Goal: Task Accomplishment & Management: Manage account settings

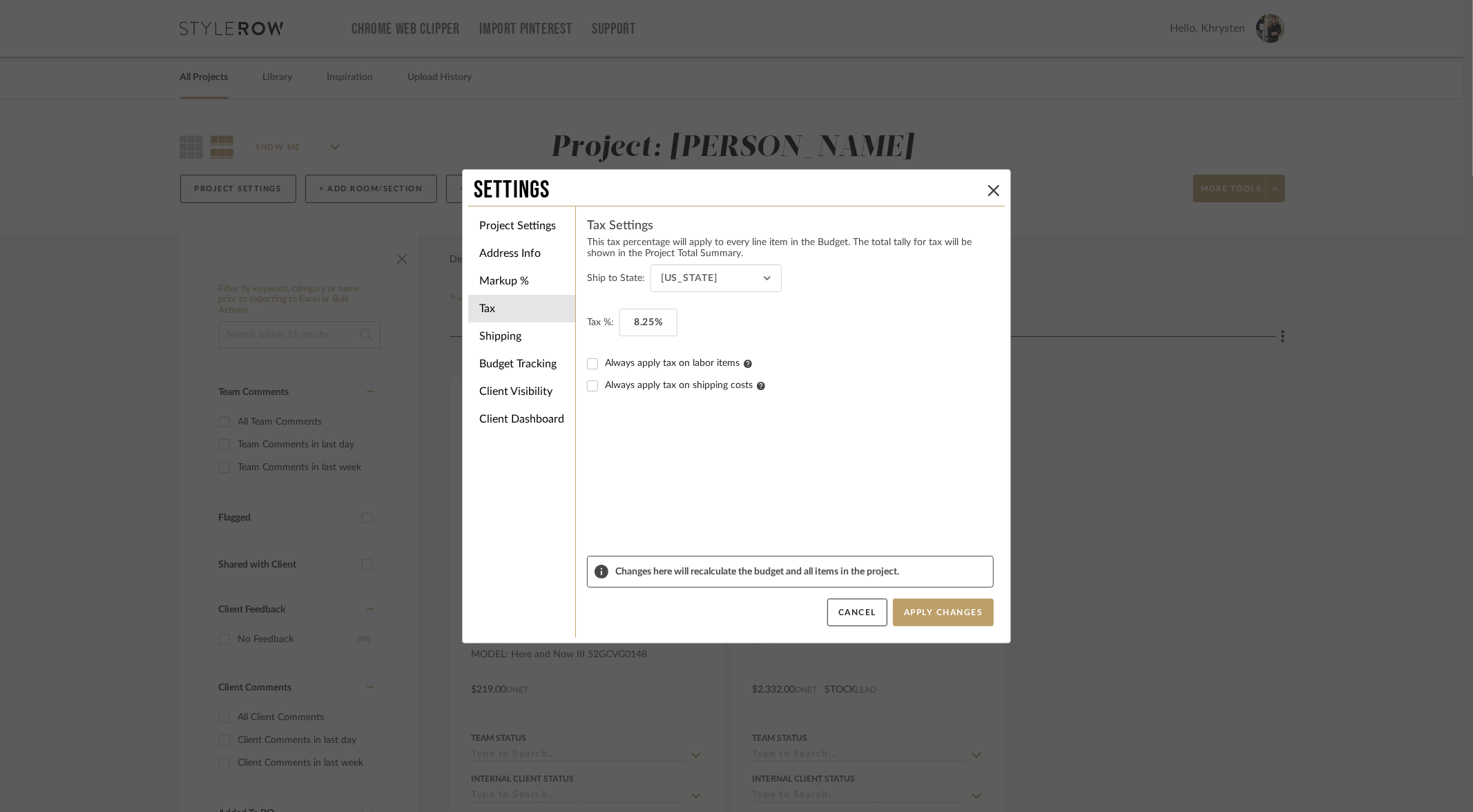
click at [990, 188] on icon at bounding box center [993, 190] width 11 height 11
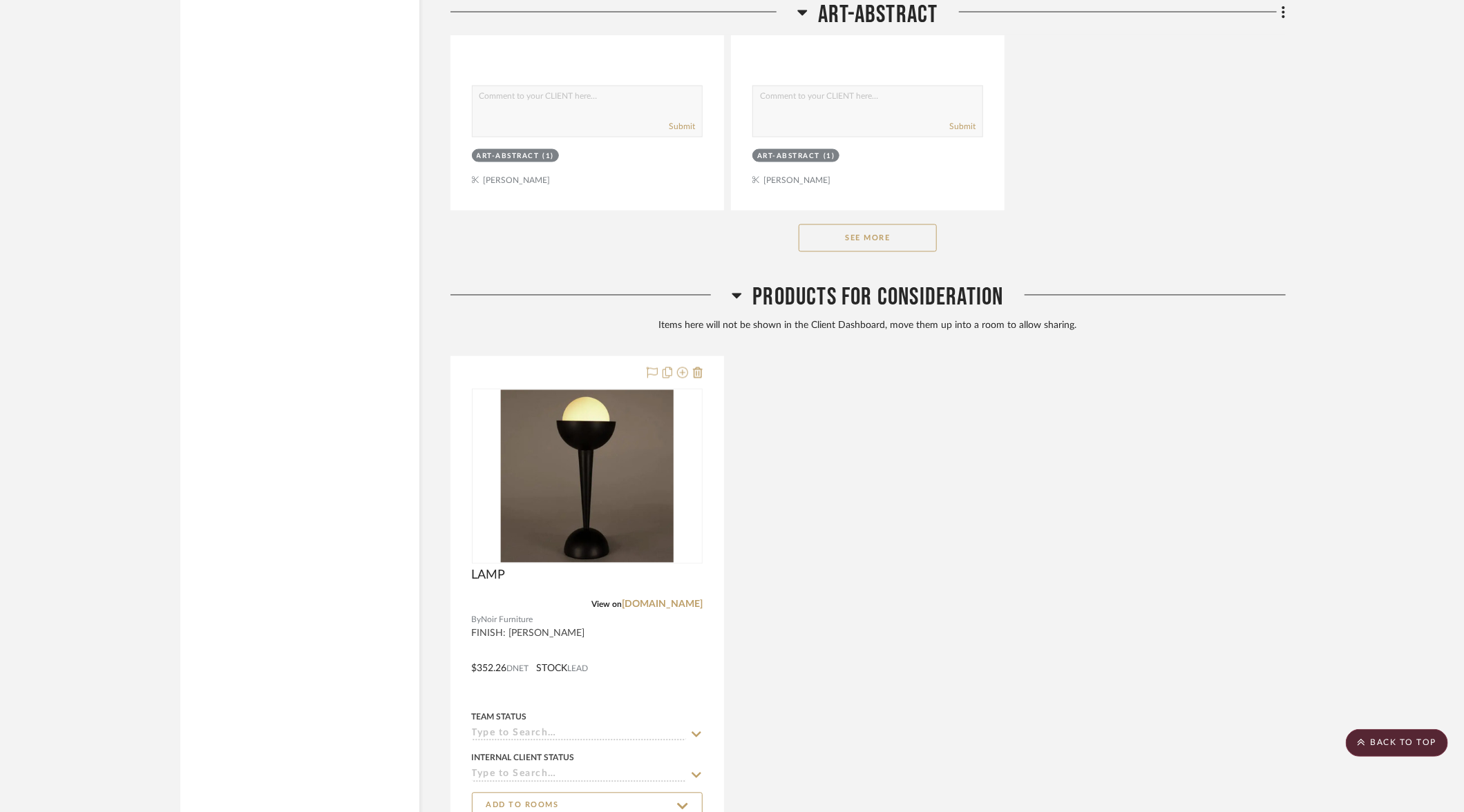
scroll to position [11416, 0]
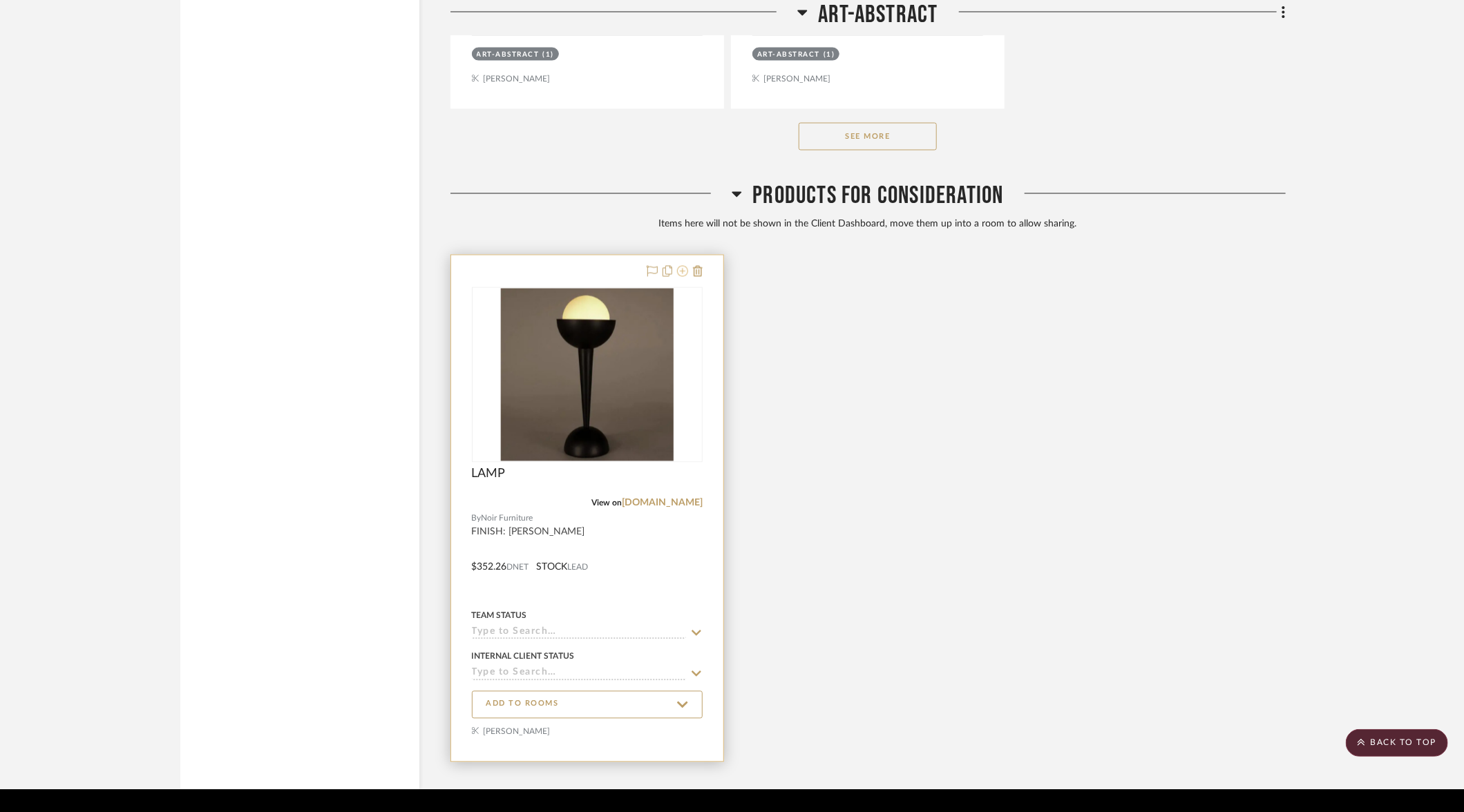
click at [685, 266] on icon at bounding box center [682, 271] width 11 height 11
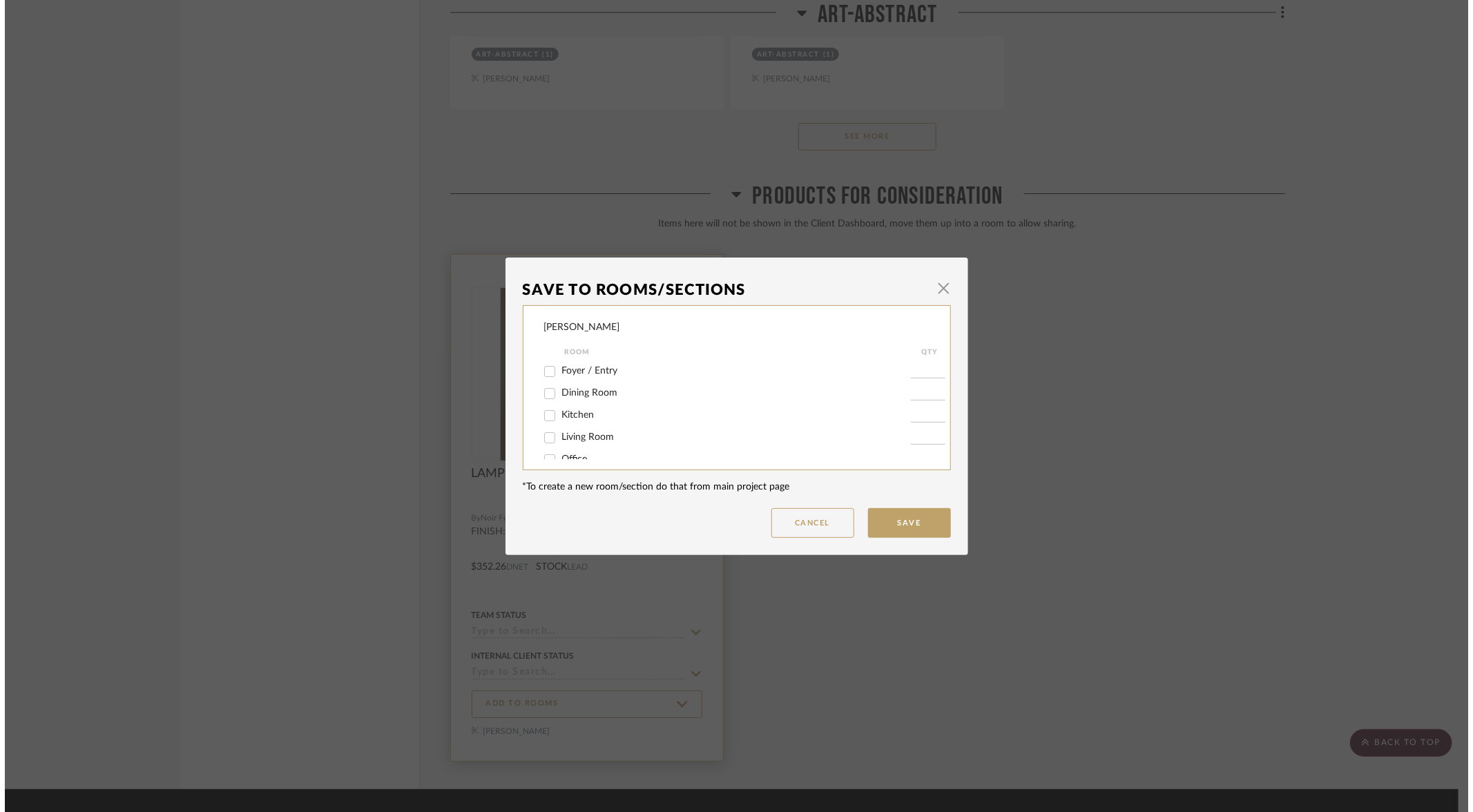
scroll to position [0, 0]
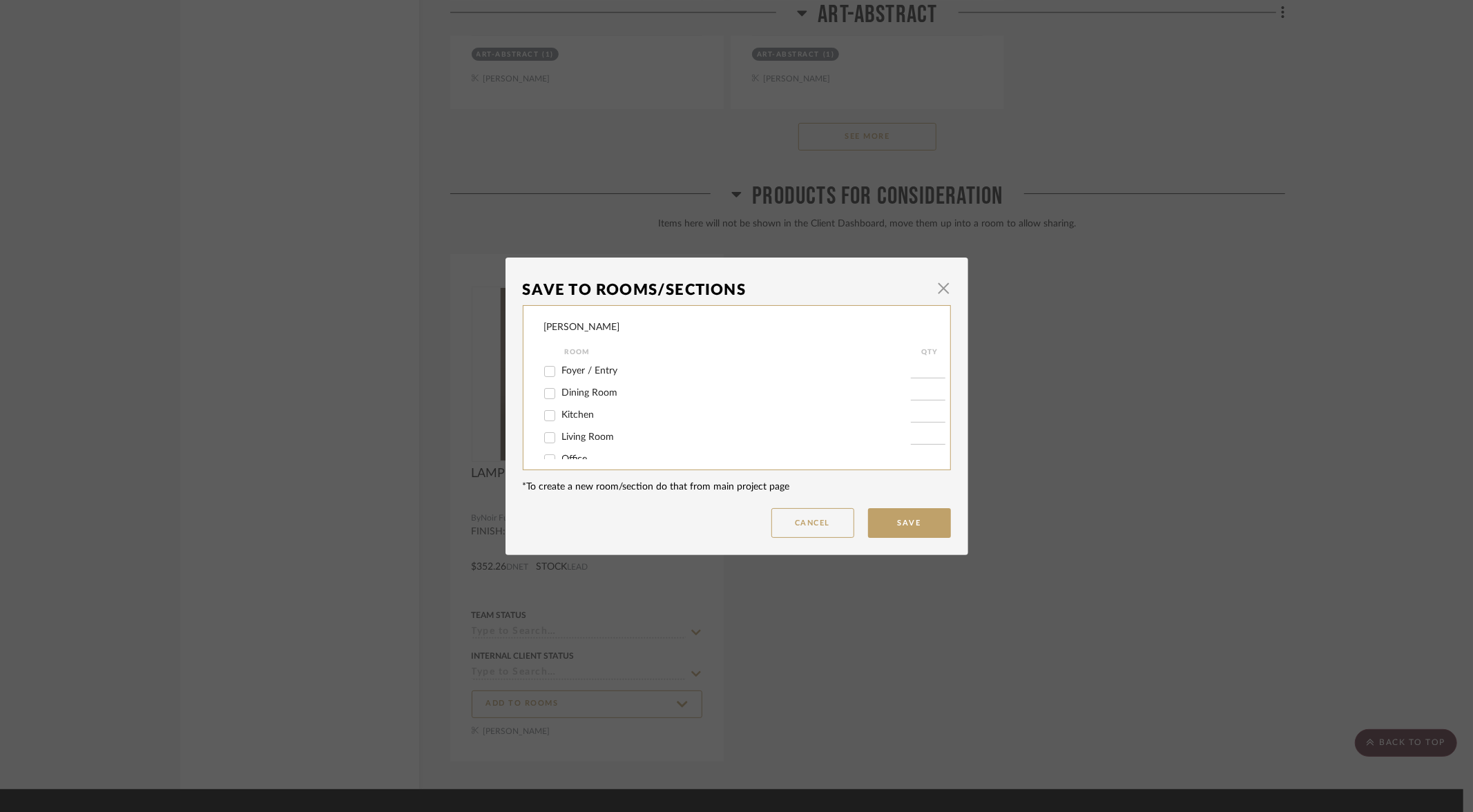
click at [543, 440] on input "Living Room" at bounding box center [550, 438] width 22 height 22
checkbox input "true"
type input "1"
click at [911, 527] on button "Save" at bounding box center [910, 522] width 83 height 29
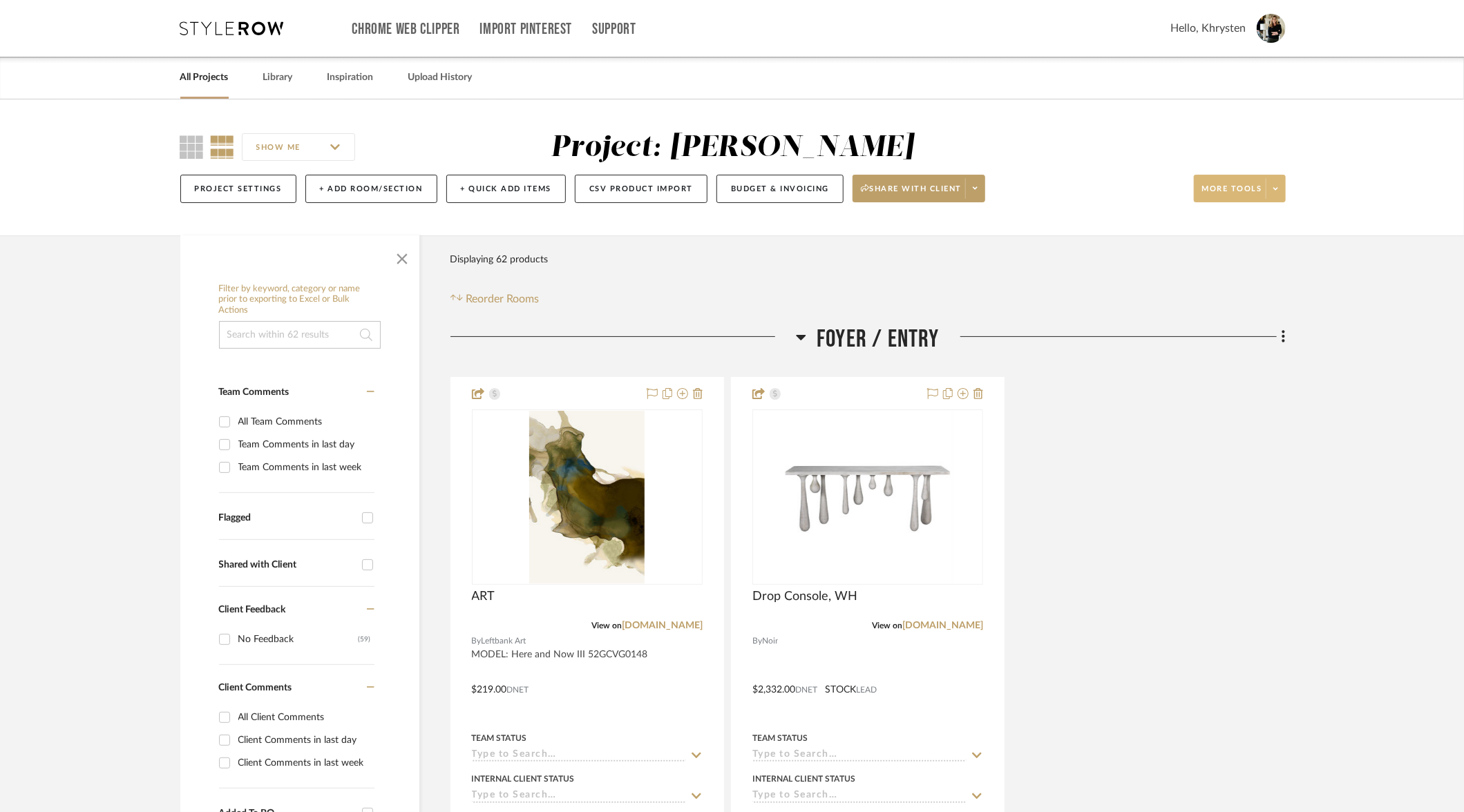
click at [1228, 192] on span "More tools" at bounding box center [1232, 194] width 60 height 21
click at [1232, 328] on span "Bulk Actions" at bounding box center [1253, 328] width 89 height 11
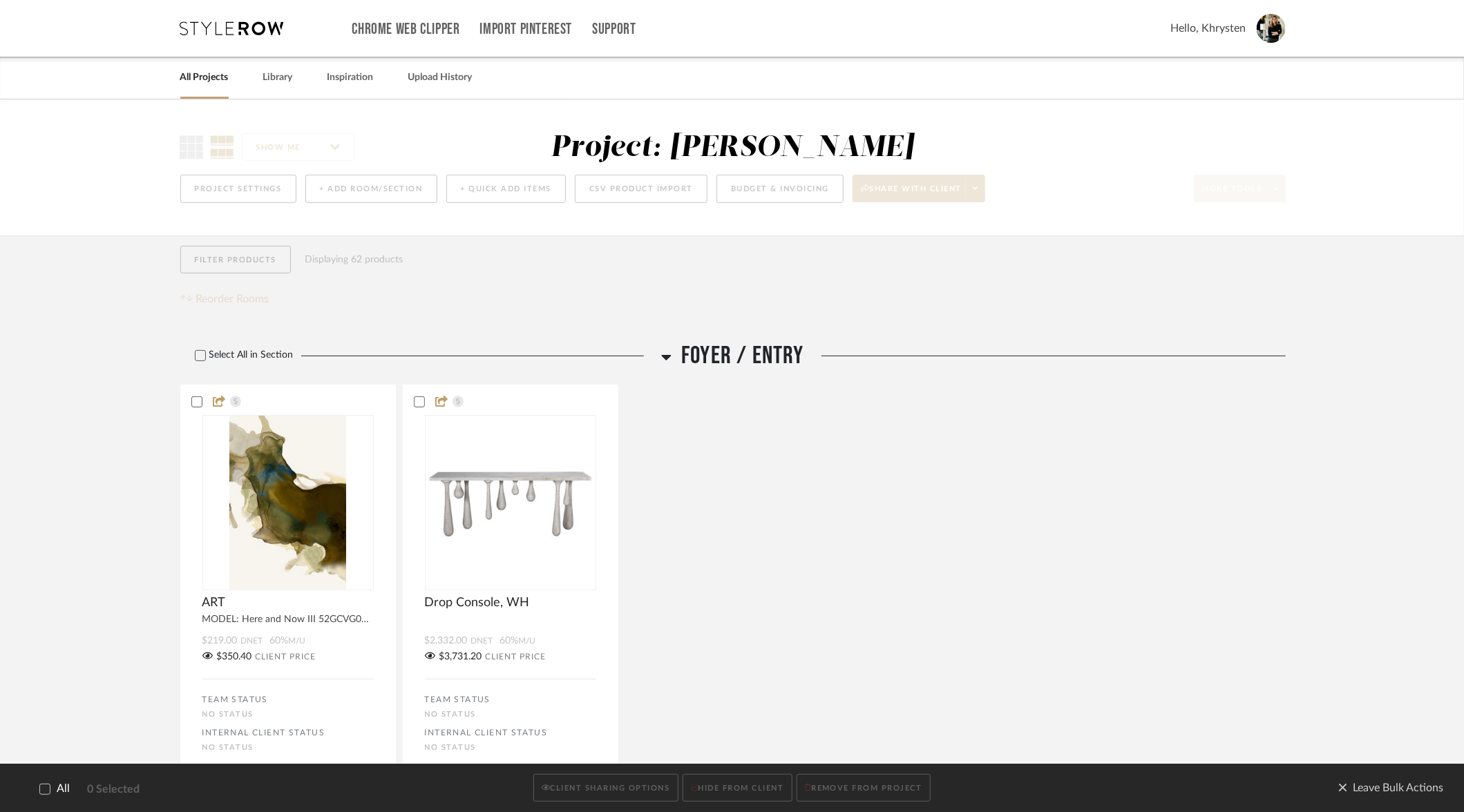
click at [43, 789] on icon at bounding box center [44, 788] width 9 height 9
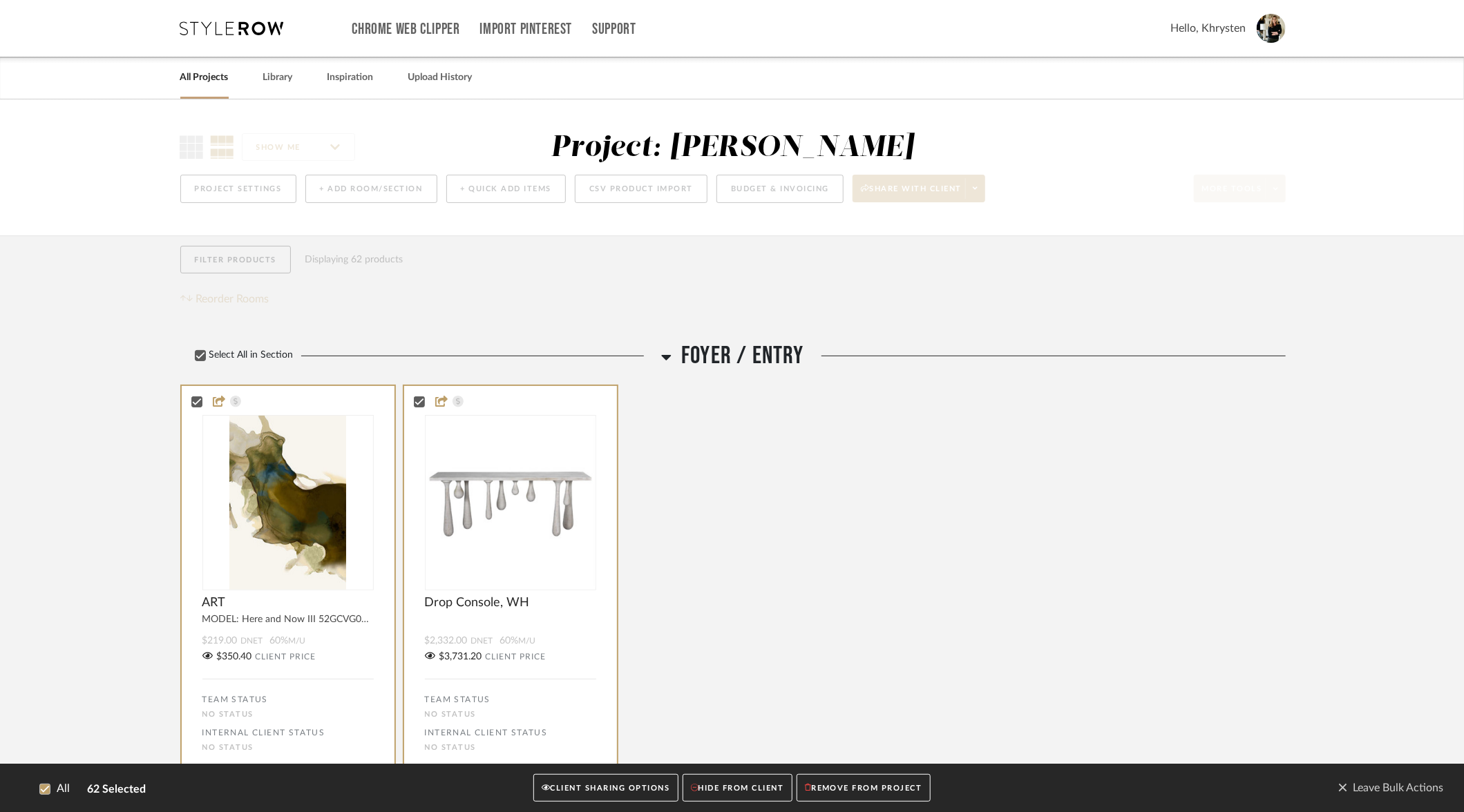
click at [605, 795] on button "CLIENT SHARING OPTIONS" at bounding box center [605, 788] width 144 height 29
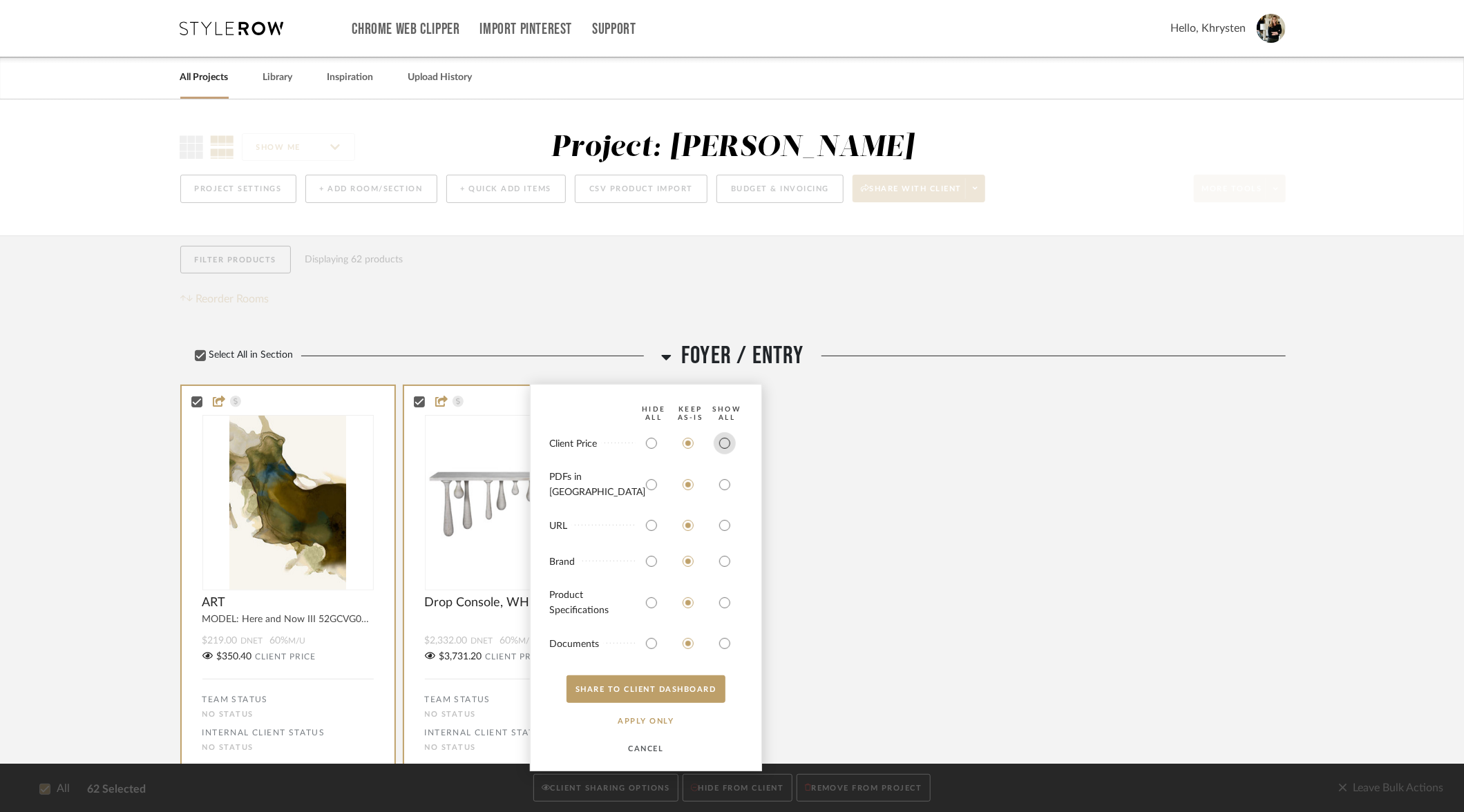
click at [723, 454] on input "radio" at bounding box center [724, 443] width 22 height 22
radio input "true"
click at [723, 490] on input "radio" at bounding box center [724, 484] width 22 height 22
radio input "true"
drag, startPoint x: 729, startPoint y: 601, endPoint x: 711, endPoint y: 635, distance: 38.5
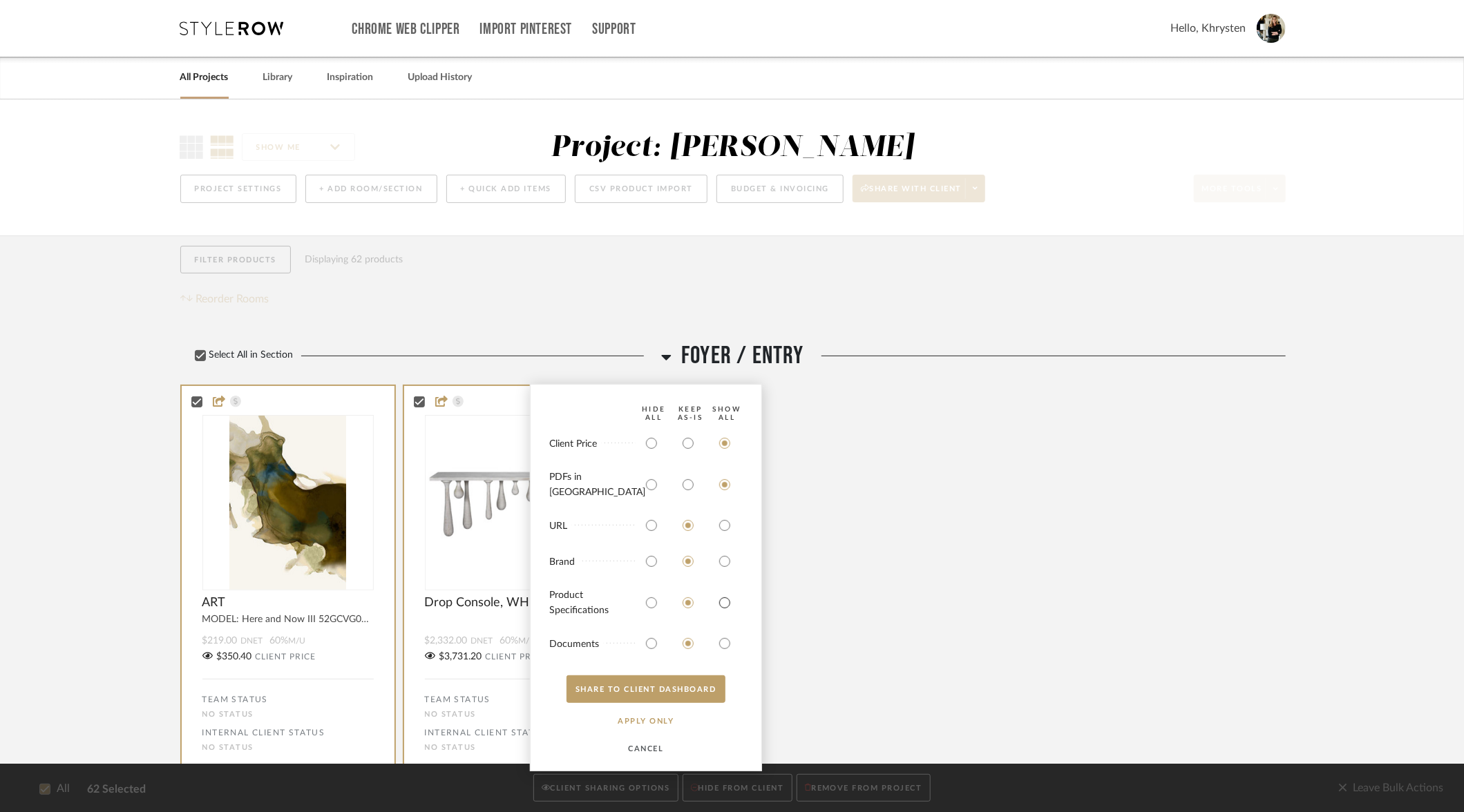
click at [728, 602] on input "radio" at bounding box center [724, 603] width 22 height 22
radio input "true"
drag, startPoint x: 724, startPoint y: 646, endPoint x: 712, endPoint y: 652, distance: 13.4
click at [724, 646] on input "radio" at bounding box center [724, 644] width 22 height 22
radio input "true"
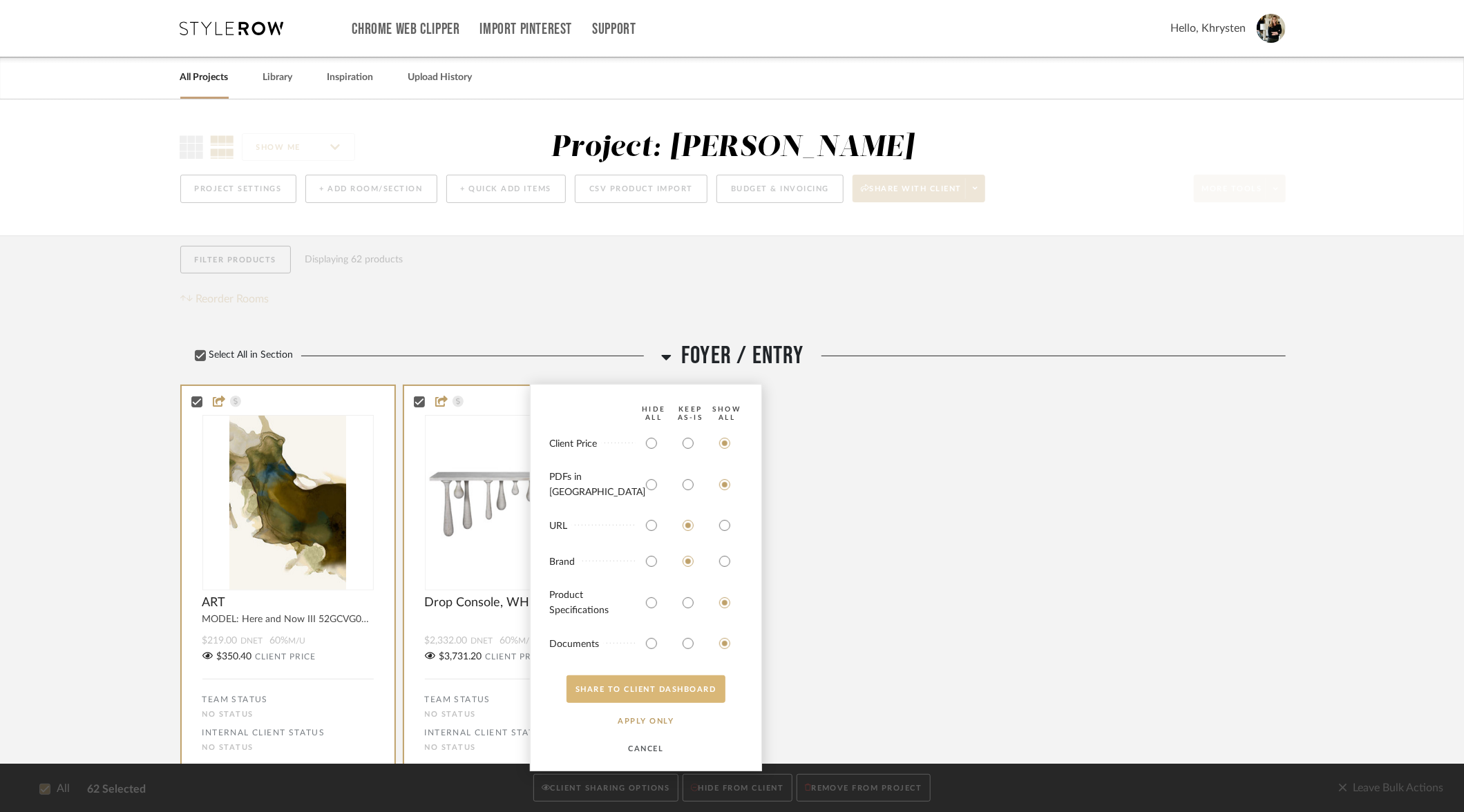
click at [698, 689] on button "SHARE TO CLIENT Dashboard" at bounding box center [646, 689] width 159 height 28
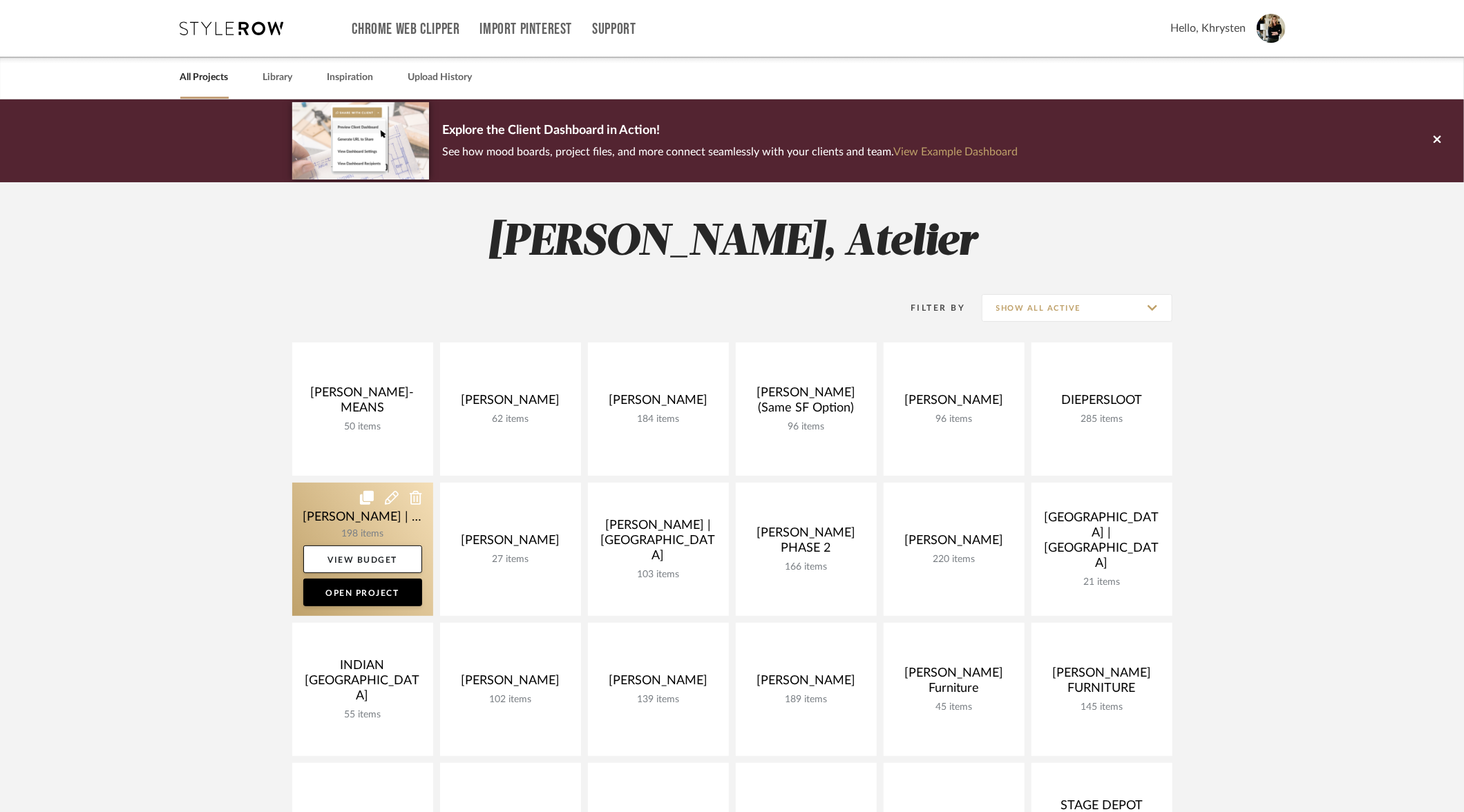
click at [359, 518] on link at bounding box center [363, 550] width 141 height 133
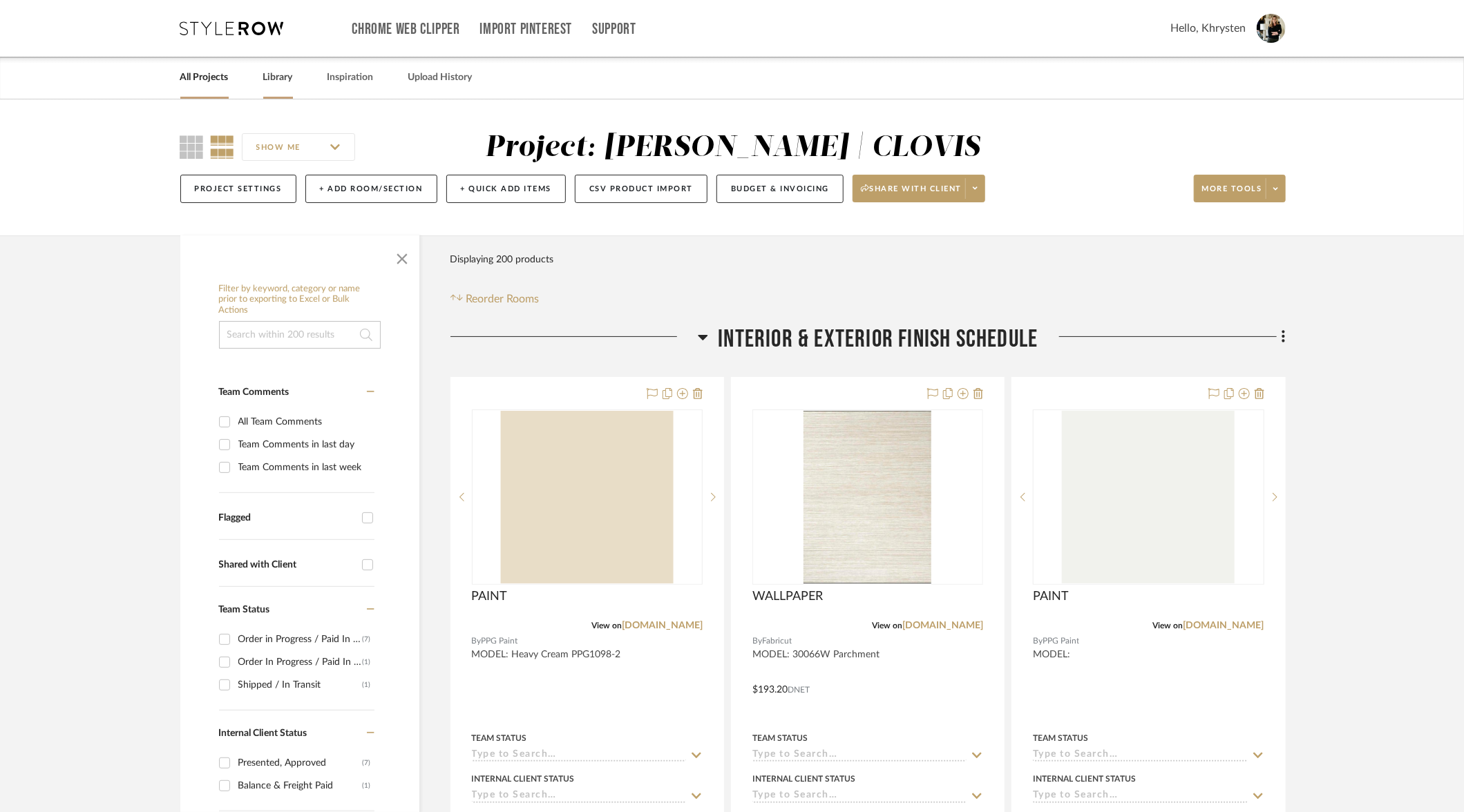
click at [275, 75] on link "Library" at bounding box center [277, 77] width 29 height 19
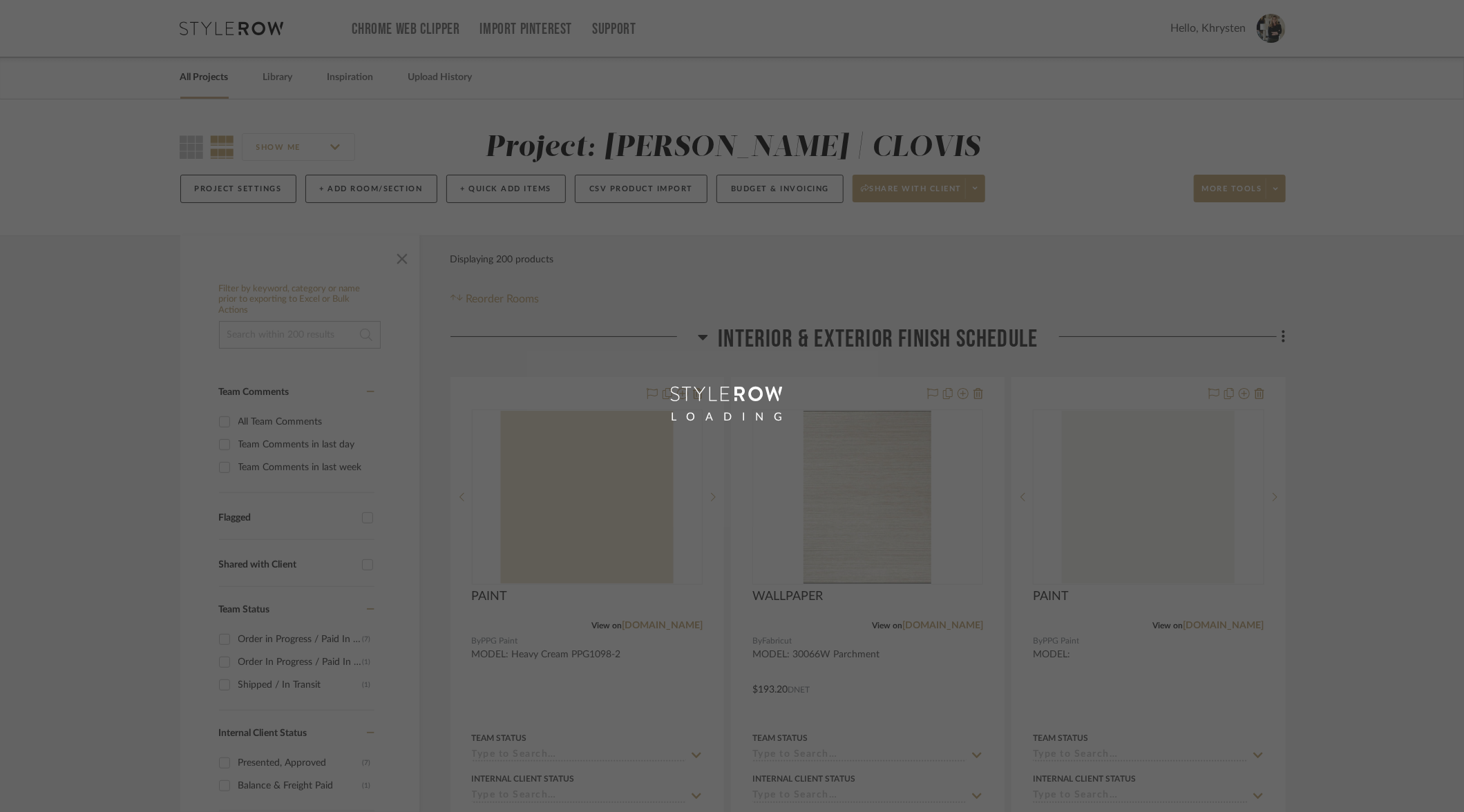
click at [203, 83] on div "LOADING" at bounding box center [732, 406] width 1464 height 812
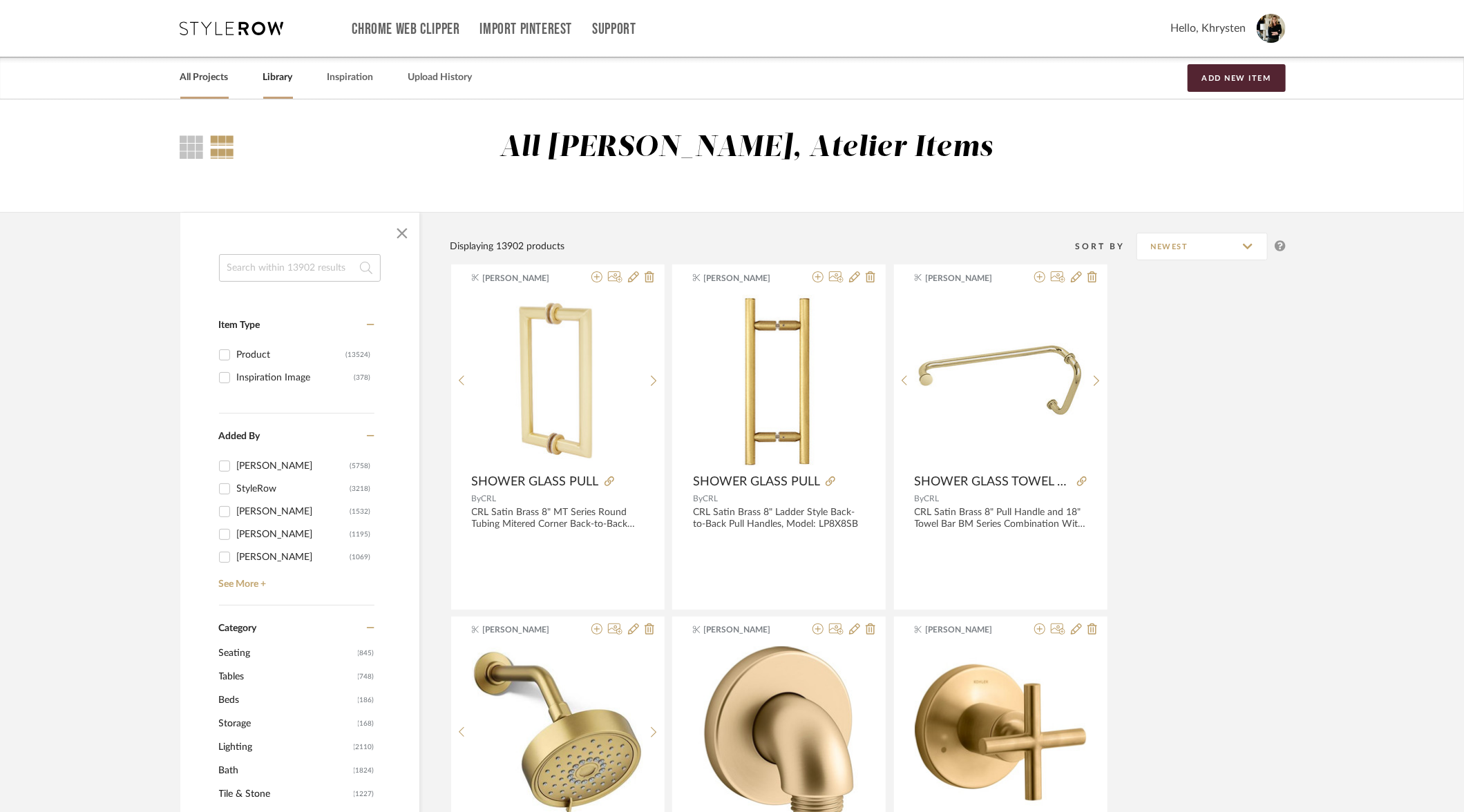
click at [212, 80] on link "All Projects" at bounding box center [204, 77] width 48 height 19
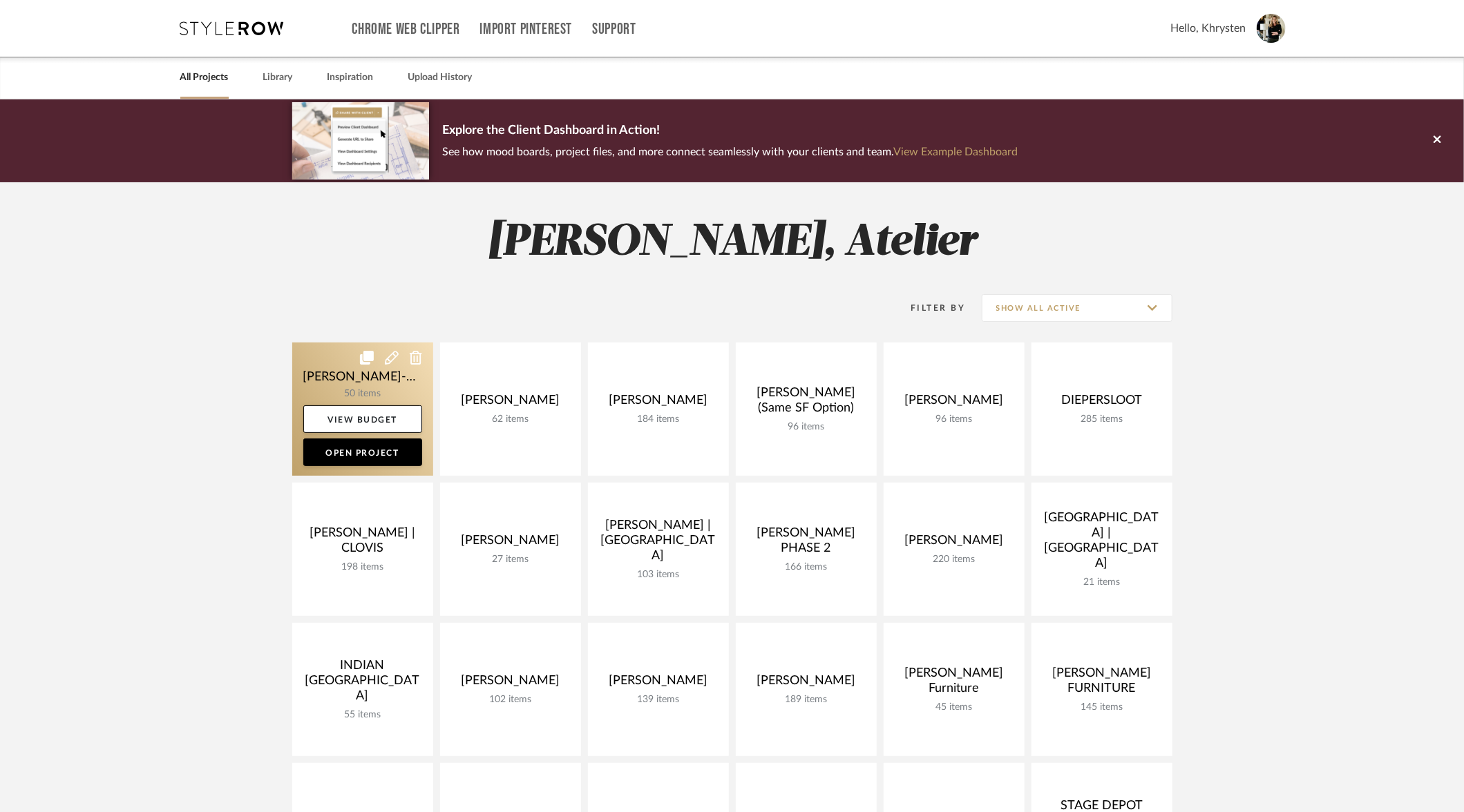
click at [322, 376] on link at bounding box center [363, 409] width 141 height 133
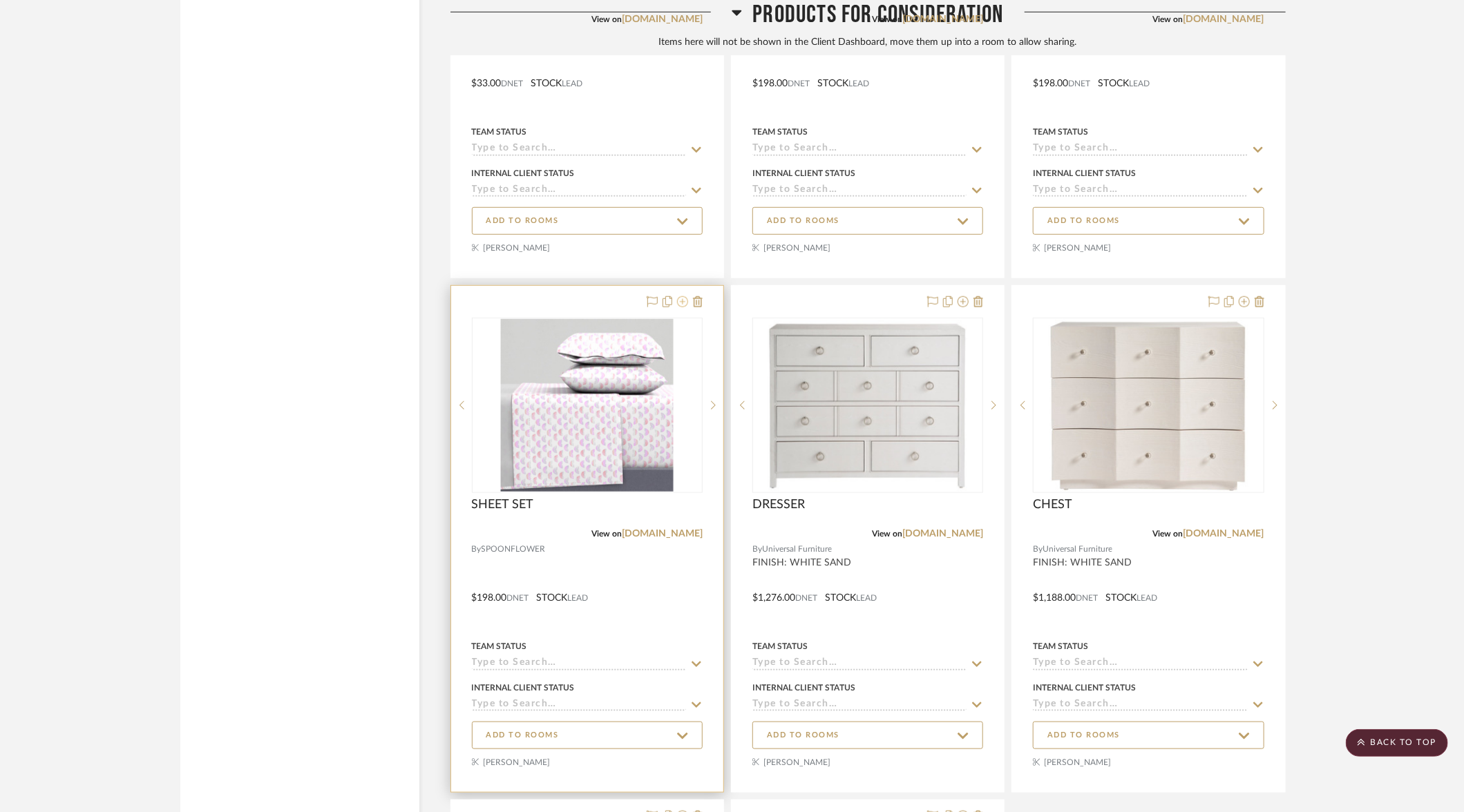
scroll to position [7729, 0]
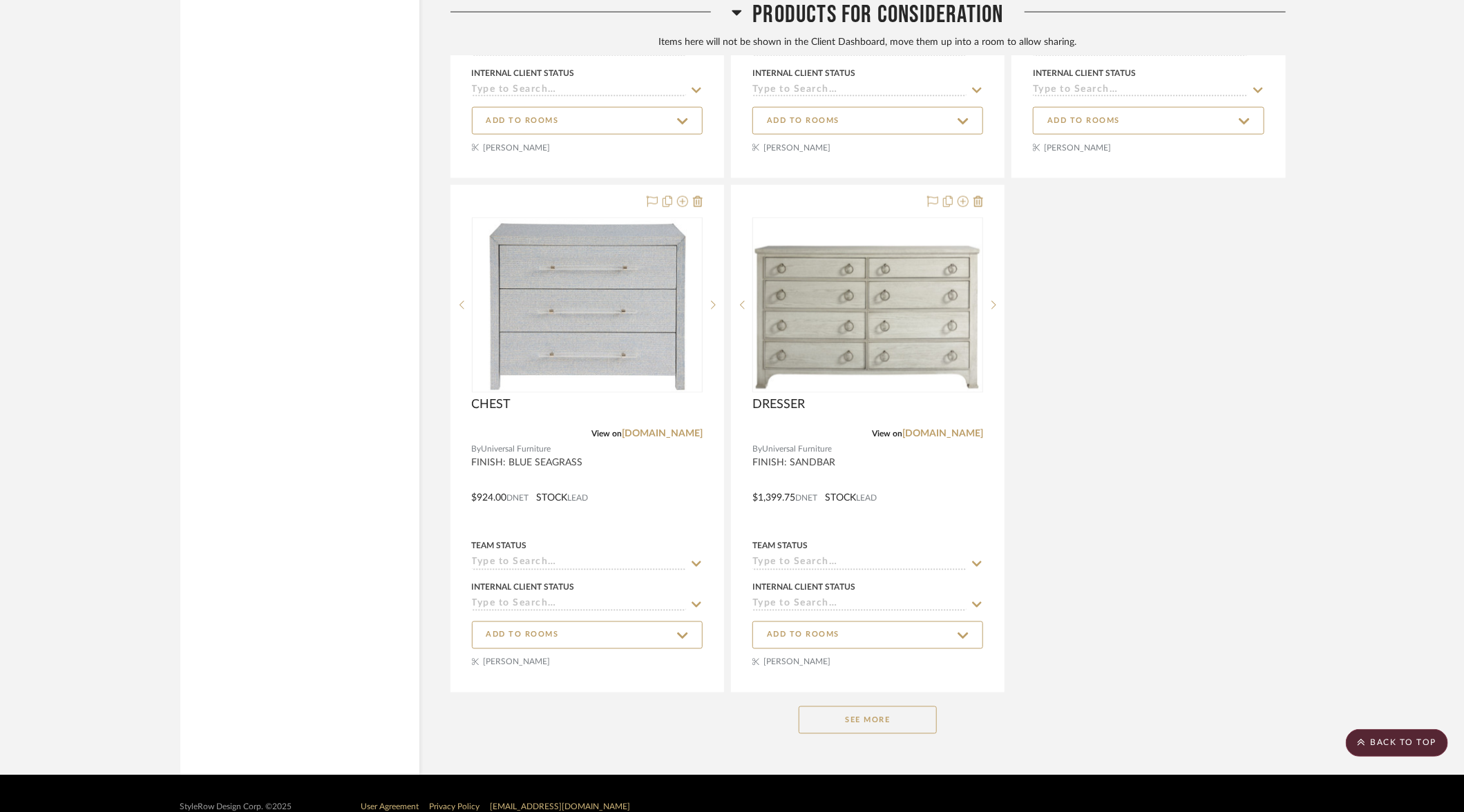
click at [845, 707] on button "See More" at bounding box center [868, 720] width 138 height 28
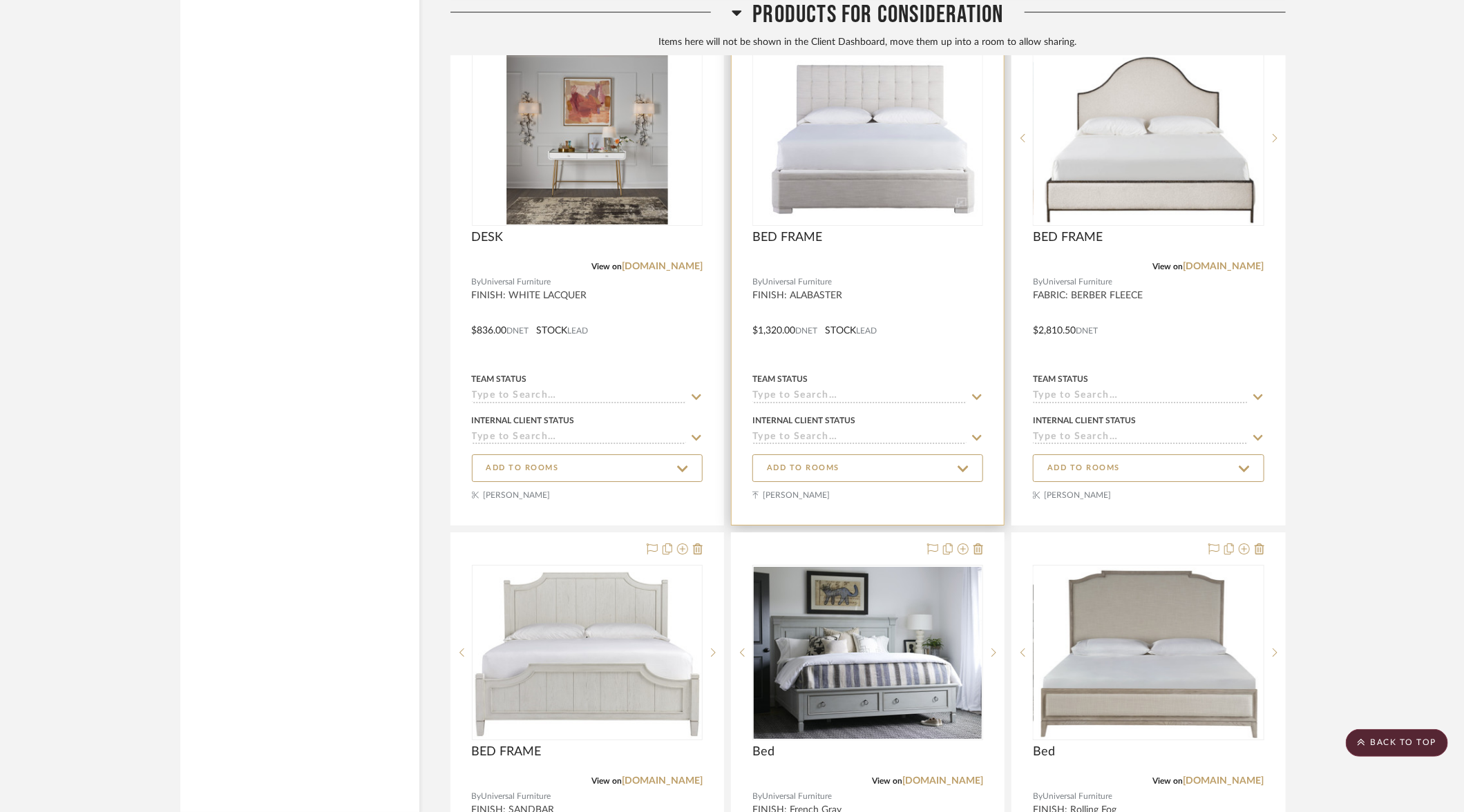
scroll to position [9442, 0]
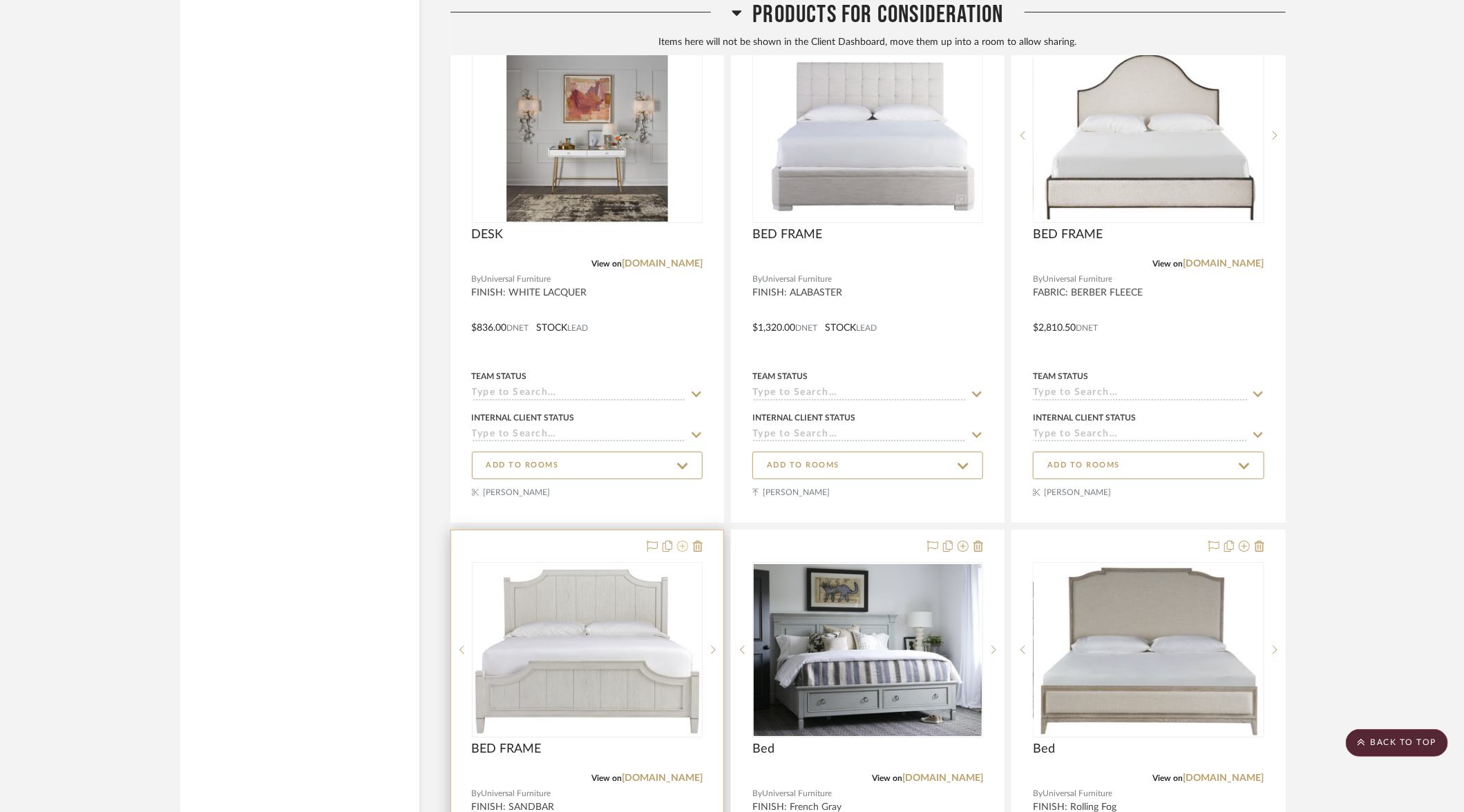
click at [683, 540] on icon at bounding box center [682, 545] width 11 height 11
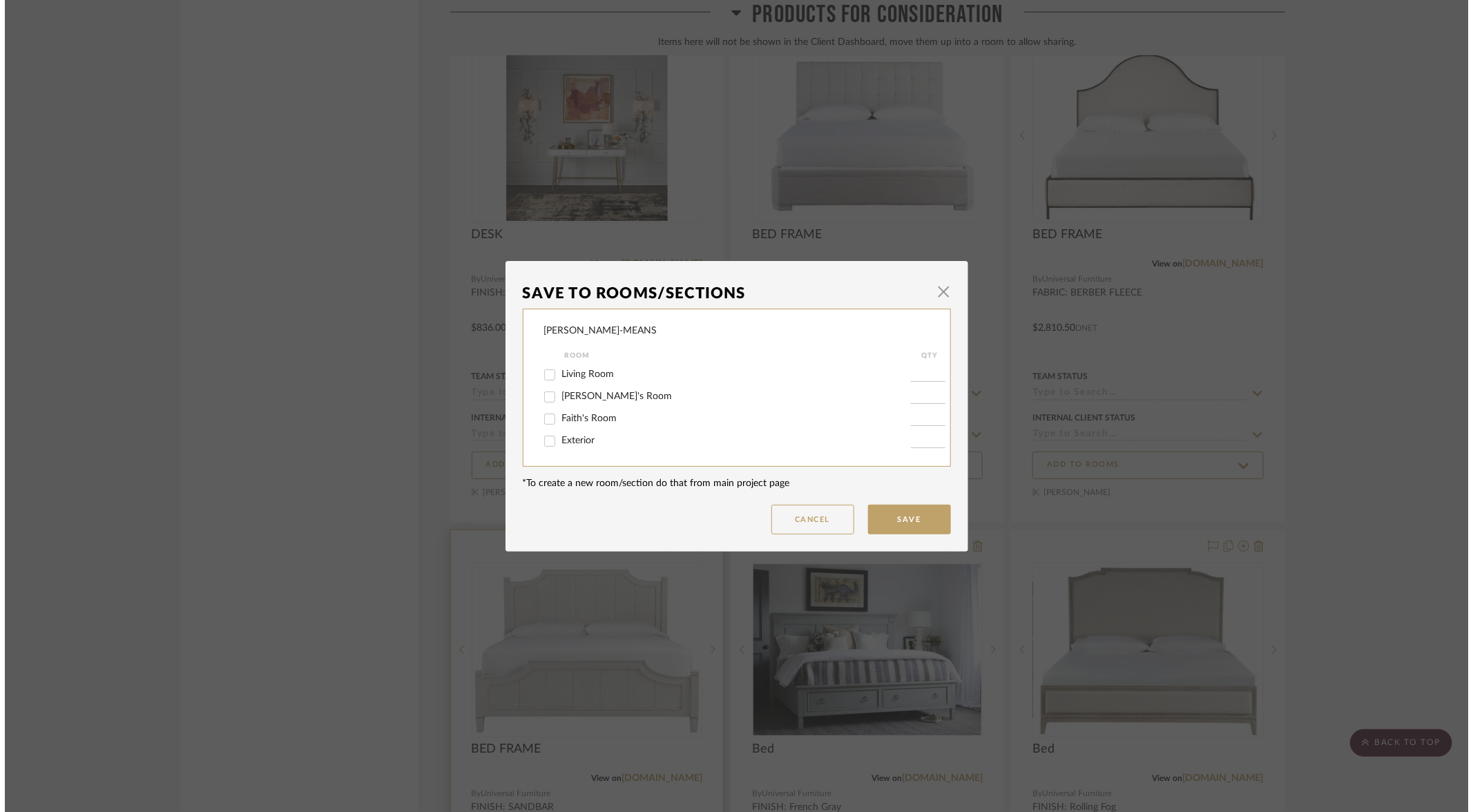
scroll to position [0, 0]
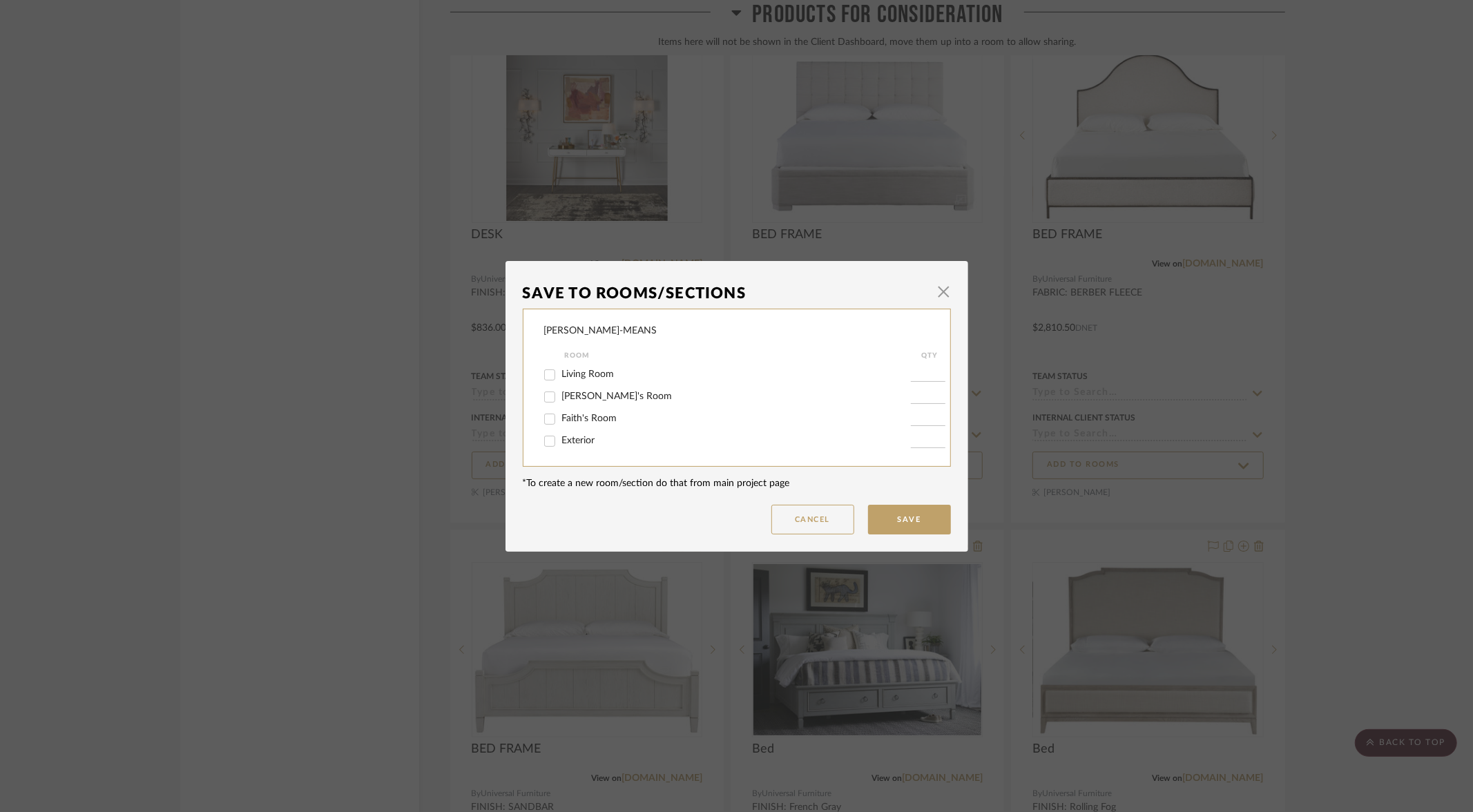
click at [545, 398] on input "[PERSON_NAME]'s Room" at bounding box center [550, 397] width 22 height 22
checkbox input "true"
type input "1"
click at [902, 516] on button "Save" at bounding box center [910, 519] width 83 height 29
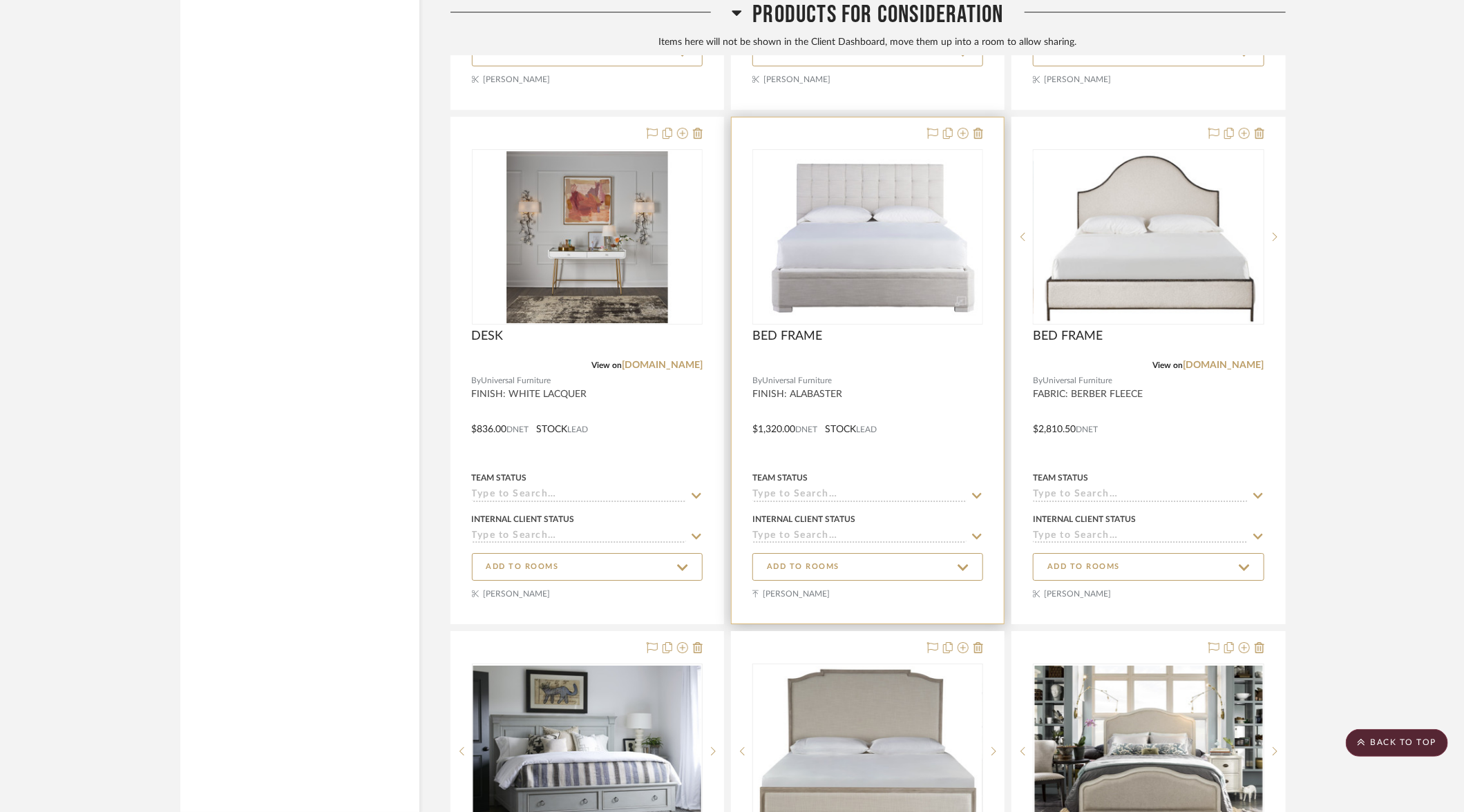
scroll to position [9339, 0]
click at [965, 129] on icon at bounding box center [963, 134] width 11 height 11
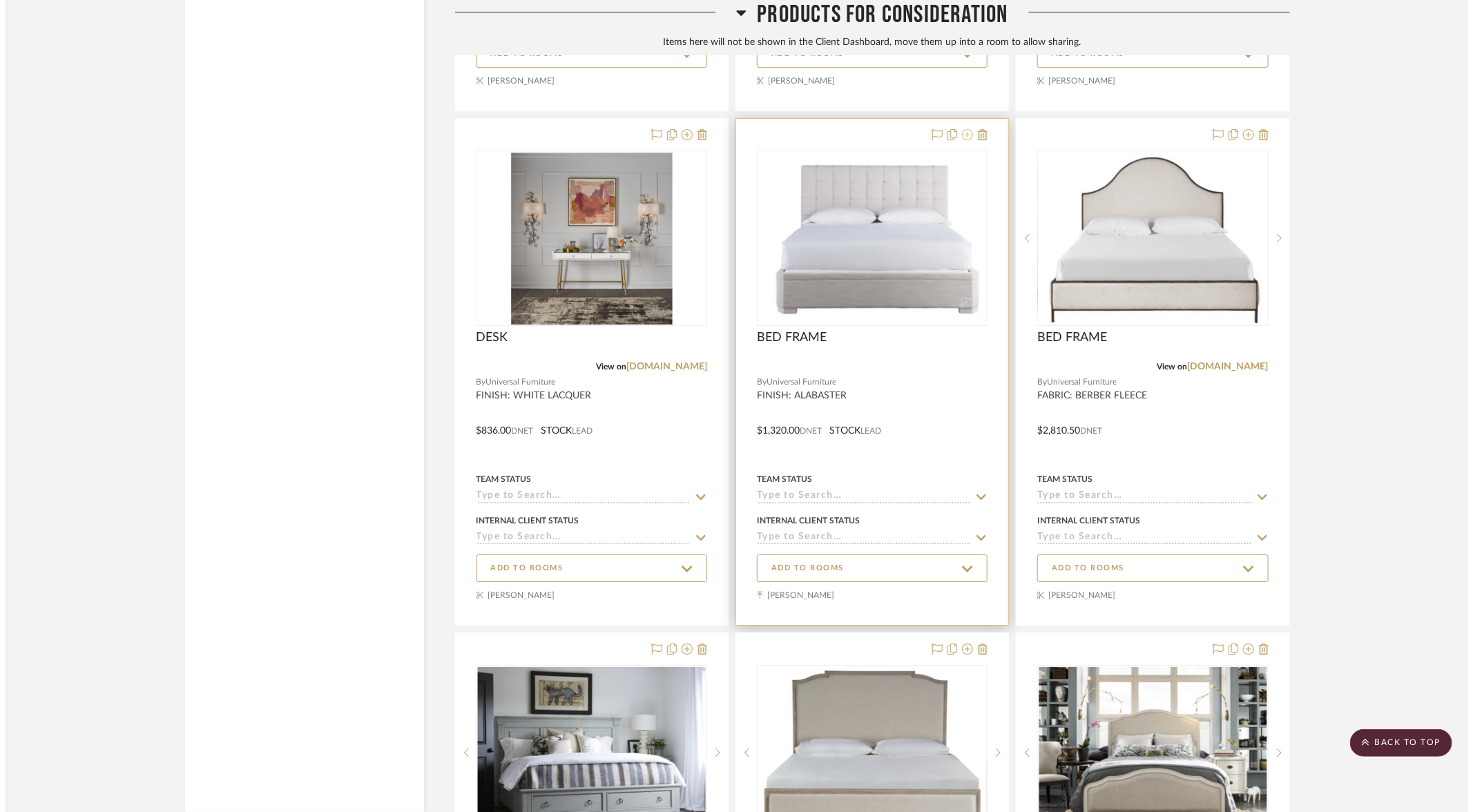
scroll to position [0, 0]
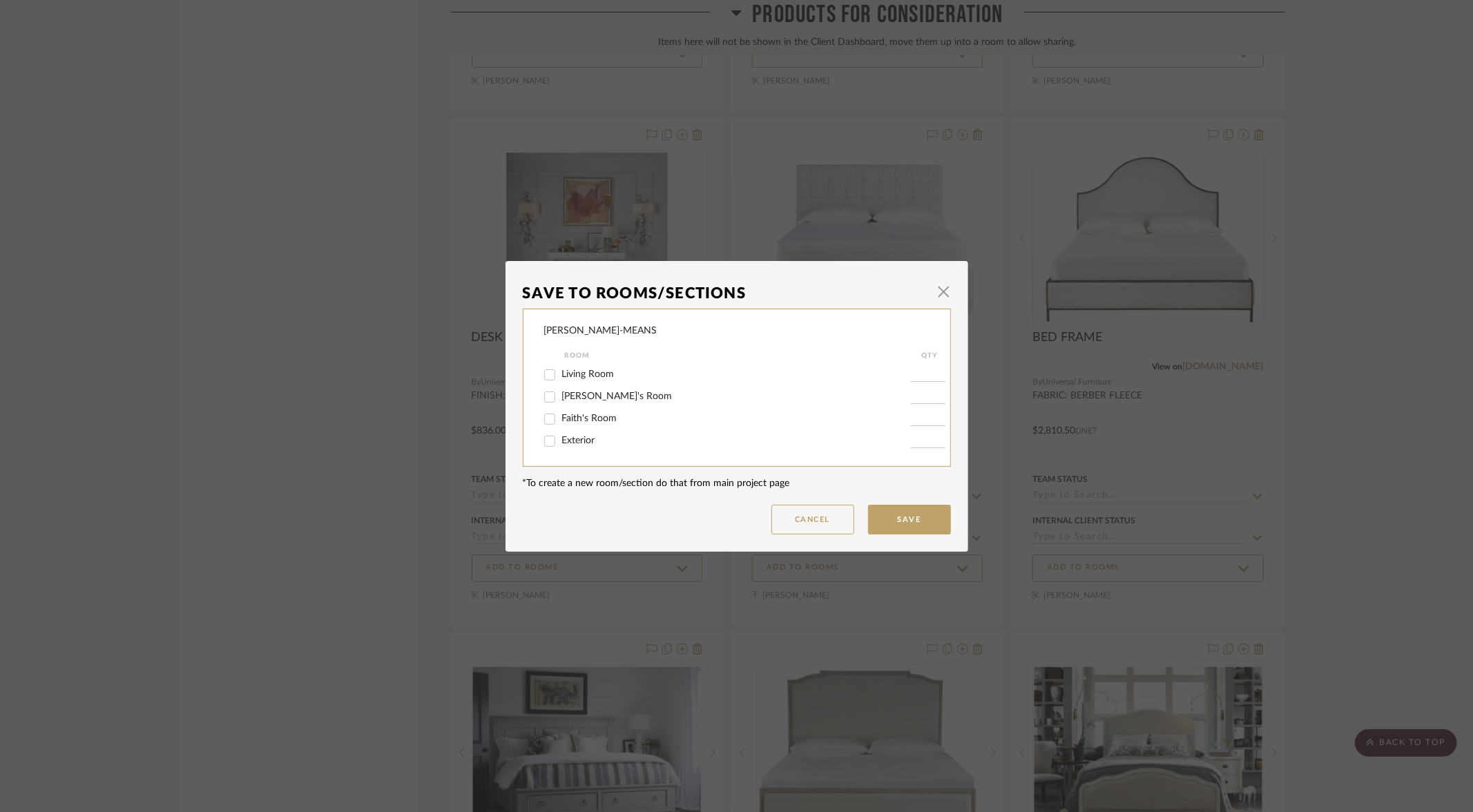
click at [546, 419] on input "Faith's Room" at bounding box center [550, 419] width 22 height 22
checkbox input "true"
type input "1"
click at [910, 524] on button "Save" at bounding box center [910, 519] width 83 height 29
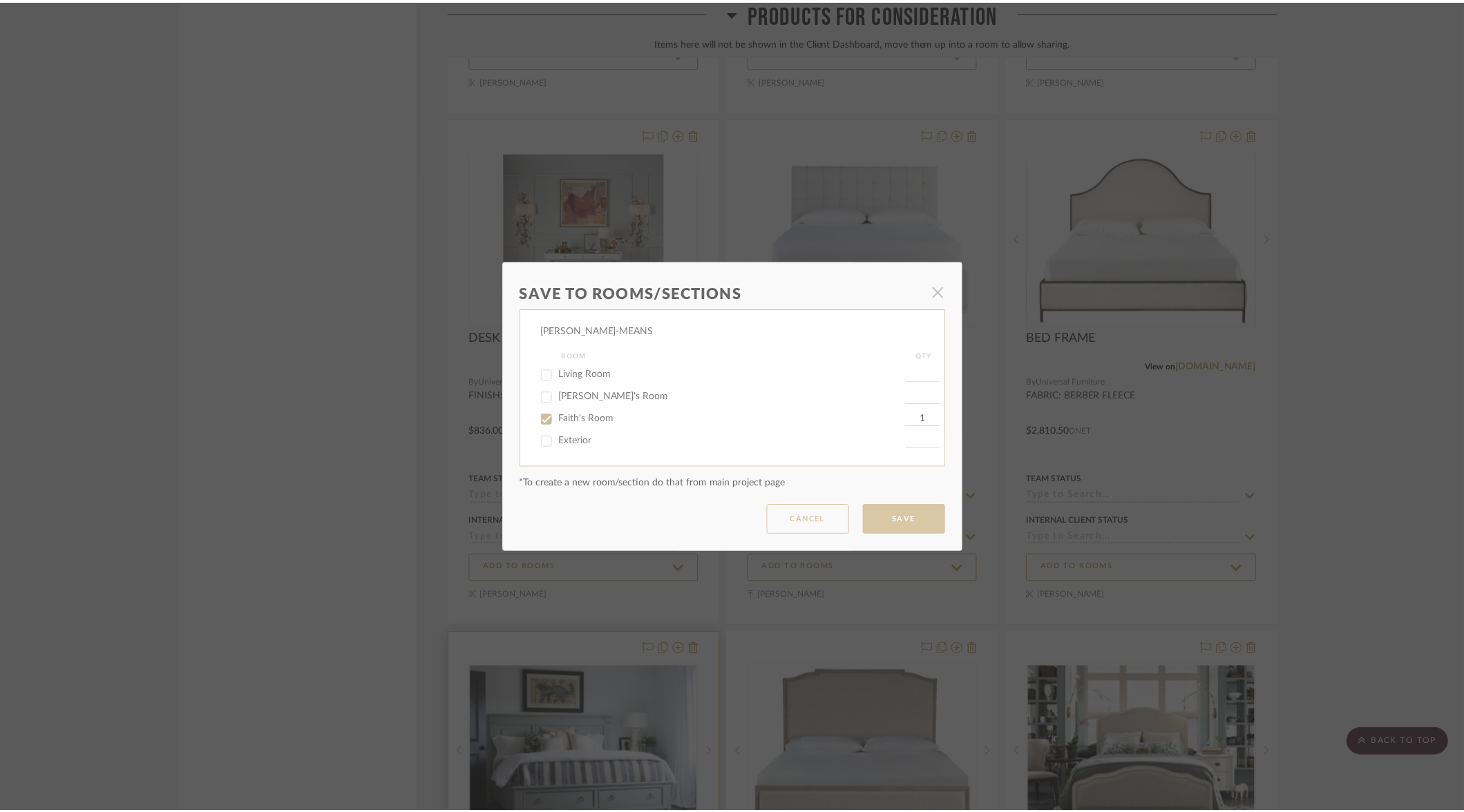
scroll to position [9339, 0]
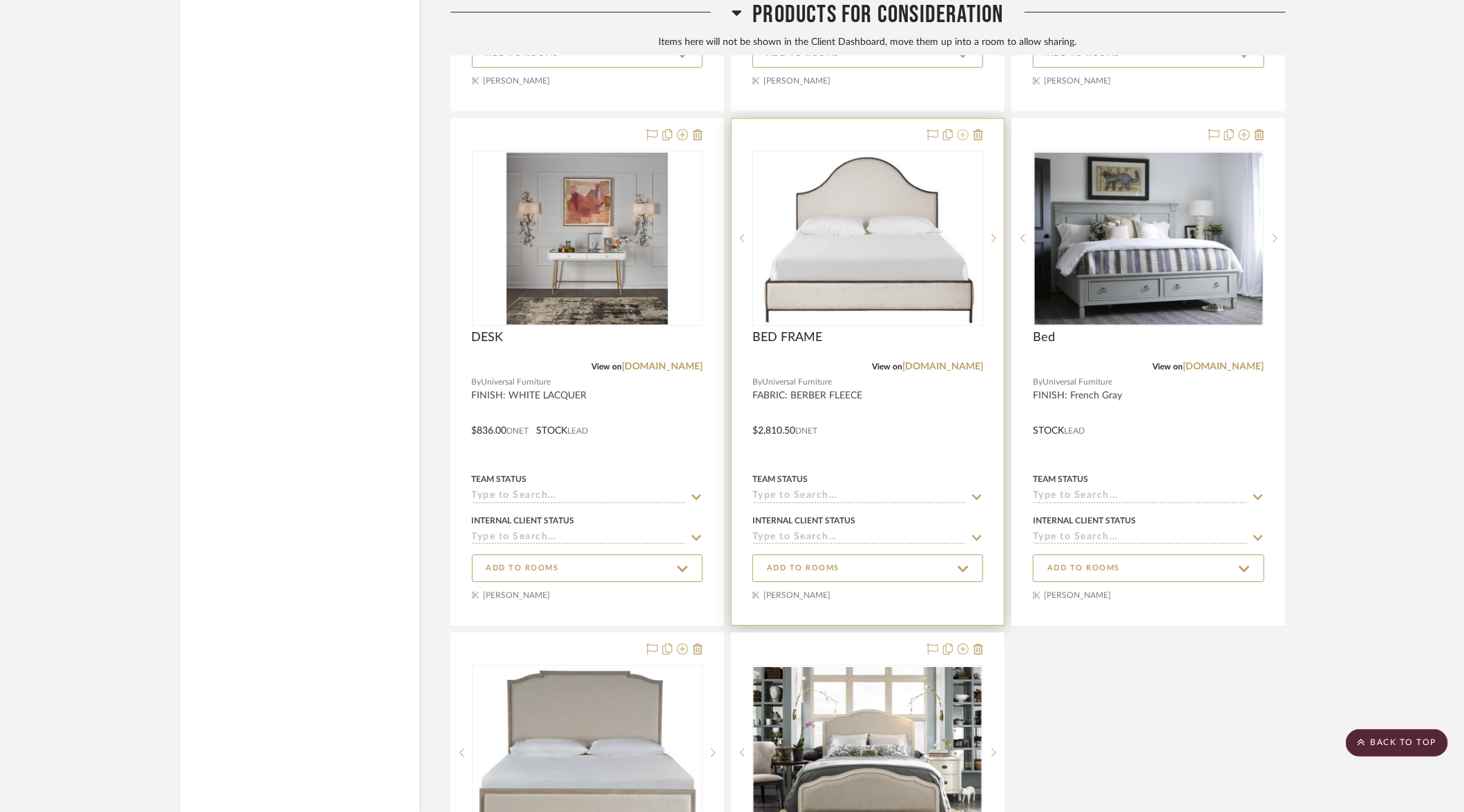
click at [963, 129] on icon at bounding box center [963, 134] width 11 height 11
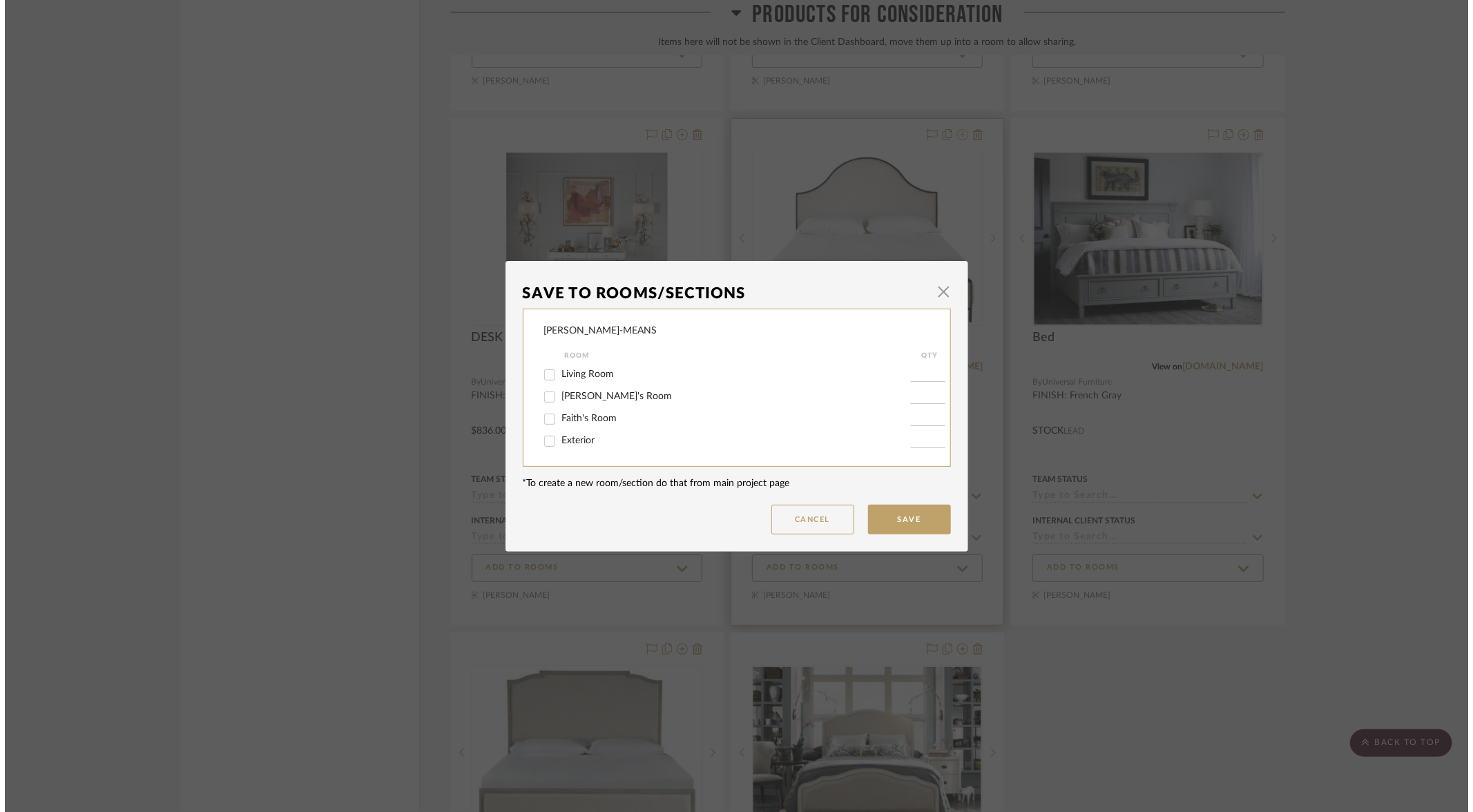
scroll to position [0, 0]
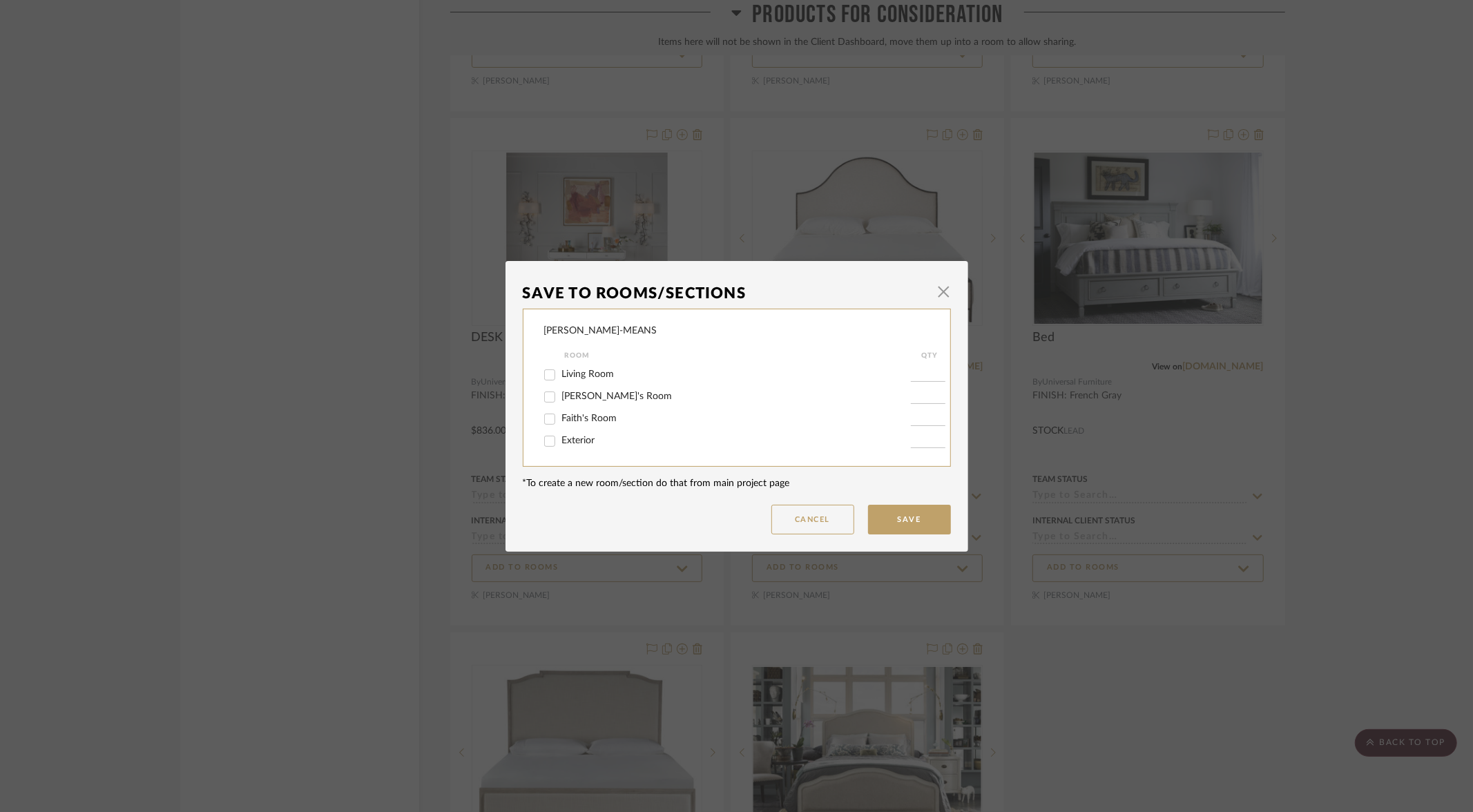
click at [545, 395] on input "[PERSON_NAME]'s Room" at bounding box center [550, 397] width 22 height 22
checkbox input "true"
type input "1"
click at [920, 523] on button "Save" at bounding box center [910, 519] width 83 height 29
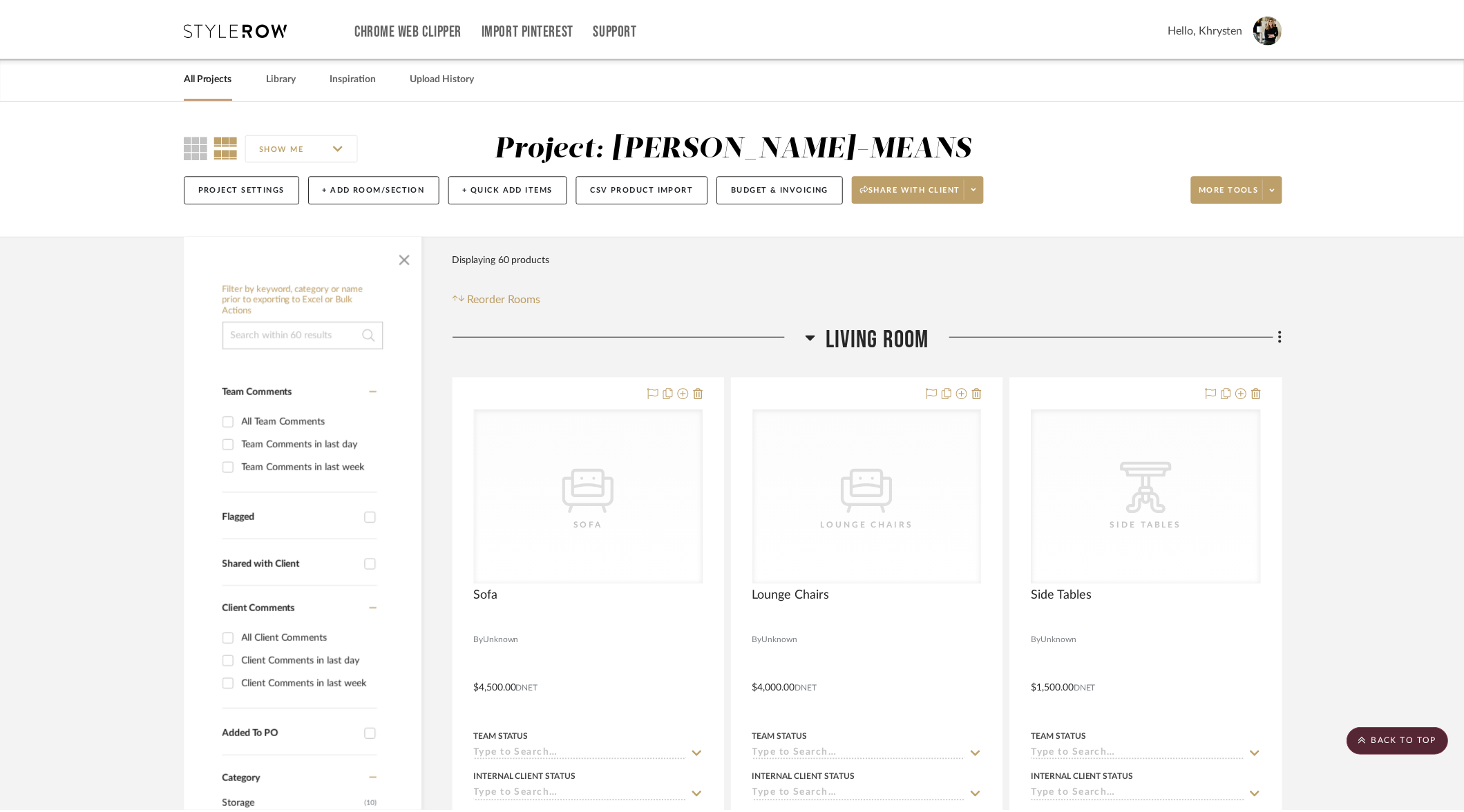
scroll to position [9339, 0]
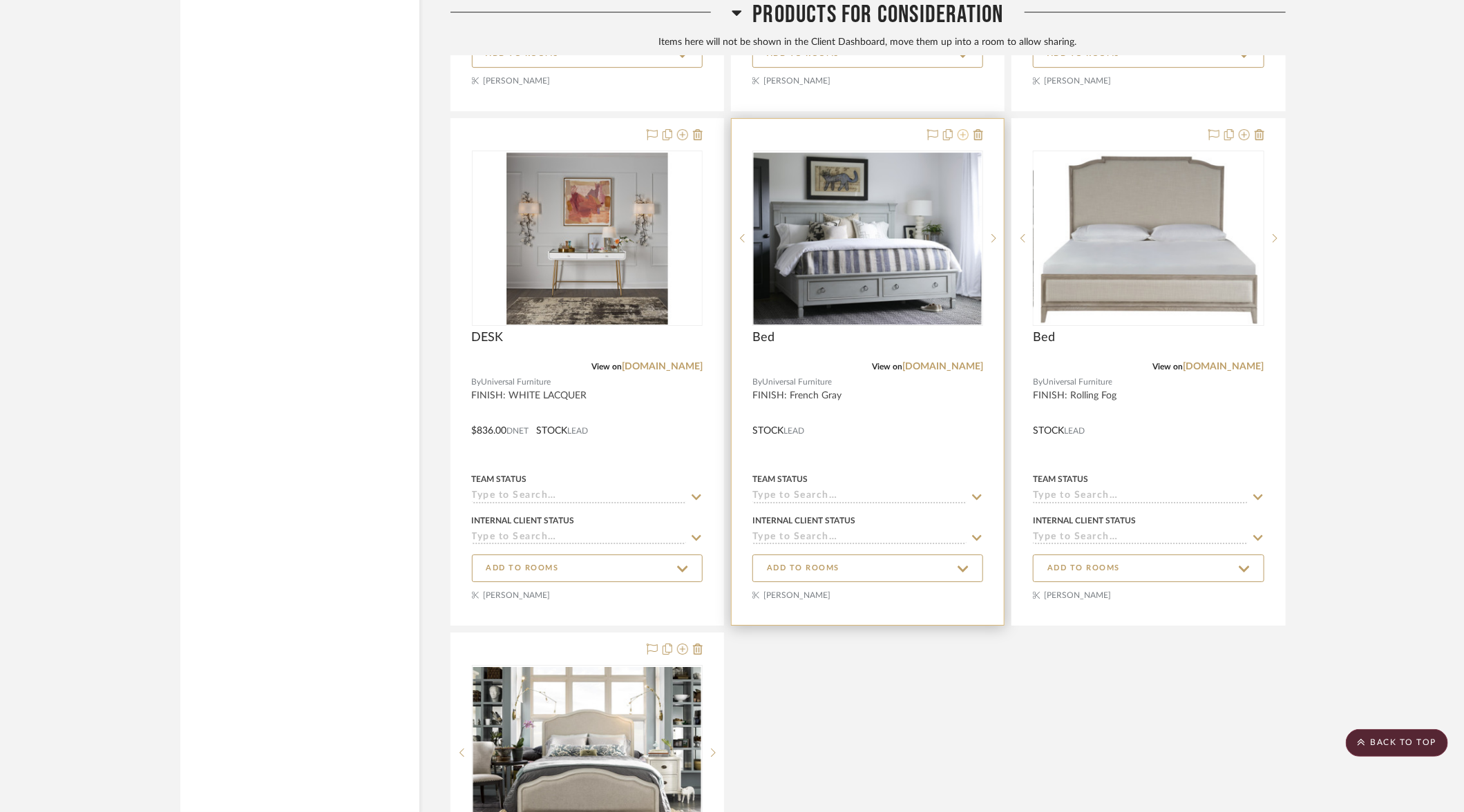
click at [967, 129] on icon at bounding box center [963, 134] width 11 height 11
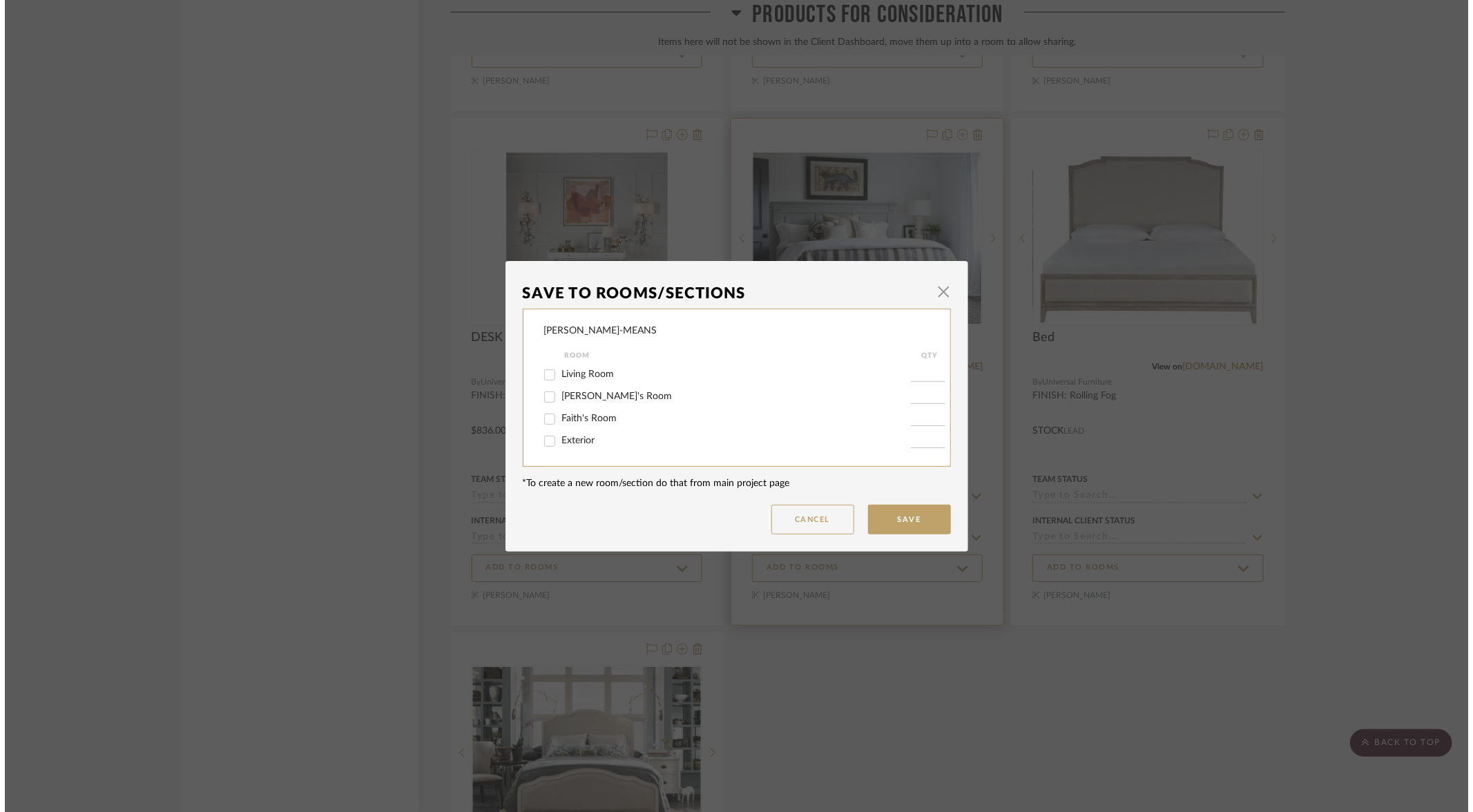
scroll to position [0, 0]
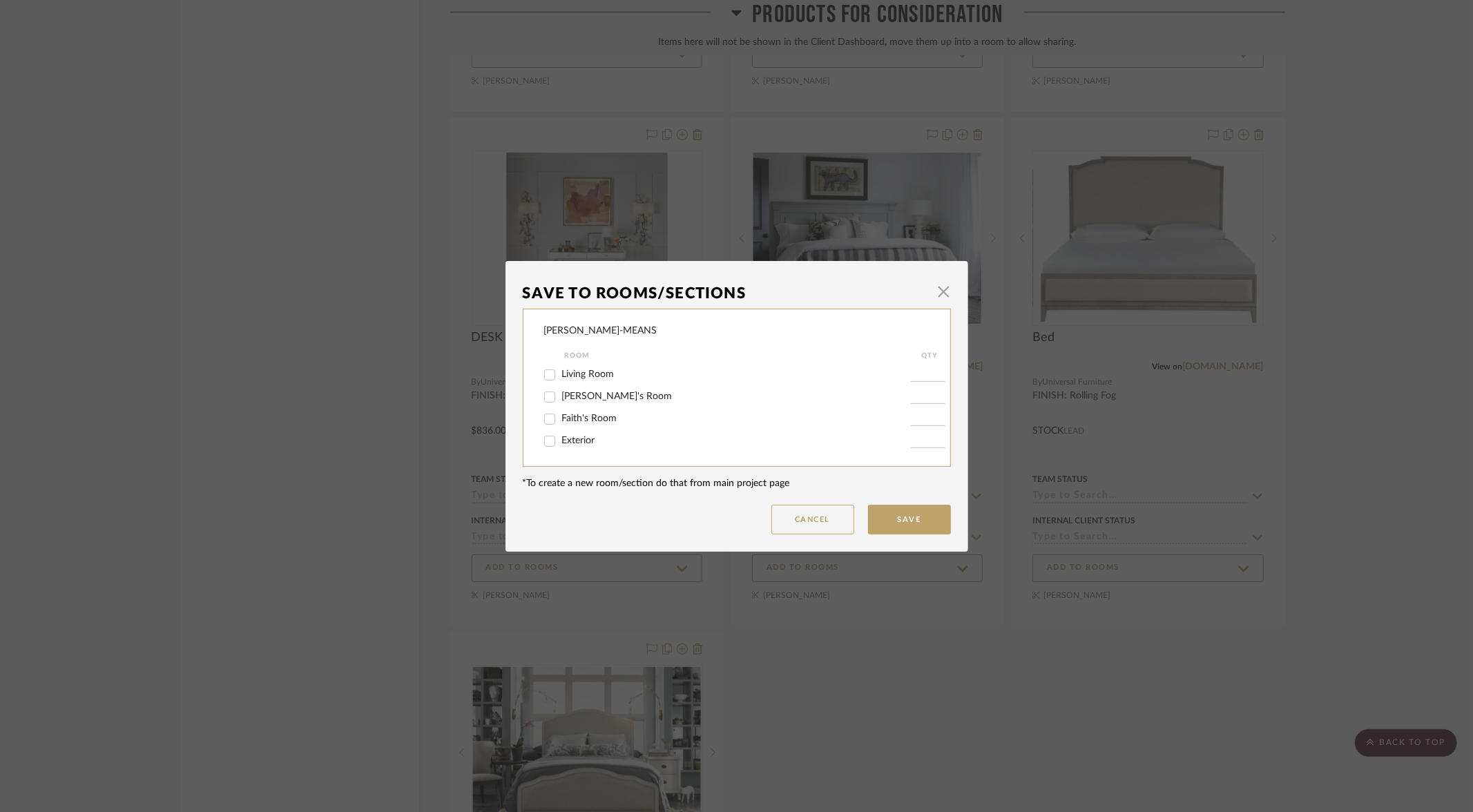
click at [543, 396] on input "[PERSON_NAME]'s Room" at bounding box center [550, 397] width 22 height 22
checkbox input "true"
type input "1"
click at [897, 522] on button "Save" at bounding box center [910, 519] width 83 height 29
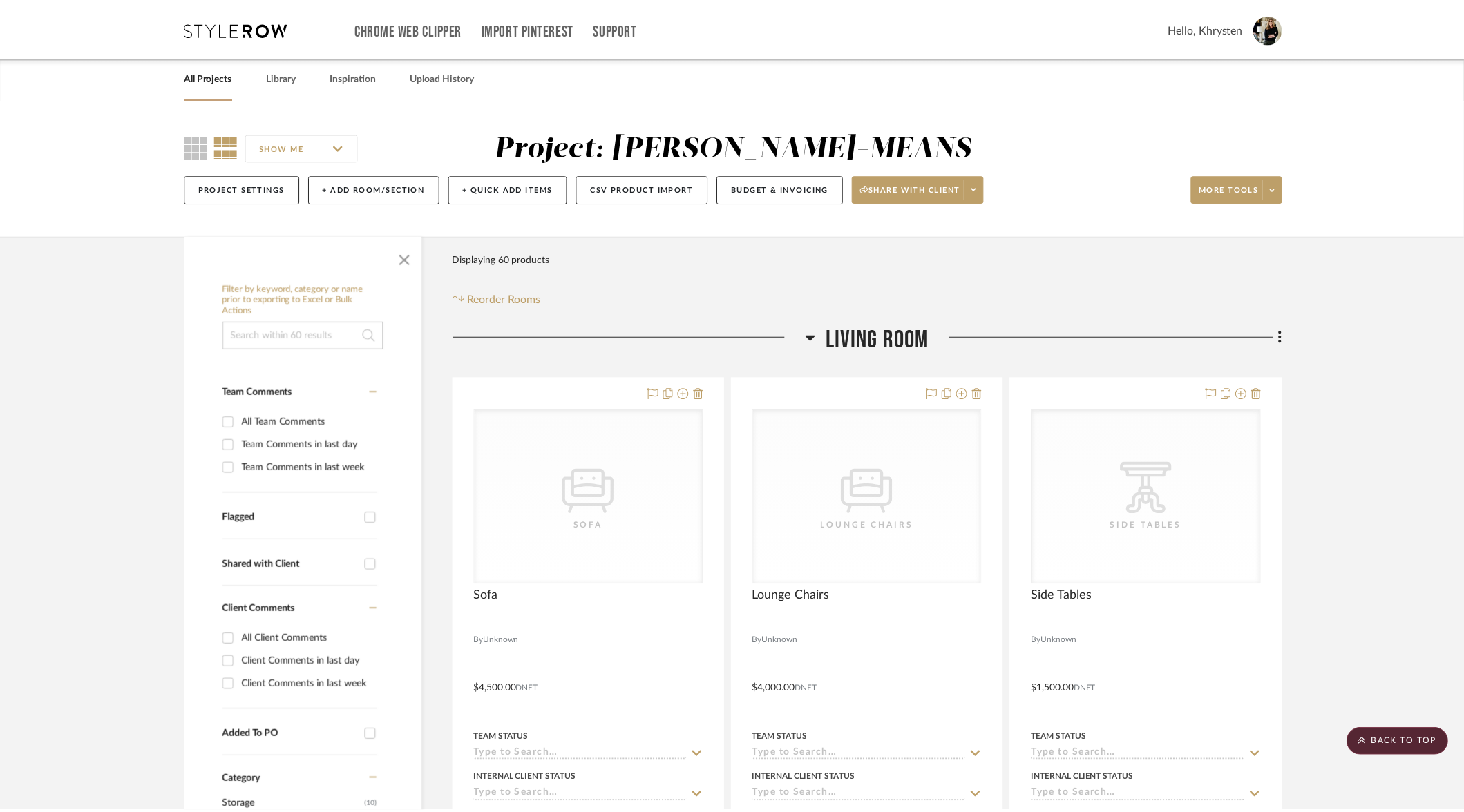
scroll to position [9171, 0]
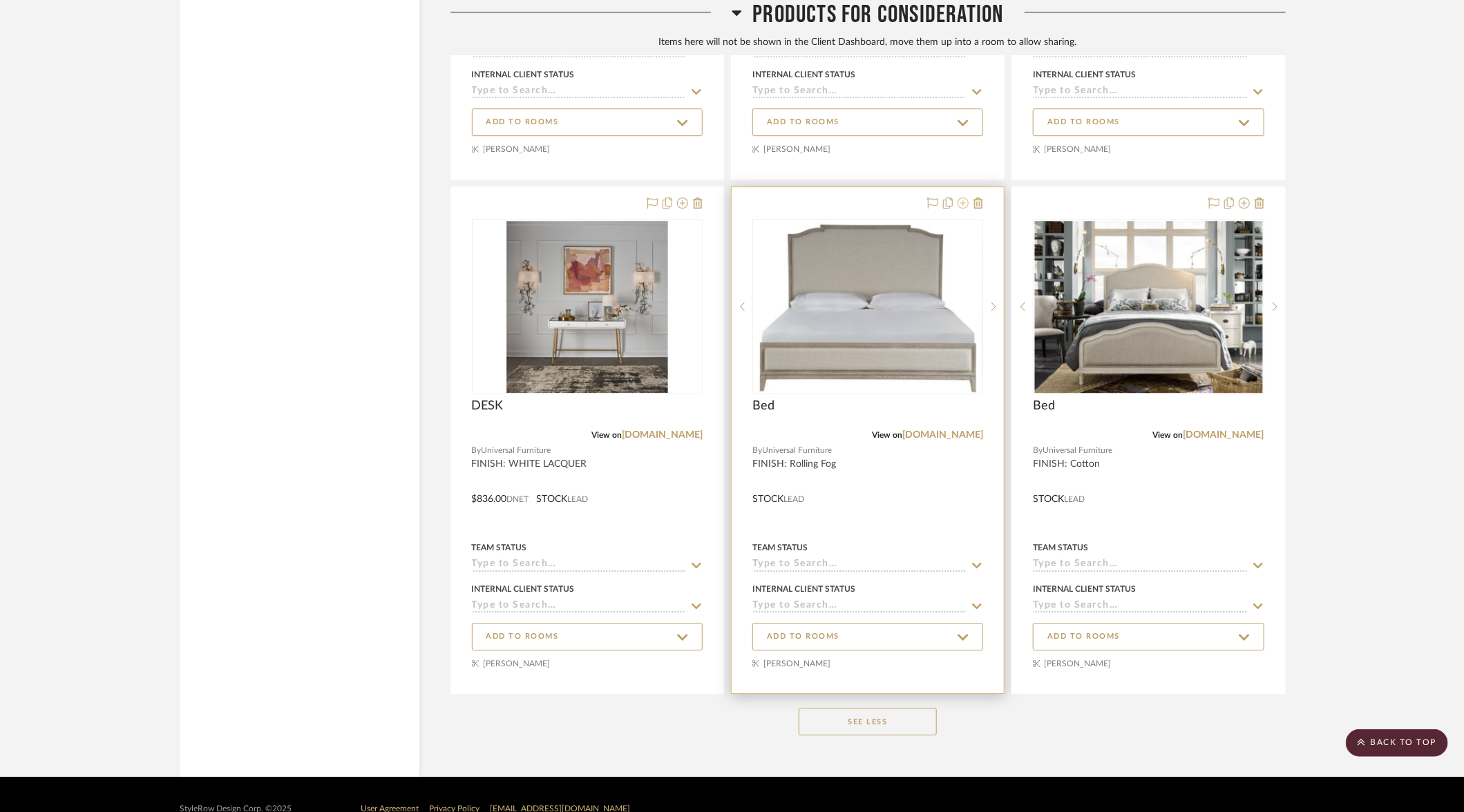
click at [968, 198] on icon at bounding box center [963, 203] width 11 height 11
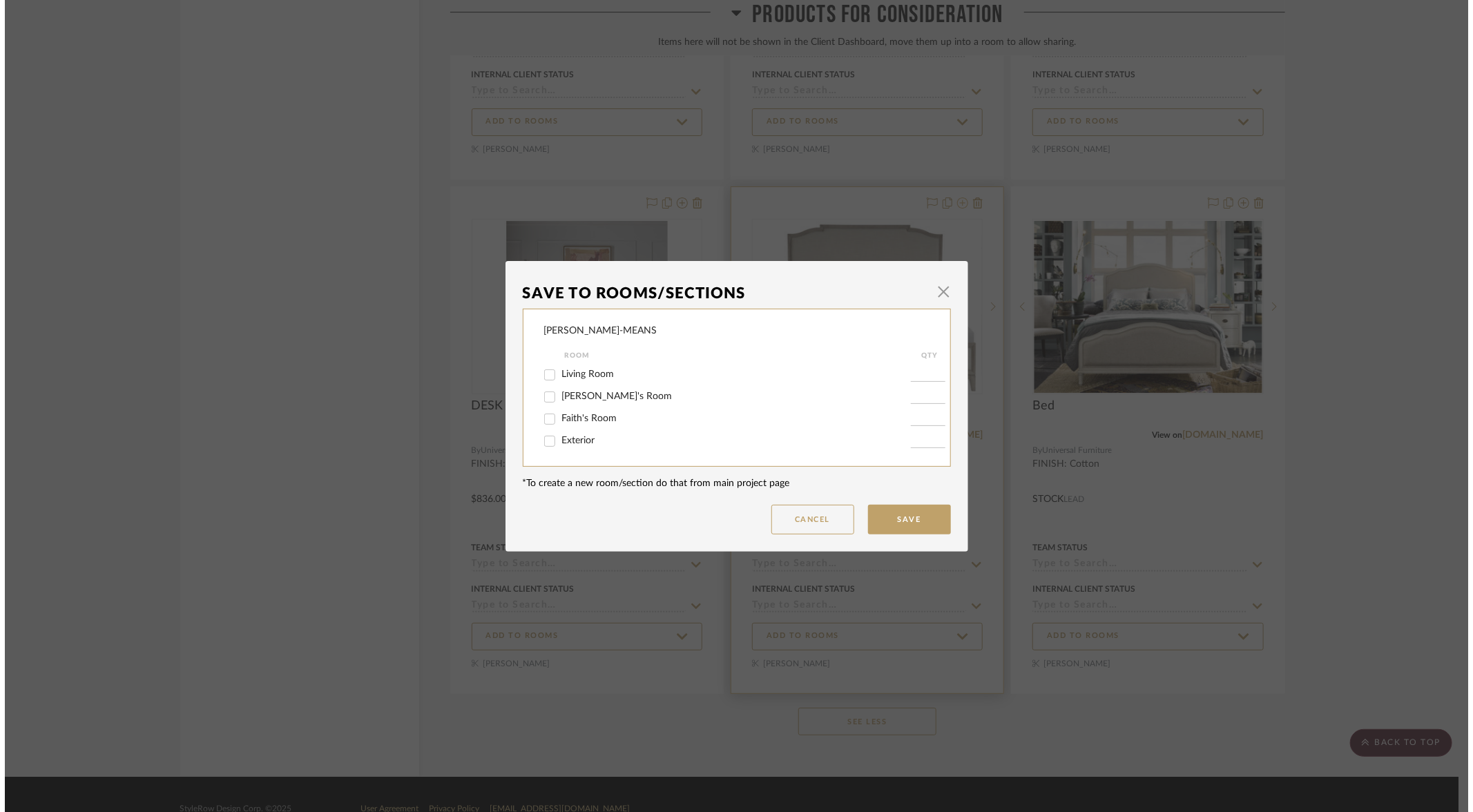
scroll to position [0, 0]
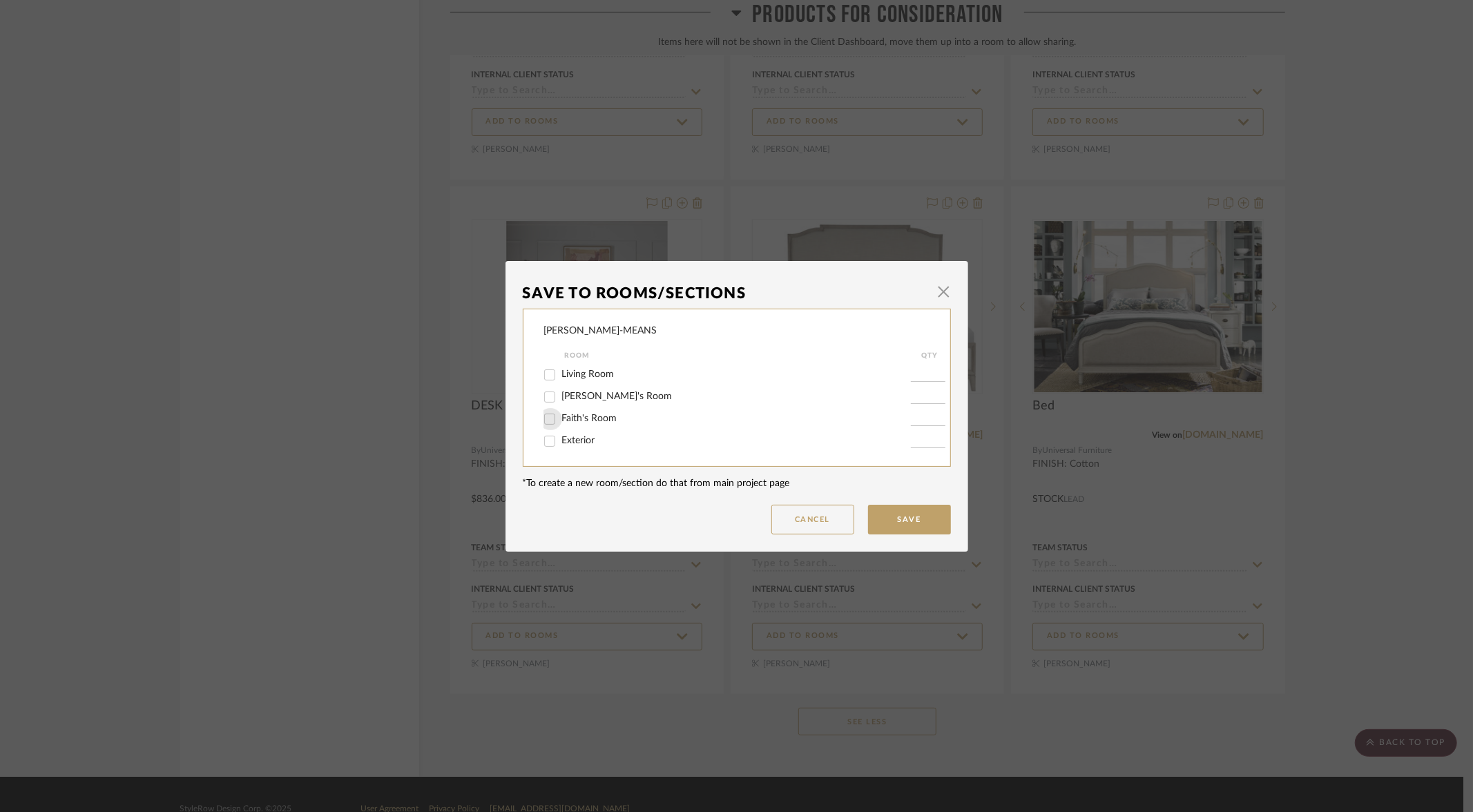
click at [544, 419] on input "Faith's Room" at bounding box center [550, 419] width 22 height 22
checkbox input "true"
type input "1"
click at [907, 522] on button "Save" at bounding box center [910, 519] width 83 height 29
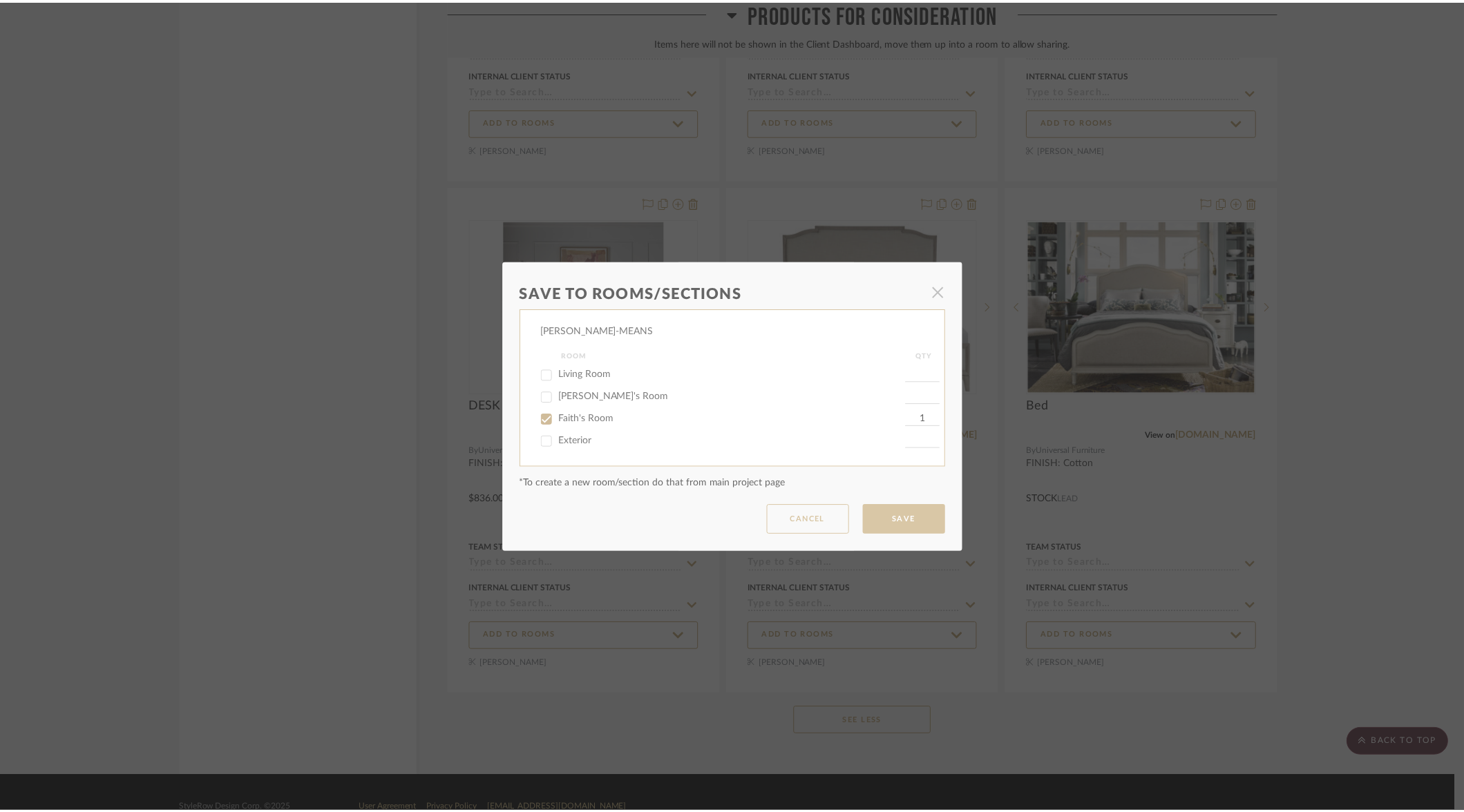
scroll to position [9171, 0]
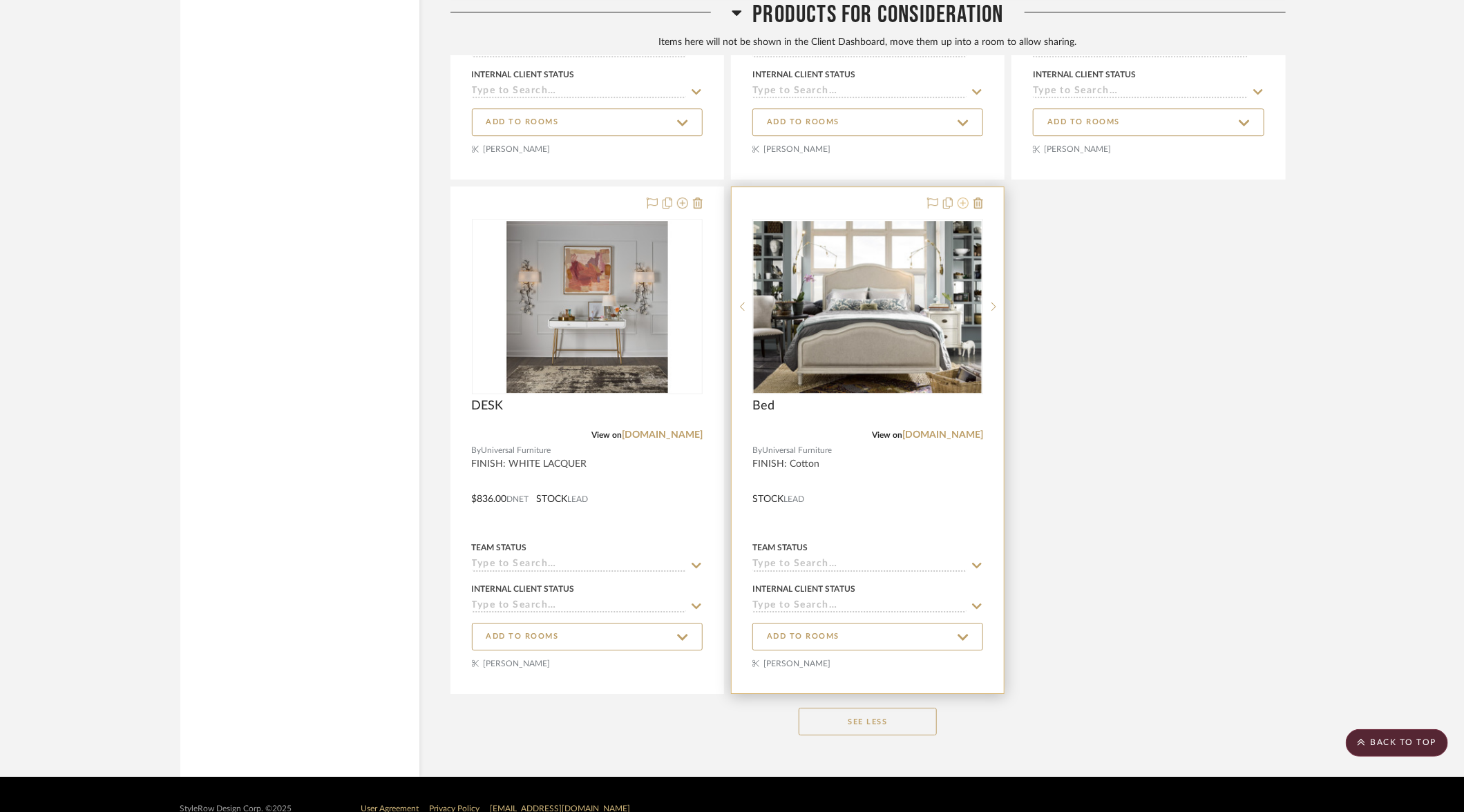
click at [964, 198] on icon at bounding box center [963, 203] width 11 height 11
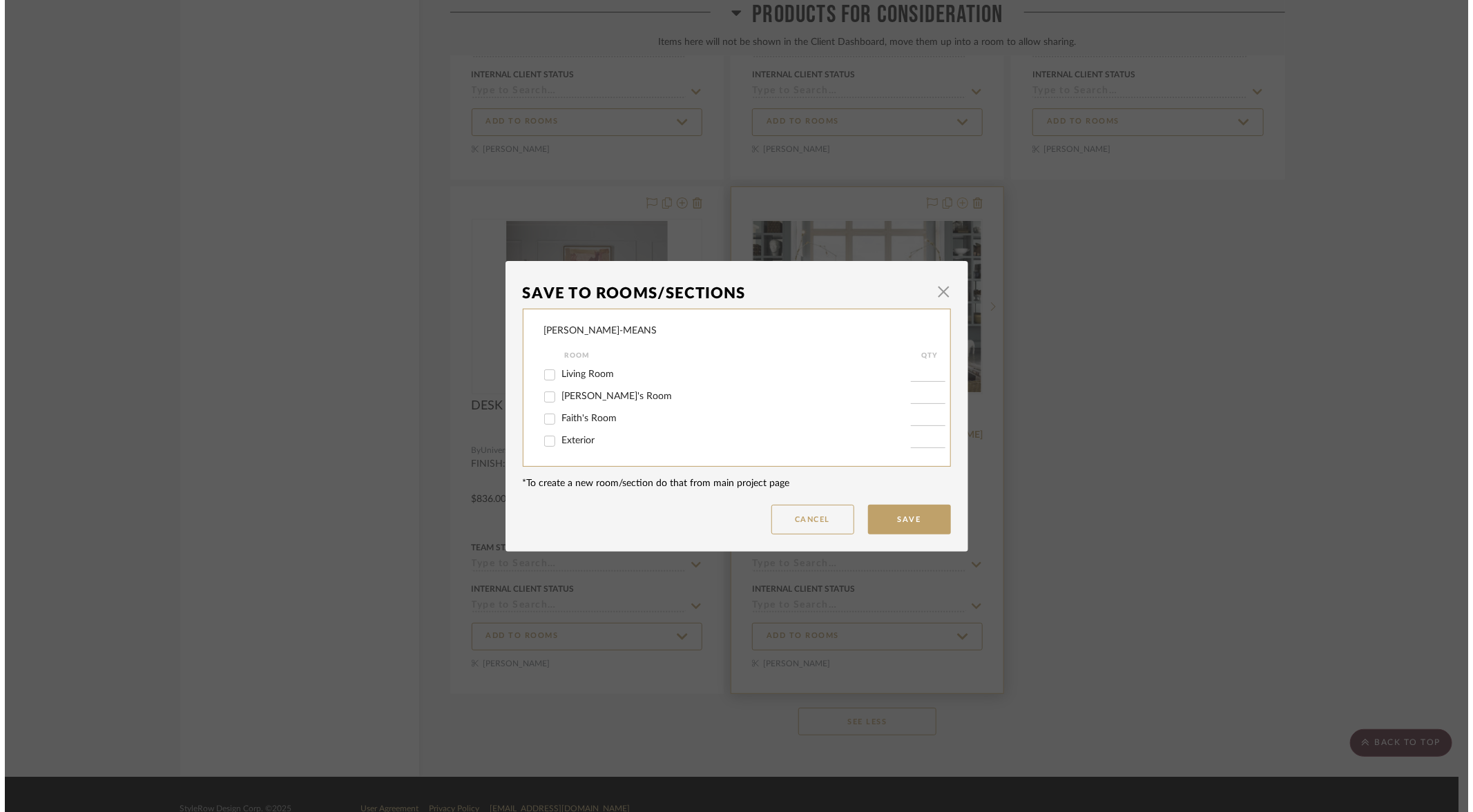
scroll to position [0, 0]
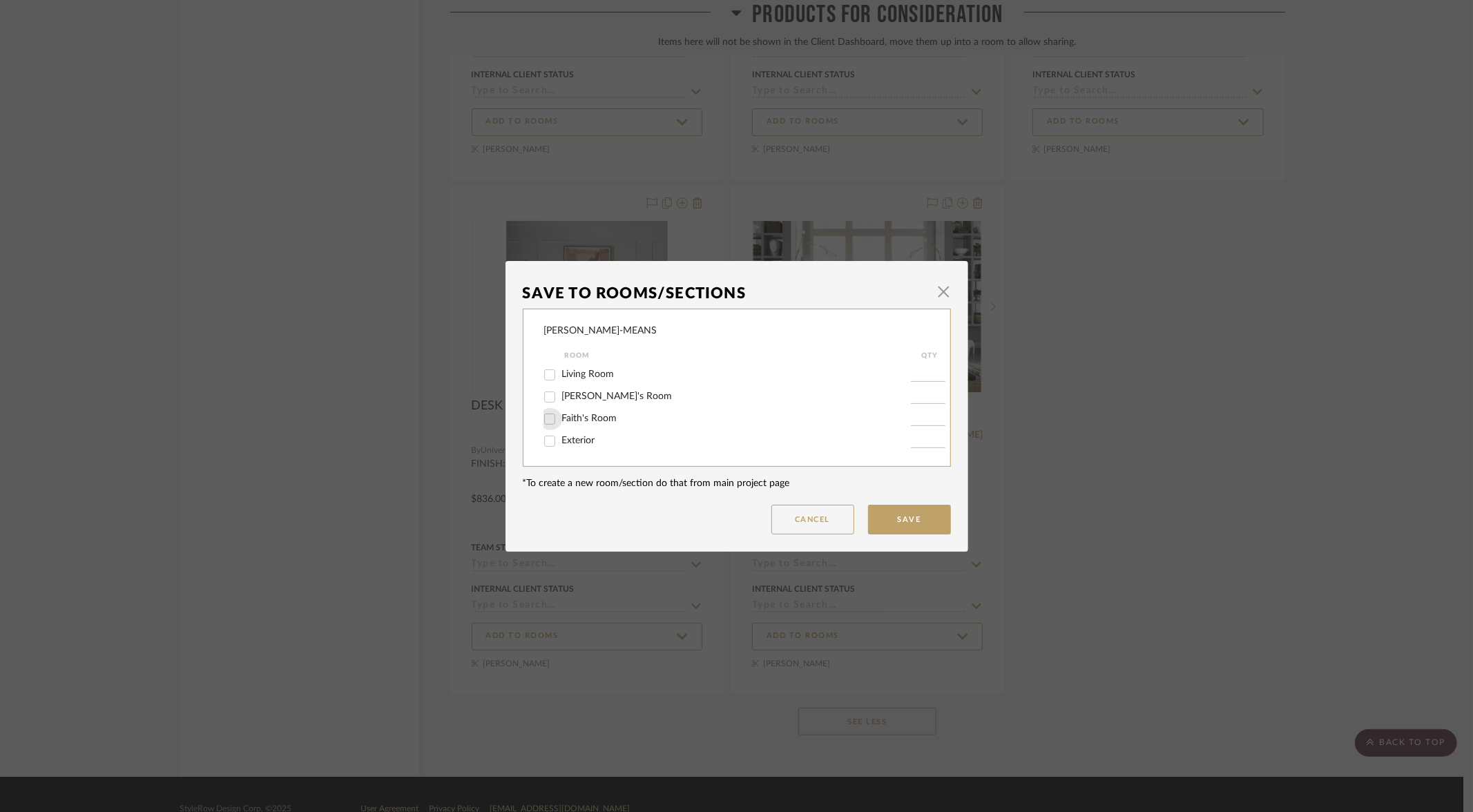
click at [550, 418] on input "Faith's Room" at bounding box center [550, 419] width 22 height 22
checkbox input "true"
type input "1"
click at [928, 528] on button "Save" at bounding box center [910, 519] width 83 height 29
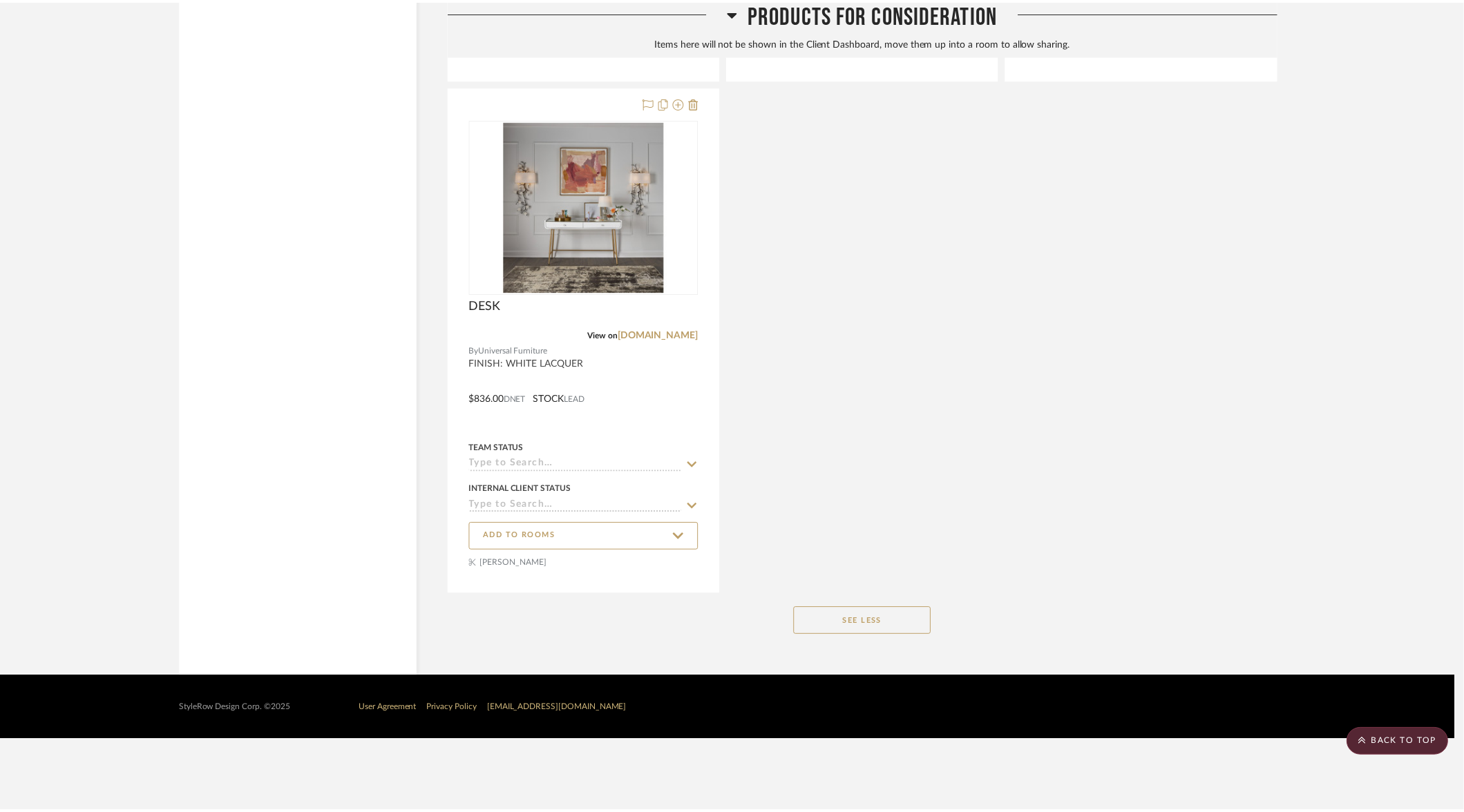
scroll to position [9072, 0]
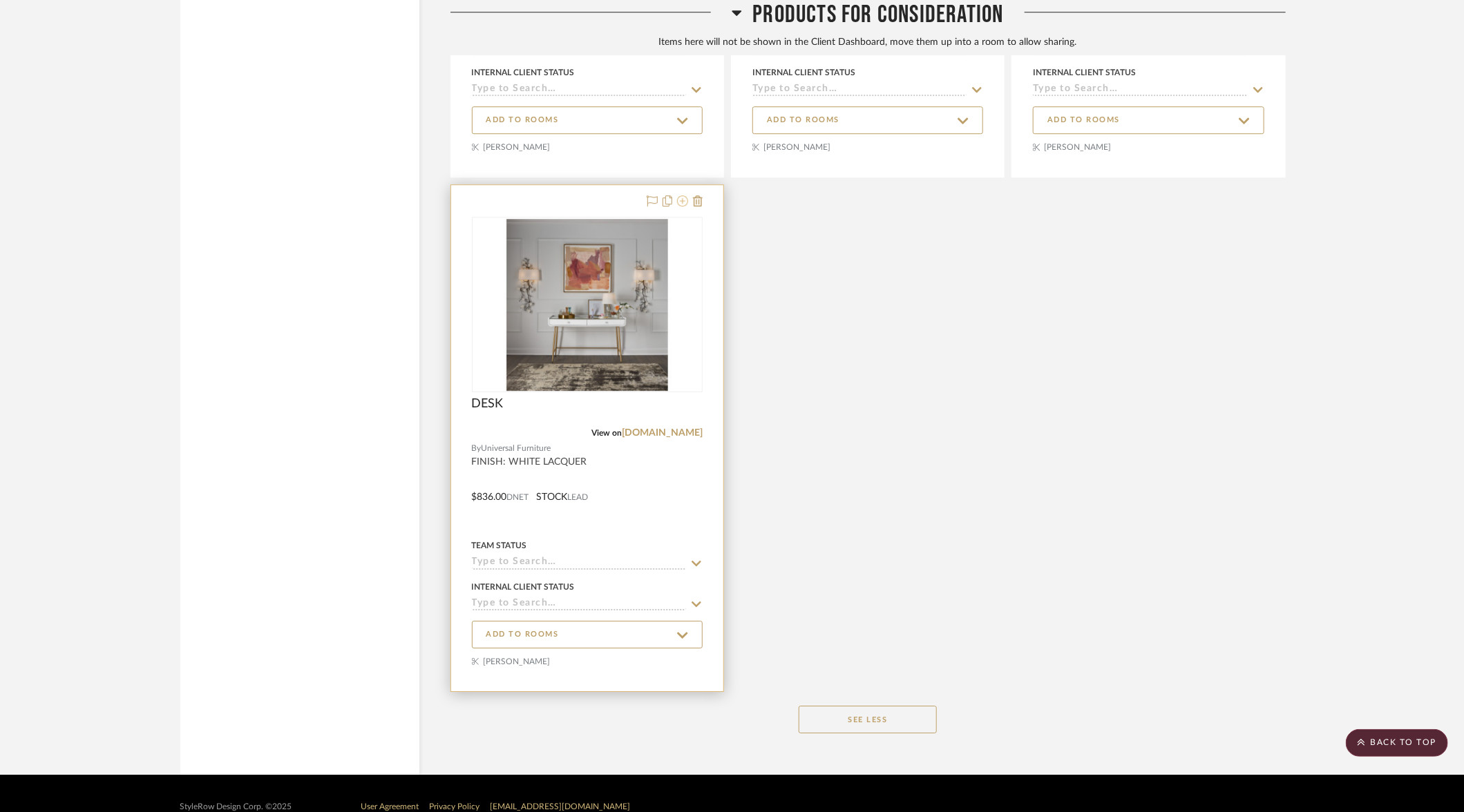
click at [683, 196] on icon at bounding box center [682, 201] width 11 height 11
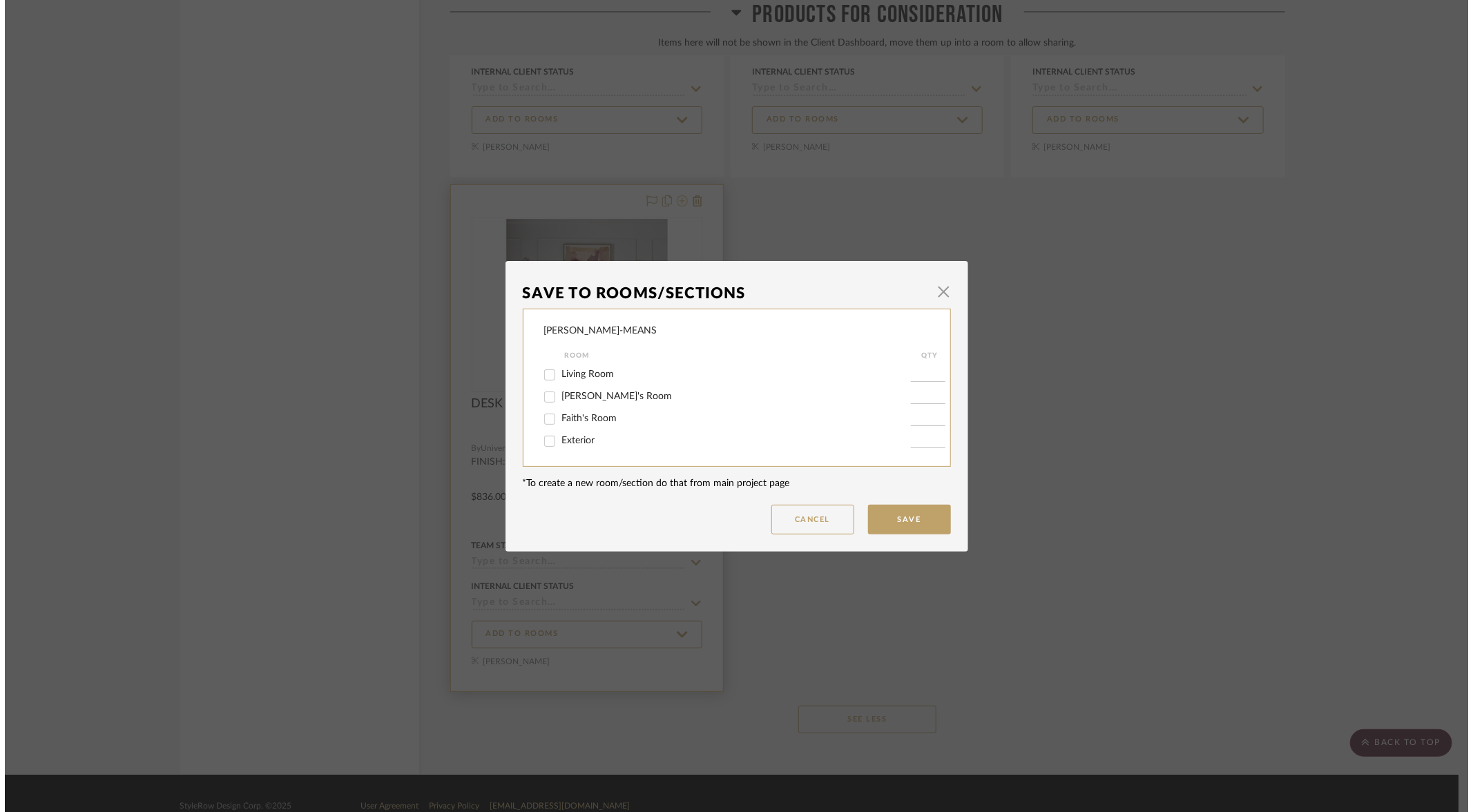
scroll to position [0, 0]
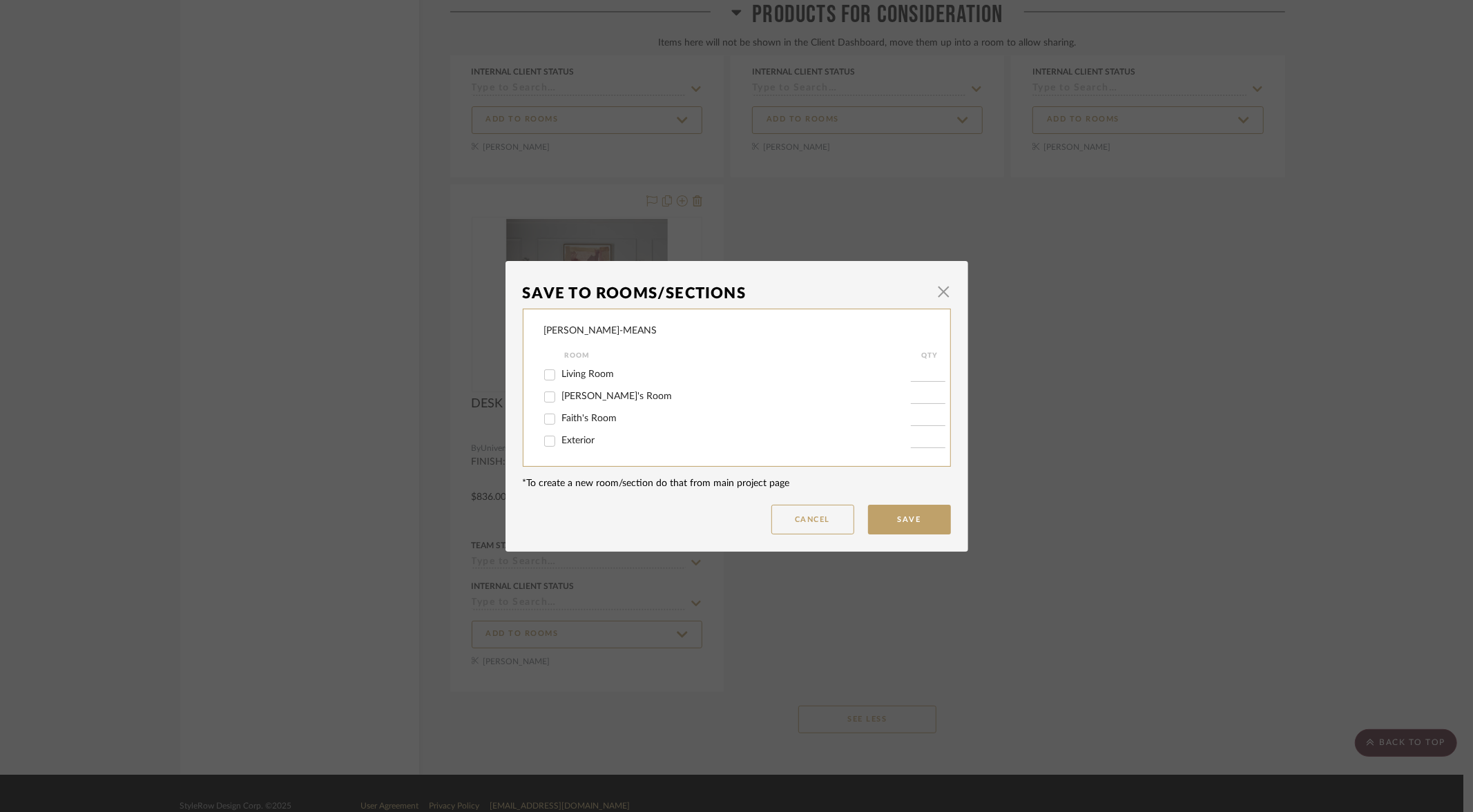
click at [546, 419] on input "Faith's Room" at bounding box center [550, 419] width 22 height 22
checkbox input "true"
type input "1"
click at [898, 525] on button "Save" at bounding box center [910, 519] width 83 height 29
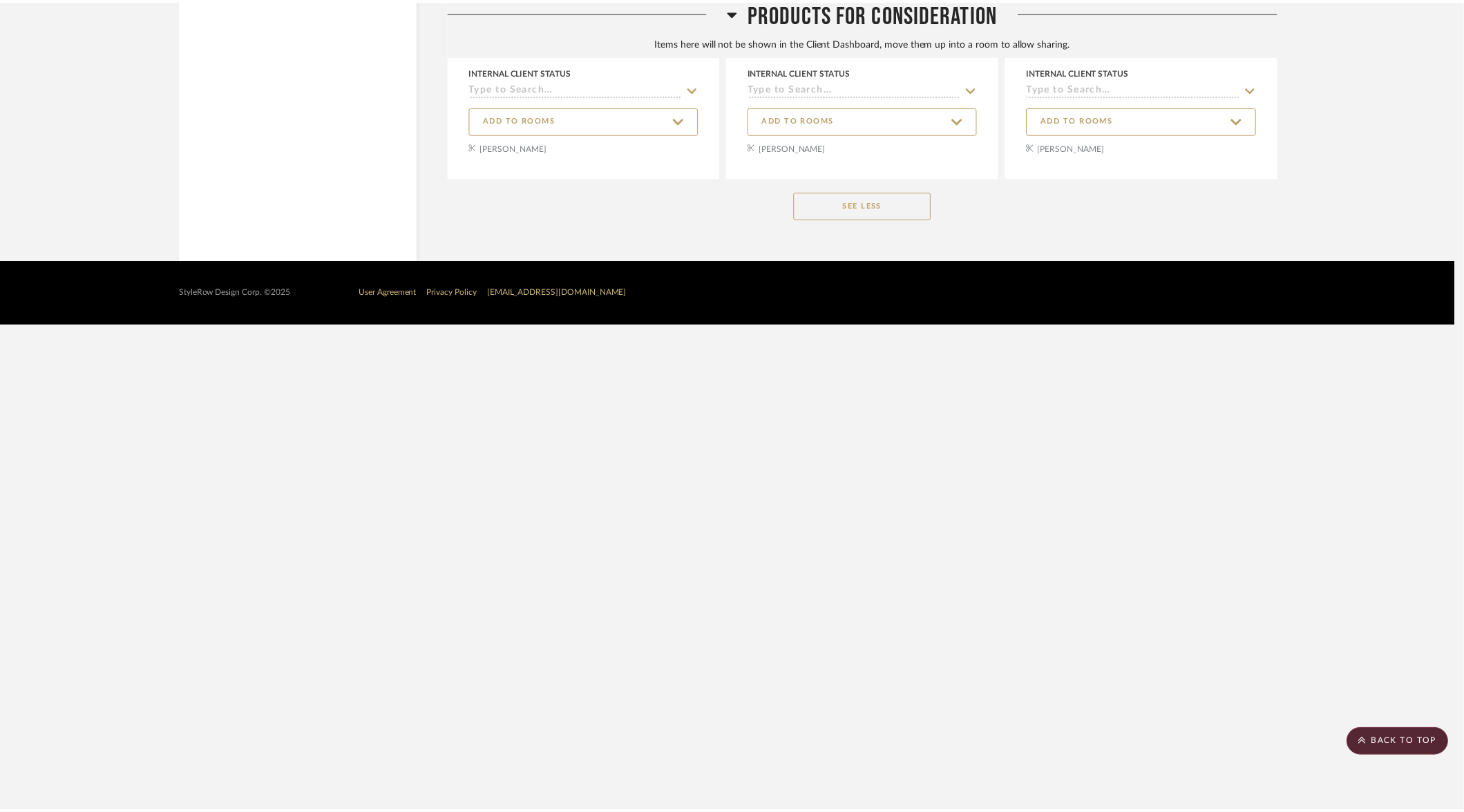
scroll to position [8559, 0]
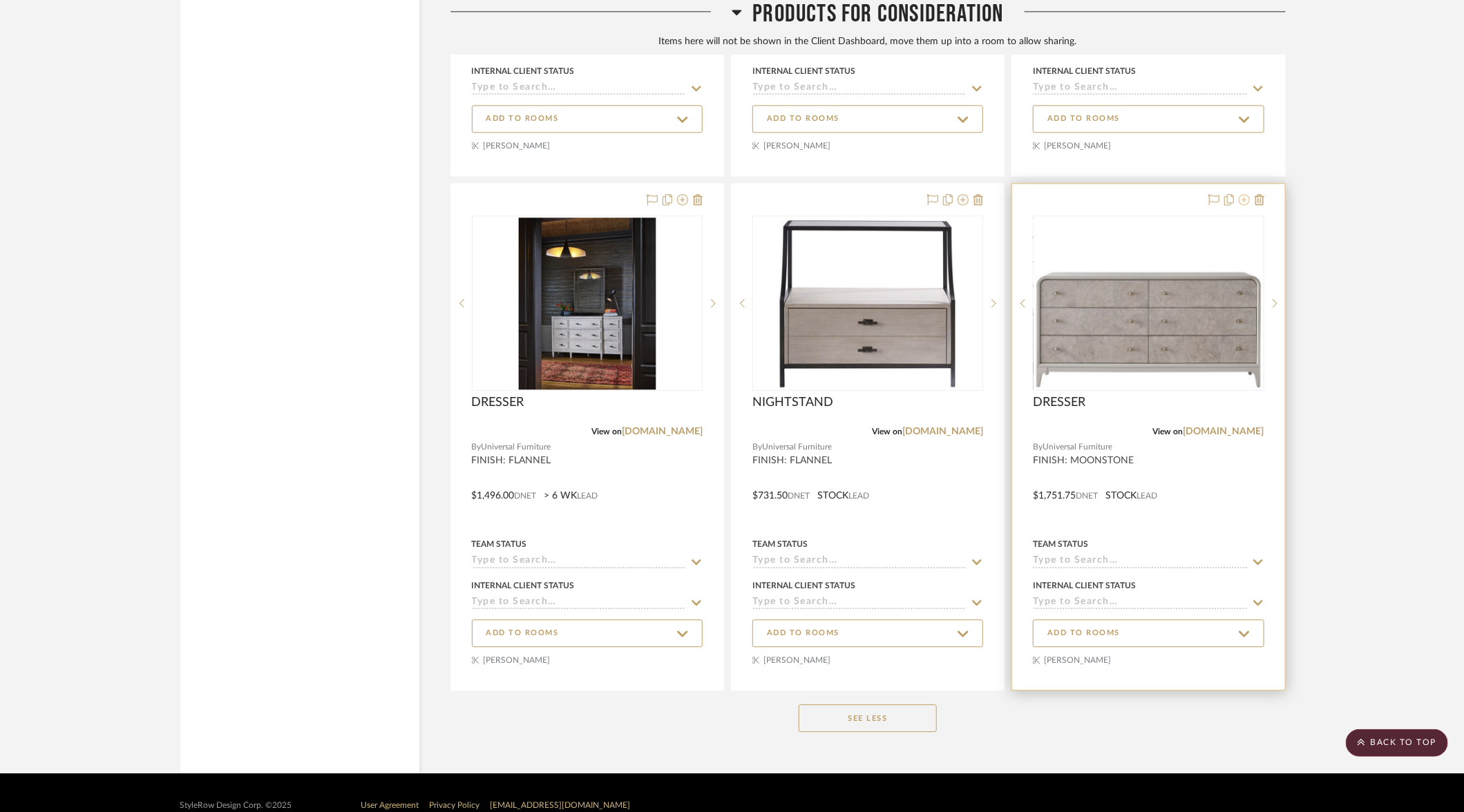
click at [1246, 194] on icon at bounding box center [1244, 199] width 11 height 11
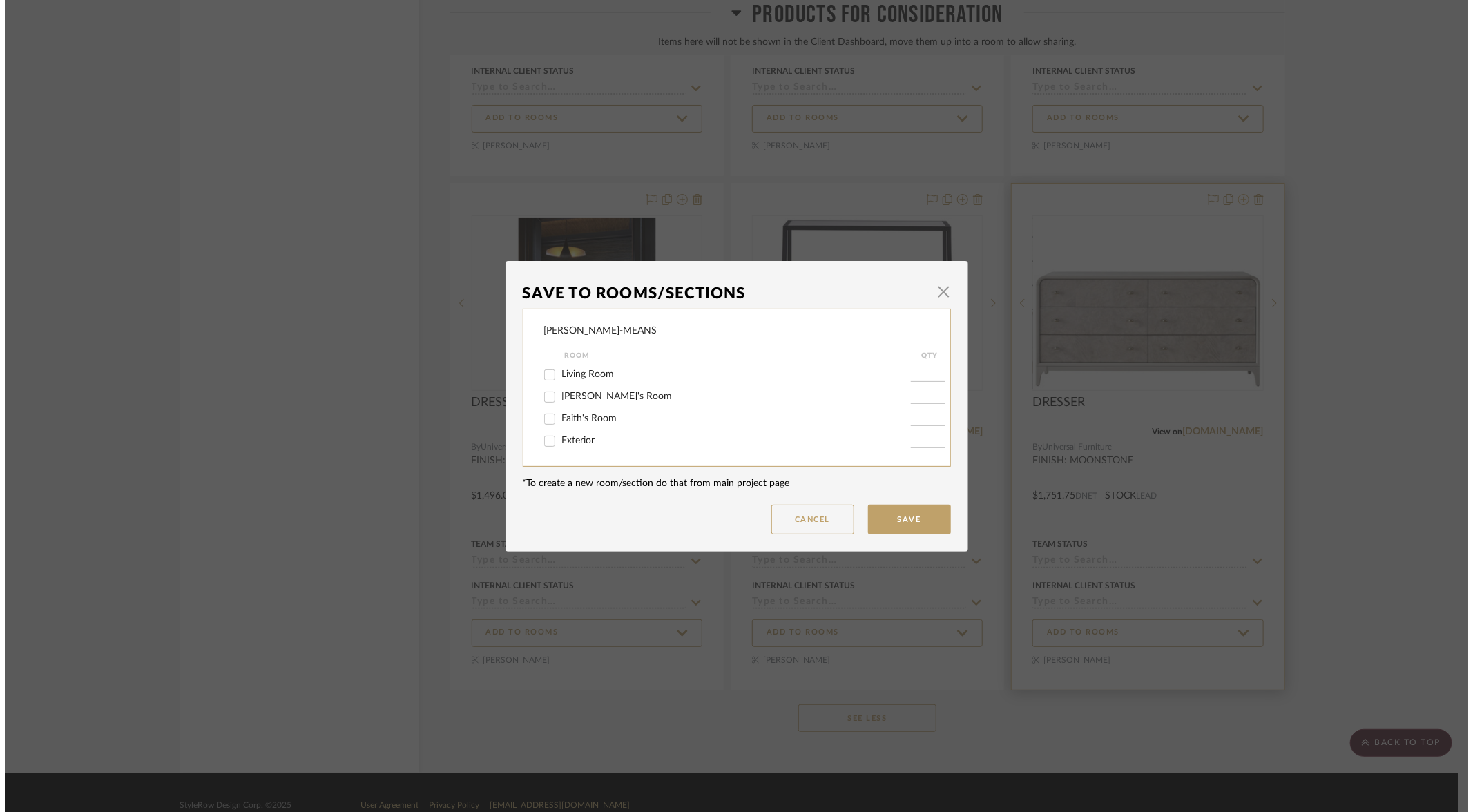
scroll to position [0, 0]
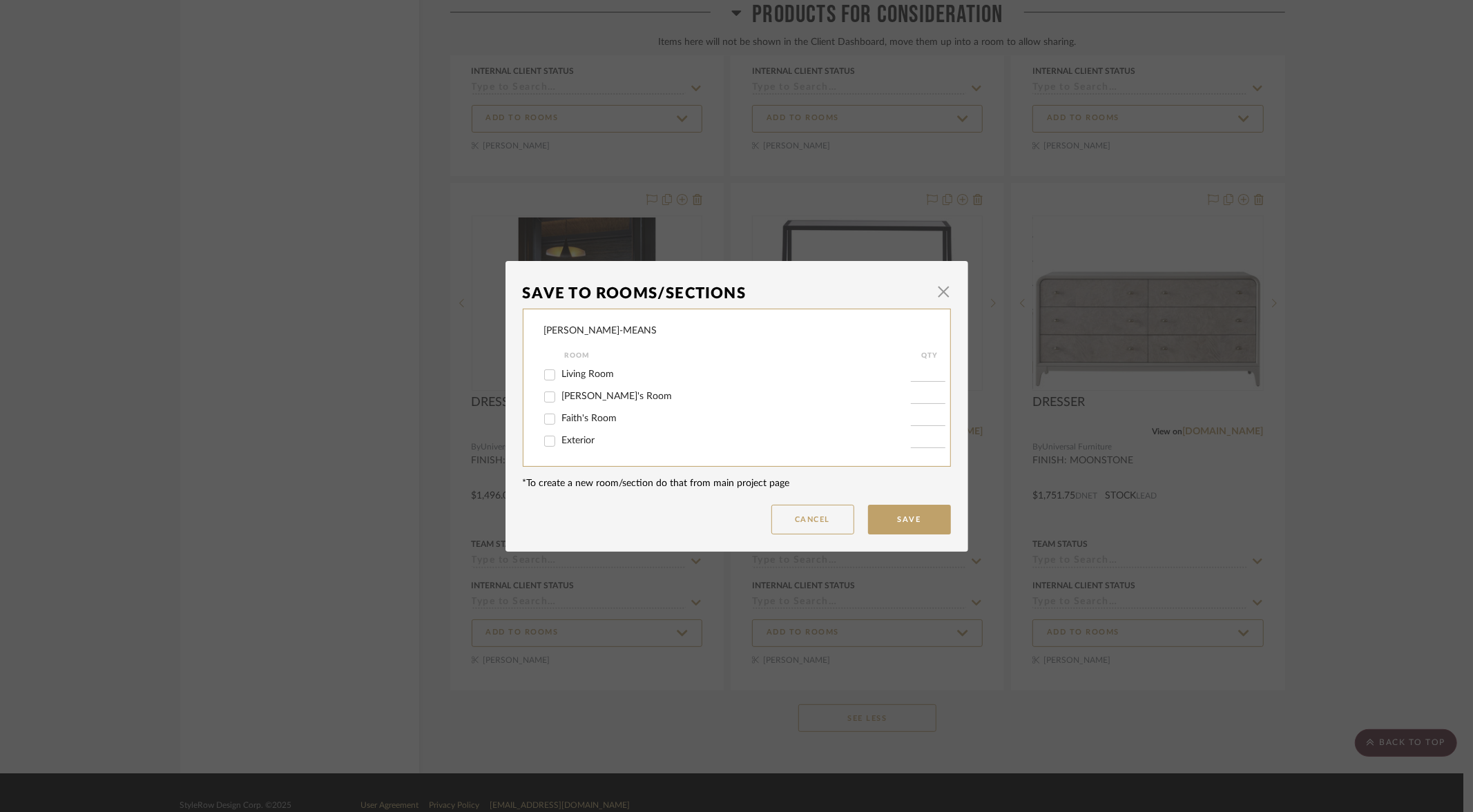
click at [549, 398] on input "[PERSON_NAME]'s Room" at bounding box center [550, 397] width 22 height 22
checkbox input "true"
type input "1"
click at [895, 527] on button "Save" at bounding box center [910, 519] width 83 height 29
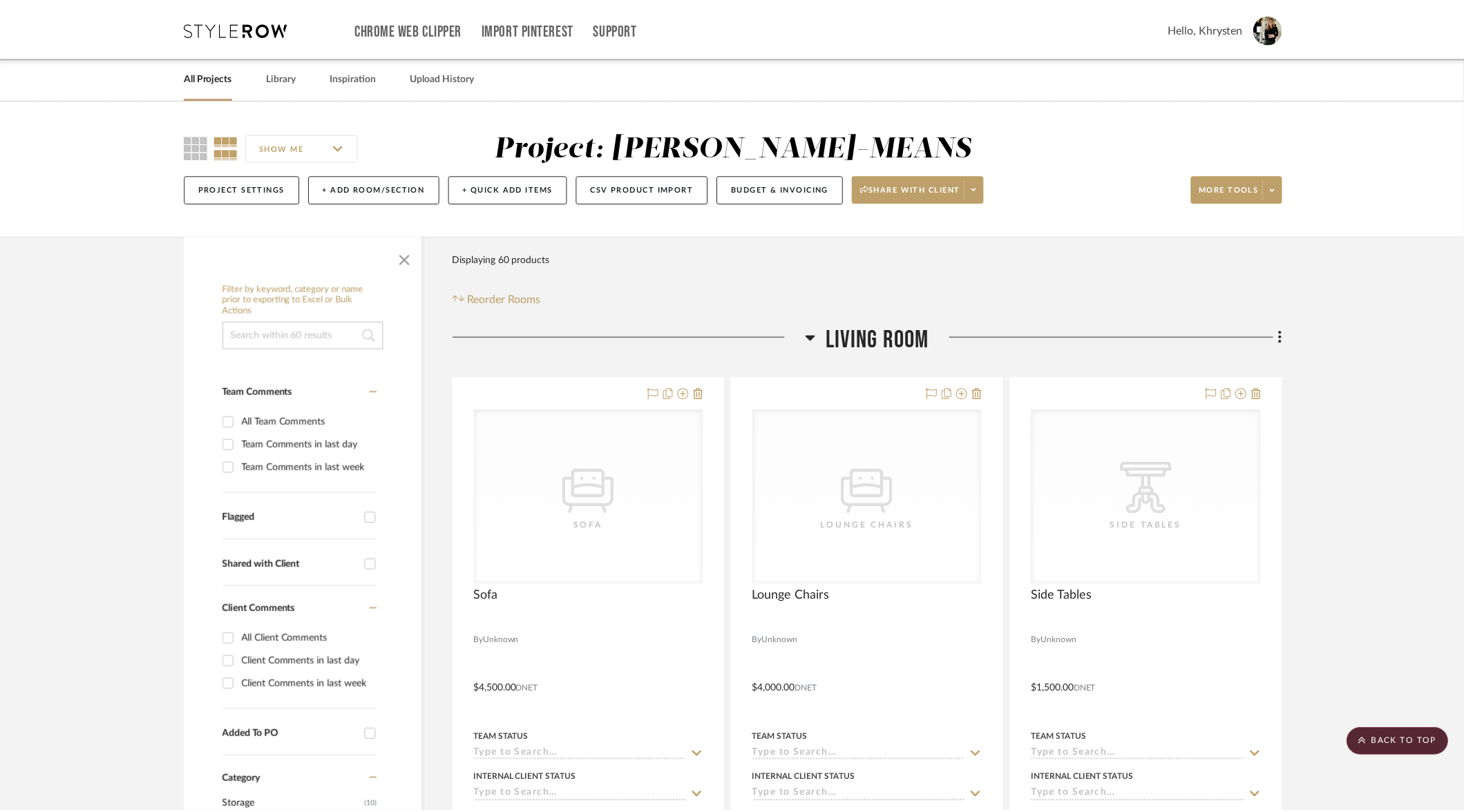
scroll to position [8559, 0]
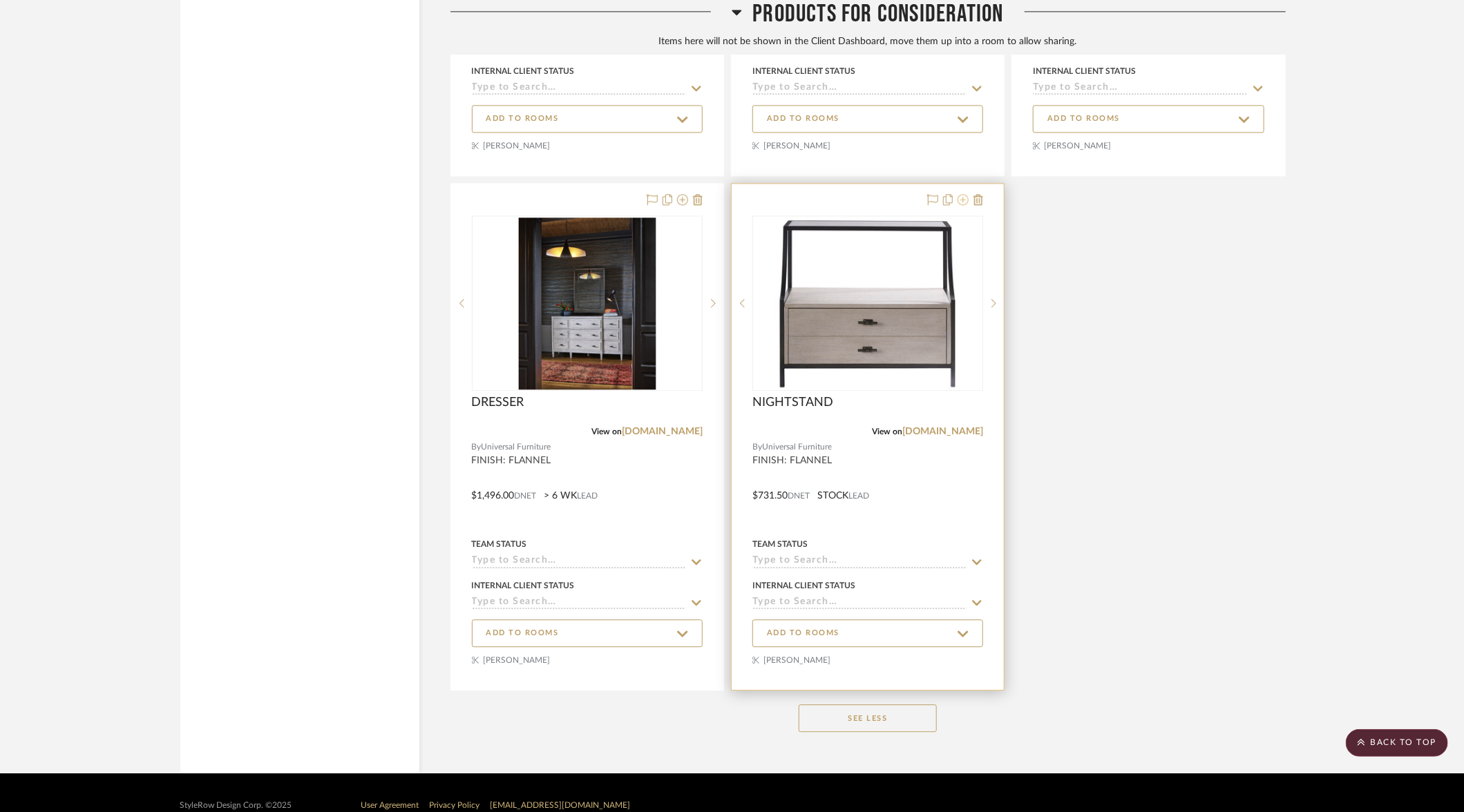
click at [968, 194] on icon at bounding box center [963, 199] width 11 height 11
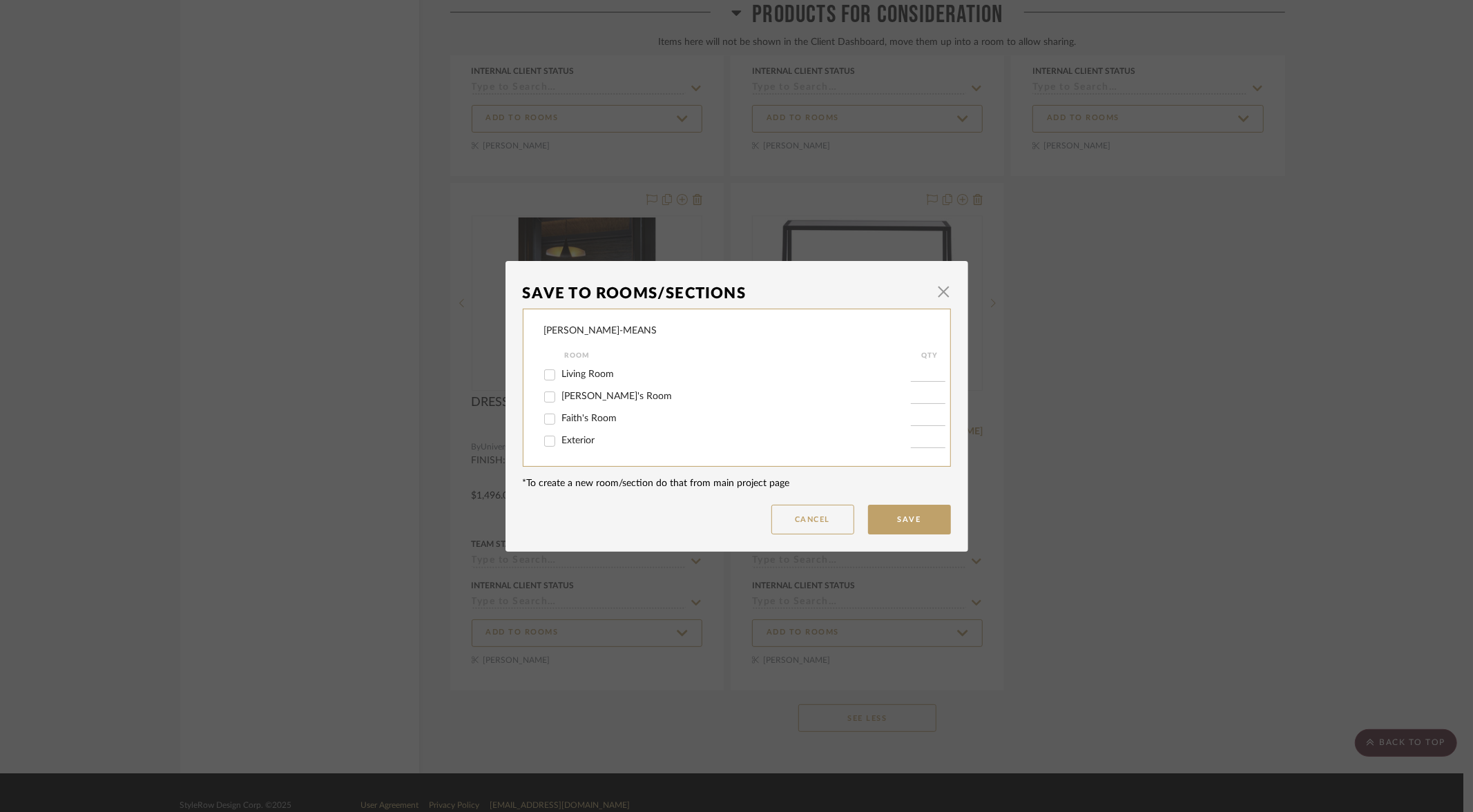
click at [544, 397] on input "[PERSON_NAME]'s Room" at bounding box center [550, 397] width 22 height 22
checkbox input "true"
type input "1"
click at [917, 522] on button "Save" at bounding box center [910, 519] width 83 height 29
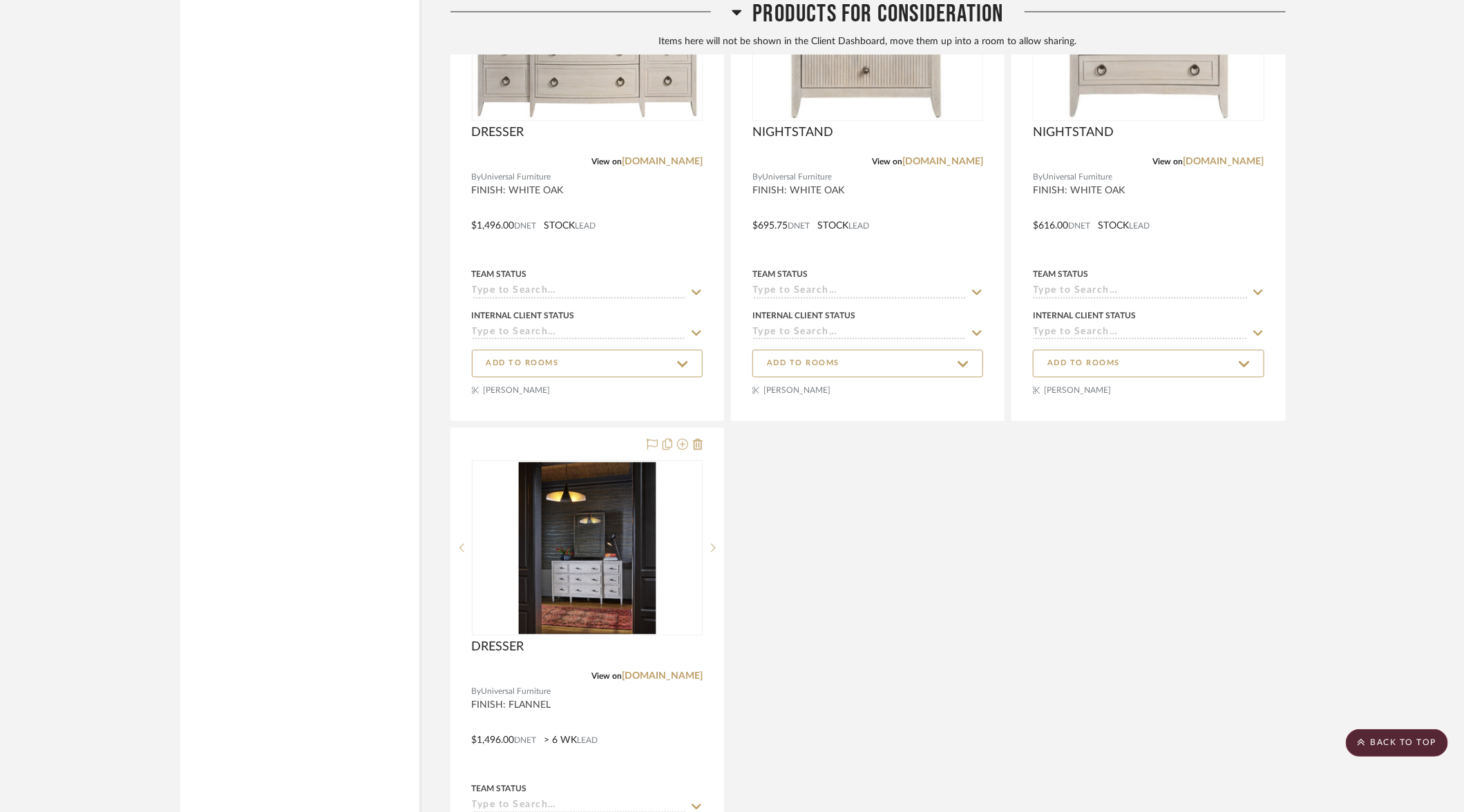
scroll to position [8319, 0]
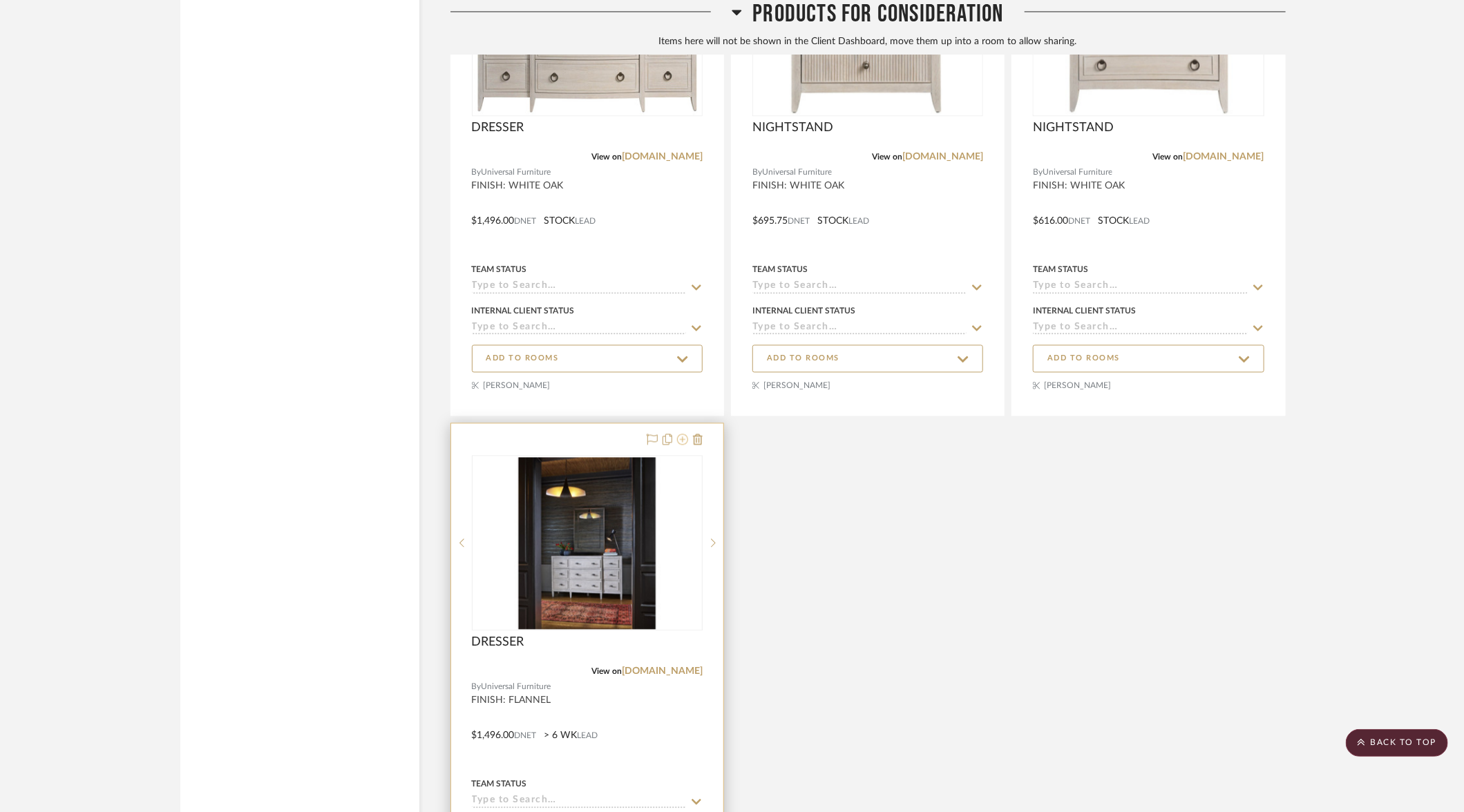
click at [683, 434] on icon at bounding box center [682, 439] width 11 height 11
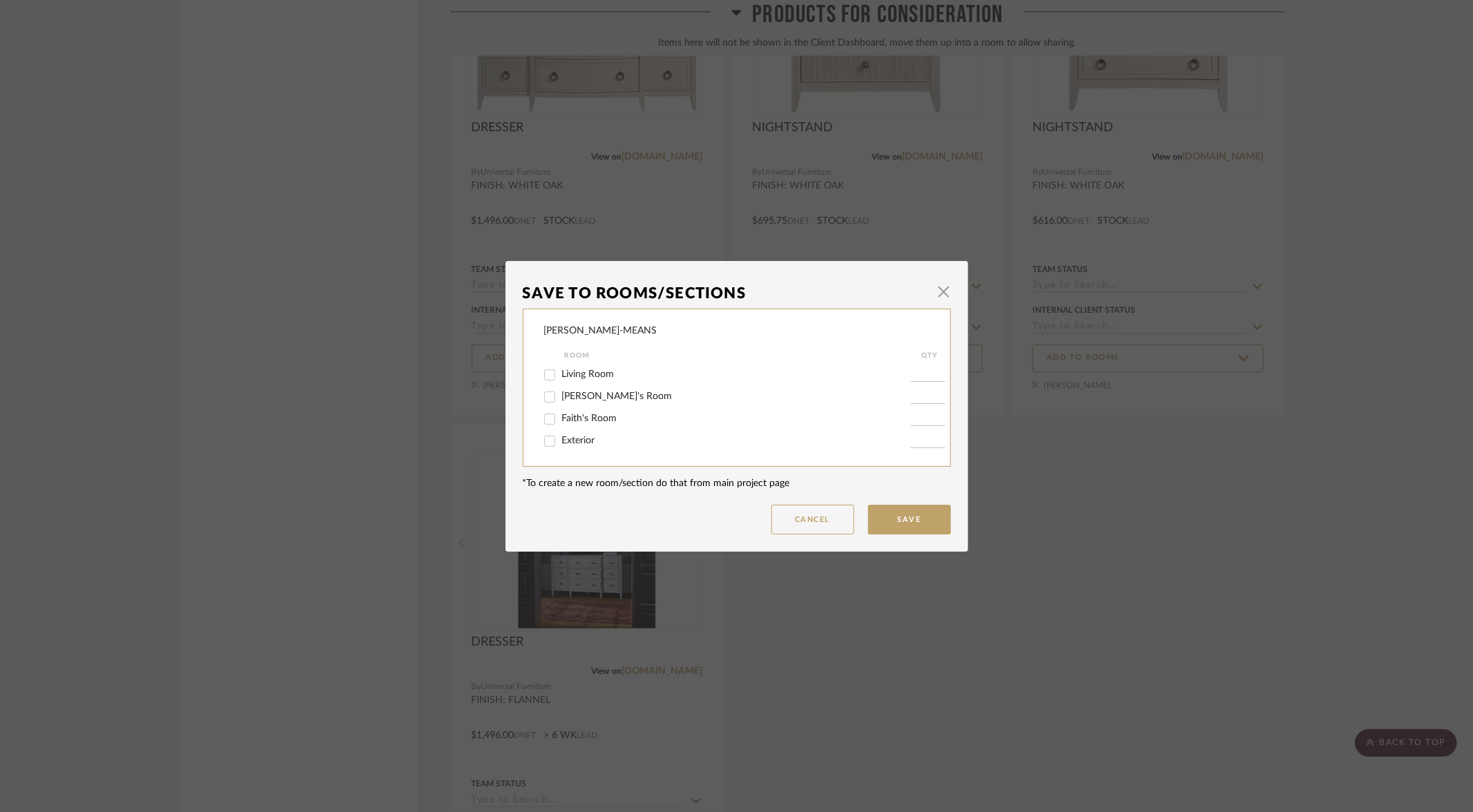
click at [540, 397] on input "[PERSON_NAME]'s Room" at bounding box center [550, 397] width 22 height 22
checkbox input "true"
type input "1"
click at [900, 523] on button "Save" at bounding box center [910, 519] width 83 height 29
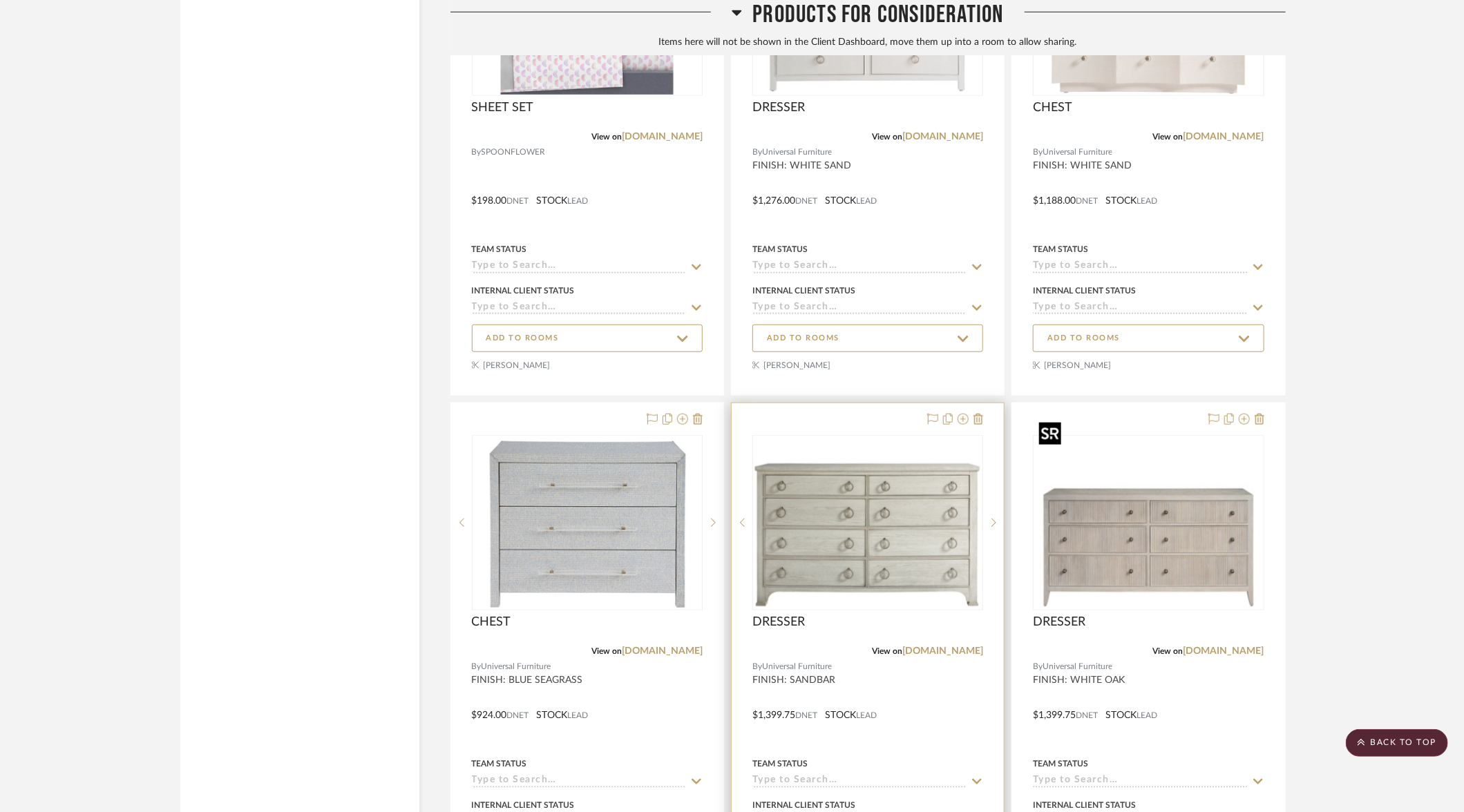
scroll to position [7213, 0]
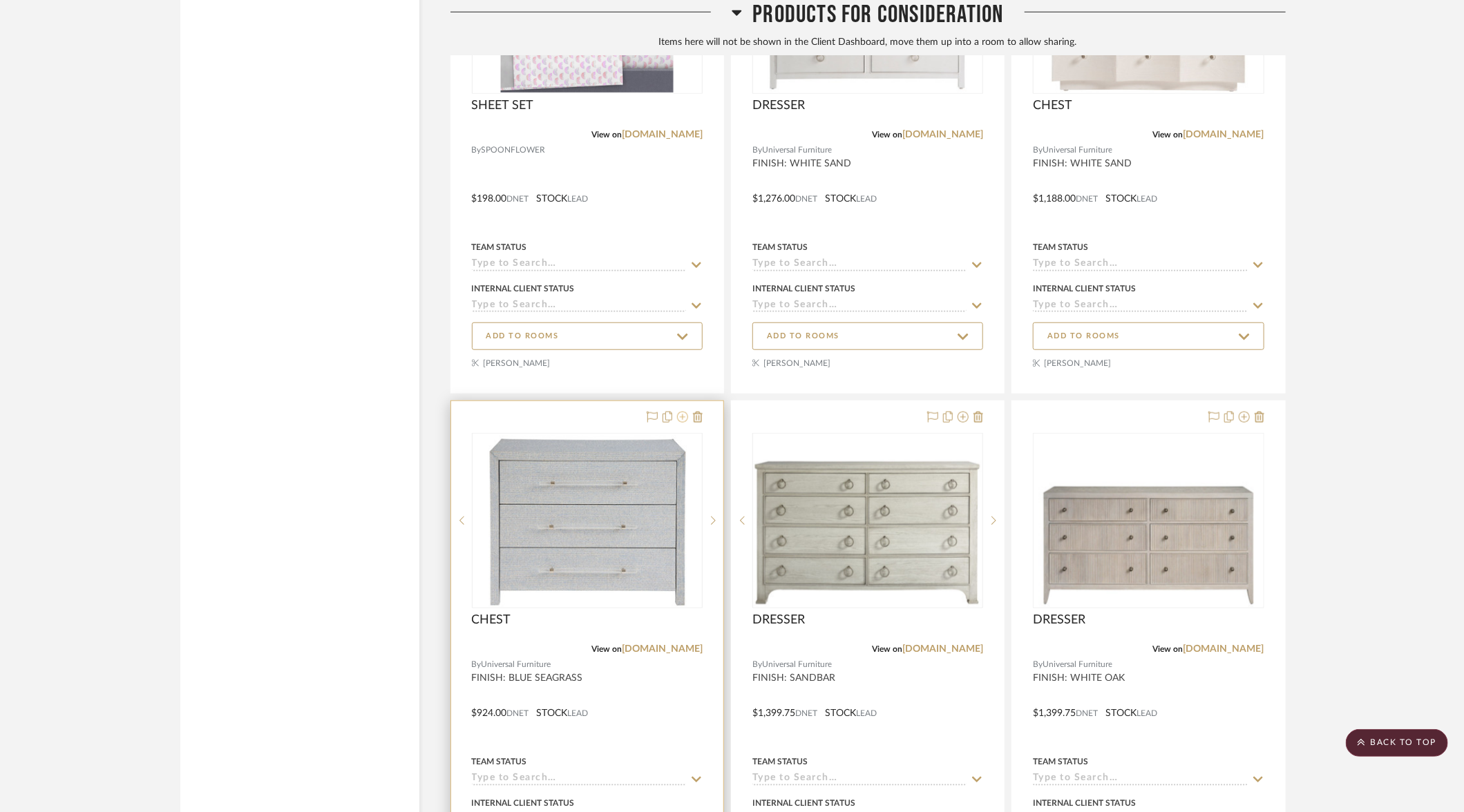
click at [685, 411] on icon at bounding box center [682, 416] width 11 height 11
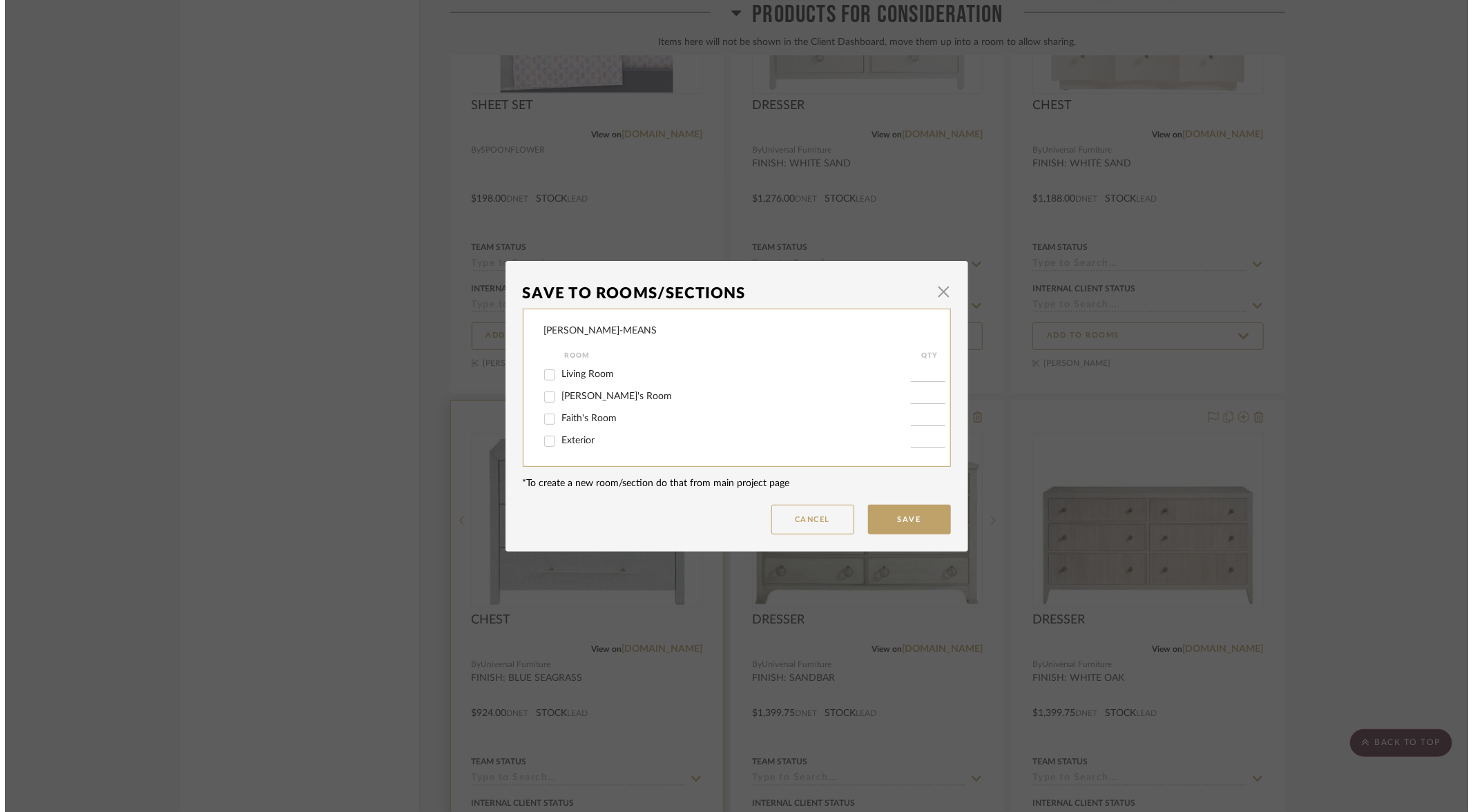
scroll to position [0, 0]
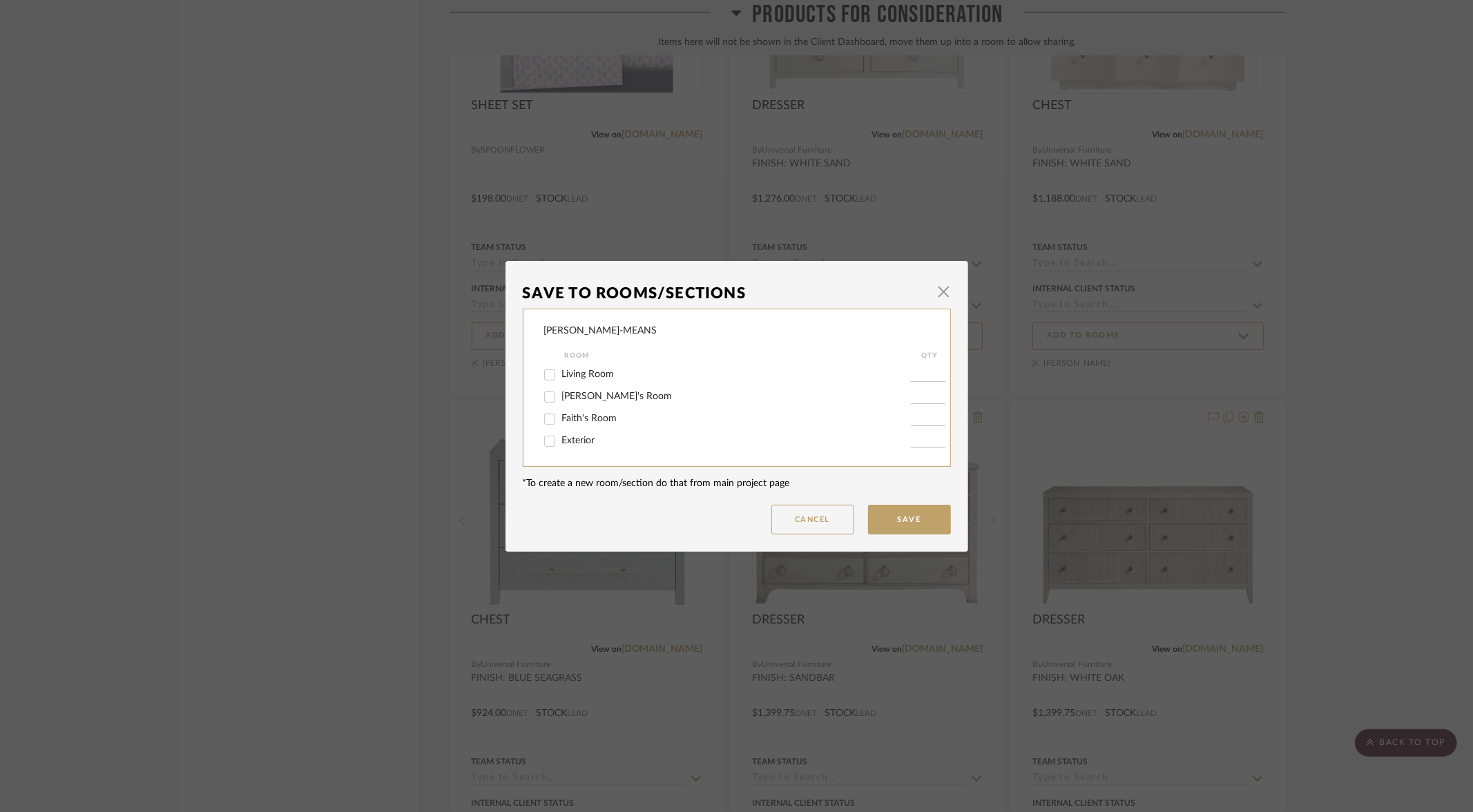
click at [545, 397] on input "[PERSON_NAME]'s Room" at bounding box center [550, 397] width 22 height 22
checkbox input "true"
type input "1"
click at [893, 522] on button "Save" at bounding box center [910, 519] width 83 height 29
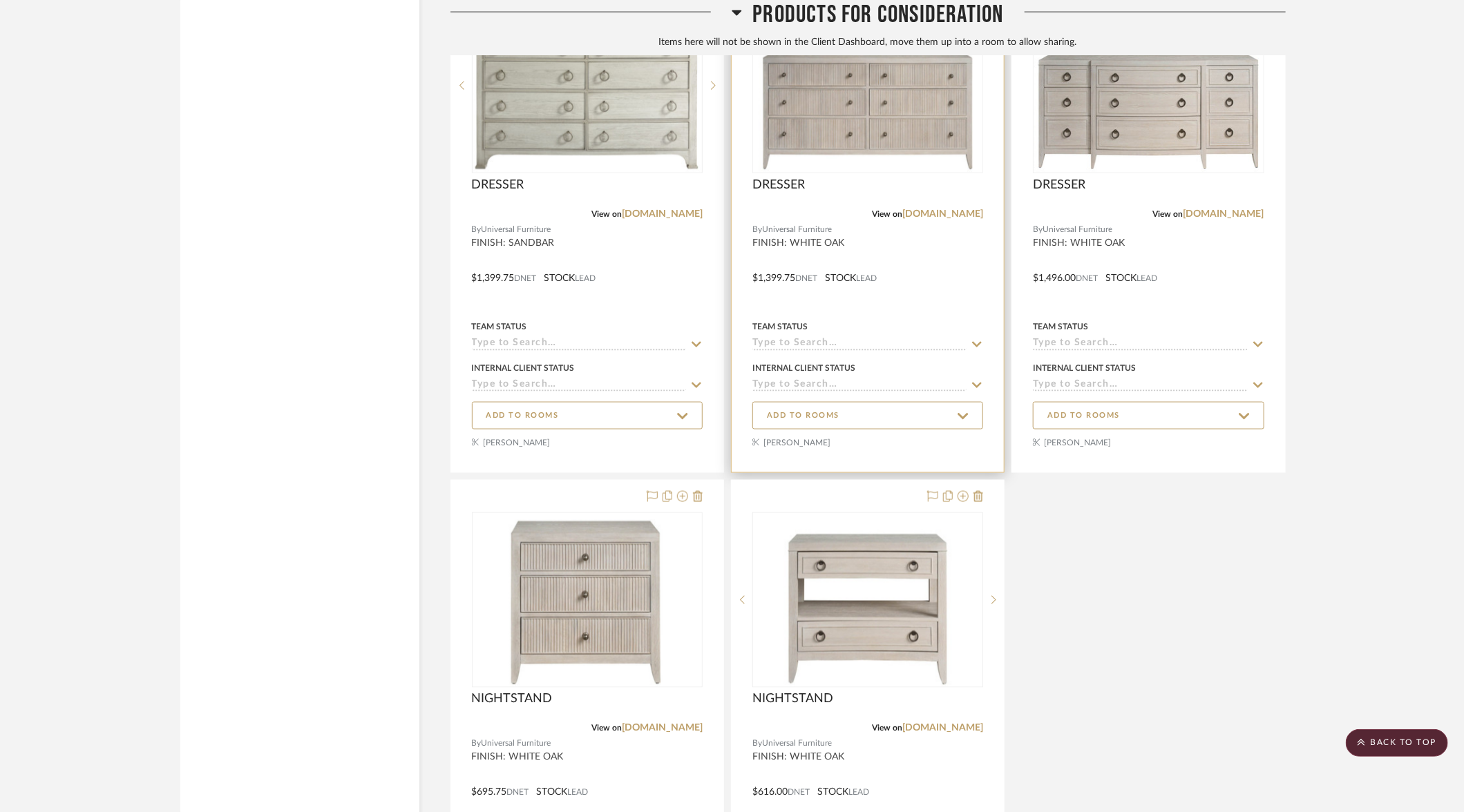
scroll to position [7687, 0]
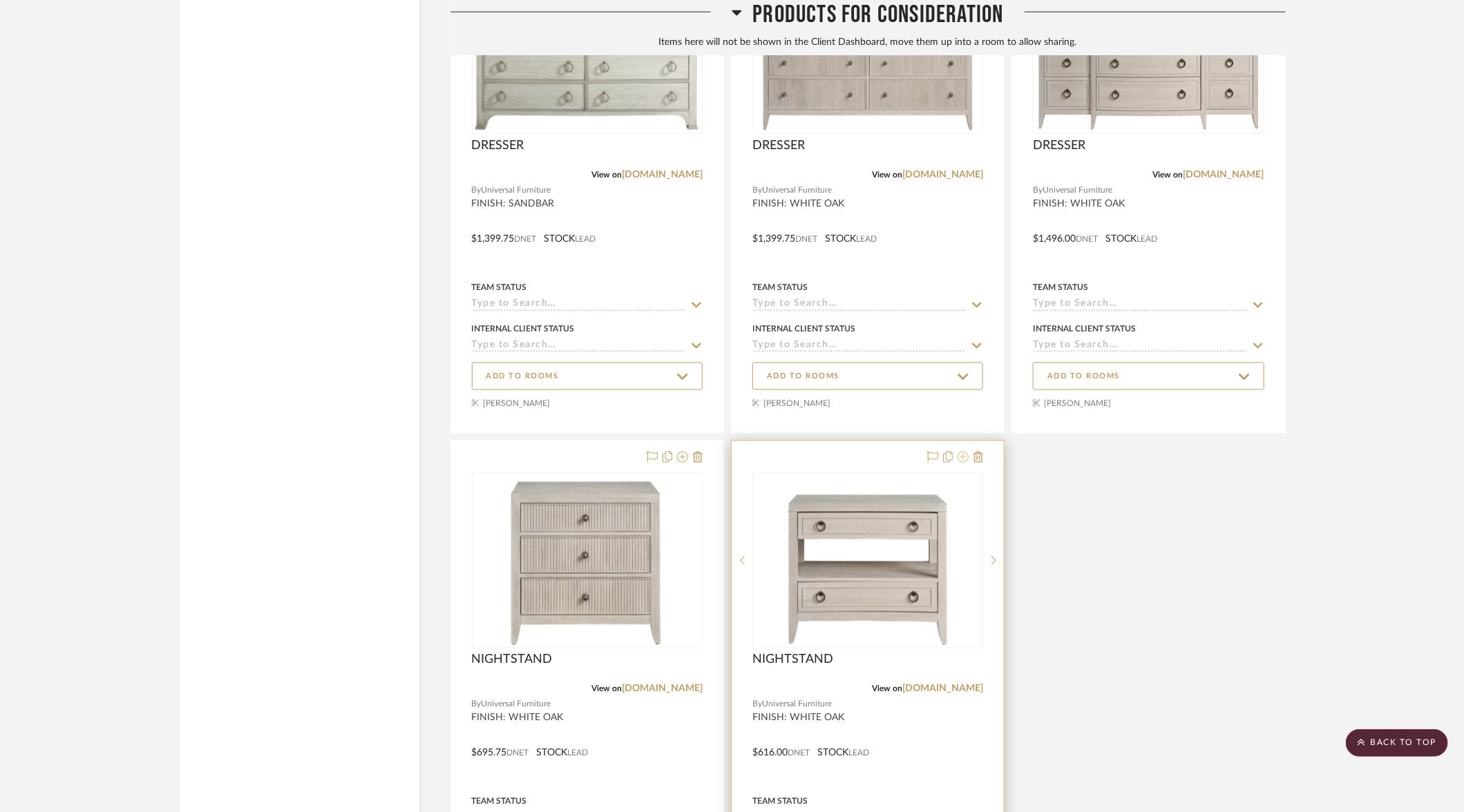
click at [965, 452] on icon at bounding box center [963, 457] width 11 height 11
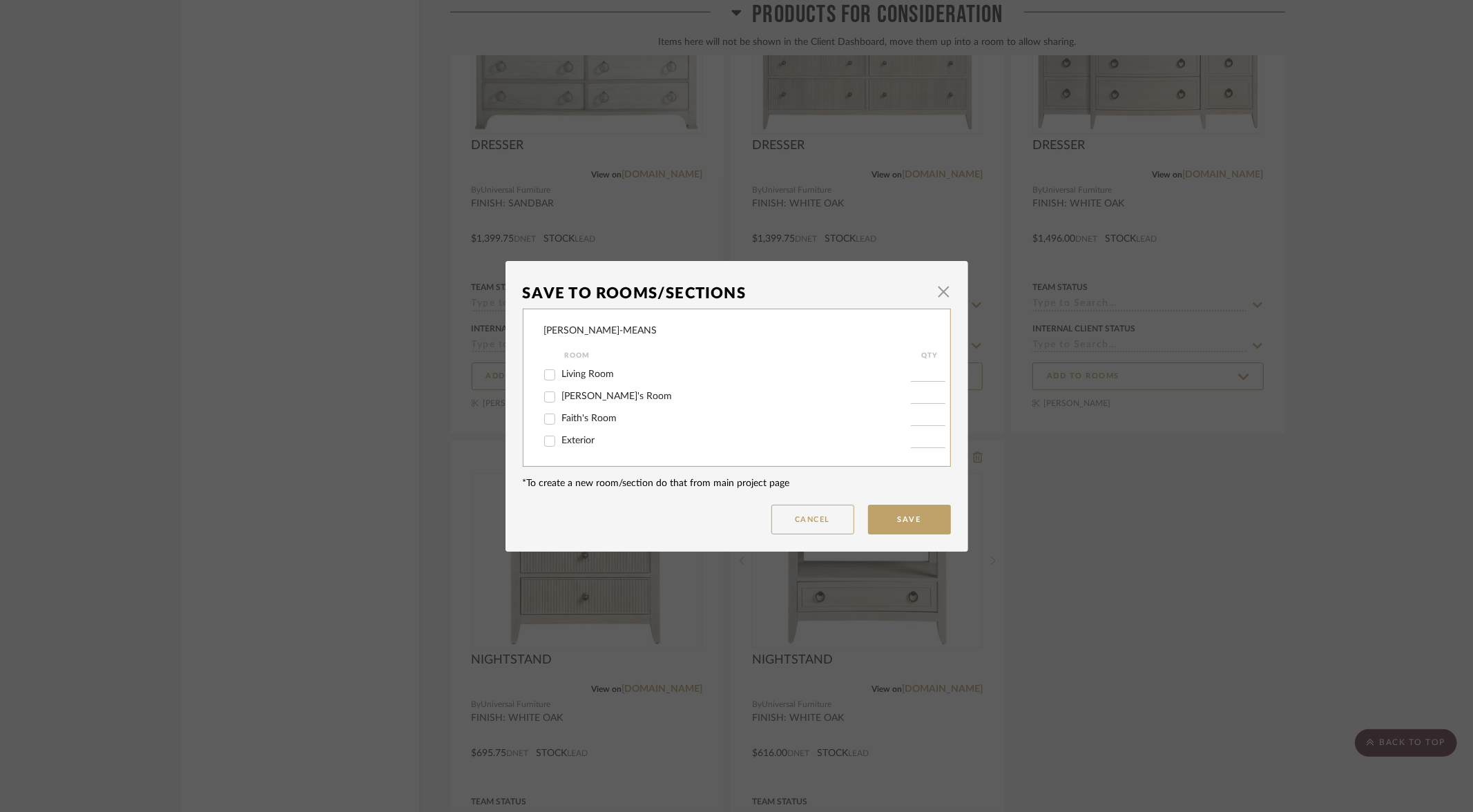
click at [541, 422] on input "Faith's Room" at bounding box center [550, 419] width 22 height 22
checkbox input "true"
type input "1"
click at [894, 527] on button "Save" at bounding box center [910, 519] width 83 height 29
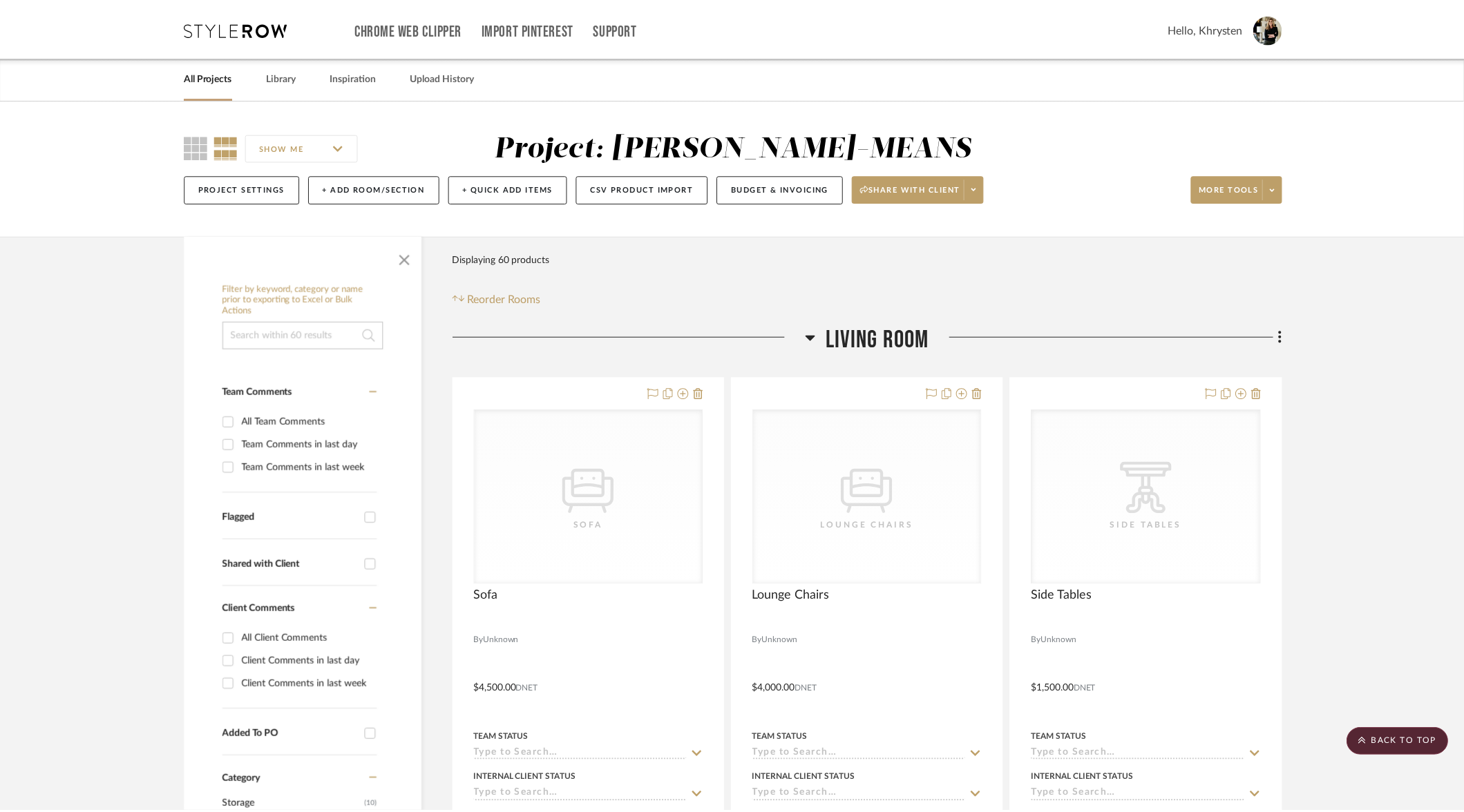
scroll to position [7687, 0]
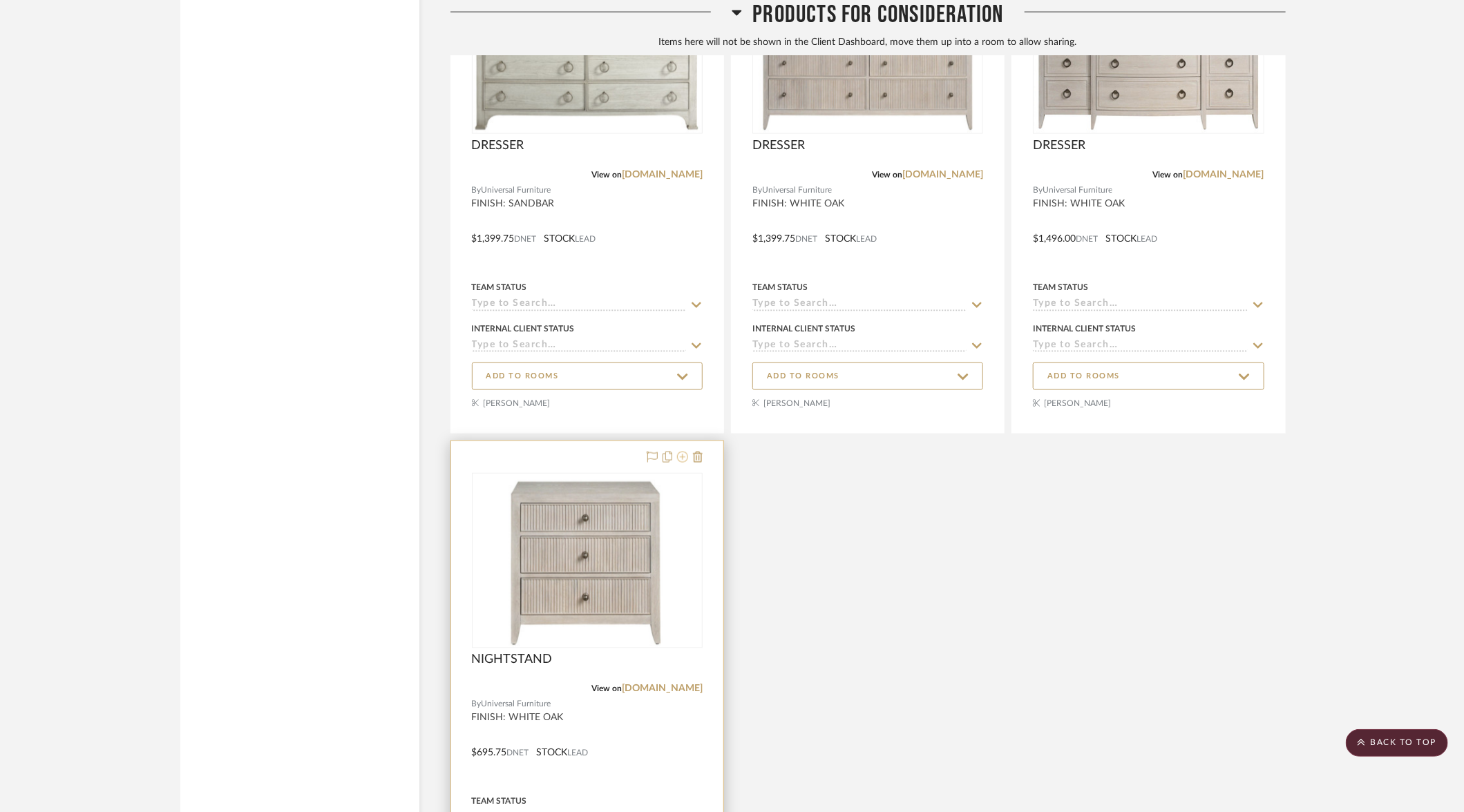
click at [683, 452] on icon at bounding box center [682, 457] width 11 height 11
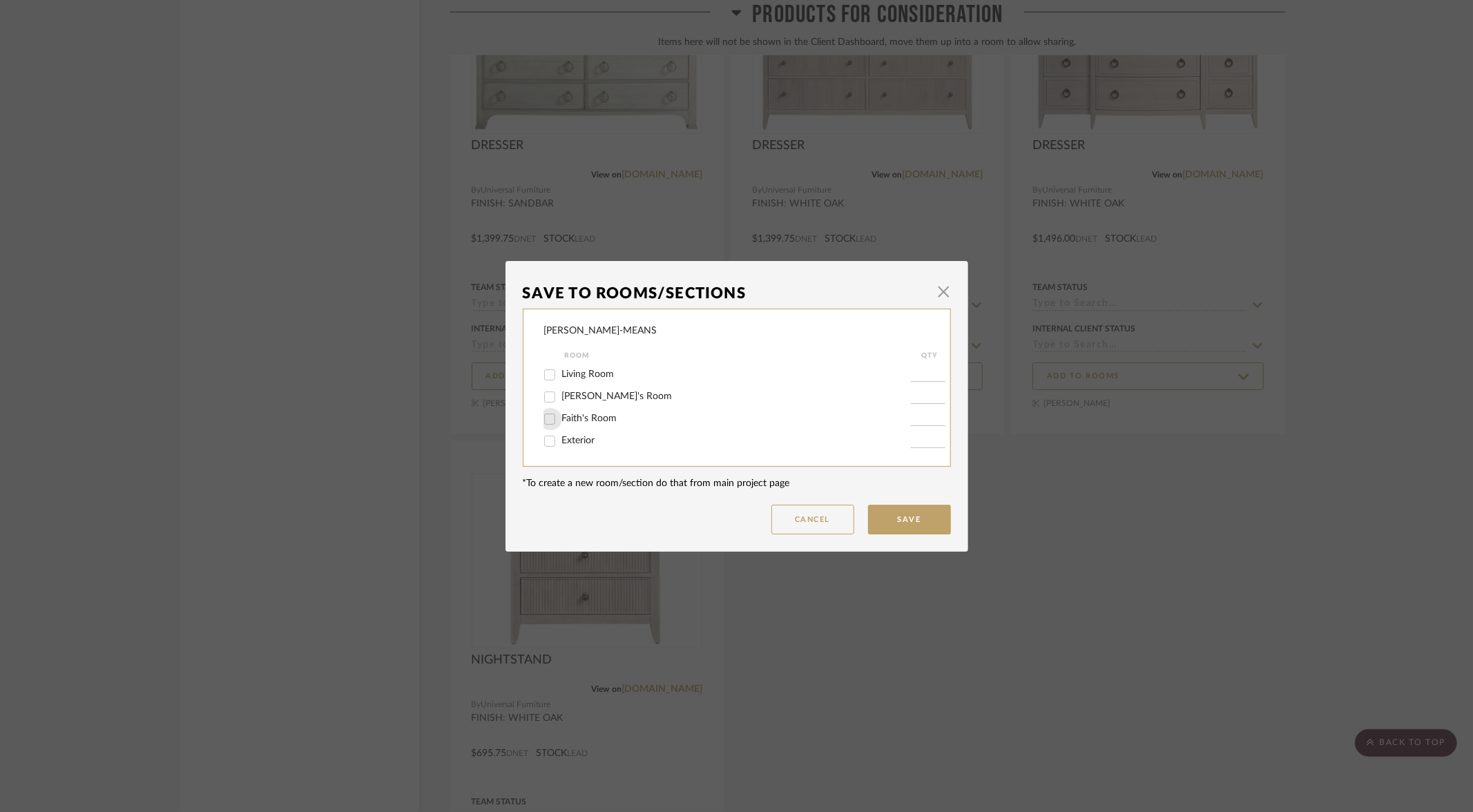
click at [542, 421] on input "Faith's Room" at bounding box center [550, 419] width 22 height 22
checkbox input "true"
type input "1"
click at [898, 520] on button "Save" at bounding box center [910, 519] width 83 height 29
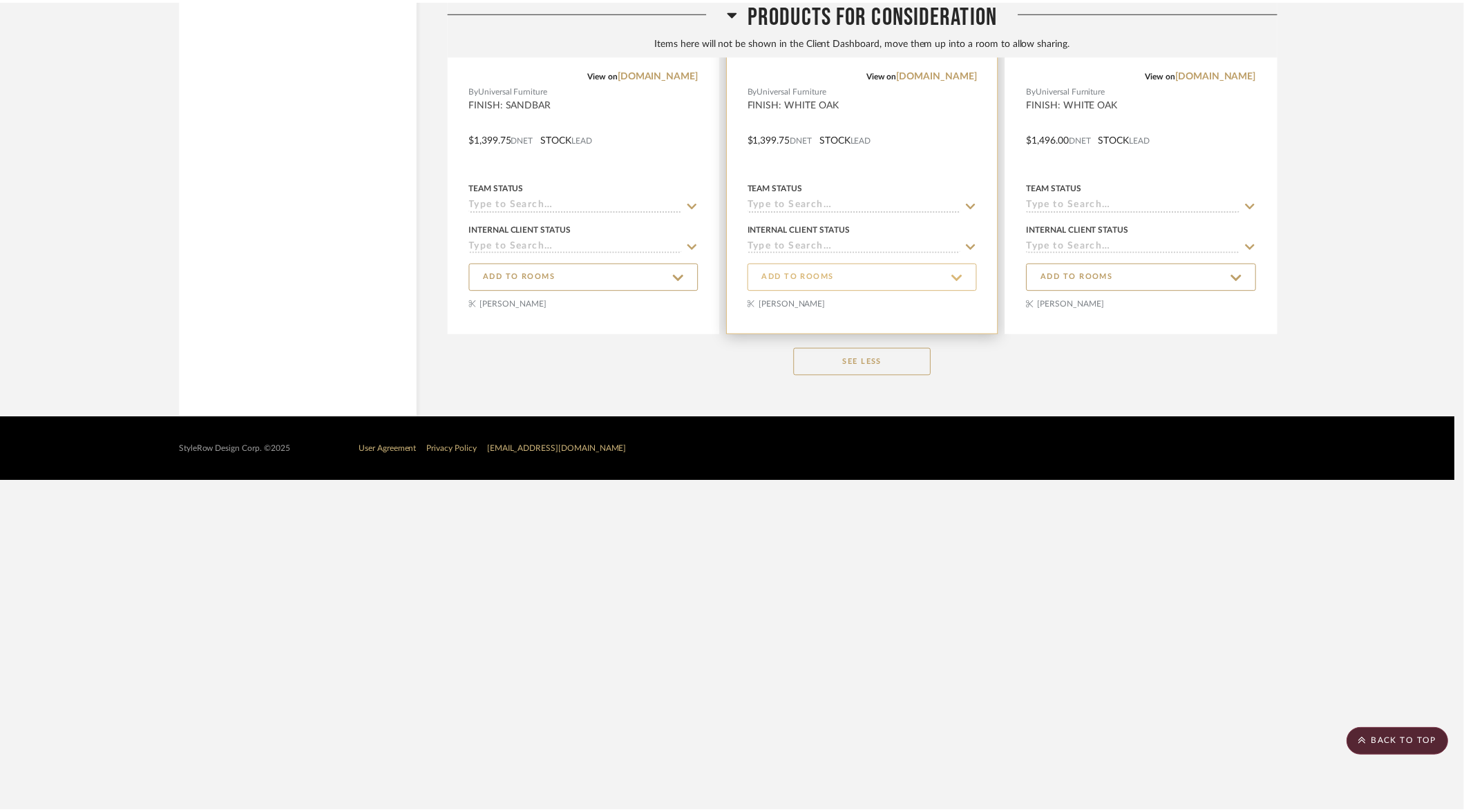
scroll to position [7336, 0]
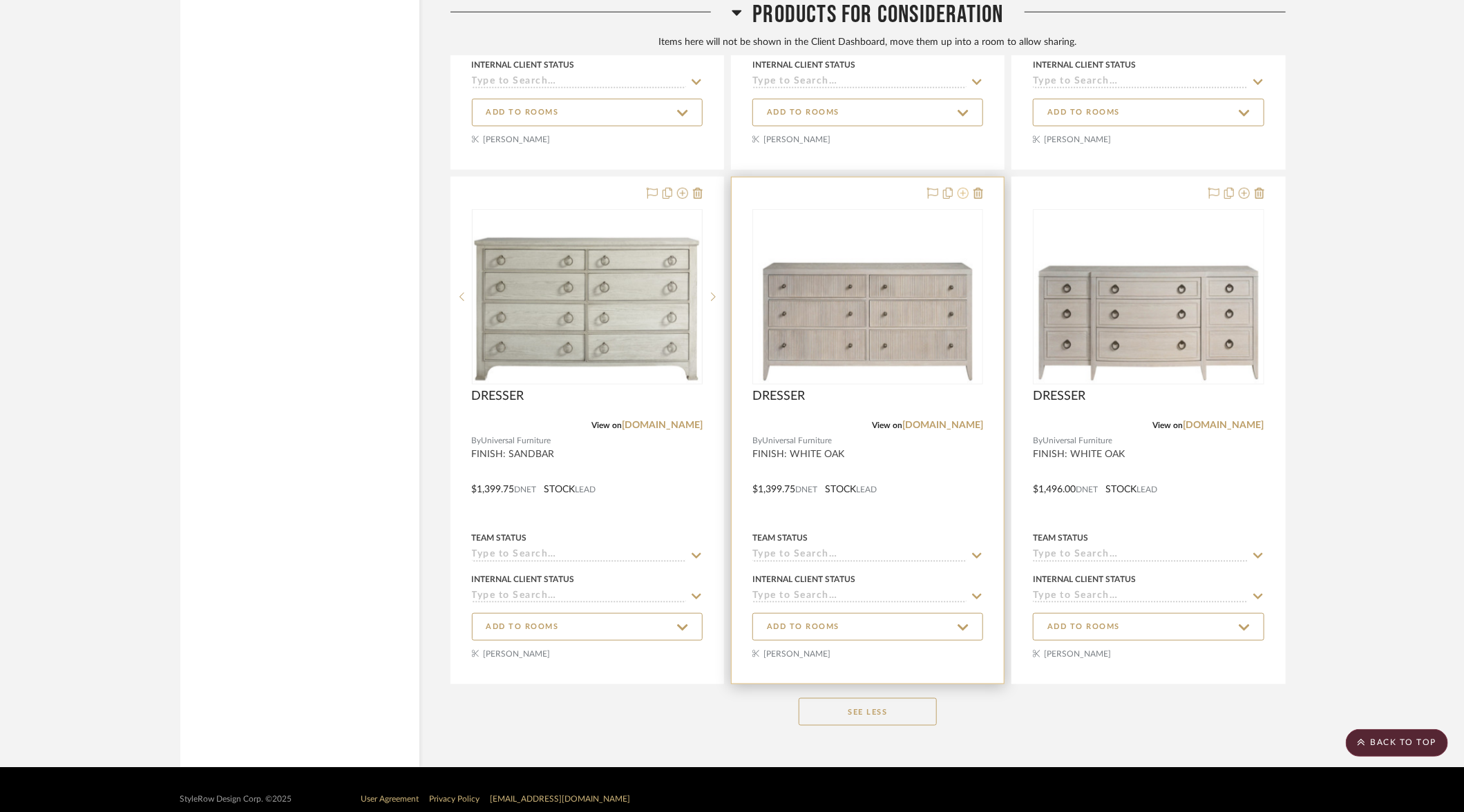
click at [964, 188] on icon at bounding box center [963, 193] width 11 height 11
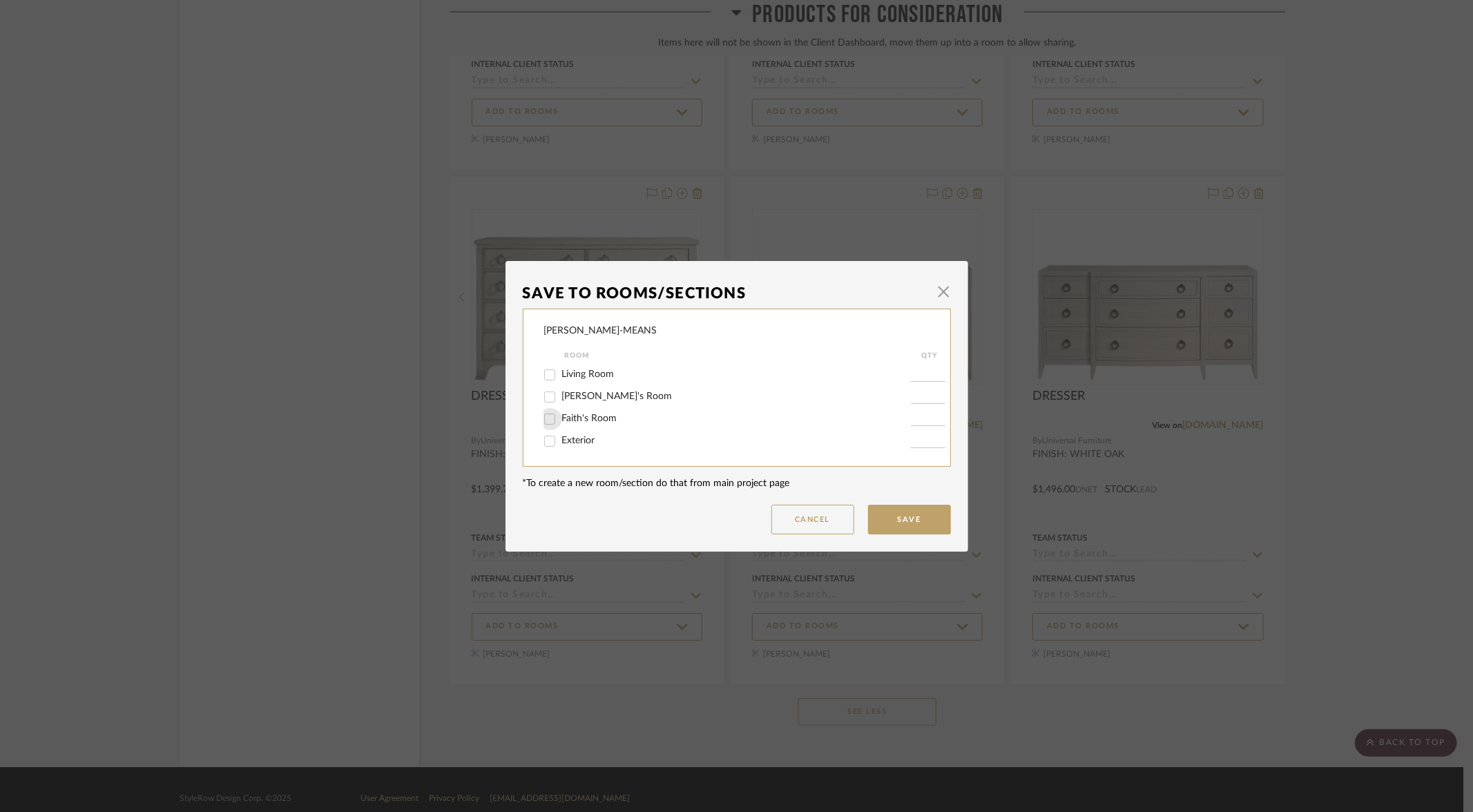
drag, startPoint x: 555, startPoint y: 420, endPoint x: 598, endPoint y: 430, distance: 44.1
click at [556, 419] on div at bounding box center [550, 419] width 24 height 22
drag, startPoint x: 540, startPoint y: 420, endPoint x: 558, endPoint y: 429, distance: 20.1
click at [543, 421] on input "Faith's Room" at bounding box center [550, 419] width 22 height 22
checkbox input "true"
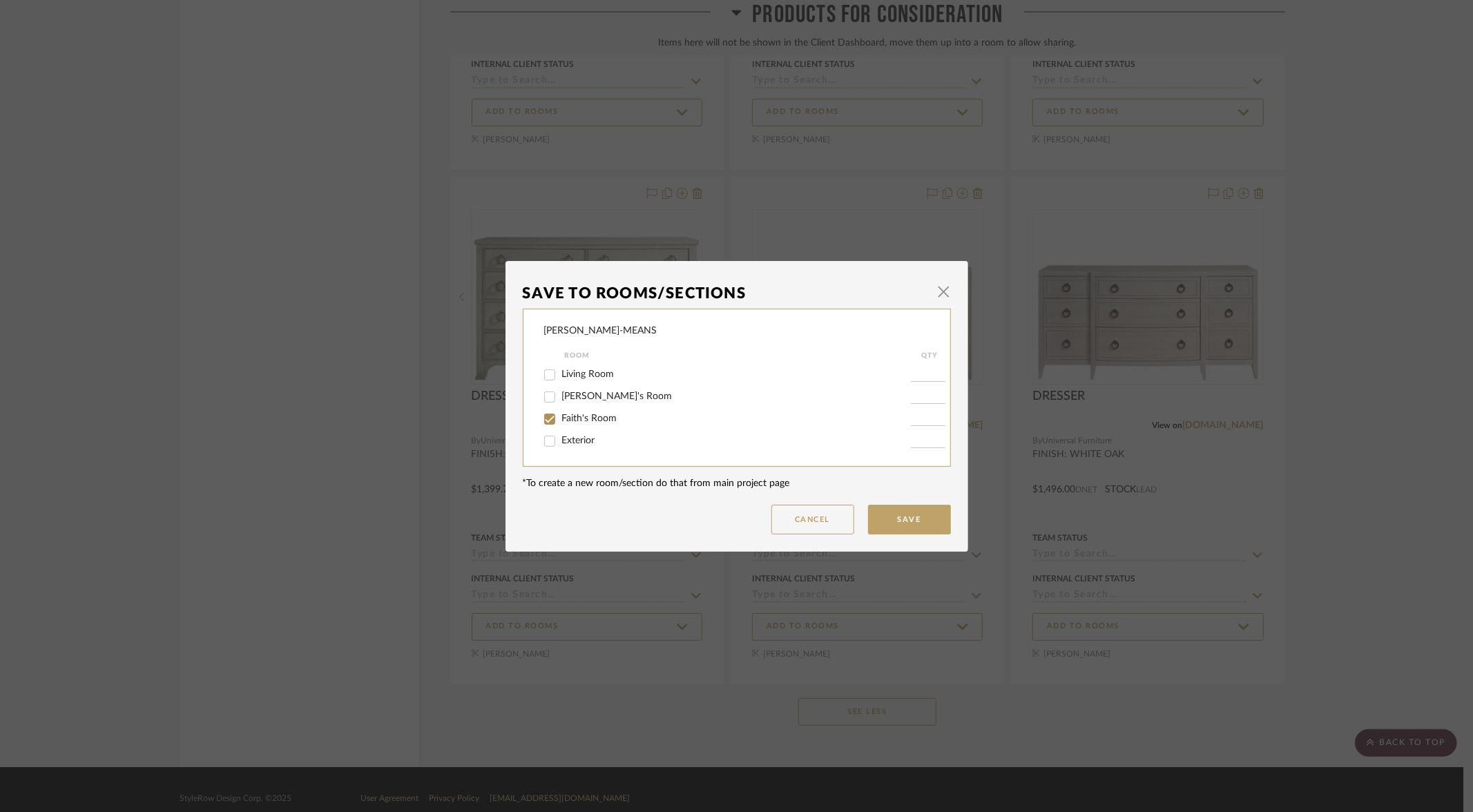
type input "1"
click at [904, 529] on button "Save" at bounding box center [910, 519] width 83 height 29
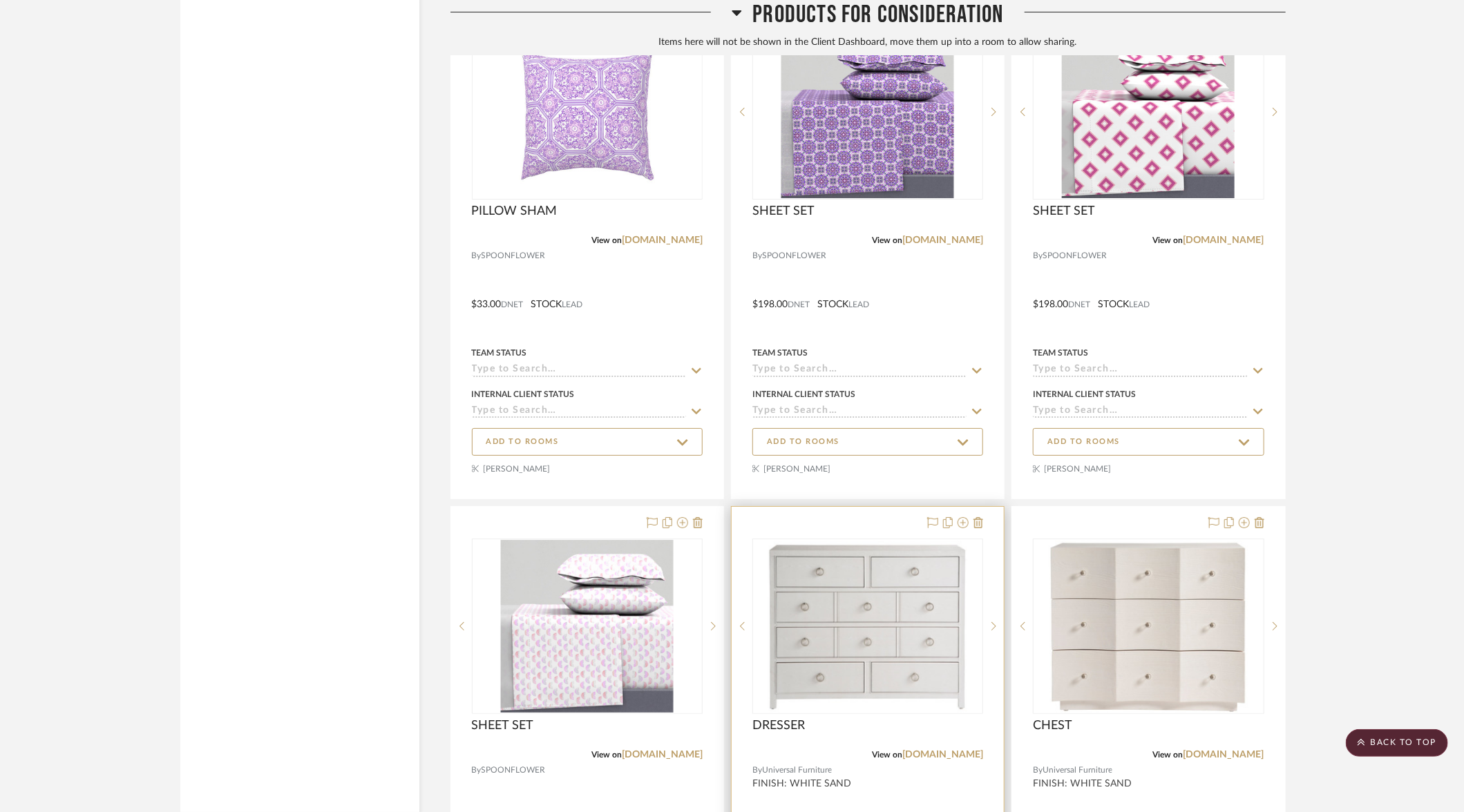
scroll to position [6491, 0]
click at [682, 519] on icon at bounding box center [682, 524] width 11 height 11
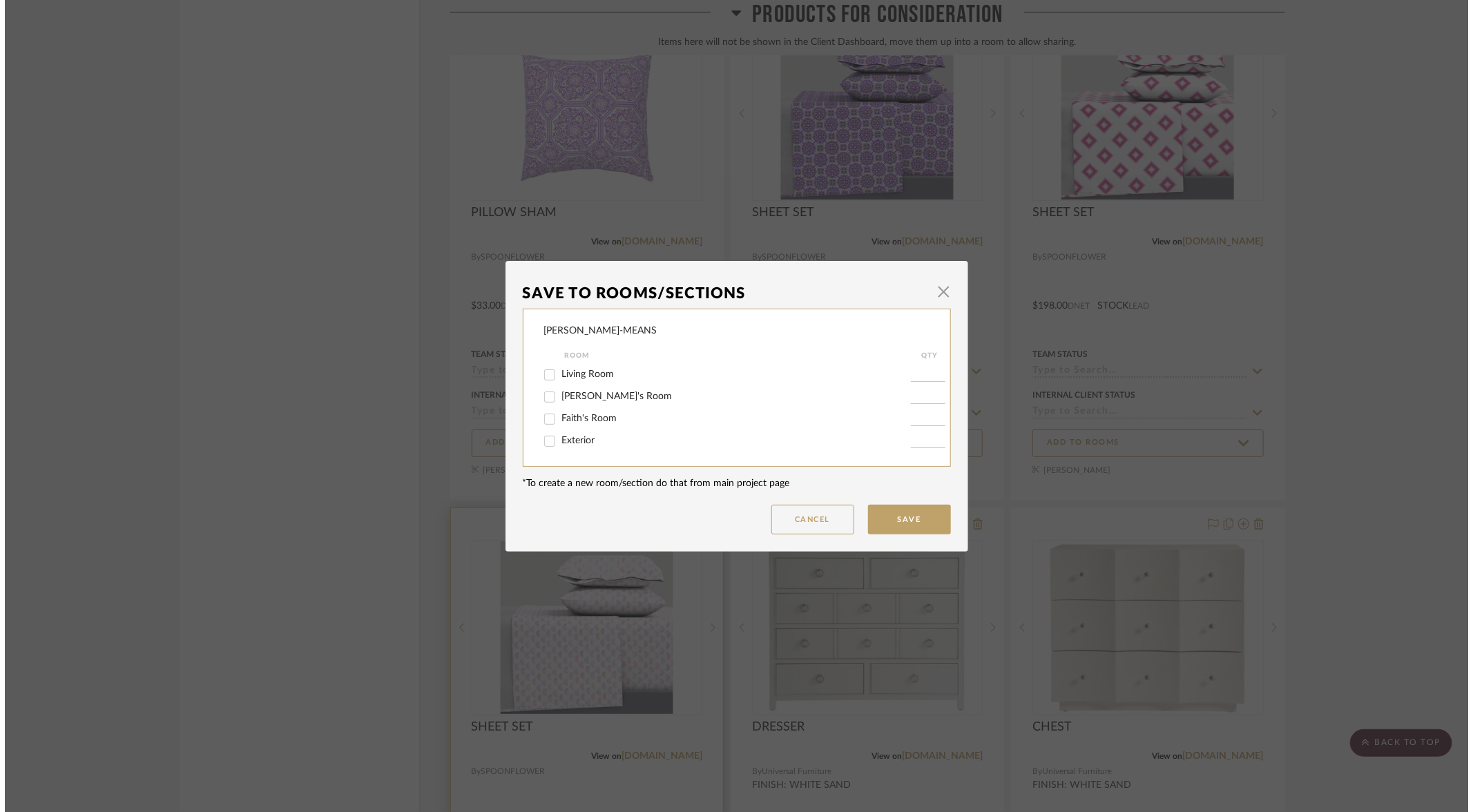
scroll to position [0, 0]
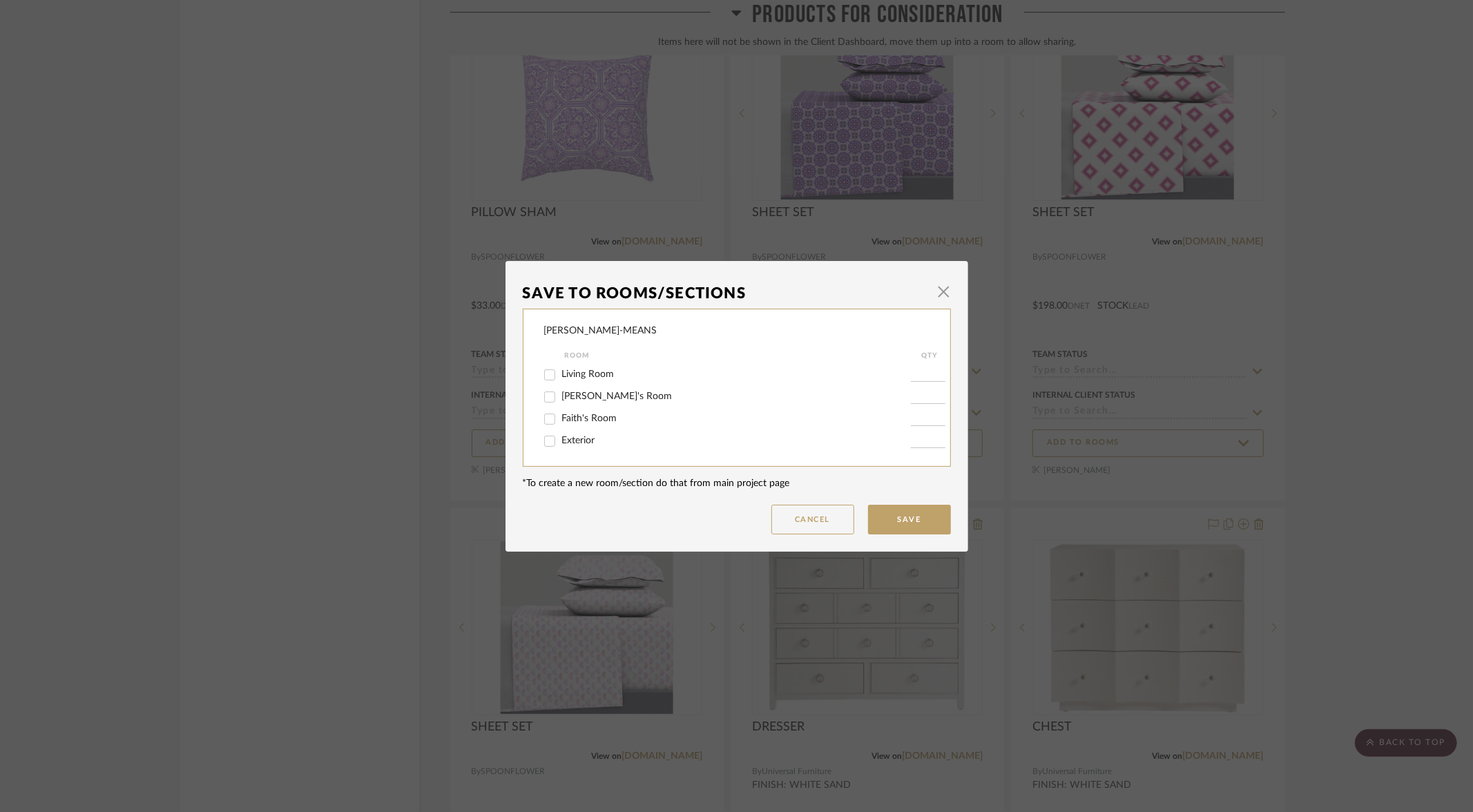
click at [543, 396] on input "[PERSON_NAME]'s Room" at bounding box center [550, 397] width 22 height 22
checkbox input "true"
type input "1"
click at [898, 524] on button "Save" at bounding box center [910, 519] width 83 height 29
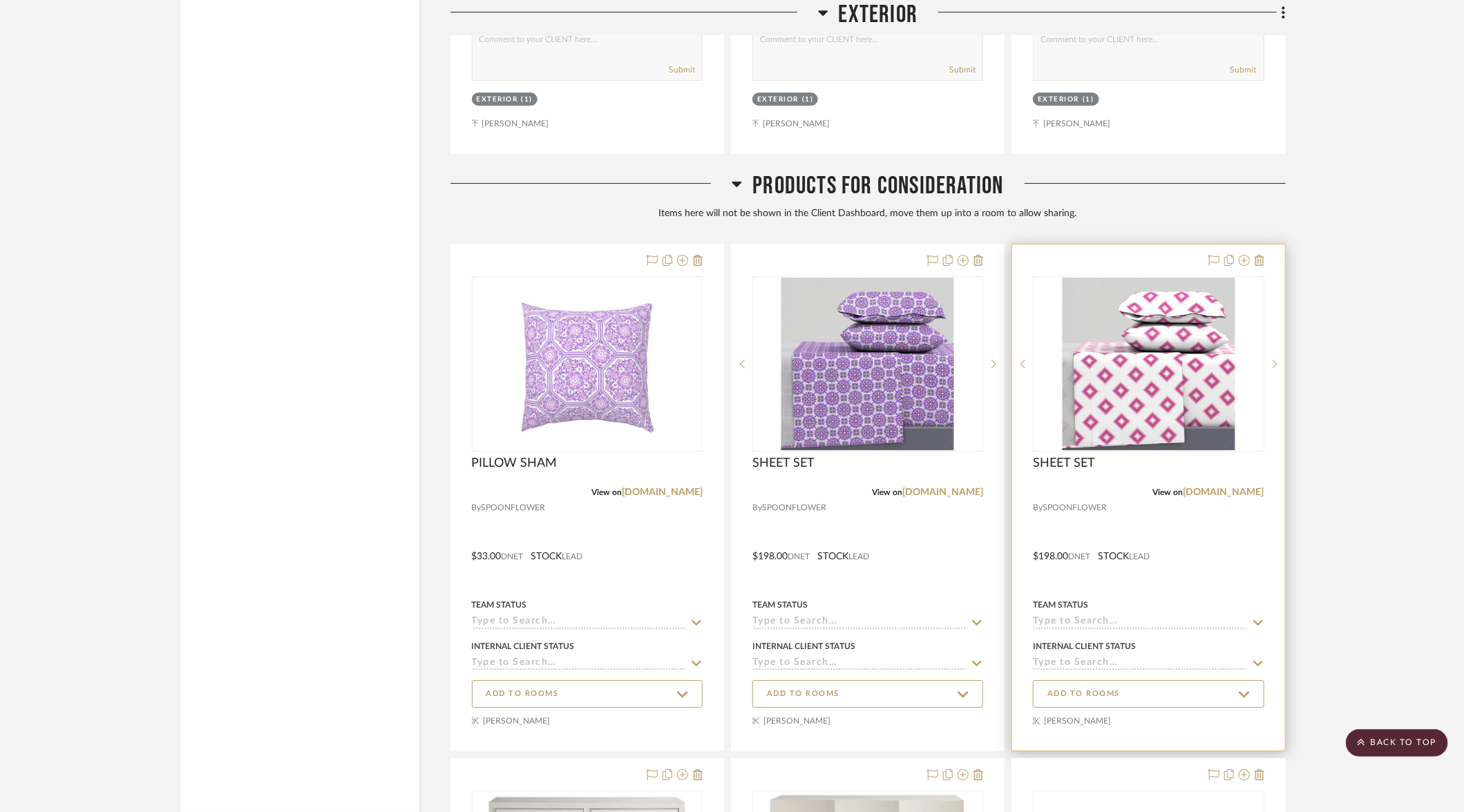
scroll to position [6138, 0]
click at [1247, 256] on icon at bounding box center [1244, 261] width 11 height 11
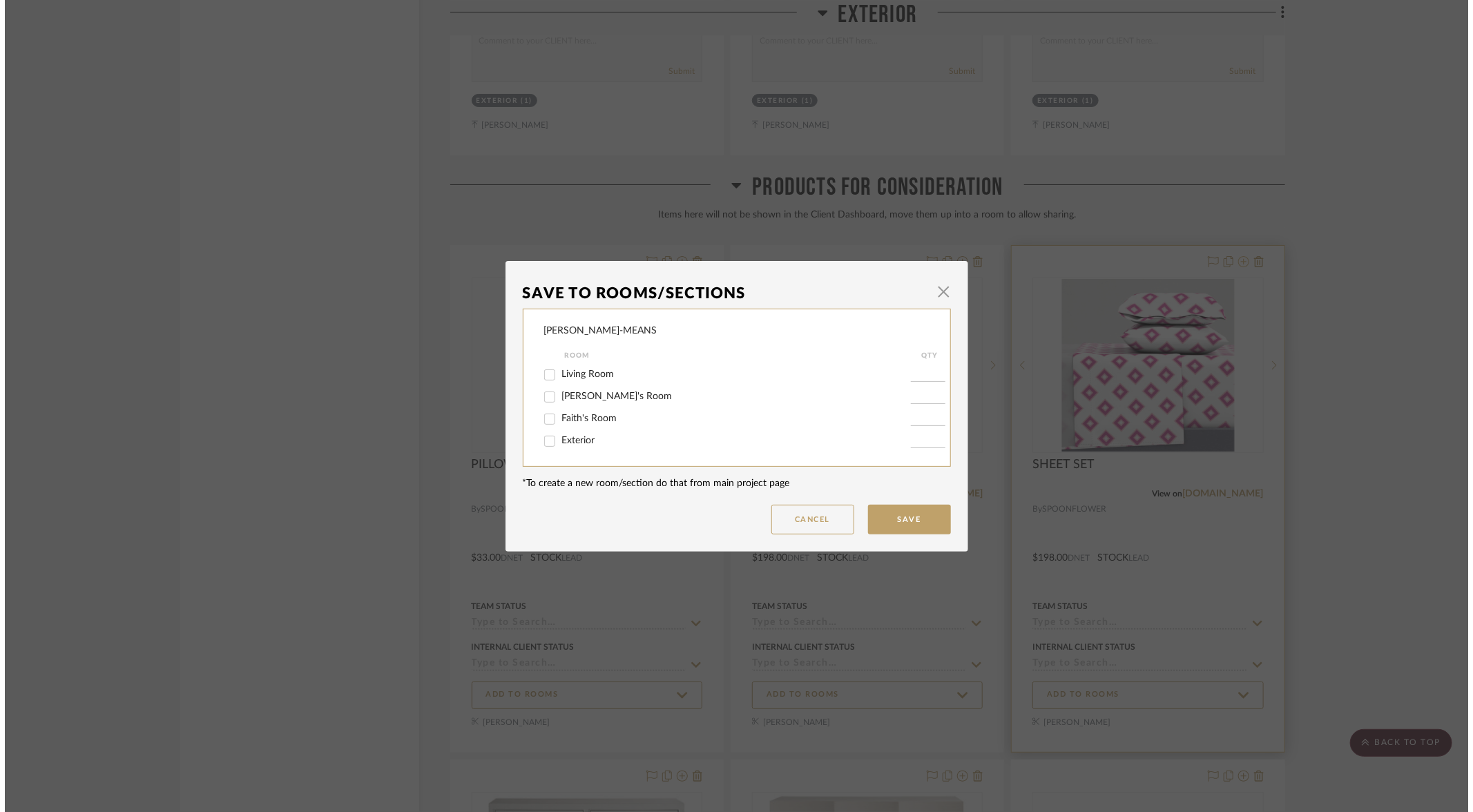
scroll to position [0, 0]
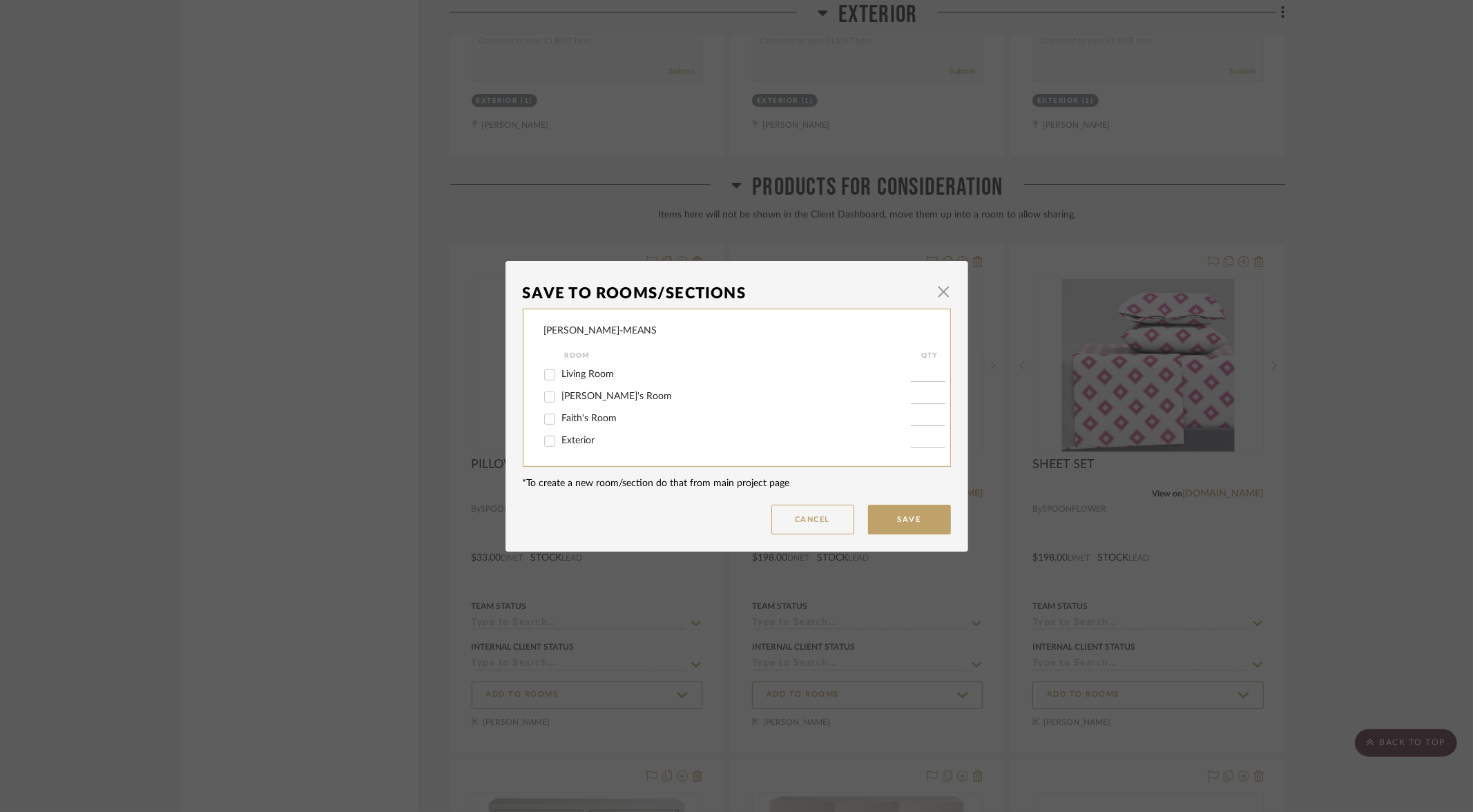
click at [548, 400] on input "[PERSON_NAME]'s Room" at bounding box center [550, 397] width 22 height 22
checkbox input "true"
type input "1"
click at [902, 512] on button "Save" at bounding box center [910, 519] width 83 height 29
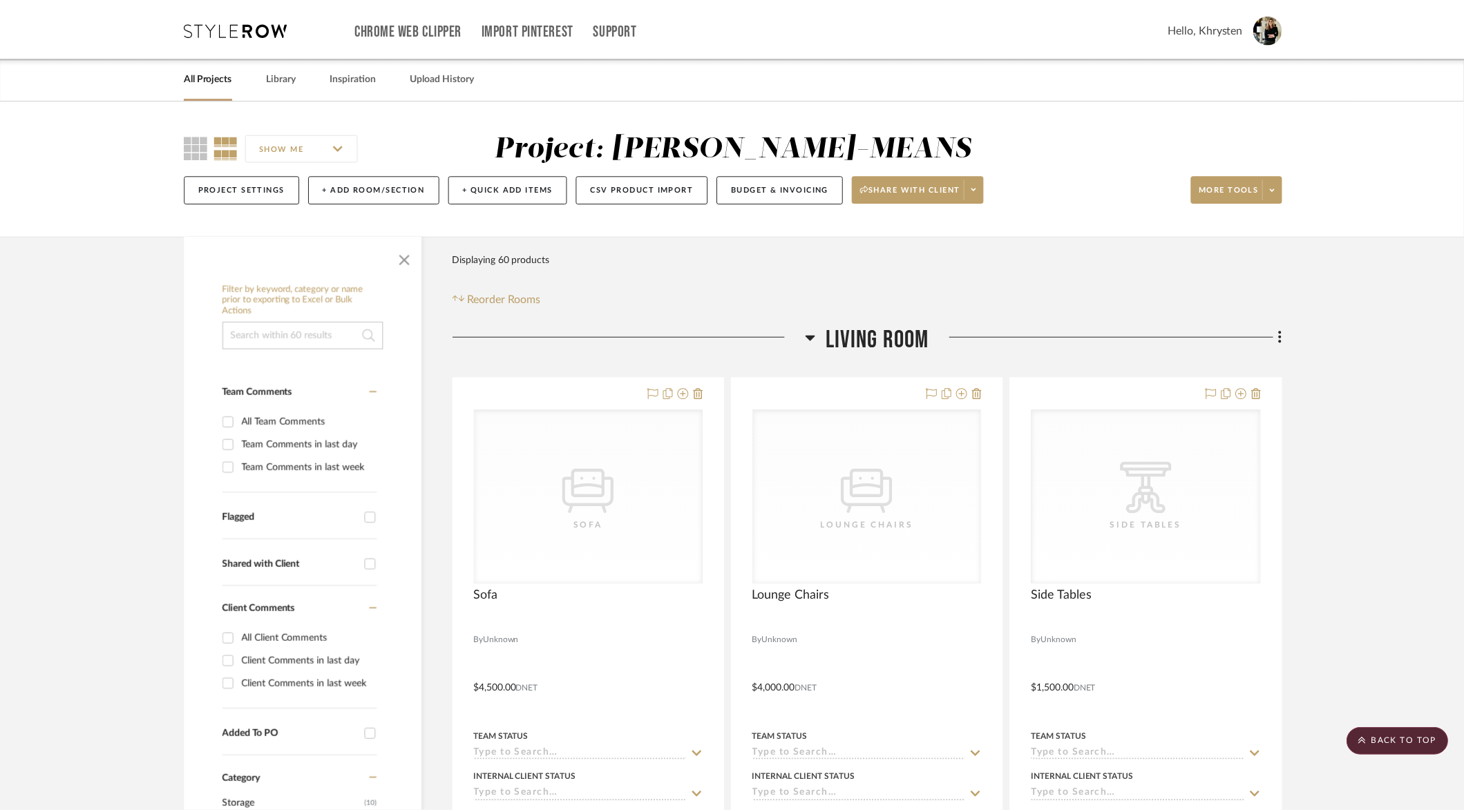
scroll to position [6138, 0]
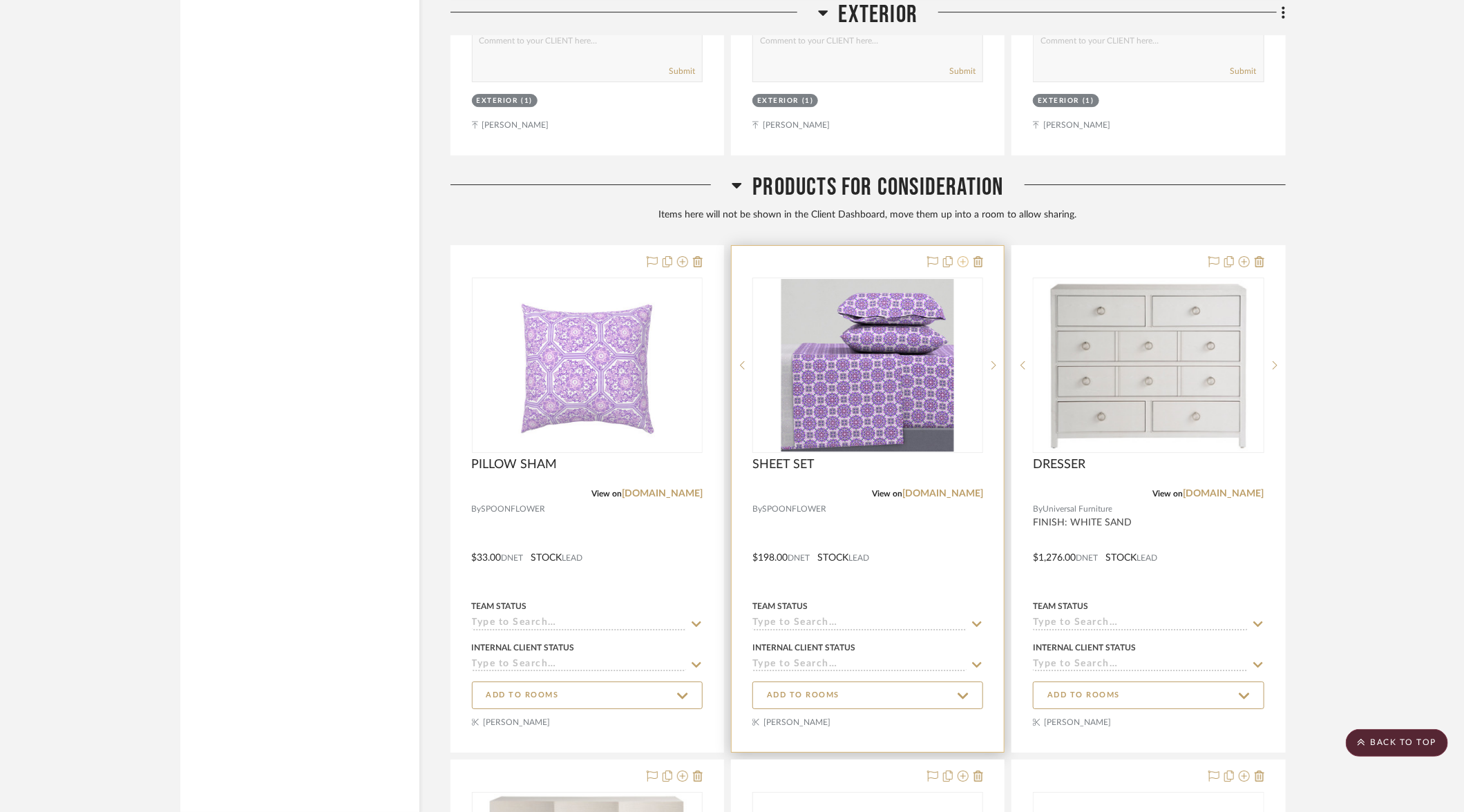
click at [966, 256] on icon at bounding box center [963, 261] width 11 height 11
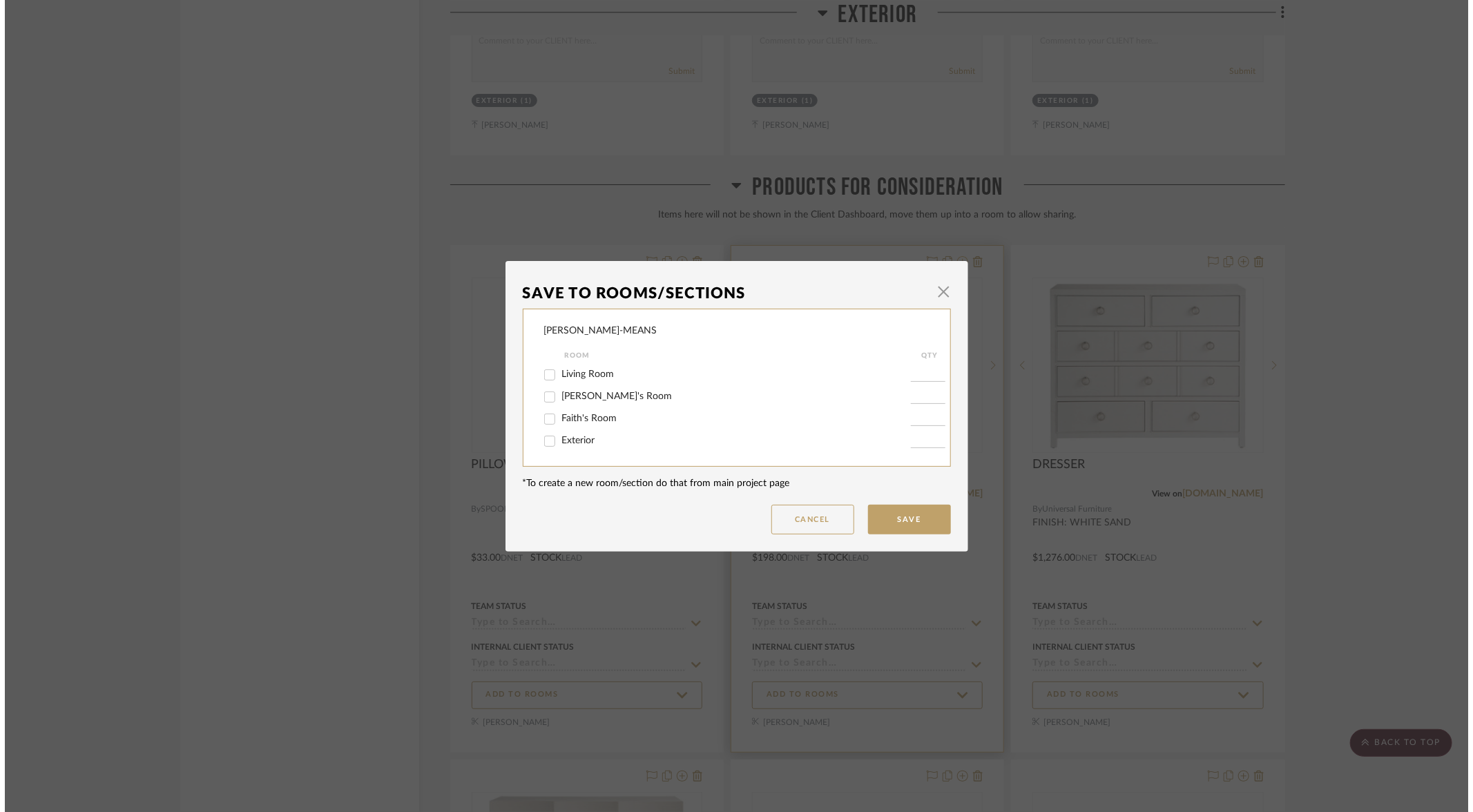
scroll to position [0, 0]
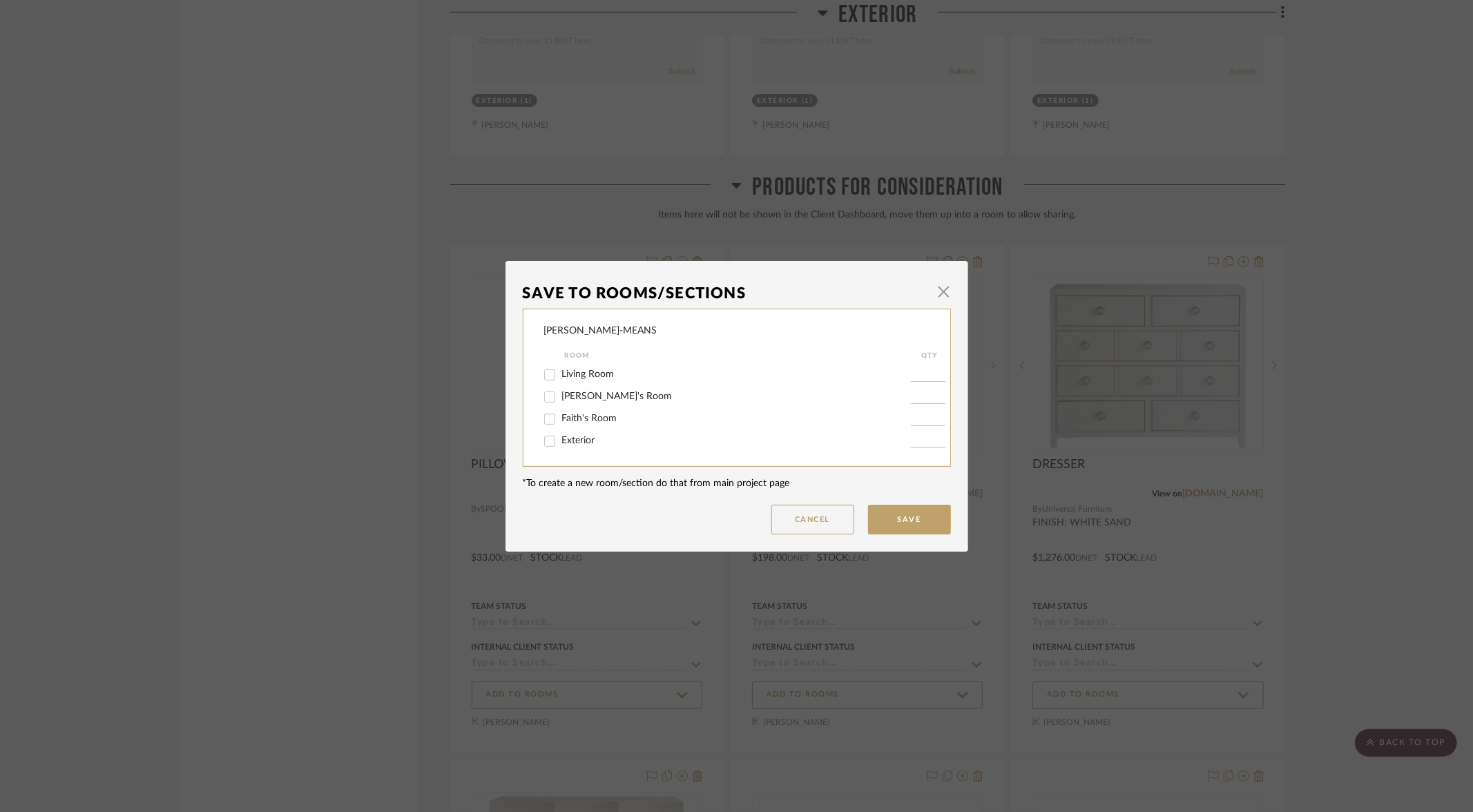
click at [545, 418] on input "Faith's Room" at bounding box center [550, 419] width 22 height 22
checkbox input "true"
type input "1"
drag, startPoint x: 900, startPoint y: 522, endPoint x: 892, endPoint y: 510, distance: 14.4
click at [900, 522] on button "Save" at bounding box center [910, 519] width 83 height 29
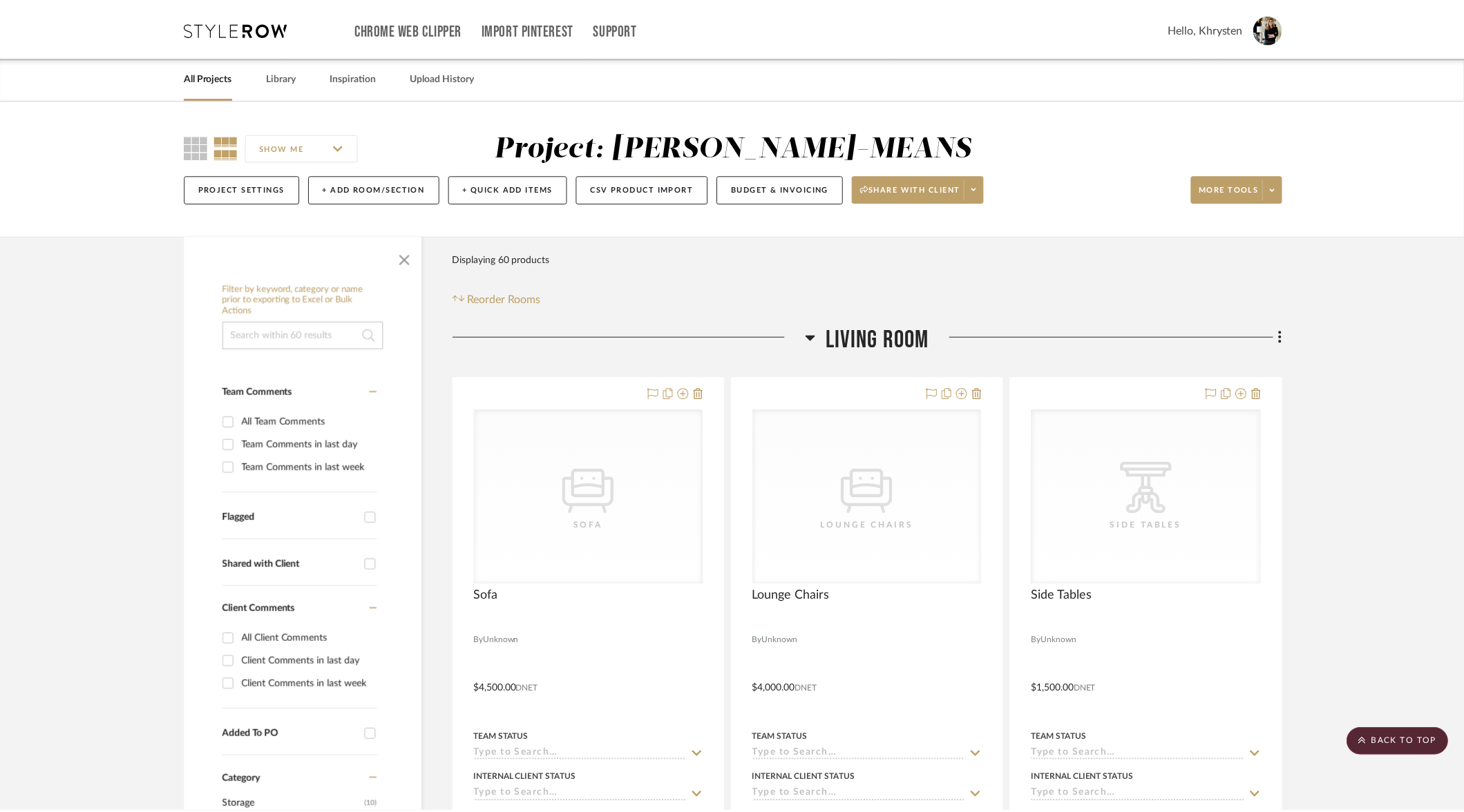
scroll to position [6138, 0]
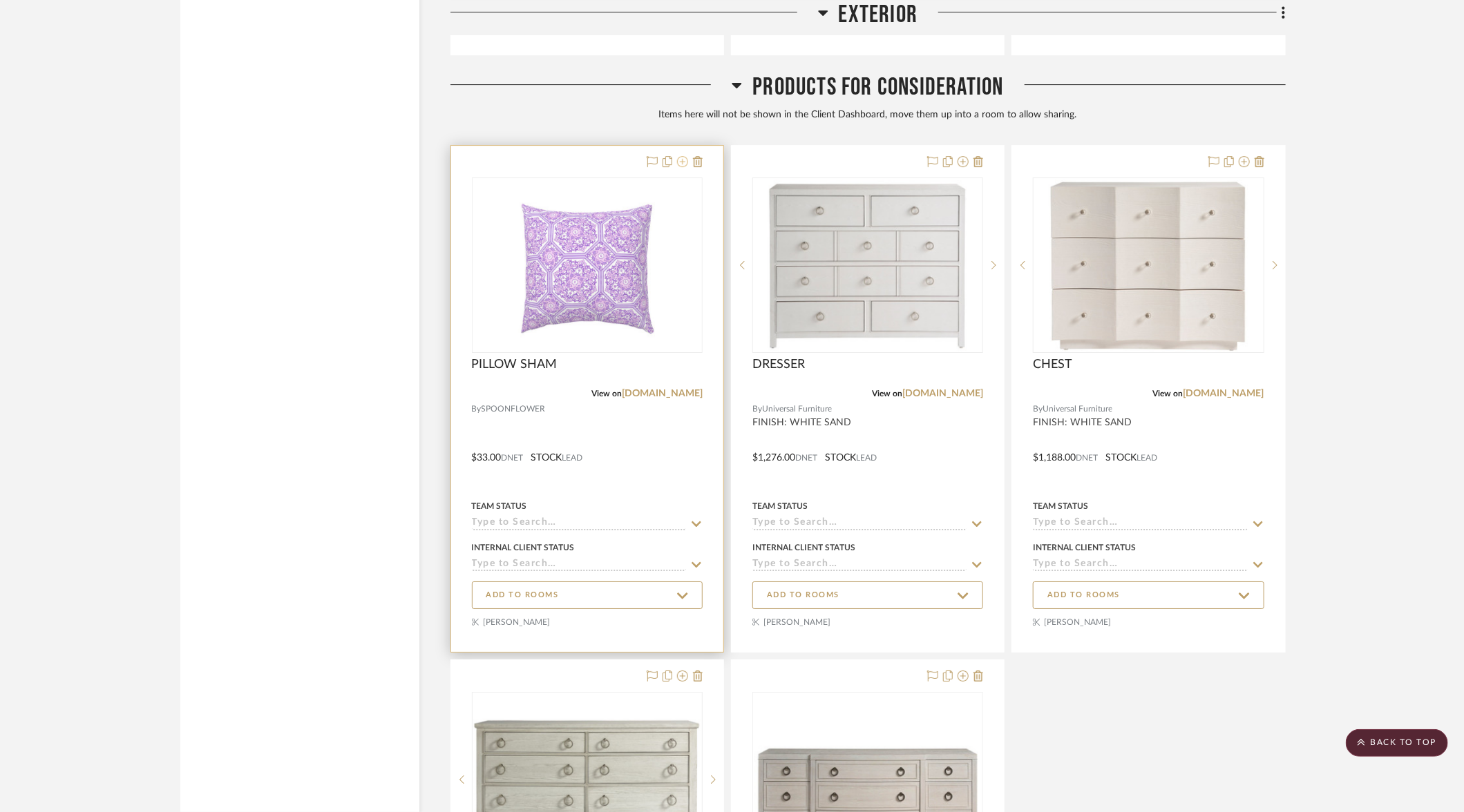
click at [683, 156] on icon at bounding box center [682, 161] width 11 height 11
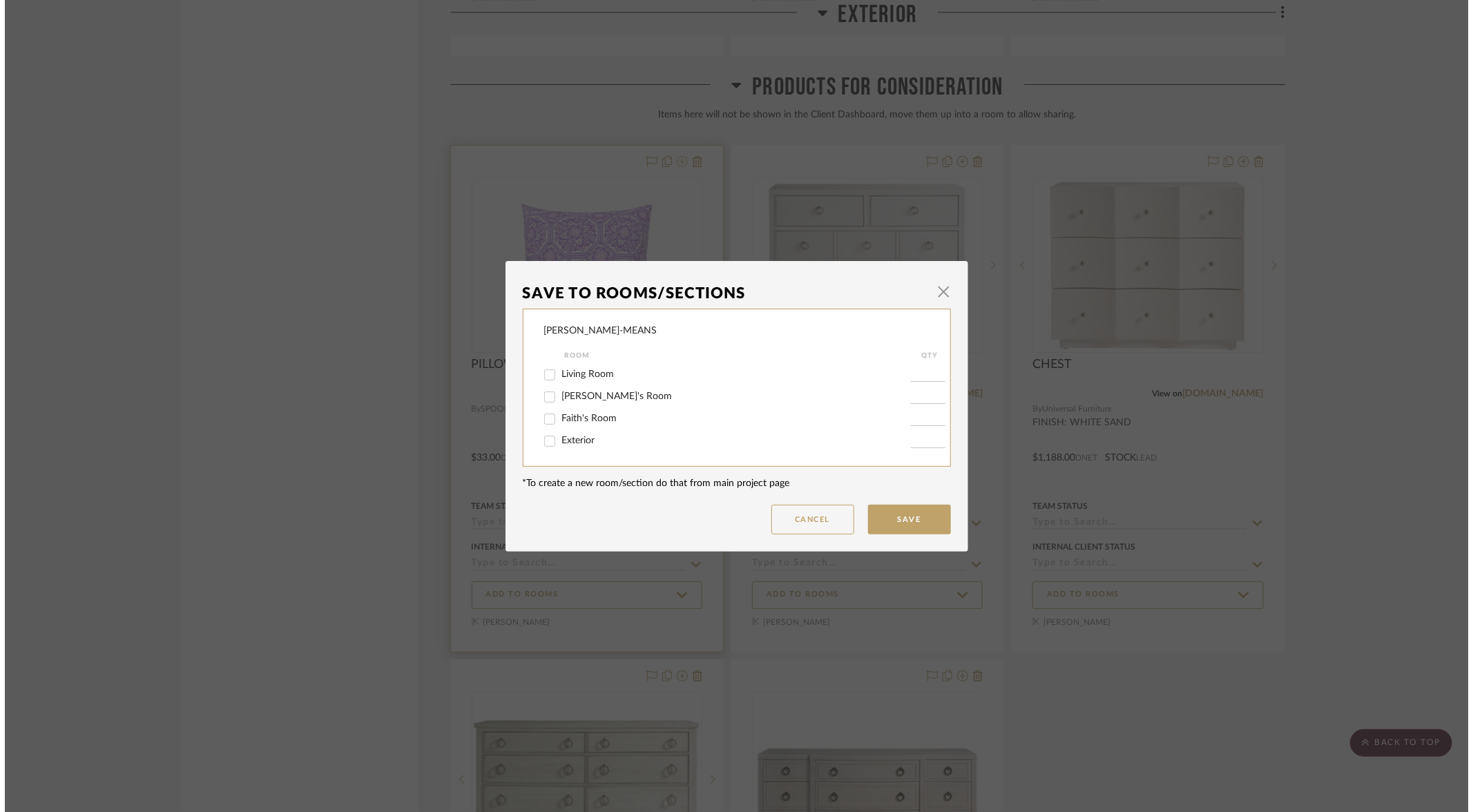
scroll to position [0, 0]
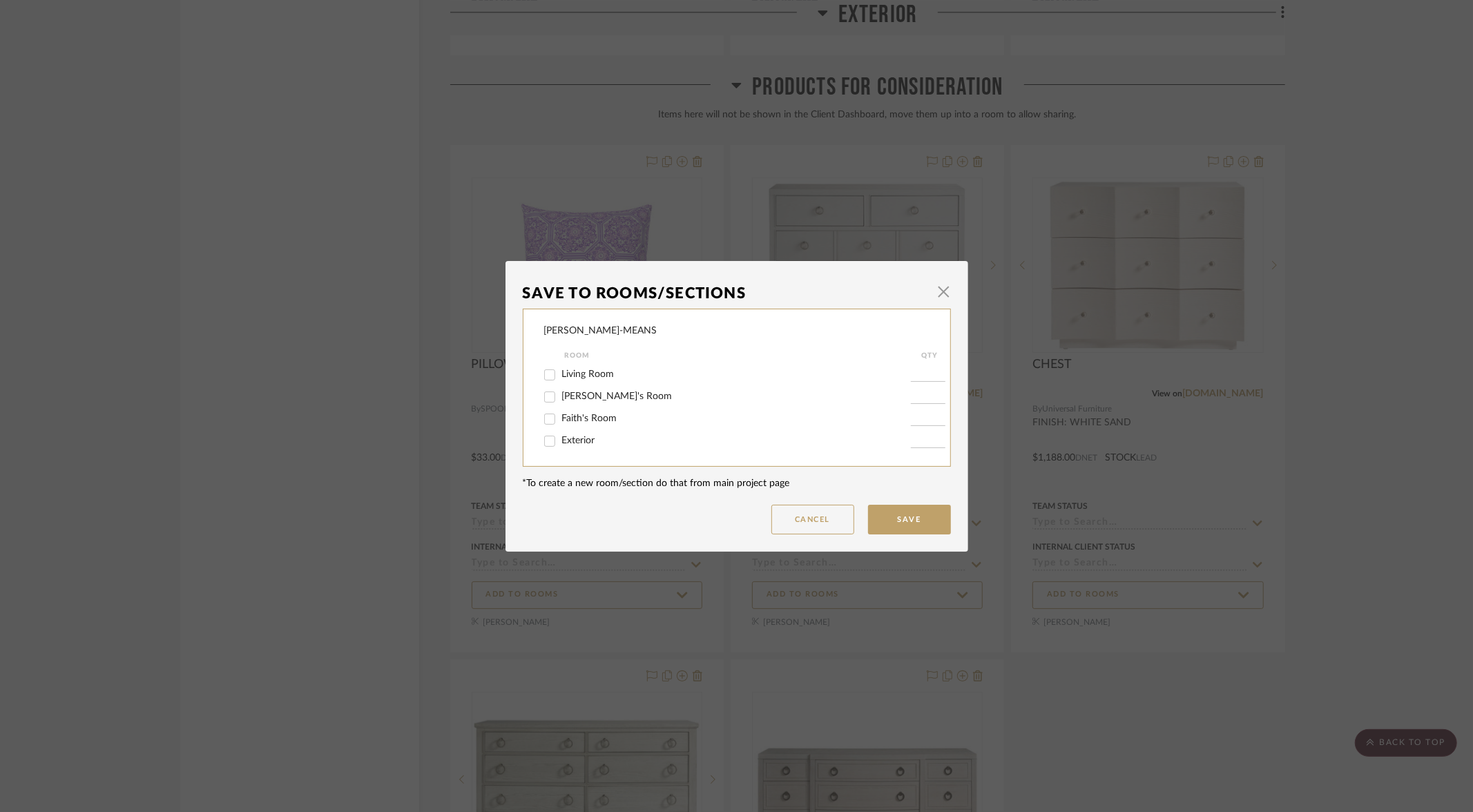
click at [545, 422] on input "Faith's Room" at bounding box center [550, 419] width 22 height 22
checkbox input "true"
type input "1"
click at [887, 519] on button "Save" at bounding box center [910, 519] width 83 height 29
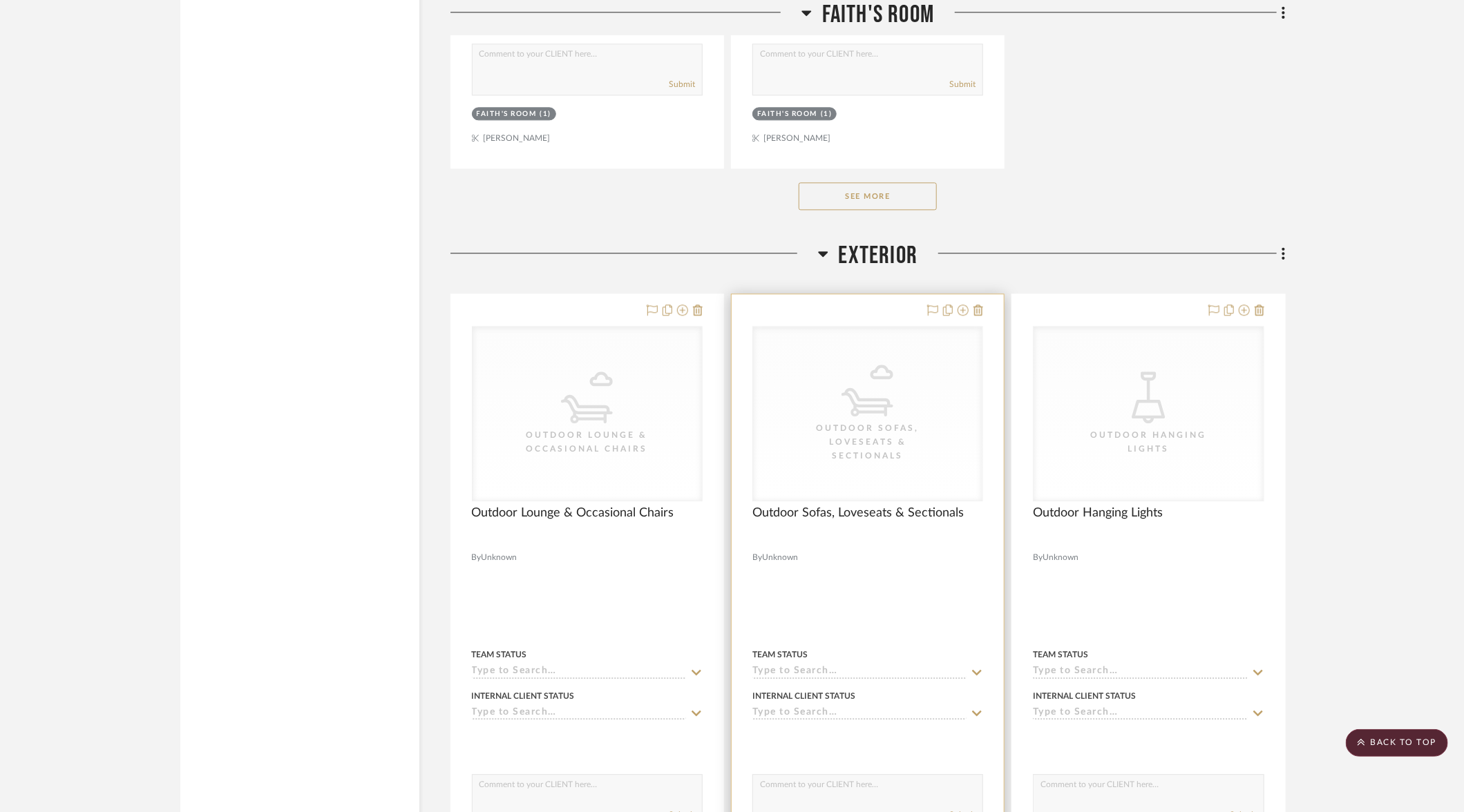
scroll to position [5294, 0]
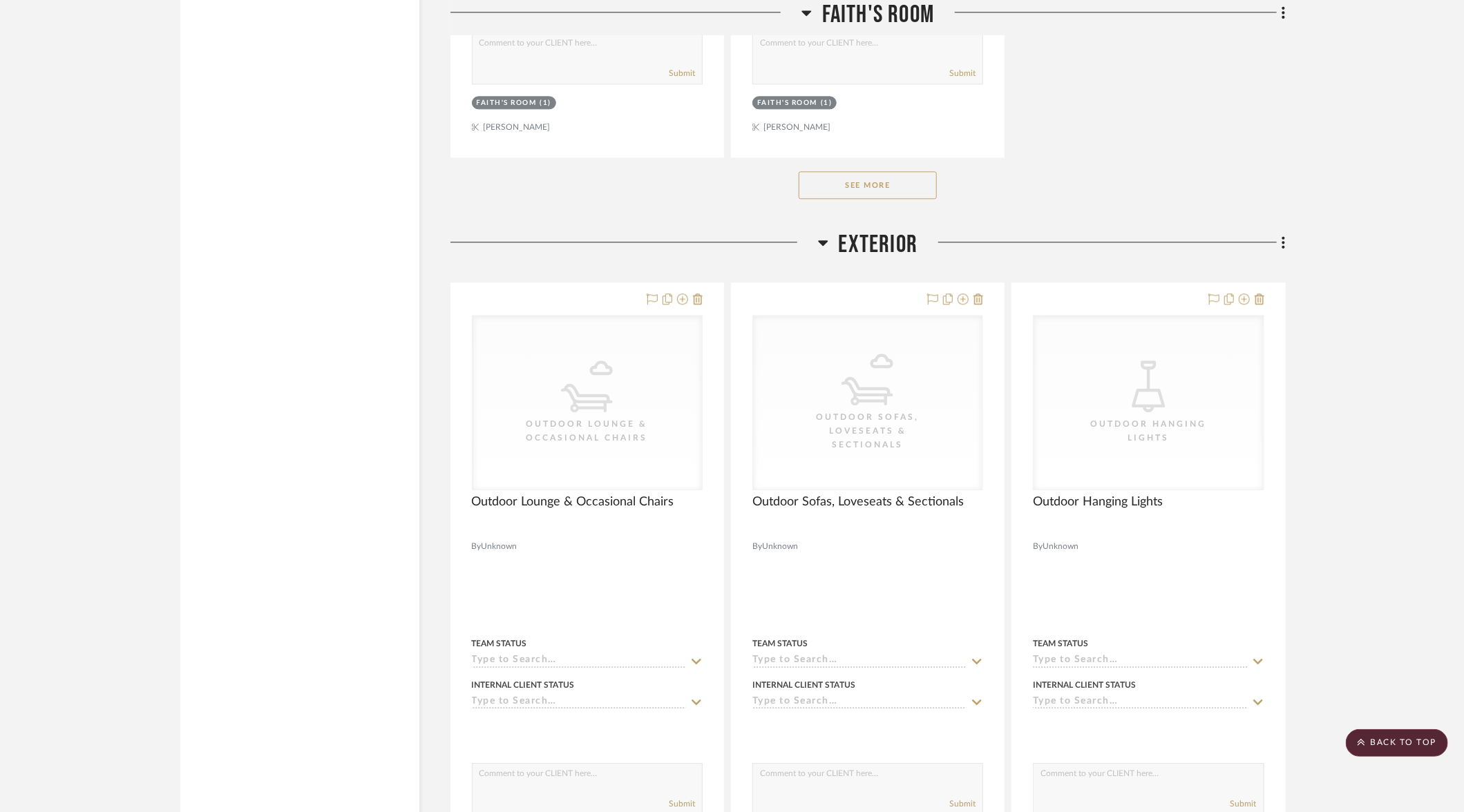
click at [820, 171] on button "See More" at bounding box center [868, 185] width 138 height 28
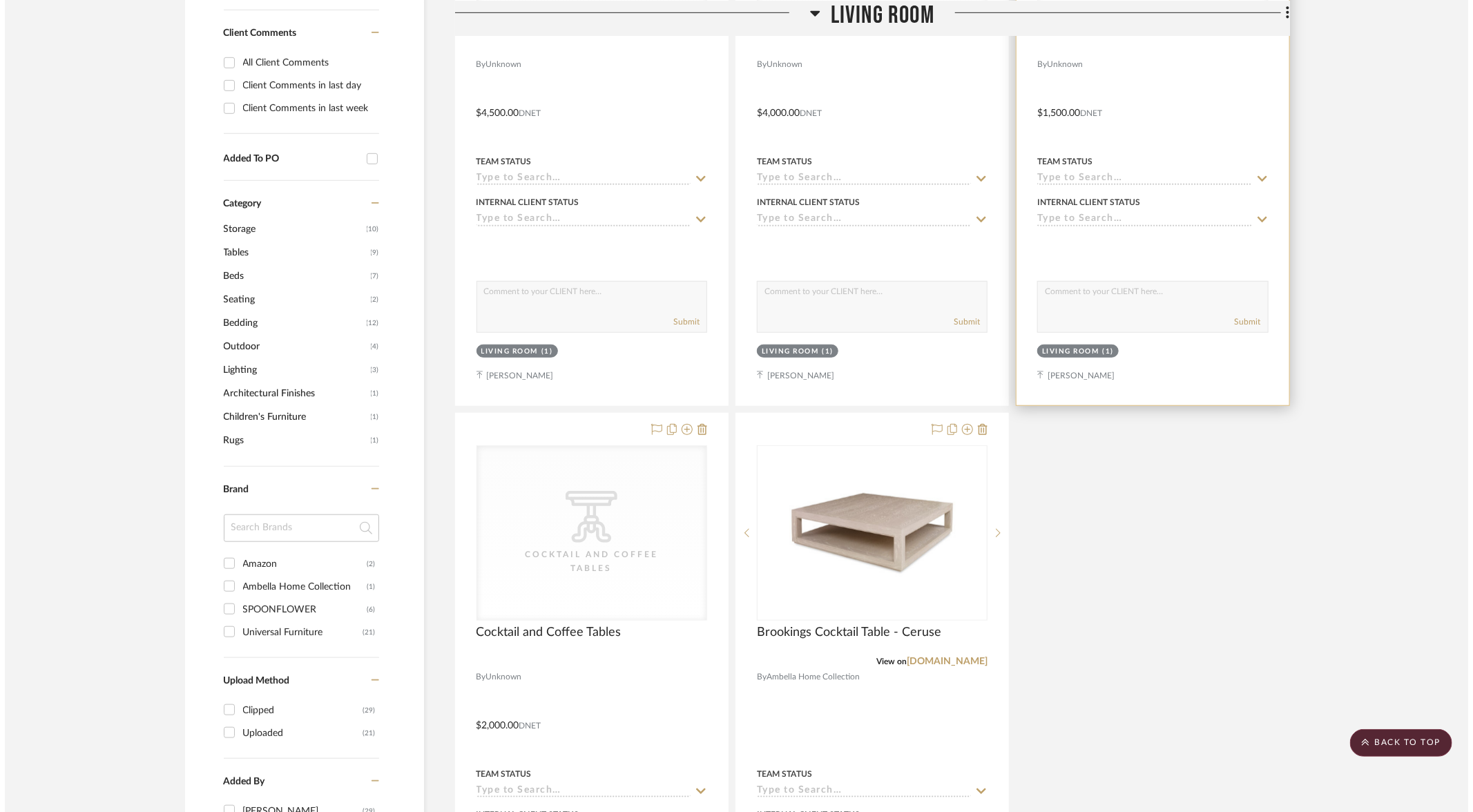
scroll to position [0, 0]
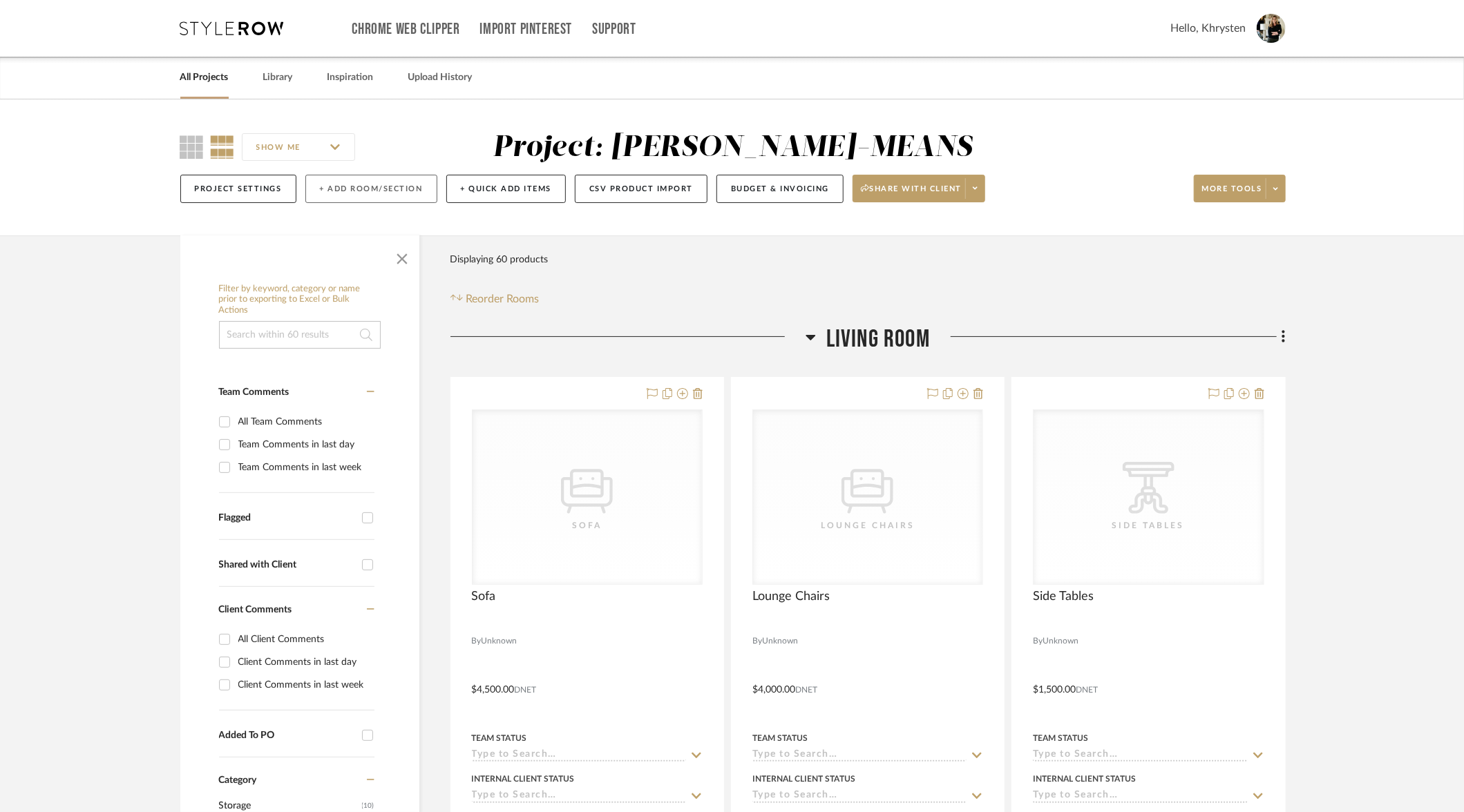
click at [366, 189] on button "+ Add Room/Section" at bounding box center [371, 189] width 132 height 29
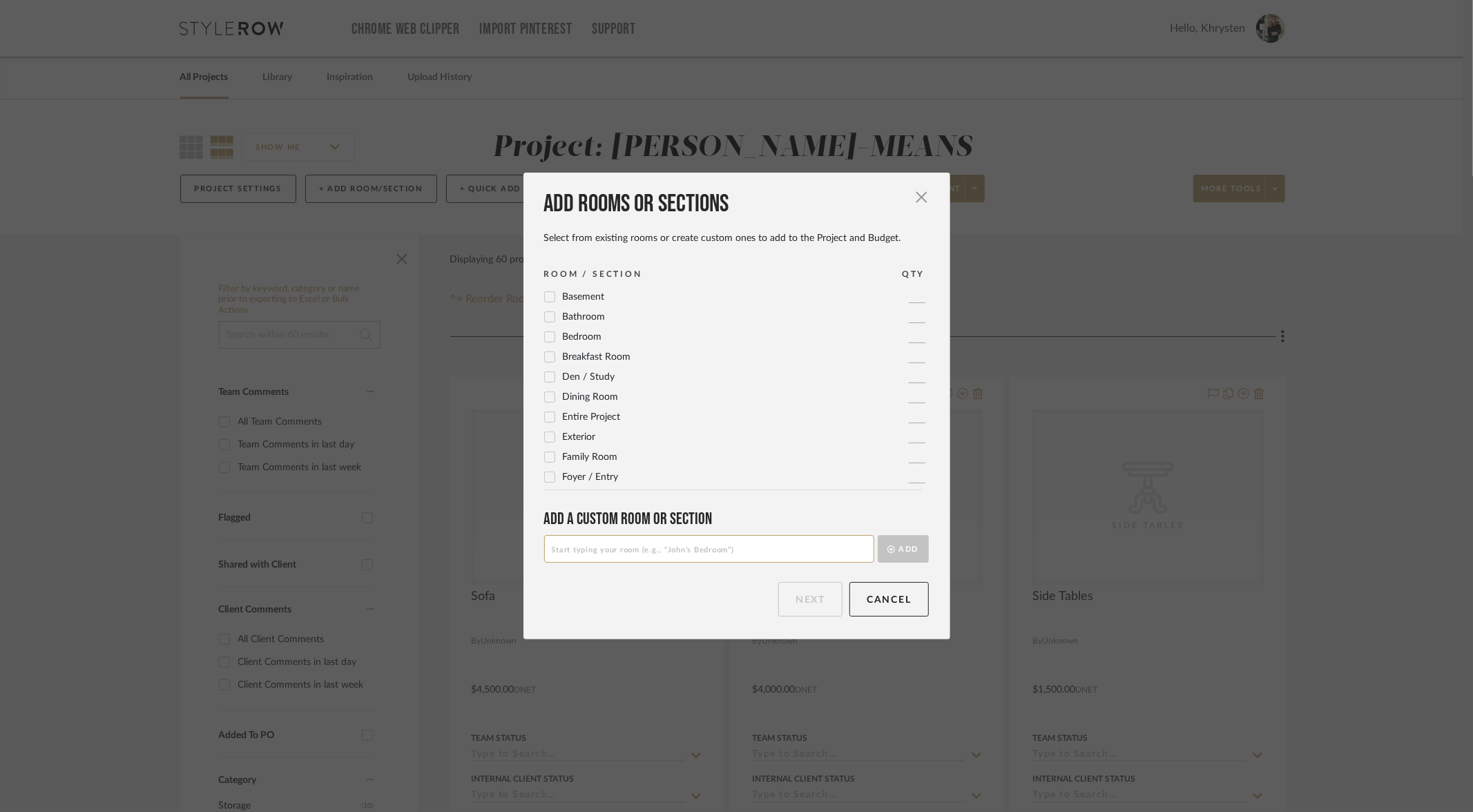
click at [652, 547] on input at bounding box center [709, 549] width 330 height 28
type input "Faith Option 1"
click at [878, 535] on button "Add" at bounding box center [903, 549] width 51 height 28
click at [707, 551] on input at bounding box center [709, 549] width 330 height 28
type input "Faith Option 2"
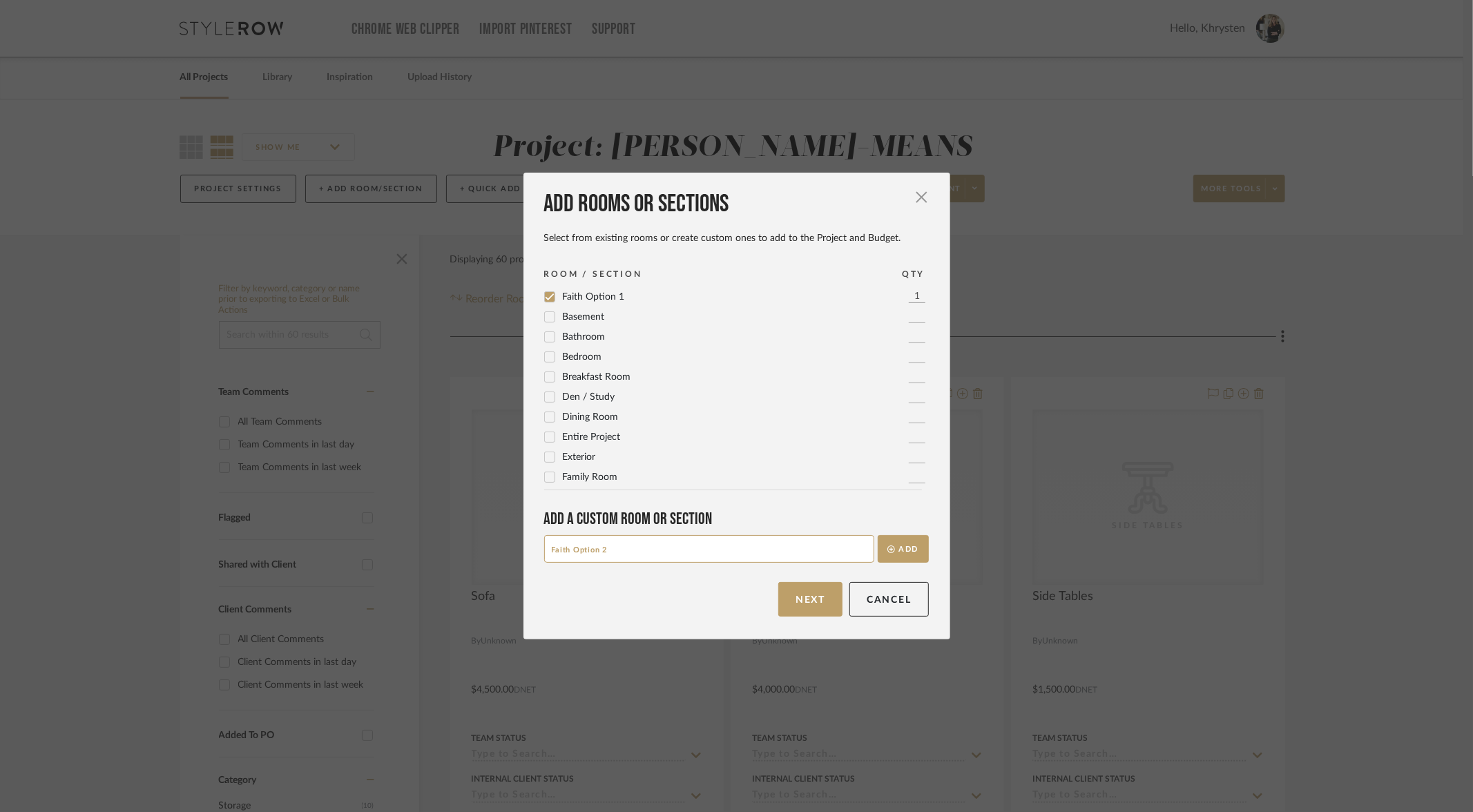
click at [878, 535] on button "Add" at bounding box center [903, 549] width 51 height 28
type input "Faith Option 3"
click at [878, 535] on button "Add" at bounding box center [903, 549] width 51 height 28
type input "Faith Option 4"
click at [878, 535] on button "Add" at bounding box center [903, 549] width 51 height 28
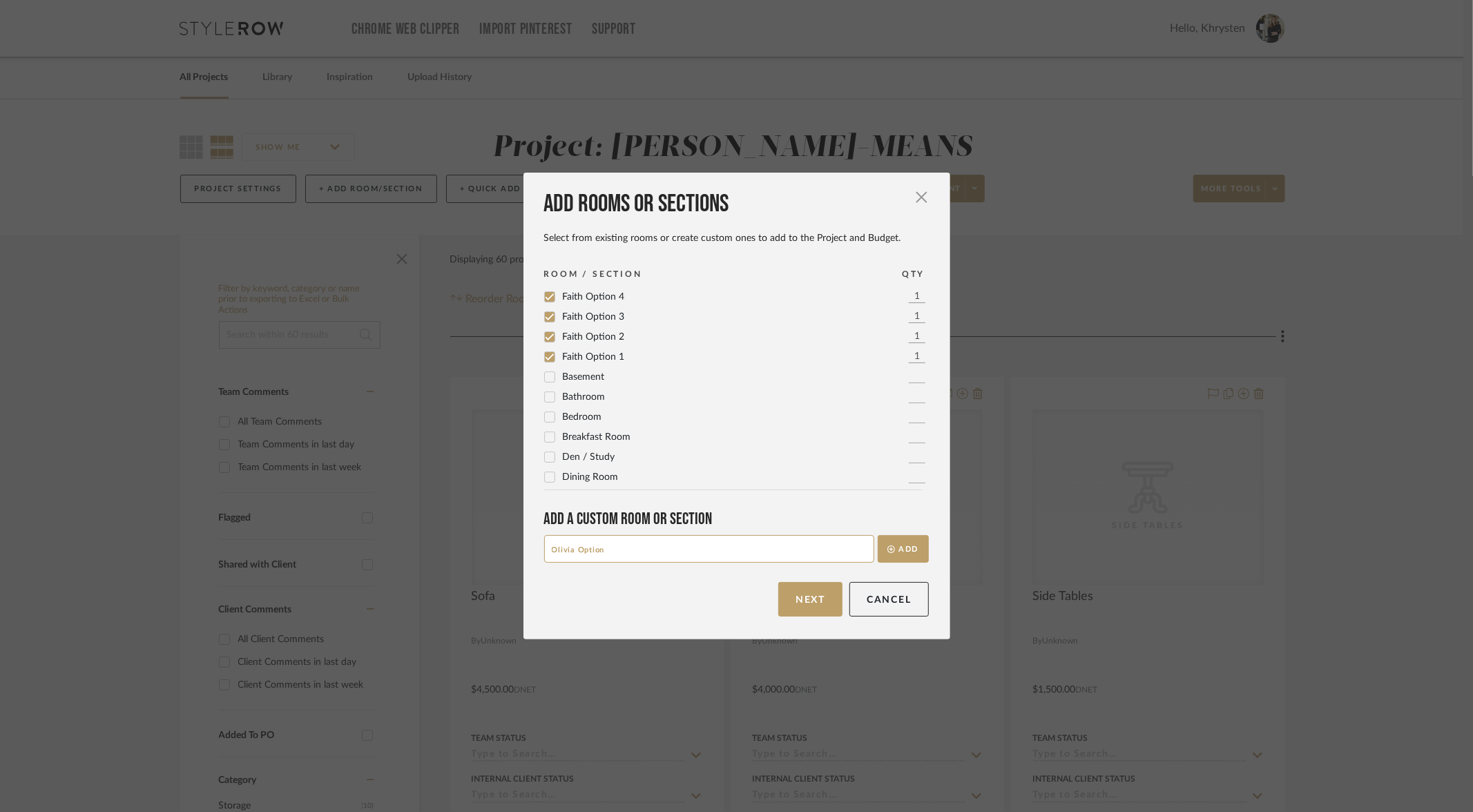
click at [783, 549] on input "Olivia Option" at bounding box center [709, 549] width 330 height 28
type input "1"
paste input "Olivia Option"
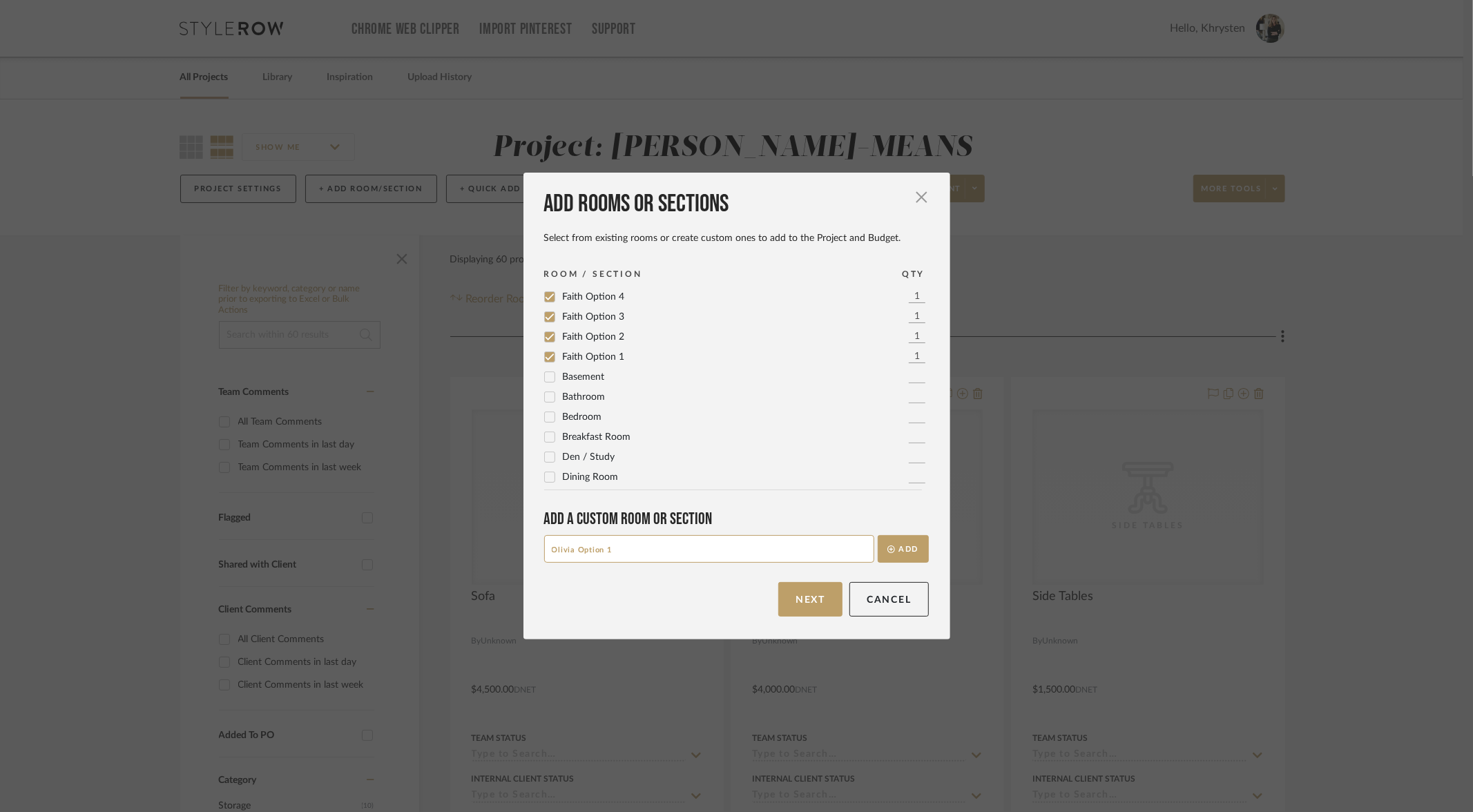
type input "Olivia Option 1"
click at [878, 535] on button "Add" at bounding box center [903, 549] width 51 height 28
paste input "Olivia Option"
type input "Olivia Option 2"
click at [878, 535] on button "Add" at bounding box center [903, 549] width 51 height 28
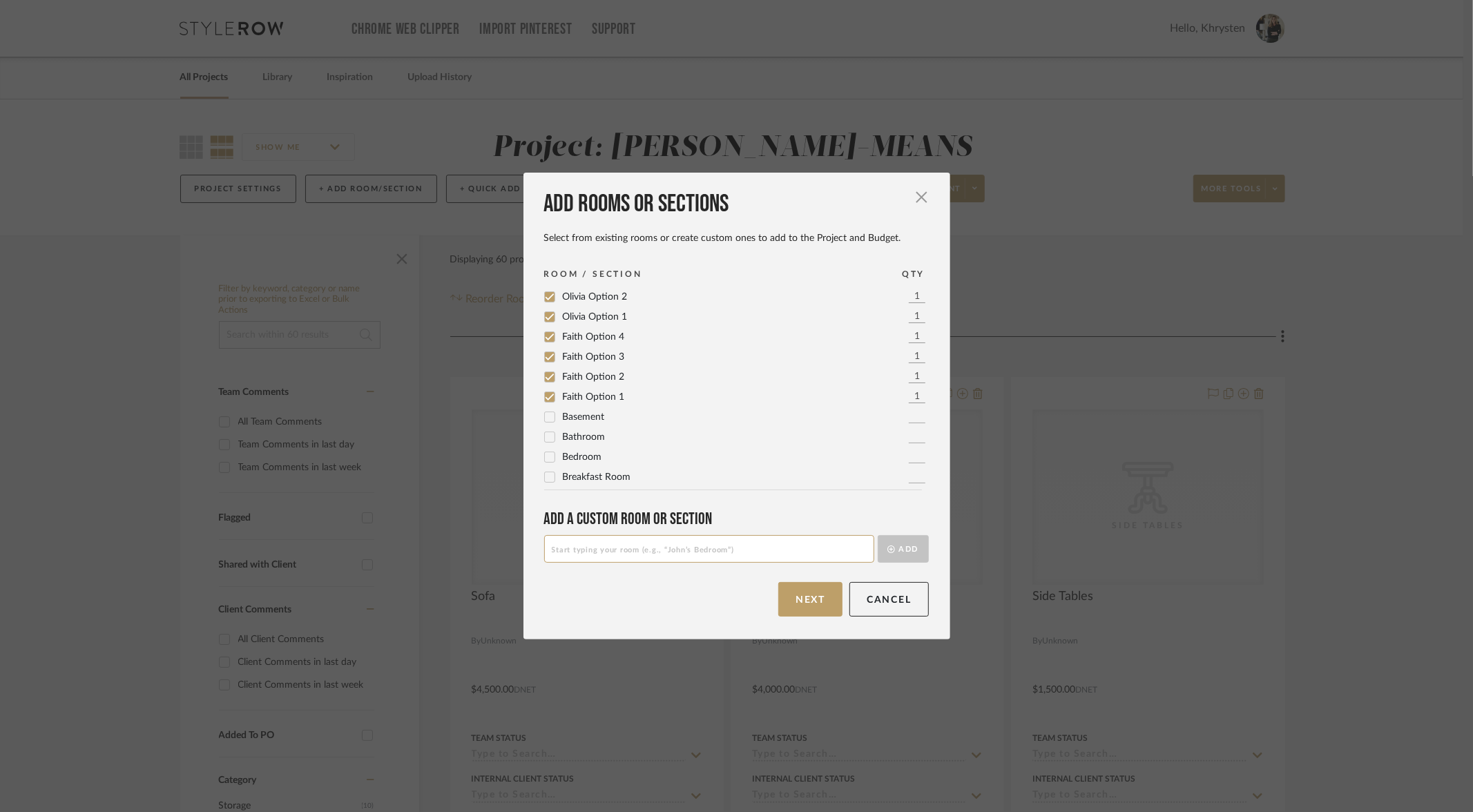
paste input "Olivia Option"
type input "Olivia Option 3"
click at [878, 535] on button "Add" at bounding box center [903, 549] width 51 height 28
paste input "Olivia Option"
type input "Olivia Option 4"
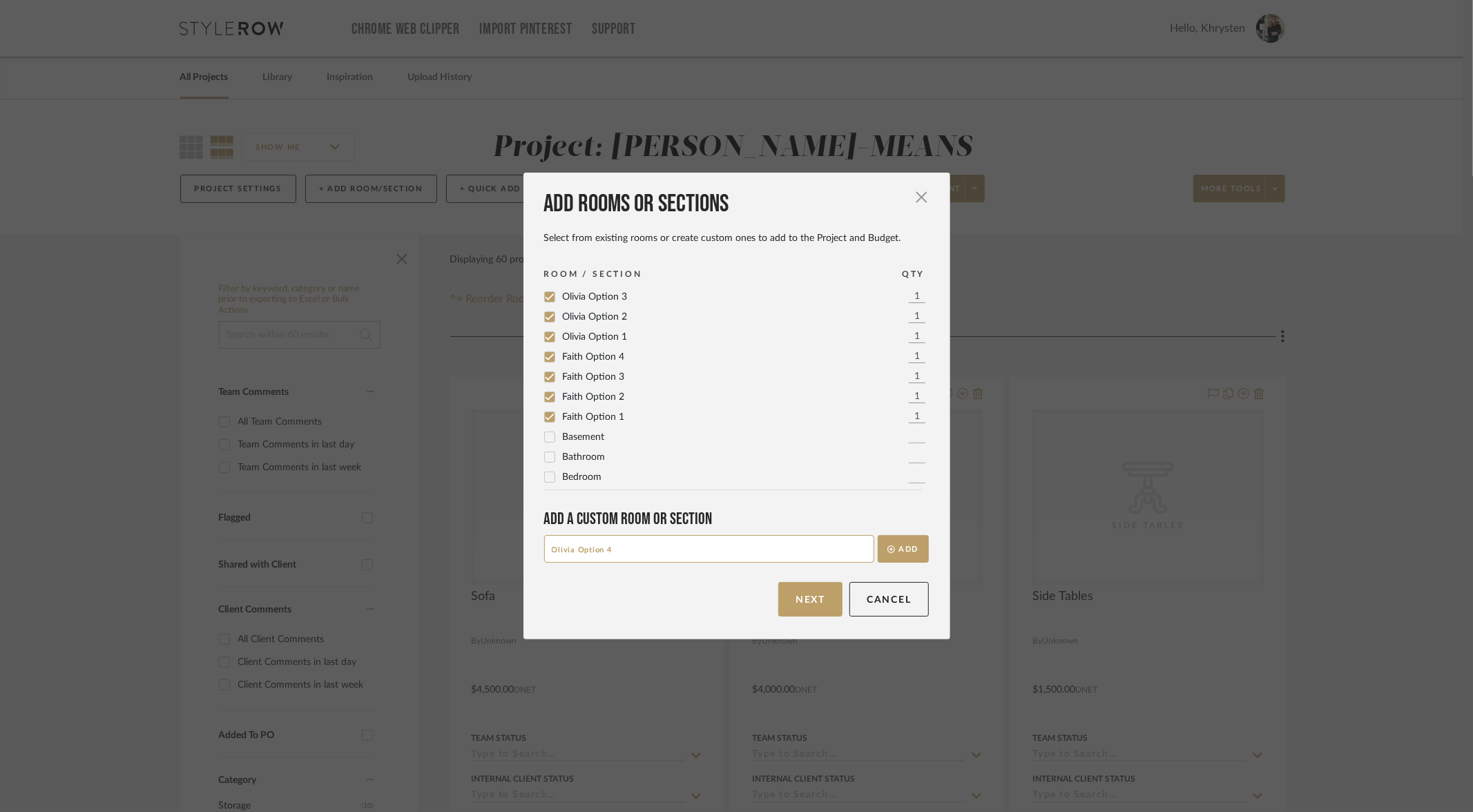
click at [878, 535] on button "Add" at bounding box center [903, 549] width 51 height 28
click at [799, 600] on button "Next" at bounding box center [811, 599] width 65 height 34
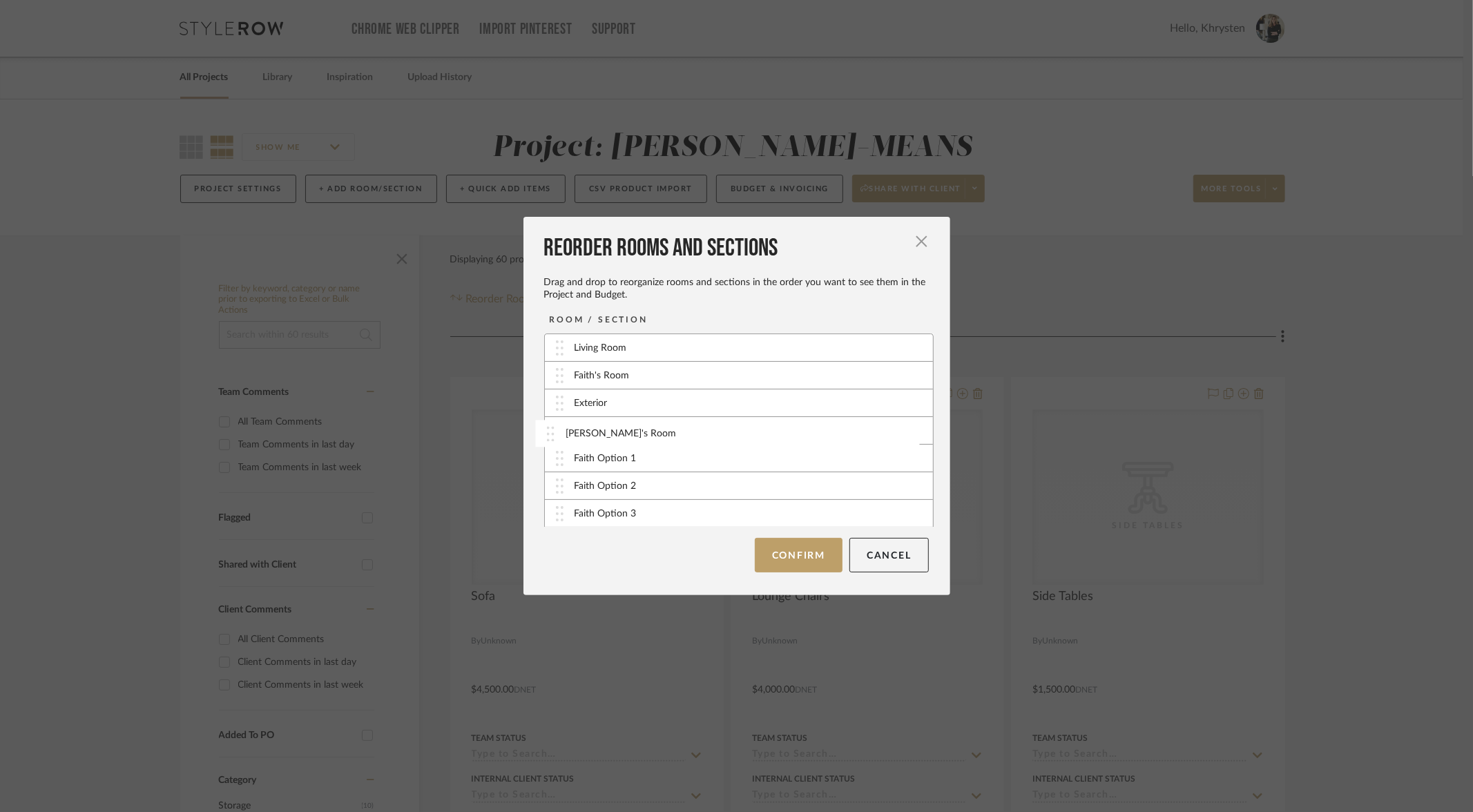
drag, startPoint x: 556, startPoint y: 373, endPoint x: 552, endPoint y: 431, distance: 58.1
drag, startPoint x: 553, startPoint y: 372, endPoint x: 550, endPoint y: 426, distance: 54.1
drag, startPoint x: 553, startPoint y: 396, endPoint x: 543, endPoint y: 431, distance: 36.4
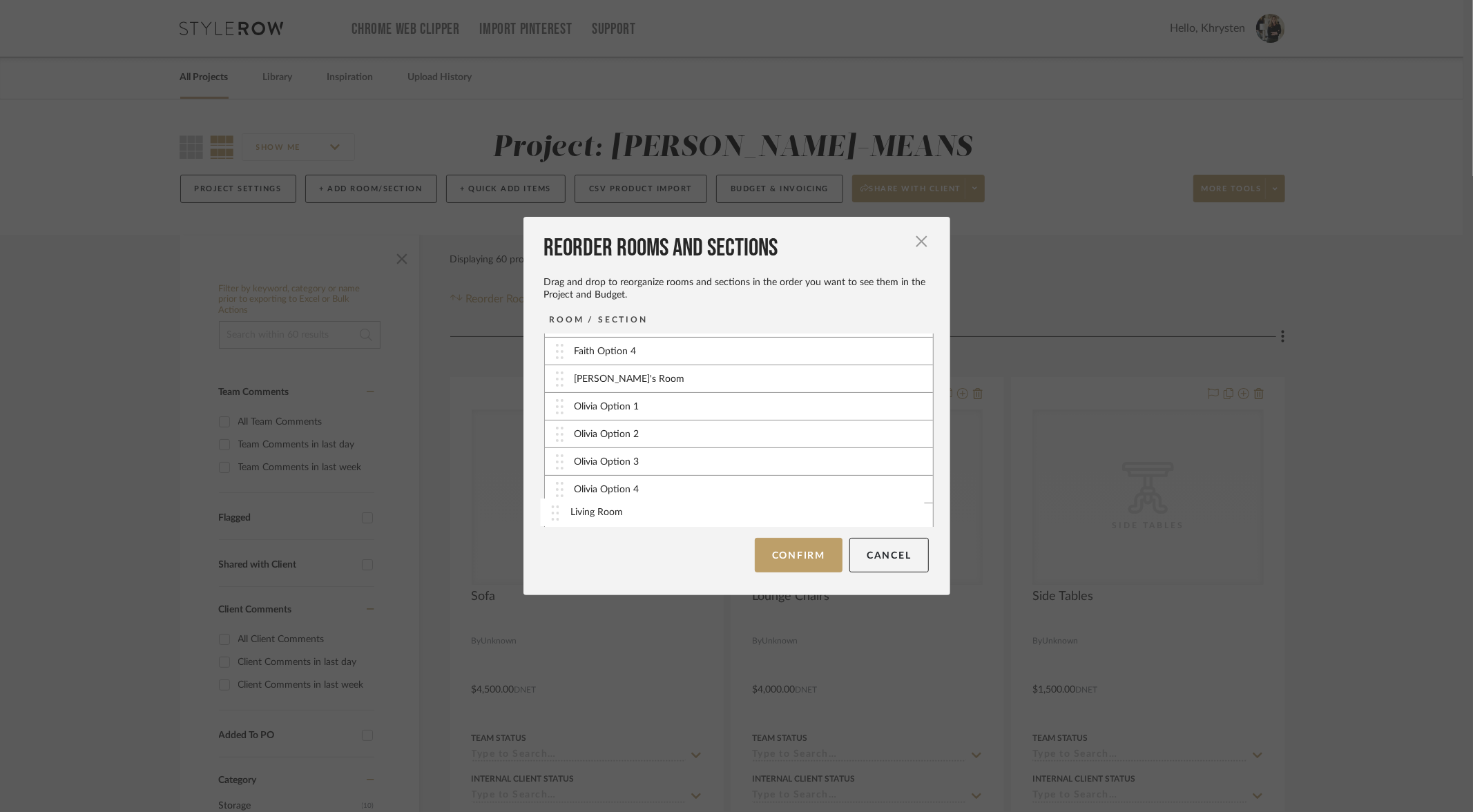
drag, startPoint x: 551, startPoint y: 345, endPoint x: 553, endPoint y: 509, distance: 164.0
drag, startPoint x: 556, startPoint y: 346, endPoint x: 545, endPoint y: 507, distance: 161.4
click at [810, 556] on button "Confirm" at bounding box center [799, 555] width 87 height 34
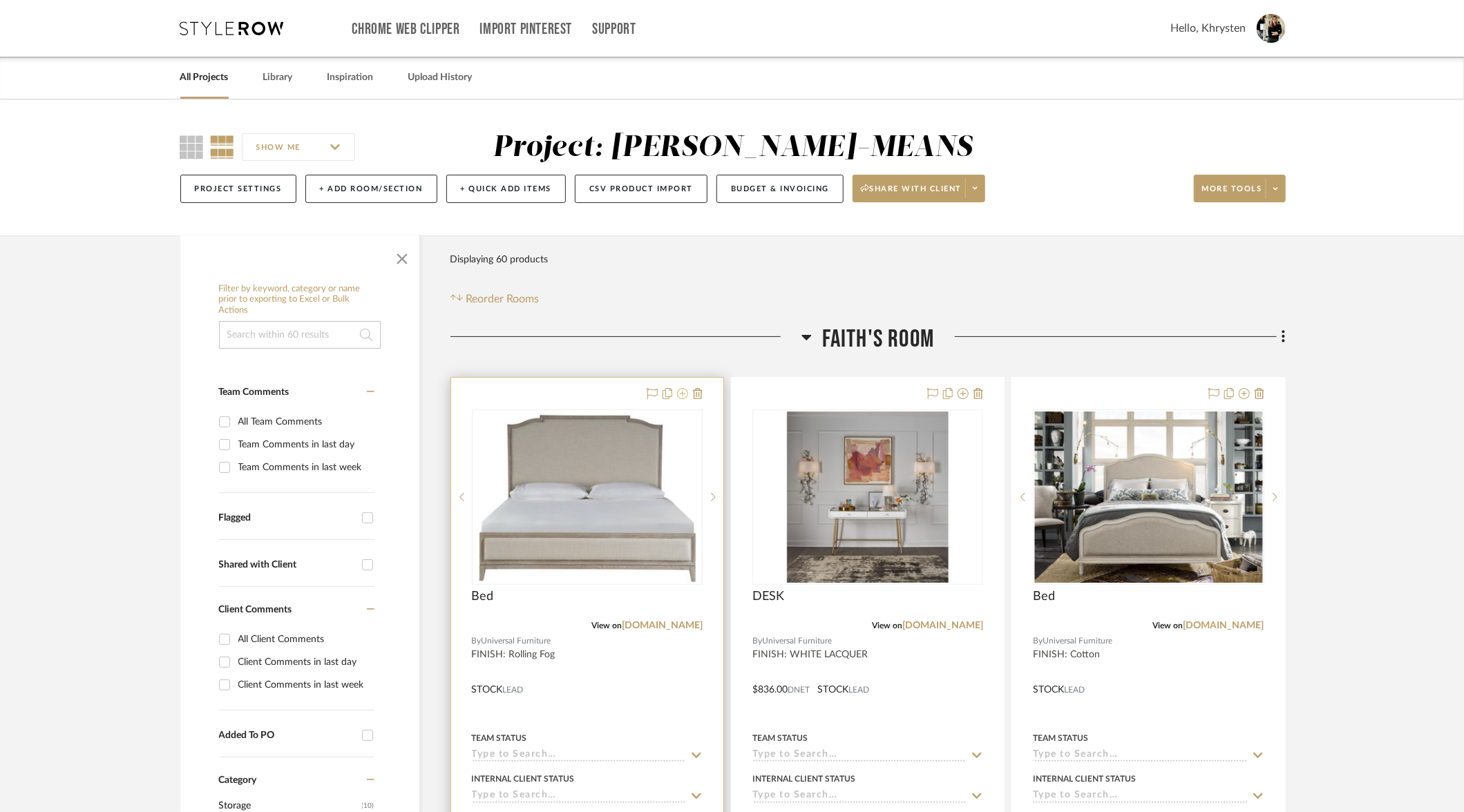
click at [683, 393] on icon at bounding box center [682, 393] width 11 height 11
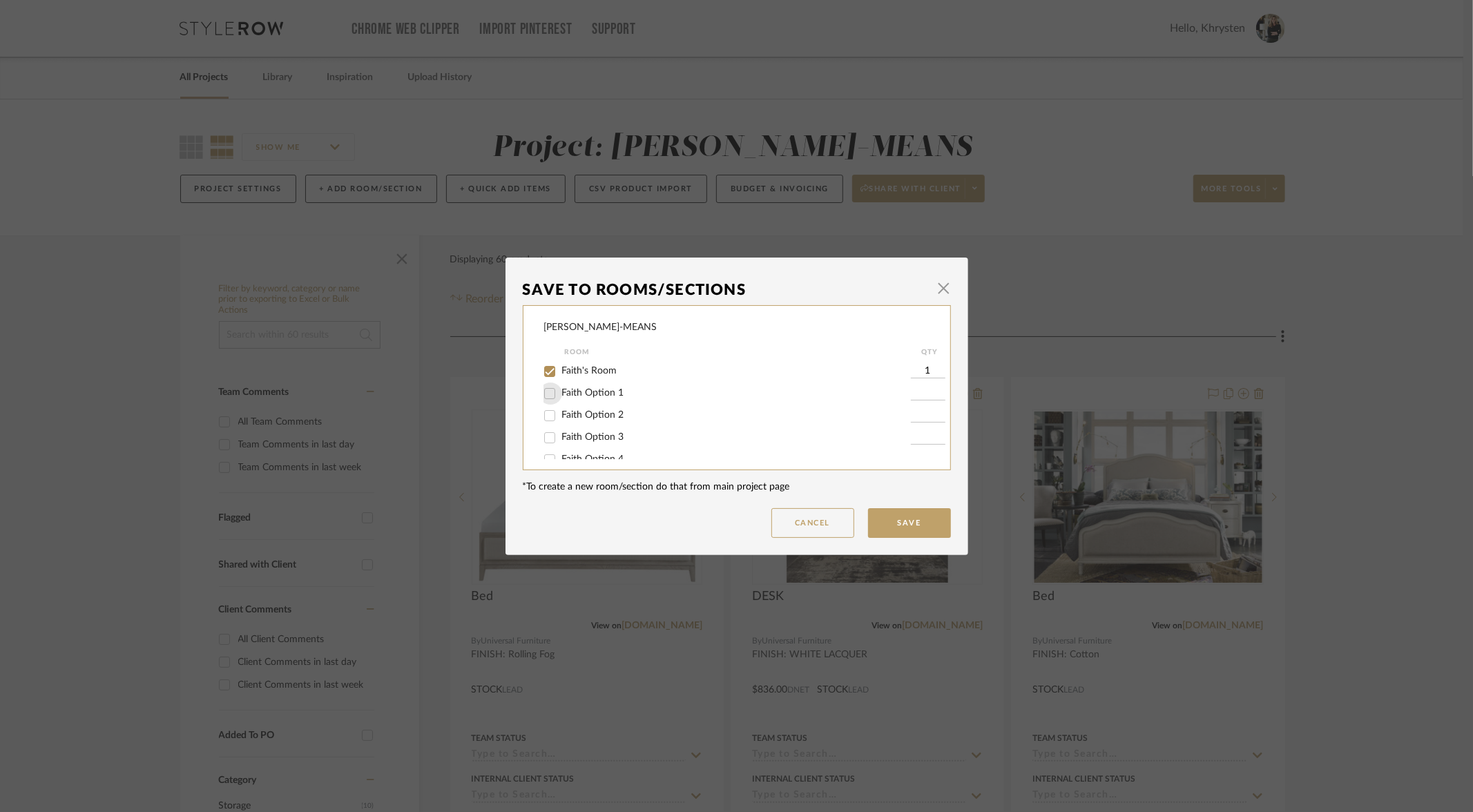
click at [545, 397] on input "Faith Option 1" at bounding box center [550, 393] width 22 height 22
checkbox input "true"
type input "1"
click at [544, 377] on input "Faith's Room" at bounding box center [550, 371] width 22 height 22
checkbox input "false"
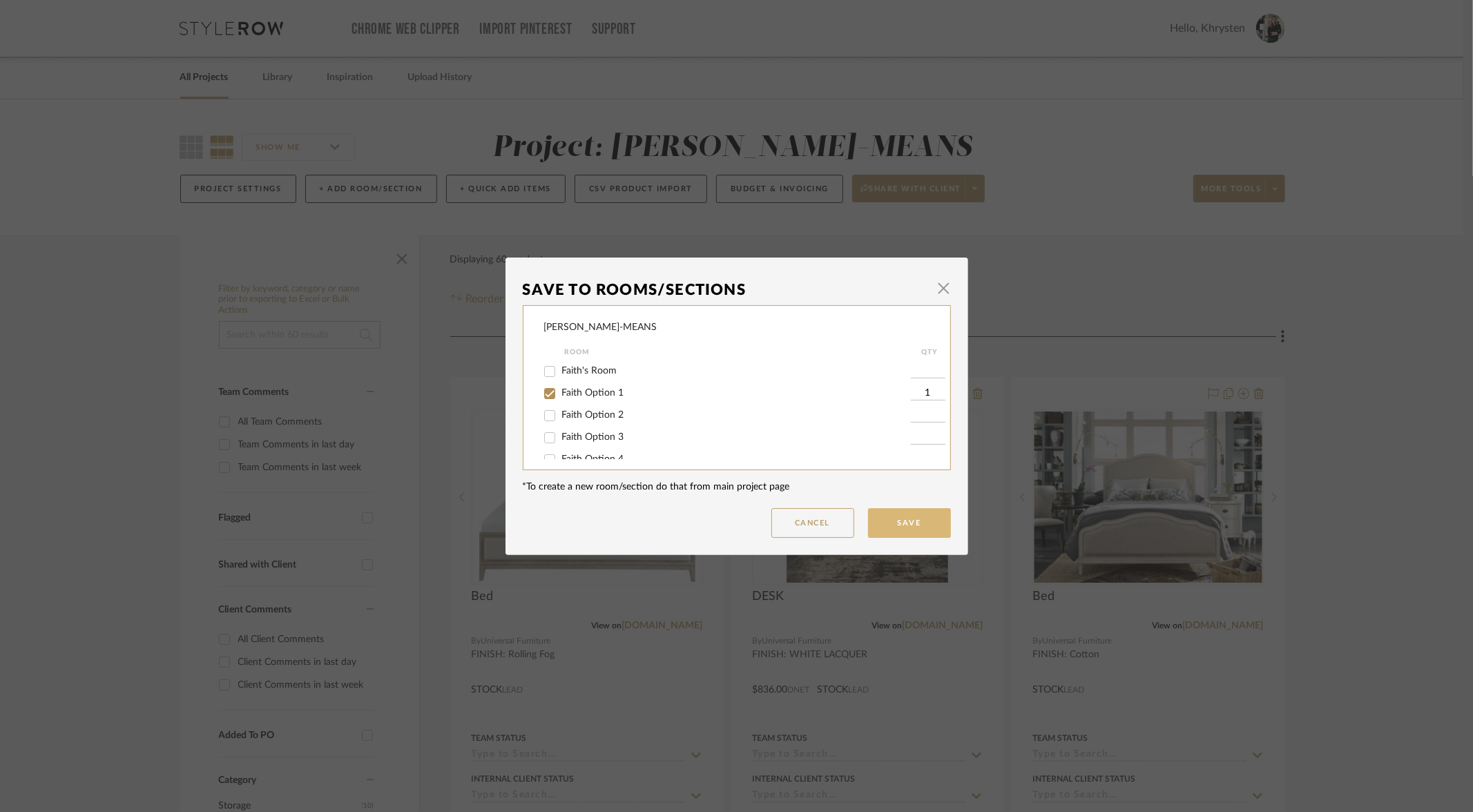
click at [900, 516] on button "Save" at bounding box center [910, 522] width 83 height 29
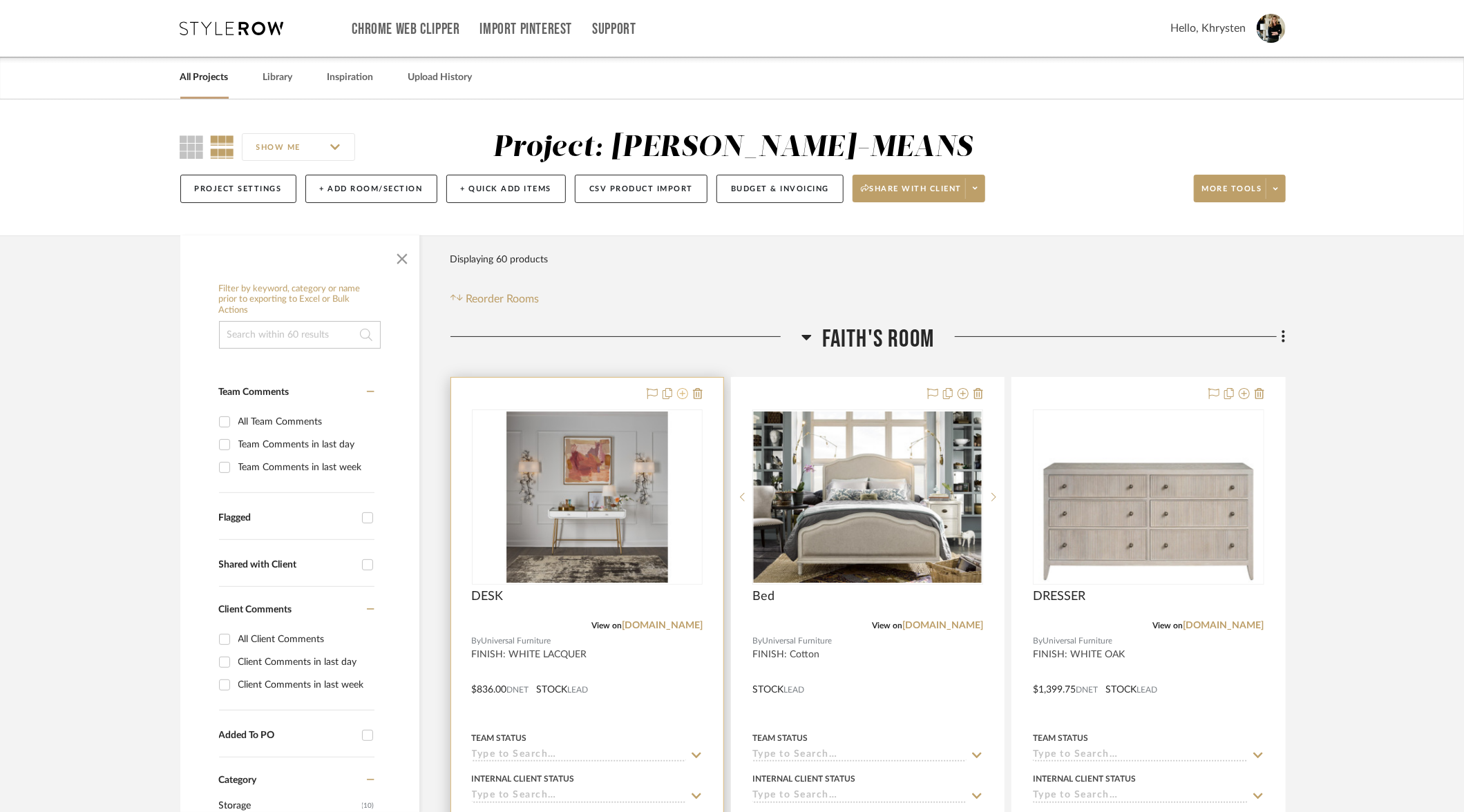
click at [683, 391] on icon at bounding box center [682, 393] width 11 height 11
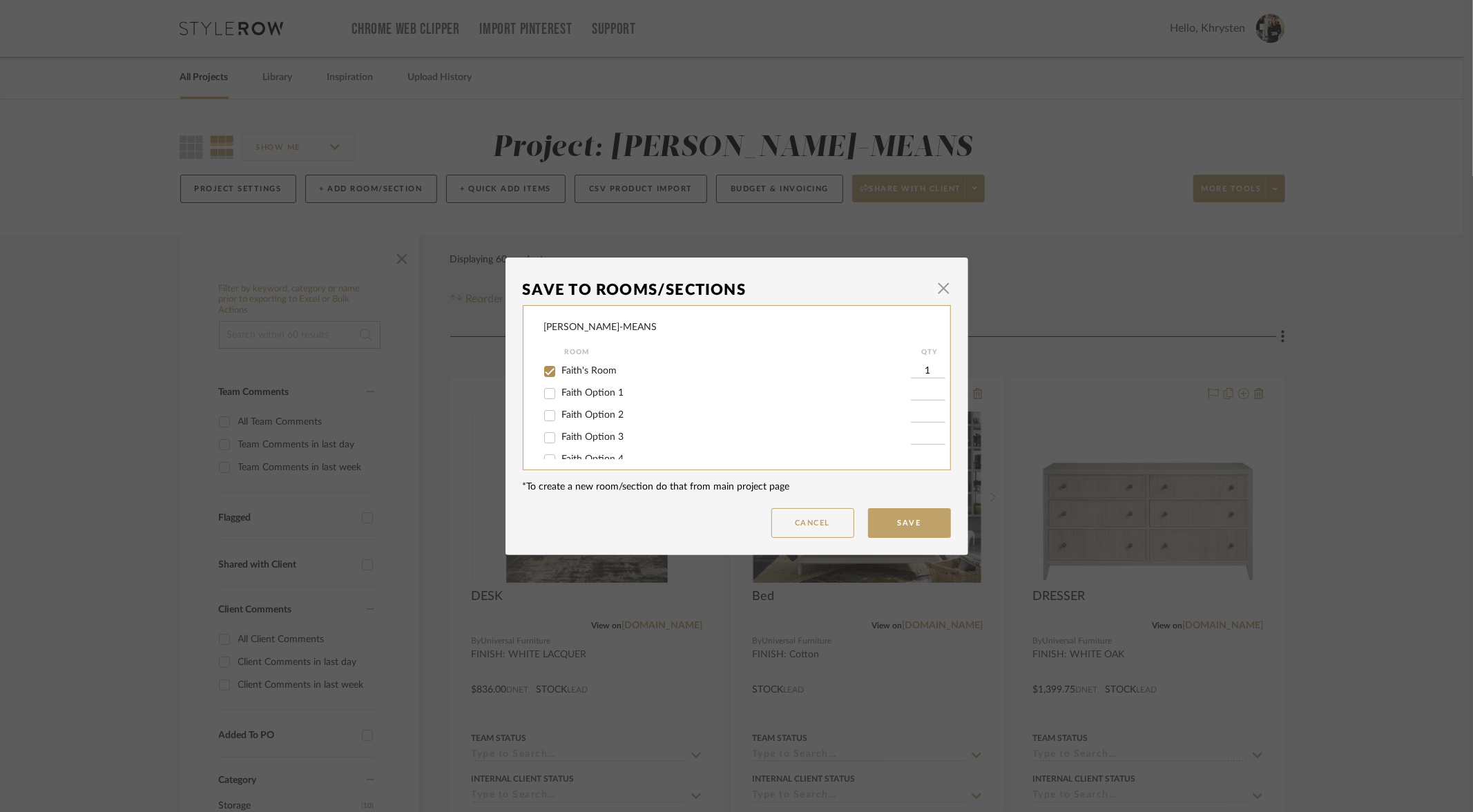
click at [544, 395] on input "Faith Option 1" at bounding box center [550, 393] width 22 height 22
checkbox input "true"
type input "1"
drag, startPoint x: 546, startPoint y: 418, endPoint x: 543, endPoint y: 439, distance: 21.2
click at [545, 419] on input "Faith Option 2" at bounding box center [550, 416] width 22 height 22
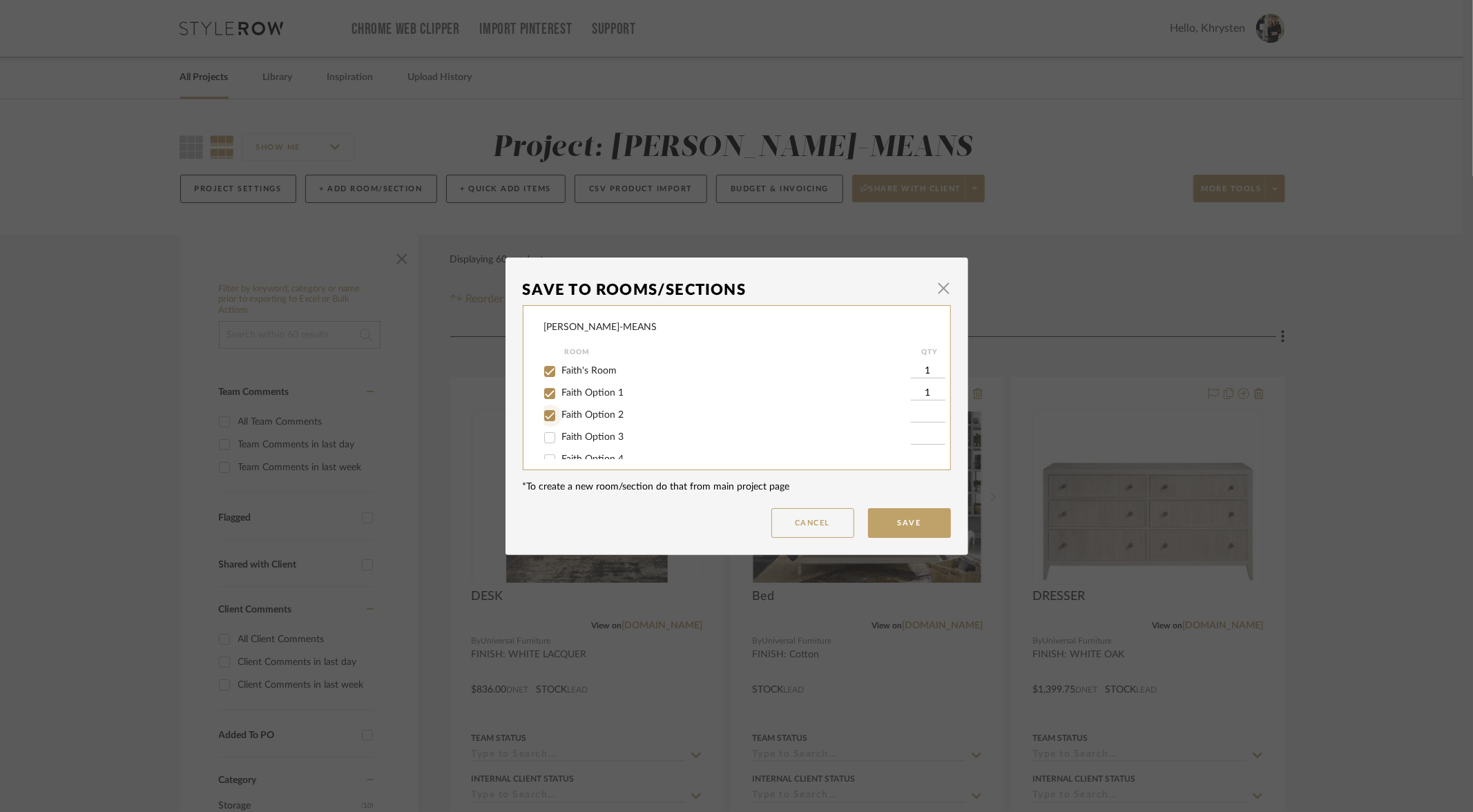
checkbox input "true"
type input "1"
click at [541, 444] on input "Faith Option 3" at bounding box center [550, 438] width 22 height 22
checkbox input "true"
type input "1"
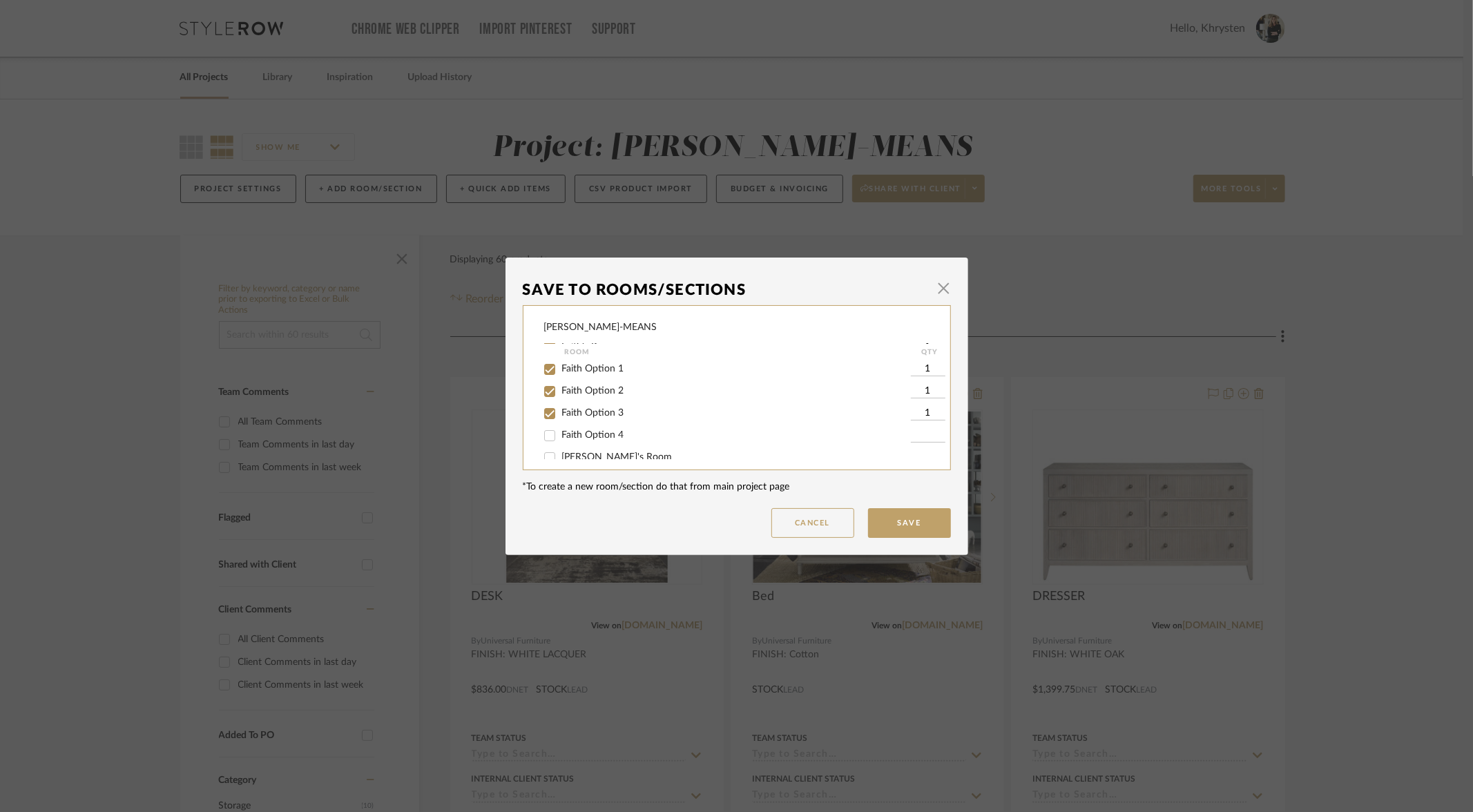
scroll to position [36, 0]
click at [542, 426] on input "Faith Option 4" at bounding box center [550, 424] width 22 height 22
checkbox input "true"
type input "1"
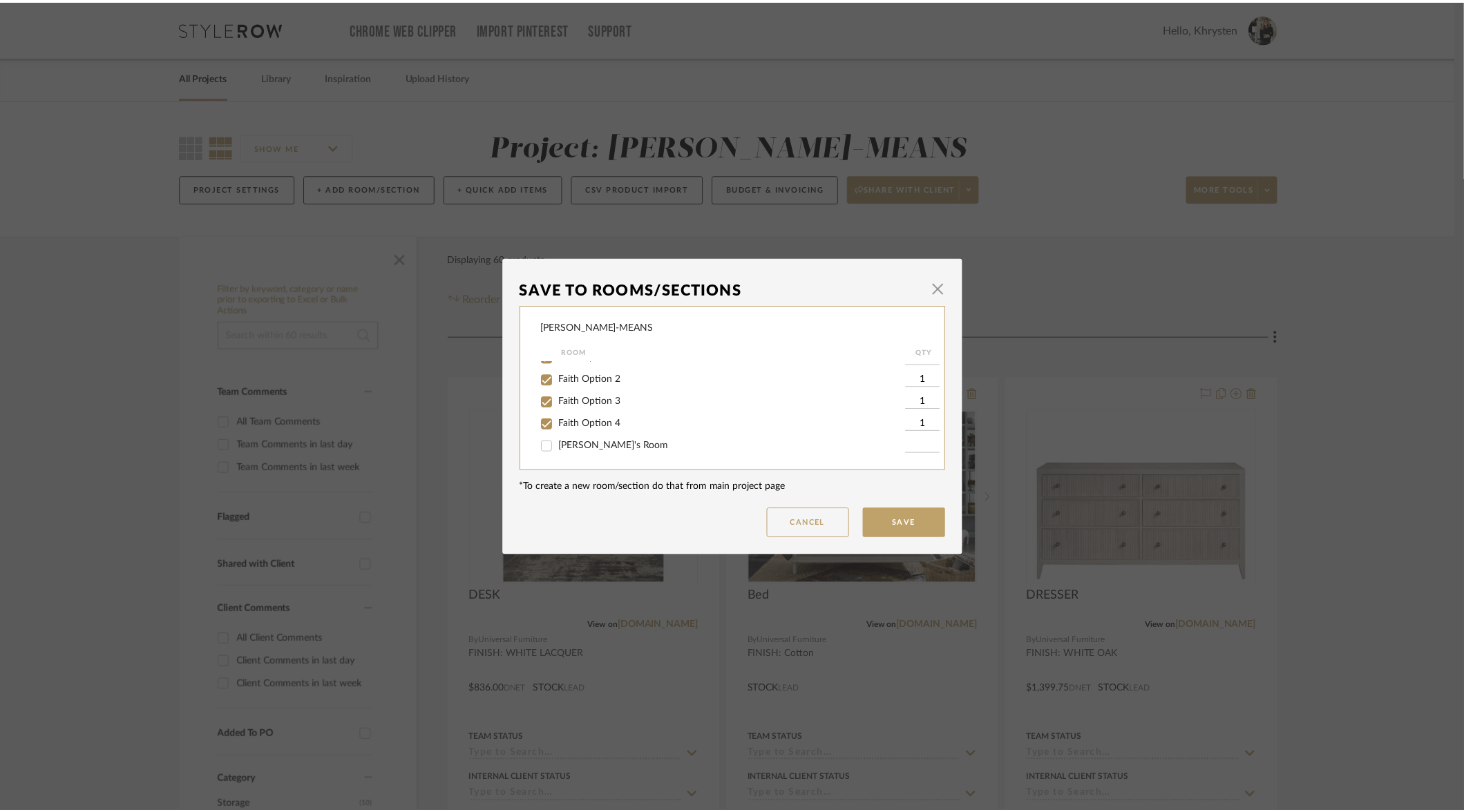
scroll to position [0, 0]
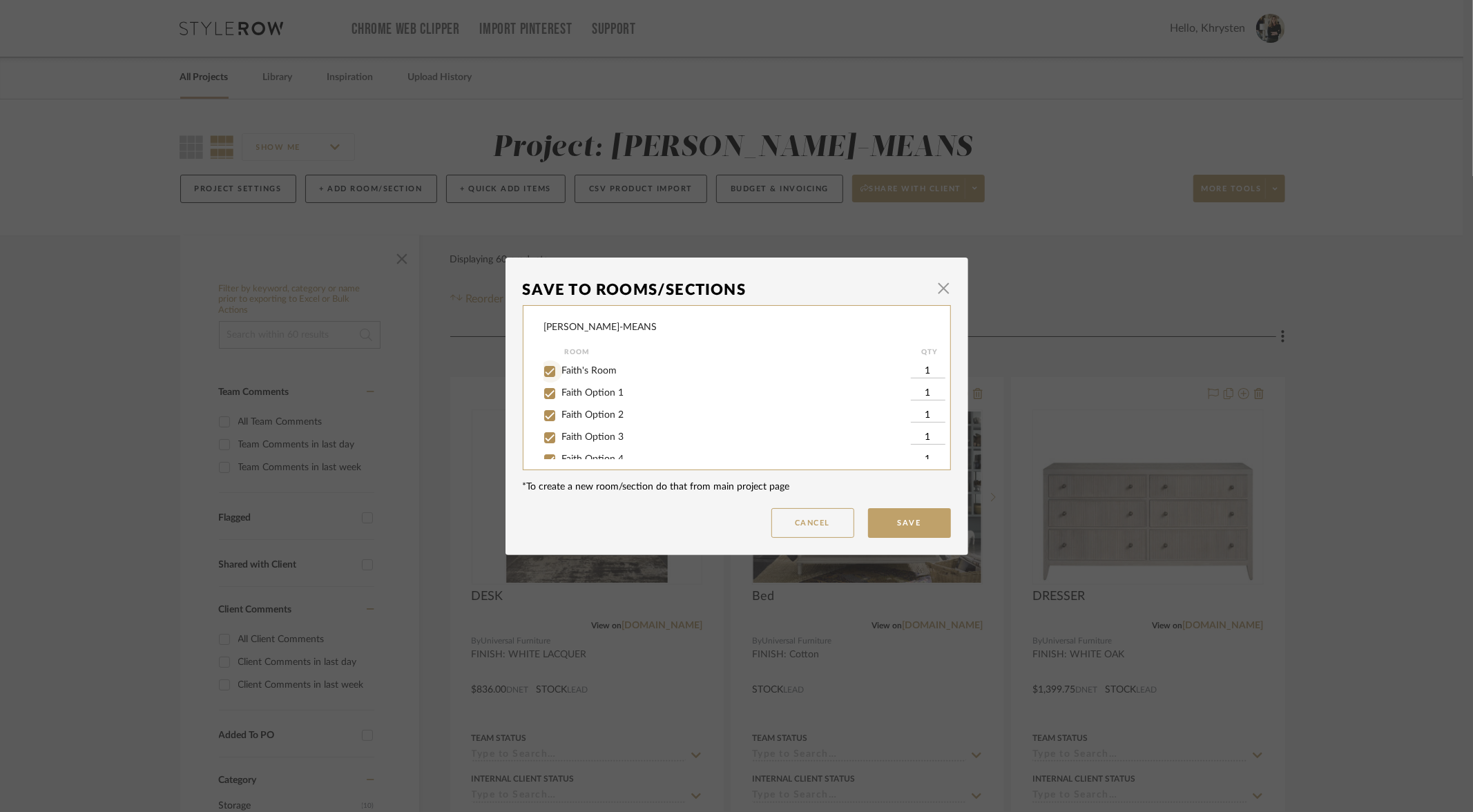
click at [545, 373] on input "Faith's Room" at bounding box center [550, 371] width 22 height 22
checkbox input "false"
click at [897, 524] on button "Save" at bounding box center [910, 522] width 83 height 29
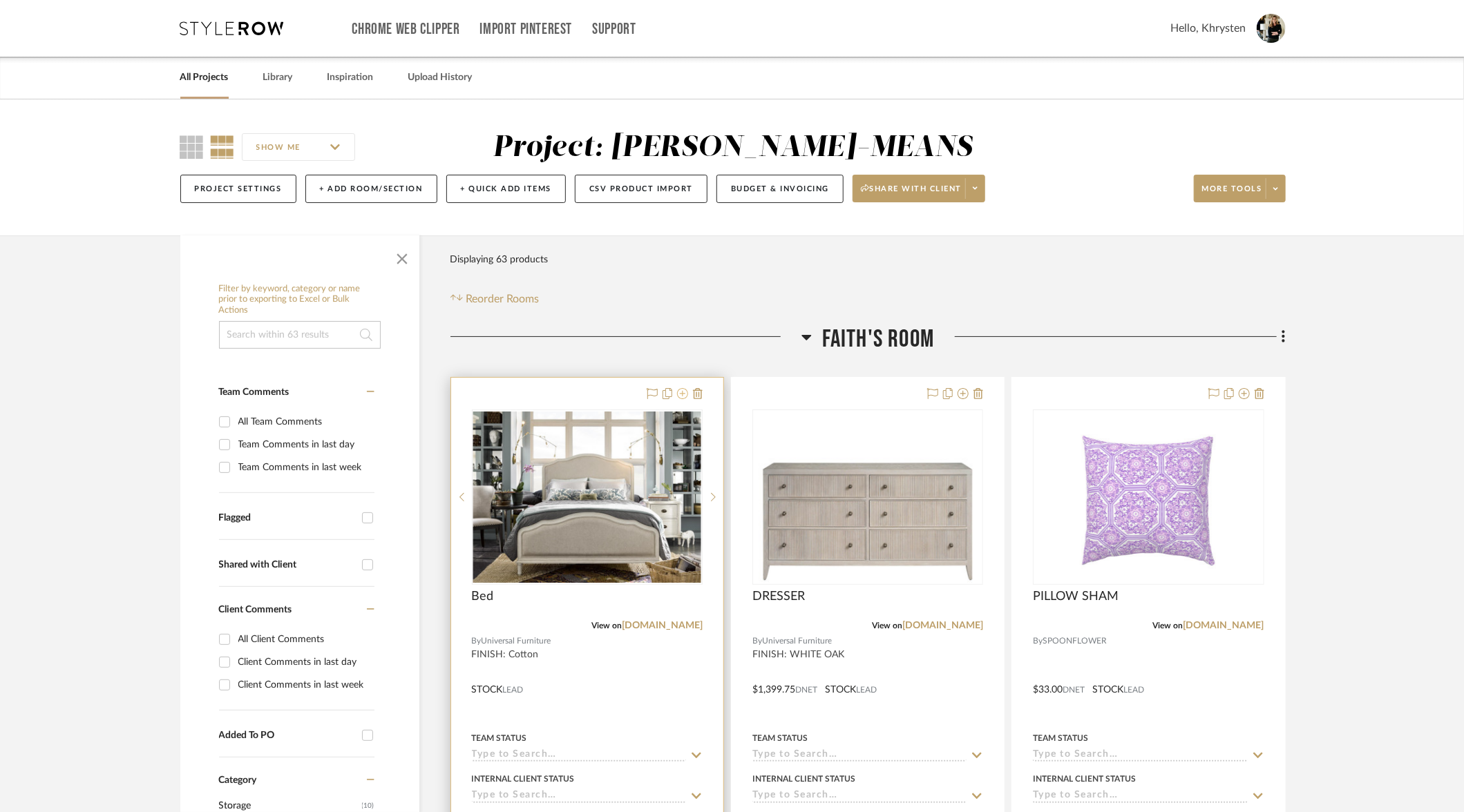
click at [683, 395] on icon at bounding box center [682, 393] width 11 height 11
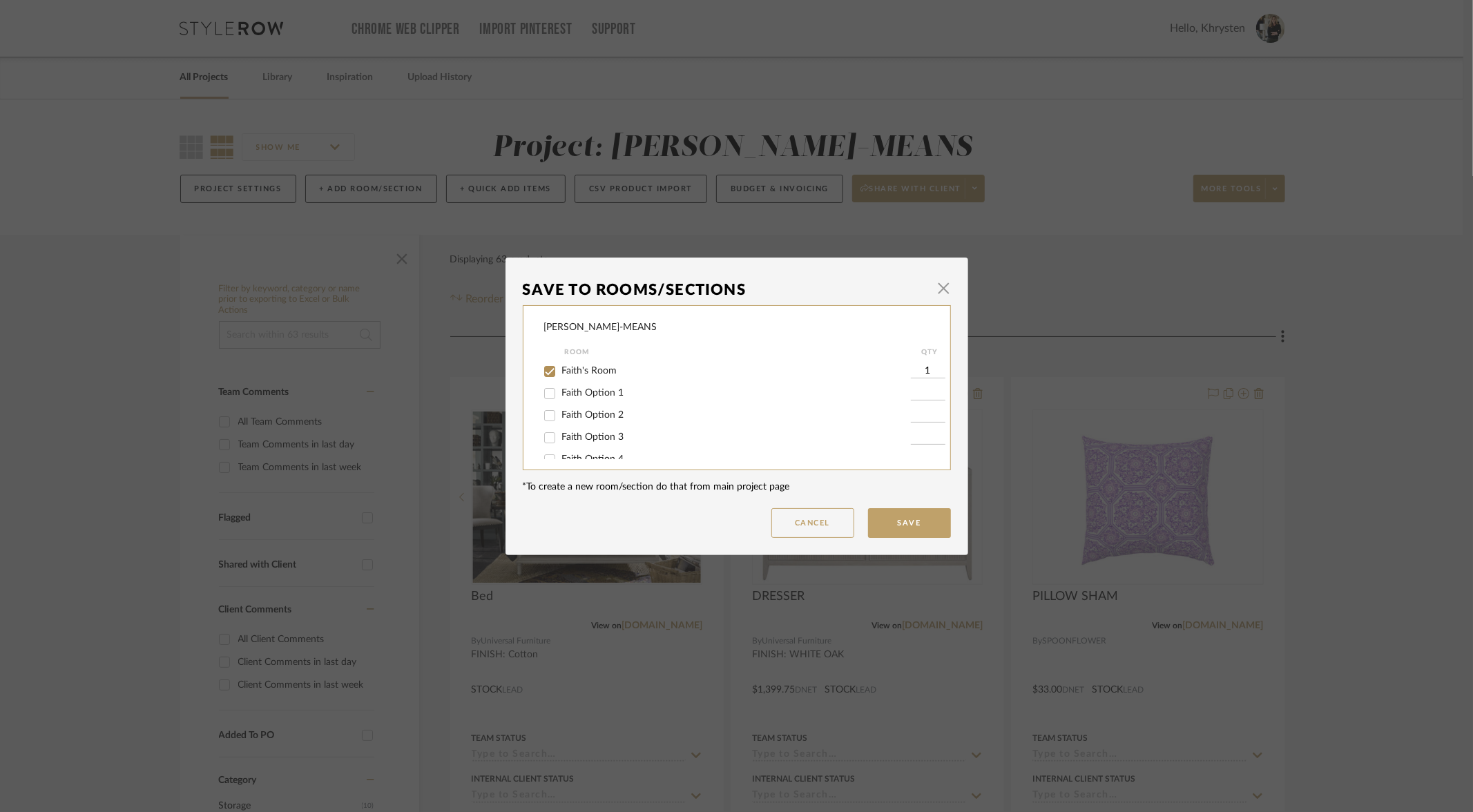
click at [543, 416] on input "Faith Option 2" at bounding box center [550, 416] width 22 height 22
checkbox input "true"
type input "1"
click at [543, 370] on input "Faith's Room" at bounding box center [550, 371] width 22 height 22
checkbox input "false"
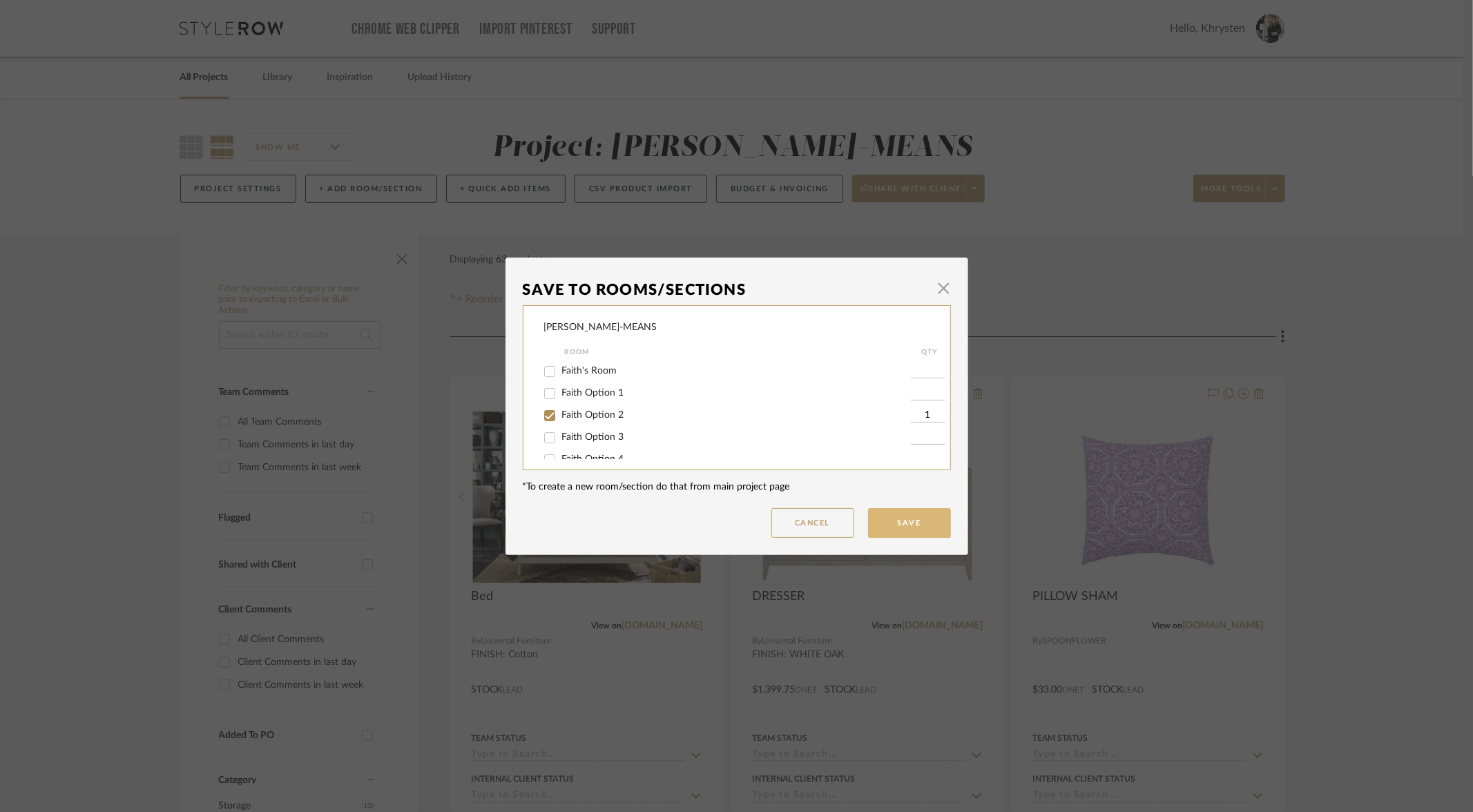
click at [899, 527] on button "Save" at bounding box center [910, 522] width 83 height 29
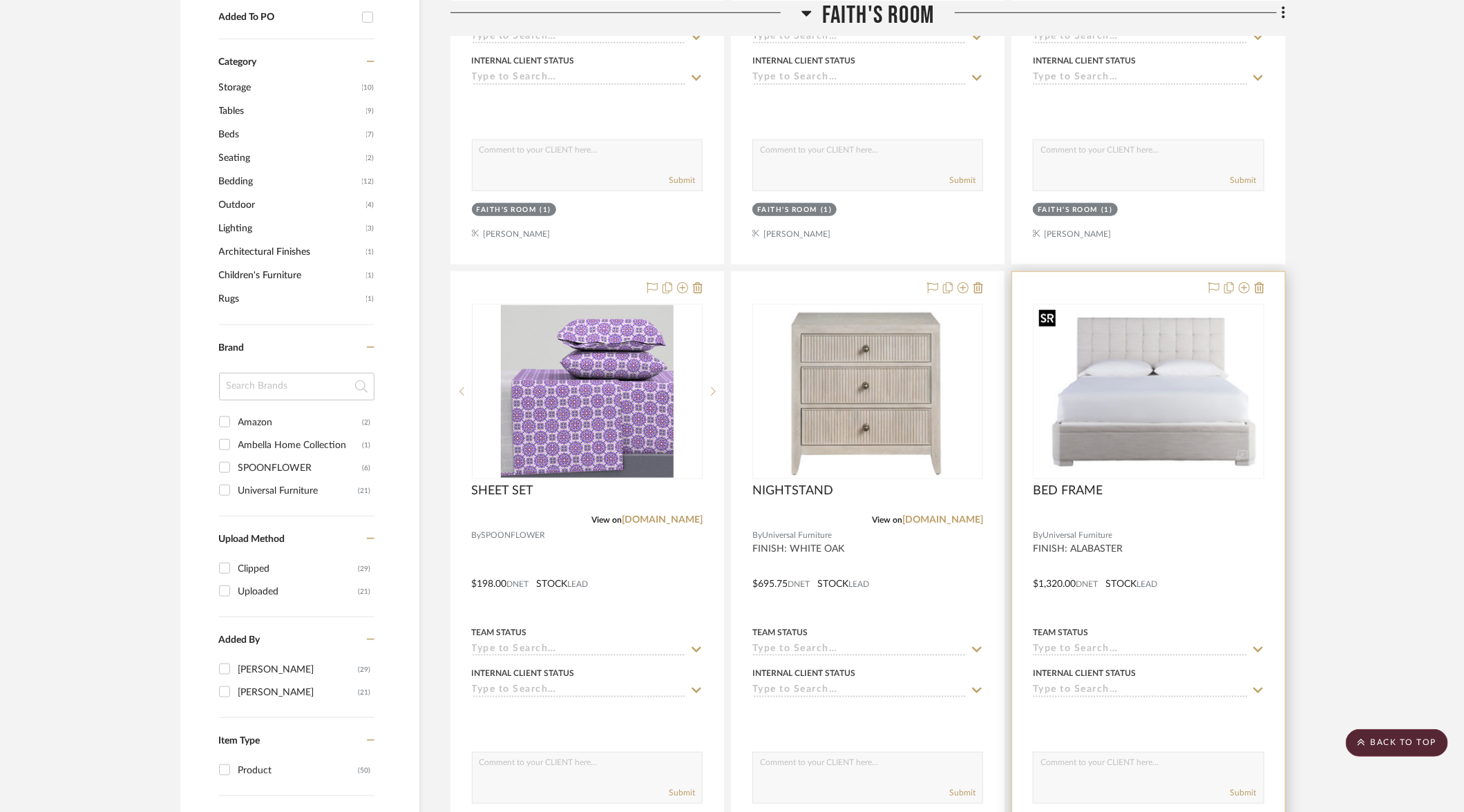
scroll to position [720, 0]
click at [1244, 285] on icon at bounding box center [1244, 286] width 11 height 11
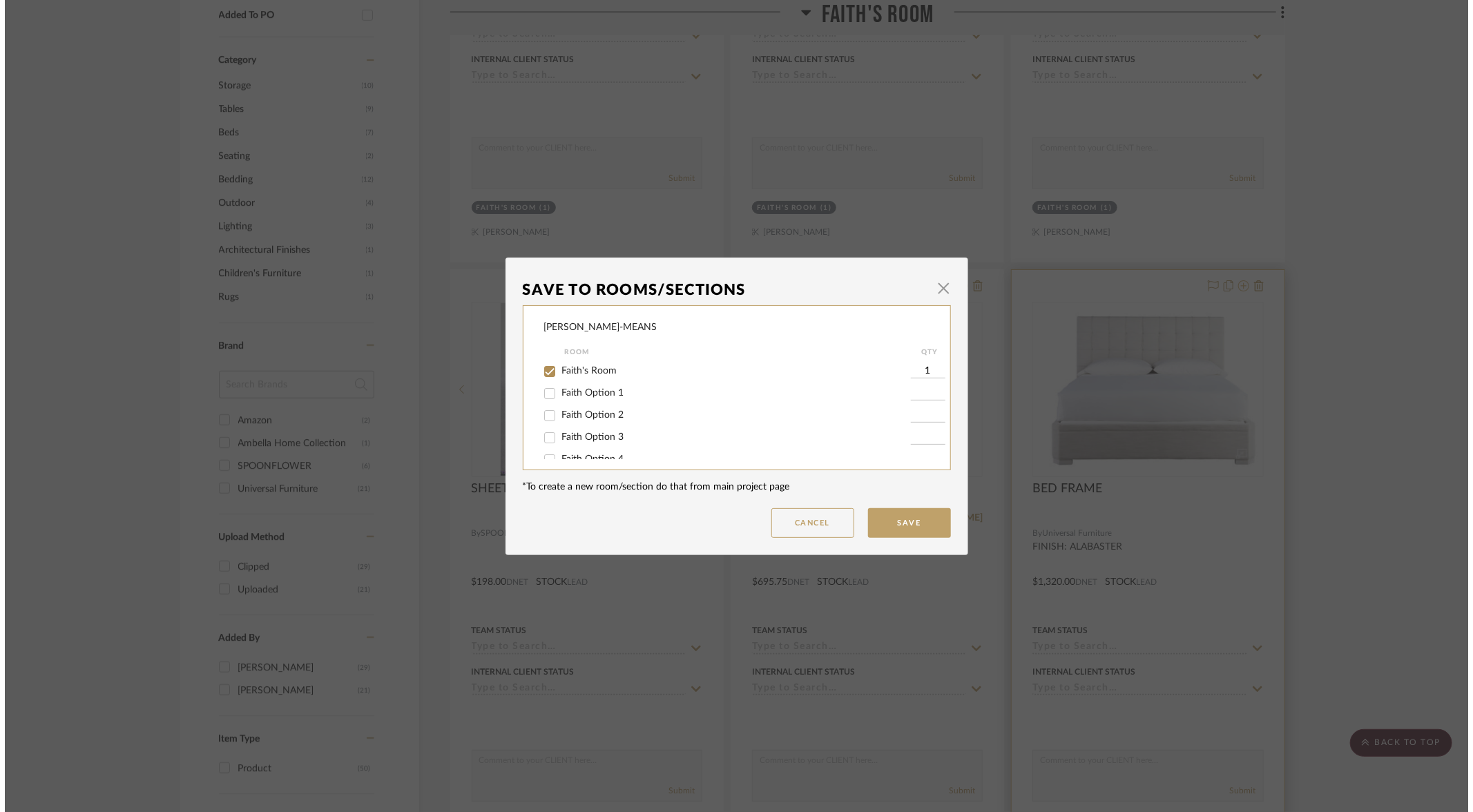
scroll to position [0, 0]
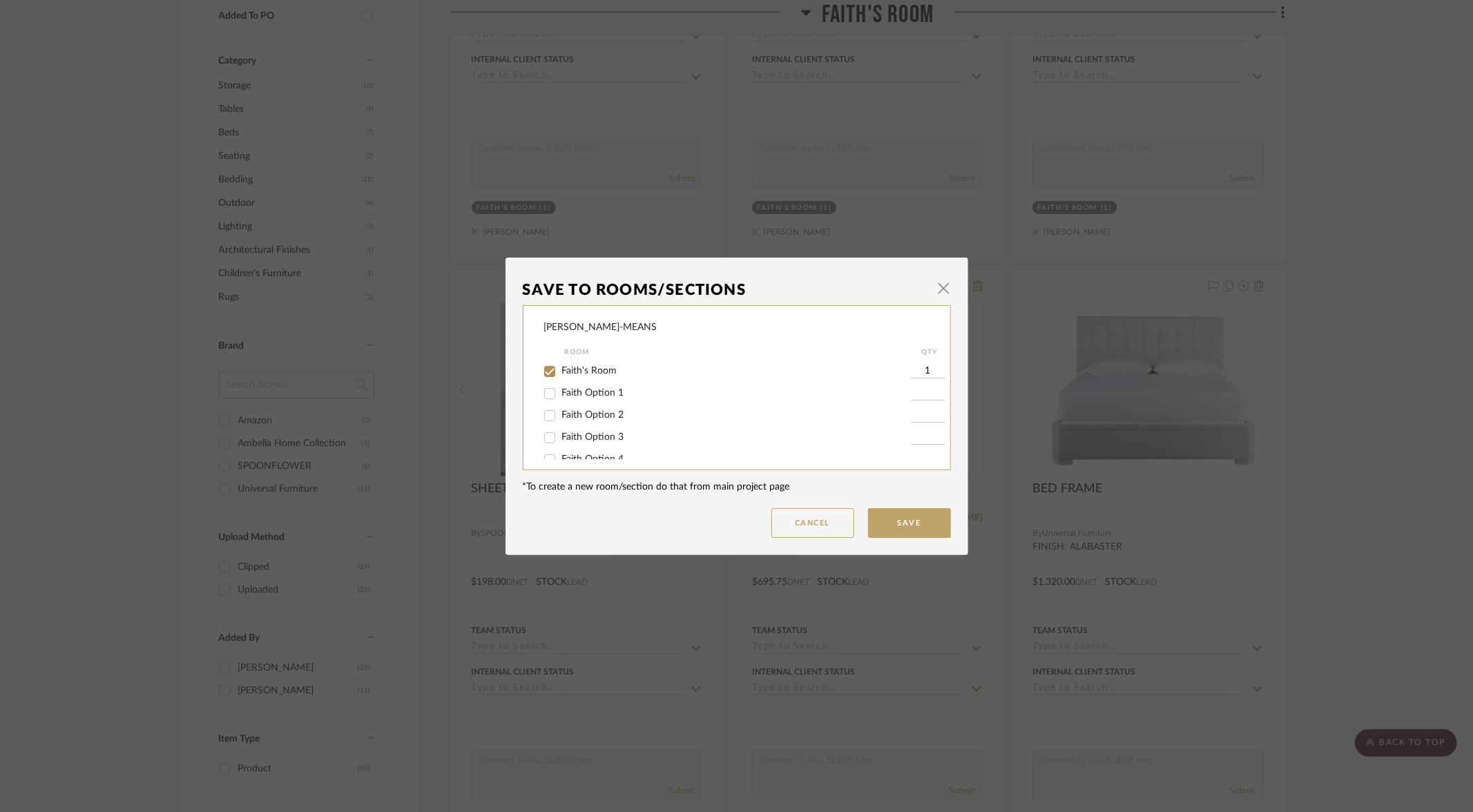
click at [548, 442] on input "Faith Option 3" at bounding box center [550, 438] width 22 height 22
checkbox input "true"
type input "1"
click at [543, 373] on input "Faith's Room" at bounding box center [550, 371] width 22 height 22
checkbox input "false"
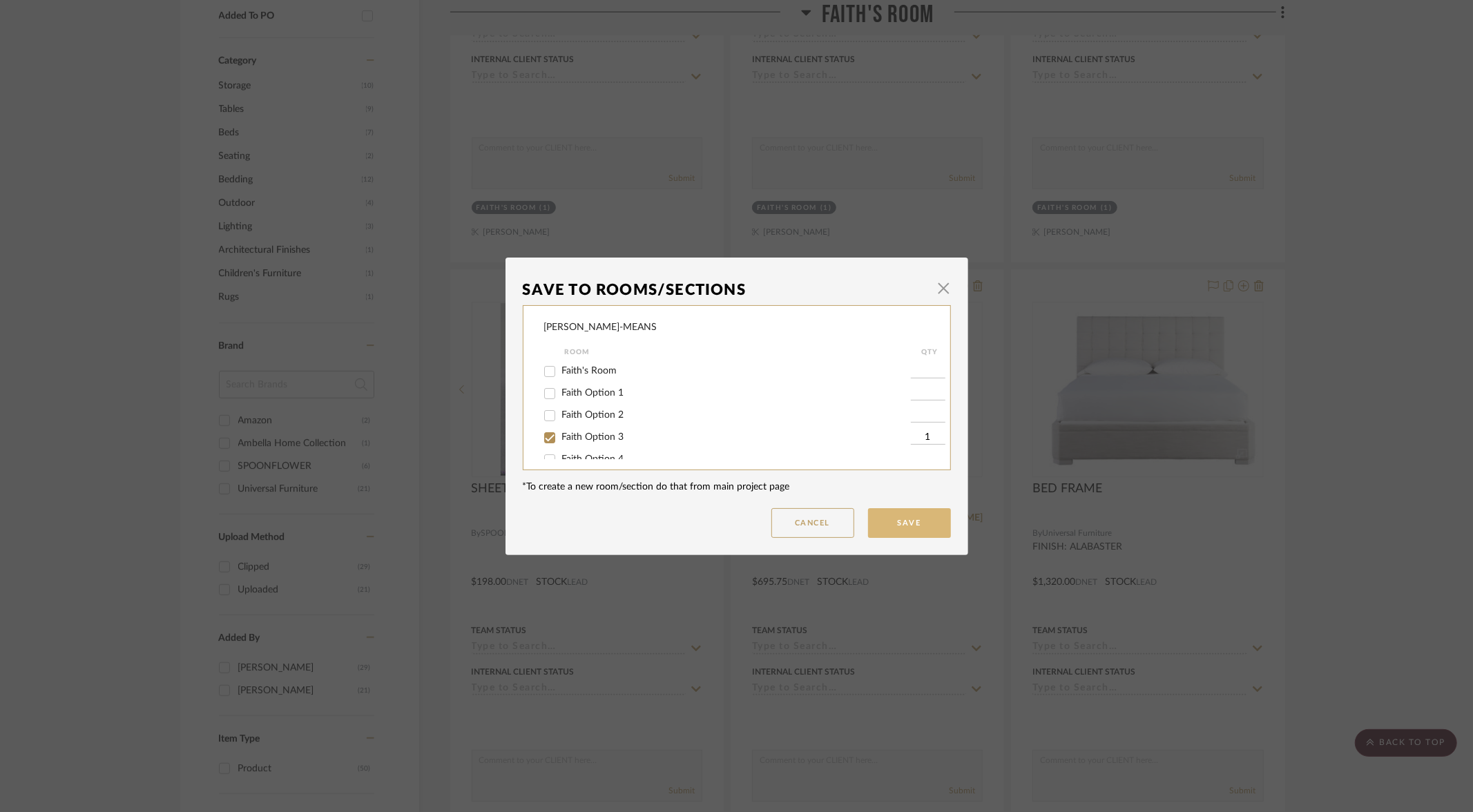
click at [883, 509] on button "Save" at bounding box center [910, 522] width 83 height 29
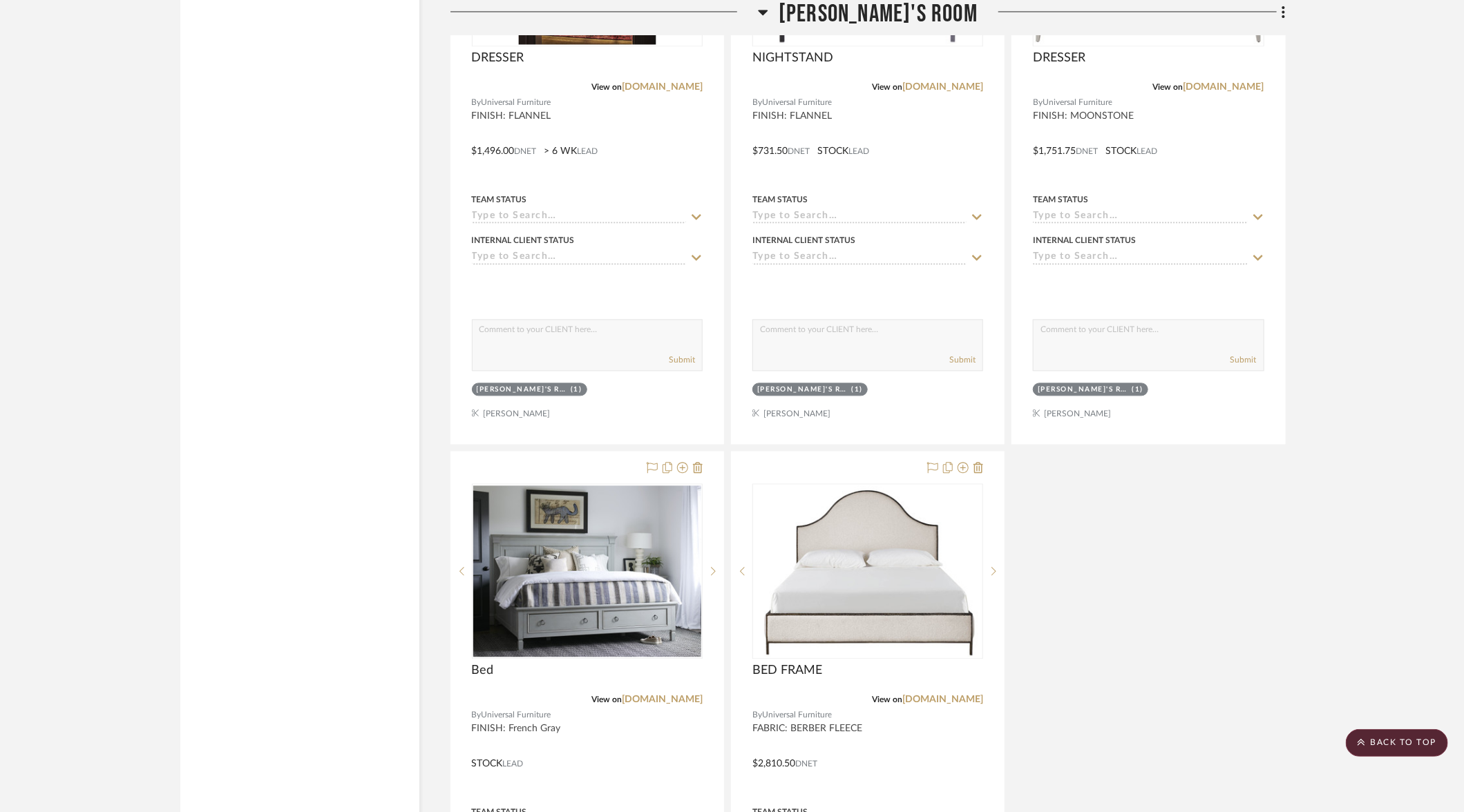
scroll to position [8261, 0]
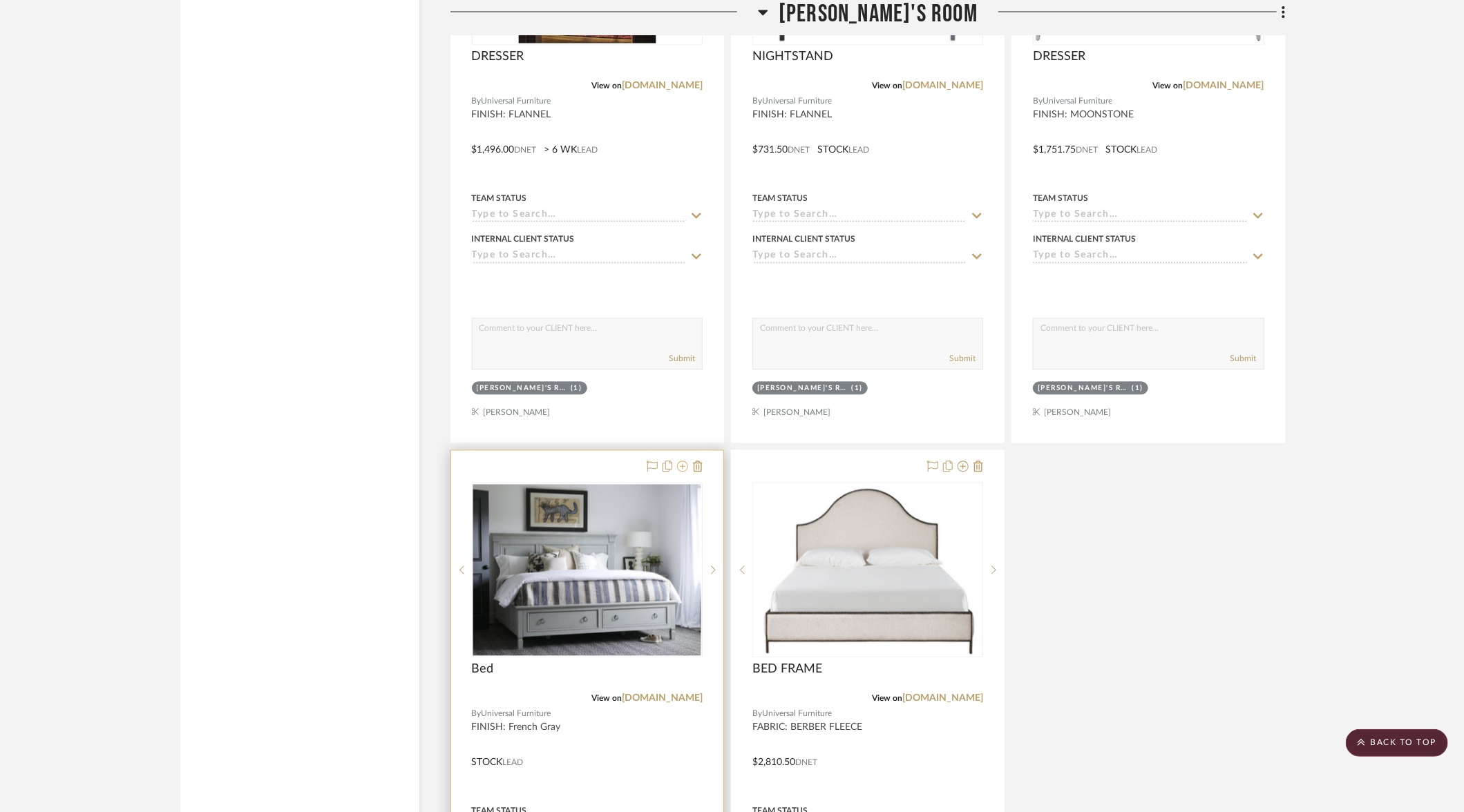
click at [683, 461] on icon at bounding box center [682, 466] width 11 height 11
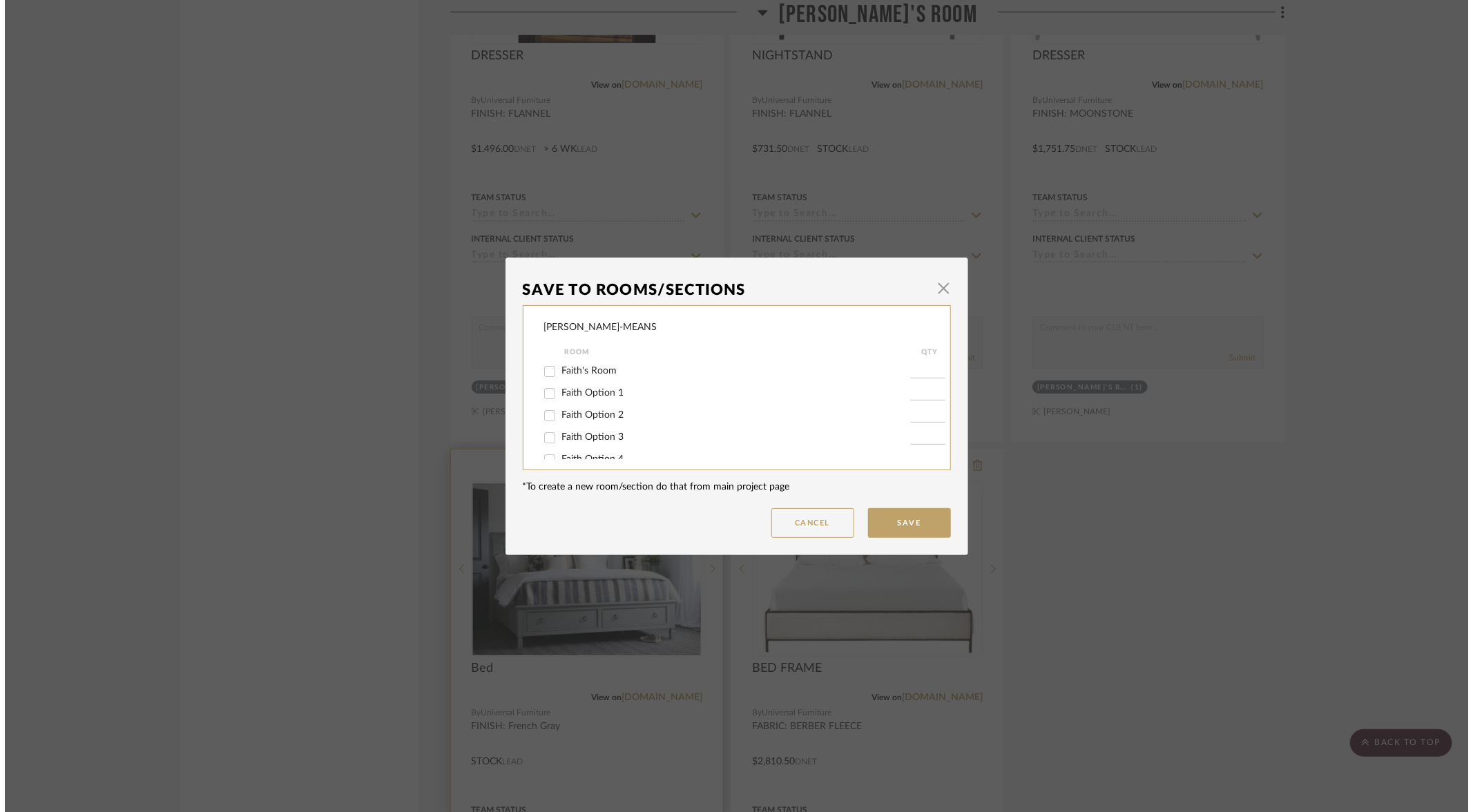
scroll to position [0, 0]
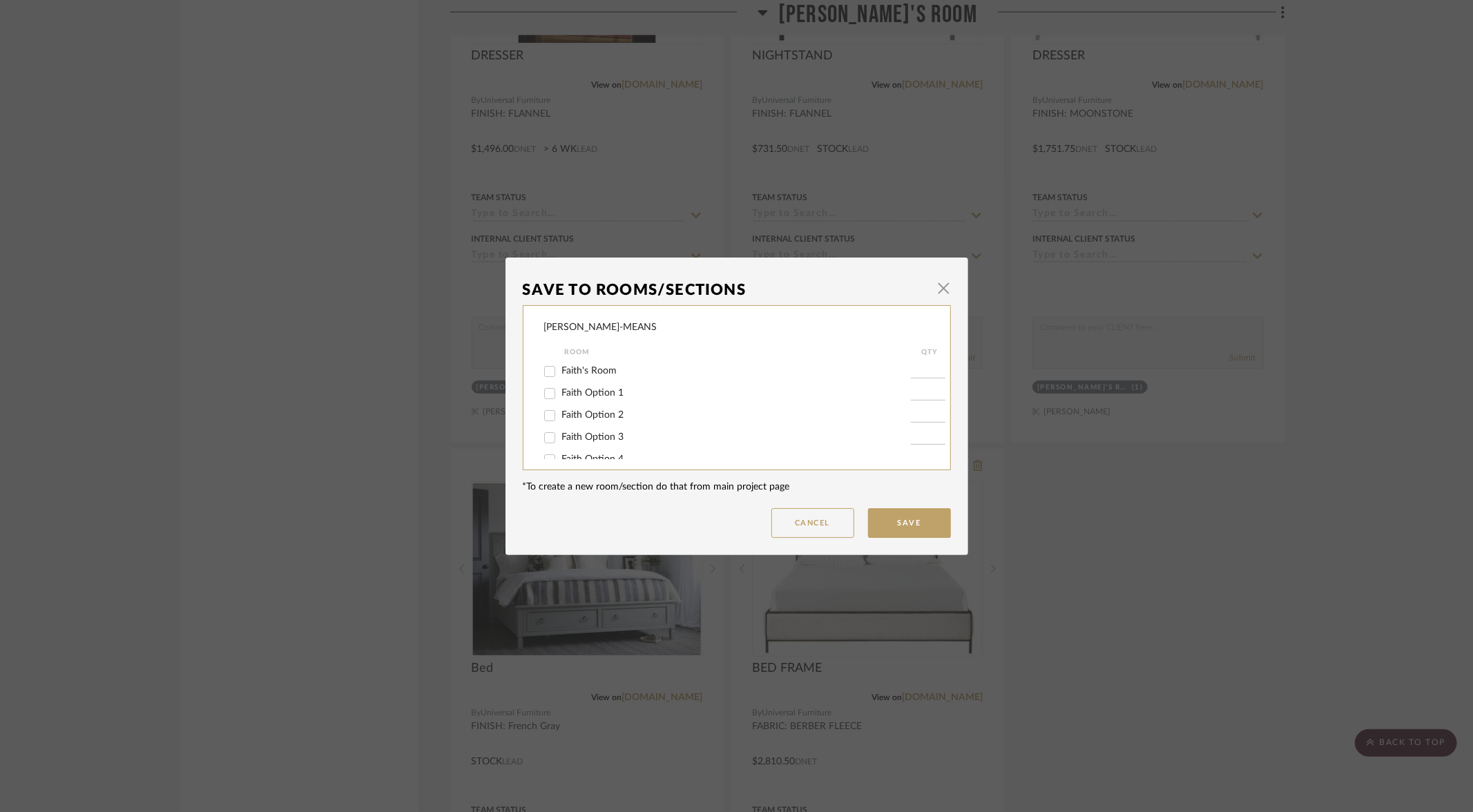
click at [544, 419] on input "Faith Option 2" at bounding box center [550, 416] width 22 height 22
checkbox input "true"
type input "1"
click at [543, 416] on input "Faith Option 2" at bounding box center [550, 416] width 22 height 22
checkbox input "false"
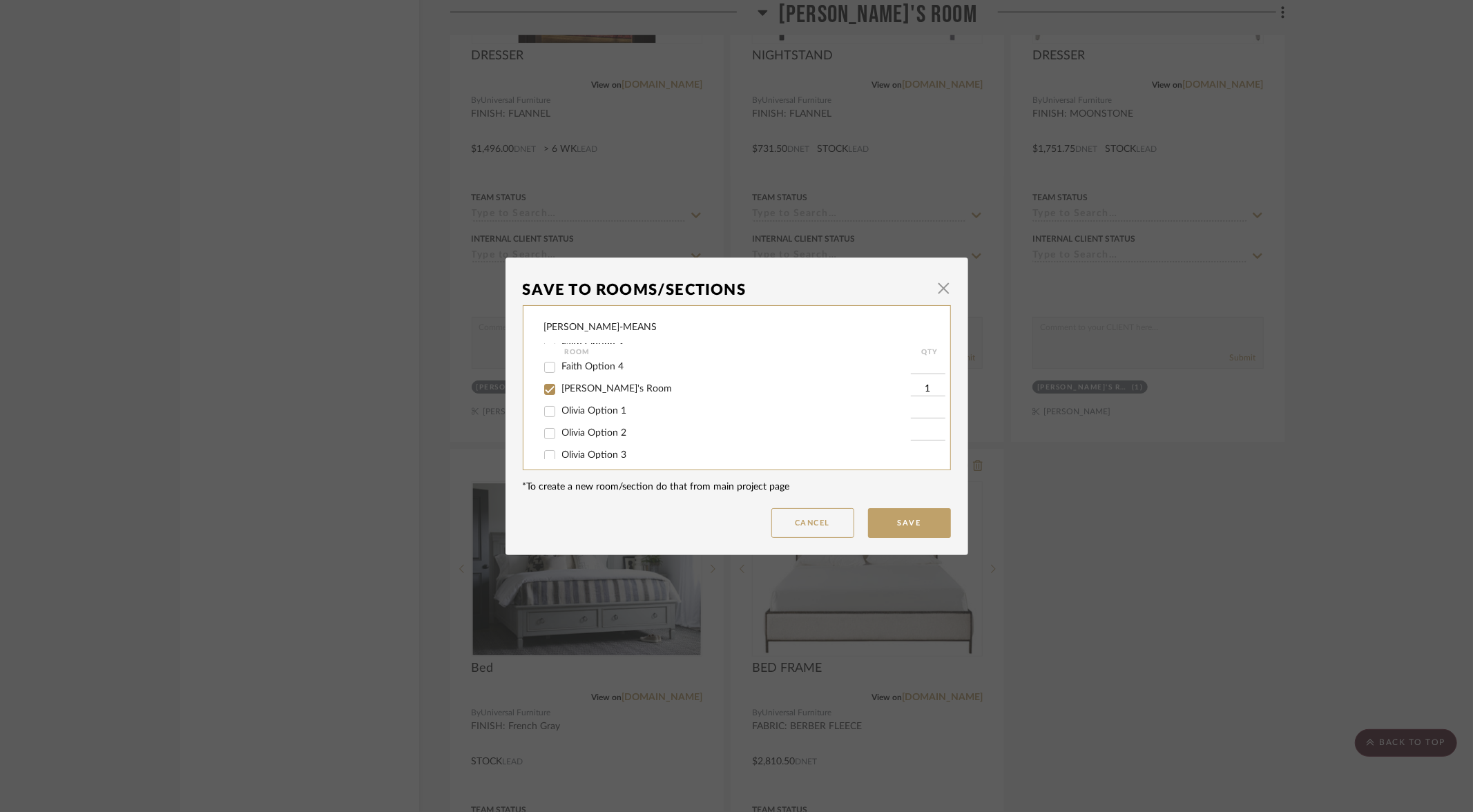
scroll to position [93, 0]
click at [545, 431] on input "Olivia Option 2" at bounding box center [550, 433] width 22 height 22
checkbox input "true"
type input "1"
click at [544, 393] on input "[PERSON_NAME]'s Room" at bounding box center [550, 388] width 22 height 22
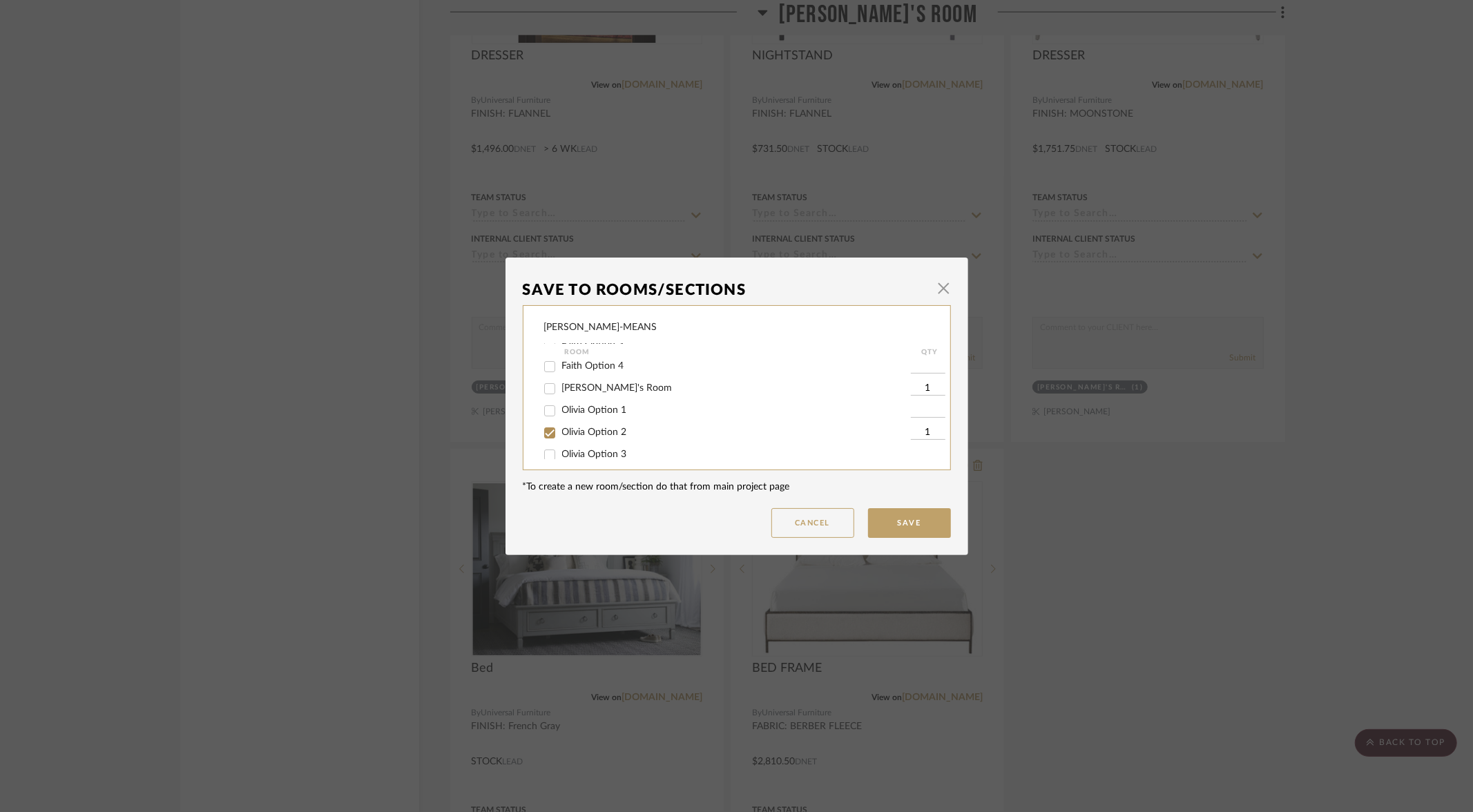
checkbox input "false"
click at [897, 521] on button "Save" at bounding box center [910, 522] width 83 height 29
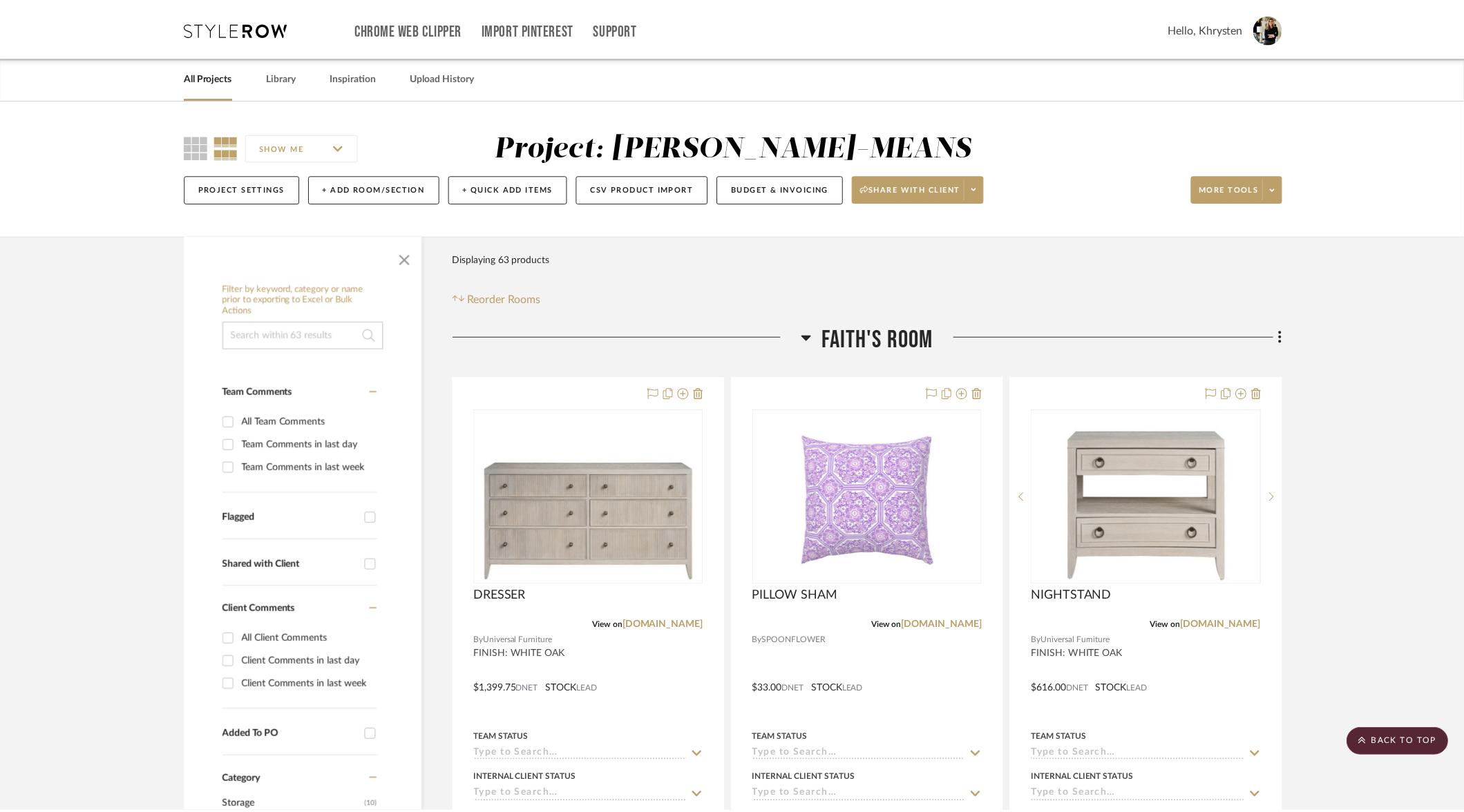
scroll to position [8261, 0]
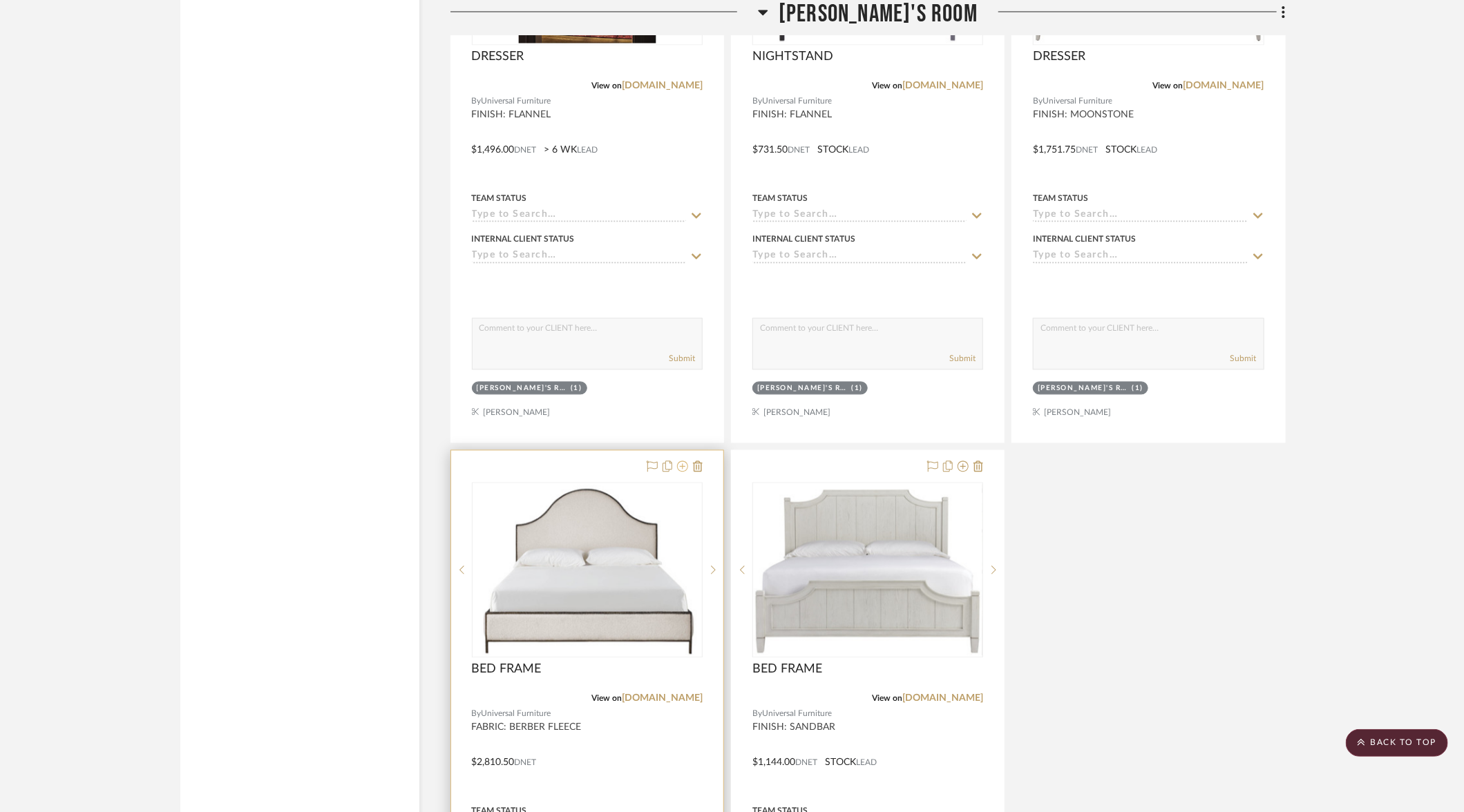
click at [685, 461] on icon at bounding box center [682, 466] width 11 height 11
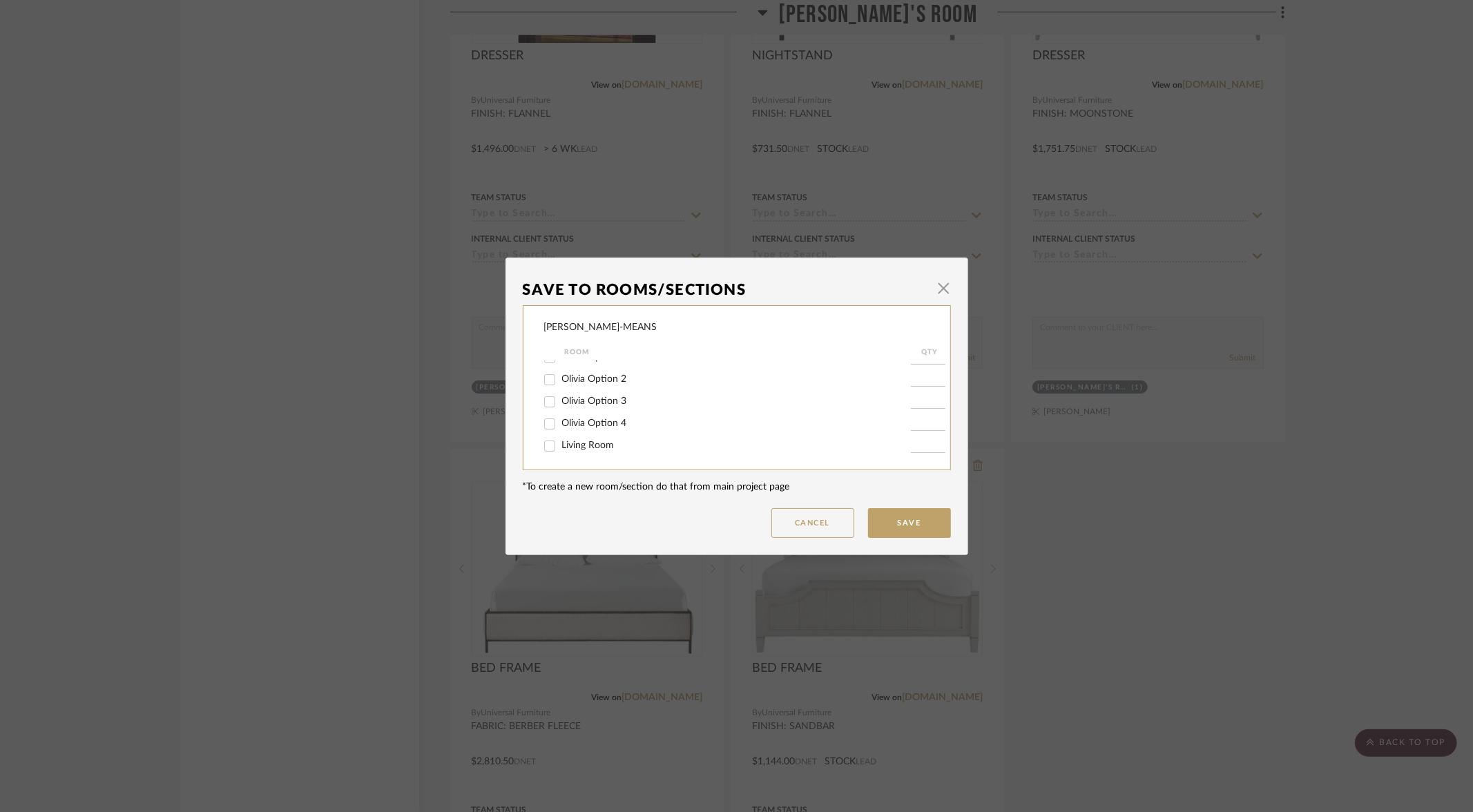
scroll to position [148, 0]
click at [545, 361] on input "Olivia Option 1" at bounding box center [550, 355] width 22 height 22
checkbox input "true"
type input "1"
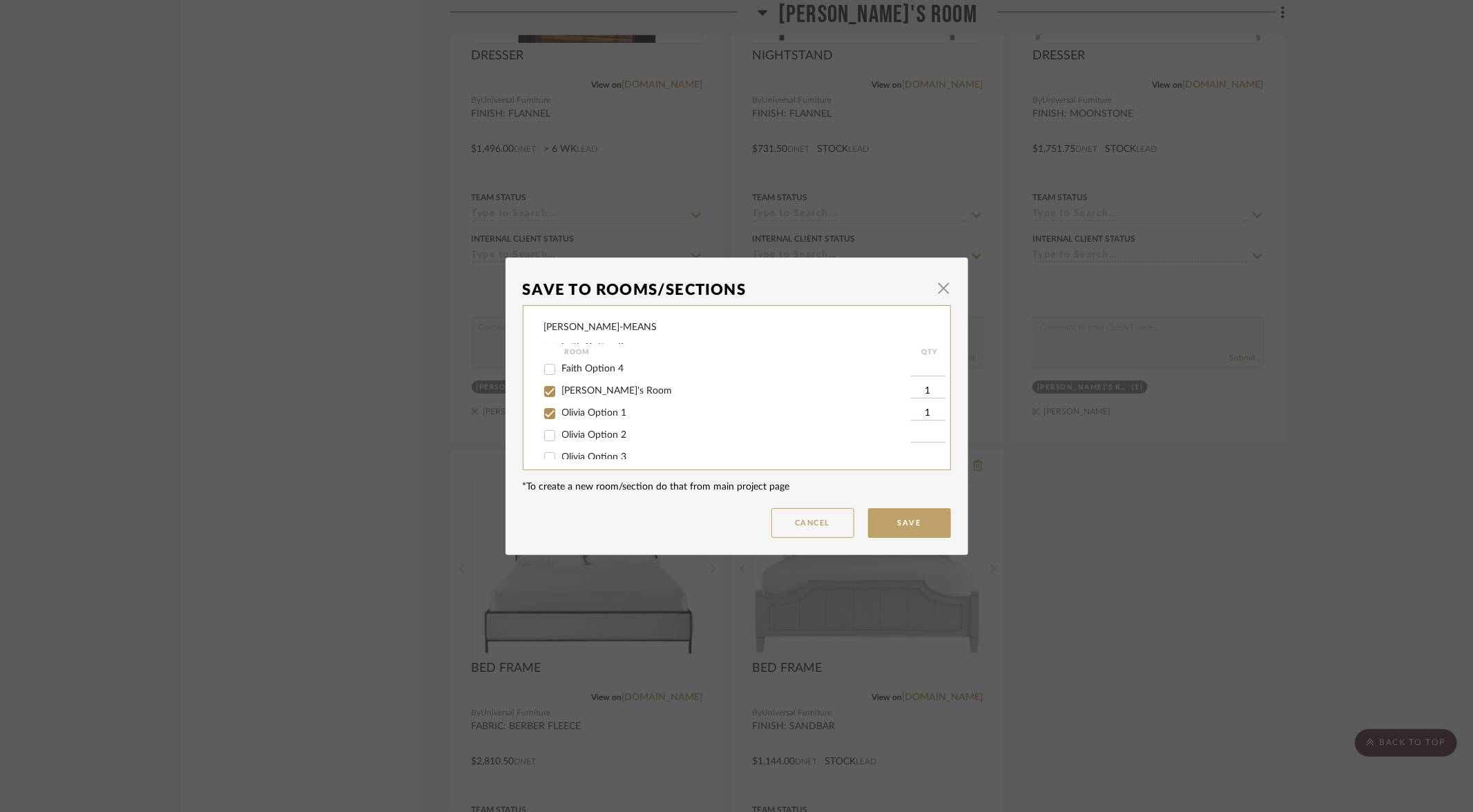
click at [546, 396] on input "[PERSON_NAME]'s Room" at bounding box center [550, 391] width 22 height 22
checkbox input "false"
click at [907, 527] on button "Save" at bounding box center [910, 522] width 83 height 29
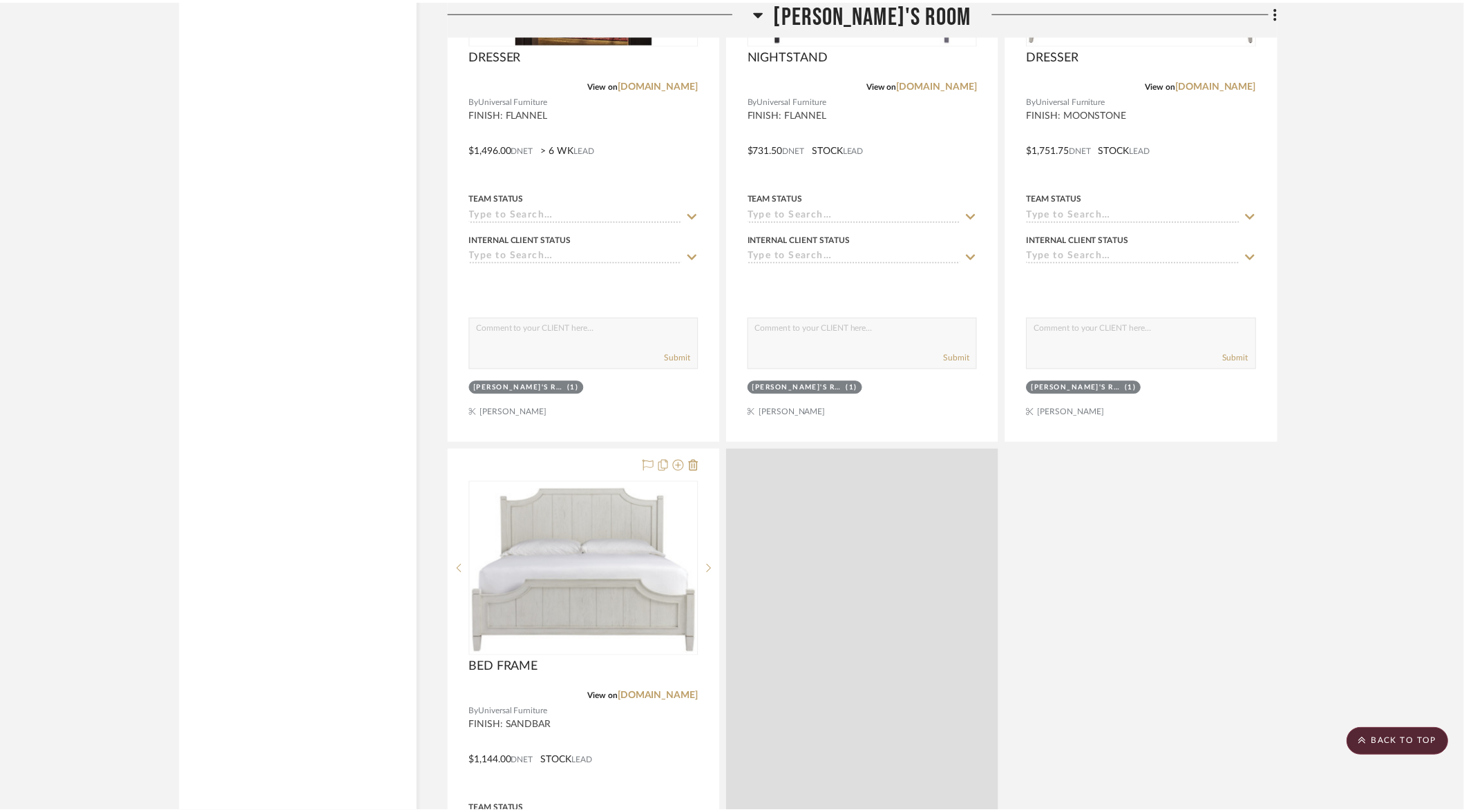
scroll to position [8261, 0]
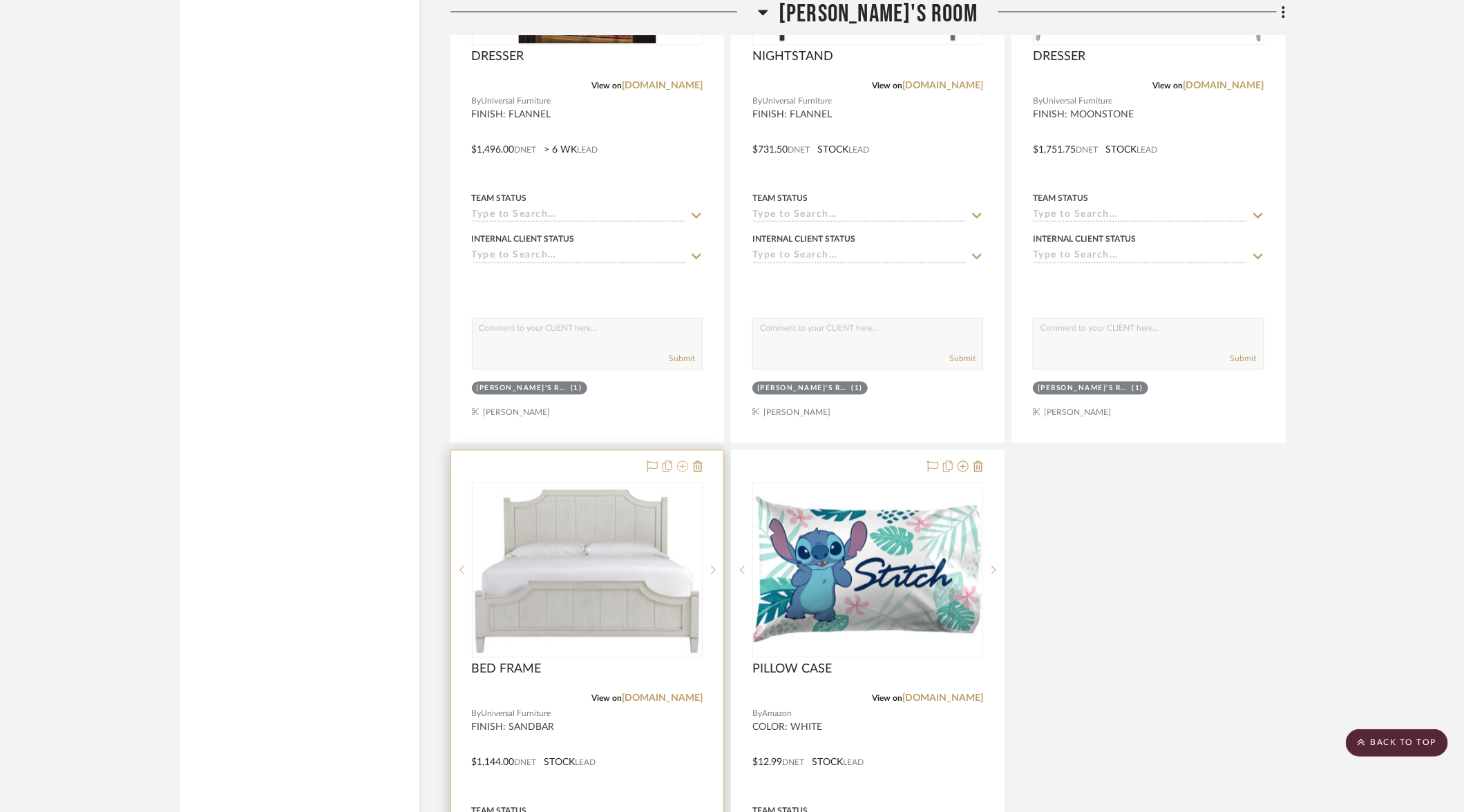
click at [687, 461] on icon at bounding box center [682, 466] width 11 height 11
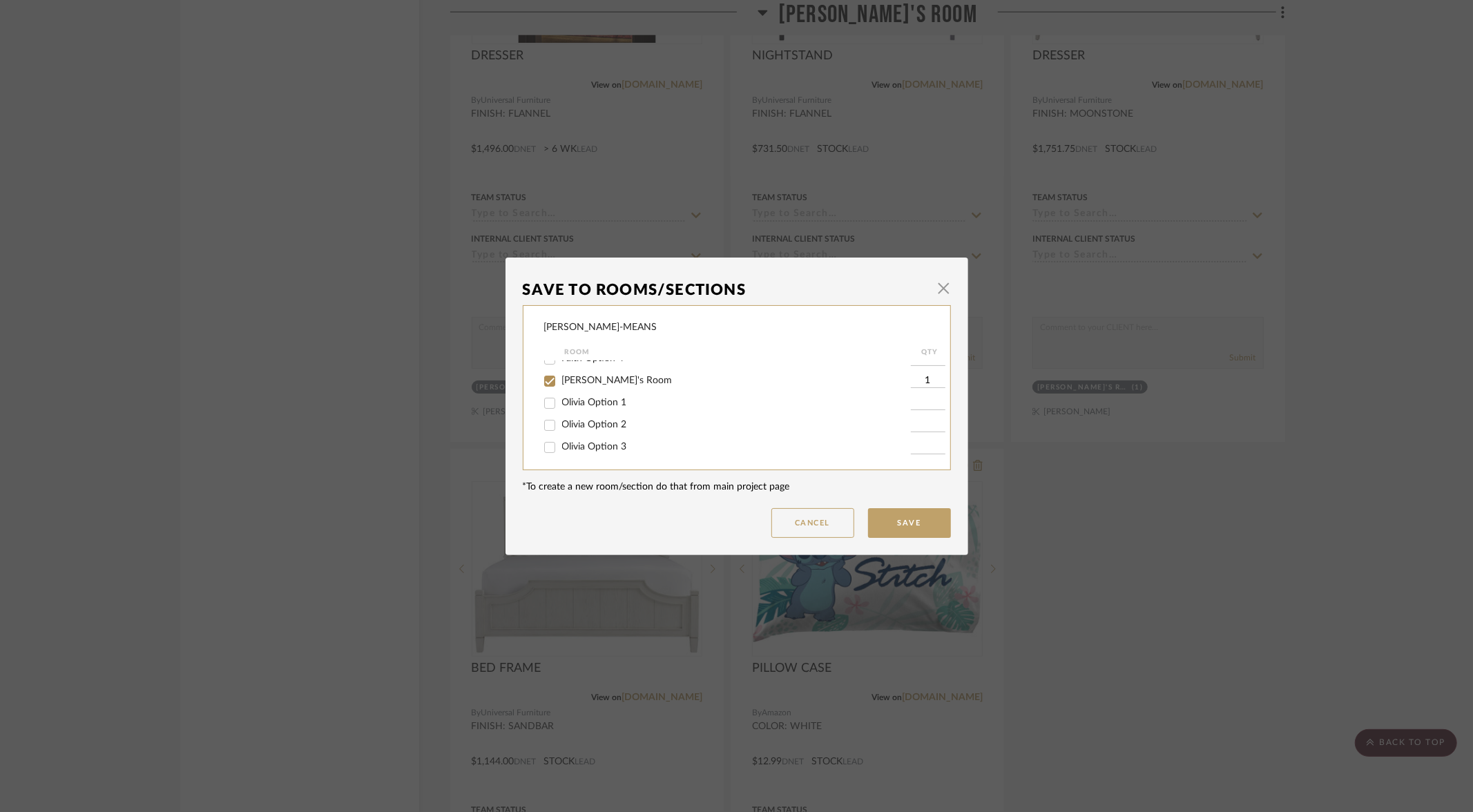
scroll to position [110, 0]
click at [542, 376] on input "[PERSON_NAME]'s Room" at bounding box center [550, 371] width 22 height 22
checkbox input "false"
click at [545, 444] on input "Olivia Option 3" at bounding box center [550, 438] width 22 height 22
checkbox input "true"
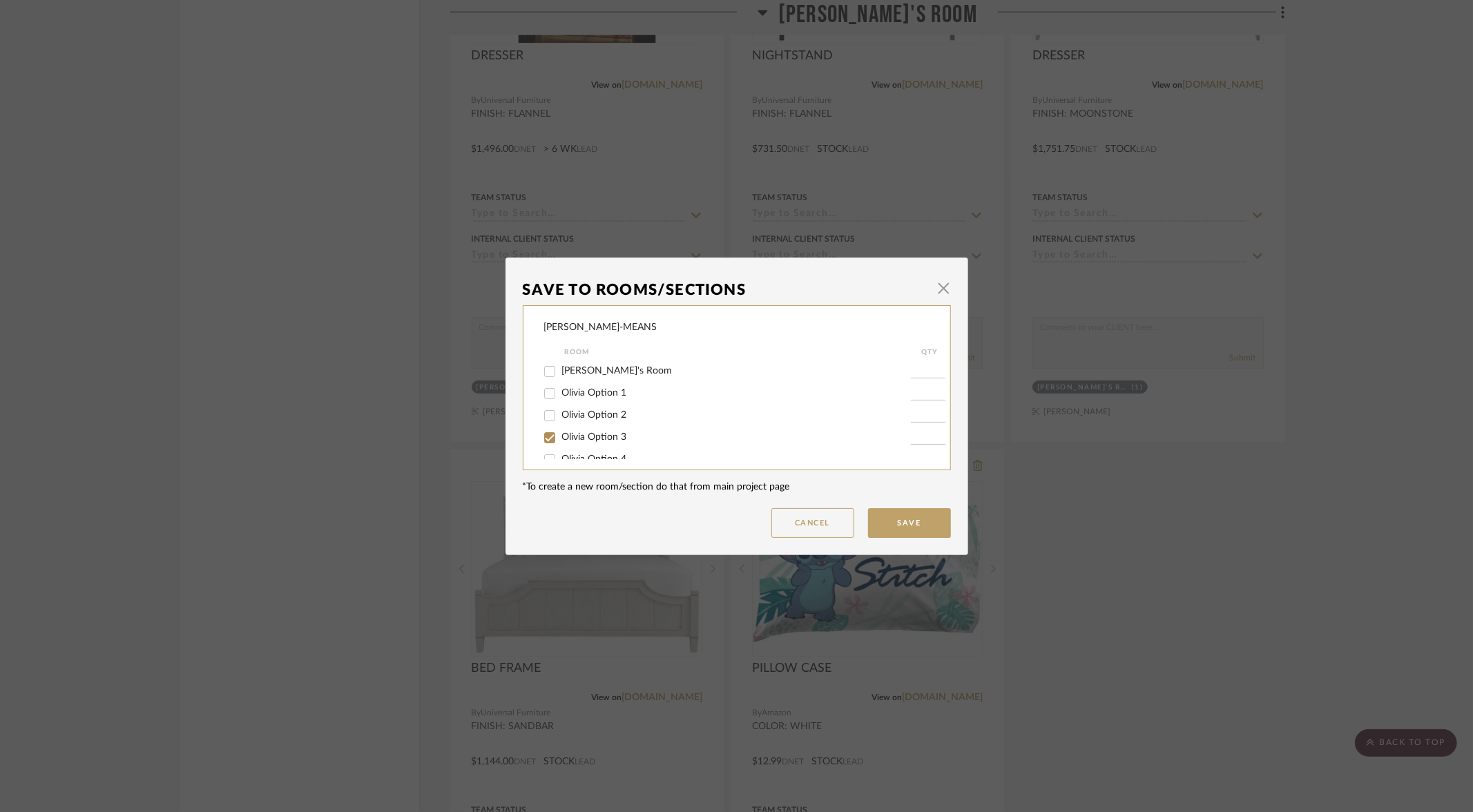
type input "1"
click at [910, 517] on button "Save" at bounding box center [910, 522] width 83 height 29
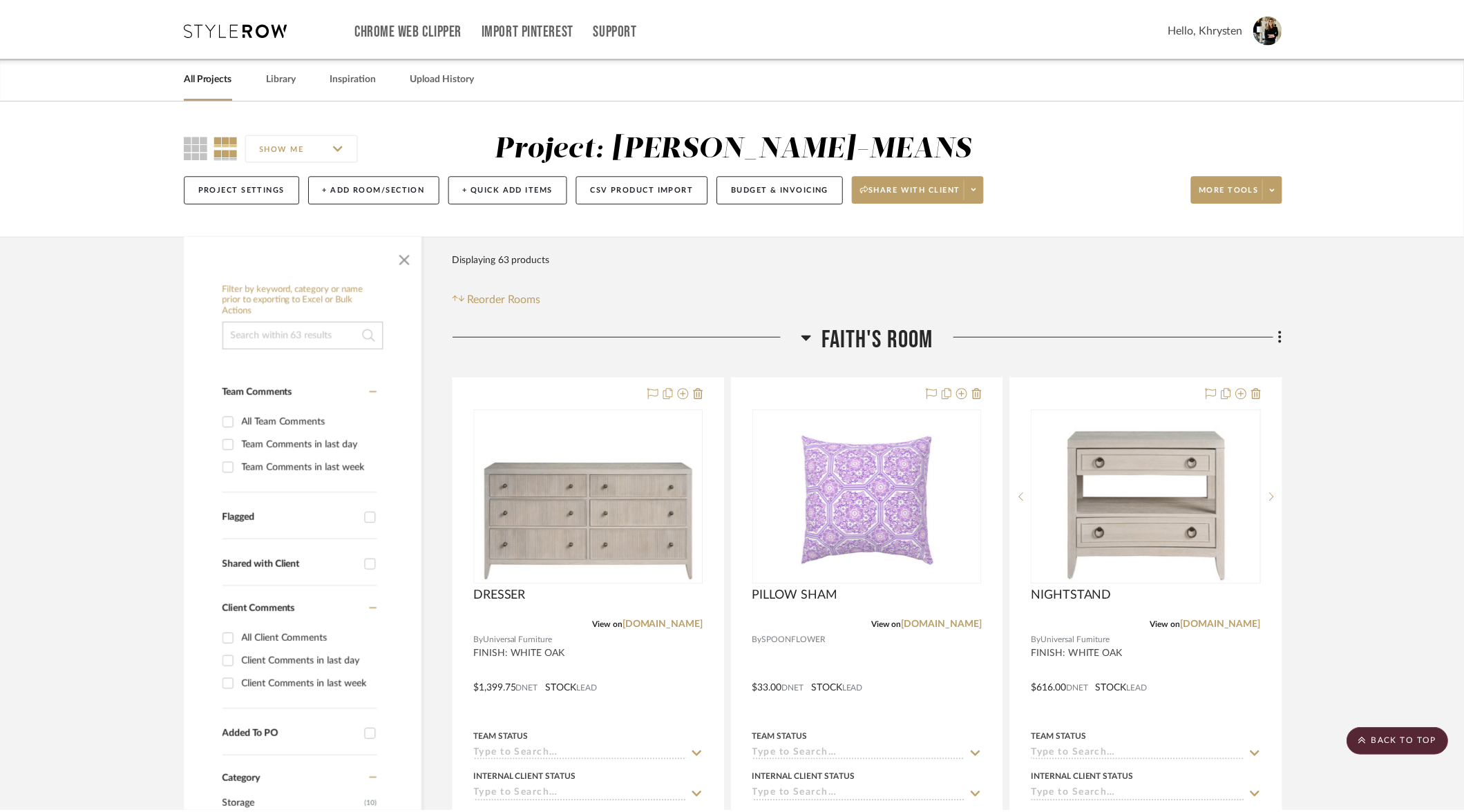
scroll to position [8261, 0]
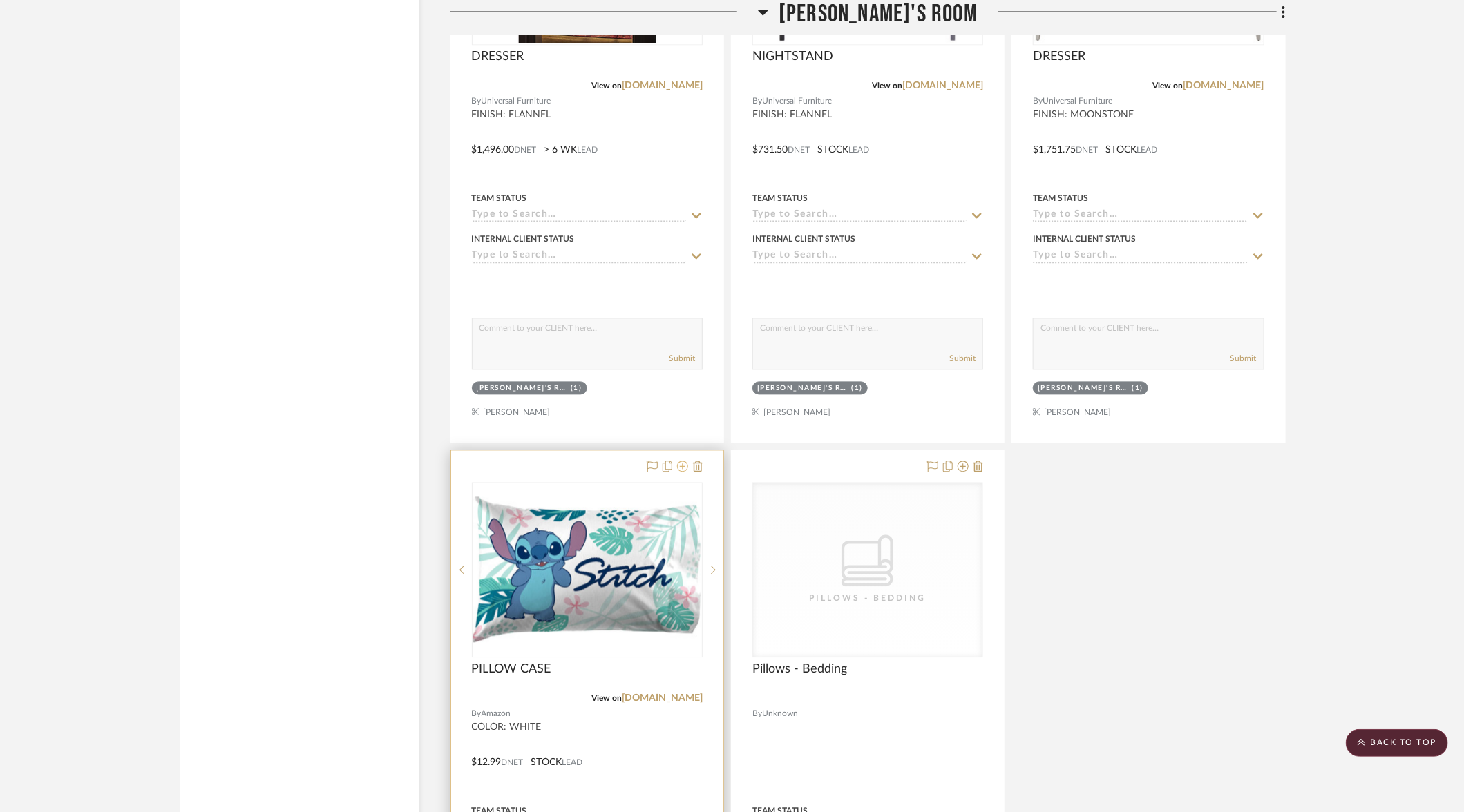
click at [685, 461] on icon at bounding box center [682, 466] width 11 height 11
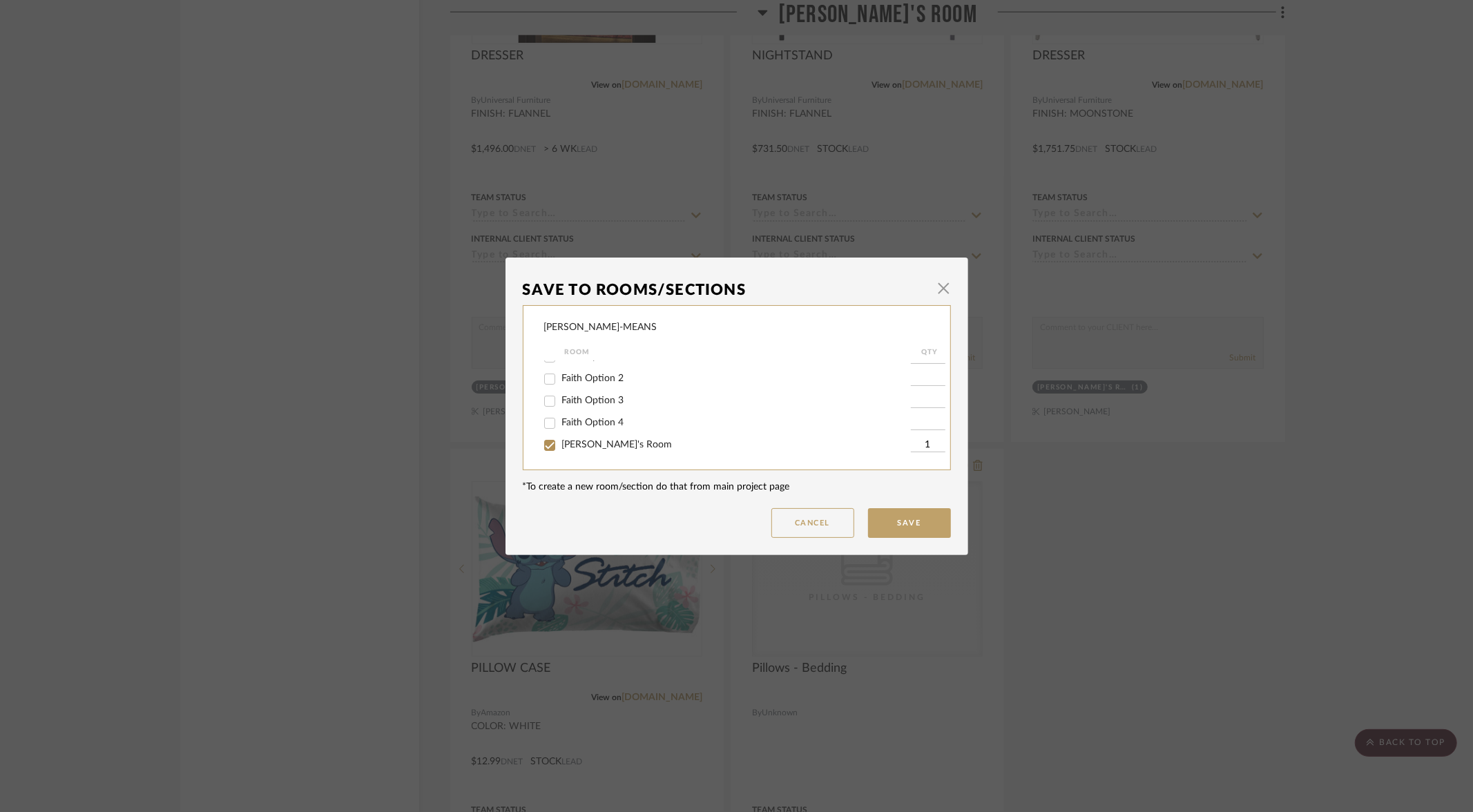
scroll to position [102, 0]
drag, startPoint x: 545, startPoint y: 408, endPoint x: 532, endPoint y: 382, distance: 29.1
click at [545, 408] on input "Olivia Option 1" at bounding box center [550, 402] width 22 height 22
checkbox input "true"
type input "1"
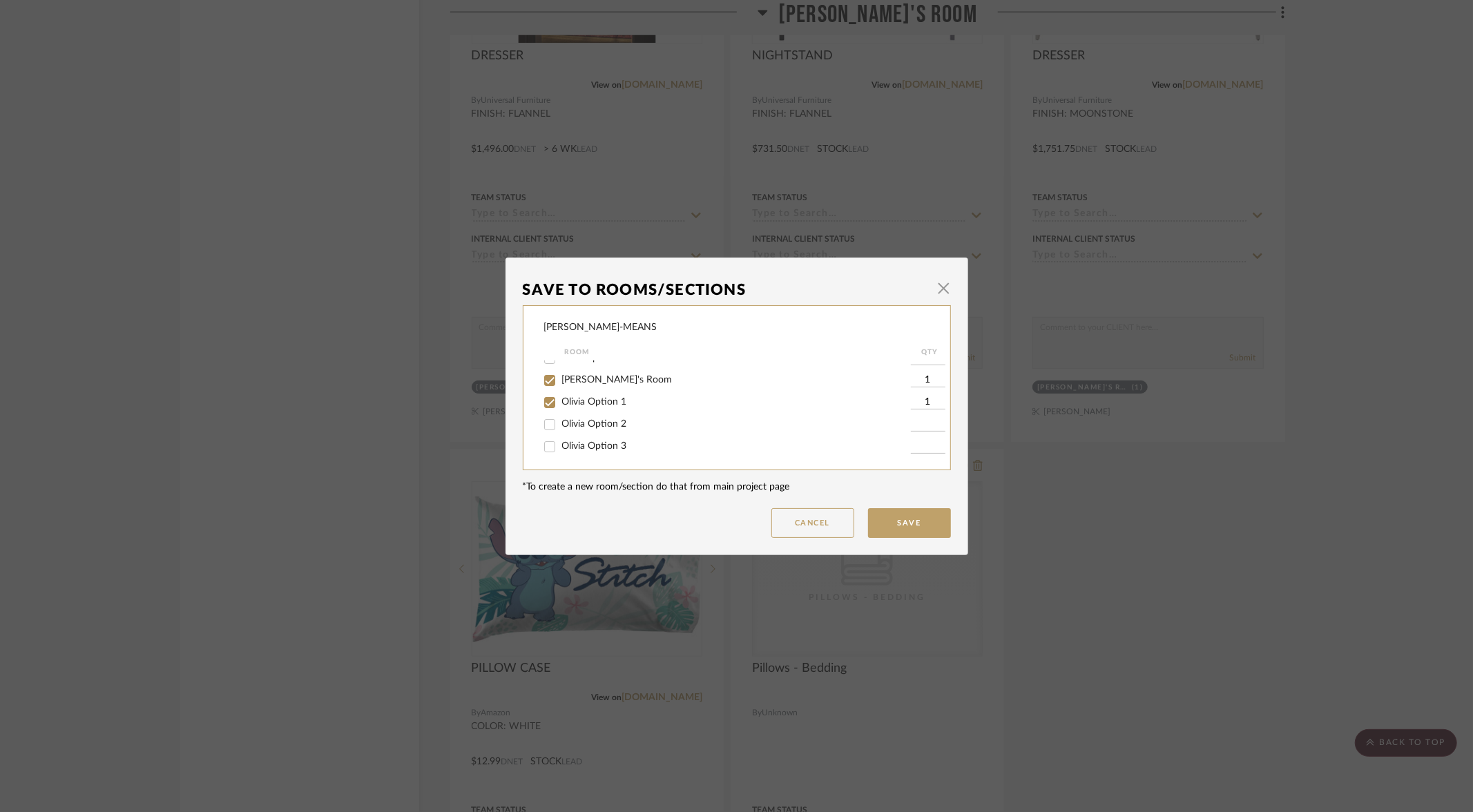
click at [545, 384] on input "[PERSON_NAME]'s Room" at bounding box center [550, 381] width 22 height 22
checkbox input "false"
click at [891, 518] on button "Save" at bounding box center [910, 522] width 83 height 29
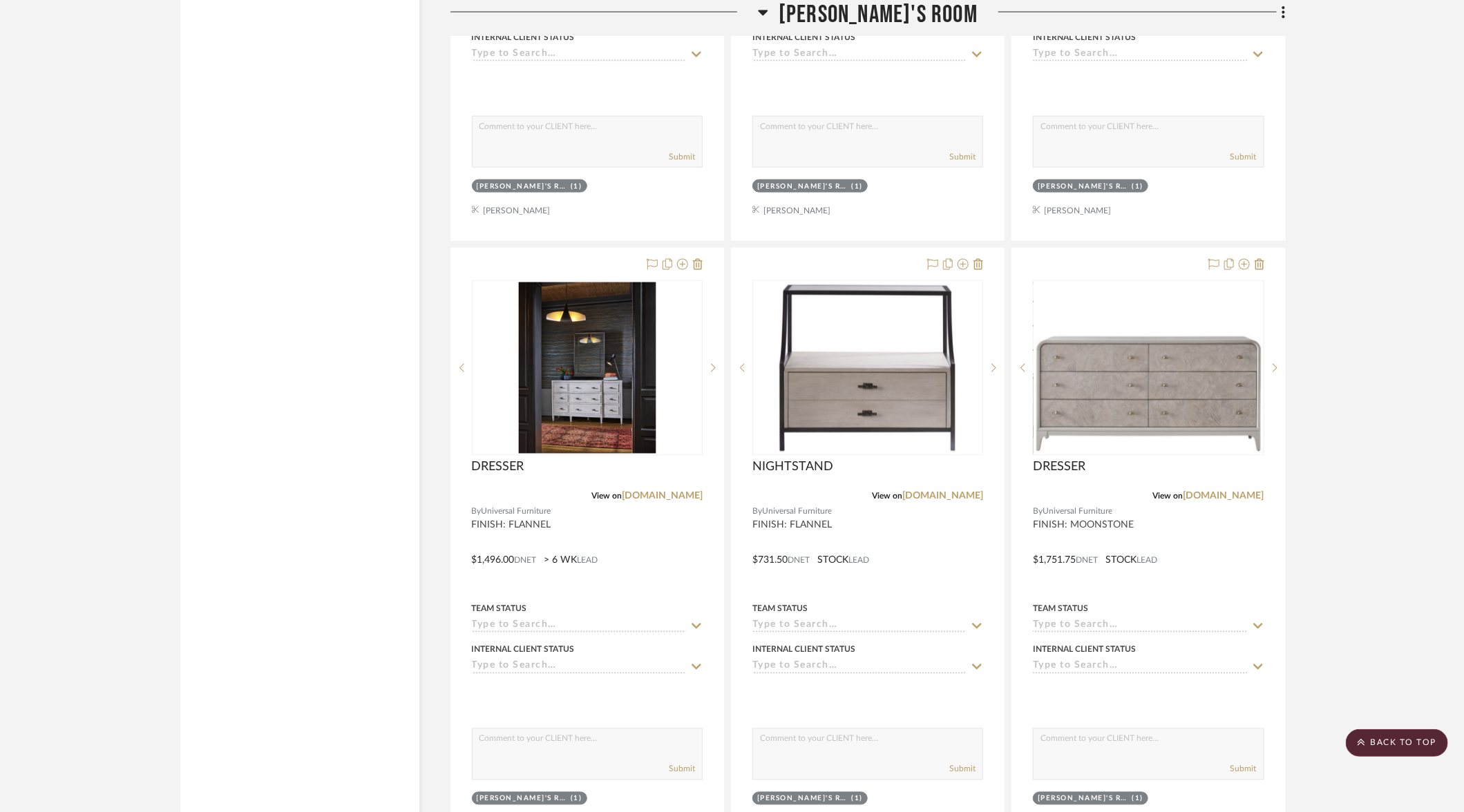
scroll to position [7848, 0]
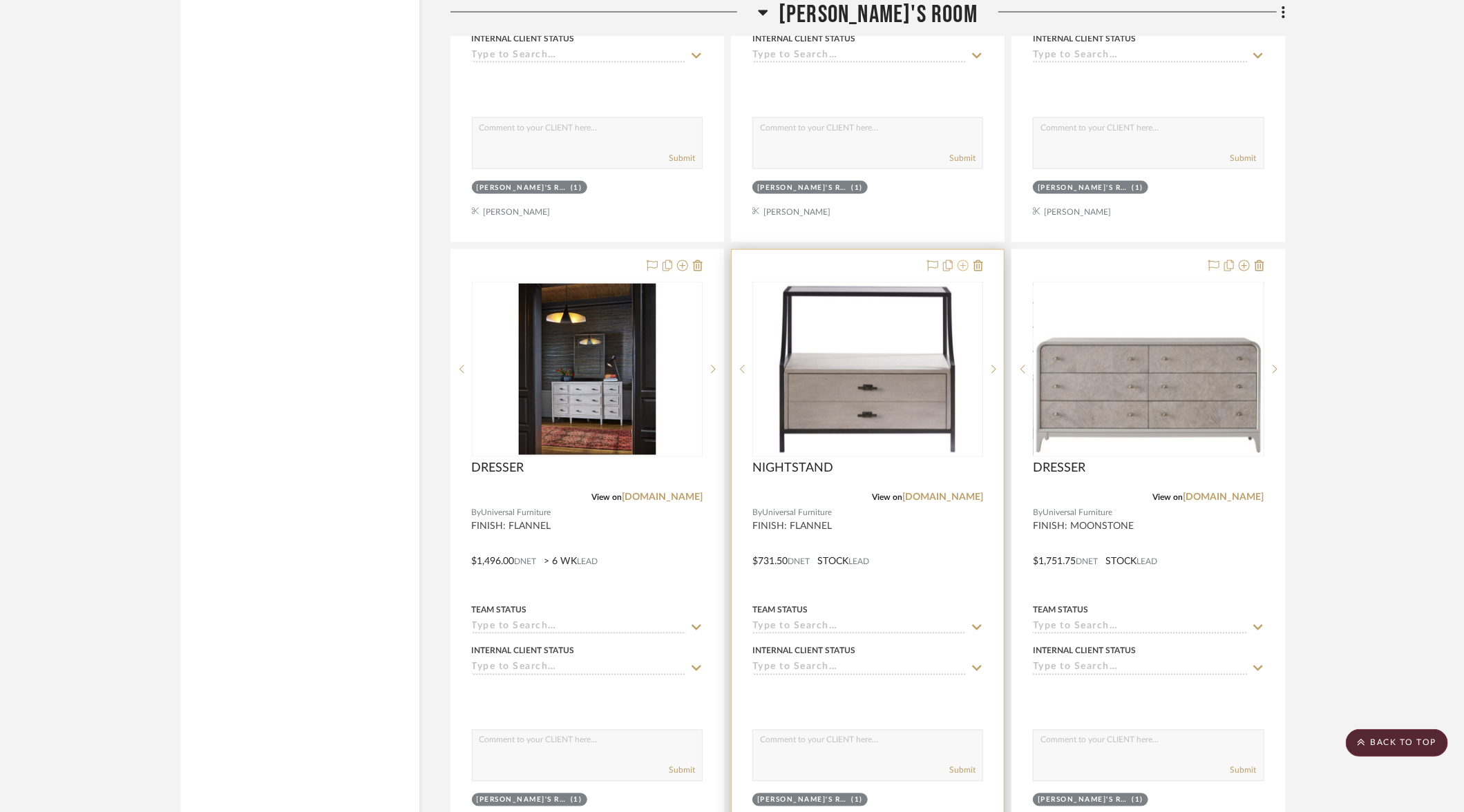
click at [961, 260] on icon at bounding box center [963, 265] width 11 height 11
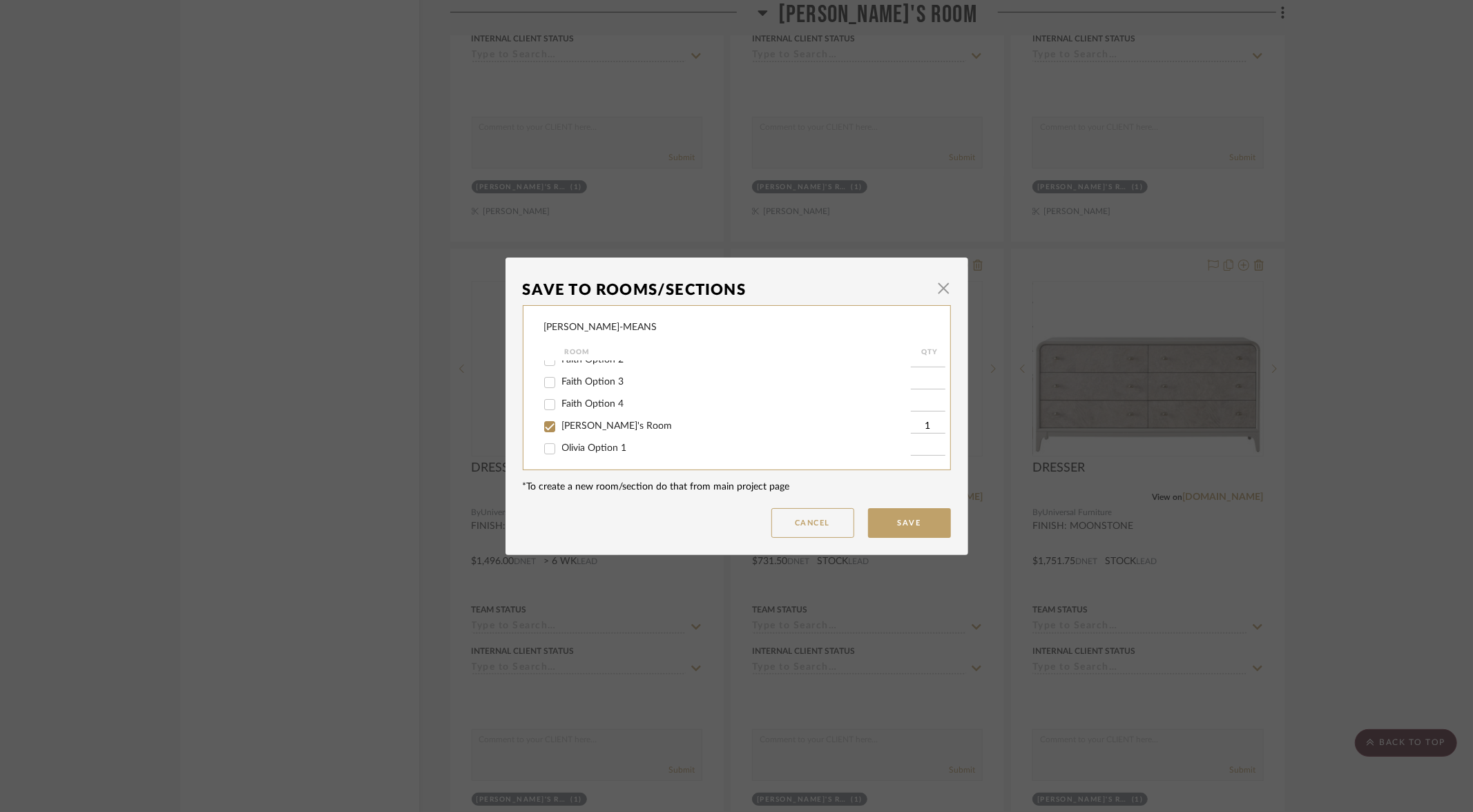
scroll to position [62, 0]
click at [548, 446] on input "Olivia Option 1" at bounding box center [550, 441] width 22 height 22
checkbox input "true"
type input "1"
click at [545, 427] on input "[PERSON_NAME]'s Room" at bounding box center [550, 419] width 22 height 22
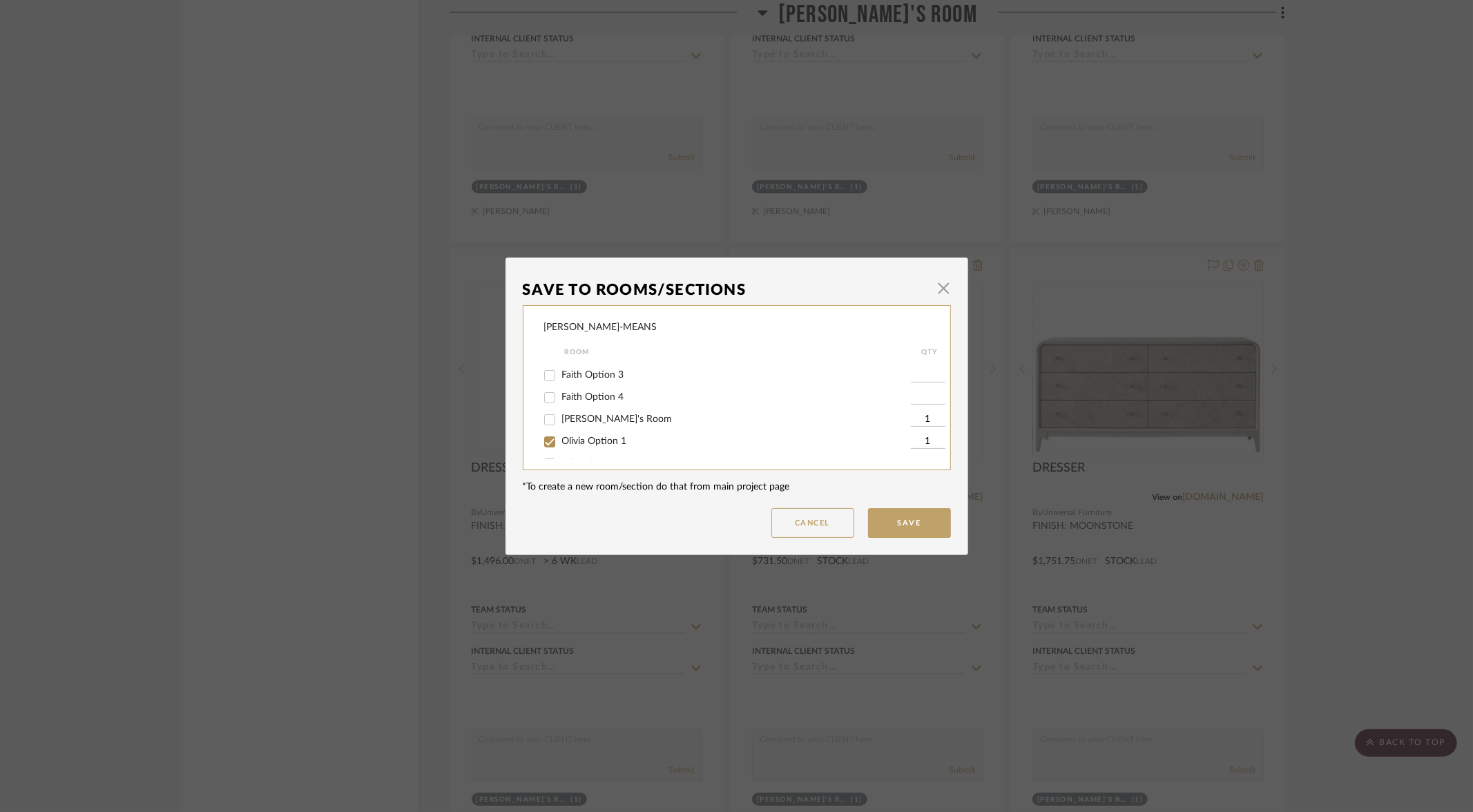
checkbox input "false"
click at [910, 523] on button "Save" at bounding box center [910, 522] width 83 height 29
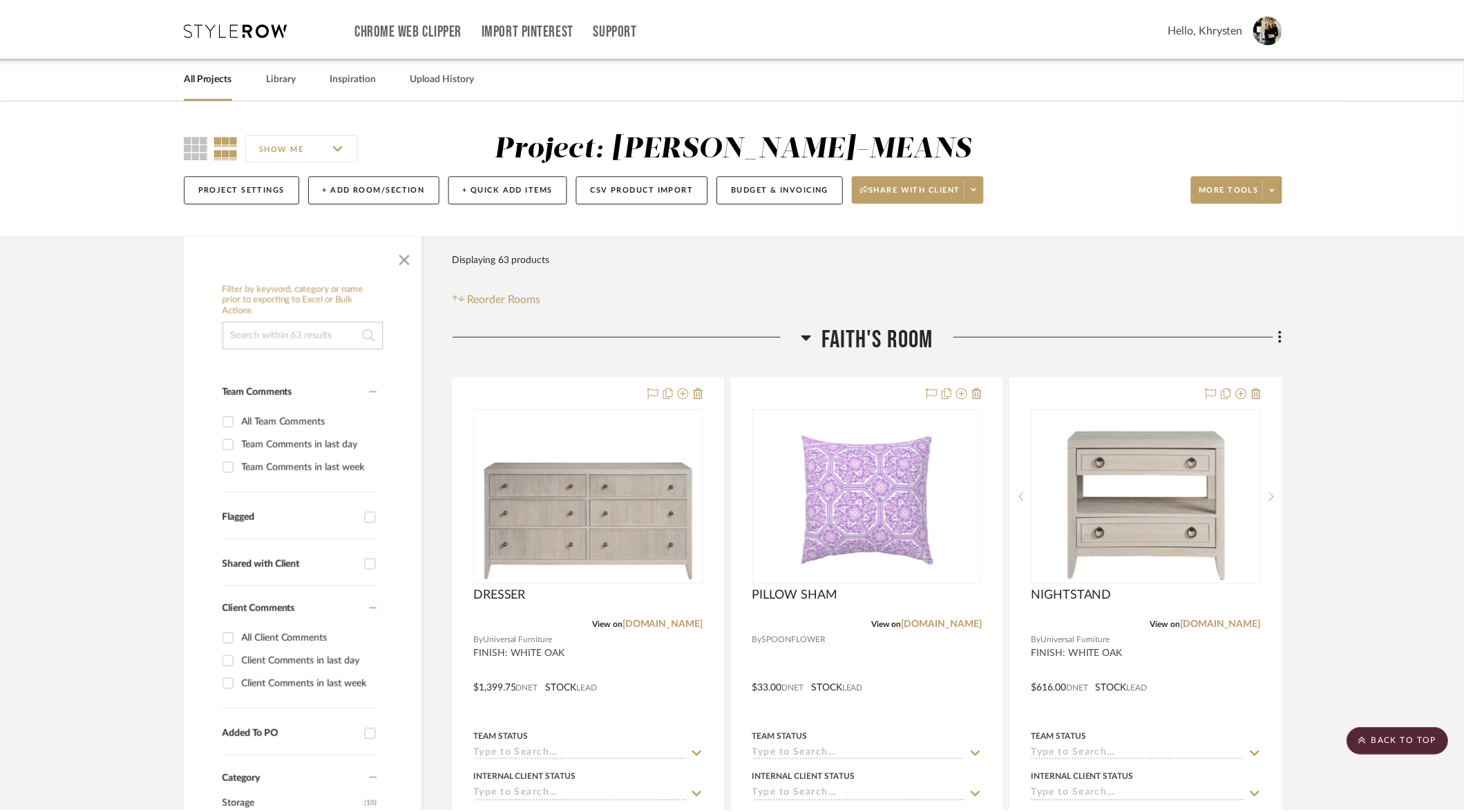
scroll to position [7848, 0]
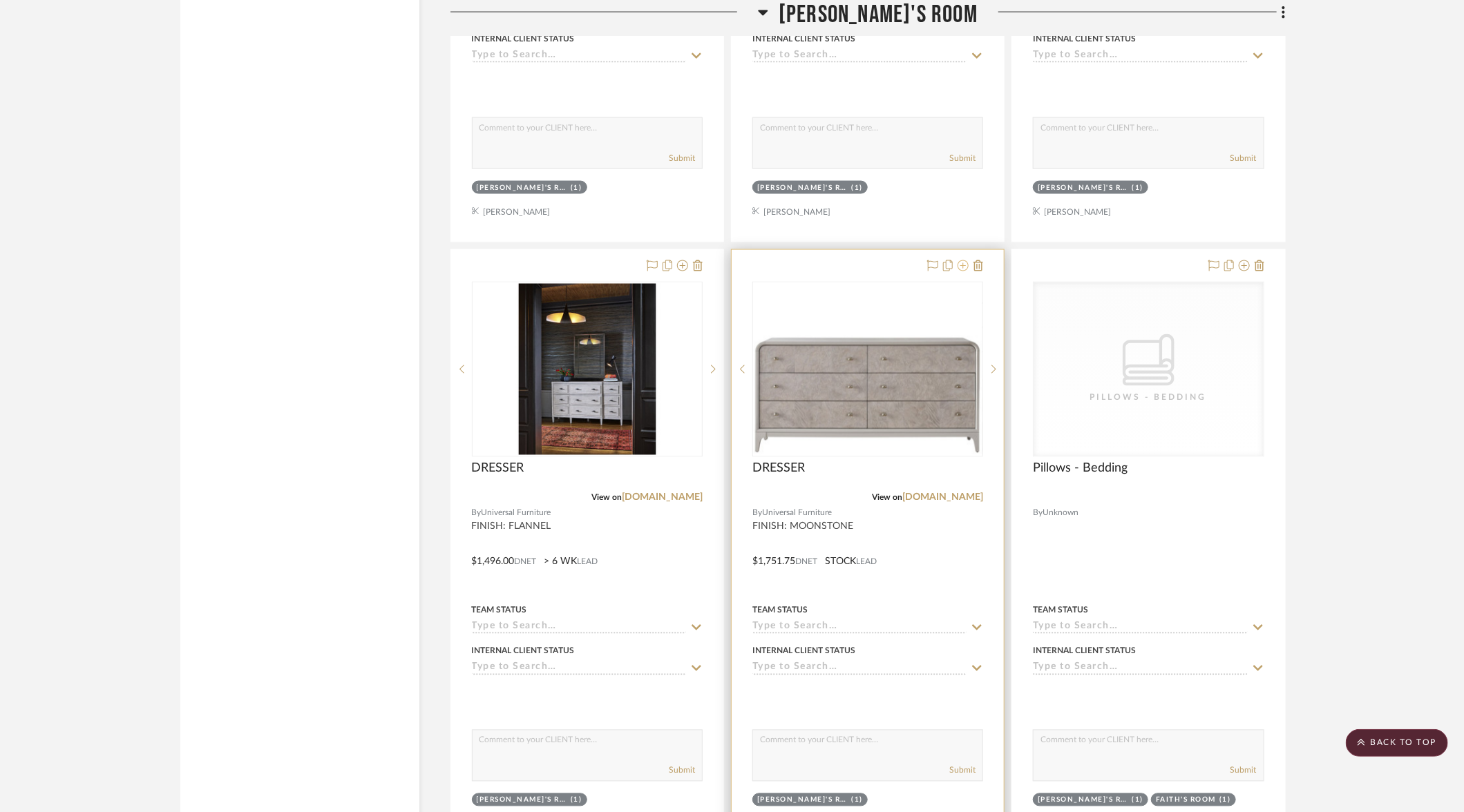
click at [966, 260] on icon at bounding box center [963, 265] width 11 height 11
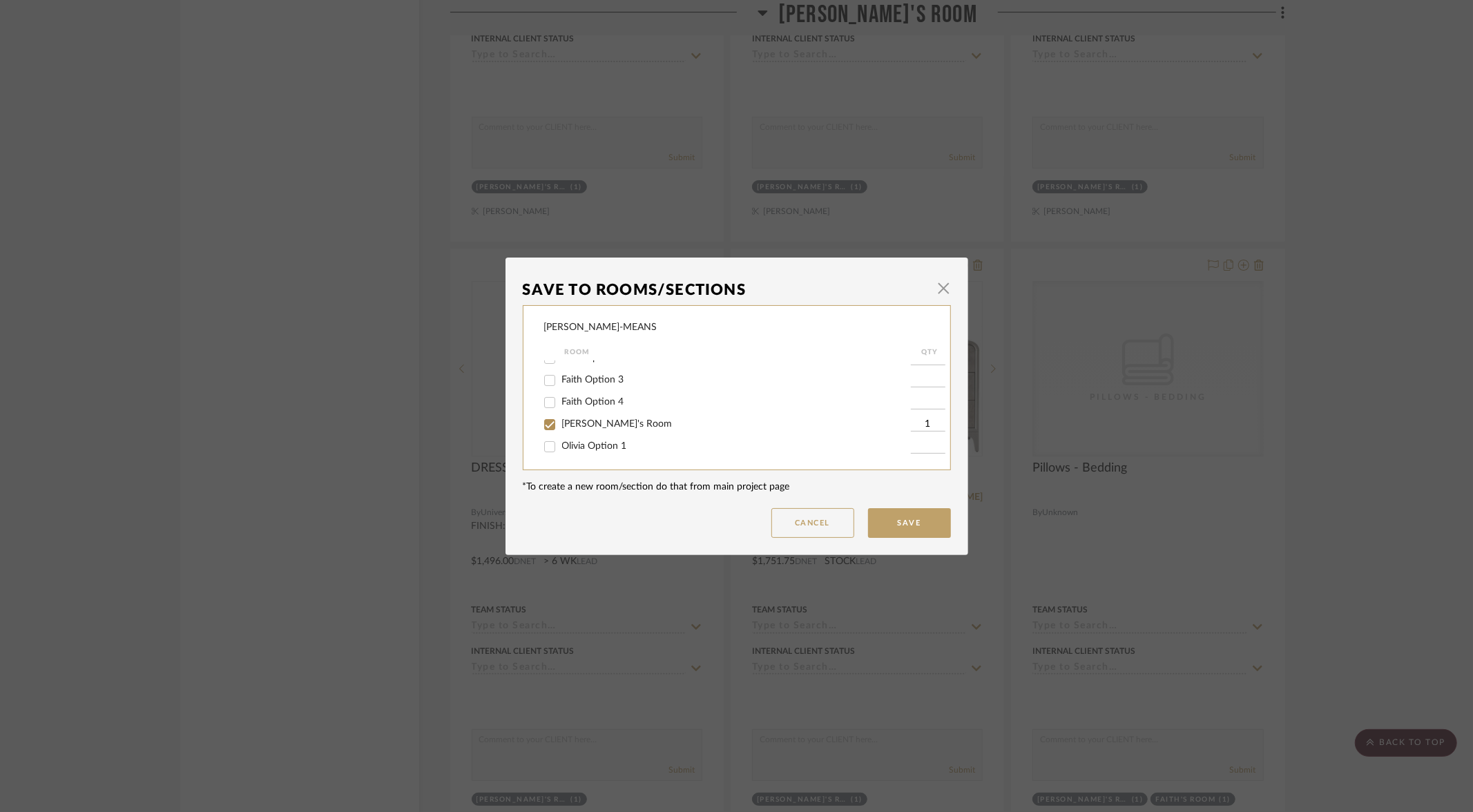
scroll to position [70, 0]
click at [541, 417] on input "[PERSON_NAME]'s Room" at bounding box center [550, 412] width 22 height 22
checkbox input "false"
click at [541, 439] on input "Olivia Option 1" at bounding box center [550, 434] width 22 height 22
checkbox input "true"
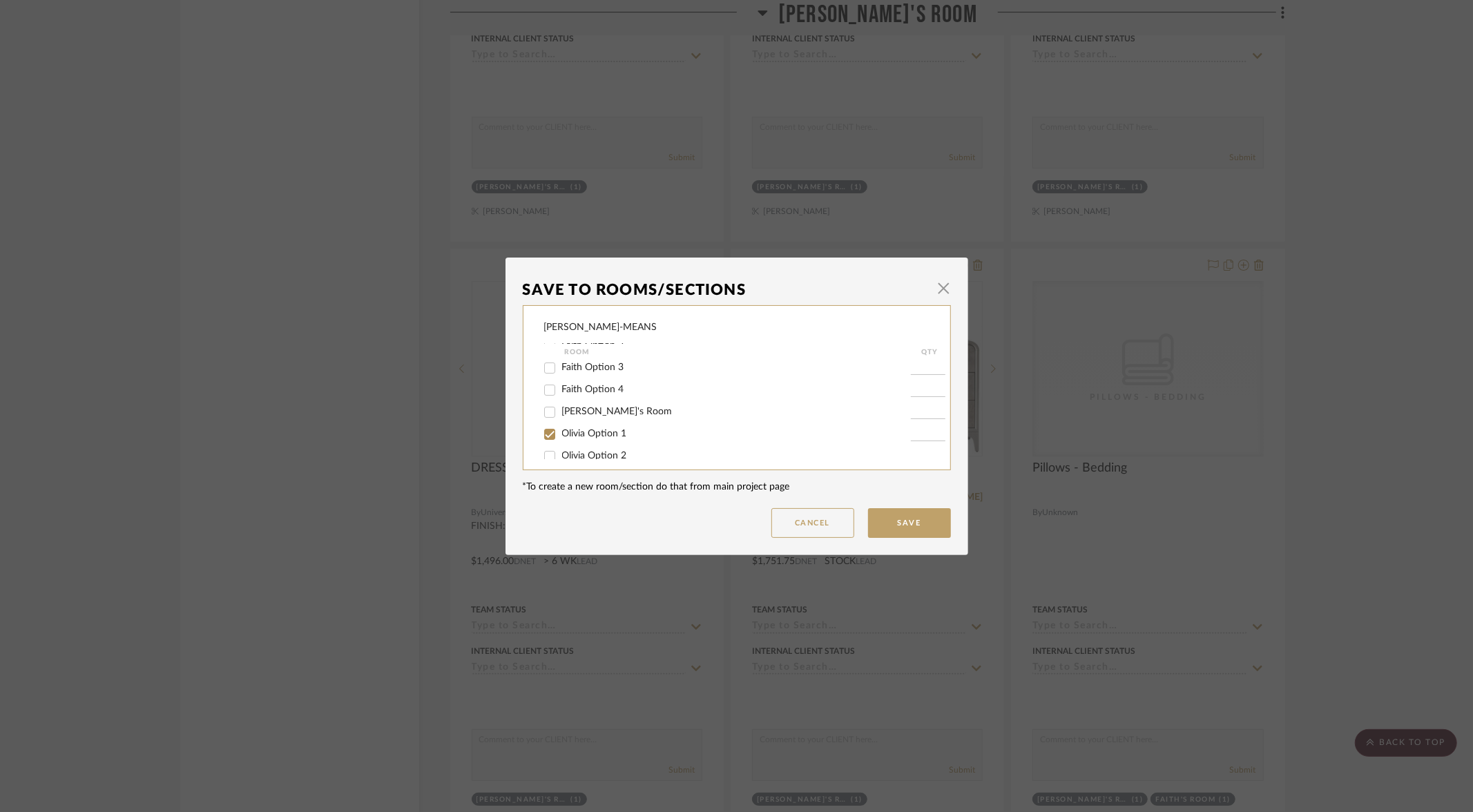
type input "1"
click at [880, 522] on button "Save" at bounding box center [910, 522] width 83 height 29
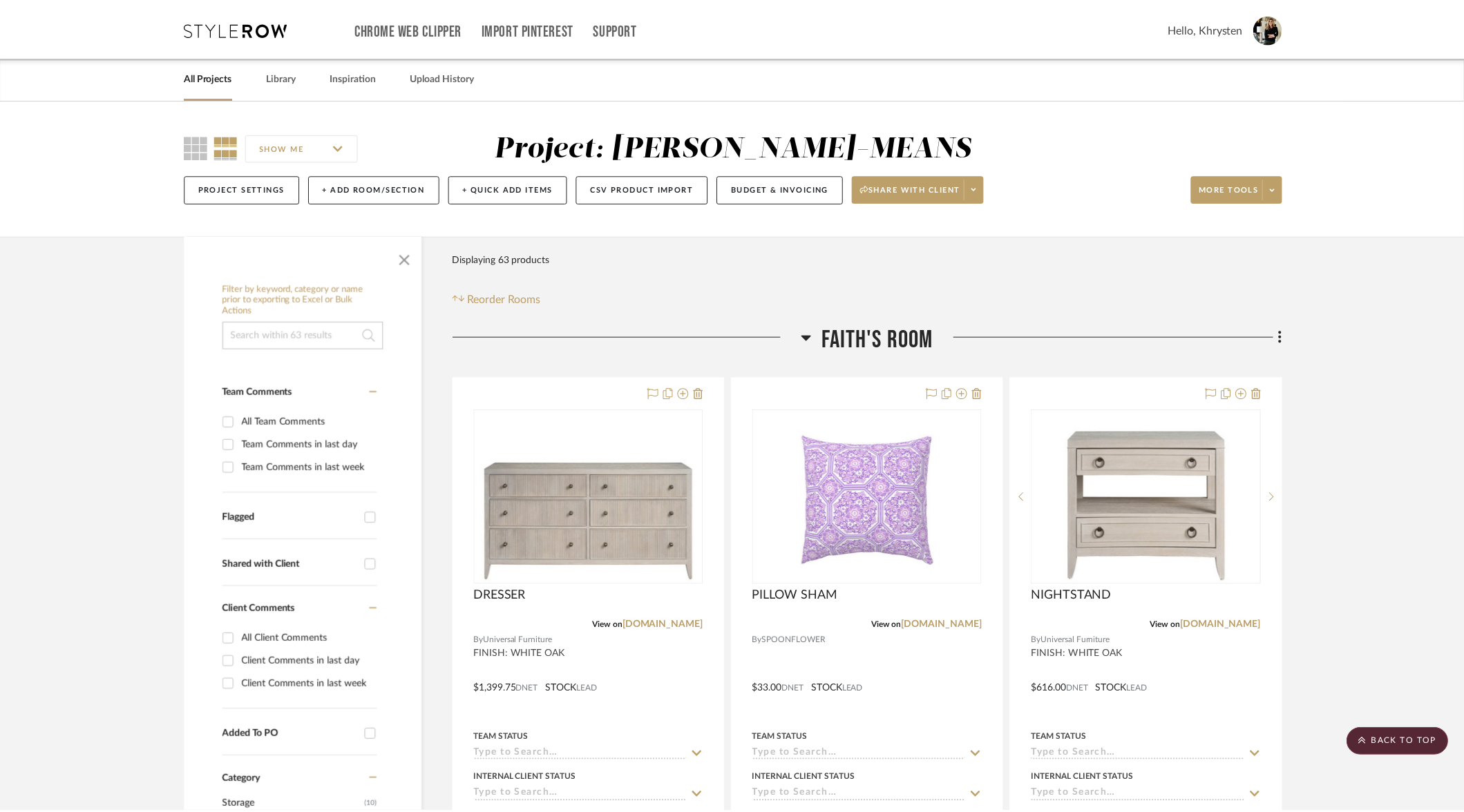
scroll to position [7848, 0]
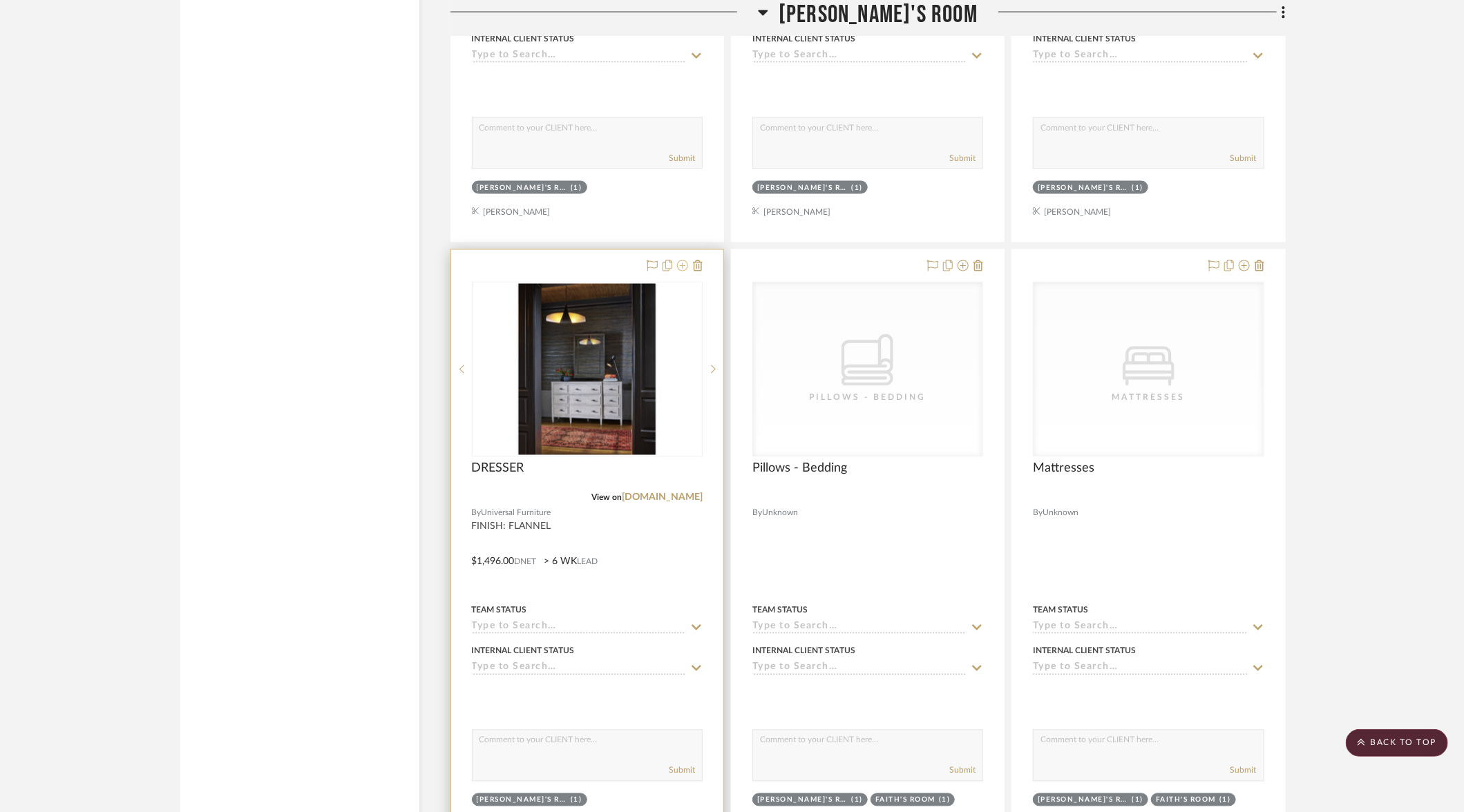
click at [683, 260] on icon at bounding box center [682, 265] width 11 height 11
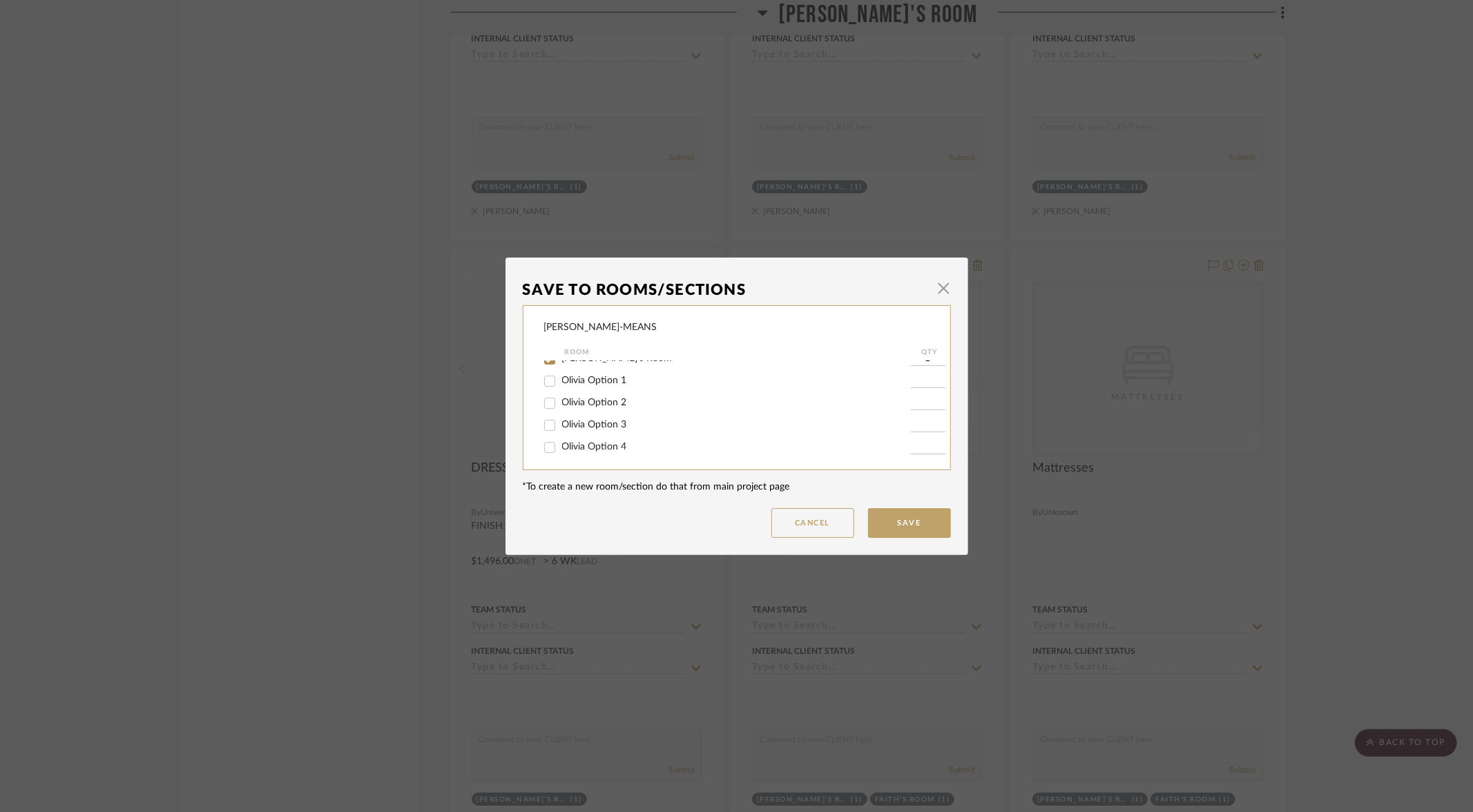
scroll to position [125, 0]
click at [542, 408] on input "Olivia Option 2" at bounding box center [550, 401] width 22 height 22
checkbox input "true"
type input "1"
click at [543, 364] on input "[PERSON_NAME]'s Room" at bounding box center [550, 357] width 22 height 22
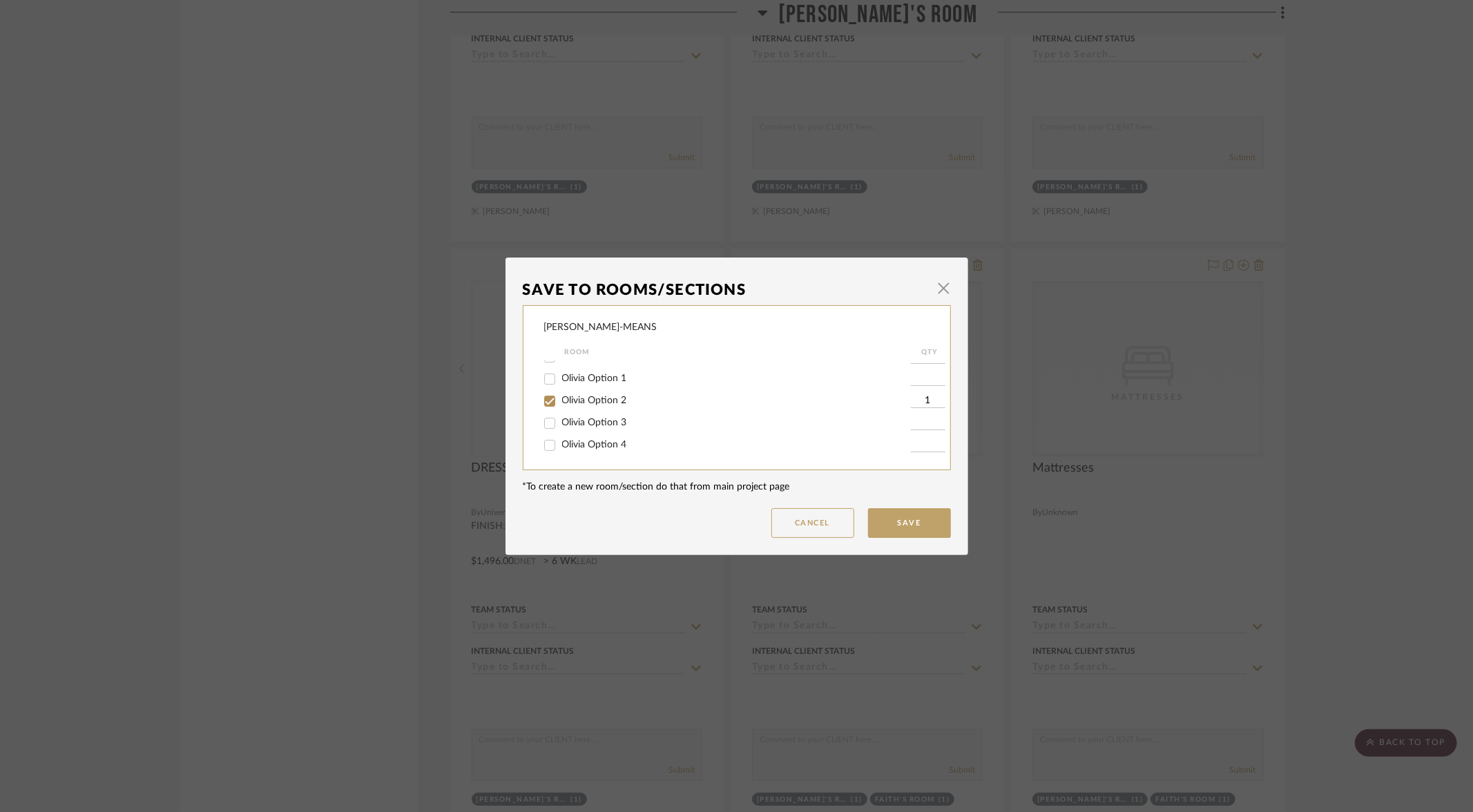
checkbox input "false"
click at [909, 520] on button "Save" at bounding box center [910, 522] width 83 height 29
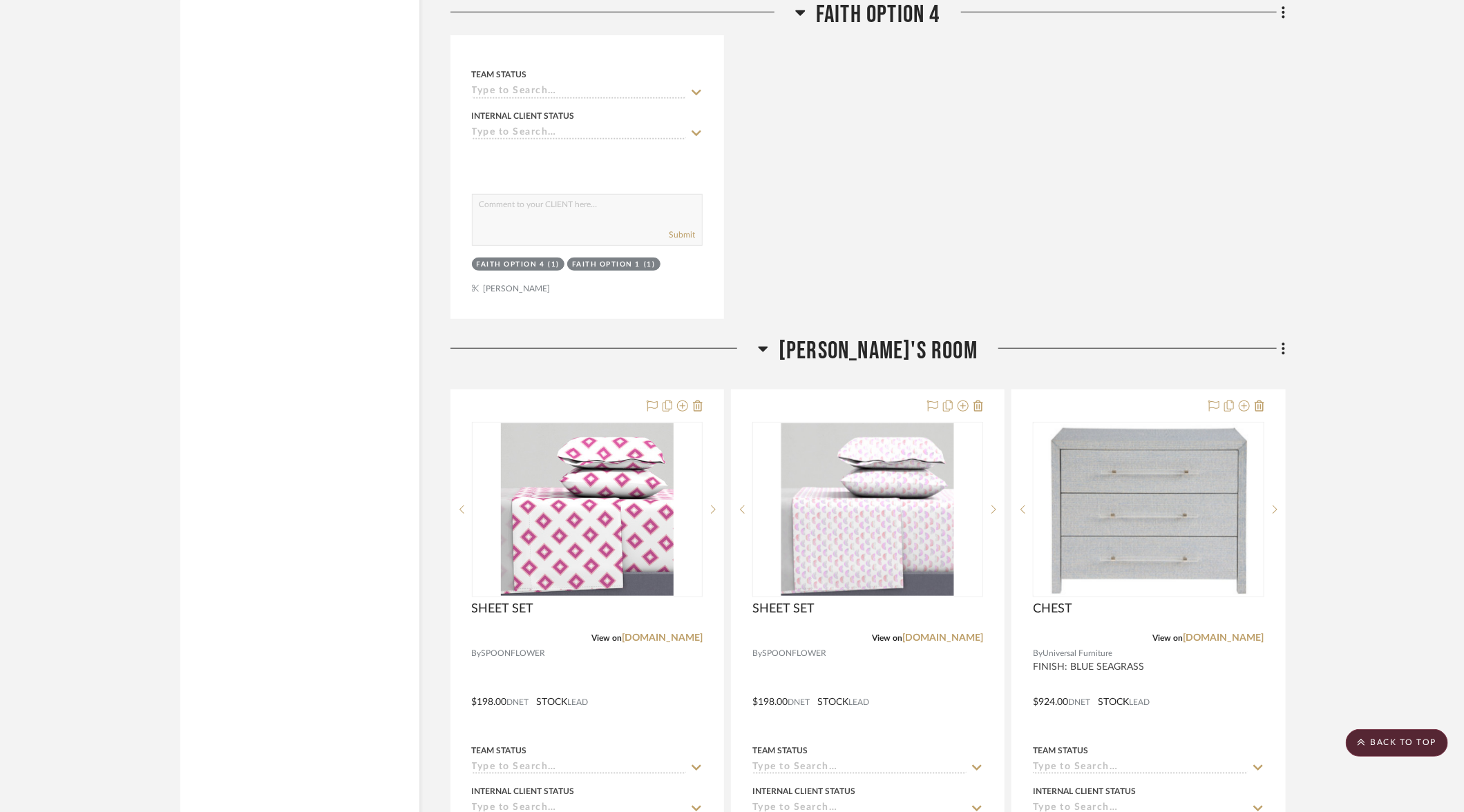
scroll to position [7053, 0]
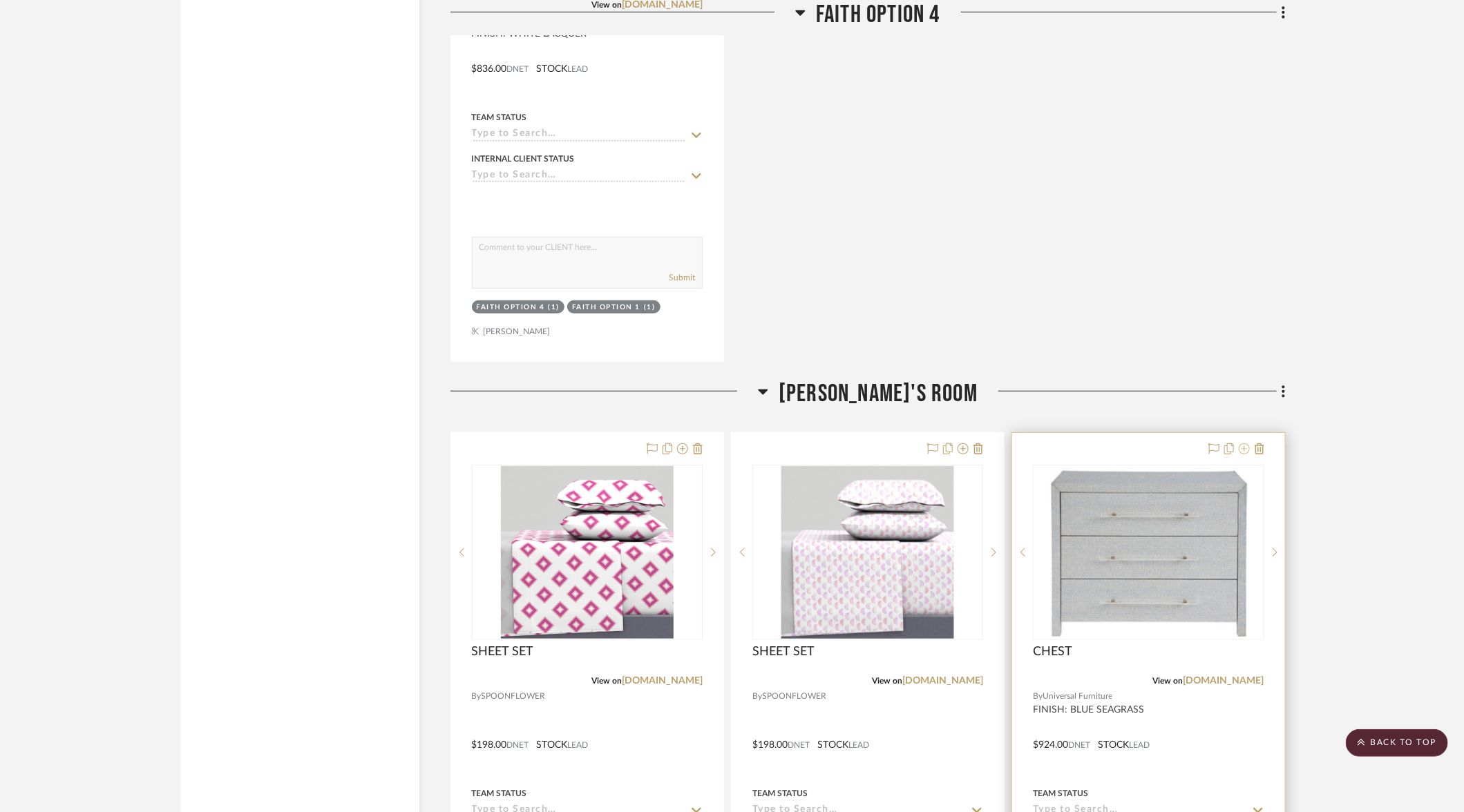
click at [1248, 444] on icon at bounding box center [1244, 449] width 11 height 11
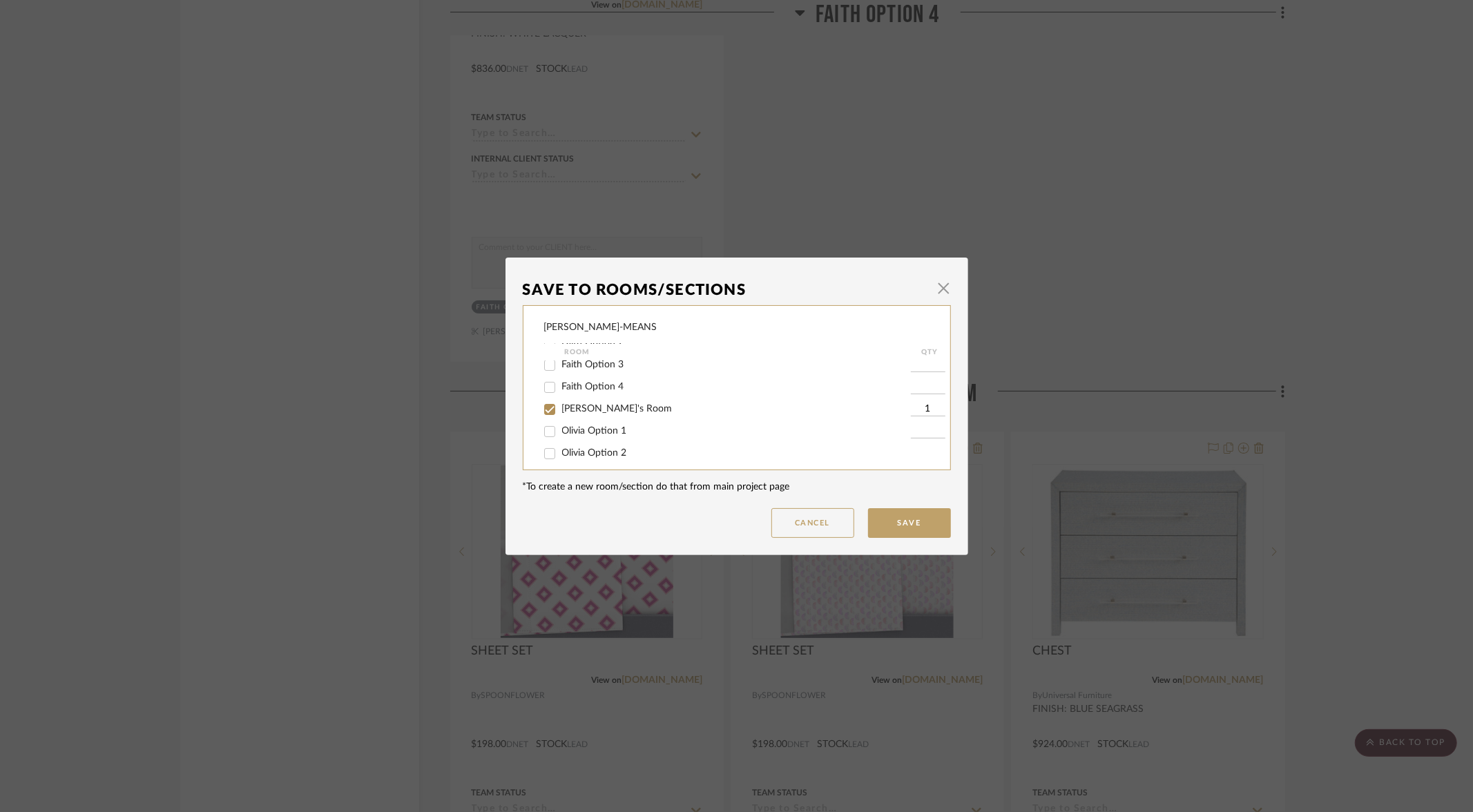
scroll to position [91, 0]
click at [543, 439] on input "Olivia Option 2" at bounding box center [550, 435] width 22 height 22
checkbox input "true"
type input "1"
click at [546, 394] on input "[PERSON_NAME]'s Room" at bounding box center [550, 391] width 22 height 22
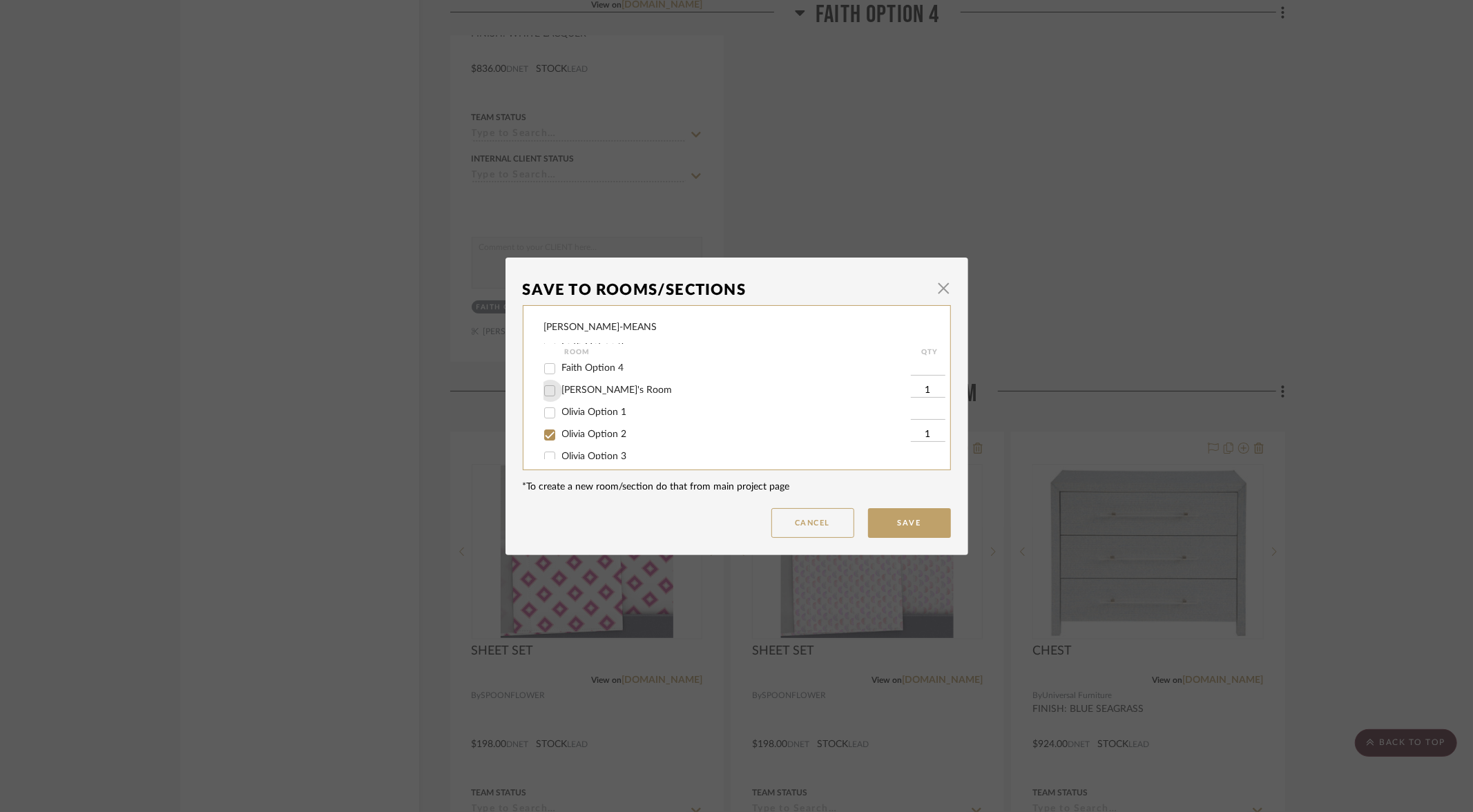
checkbox input "false"
click at [912, 522] on button "Save" at bounding box center [910, 522] width 83 height 29
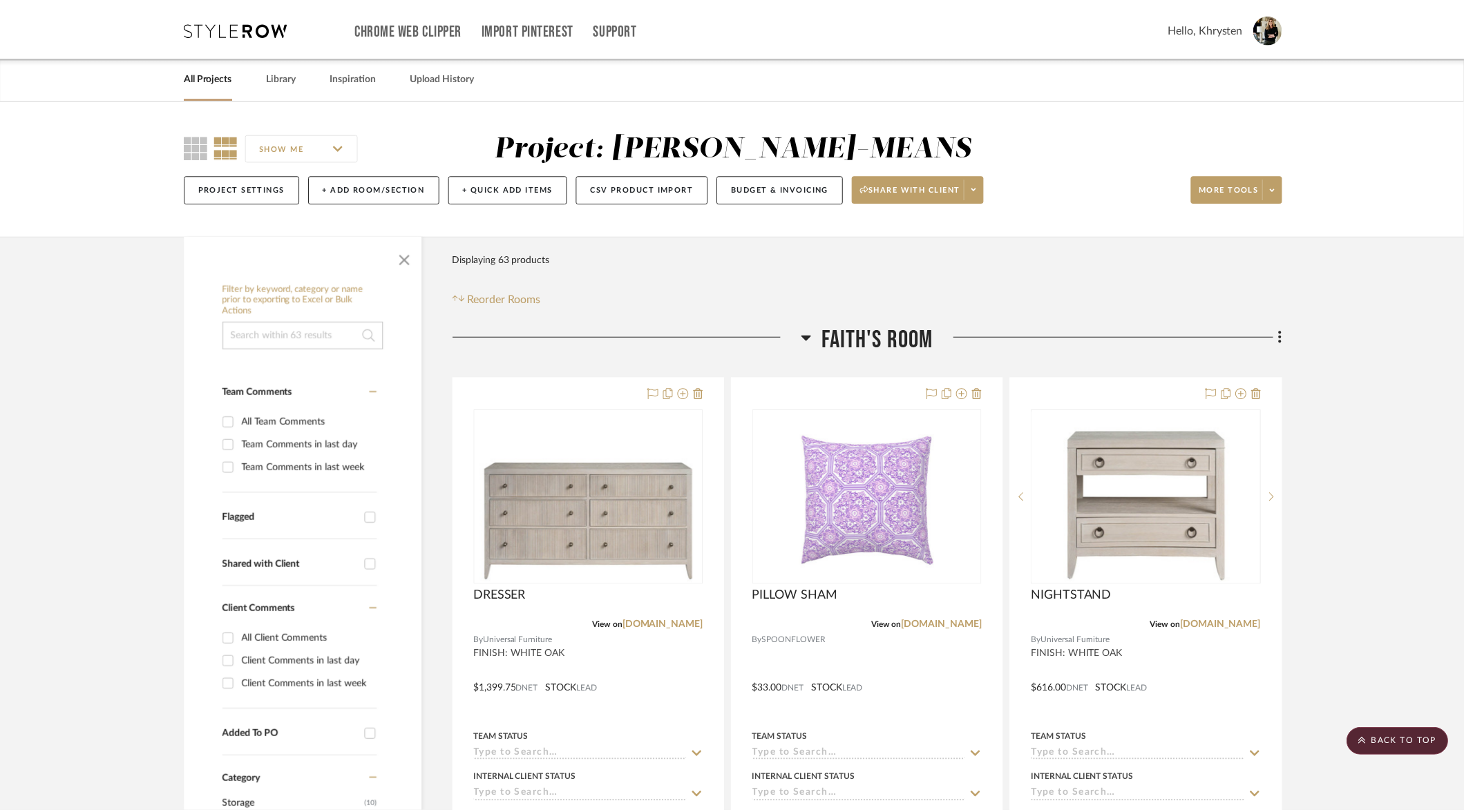
scroll to position [7053, 0]
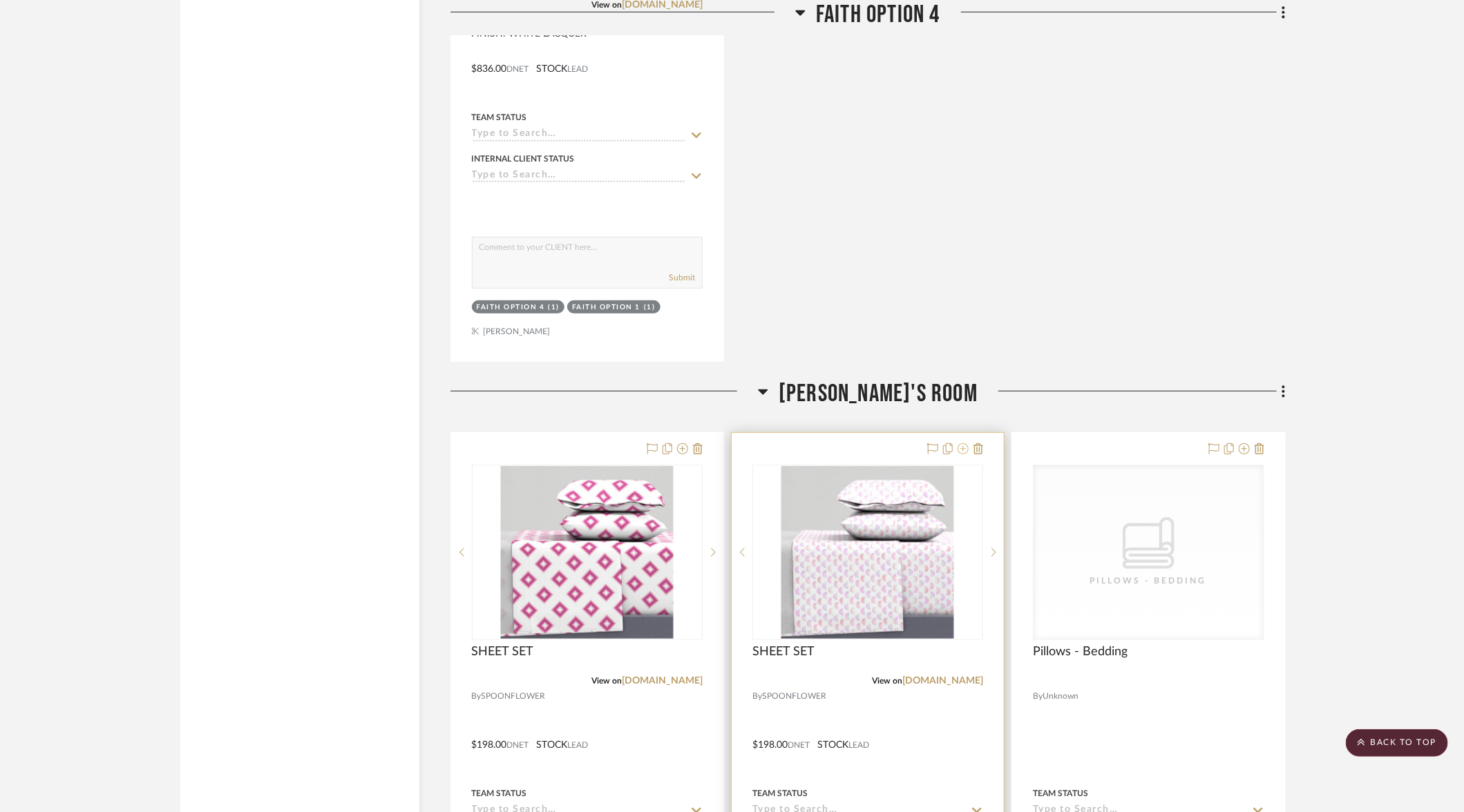
click at [966, 444] on icon at bounding box center [963, 449] width 11 height 11
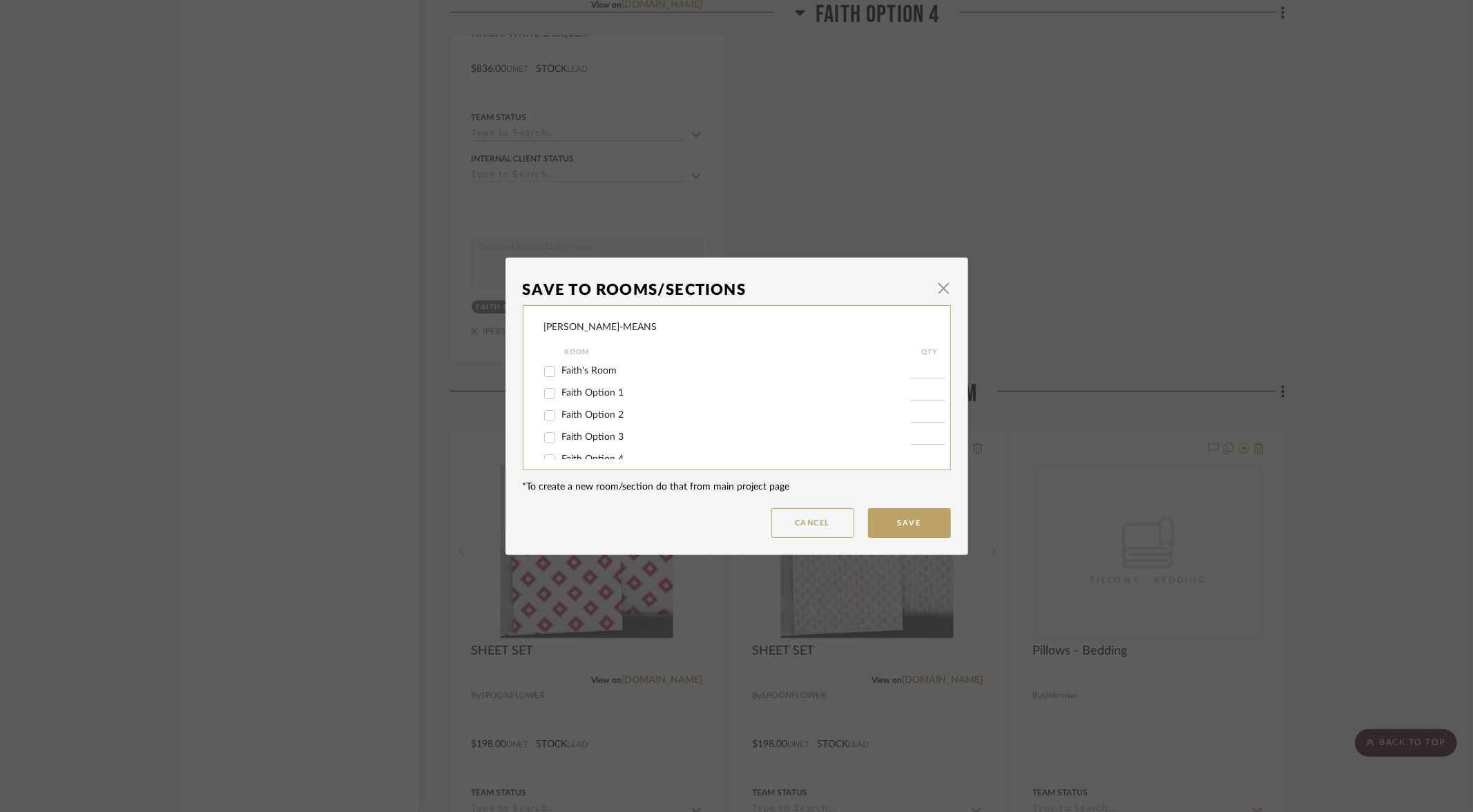
scroll to position [55, 0]
click at [544, 453] on input "Olivia Option 1" at bounding box center [550, 449] width 22 height 22
checkbox input "true"
type input "1"
click at [543, 432] on input "[PERSON_NAME]'s Room" at bounding box center [550, 426] width 22 height 22
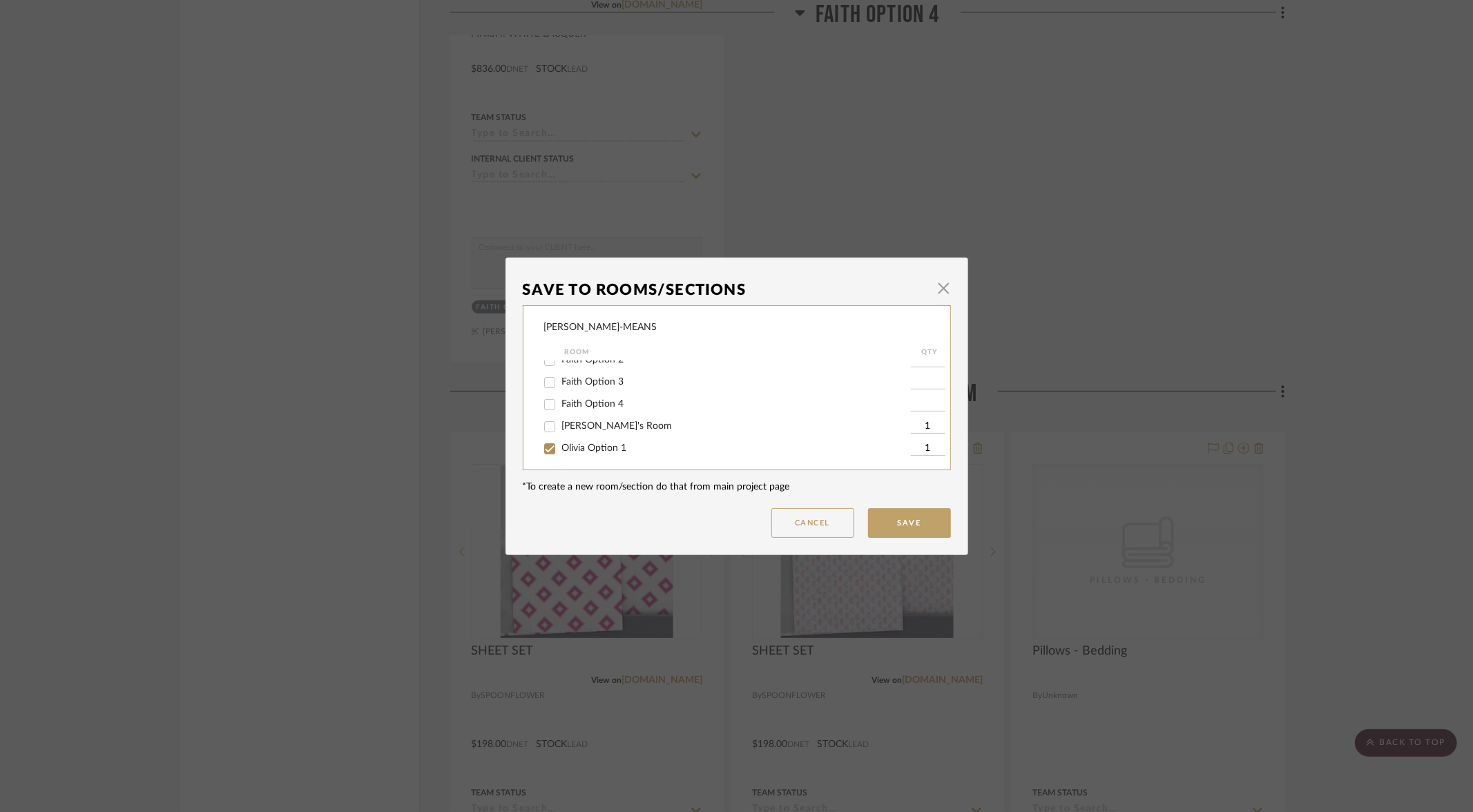
checkbox input "false"
click at [910, 525] on button "Save" at bounding box center [910, 522] width 83 height 29
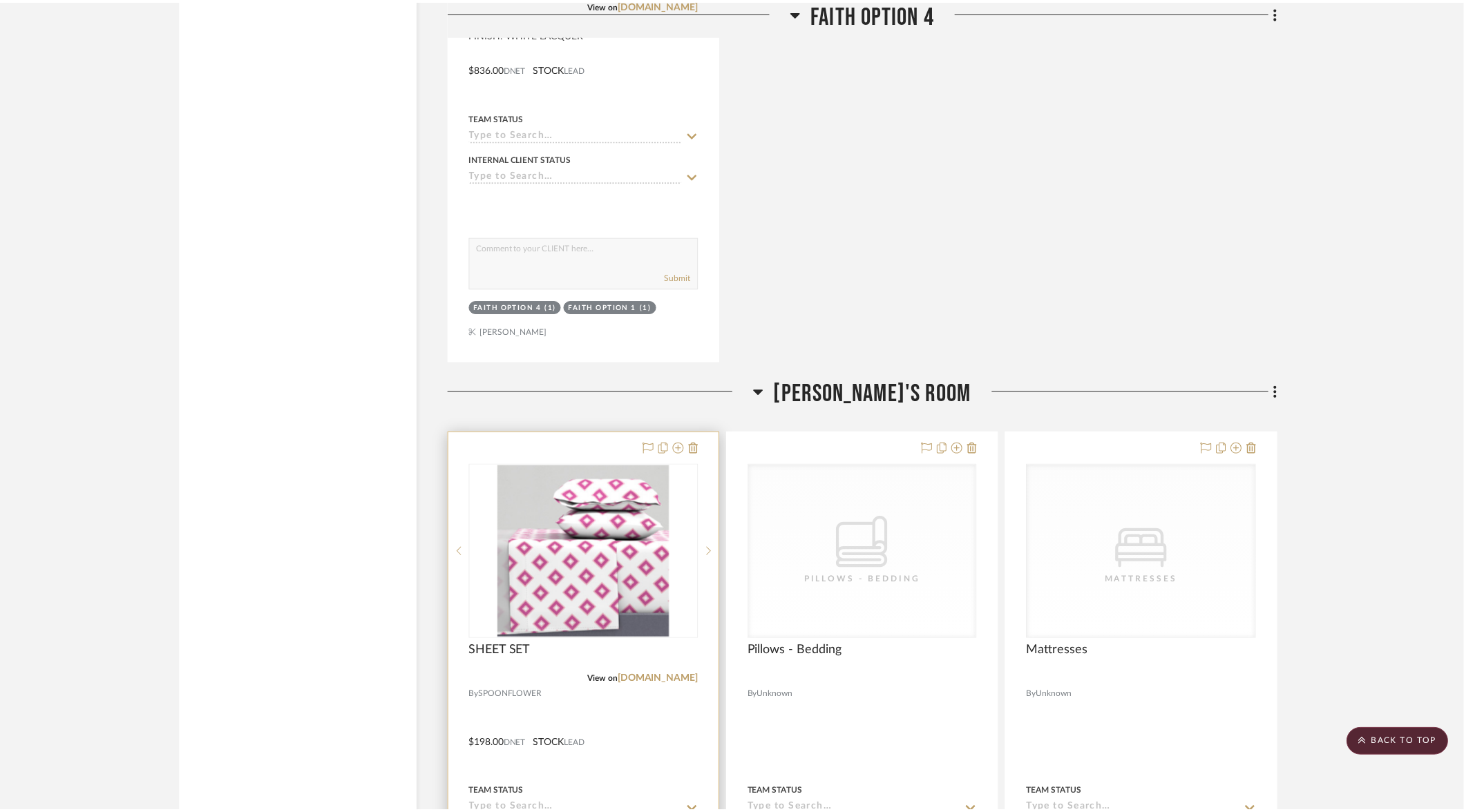
scroll to position [7053, 0]
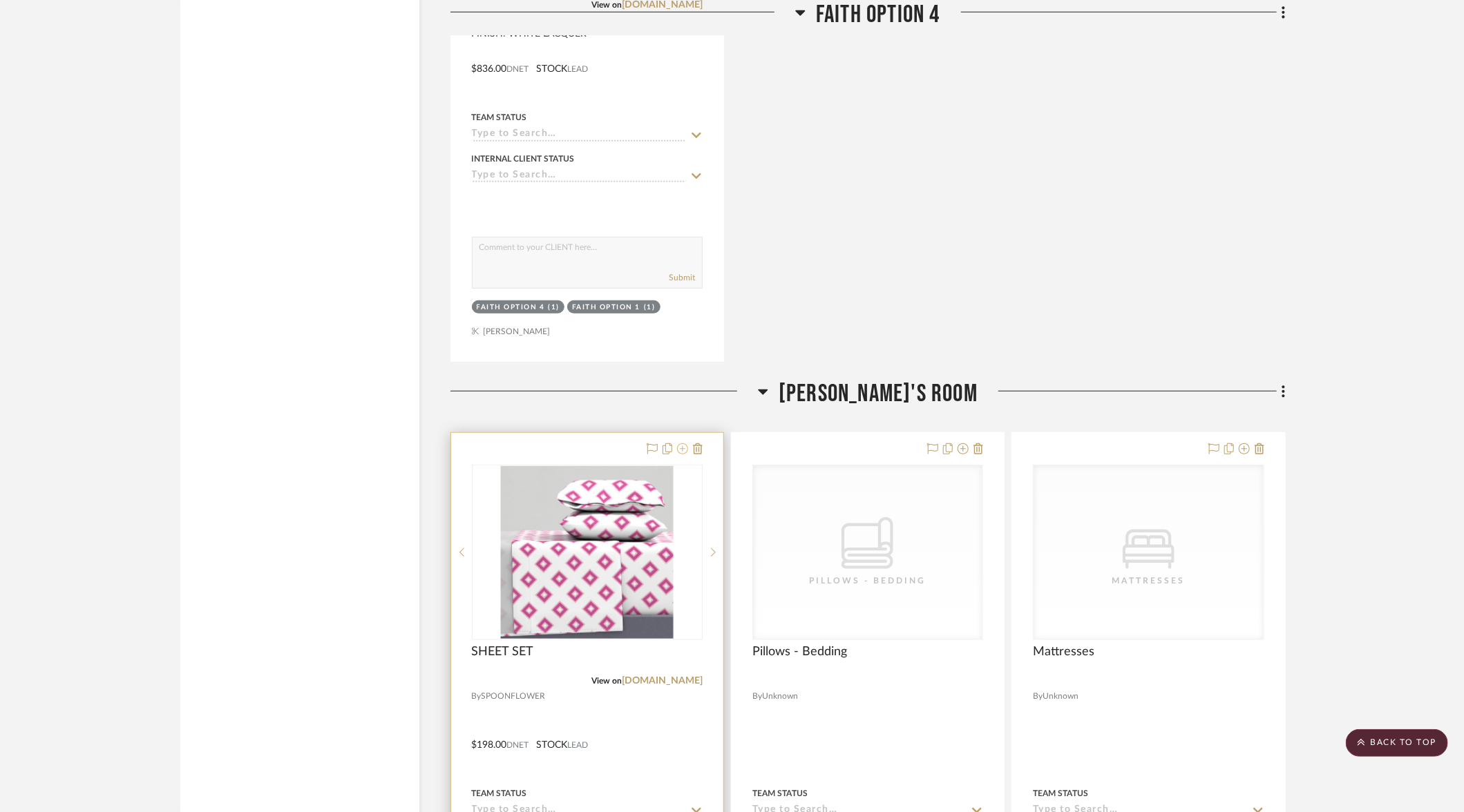
click at [683, 444] on icon at bounding box center [682, 449] width 11 height 11
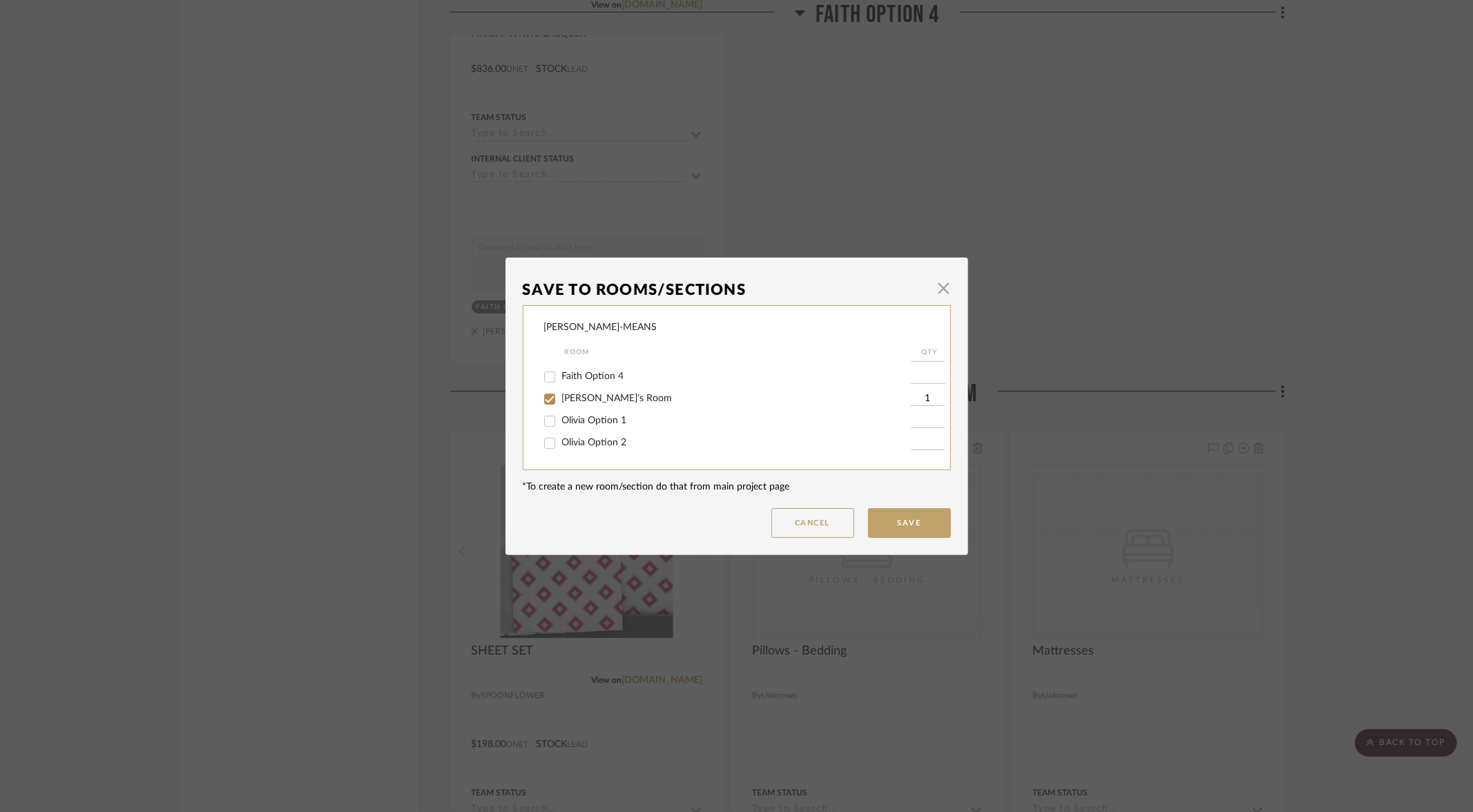
scroll to position [85, 0]
click at [543, 405] on input "[PERSON_NAME]'s Room" at bounding box center [550, 398] width 22 height 22
checkbox input "false"
click at [546, 446] on input "Olivia Option 2" at bounding box center [550, 441] width 22 height 22
checkbox input "true"
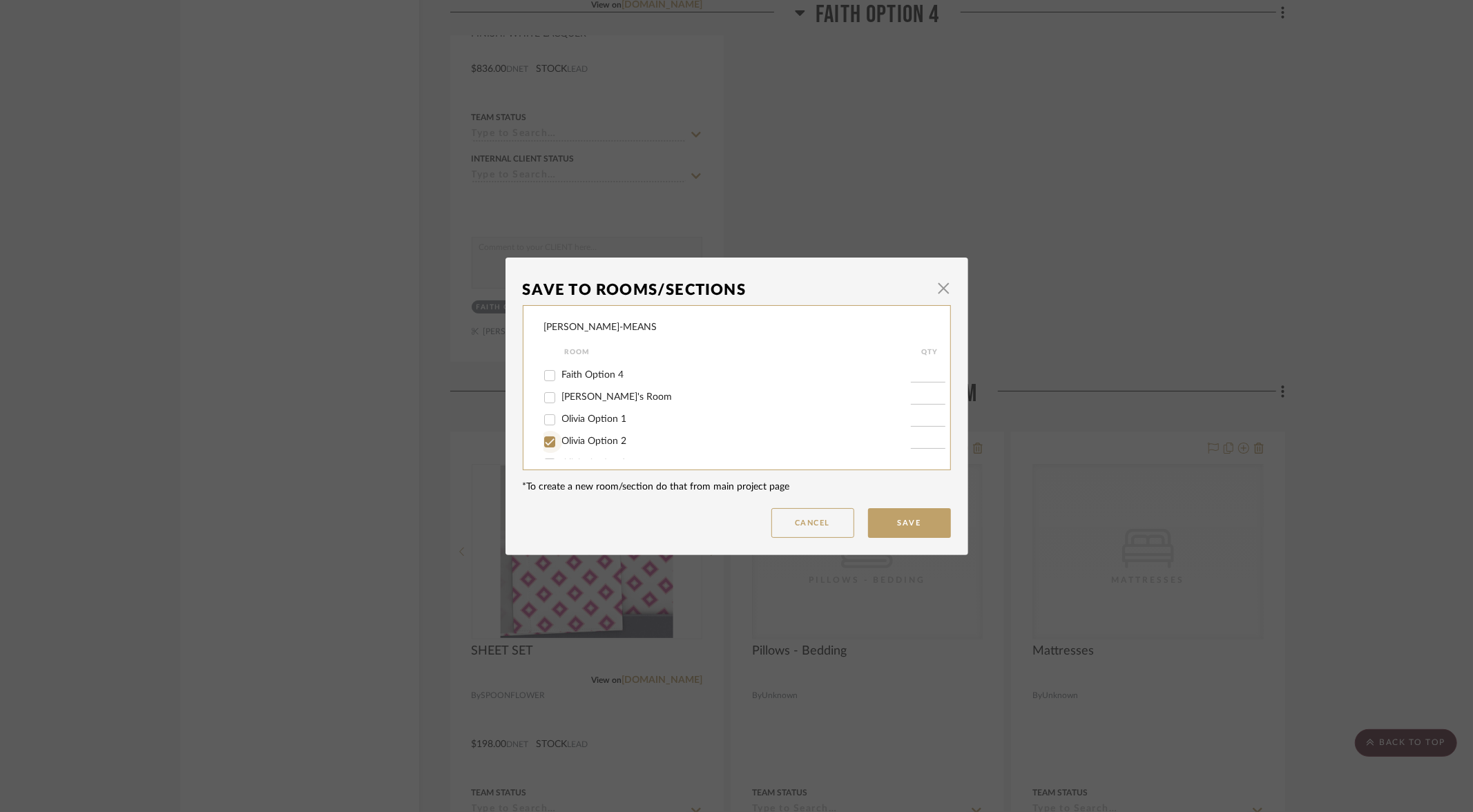
type input "1"
click at [909, 517] on button "Save" at bounding box center [910, 522] width 83 height 29
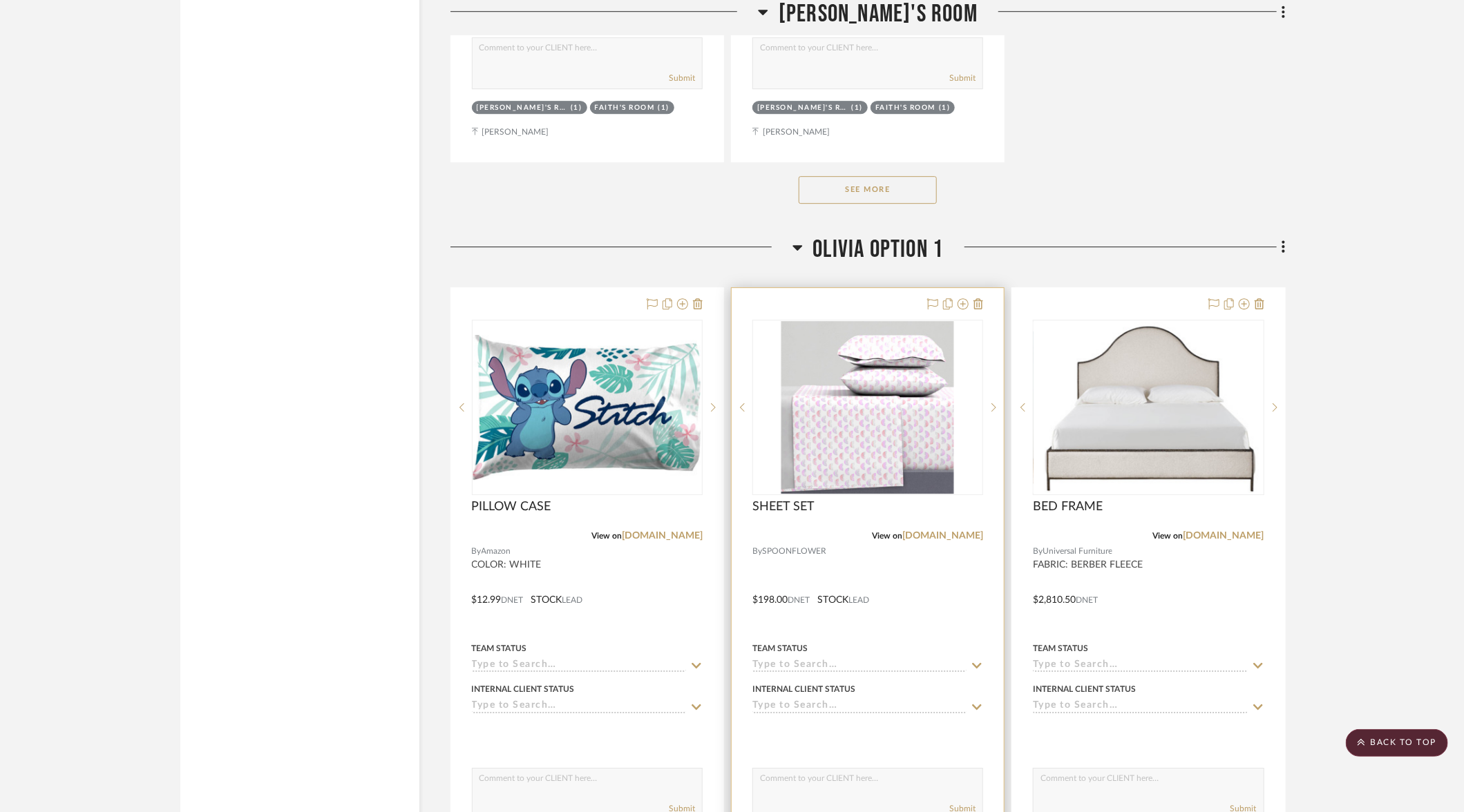
scroll to position [9153, 0]
click at [679, 299] on icon at bounding box center [682, 304] width 11 height 11
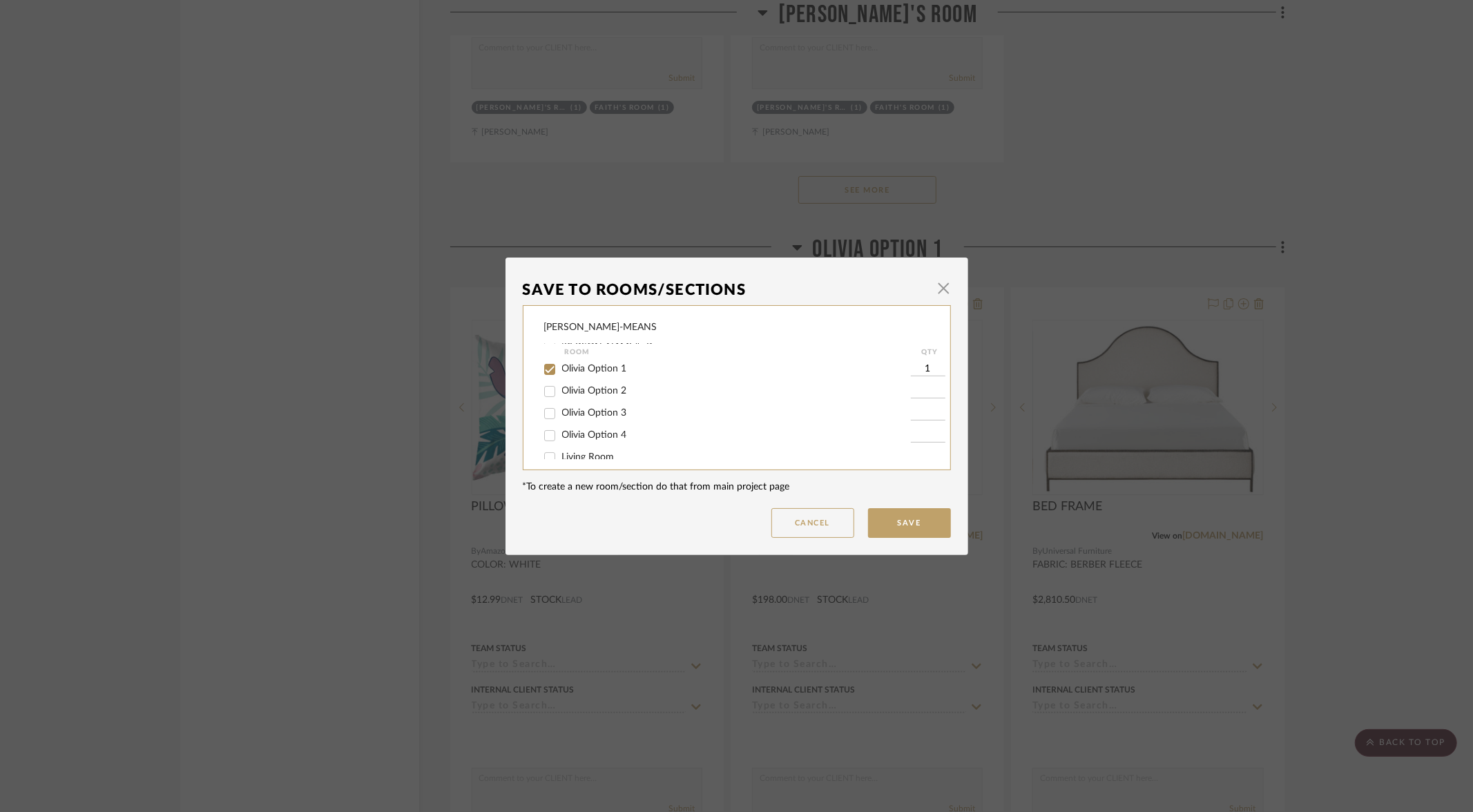
scroll to position [145, 0]
drag, startPoint x: 541, startPoint y: 387, endPoint x: 539, endPoint y: 408, distance: 21.1
click at [541, 386] on input "Olivia Option 2" at bounding box center [550, 381] width 22 height 22
checkbox input "true"
type input "1"
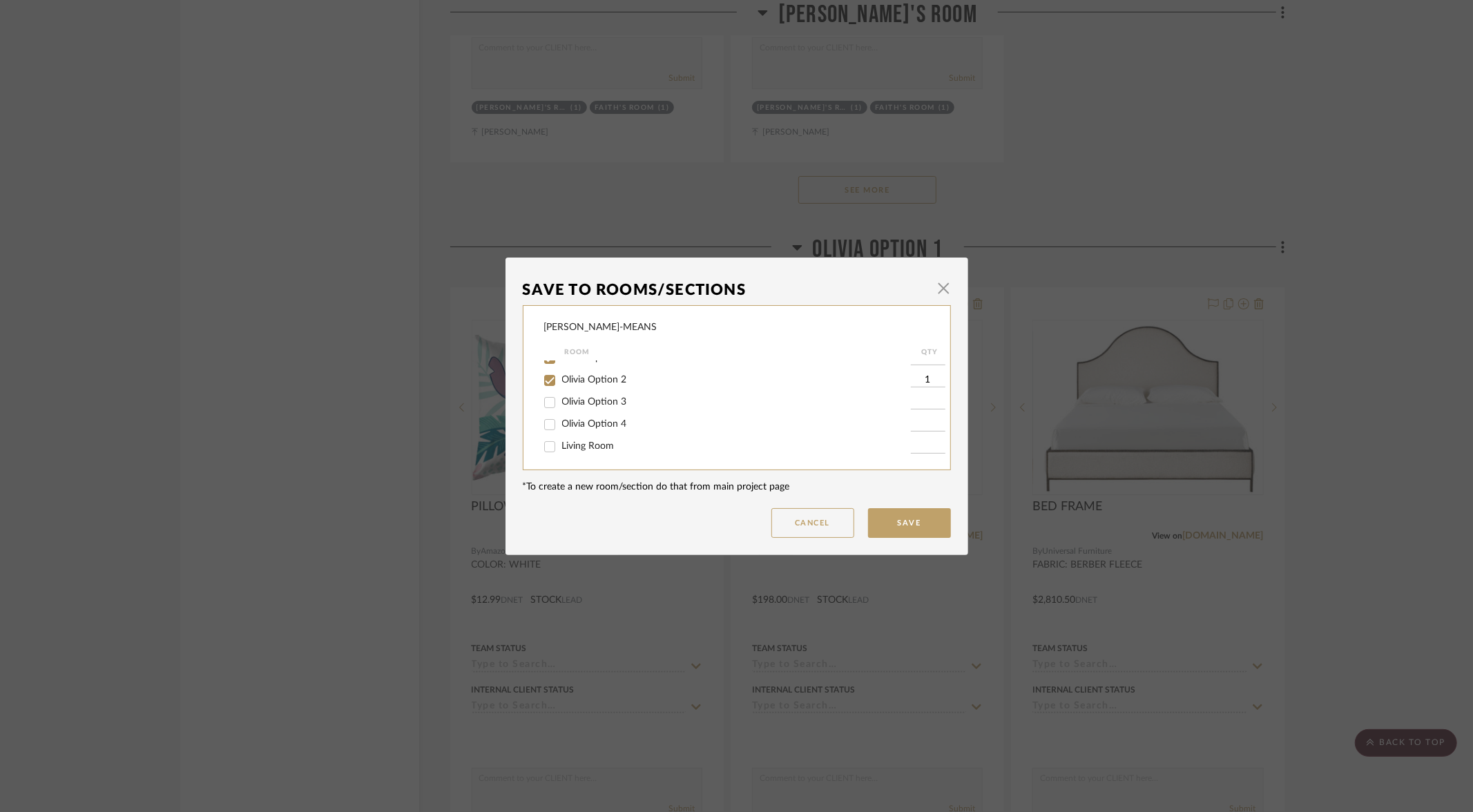
click at [545, 411] on input "Olivia Option 3" at bounding box center [550, 402] width 22 height 22
checkbox input "true"
type input "1"
click at [545, 429] on input "Olivia Option 4" at bounding box center [550, 424] width 22 height 22
checkbox input "true"
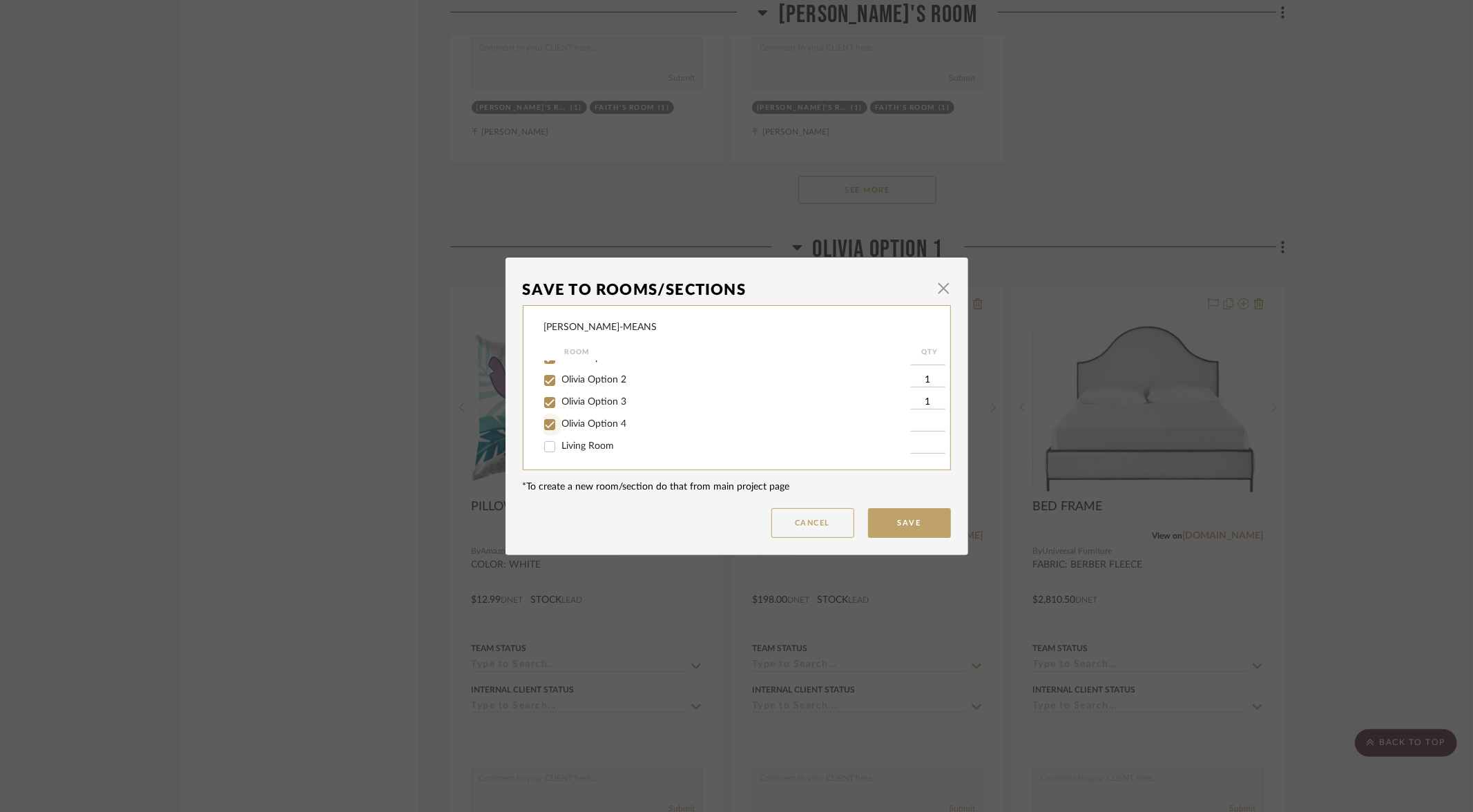
type input "1"
click at [909, 512] on button "Save" at bounding box center [910, 522] width 83 height 29
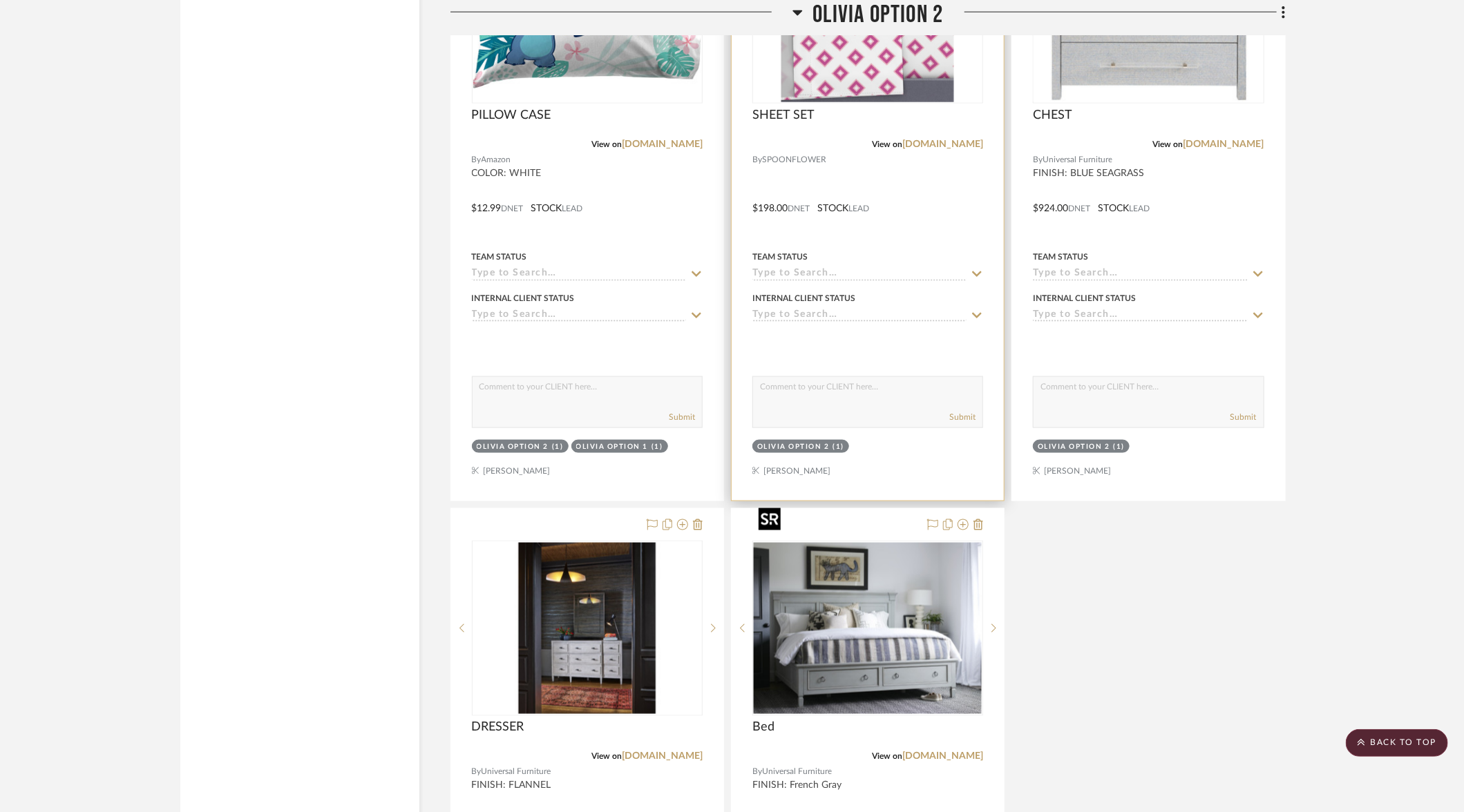
scroll to position [10799, 0]
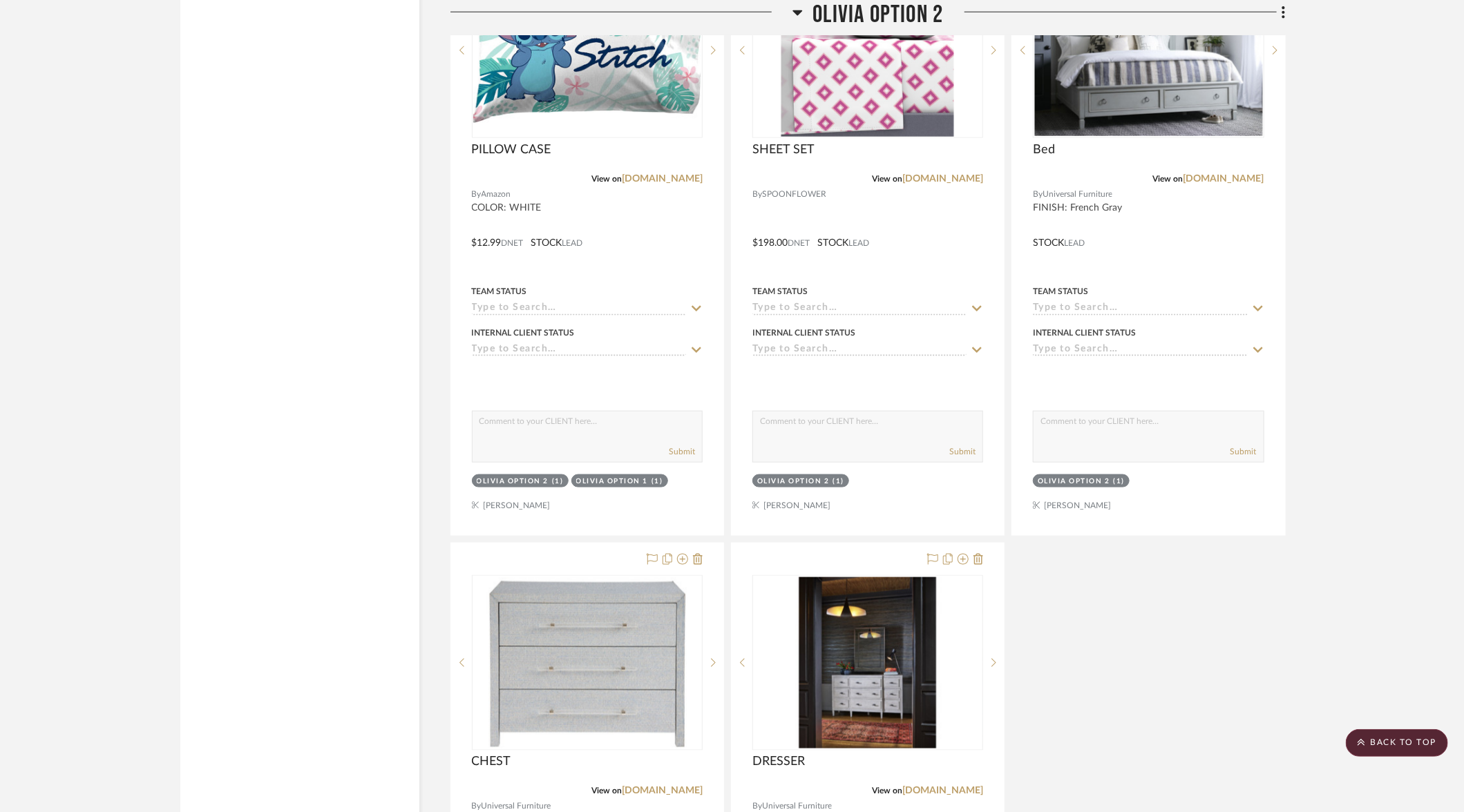
click at [1066, 363] on div at bounding box center [1149, 377] width 231 height 28
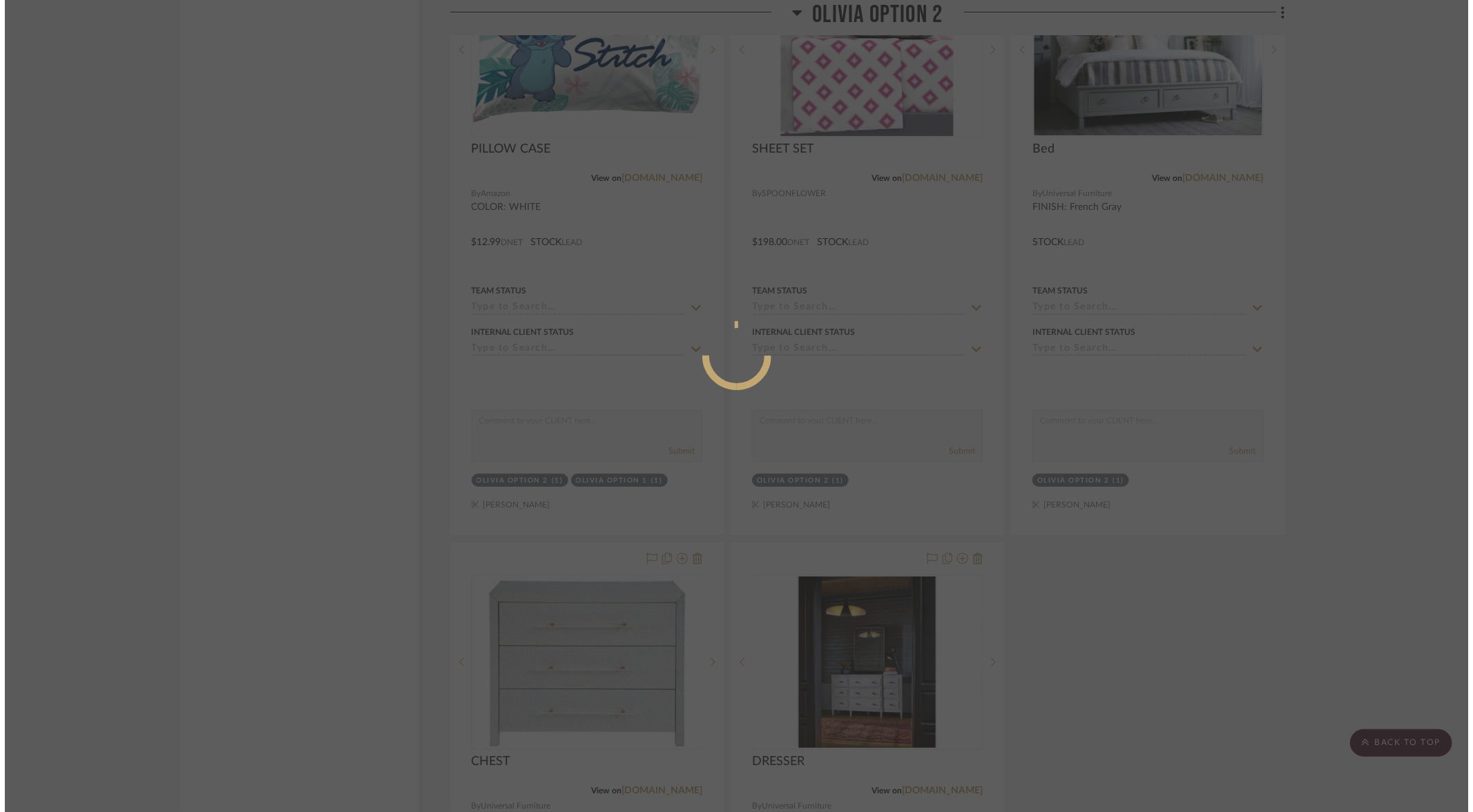
scroll to position [0, 0]
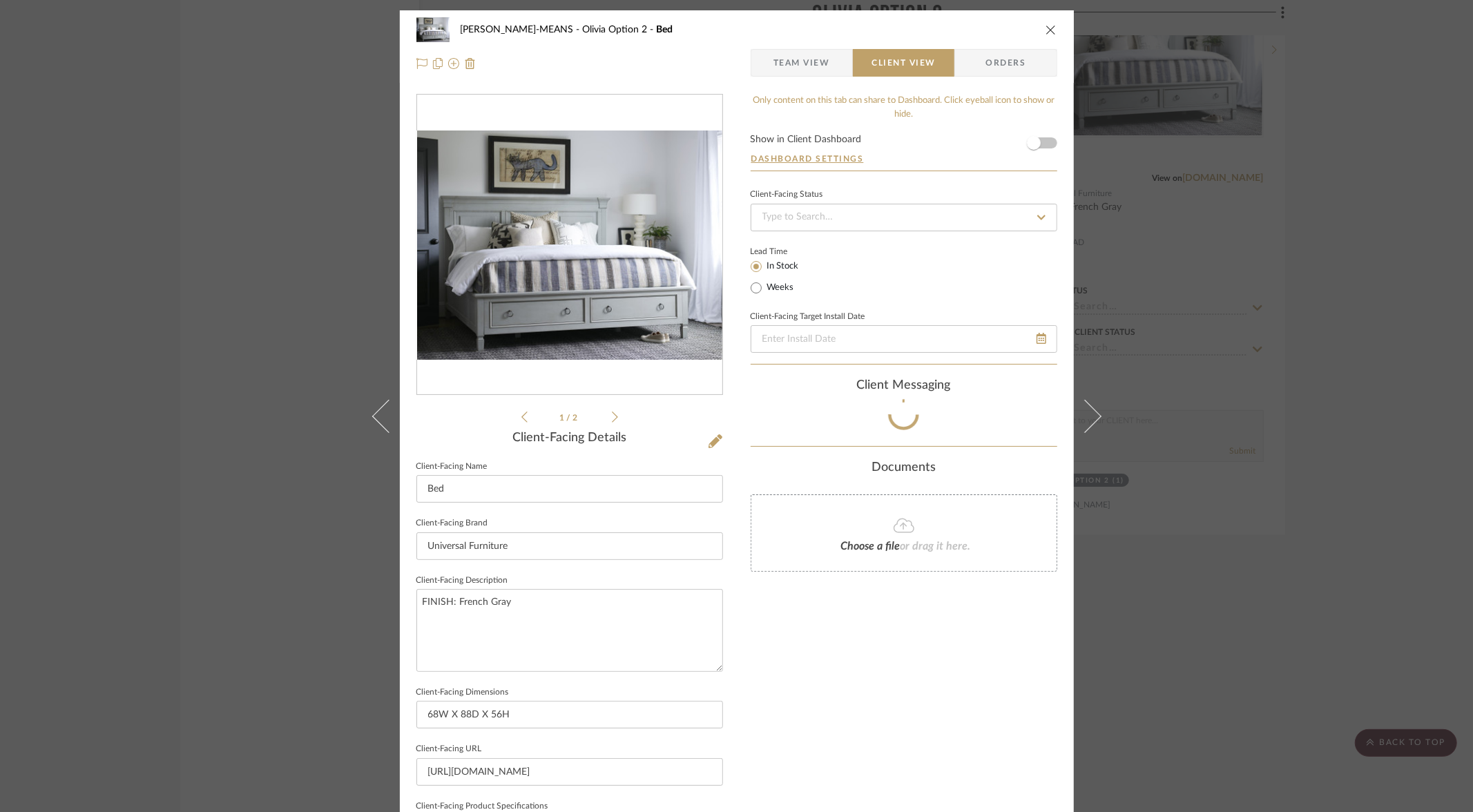
click at [1155, 603] on div "[PERSON_NAME]-MEANS [PERSON_NAME] Option 2 Bed Team View Client View Orders 1 /…" at bounding box center [736, 406] width 1473 height 812
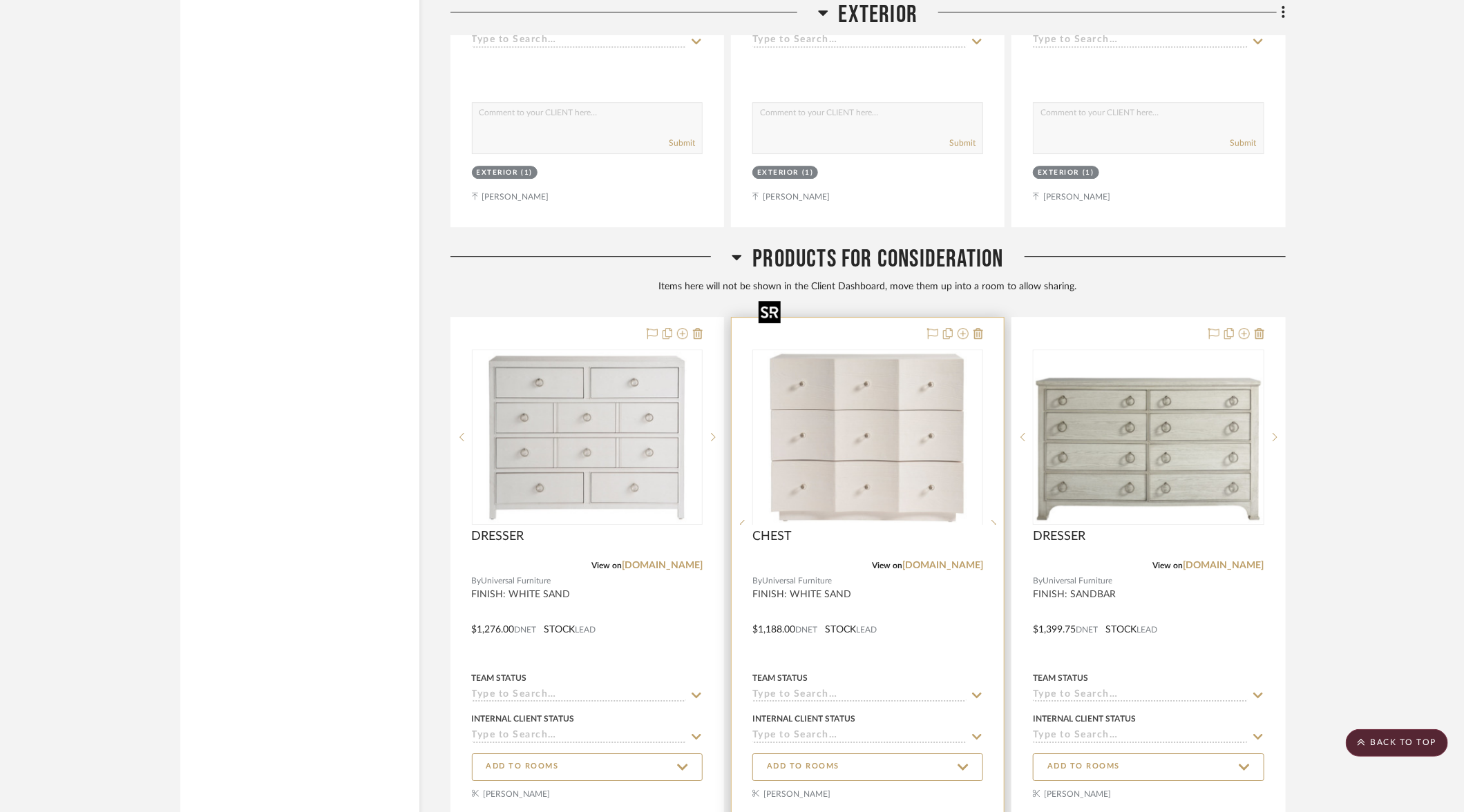
scroll to position [15648, 0]
click at [965, 328] on icon at bounding box center [963, 333] width 11 height 11
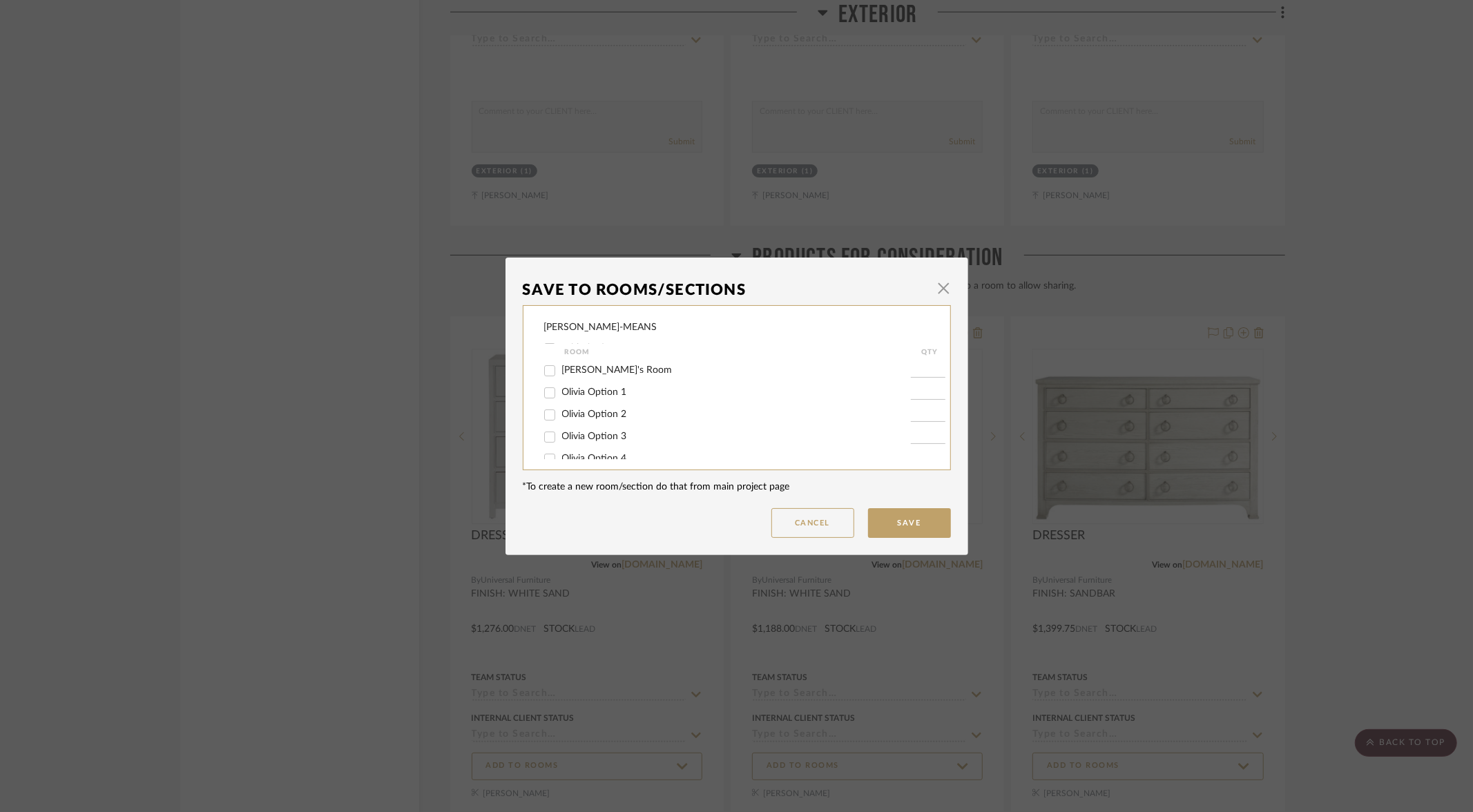
scroll to position [178, 0]
click at [540, 378] on input "Olivia Option 3" at bounding box center [550, 378] width 22 height 22
checkbox input "true"
type input "1"
click at [900, 525] on button "Save" at bounding box center [910, 522] width 83 height 29
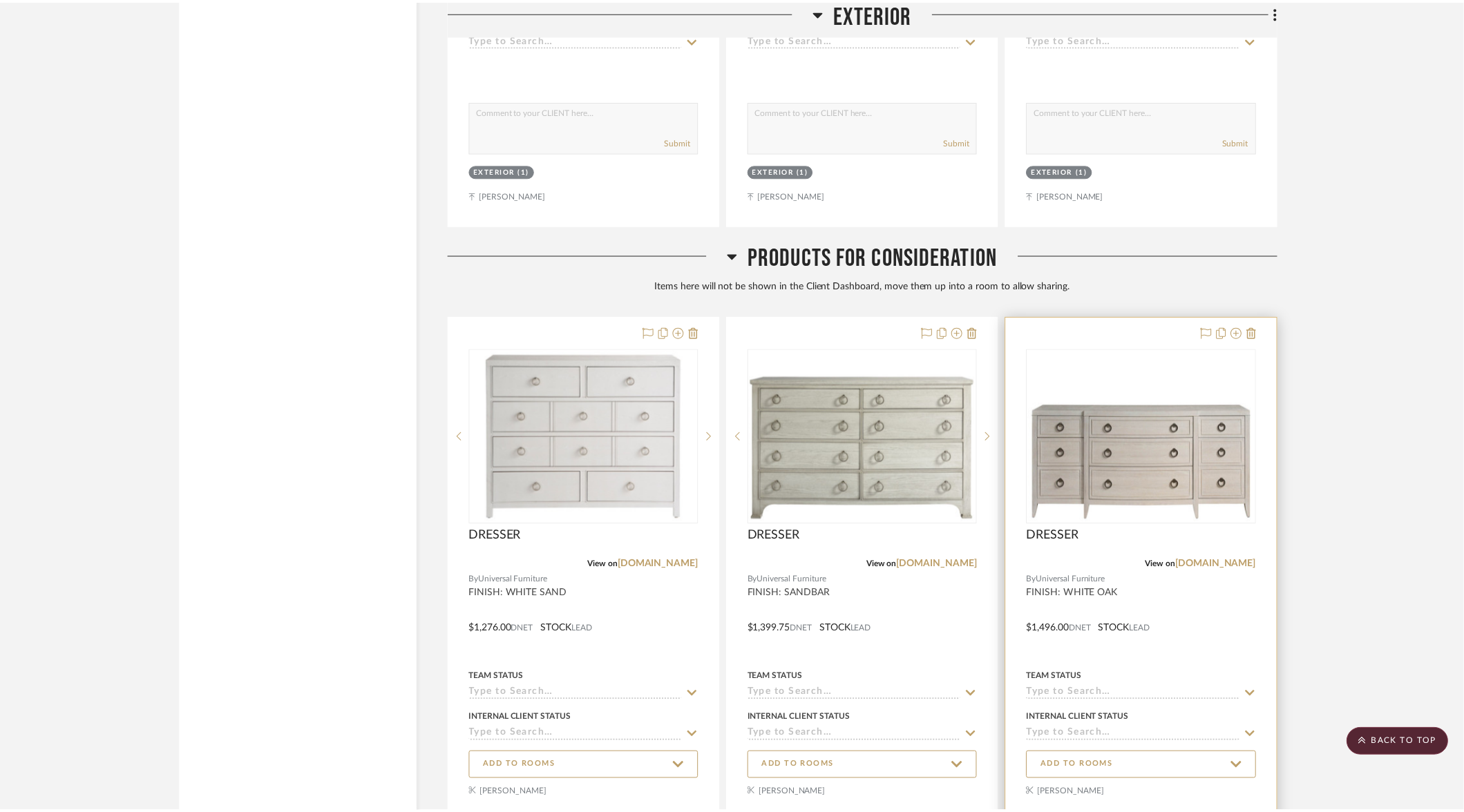
scroll to position [15648, 0]
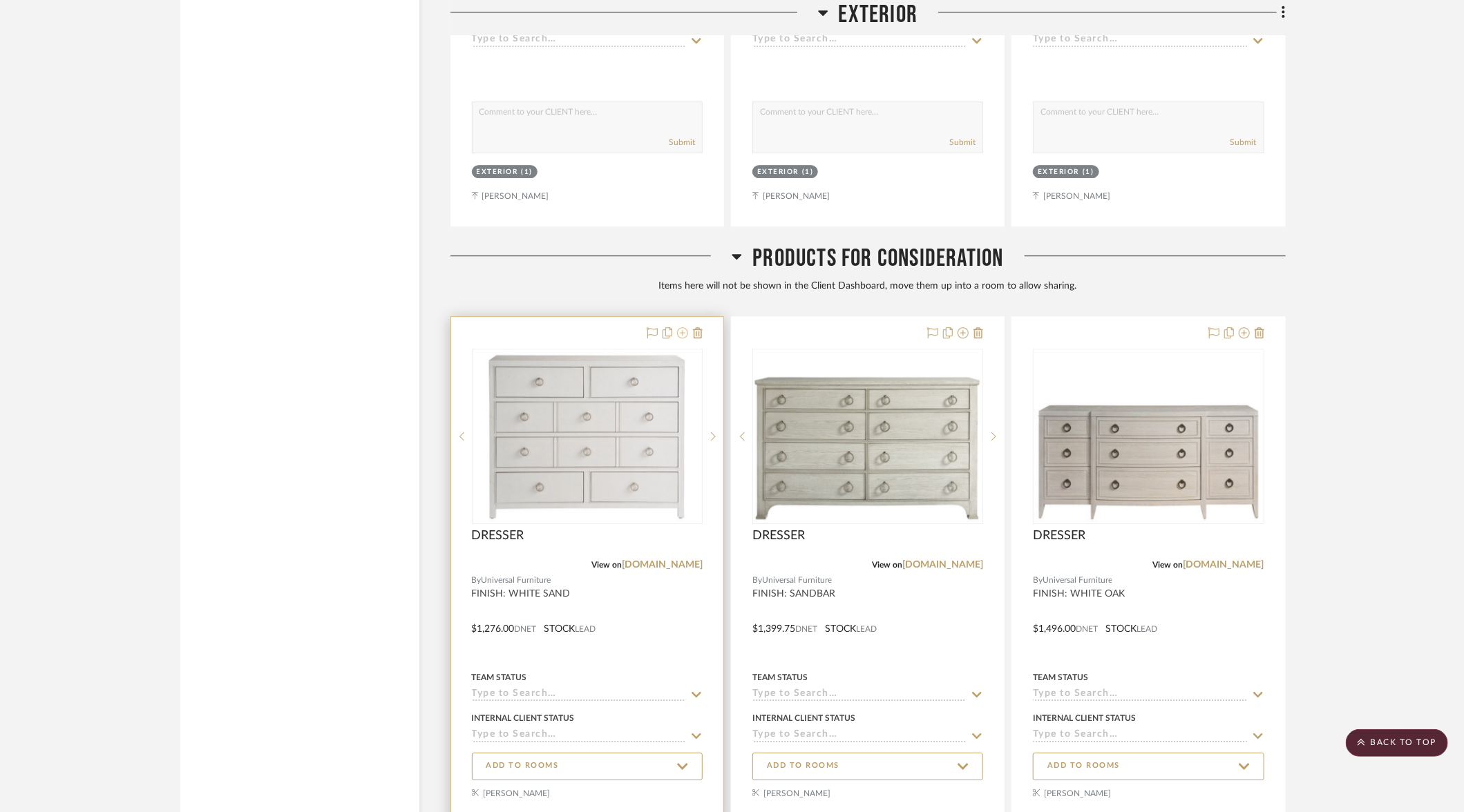
click at [684, 328] on icon at bounding box center [682, 333] width 11 height 11
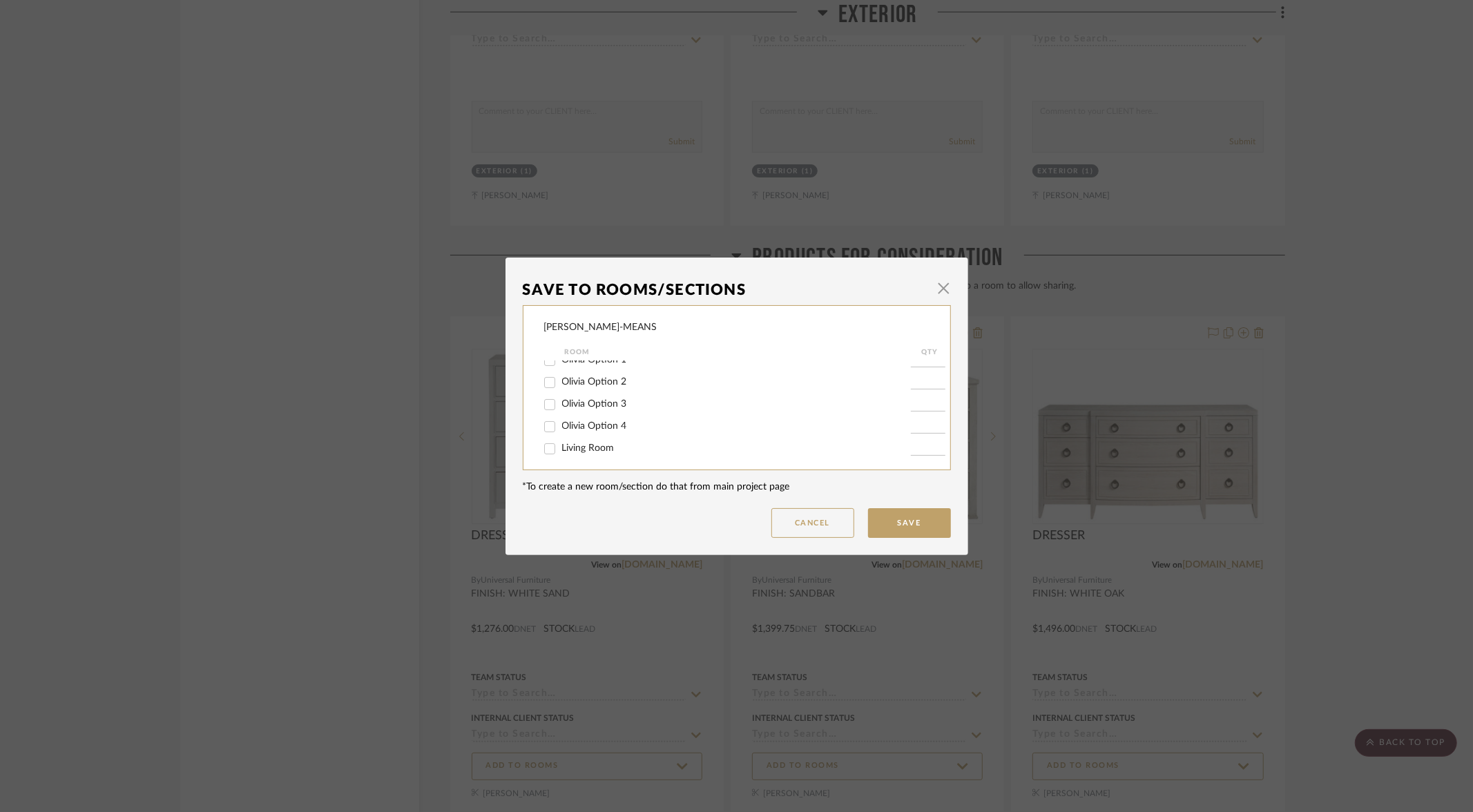
scroll to position [147, 0]
click at [542, 406] on input "Olivia Option 3" at bounding box center [550, 401] width 22 height 22
checkbox input "true"
type input "1"
click at [892, 517] on button "Save" at bounding box center [910, 522] width 83 height 29
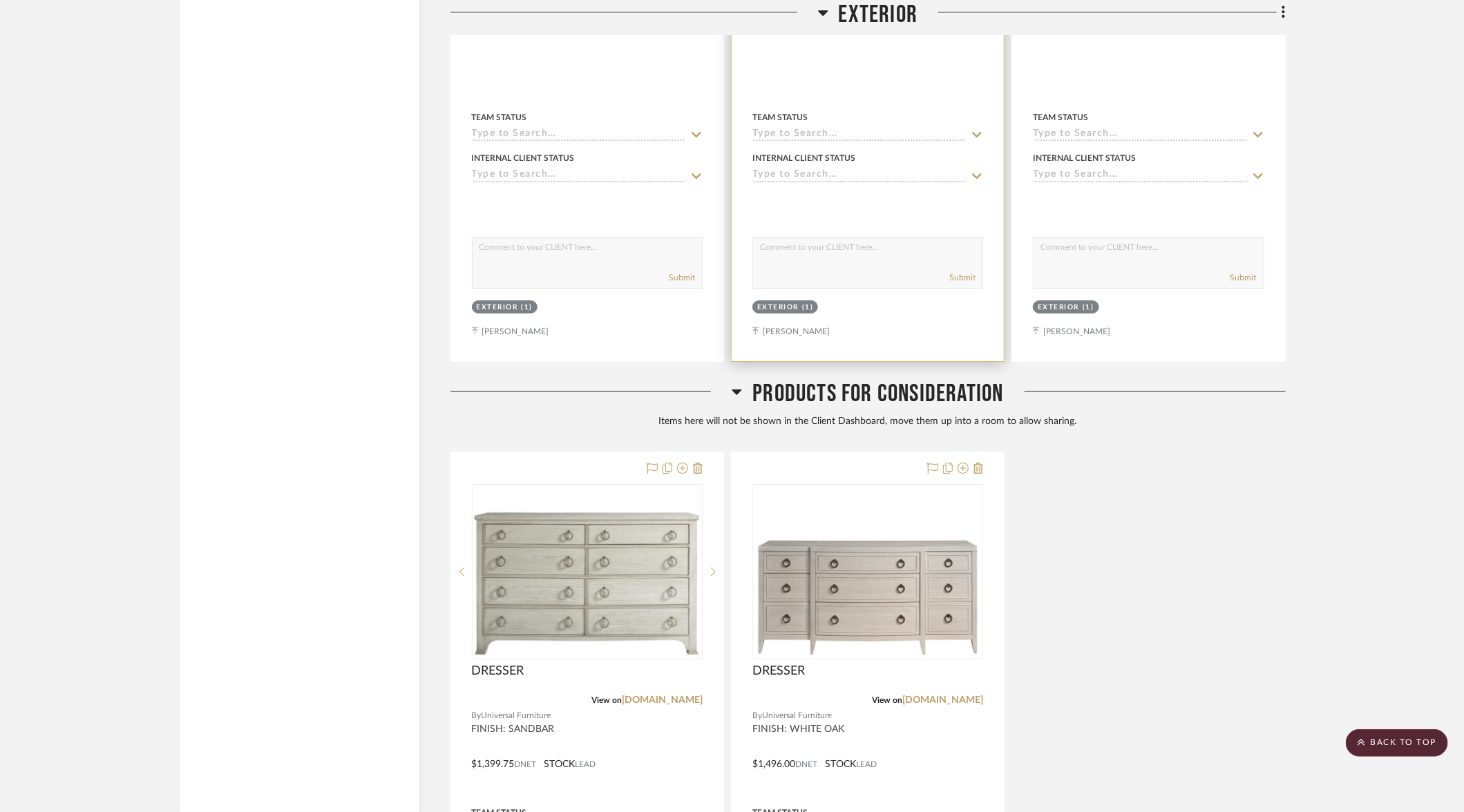
scroll to position [16305, 0]
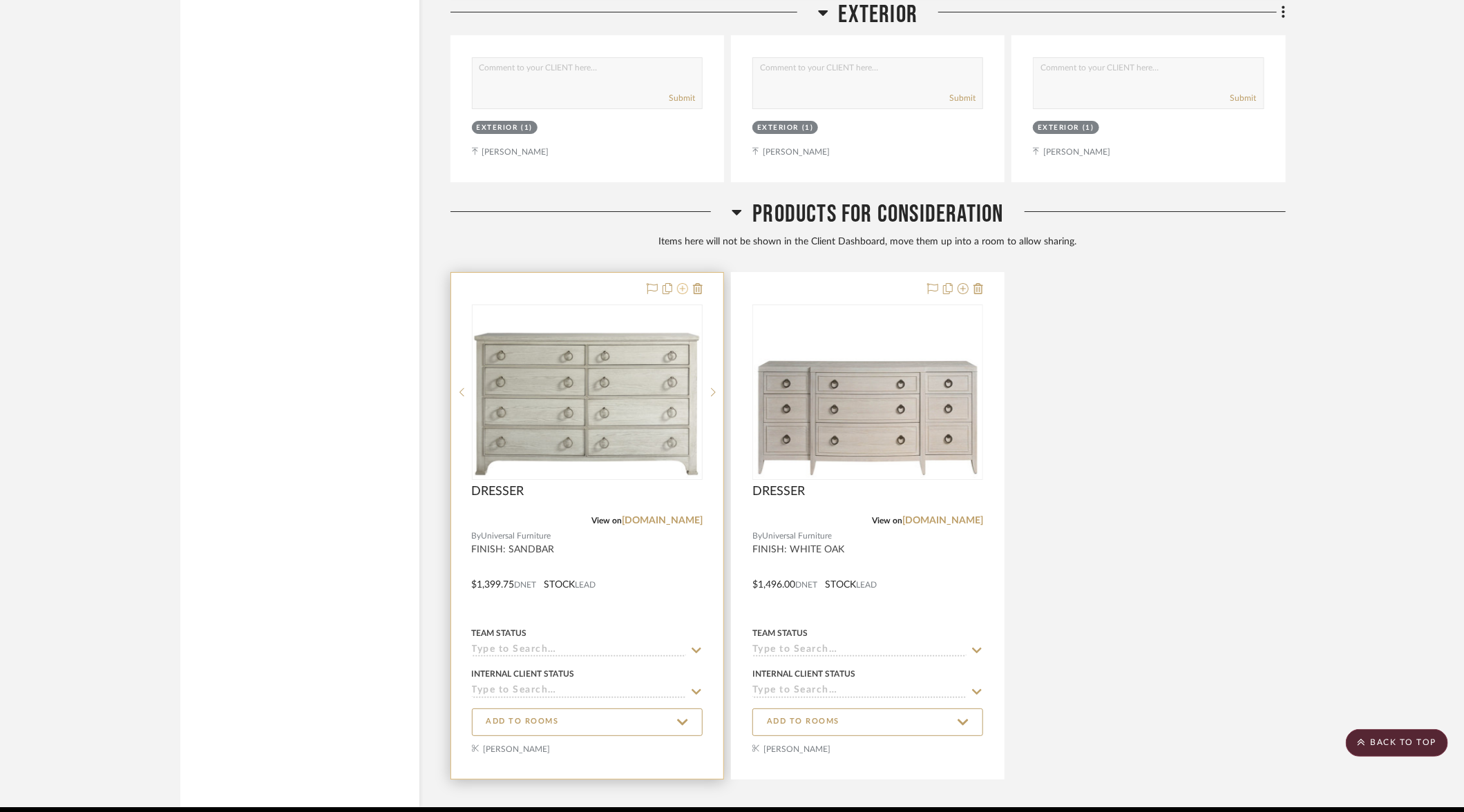
click at [685, 283] on icon at bounding box center [682, 288] width 11 height 11
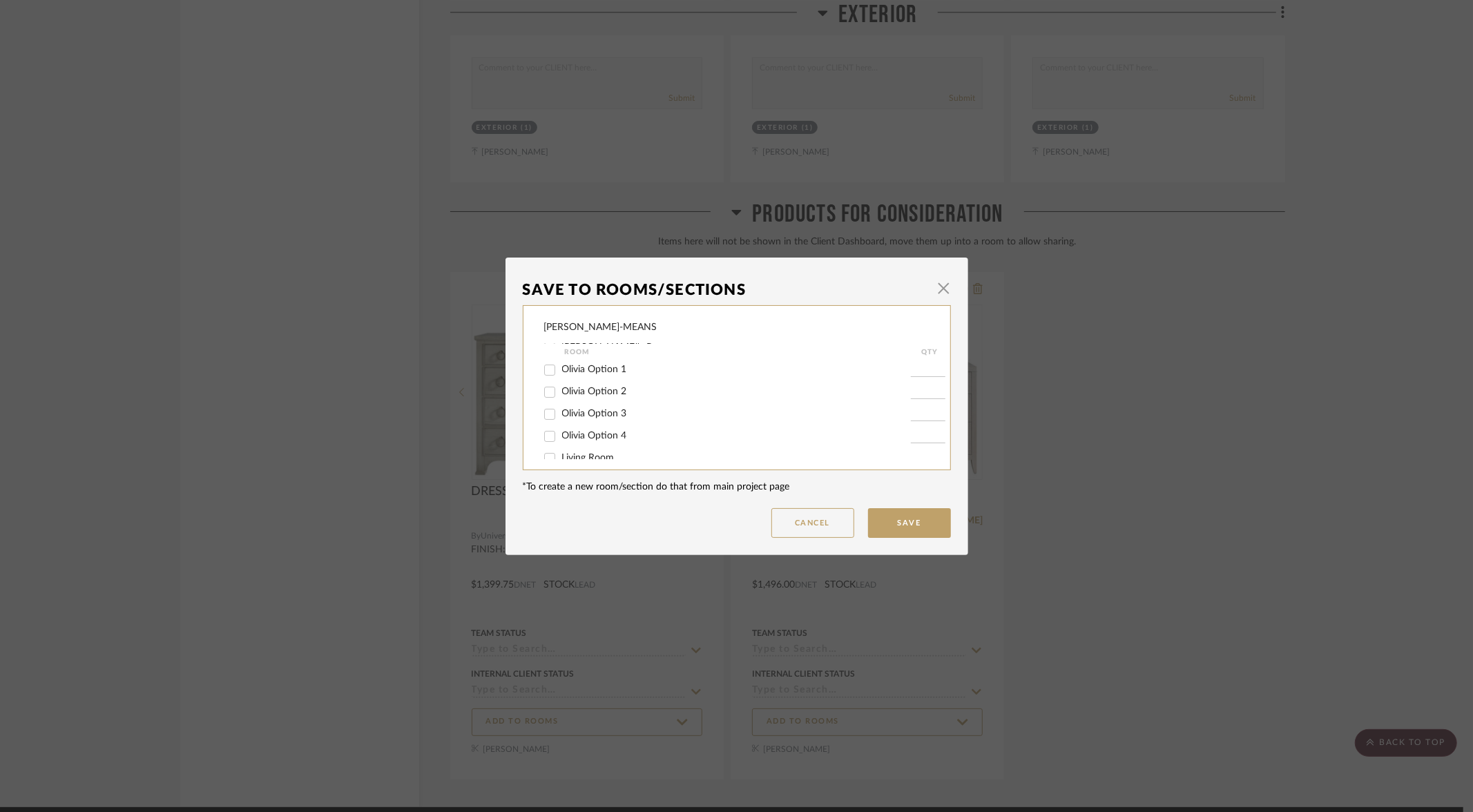
scroll to position [178, 0]
click at [543, 400] on input "Olivia Option 4" at bounding box center [550, 400] width 22 height 22
checkbox input "true"
type input "1"
click at [907, 522] on button "Save" at bounding box center [910, 522] width 83 height 29
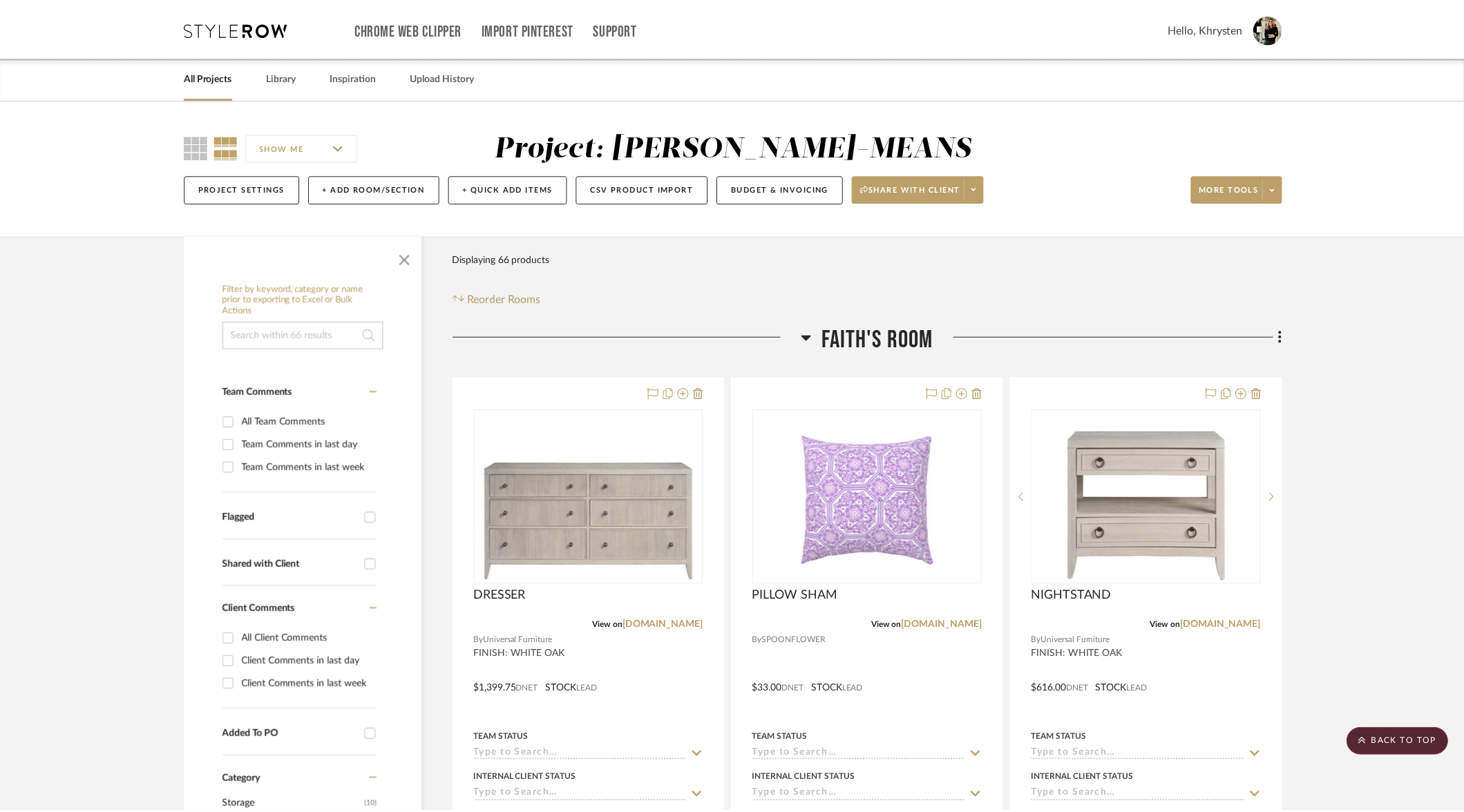
scroll to position [16305, 0]
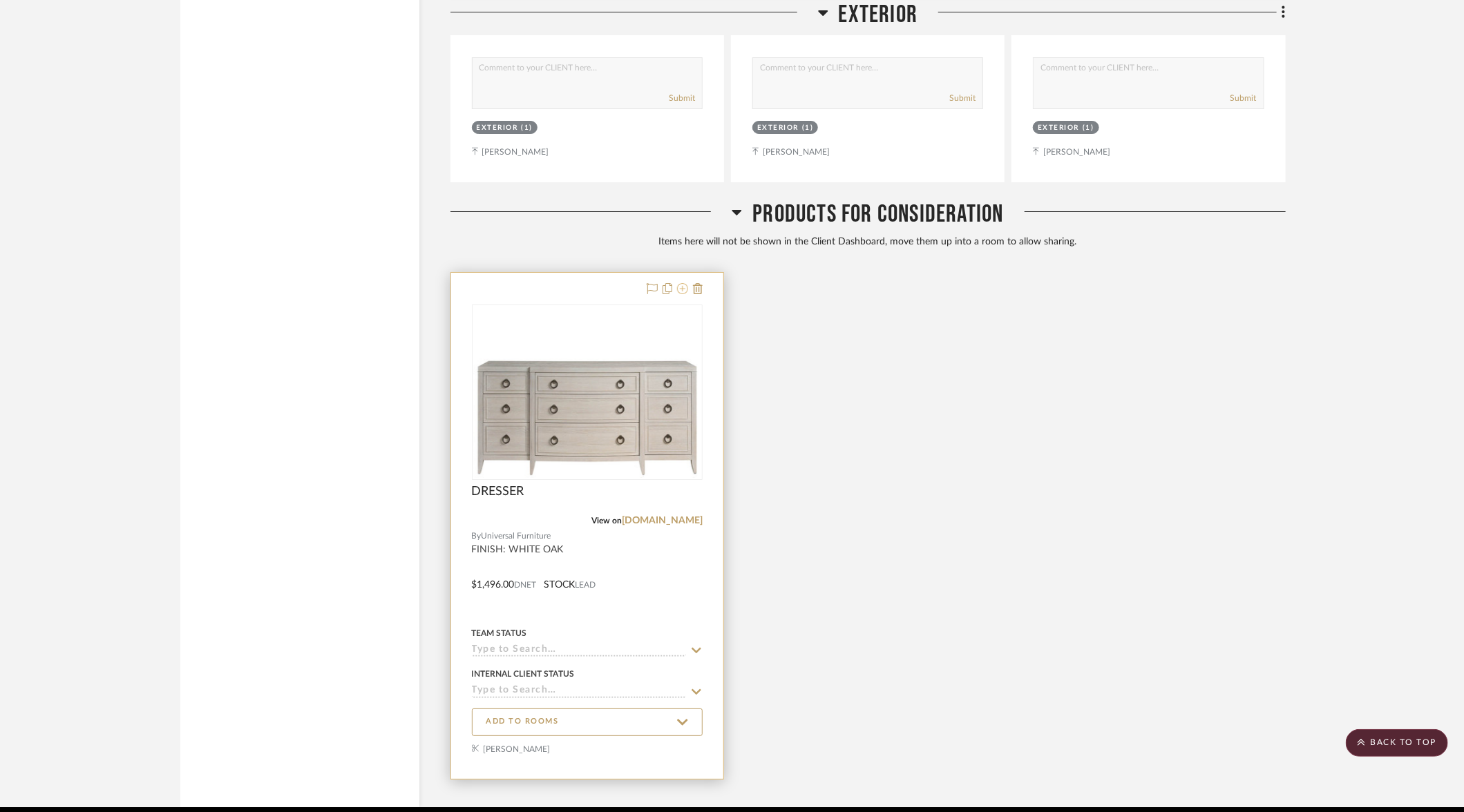
click at [685, 283] on icon at bounding box center [682, 288] width 11 height 11
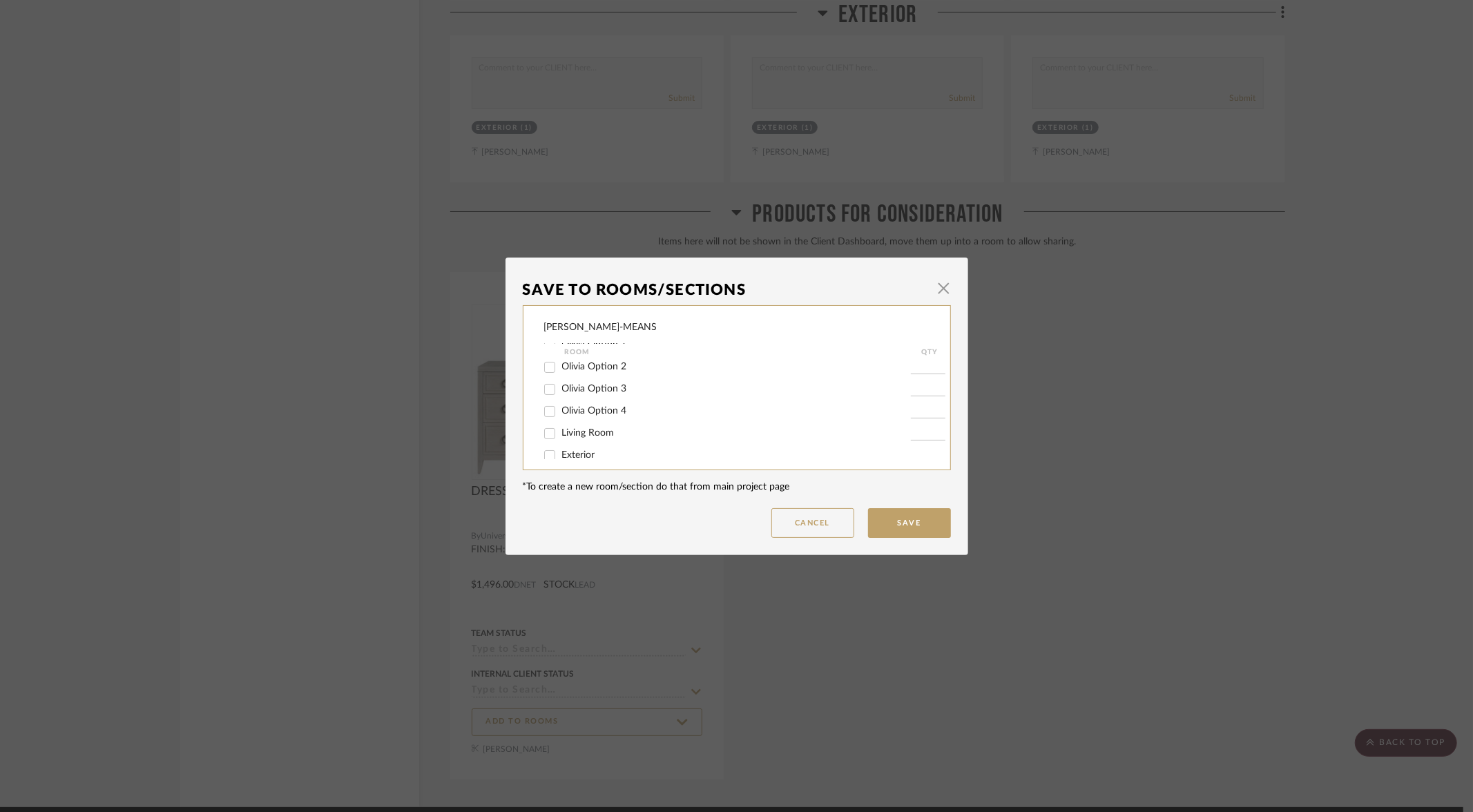
scroll to position [167, 0]
click at [543, 411] on input "Olivia Option 4" at bounding box center [550, 403] width 22 height 22
checkbox input "true"
type input "1"
click at [915, 520] on button "Save" at bounding box center [910, 522] width 83 height 29
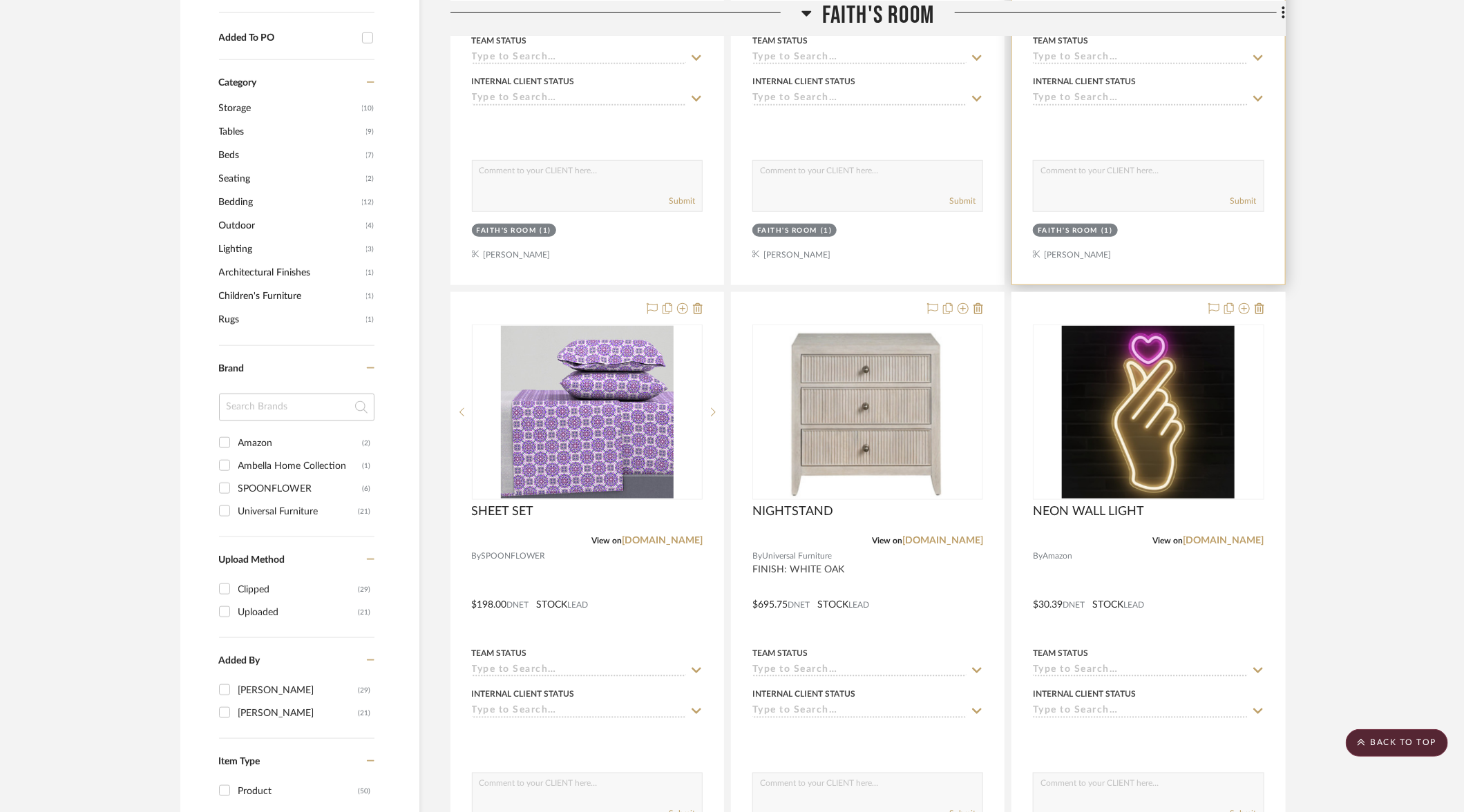
scroll to position [699, 0]
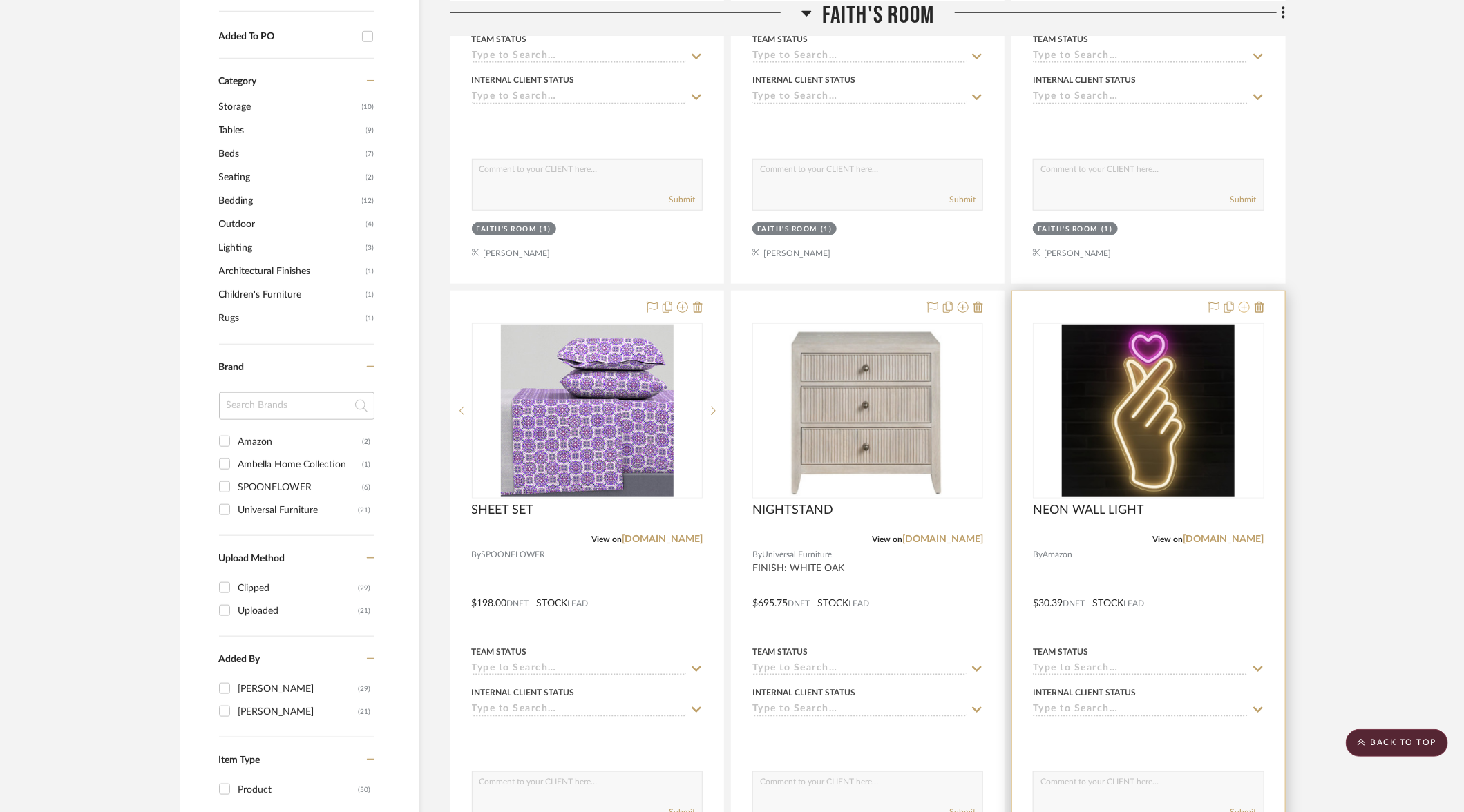
click at [1245, 303] on icon at bounding box center [1244, 307] width 11 height 11
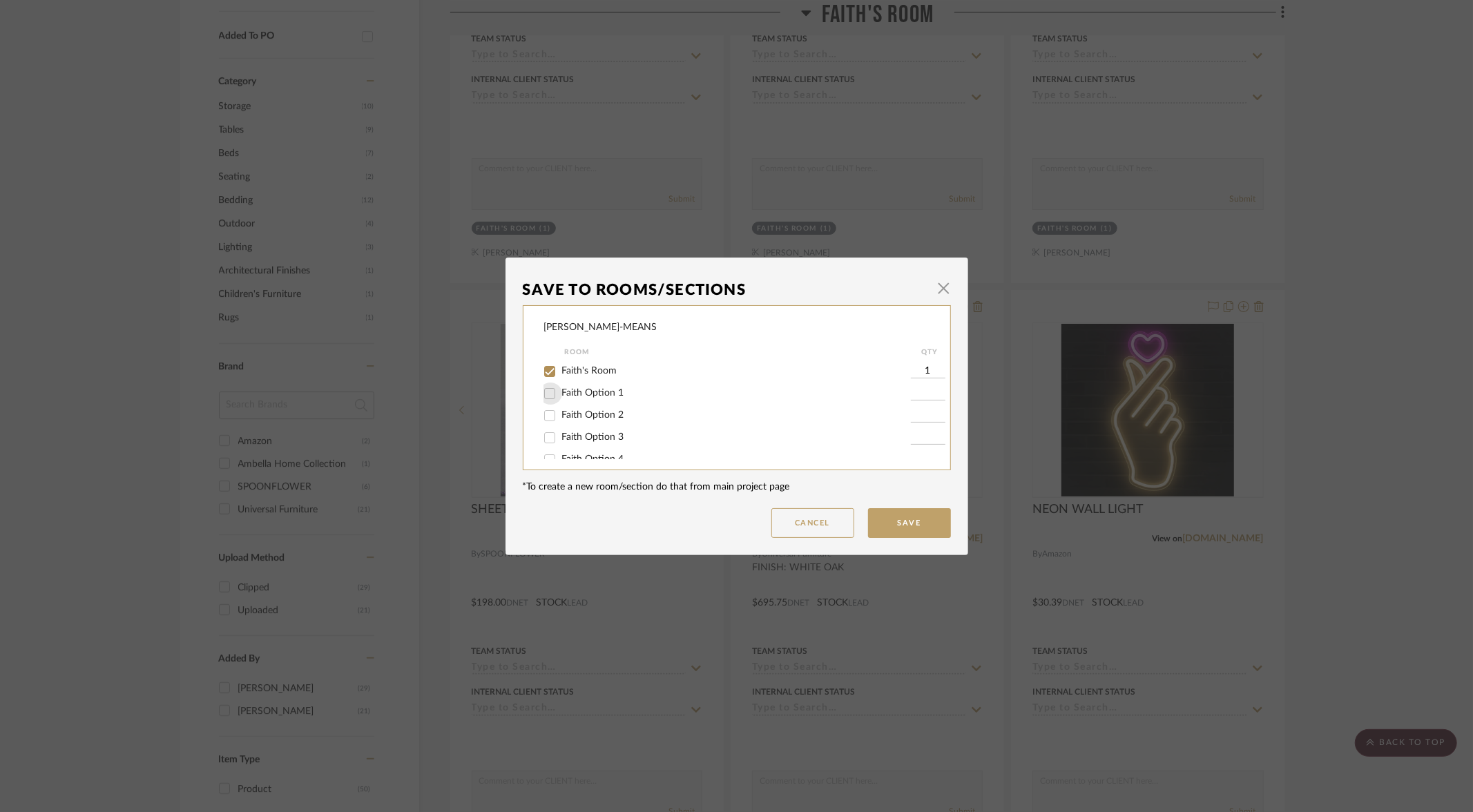
click at [548, 396] on input "Faith Option 1" at bounding box center [550, 393] width 22 height 22
checkbox input "true"
type input "1"
click at [541, 416] on input "Faith Option 2" at bounding box center [550, 416] width 22 height 22
checkbox input "true"
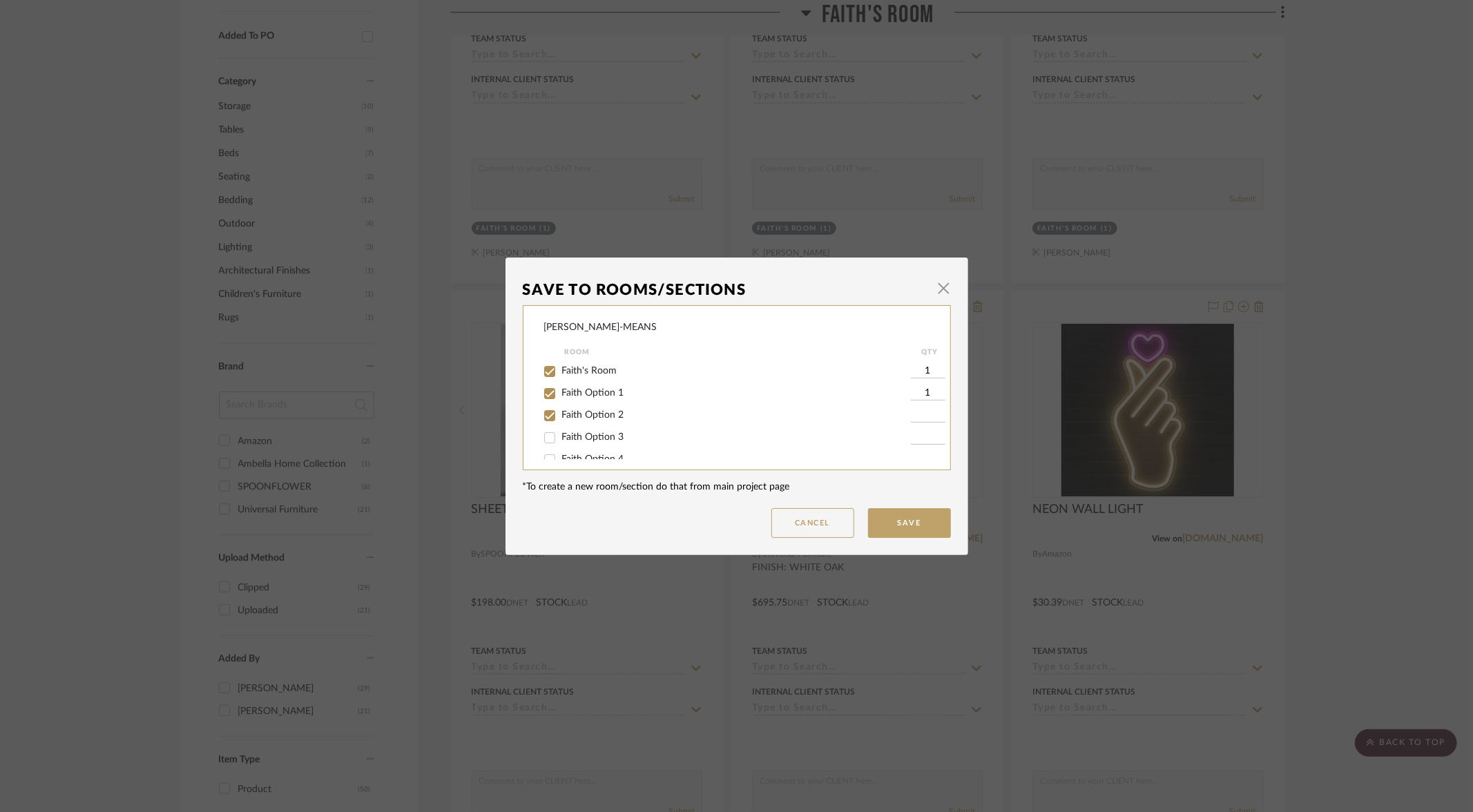
type input "1"
click at [546, 441] on input "Faith Option 3" at bounding box center [550, 438] width 22 height 22
checkbox input "true"
type input "1"
click at [540, 370] on input "Faith's Room" at bounding box center [550, 371] width 22 height 22
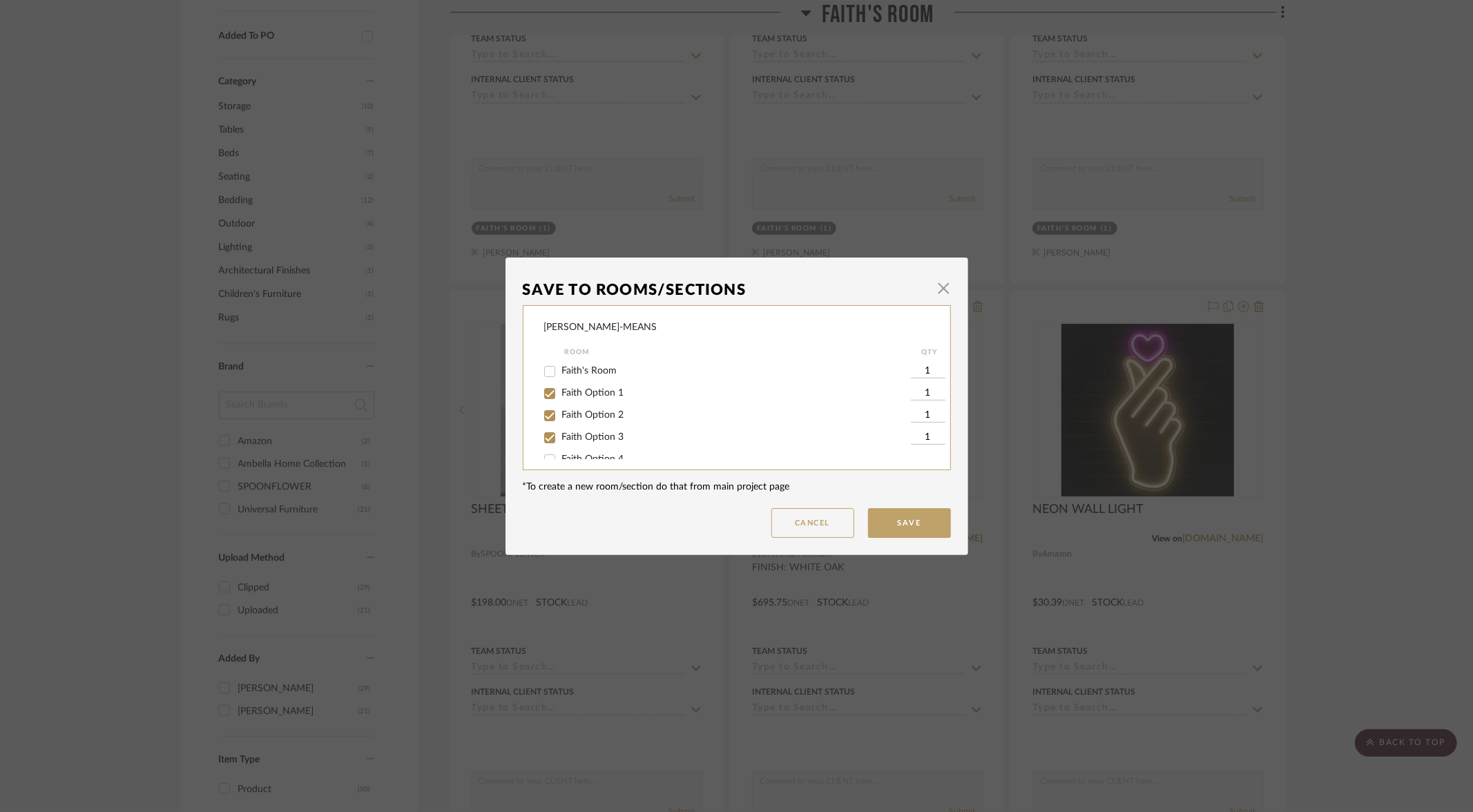
checkbox input "false"
click at [897, 527] on button "Save" at bounding box center [910, 522] width 83 height 29
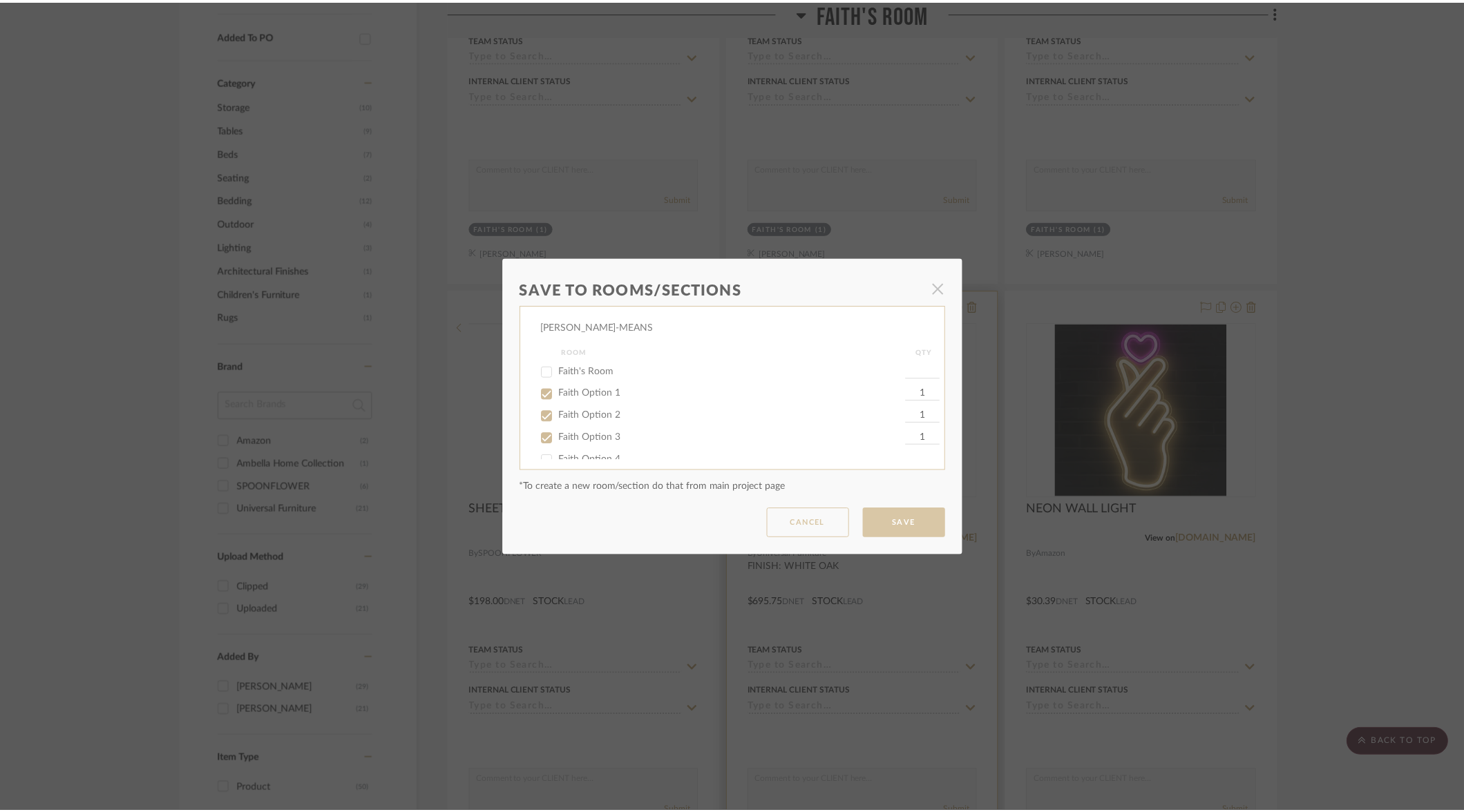
scroll to position [699, 0]
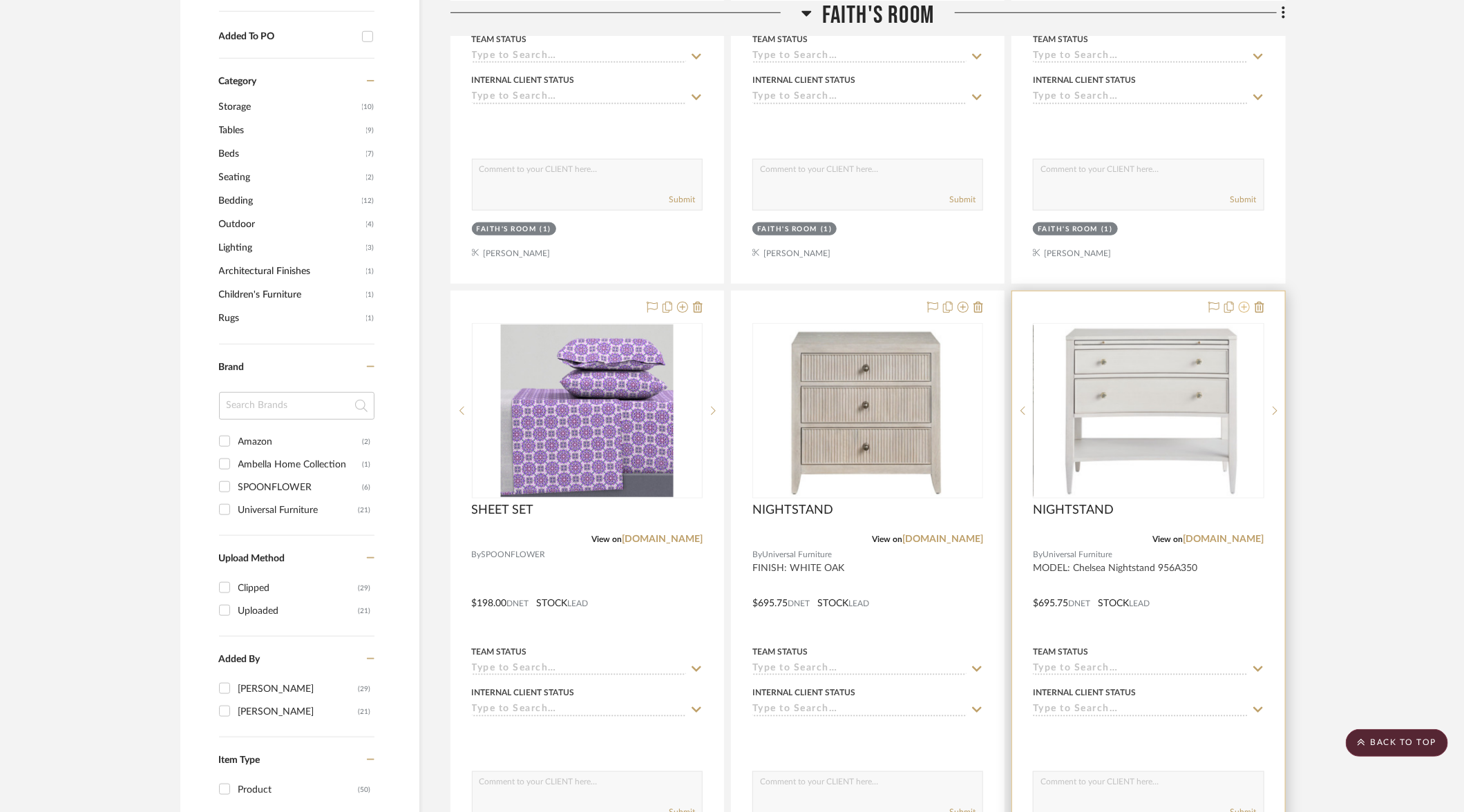
click at [1244, 305] on icon at bounding box center [1244, 307] width 11 height 11
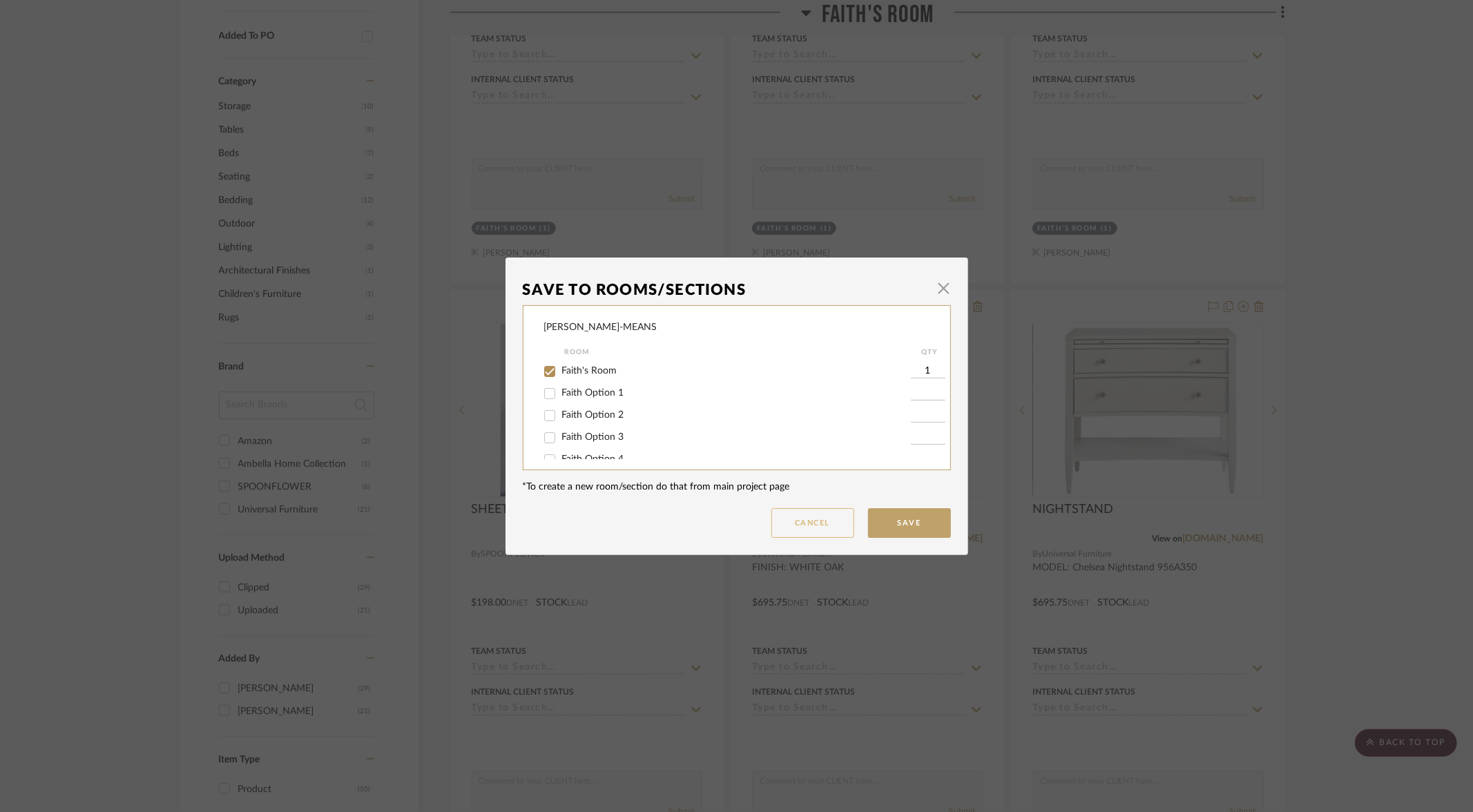
click at [790, 519] on button "Cancel" at bounding box center [813, 522] width 83 height 29
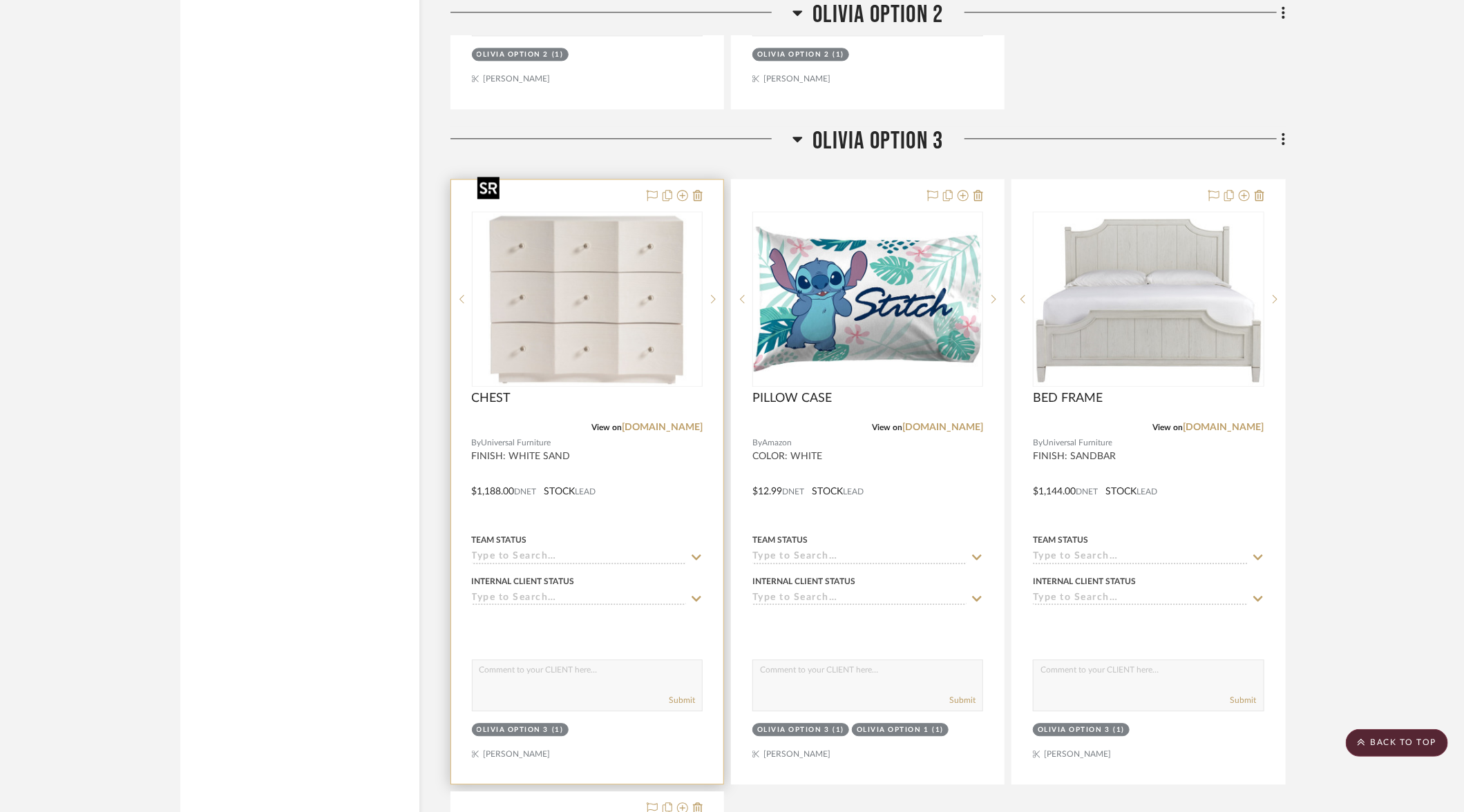
scroll to position [11835, 0]
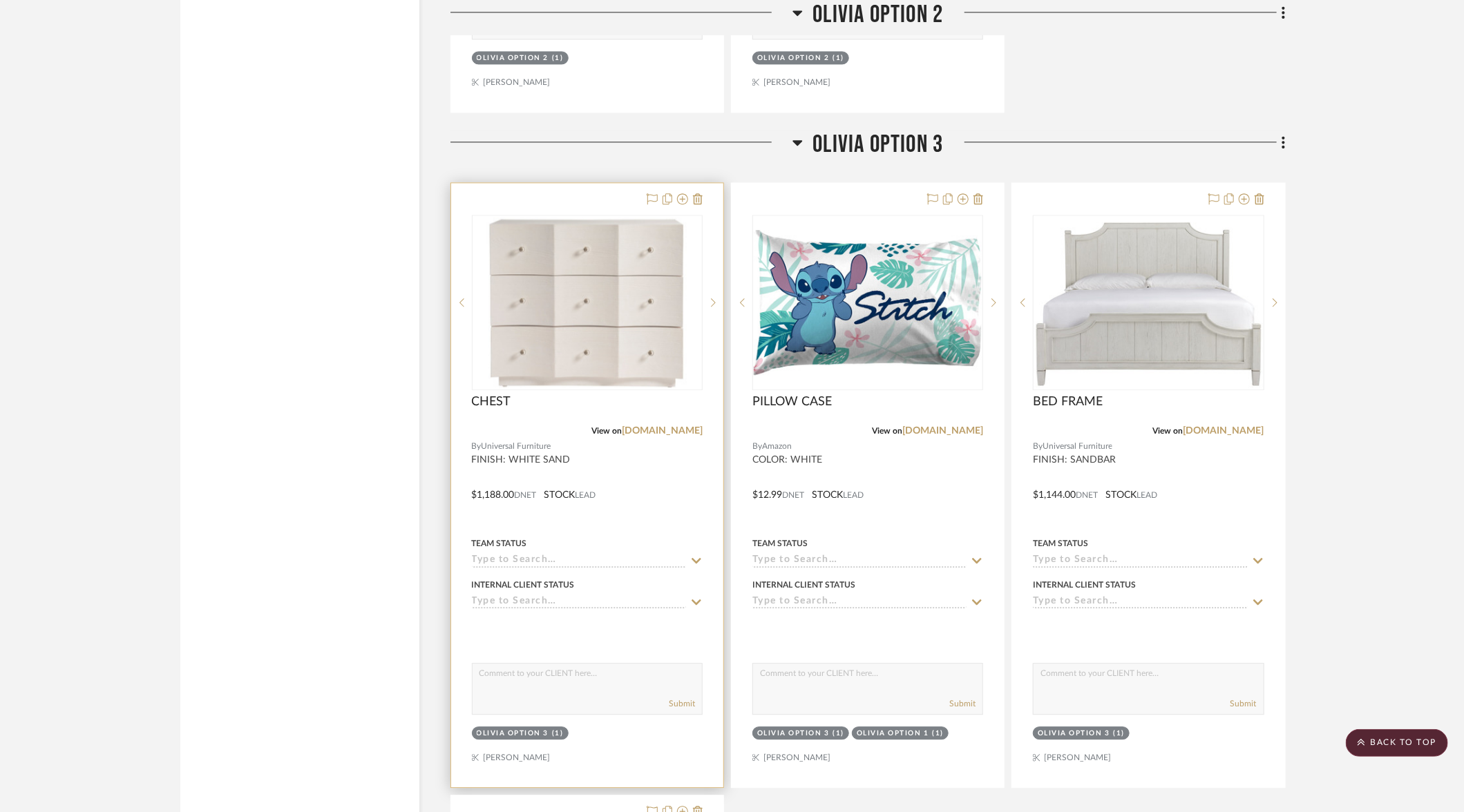
click at [602, 183] on div at bounding box center [587, 484] width 272 height 604
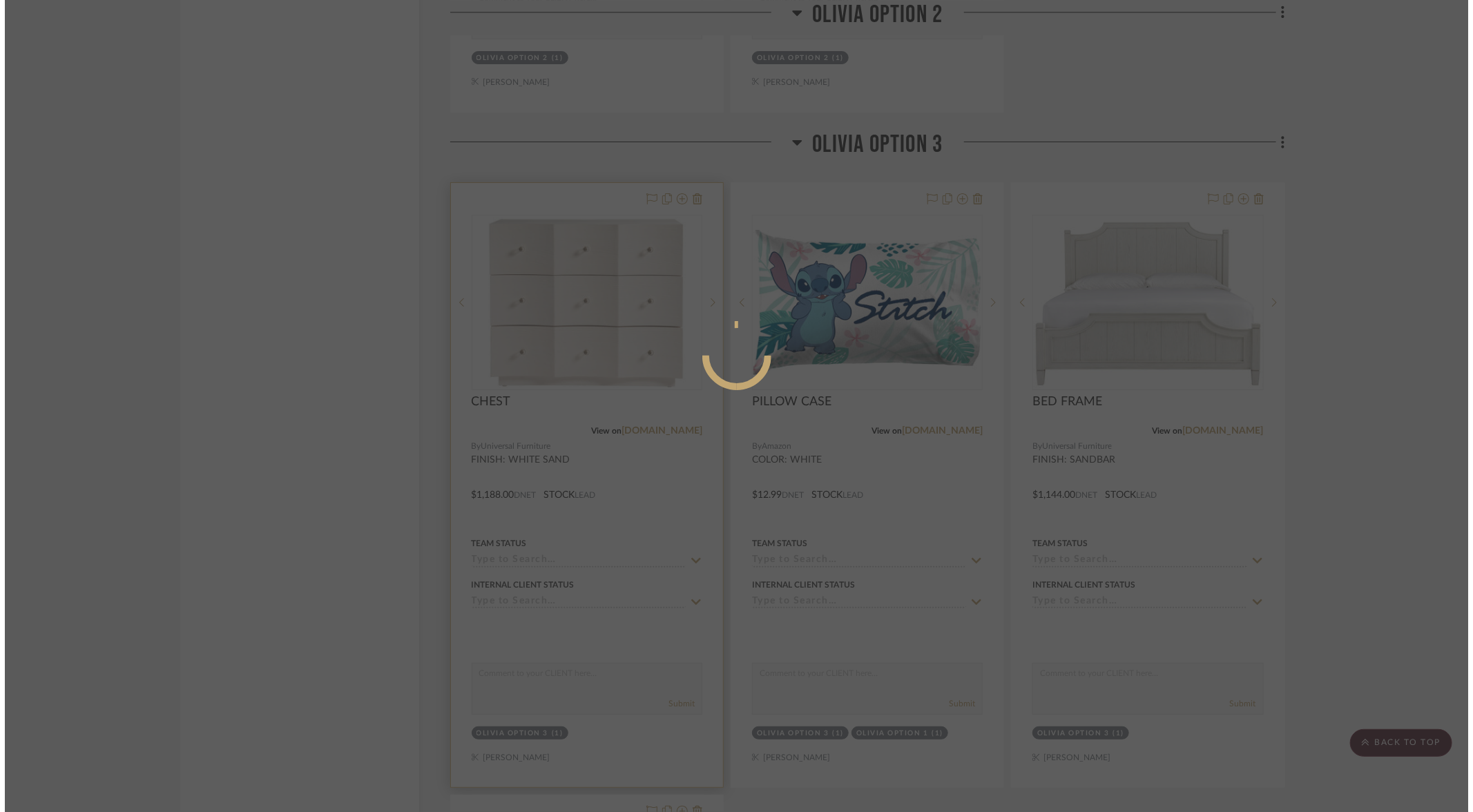
scroll to position [0, 0]
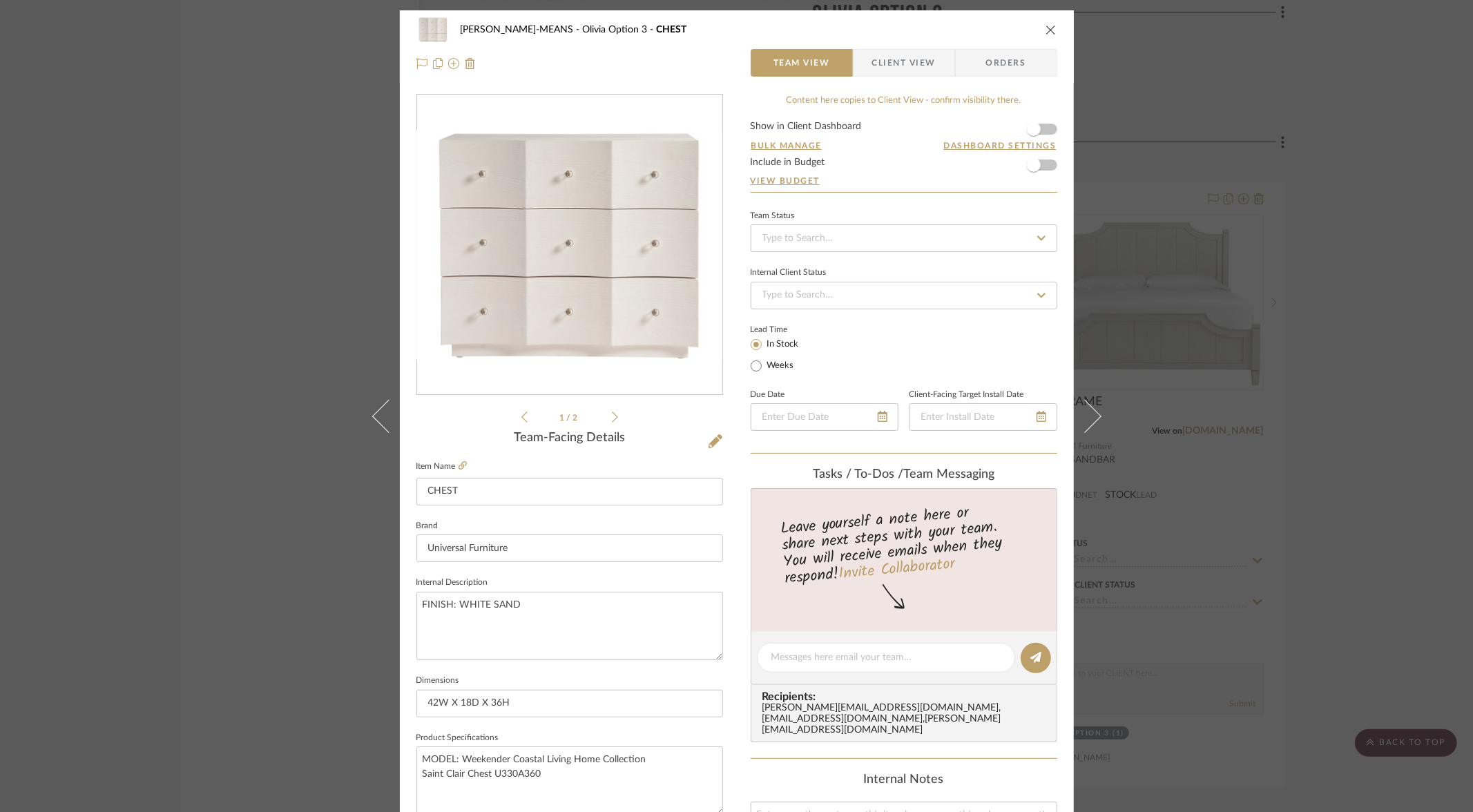
click at [1046, 32] on icon "close" at bounding box center [1051, 29] width 11 height 11
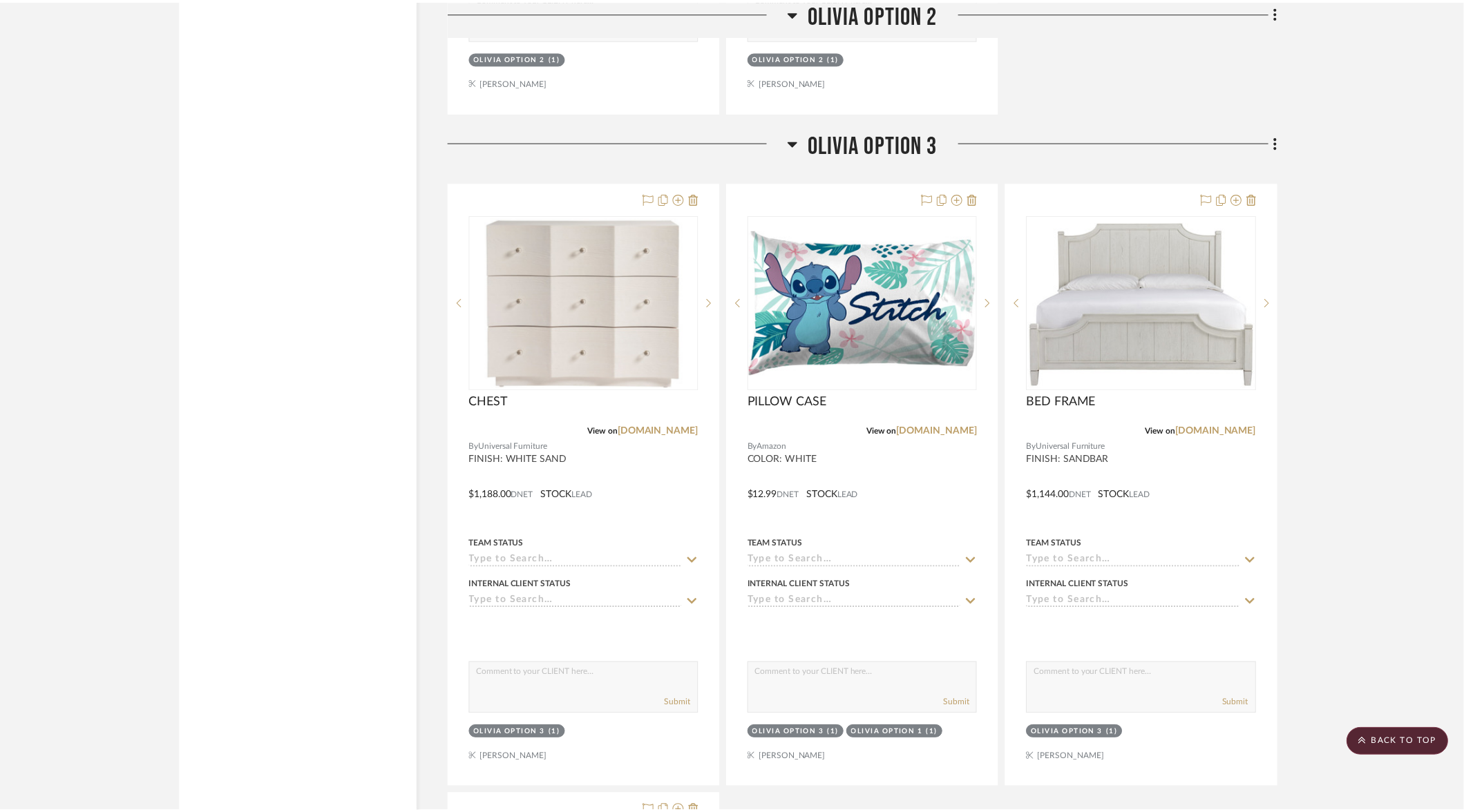
scroll to position [11835, 0]
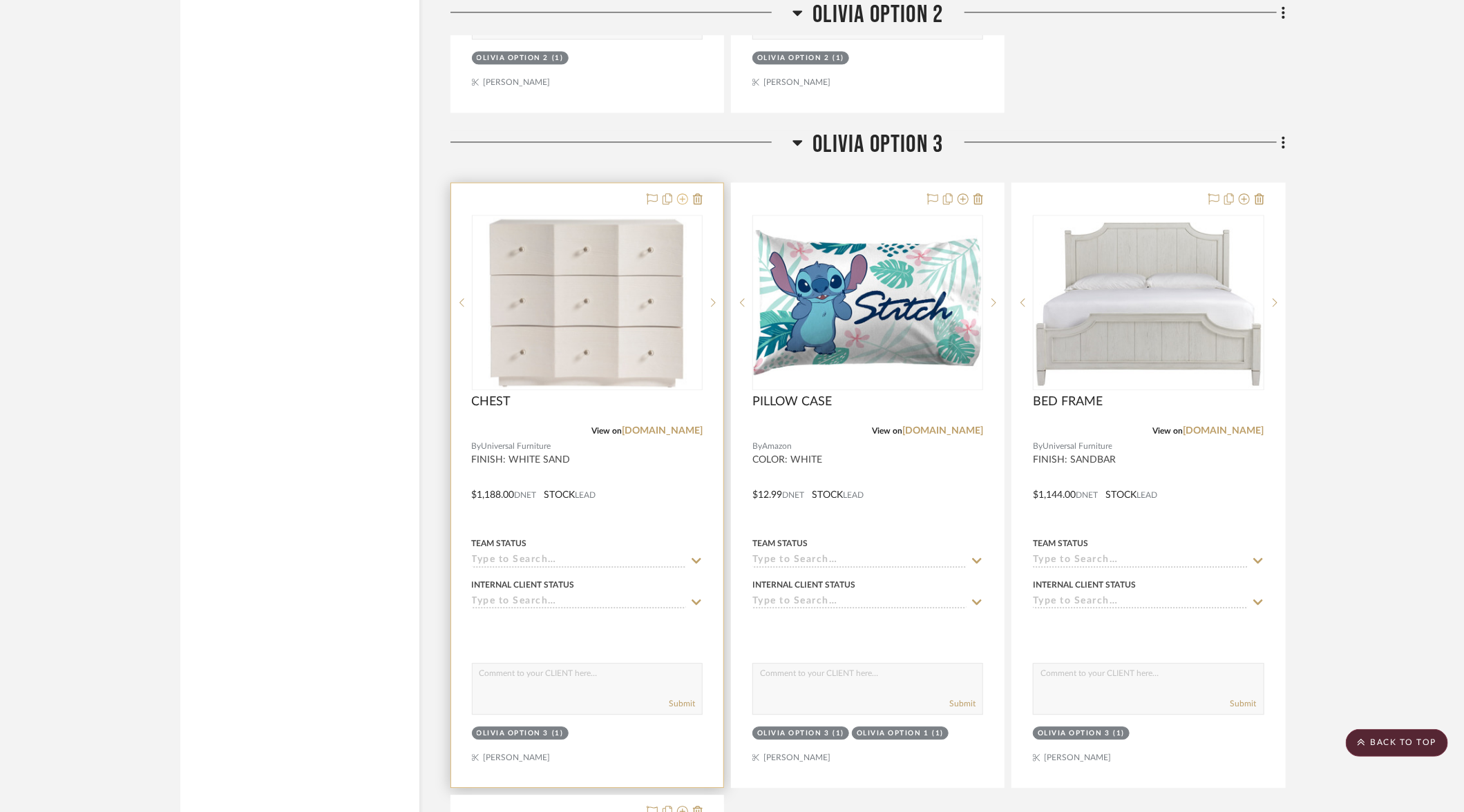
click at [683, 194] on icon at bounding box center [682, 199] width 11 height 11
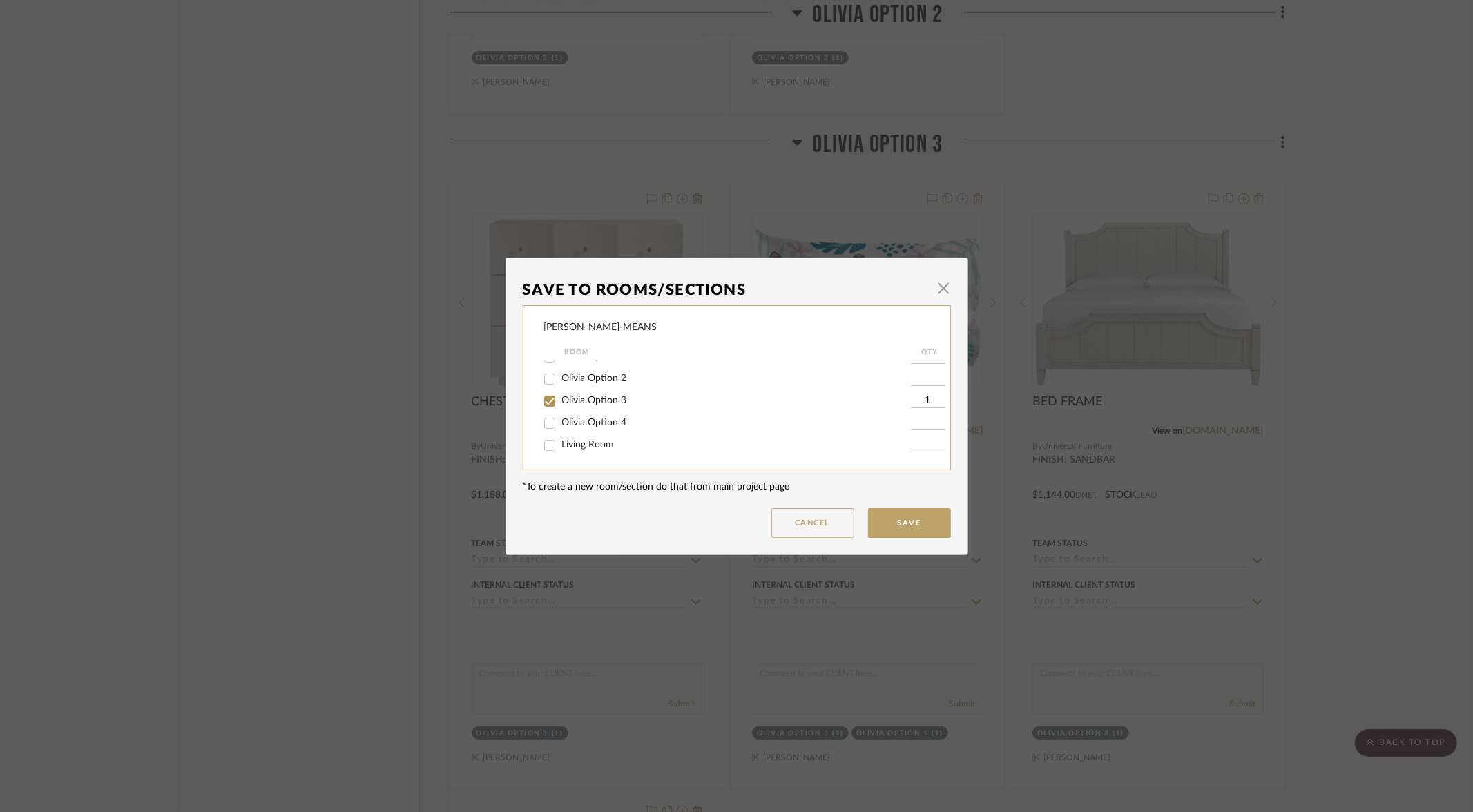
scroll to position [178, 0]
click at [547, 400] on input "Olivia Option 4" at bounding box center [550, 400] width 22 height 22
checkbox input "true"
type input "1"
click at [544, 379] on input "Olivia Option 3" at bounding box center [550, 378] width 22 height 22
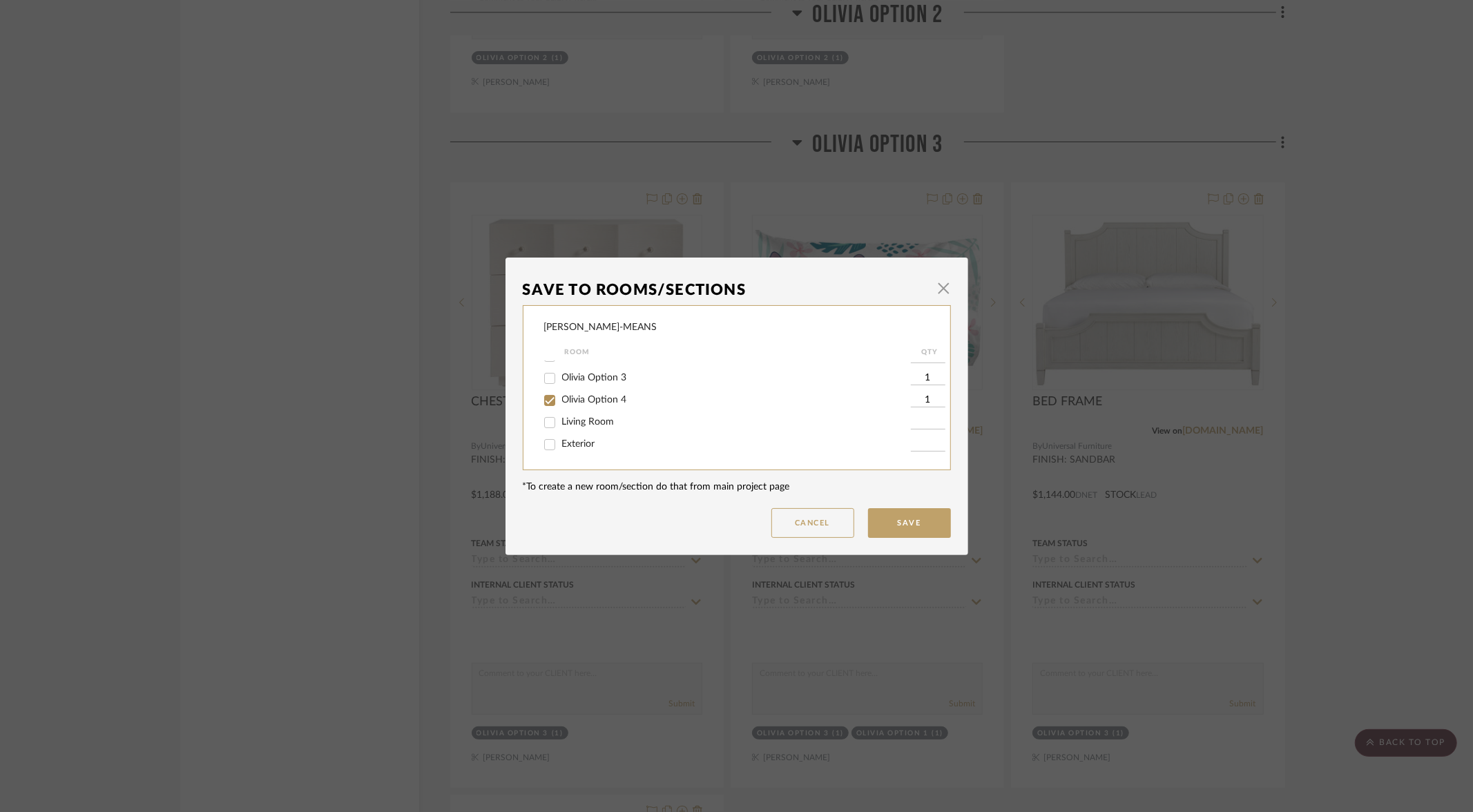
checkbox input "false"
click at [912, 519] on button "Save" at bounding box center [910, 522] width 83 height 29
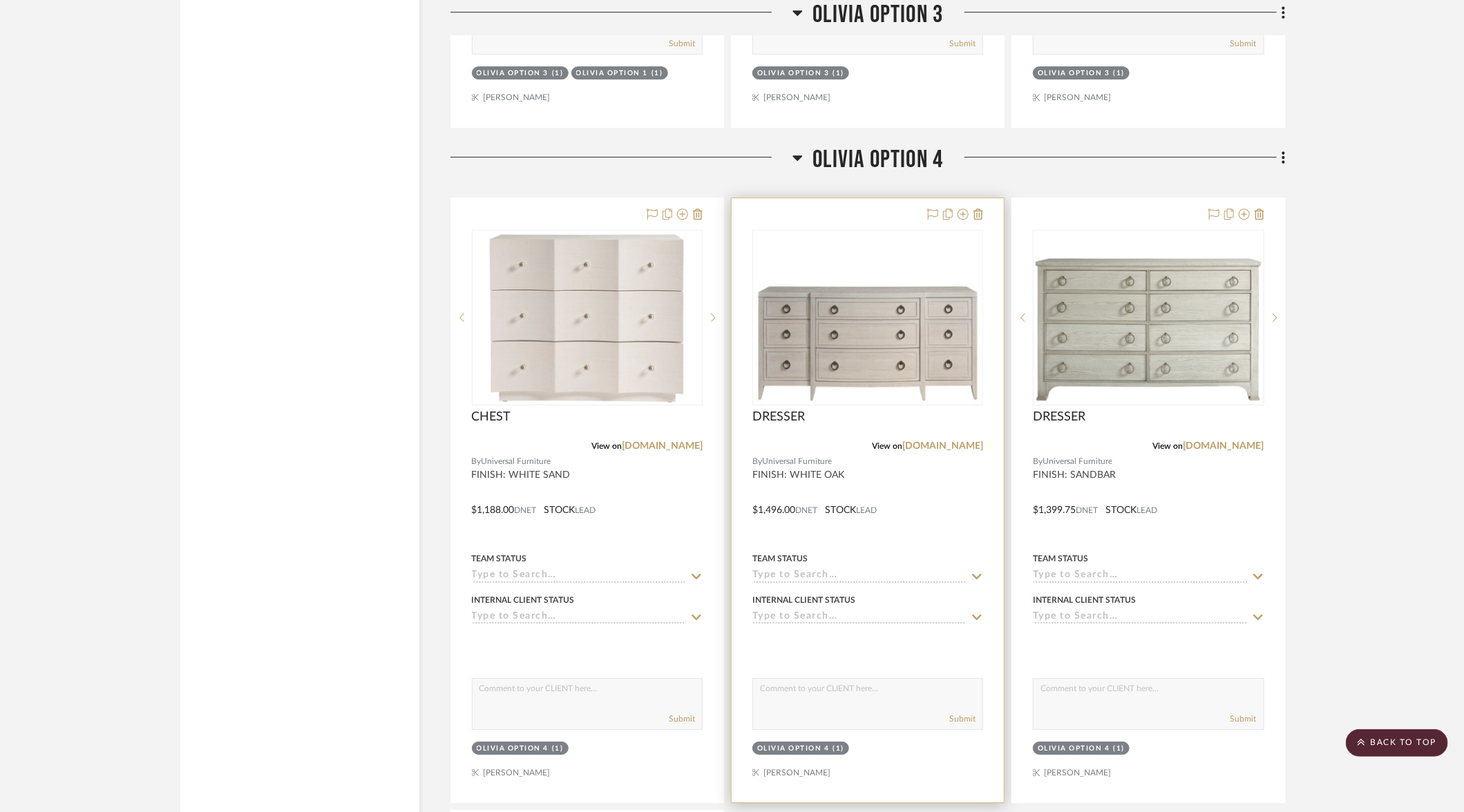
scroll to position [12494, 0]
click at [964, 209] on icon at bounding box center [963, 214] width 11 height 11
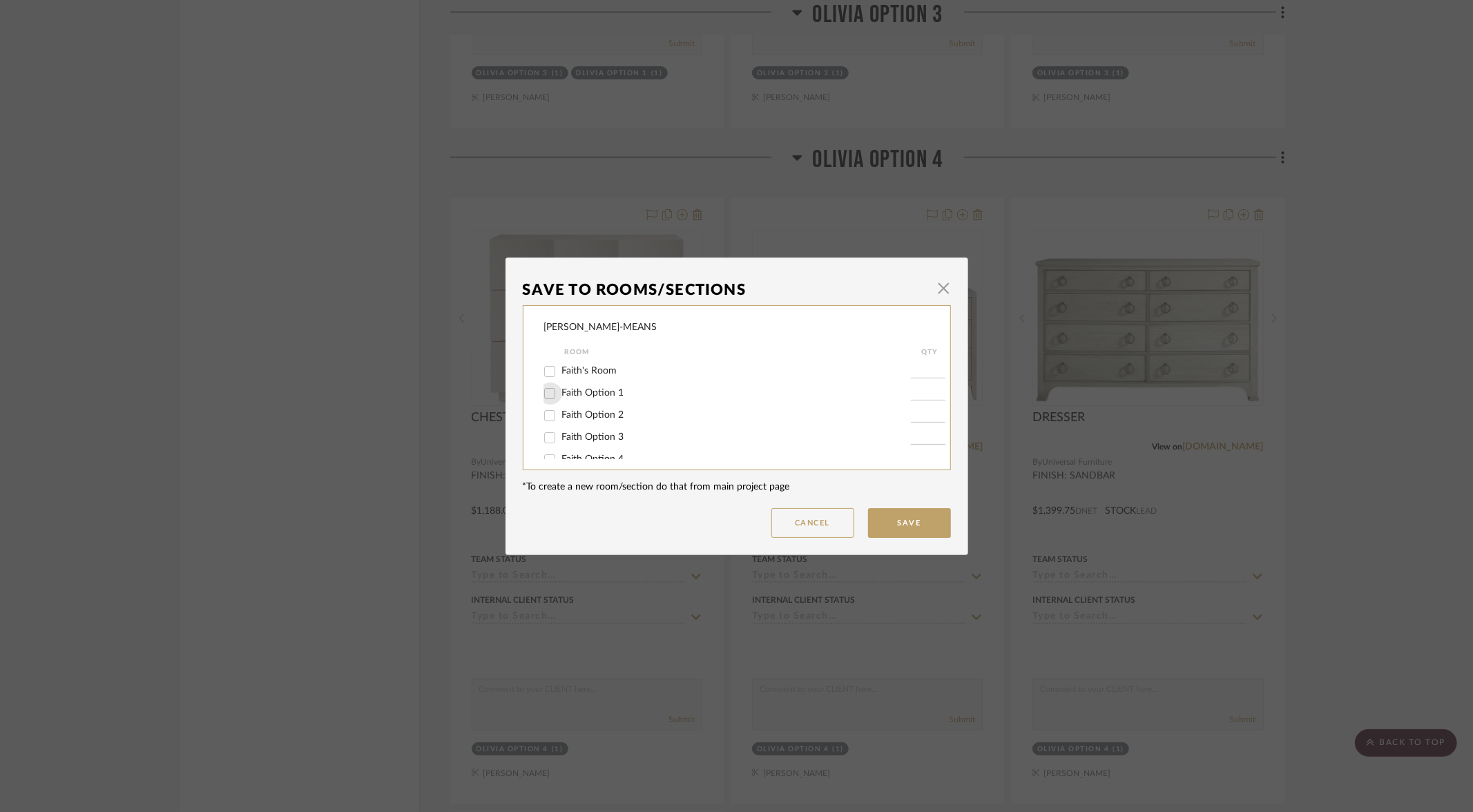
click at [543, 396] on input "Faith Option 1" at bounding box center [550, 393] width 22 height 22
checkbox input "true"
type input "1"
click at [543, 437] on input "Olivia Option 4" at bounding box center [550, 430] width 22 height 22
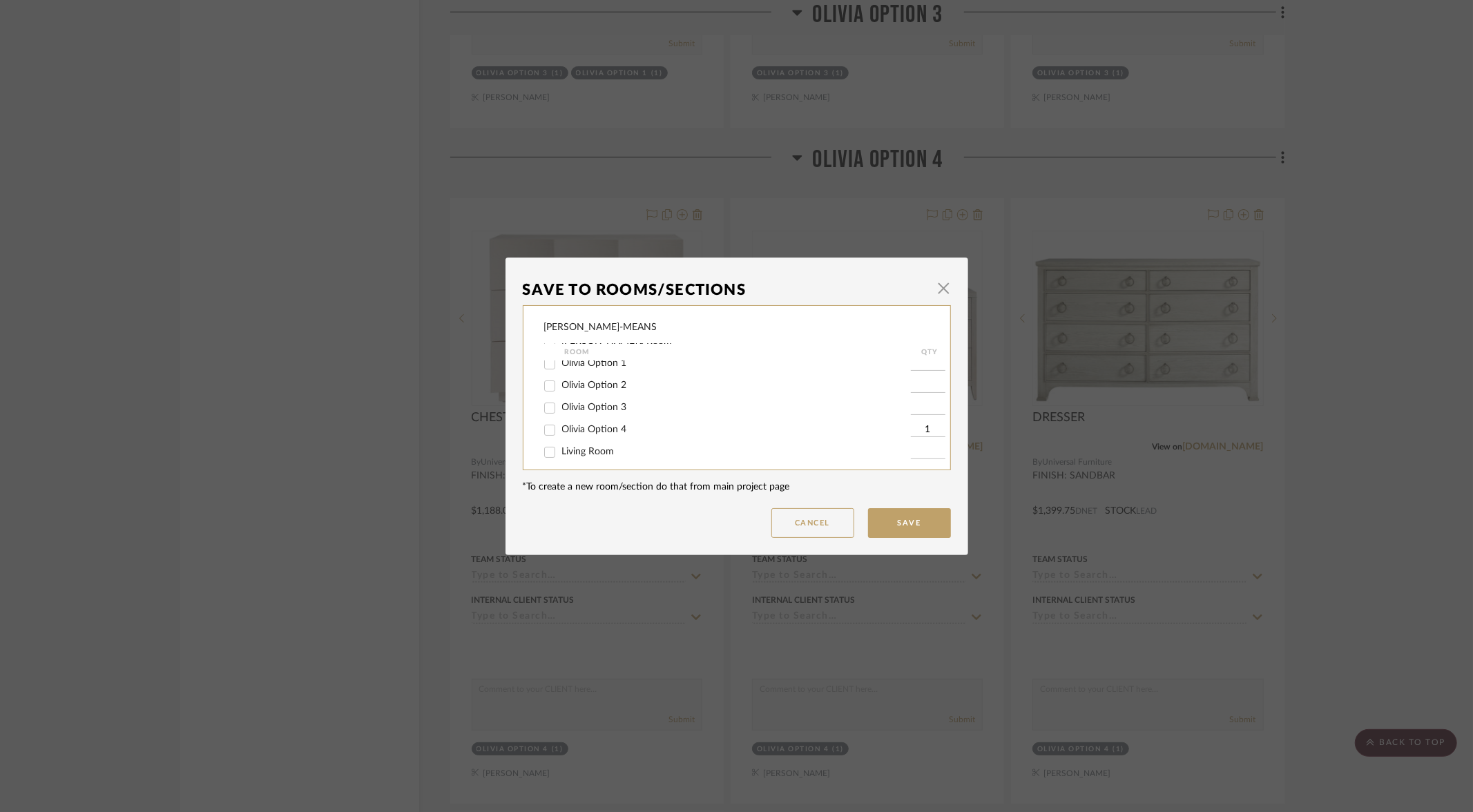
checkbox input "false"
click at [879, 516] on button "Save" at bounding box center [910, 522] width 83 height 29
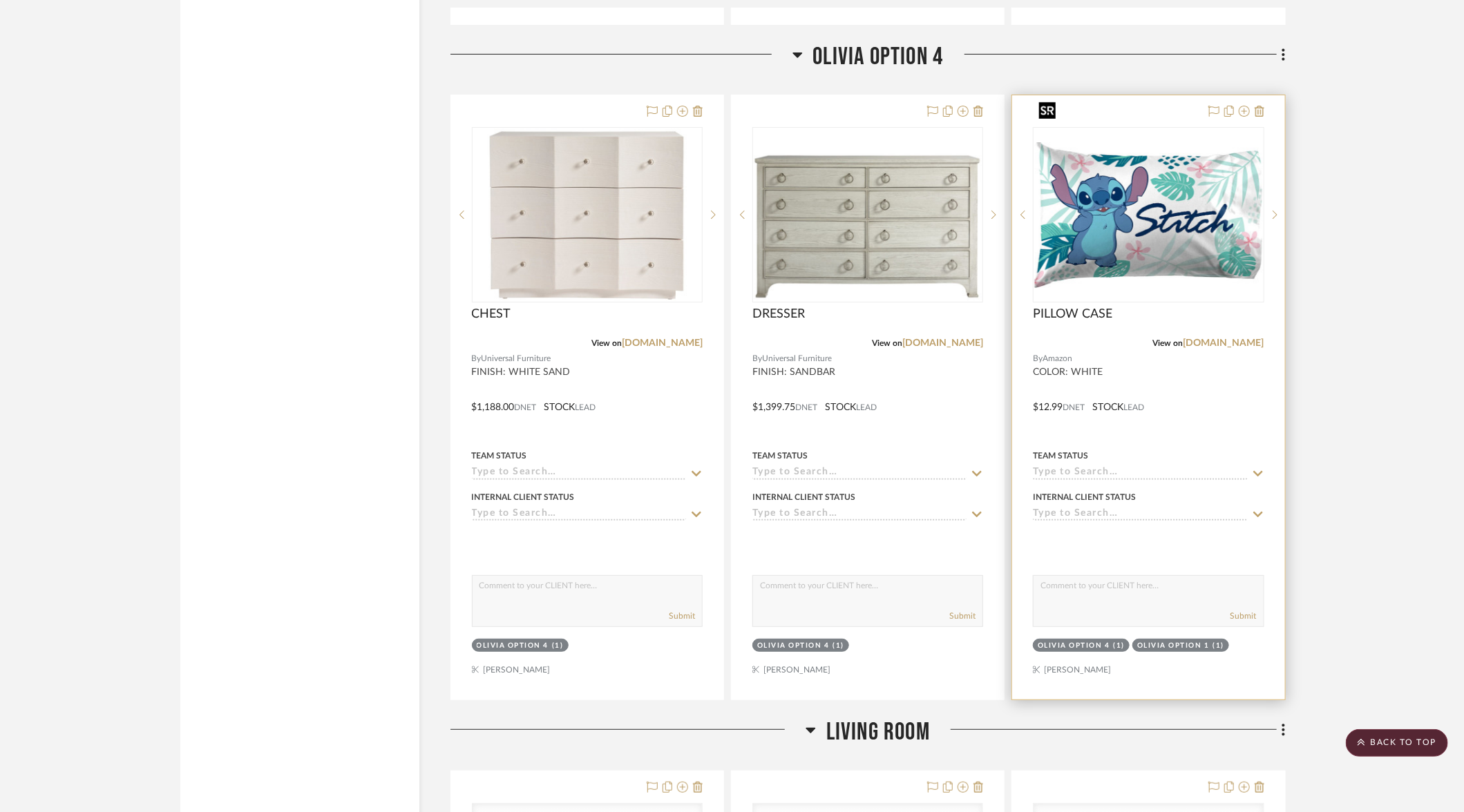
scroll to position [13142, 0]
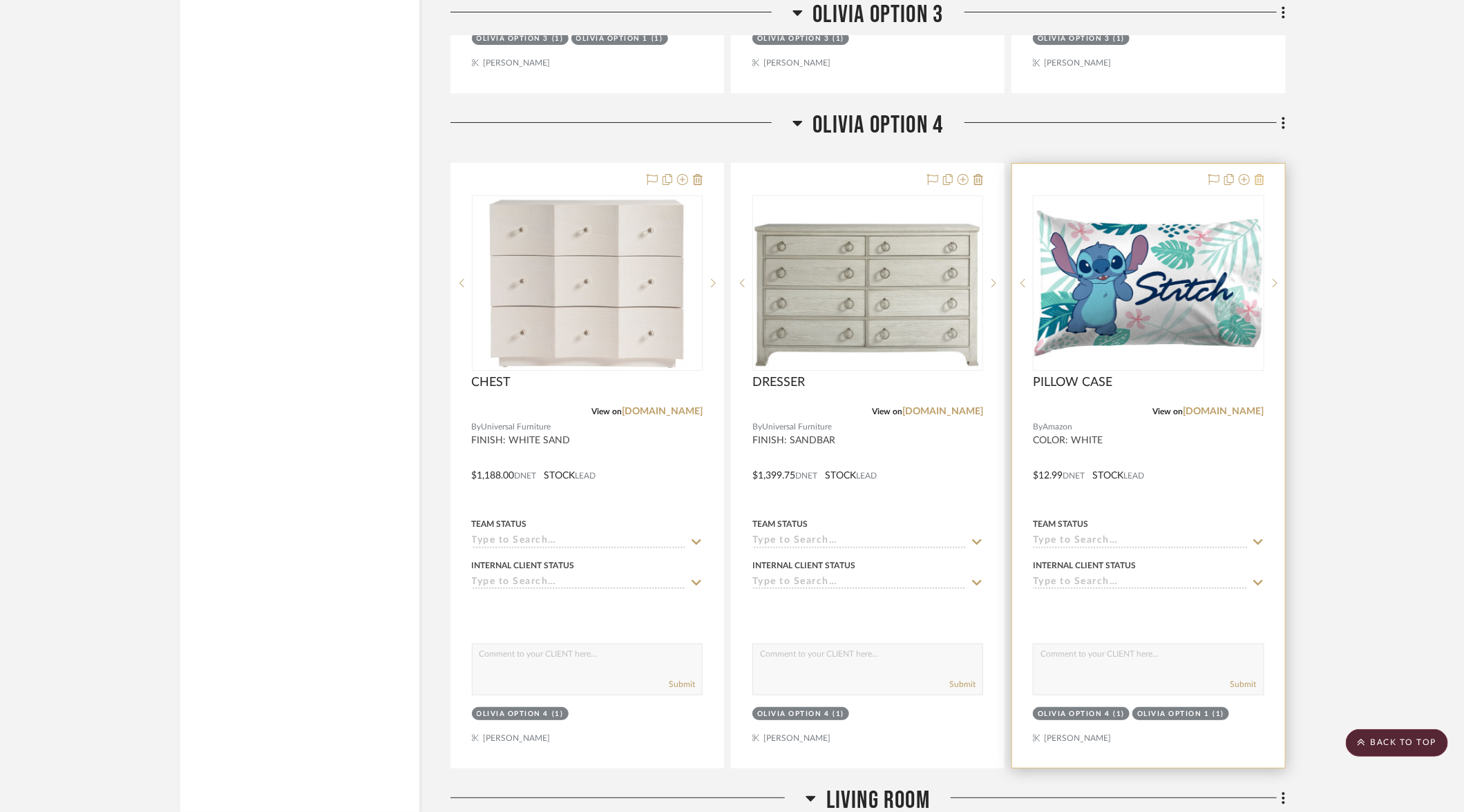
click at [1261, 174] on icon at bounding box center [1259, 179] width 9 height 11
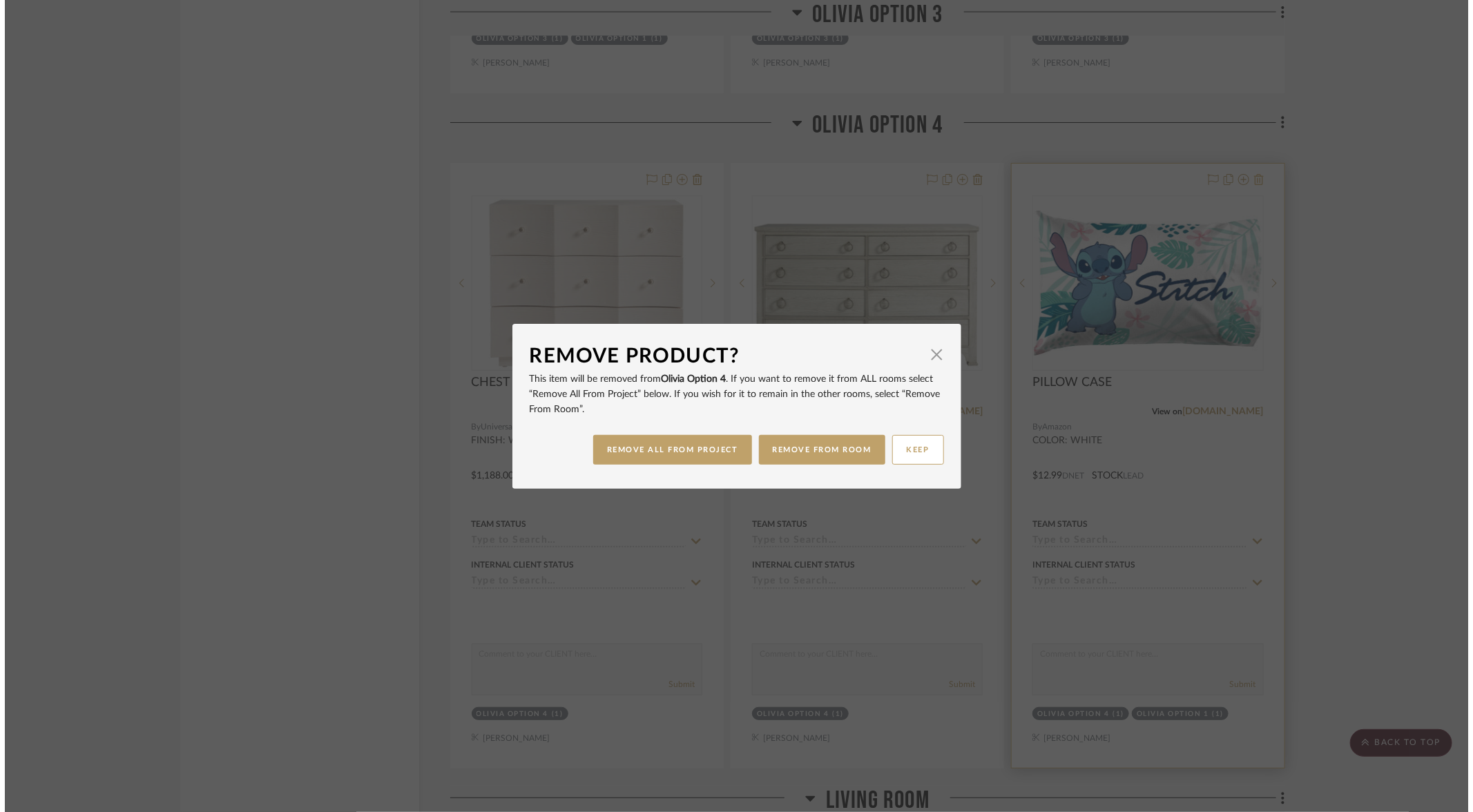
scroll to position [0, 0]
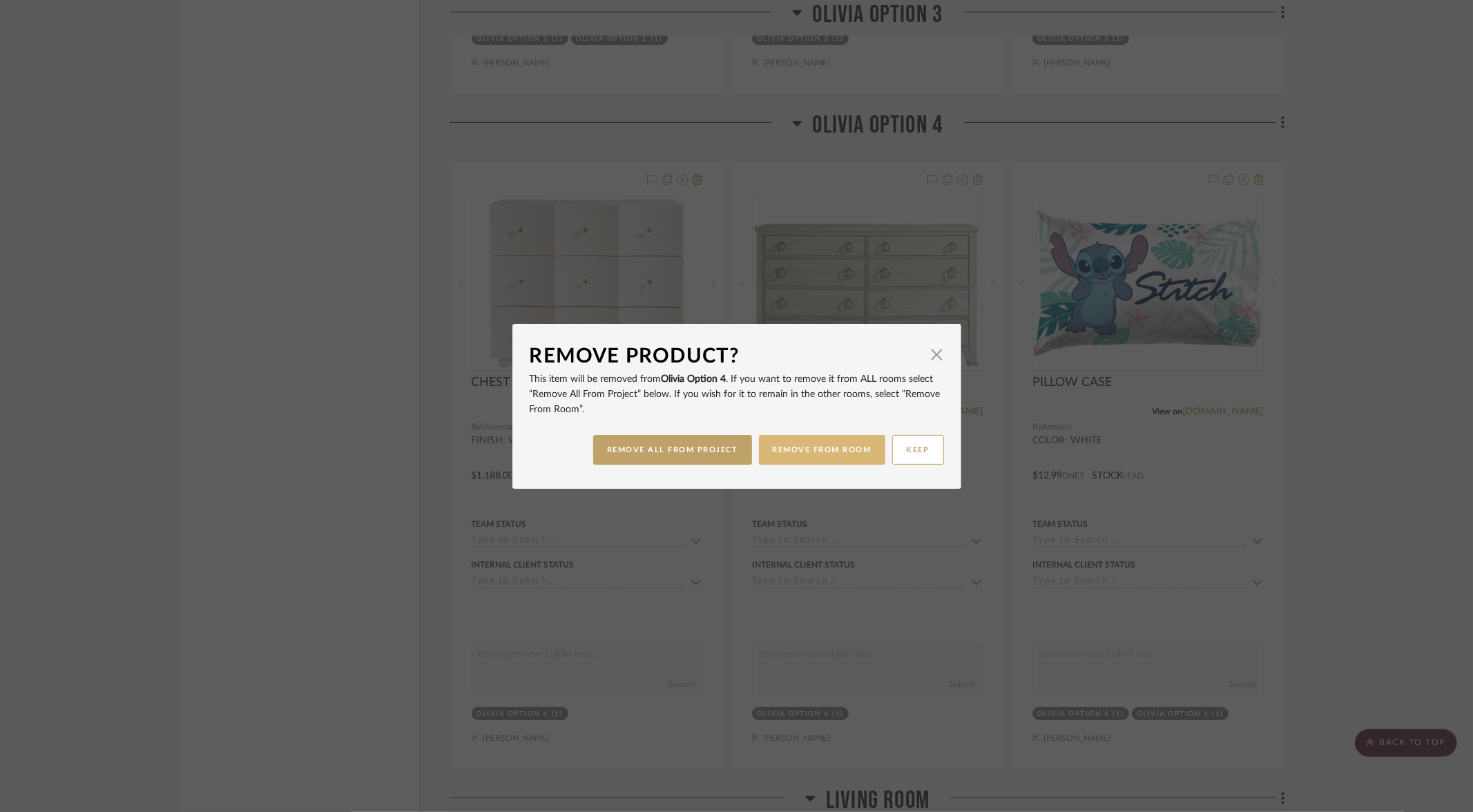
click at [821, 447] on button "REMOVE FROM ROOM" at bounding box center [822, 449] width 126 height 29
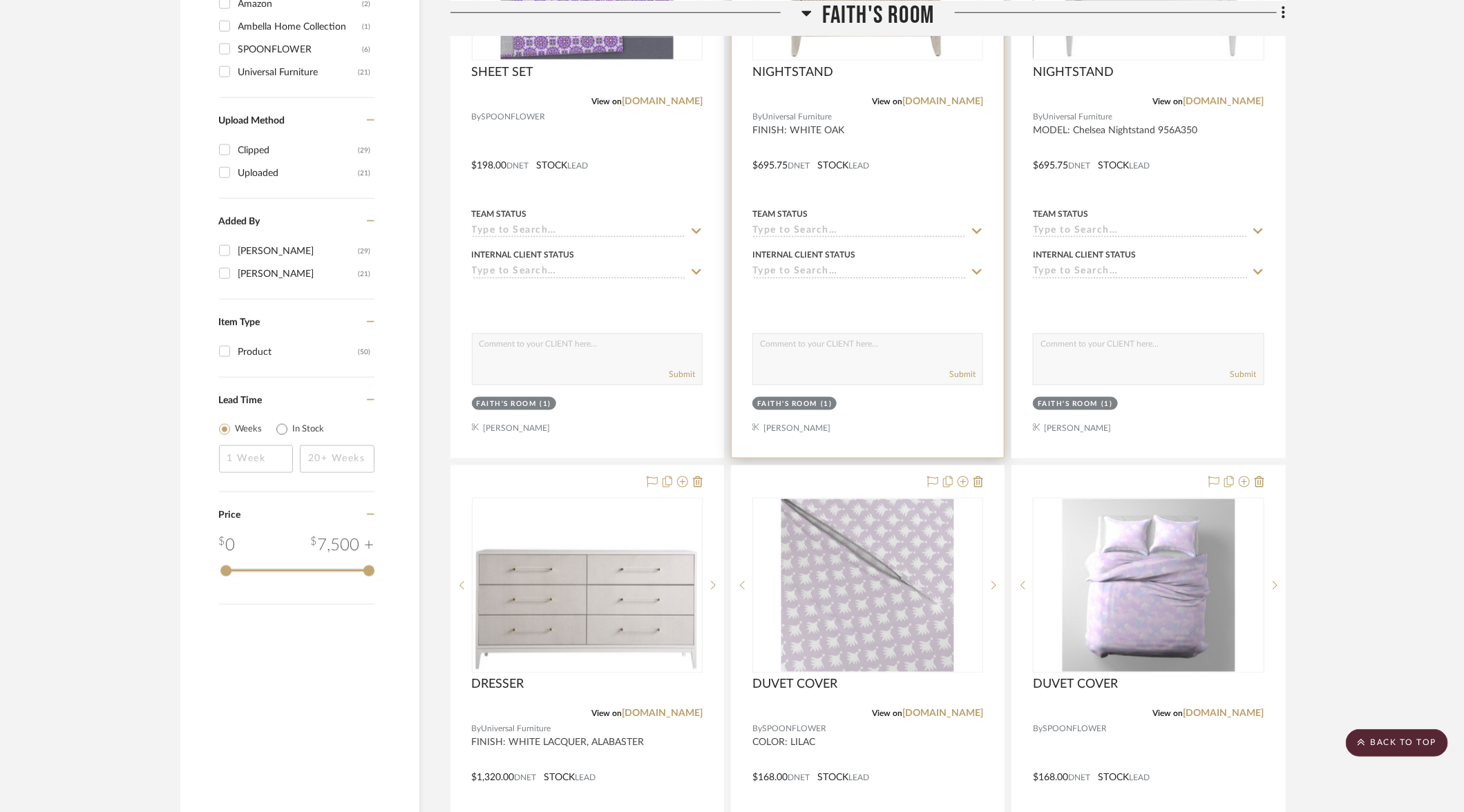
scroll to position [1136, 0]
click at [965, 477] on icon at bounding box center [963, 482] width 11 height 11
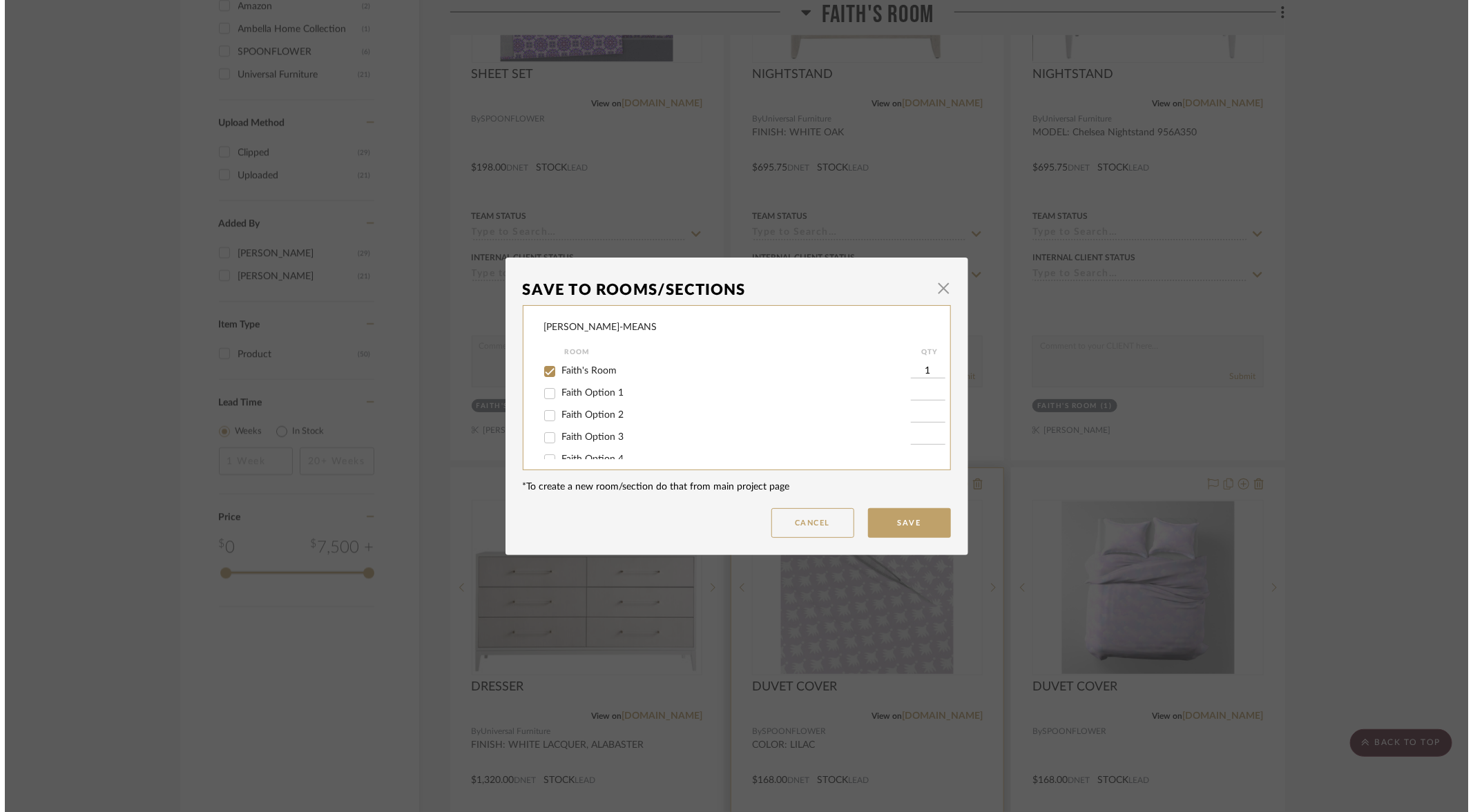
scroll to position [0, 0]
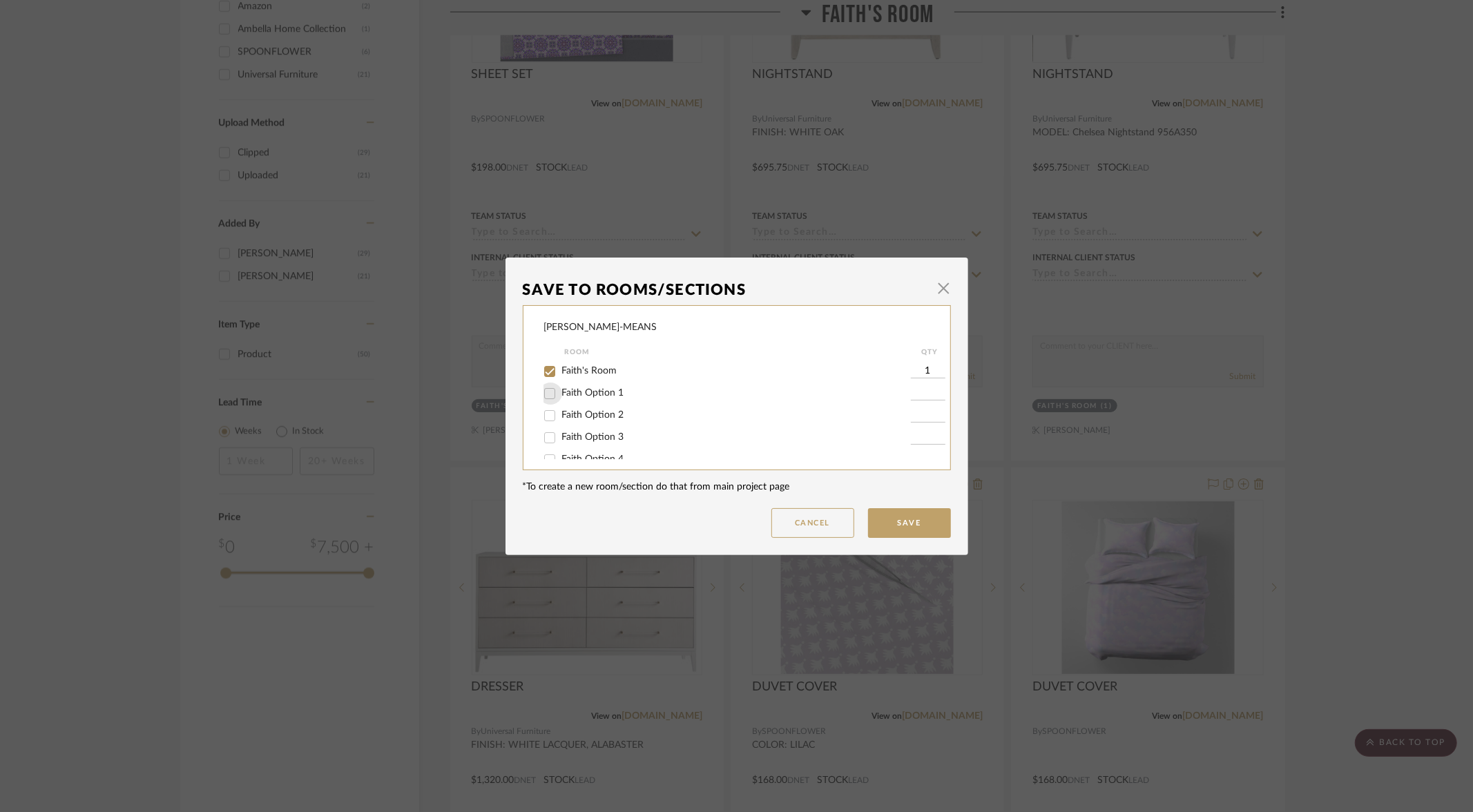
click at [545, 395] on input "Faith Option 1" at bounding box center [550, 393] width 22 height 22
checkbox input "true"
type input "1"
click at [545, 371] on input "Faith's Room" at bounding box center [550, 371] width 22 height 22
checkbox input "false"
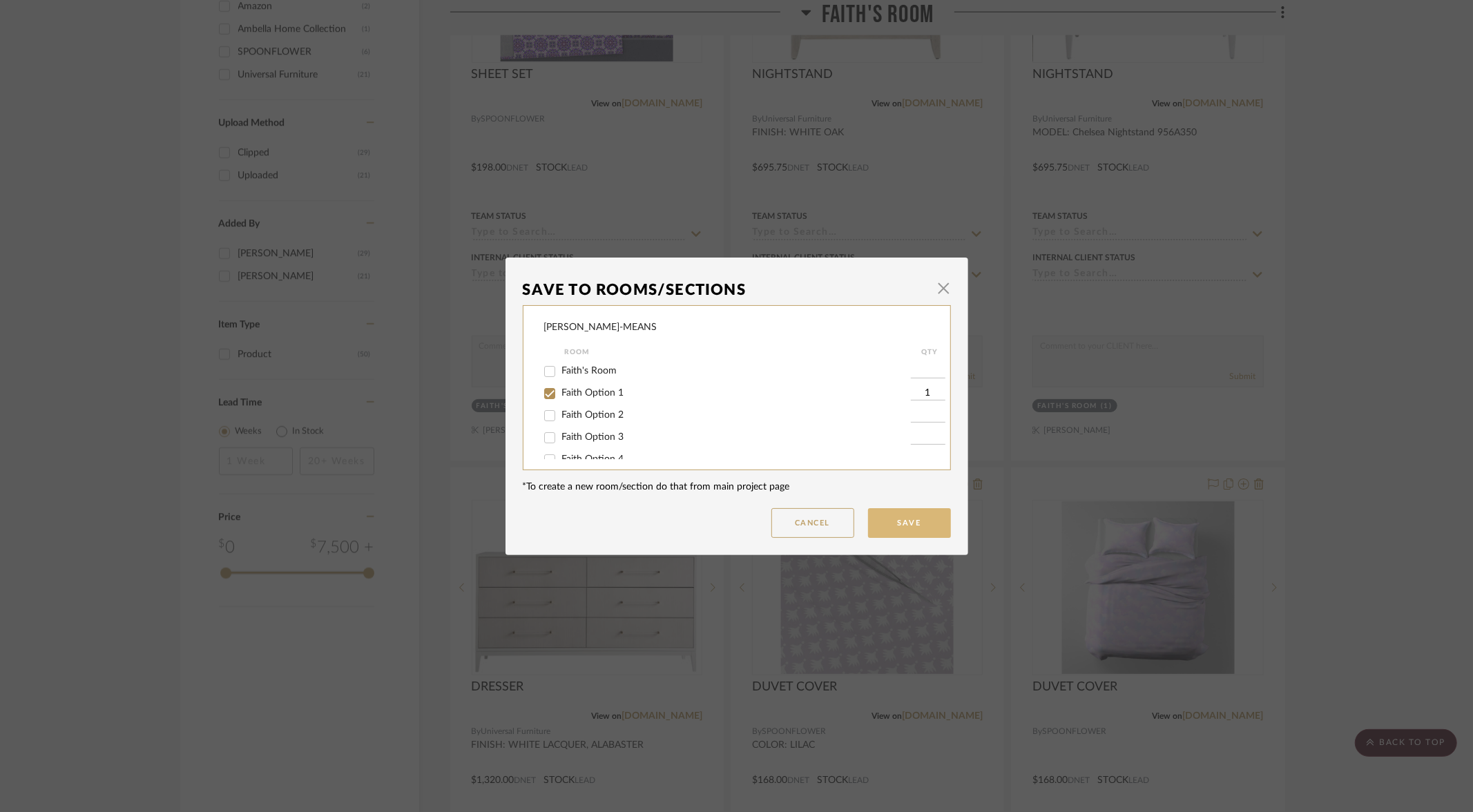
click at [925, 517] on button "Save" at bounding box center [910, 522] width 83 height 29
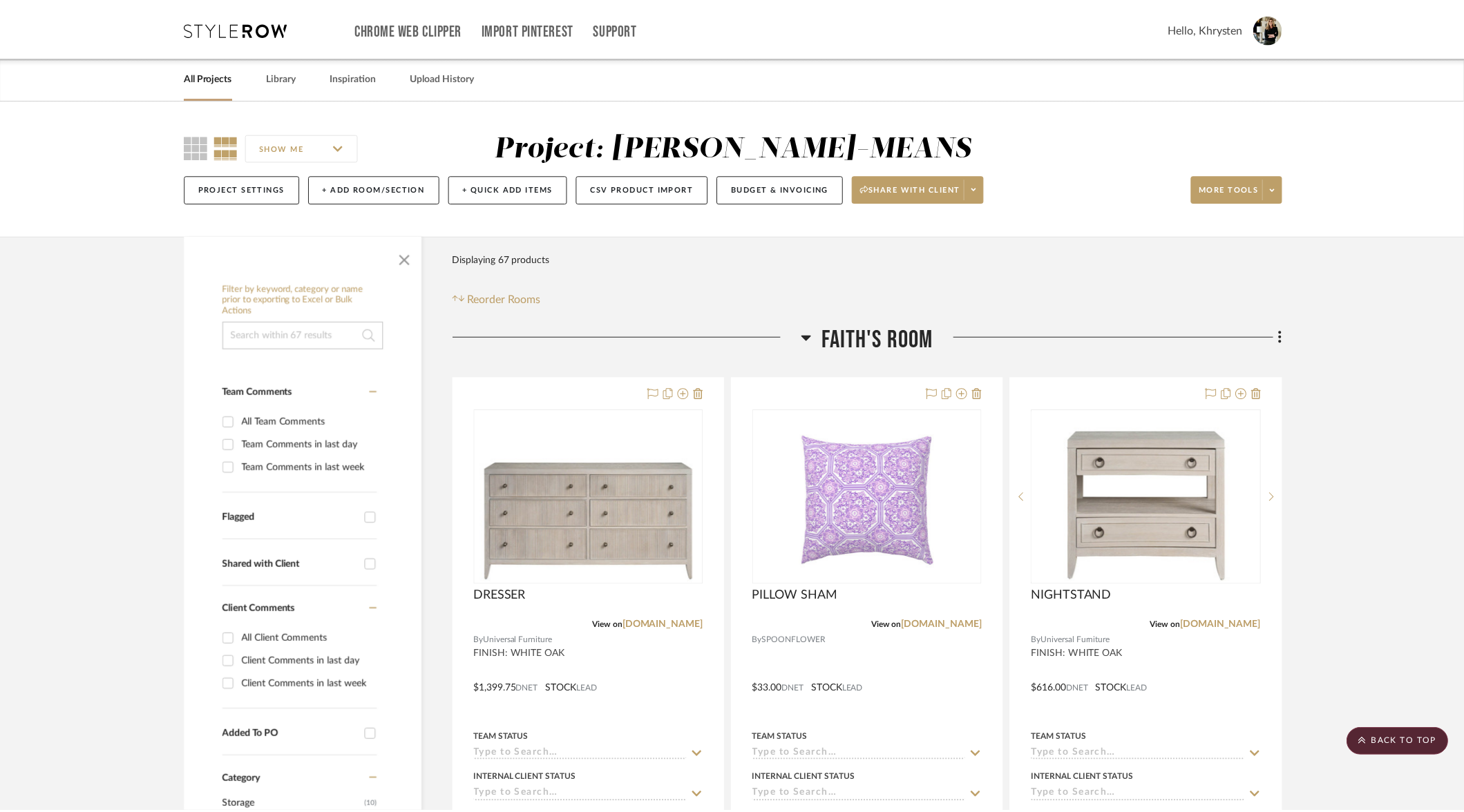
scroll to position [1134, 0]
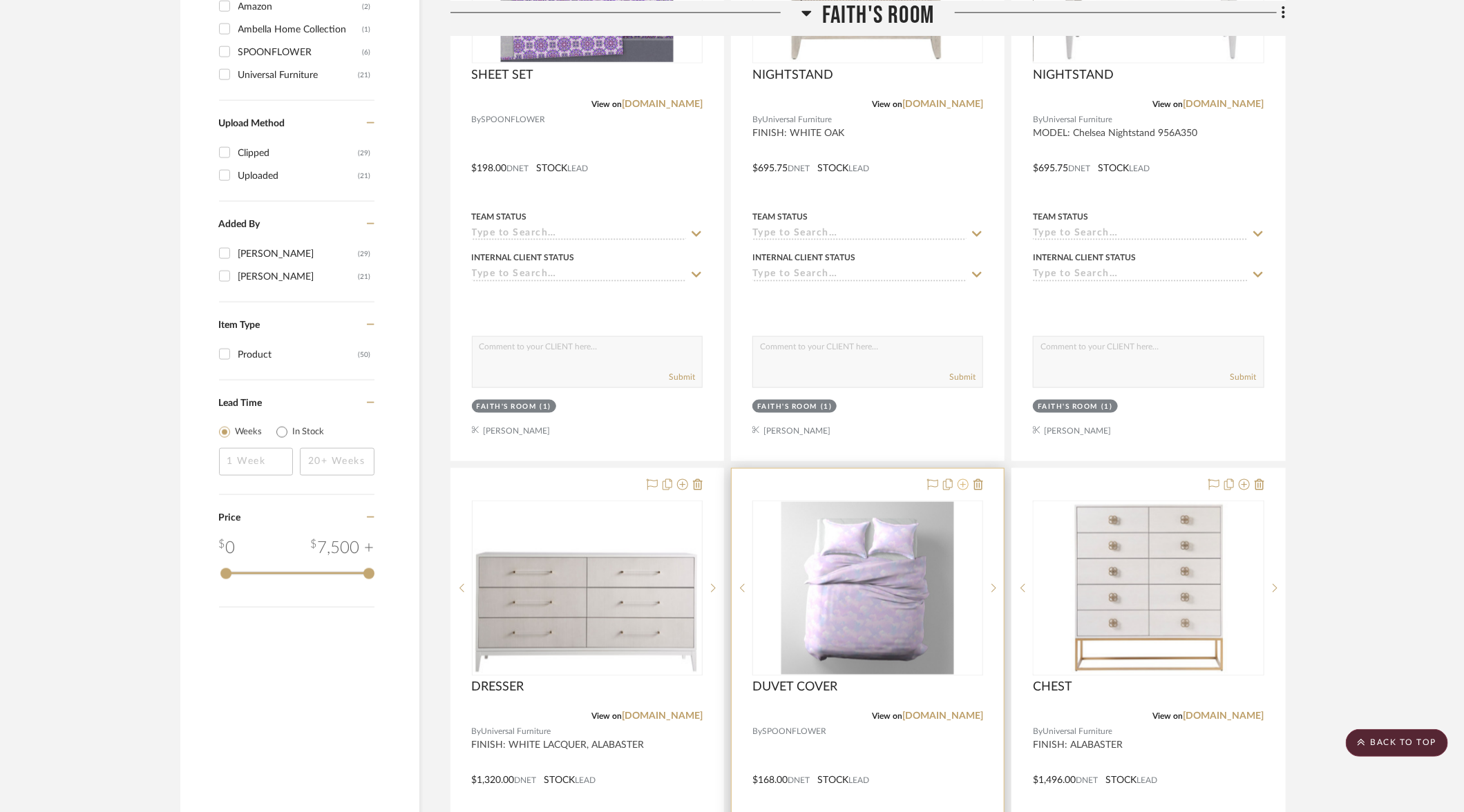
click at [964, 481] on icon at bounding box center [963, 484] width 11 height 11
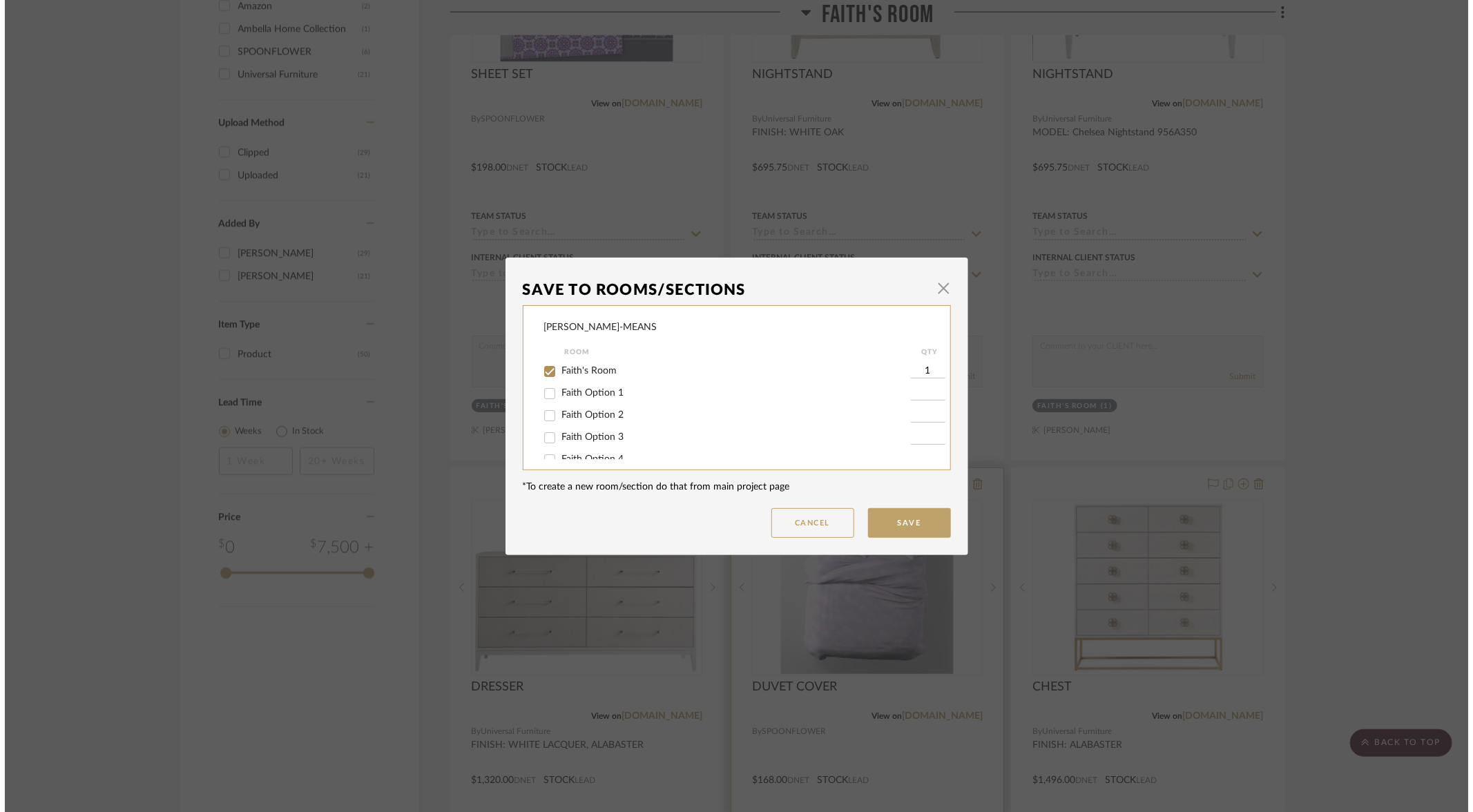
scroll to position [0, 0]
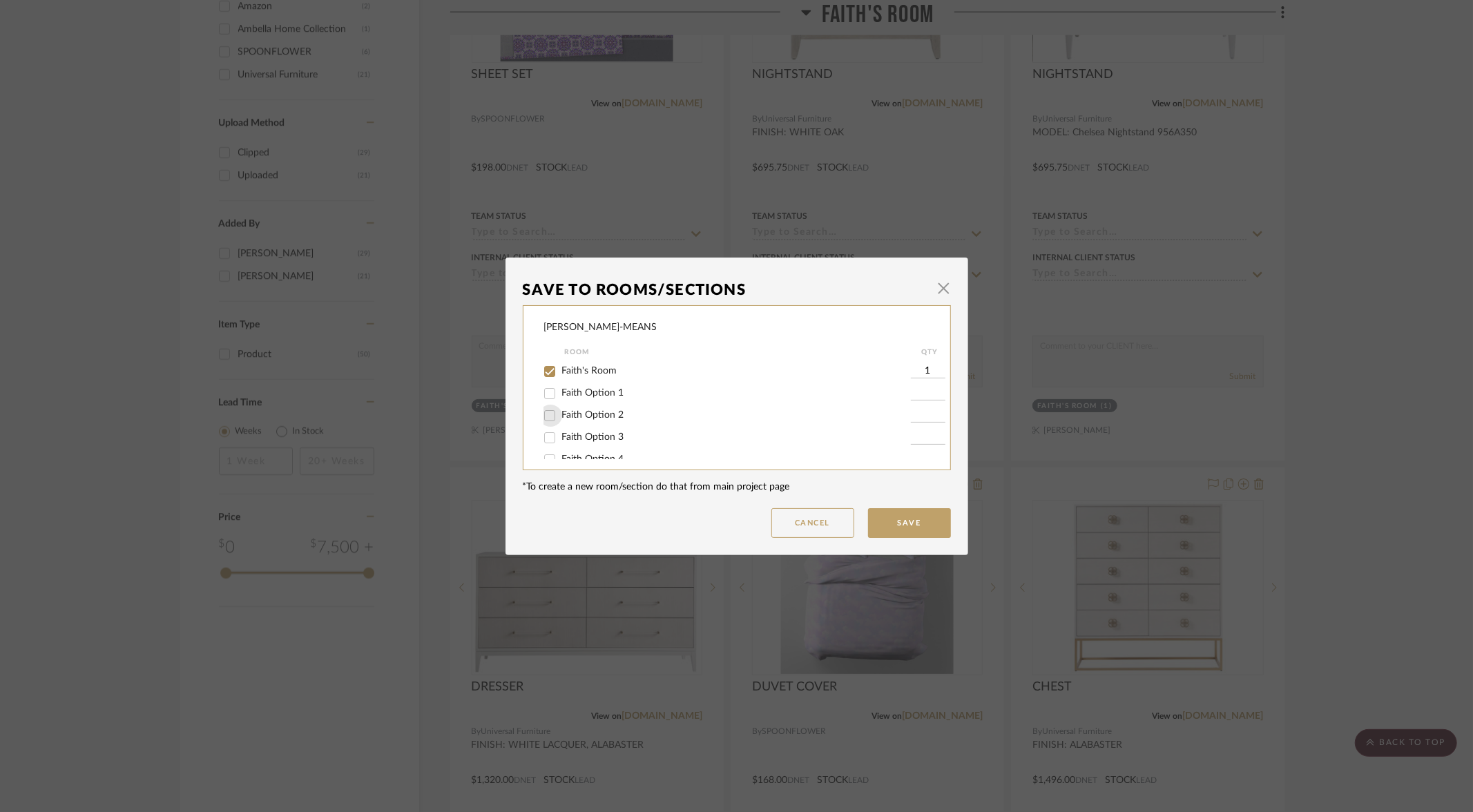
drag, startPoint x: 541, startPoint y: 417, endPoint x: 548, endPoint y: 408, distance: 11.4
click at [540, 418] on input "Faith Option 2" at bounding box center [550, 416] width 22 height 22
checkbox input "true"
type input "1"
click at [545, 370] on input "Faith's Room" at bounding box center [550, 371] width 22 height 22
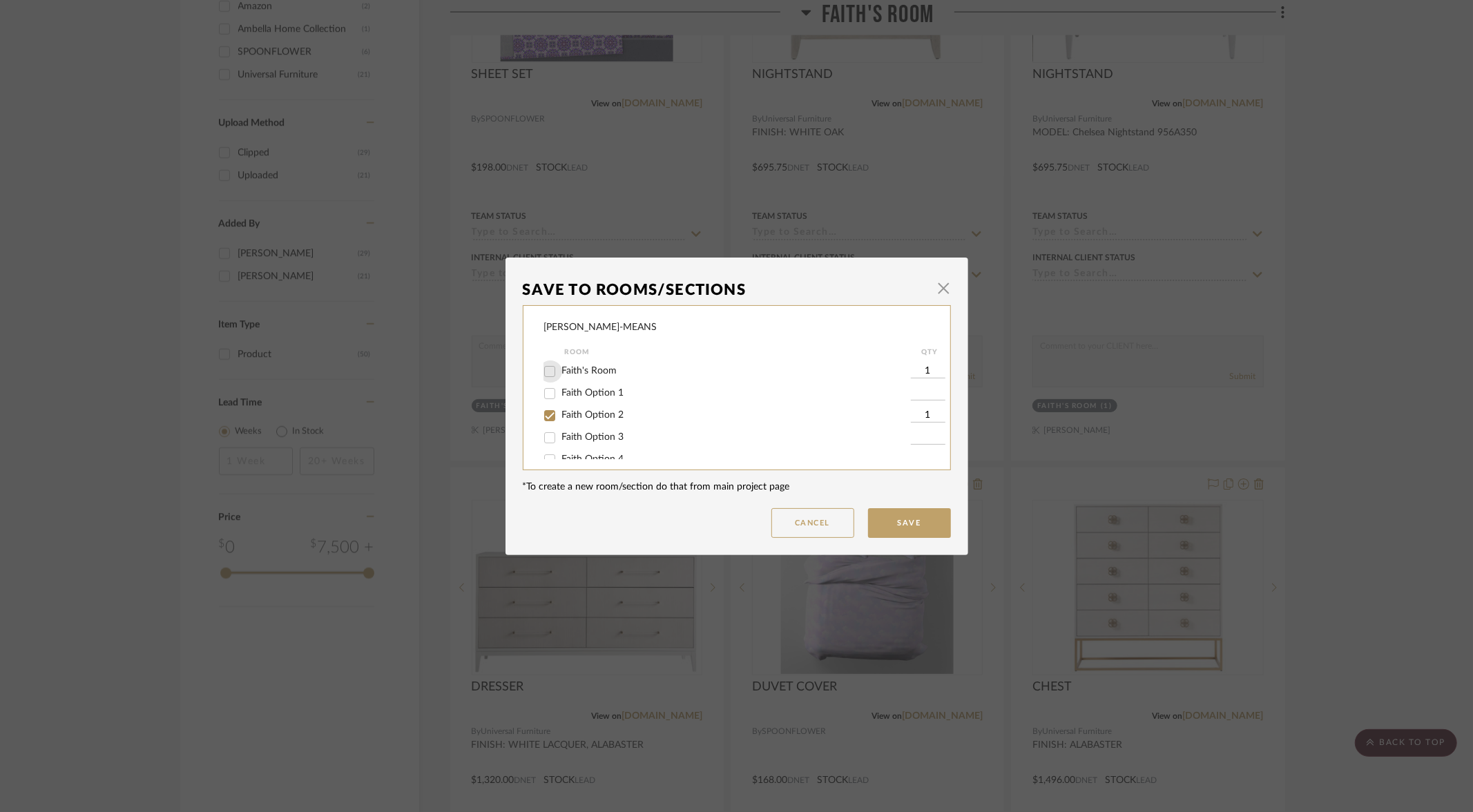
checkbox input "false"
click at [916, 527] on button "Save" at bounding box center [910, 522] width 83 height 29
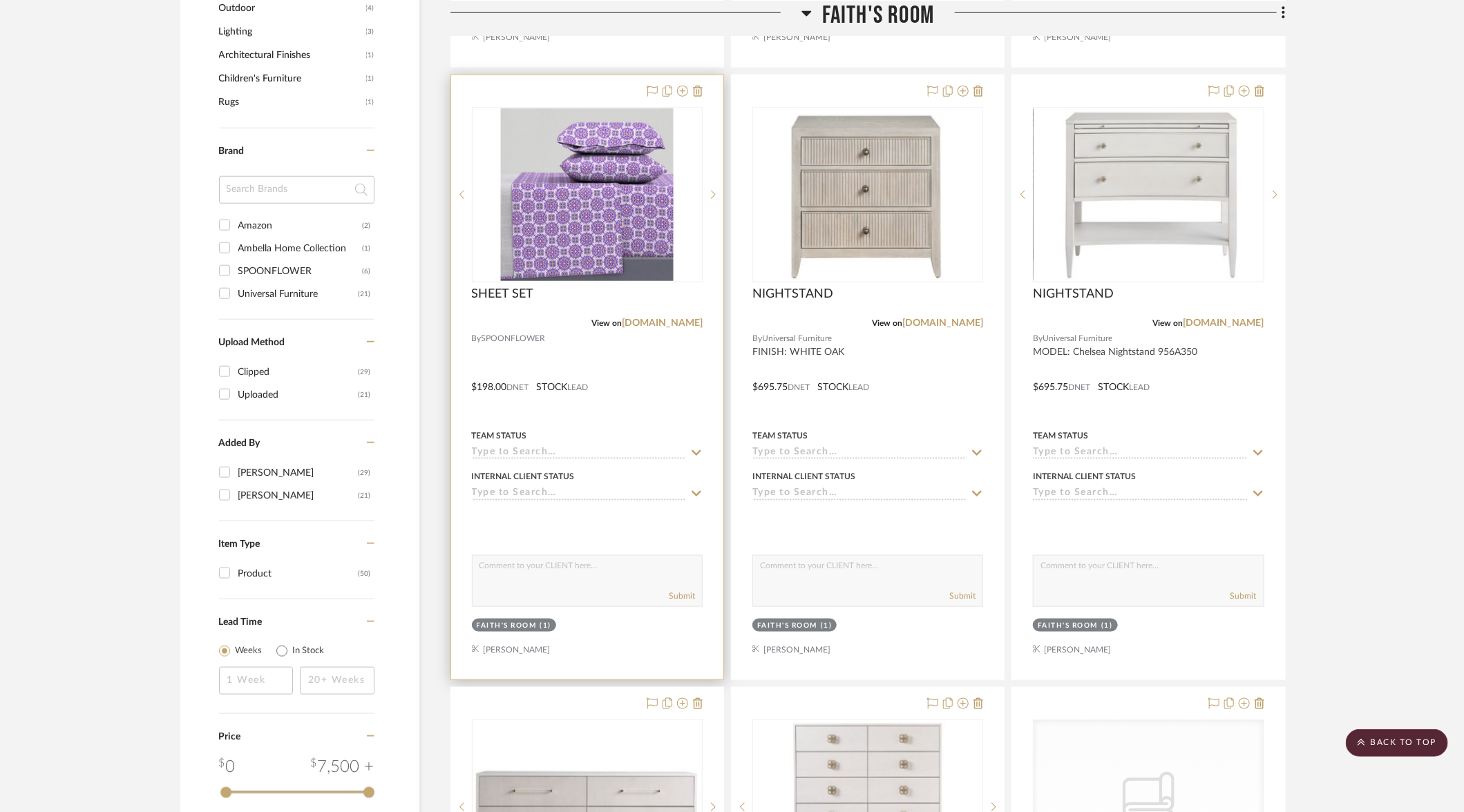
scroll to position [901, 0]
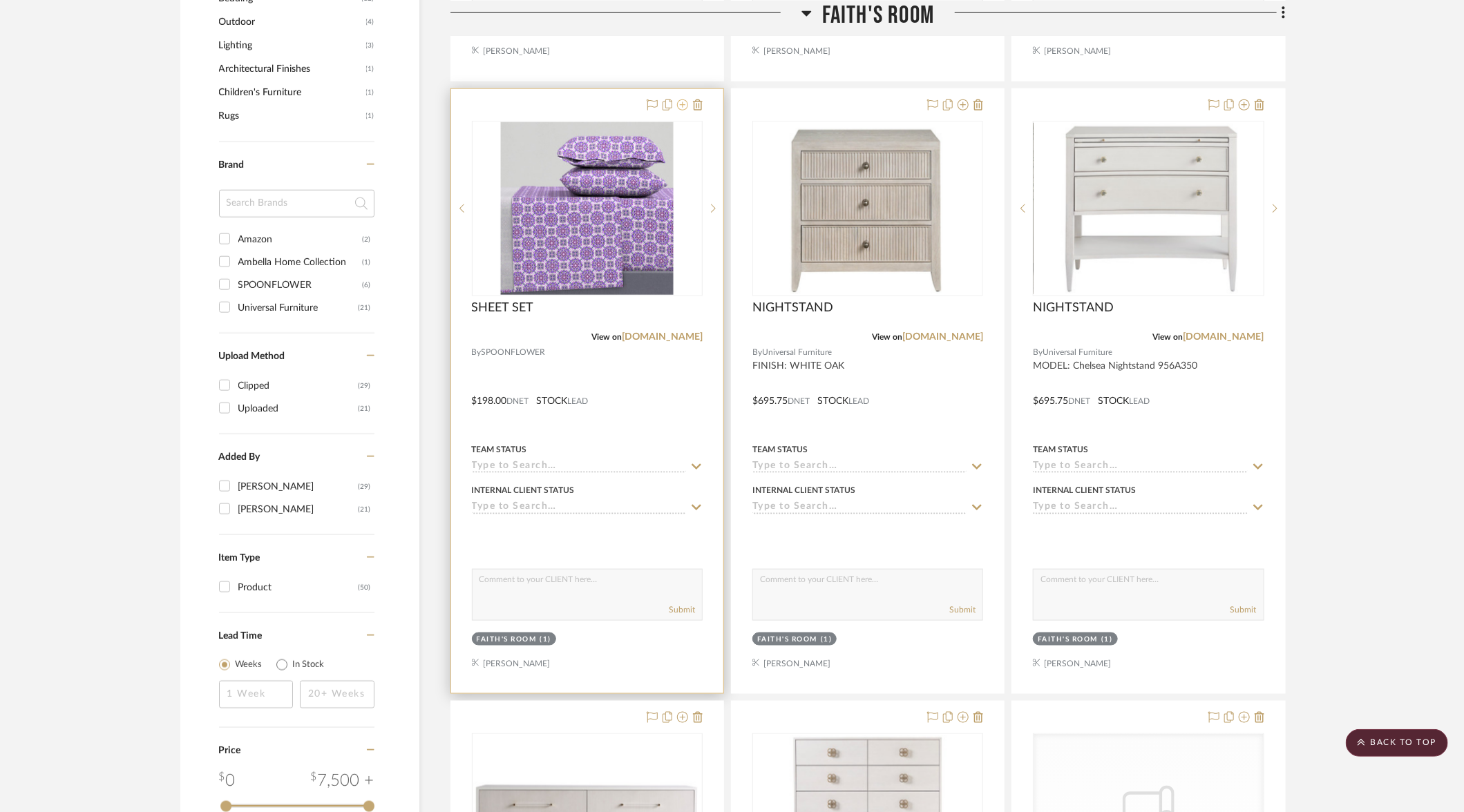
click at [684, 103] on icon at bounding box center [682, 105] width 11 height 11
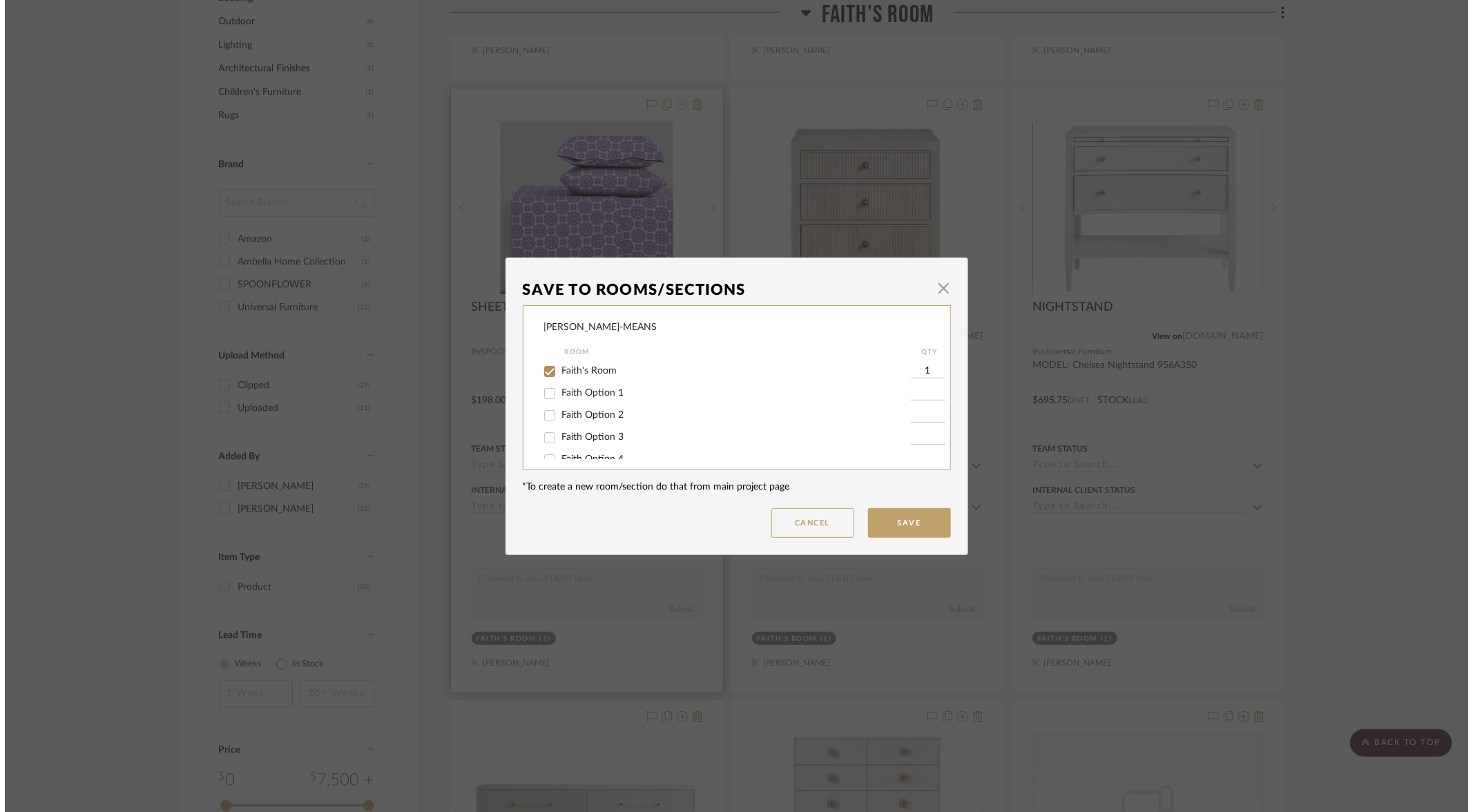
scroll to position [0, 0]
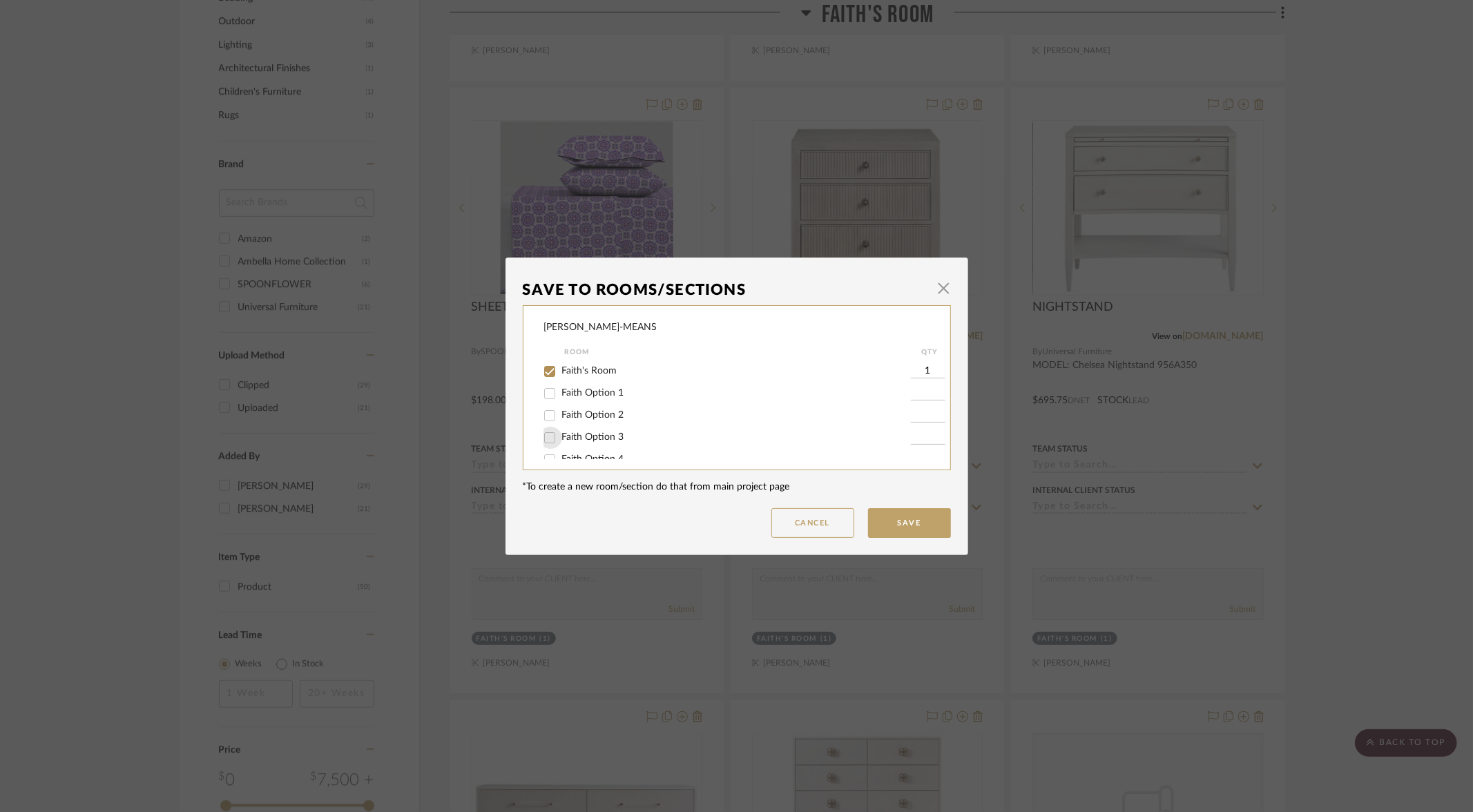
click at [548, 441] on input "Faith Option 3" at bounding box center [550, 438] width 22 height 22
checkbox input "true"
type input "1"
click at [545, 373] on input "Faith's Room" at bounding box center [550, 371] width 22 height 22
checkbox input "false"
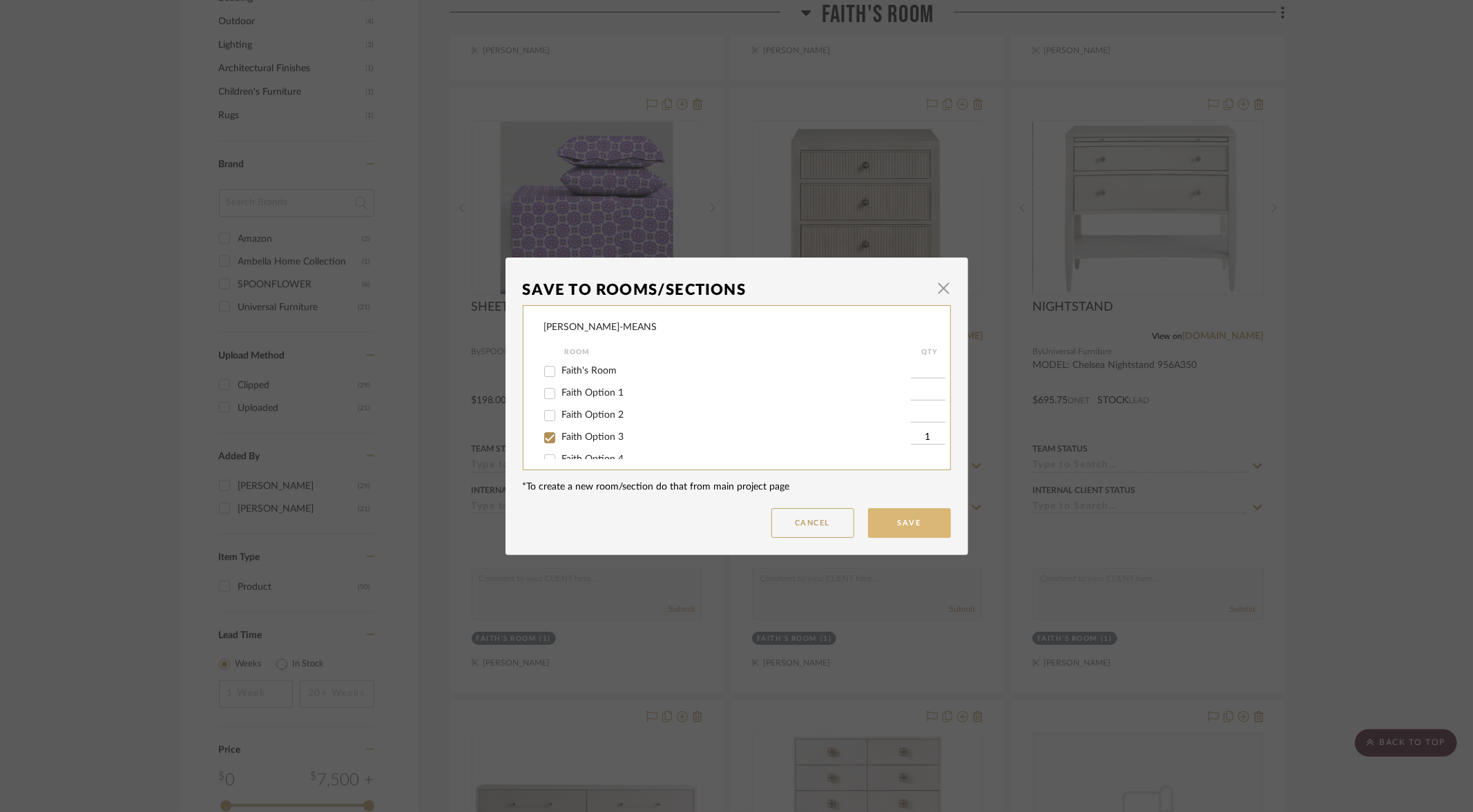
click at [901, 526] on button "Save" at bounding box center [910, 522] width 83 height 29
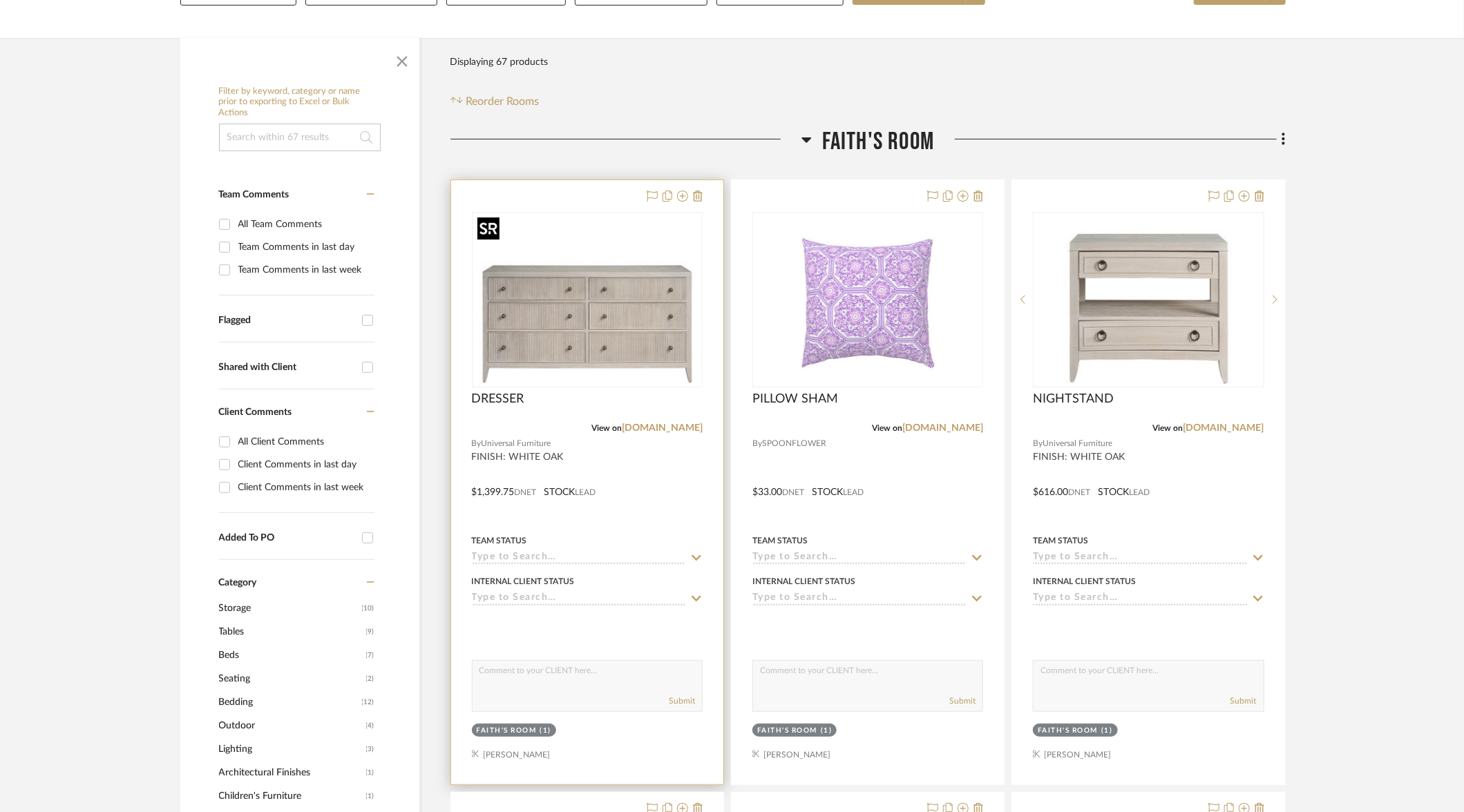
scroll to position [197, 0]
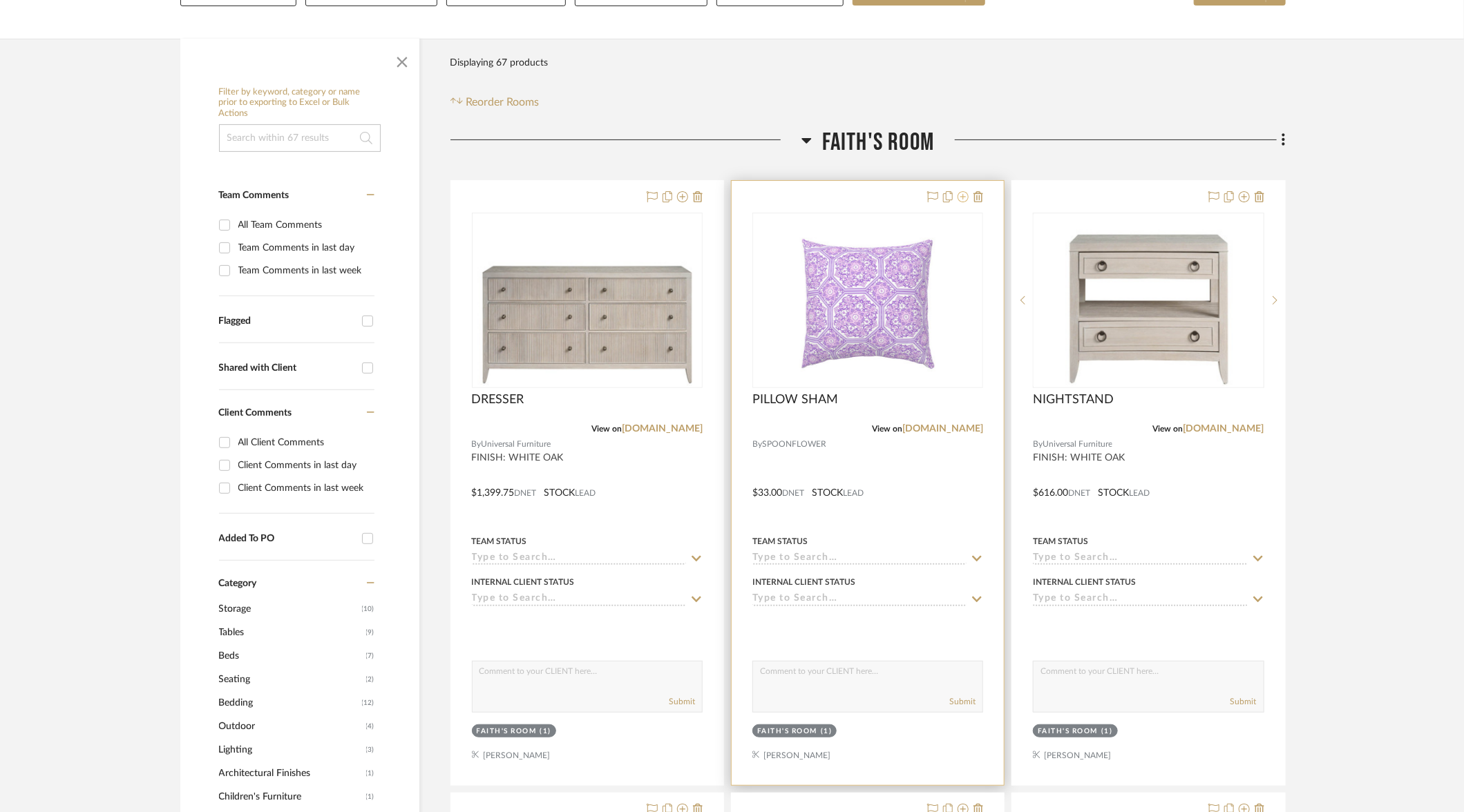
click at [964, 195] on icon at bounding box center [963, 196] width 11 height 11
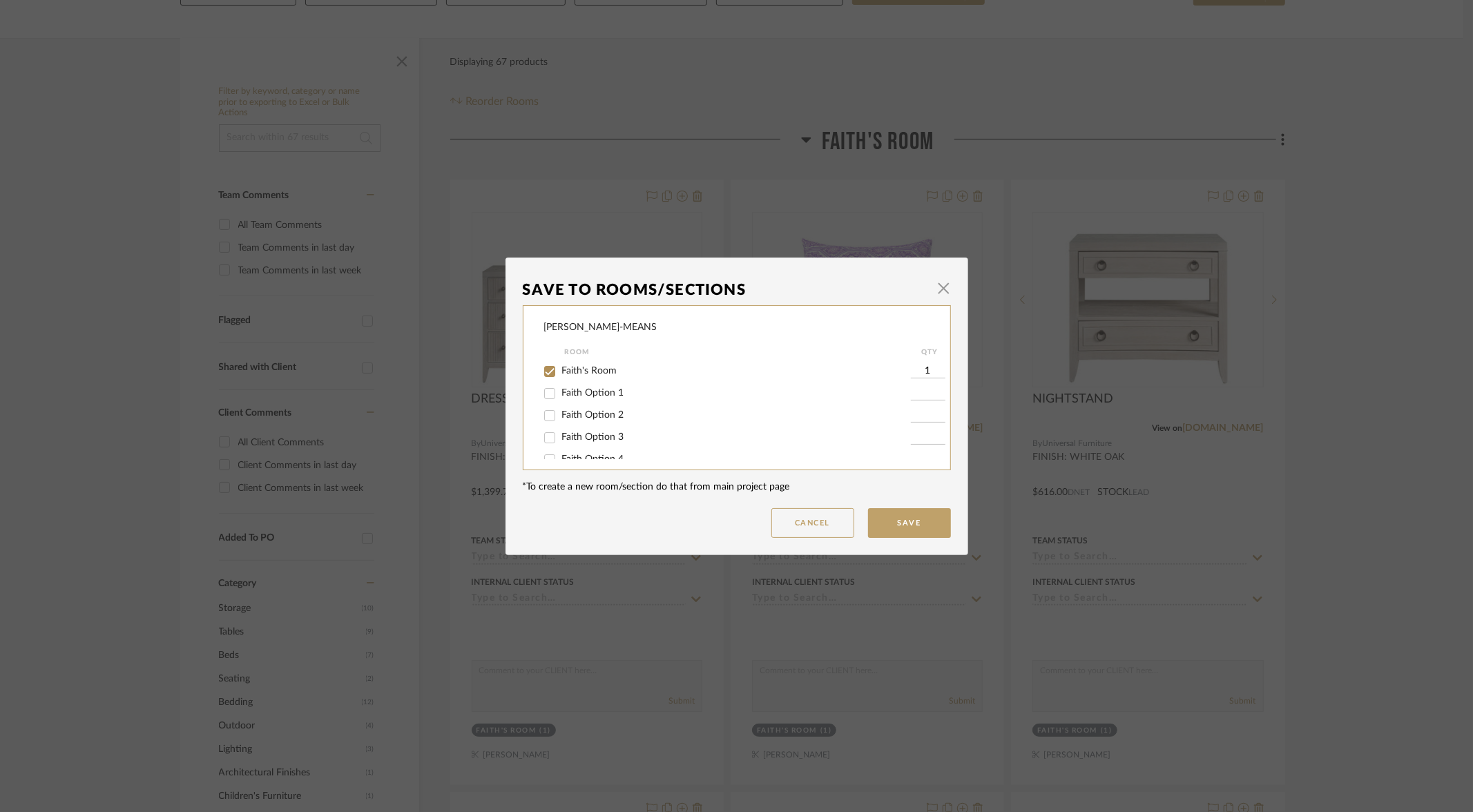
scroll to position [24, 0]
click at [544, 439] on input "Faith Option 4" at bounding box center [550, 436] width 22 height 22
checkbox input "true"
type input "1"
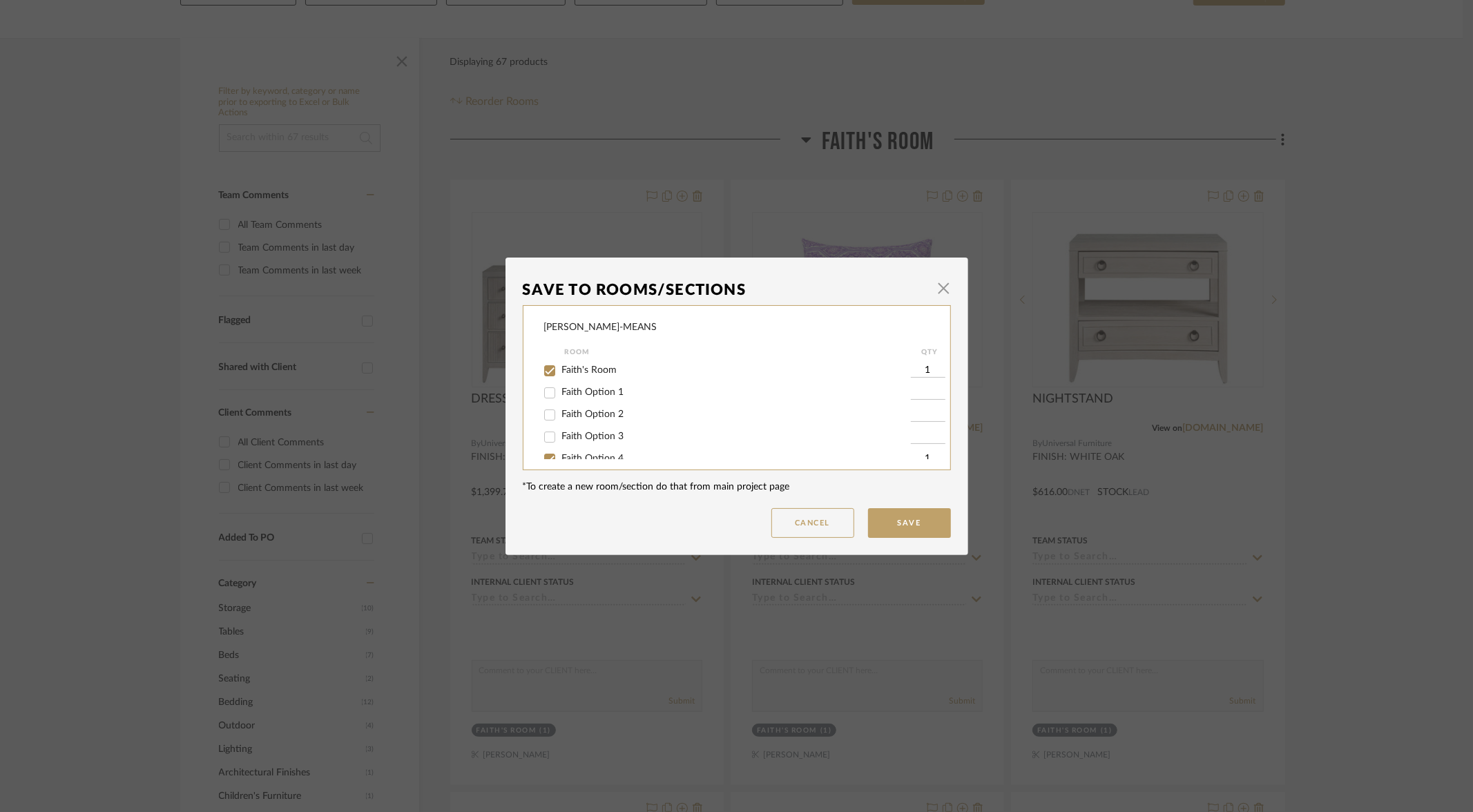
click at [547, 371] on input "Faith's Room" at bounding box center [550, 371] width 22 height 22
checkbox input "false"
click at [913, 532] on button "Save" at bounding box center [910, 522] width 83 height 29
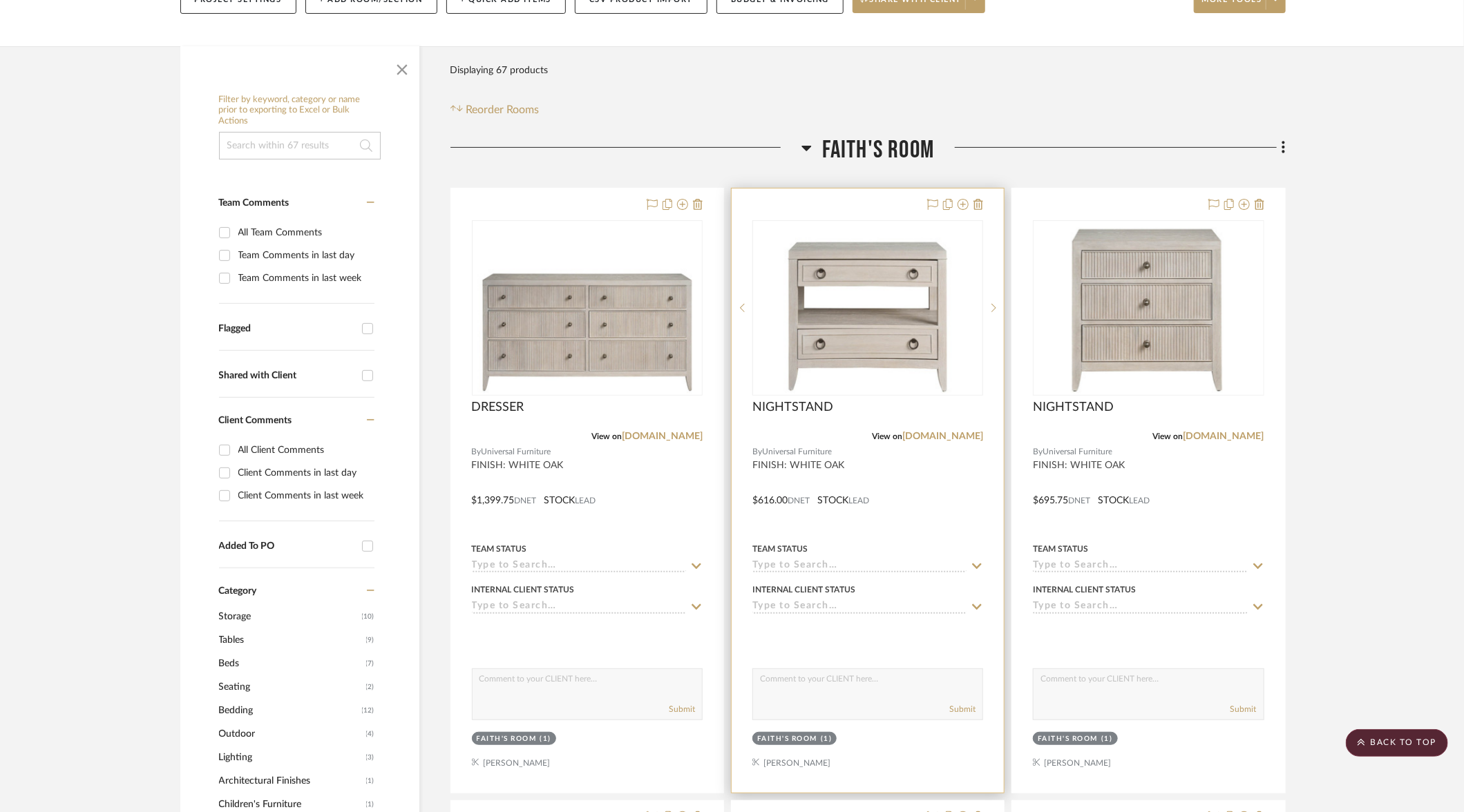
scroll to position [191, 0]
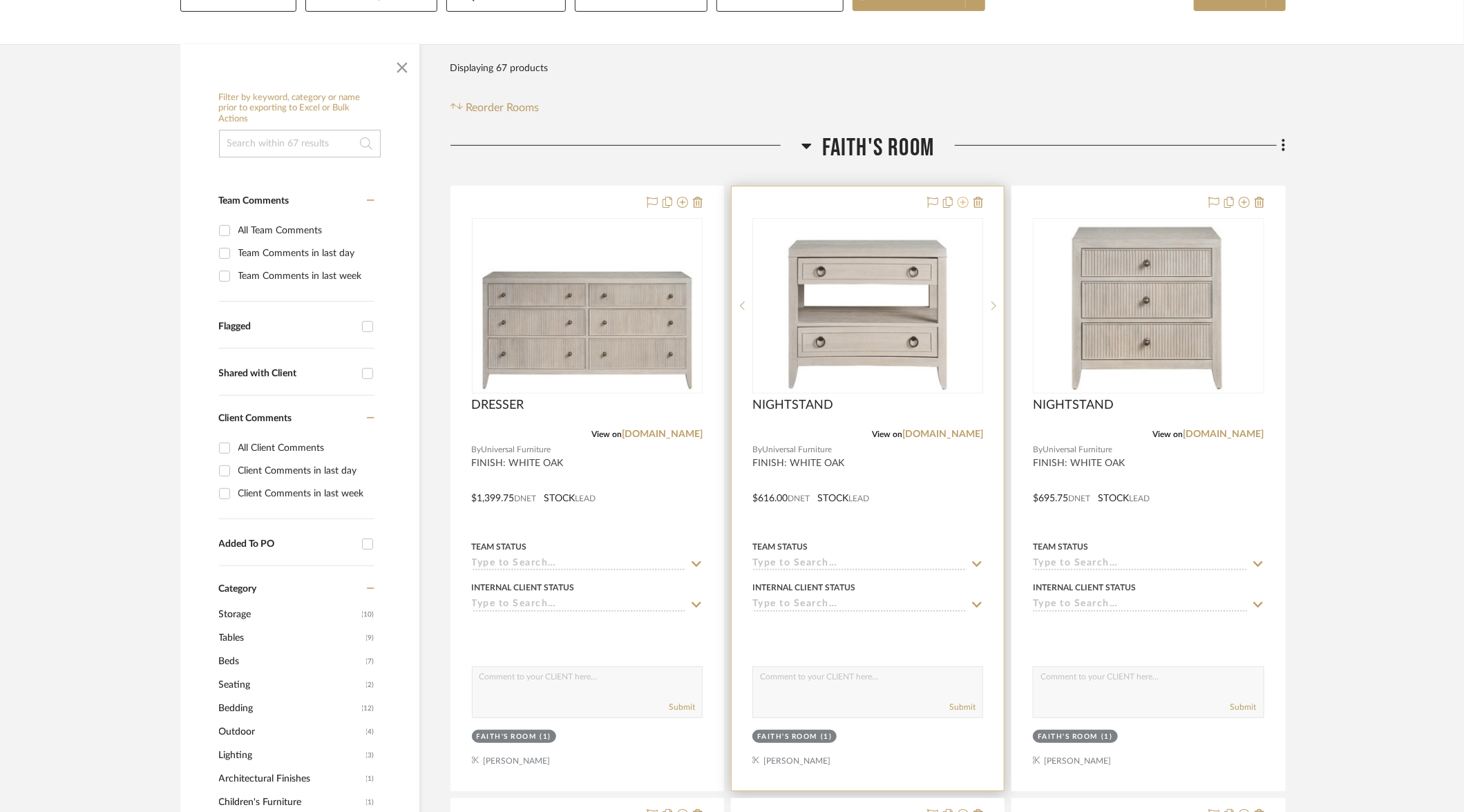
click at [966, 201] on icon at bounding box center [963, 202] width 11 height 11
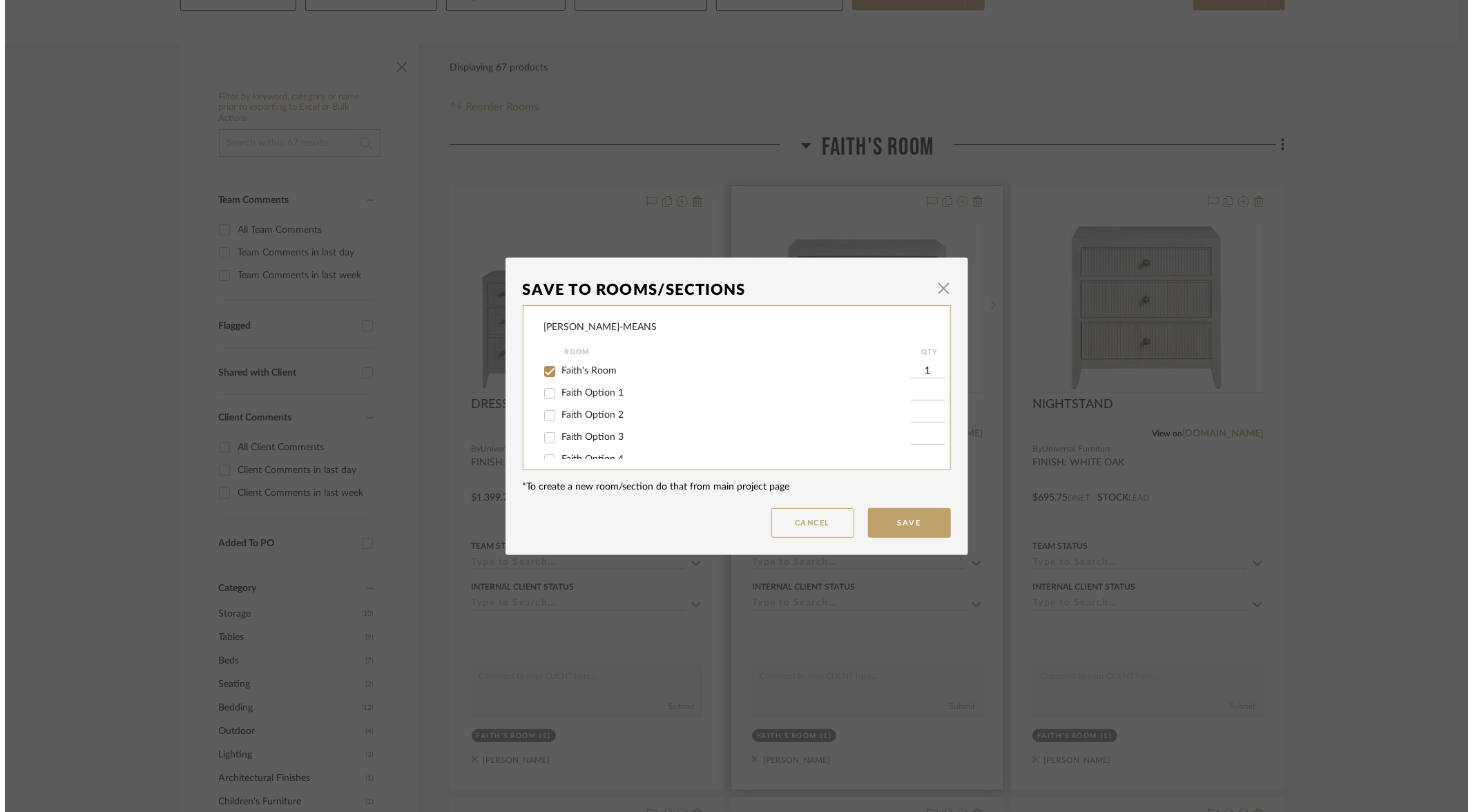
scroll to position [0, 0]
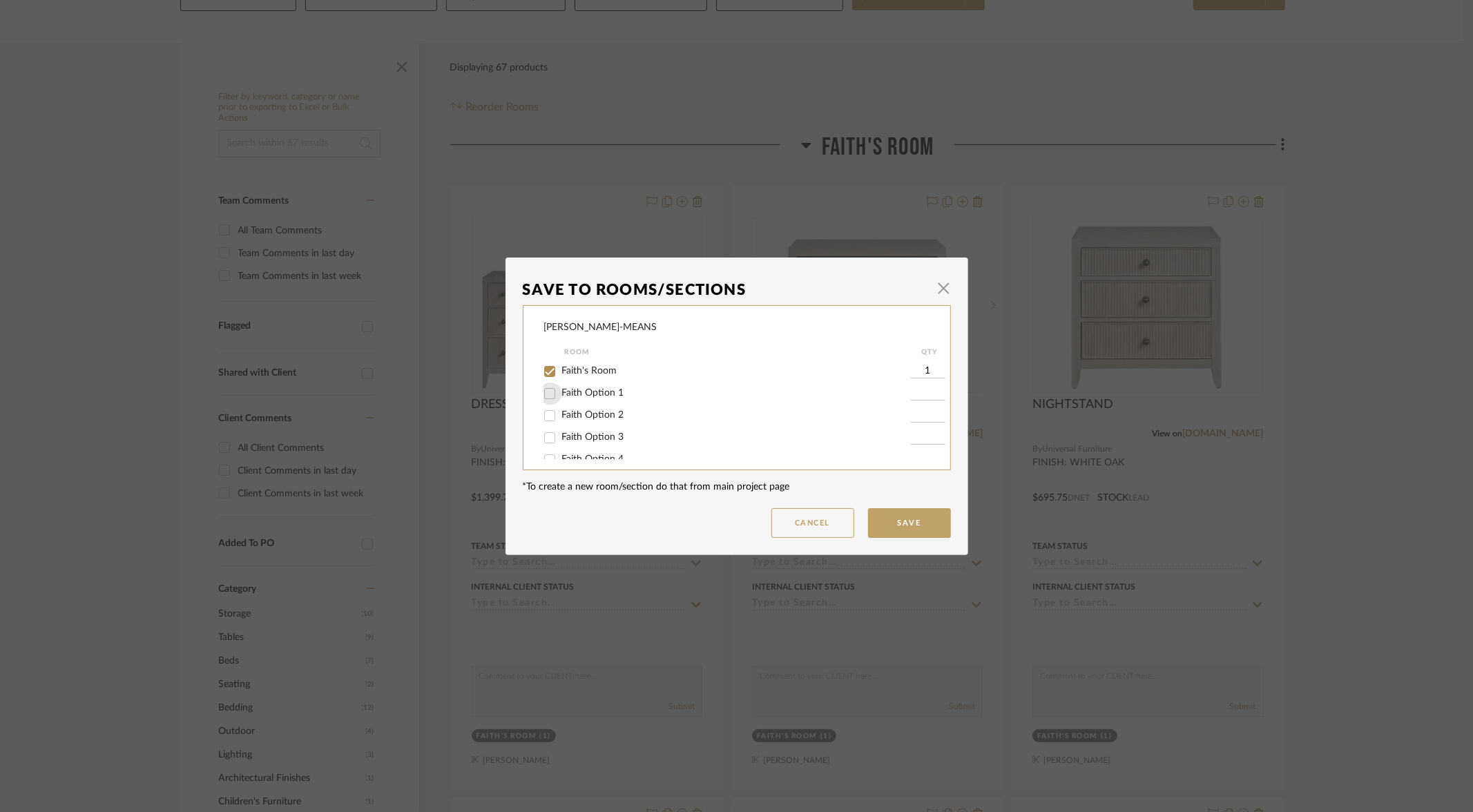
click at [548, 396] on input "Faith Option 1" at bounding box center [550, 393] width 22 height 22
checkbox input "true"
type input "1"
click at [542, 373] on input "Faith's Room" at bounding box center [550, 371] width 22 height 22
checkbox input "false"
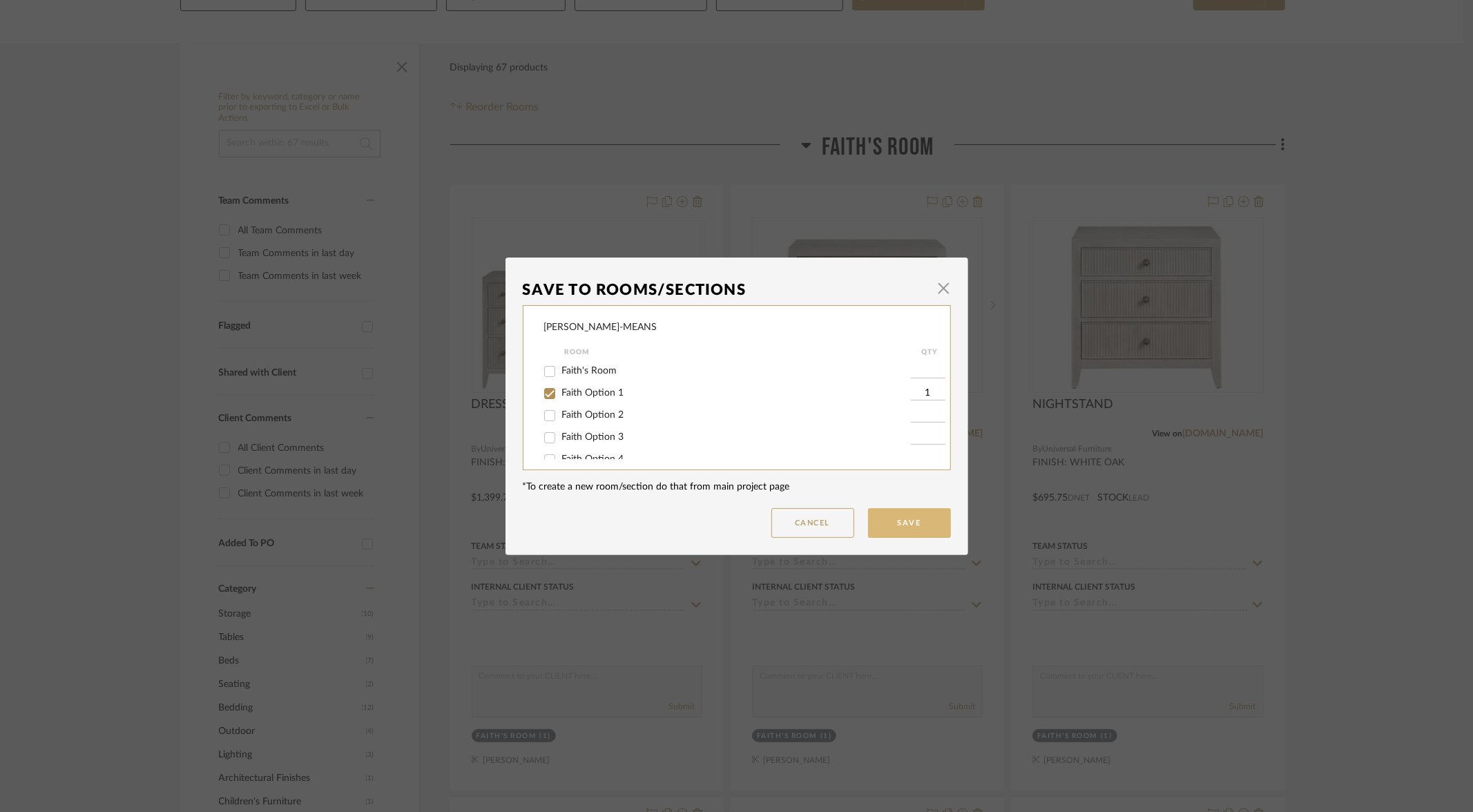
click at [910, 531] on button "Save" at bounding box center [910, 522] width 83 height 29
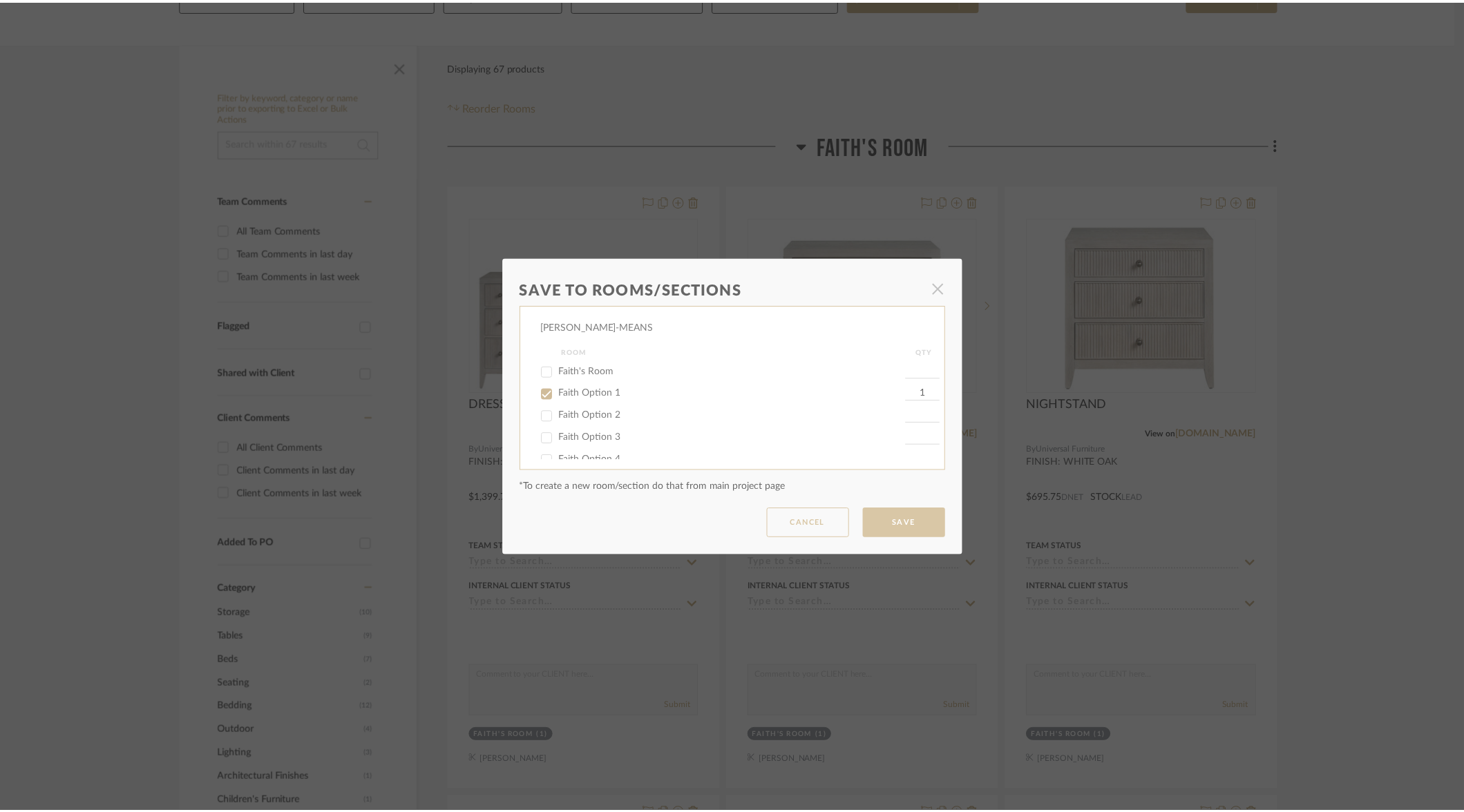
scroll to position [191, 0]
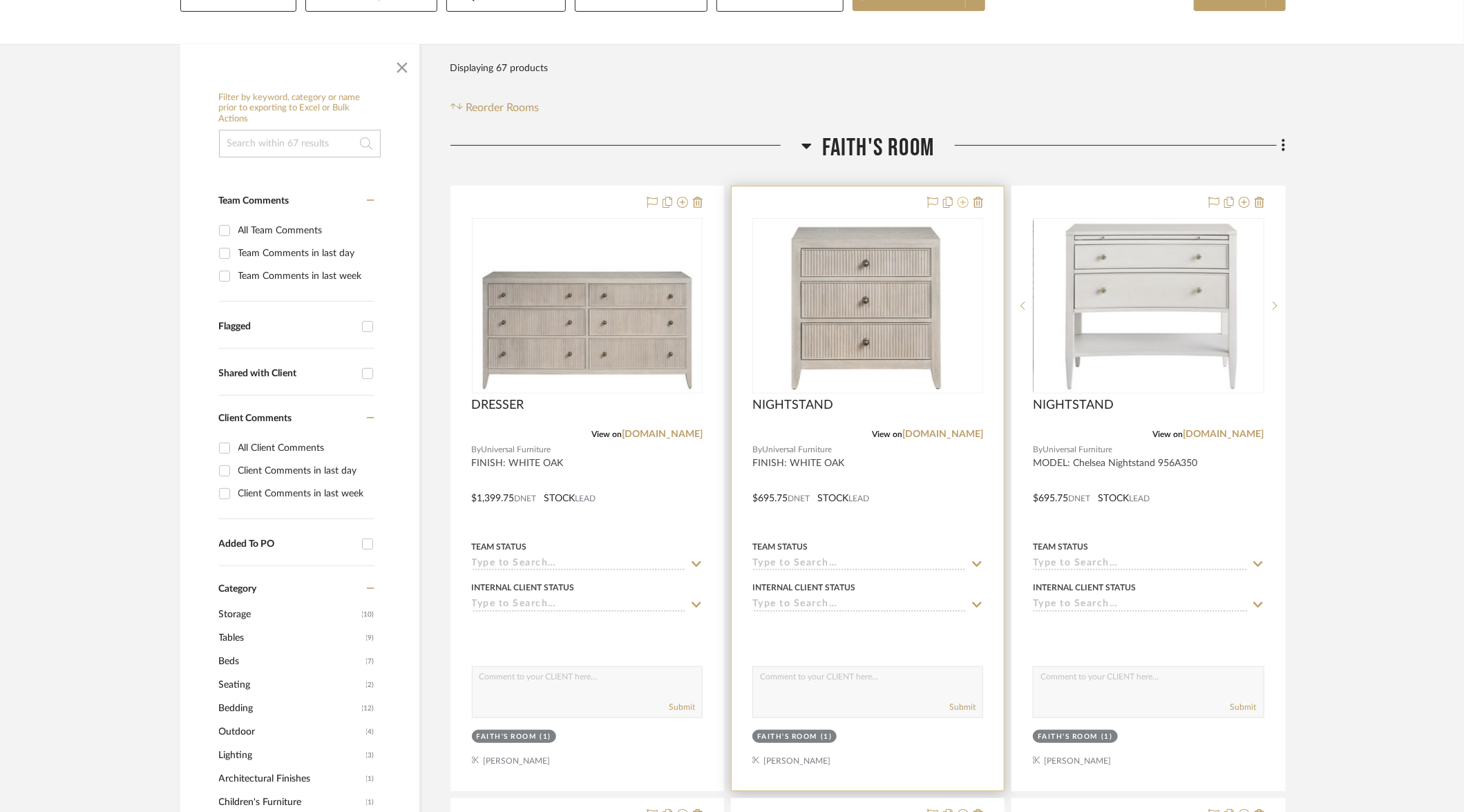
click at [969, 199] on icon at bounding box center [963, 202] width 11 height 11
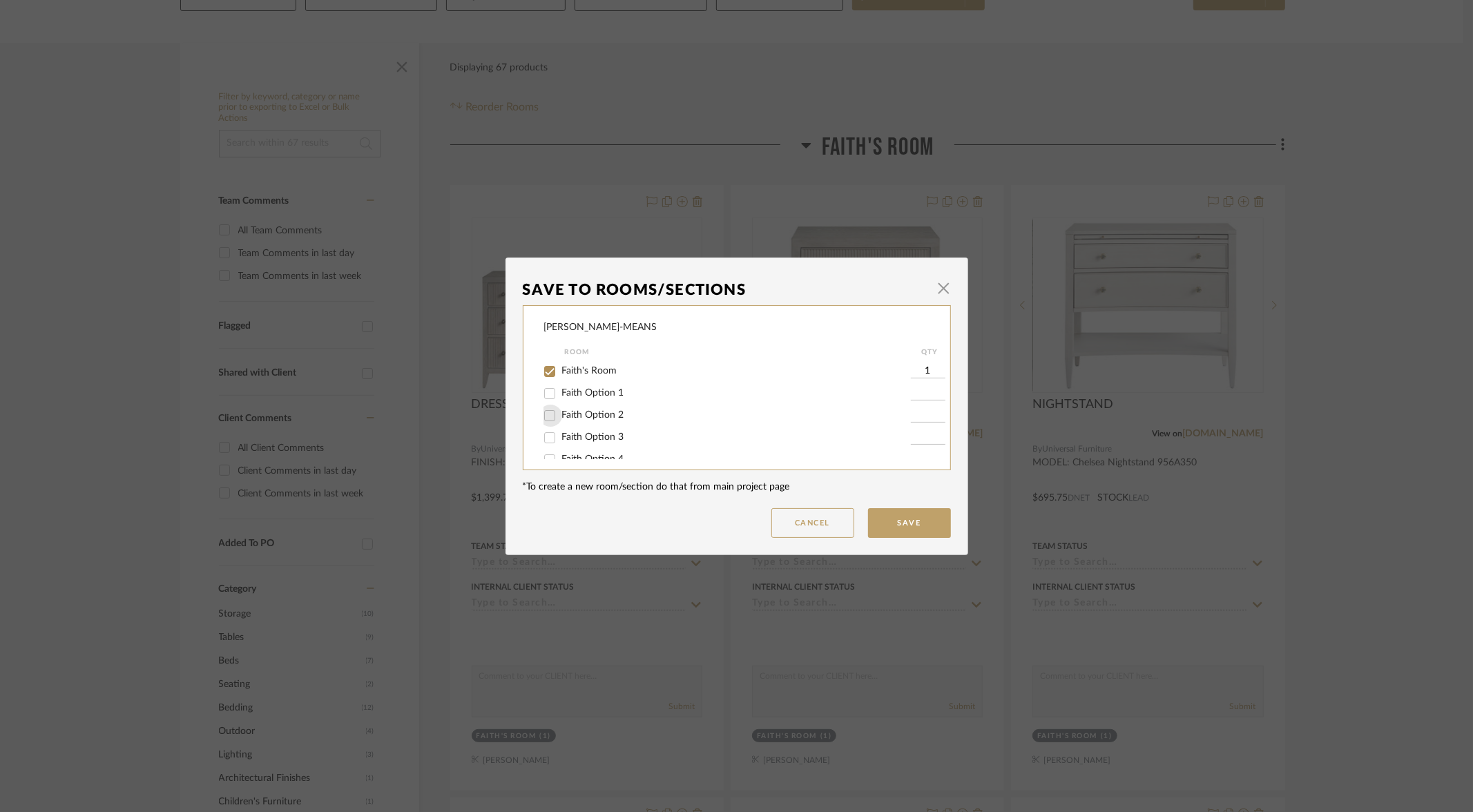
click at [540, 417] on input "Faith Option 2" at bounding box center [550, 416] width 22 height 22
checkbox input "true"
type input "1"
click at [545, 371] on input "Faith's Room" at bounding box center [550, 371] width 22 height 22
checkbox input "false"
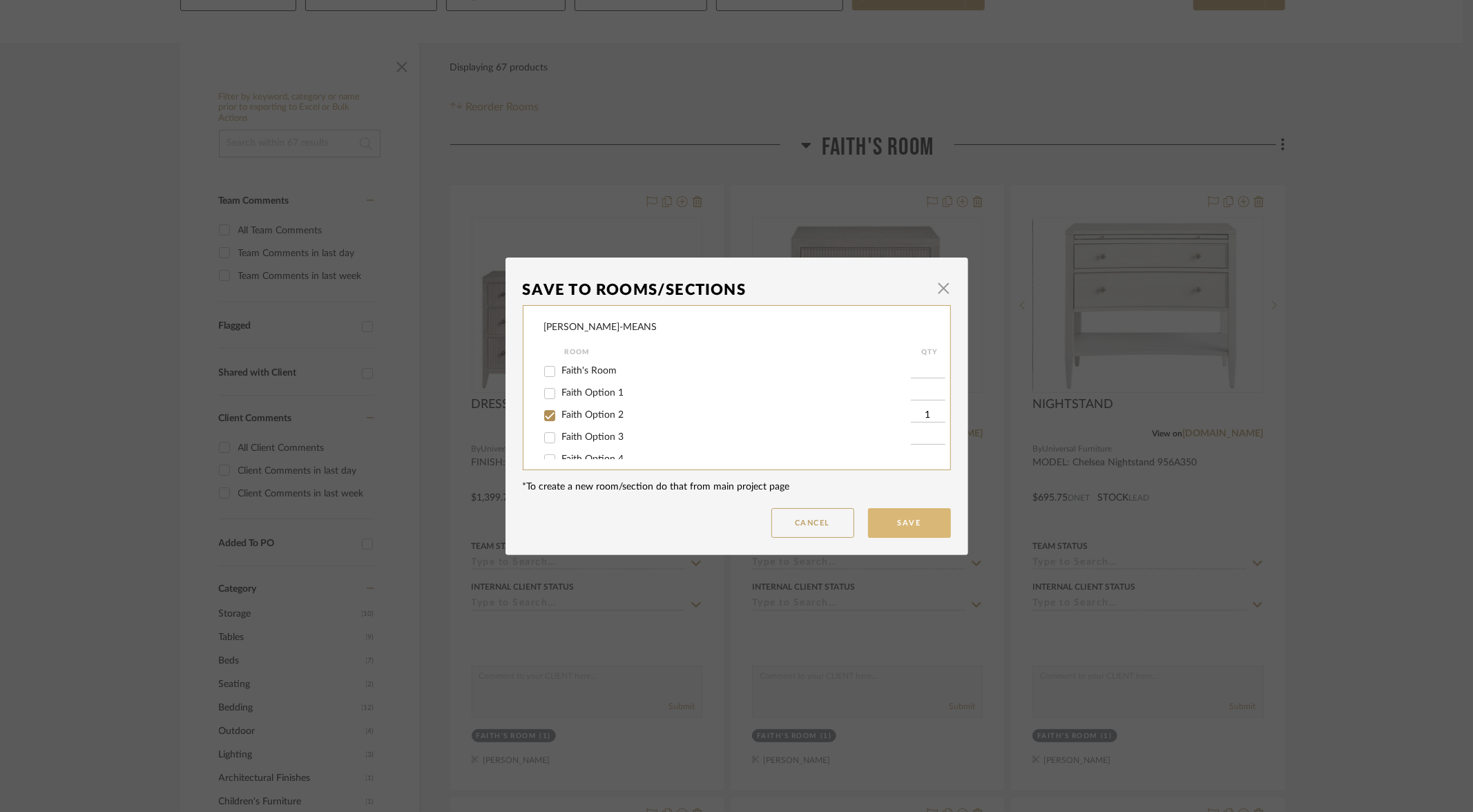
click at [890, 527] on button "Save" at bounding box center [910, 522] width 83 height 29
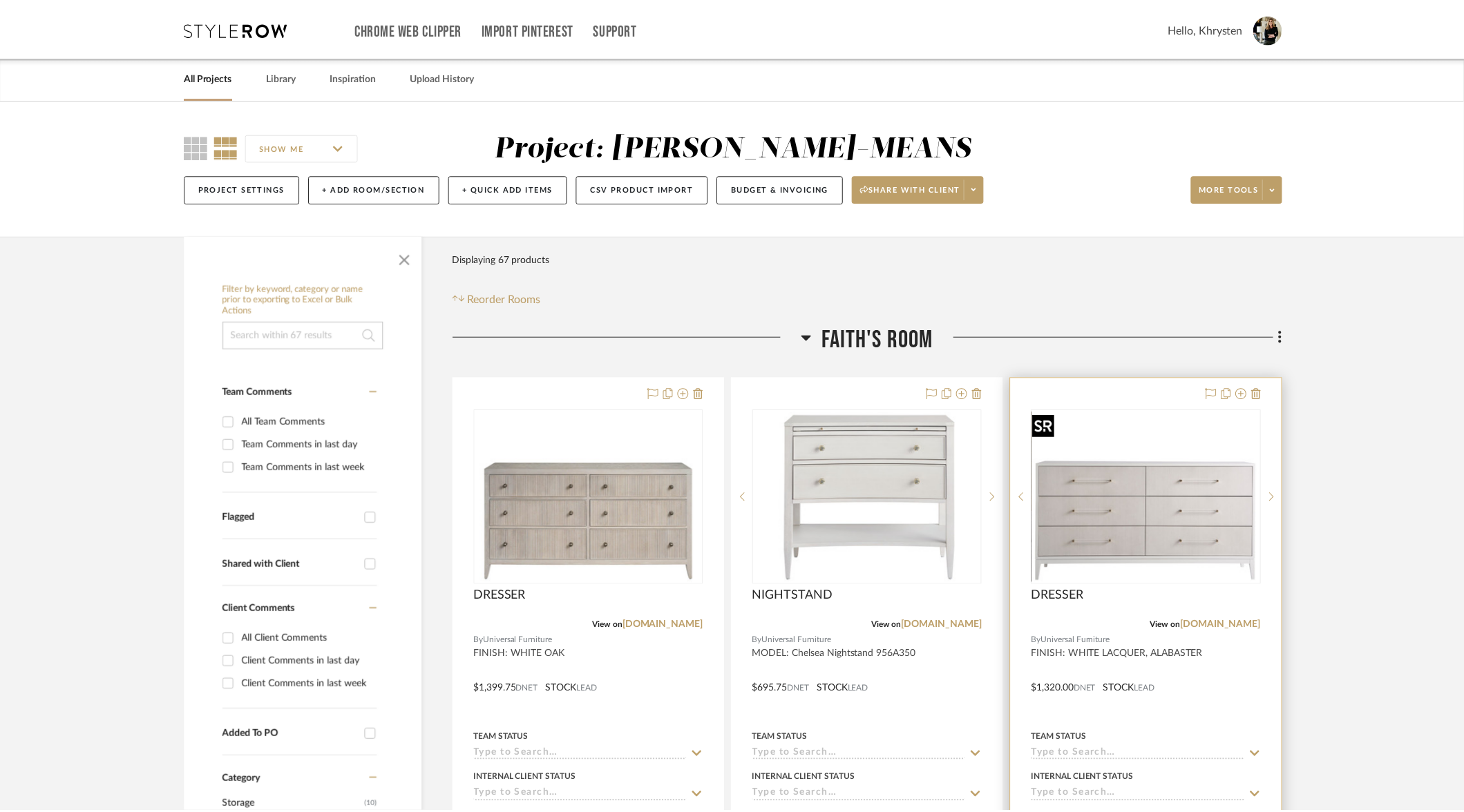
scroll to position [191, 0]
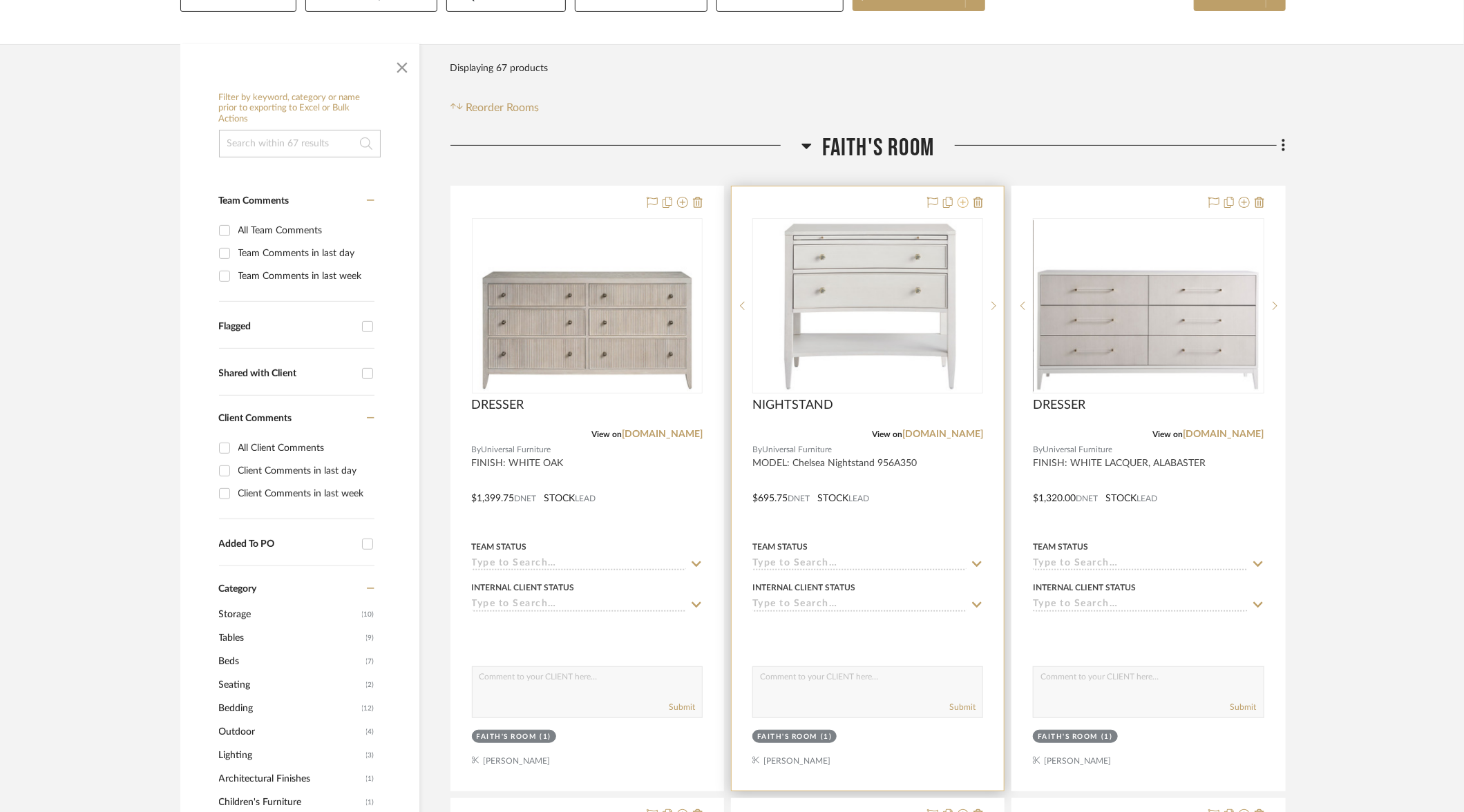
click at [963, 204] on icon at bounding box center [963, 202] width 11 height 11
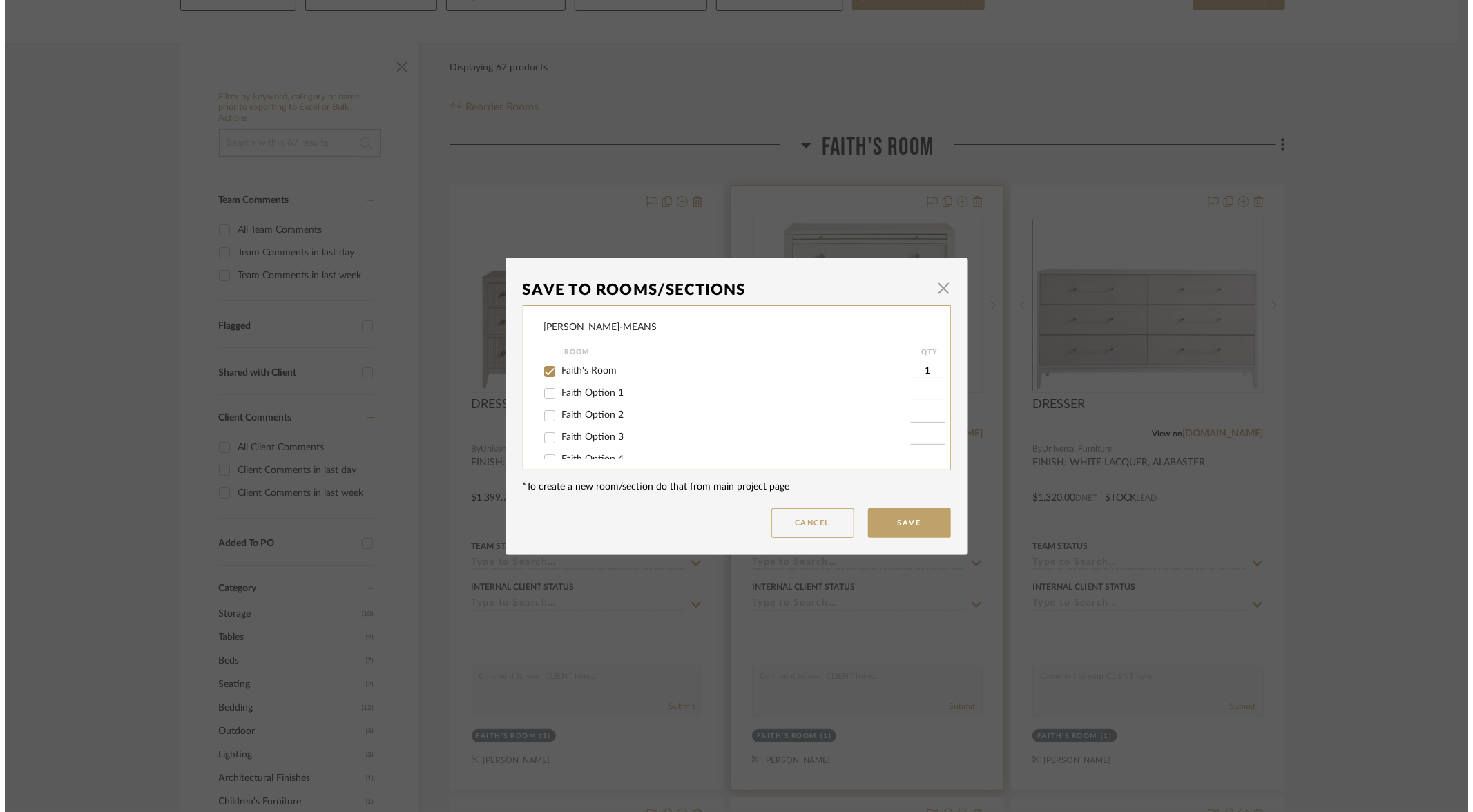
scroll to position [0, 0]
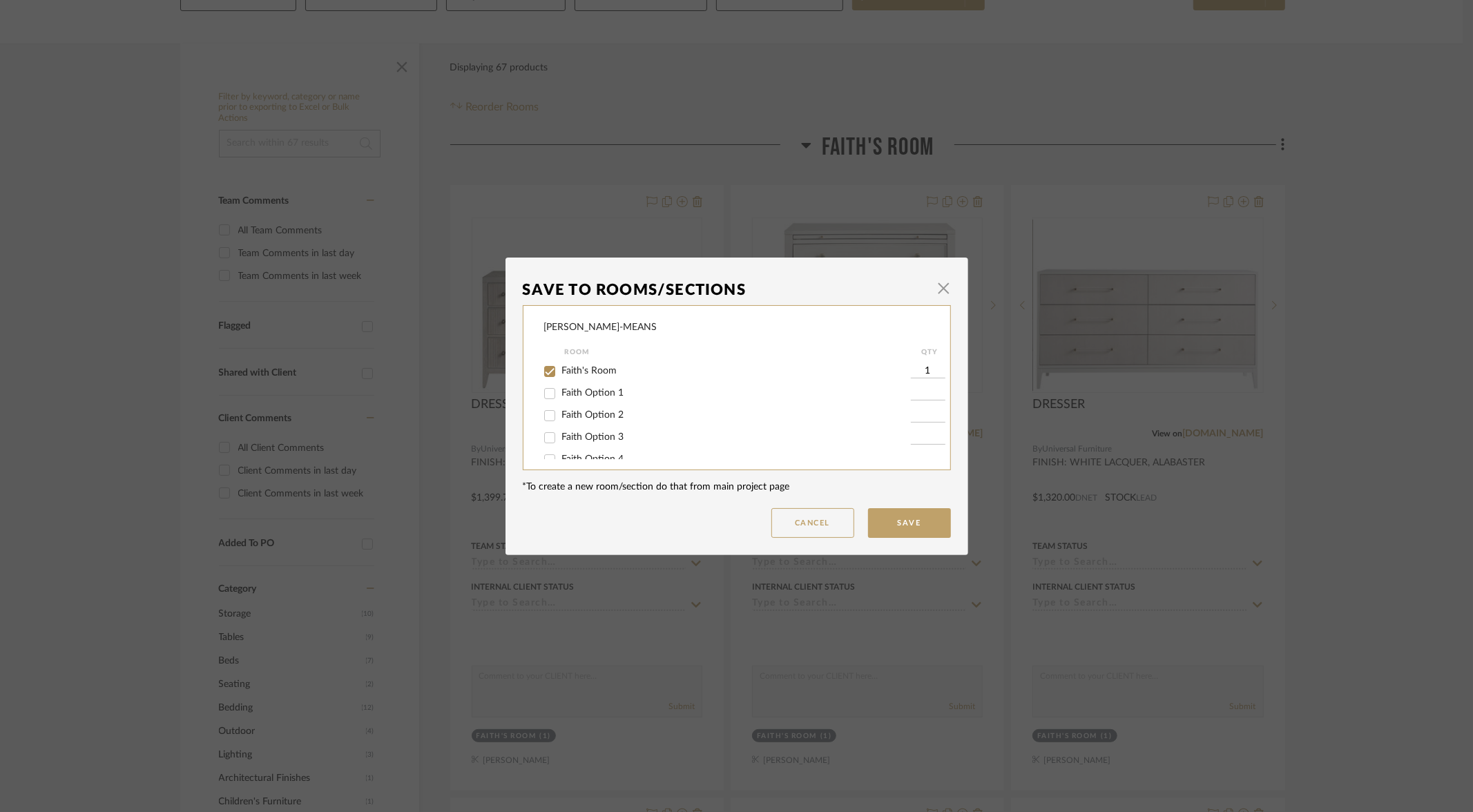
click at [540, 439] on input "Faith Option 3" at bounding box center [550, 438] width 22 height 22
checkbox input "true"
type input "1"
click at [549, 373] on input "Faith's Room" at bounding box center [550, 371] width 22 height 22
checkbox input "false"
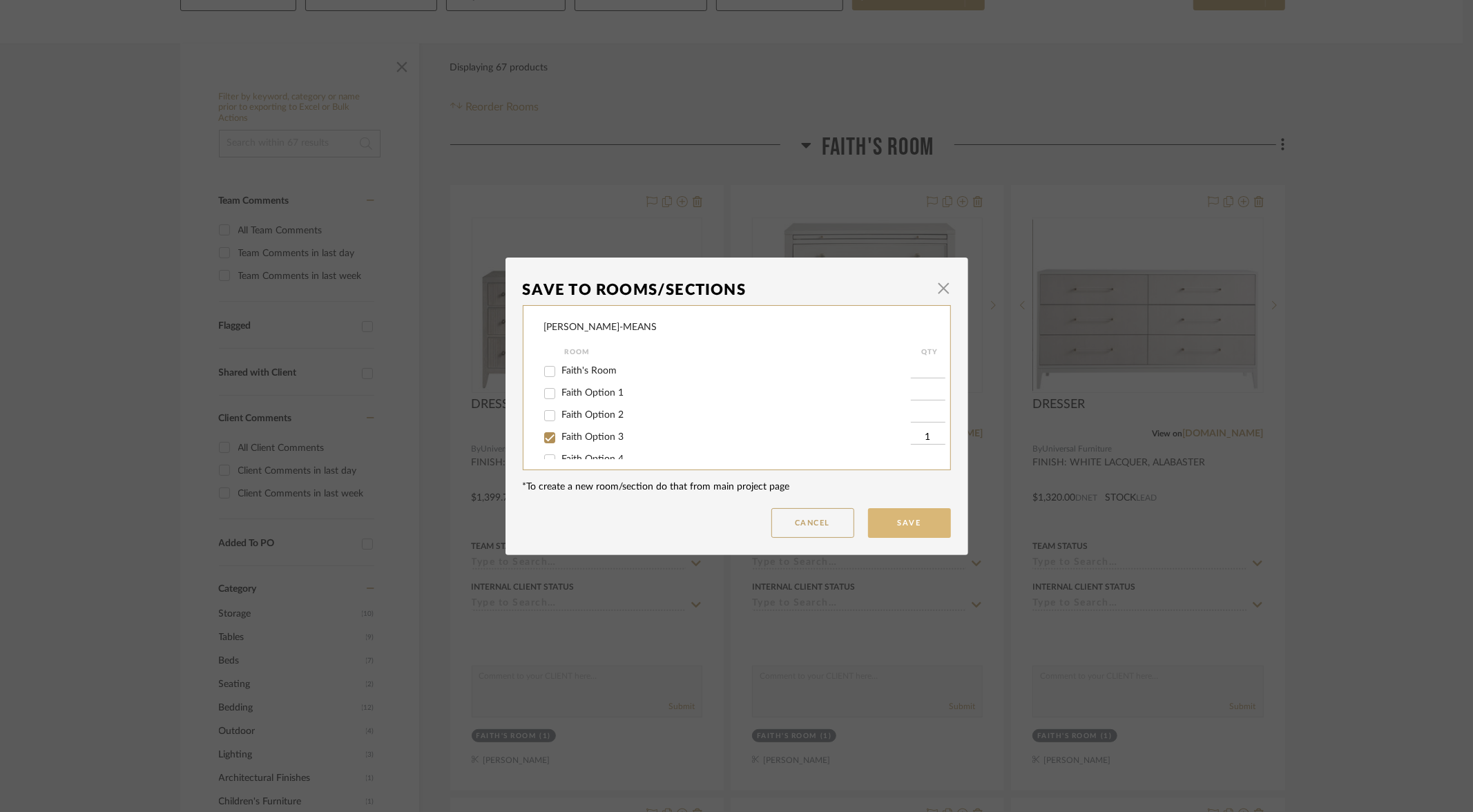
click at [892, 527] on button "Save" at bounding box center [910, 522] width 83 height 29
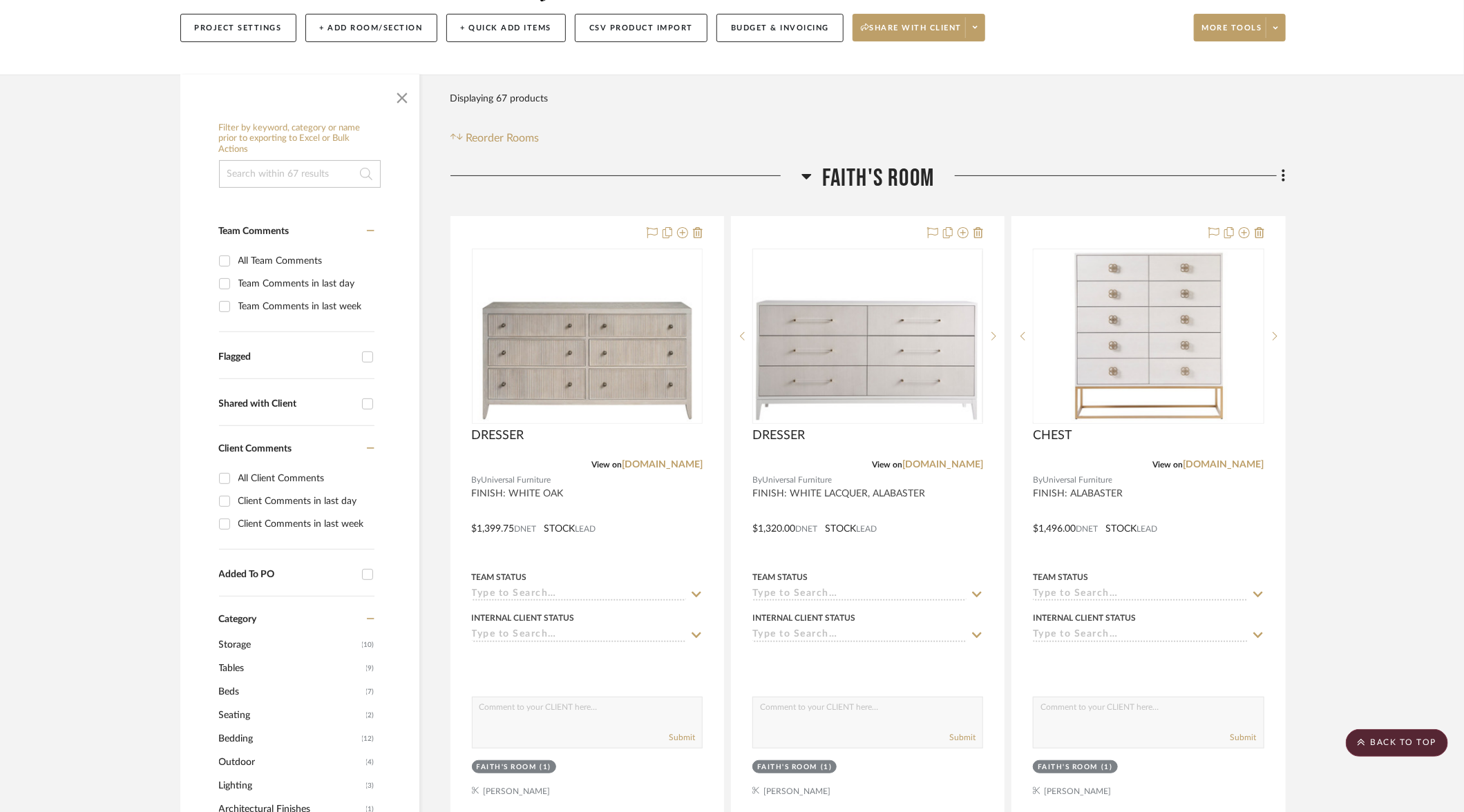
scroll to position [72, 0]
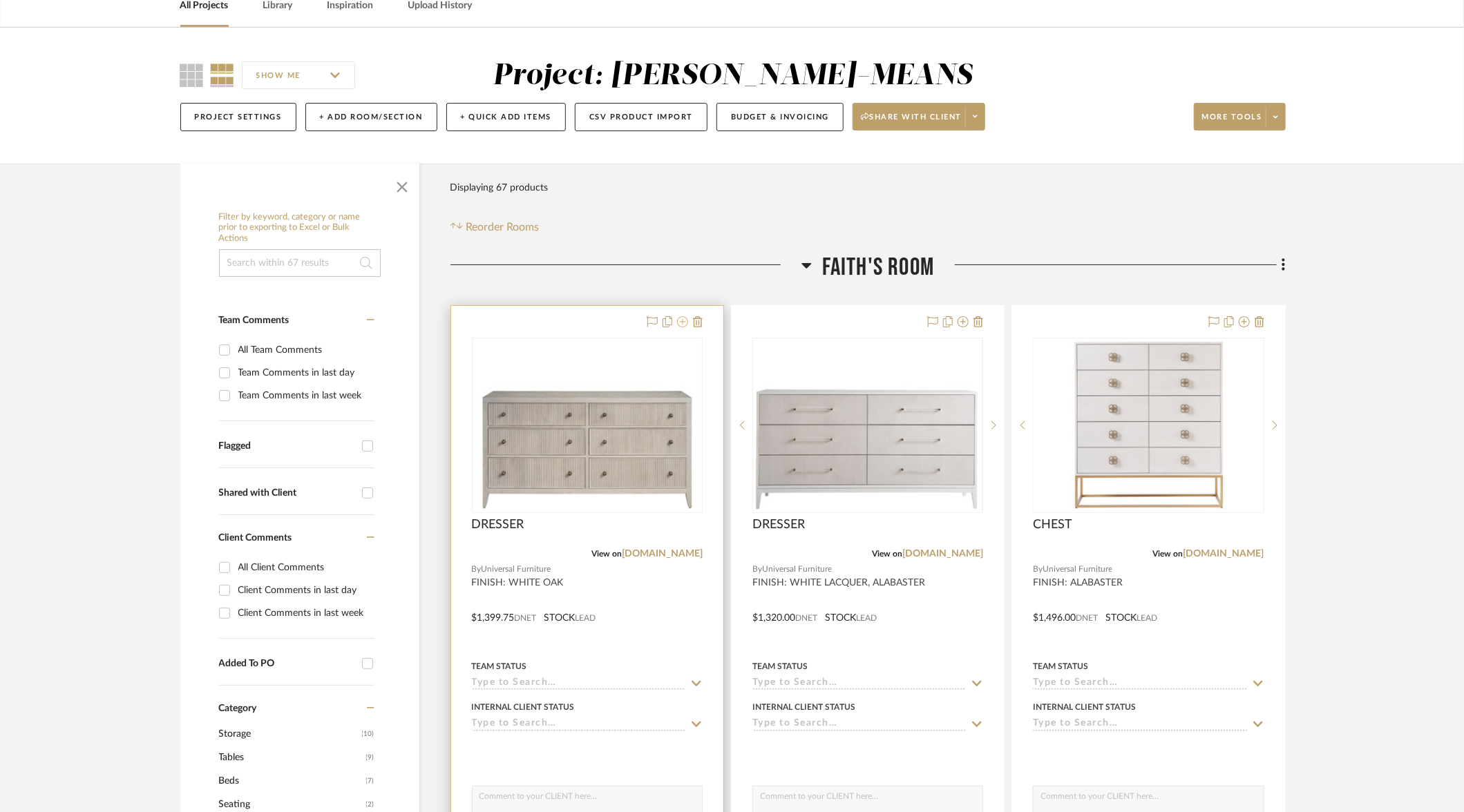
click at [684, 322] on icon at bounding box center [682, 321] width 11 height 11
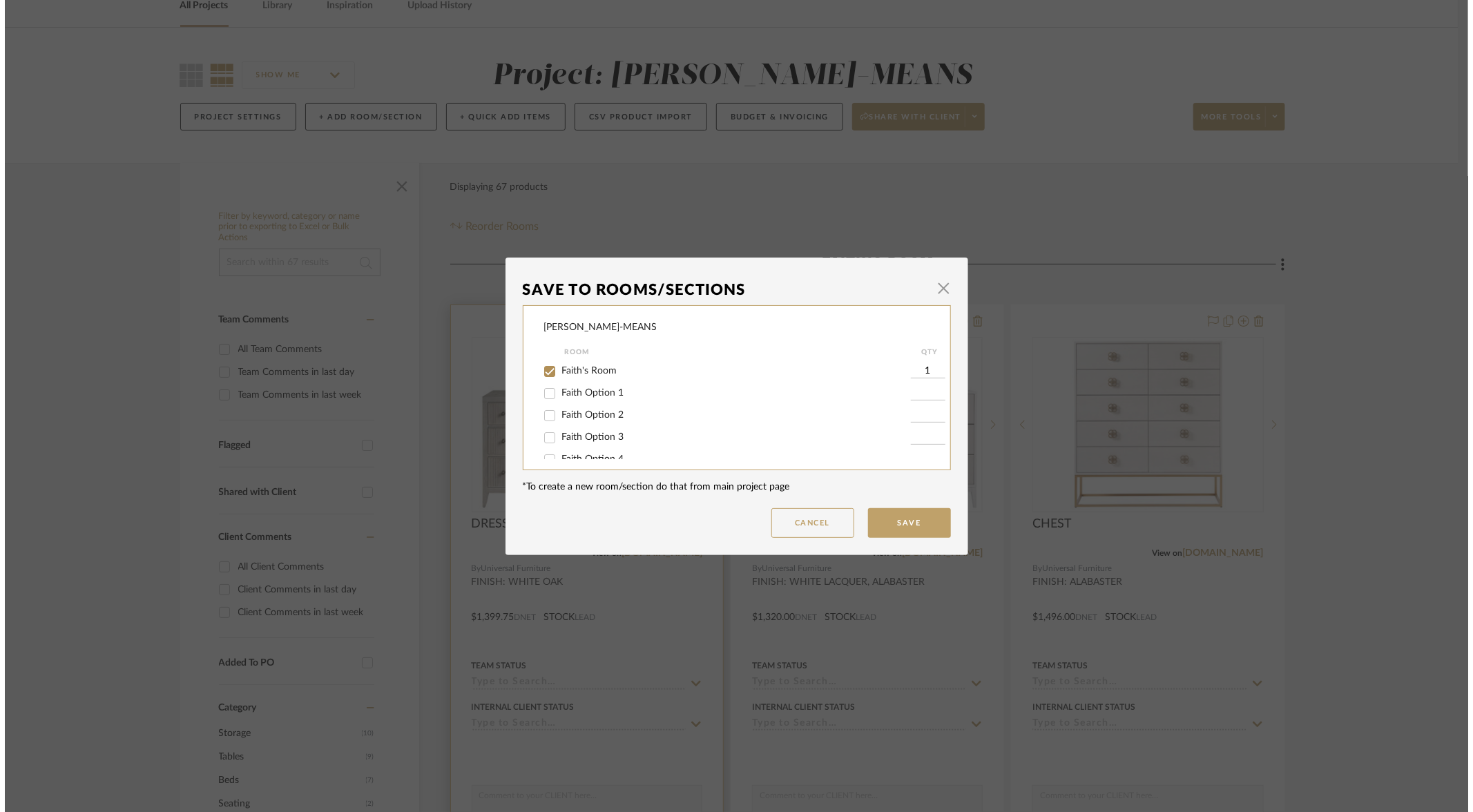
scroll to position [0, 0]
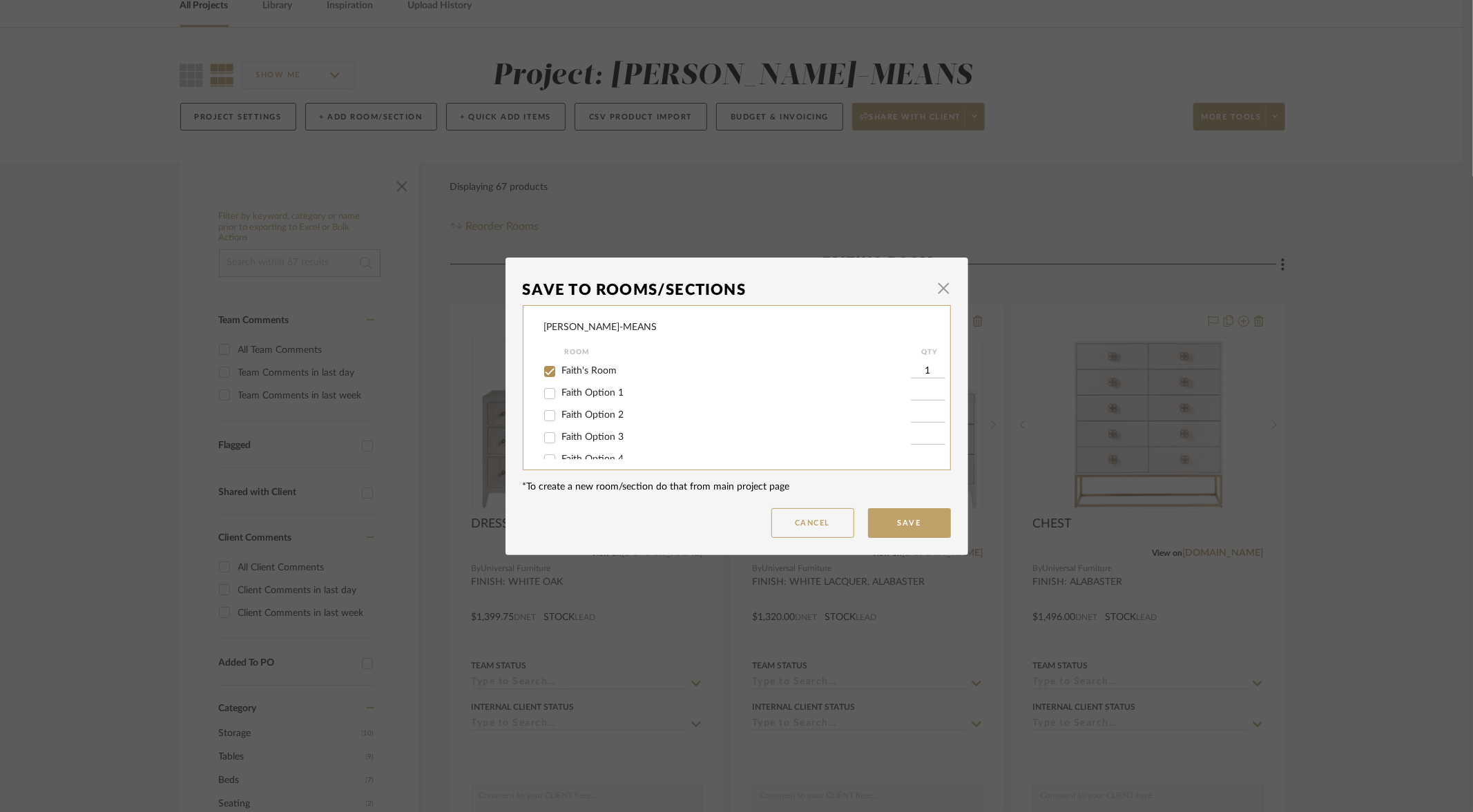
drag, startPoint x: 543, startPoint y: 419, endPoint x: 541, endPoint y: 399, distance: 20.1
click at [543, 419] on input "Faith Option 2" at bounding box center [550, 416] width 22 height 22
checkbox input "true"
type input "1"
click at [546, 367] on input "Faith's Room" at bounding box center [550, 371] width 22 height 22
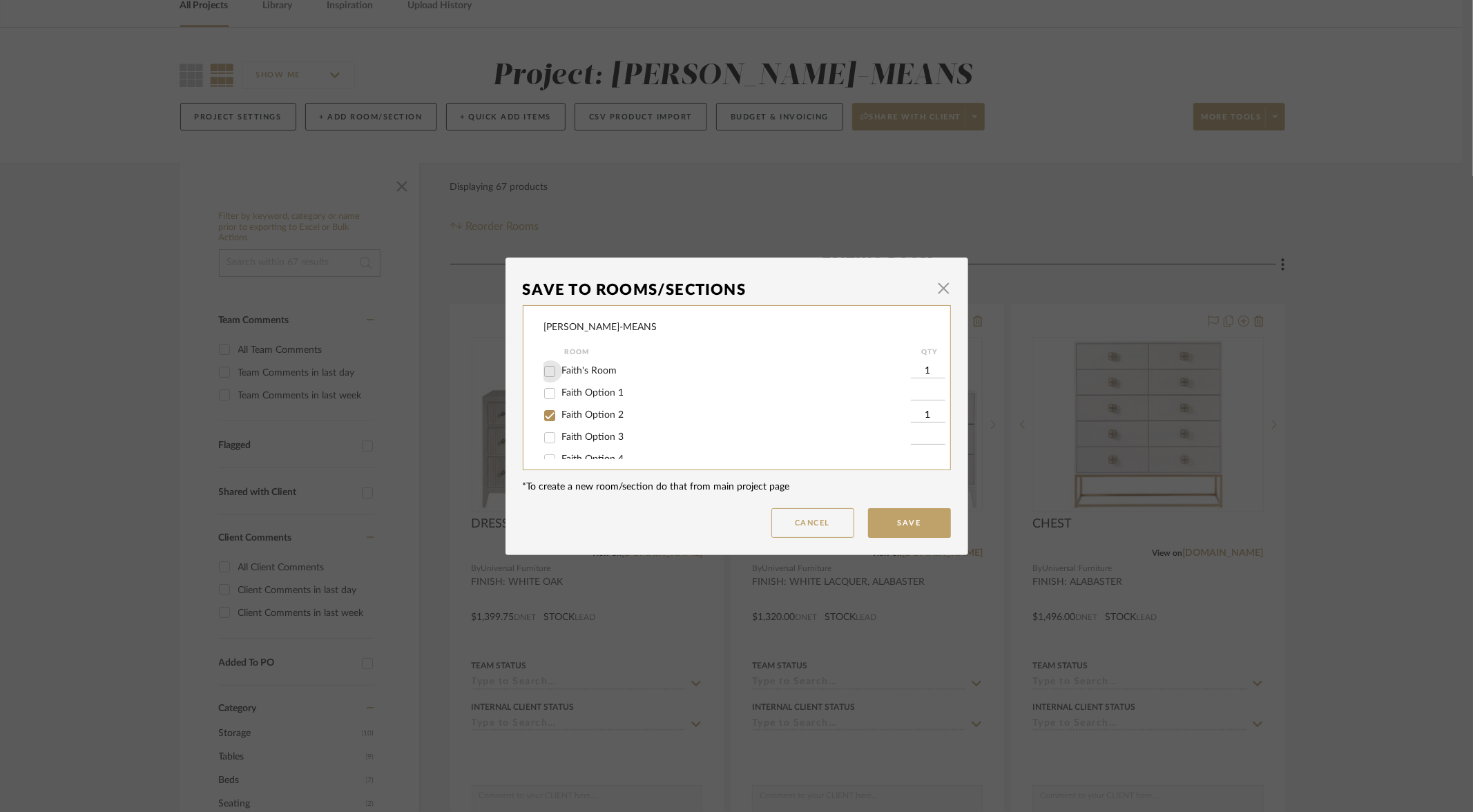
checkbox input "false"
click at [899, 515] on button "Save" at bounding box center [910, 522] width 83 height 29
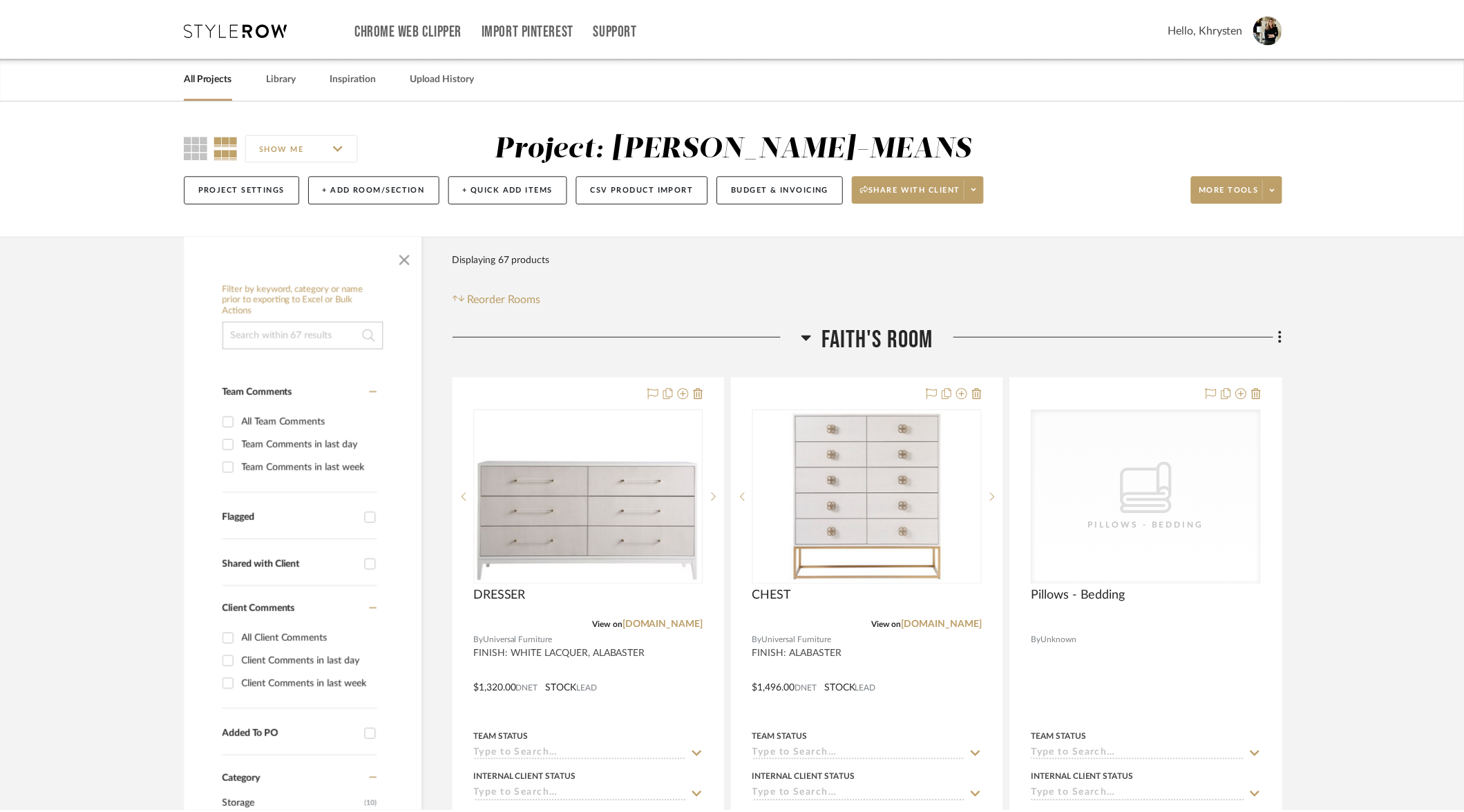
scroll to position [72, 0]
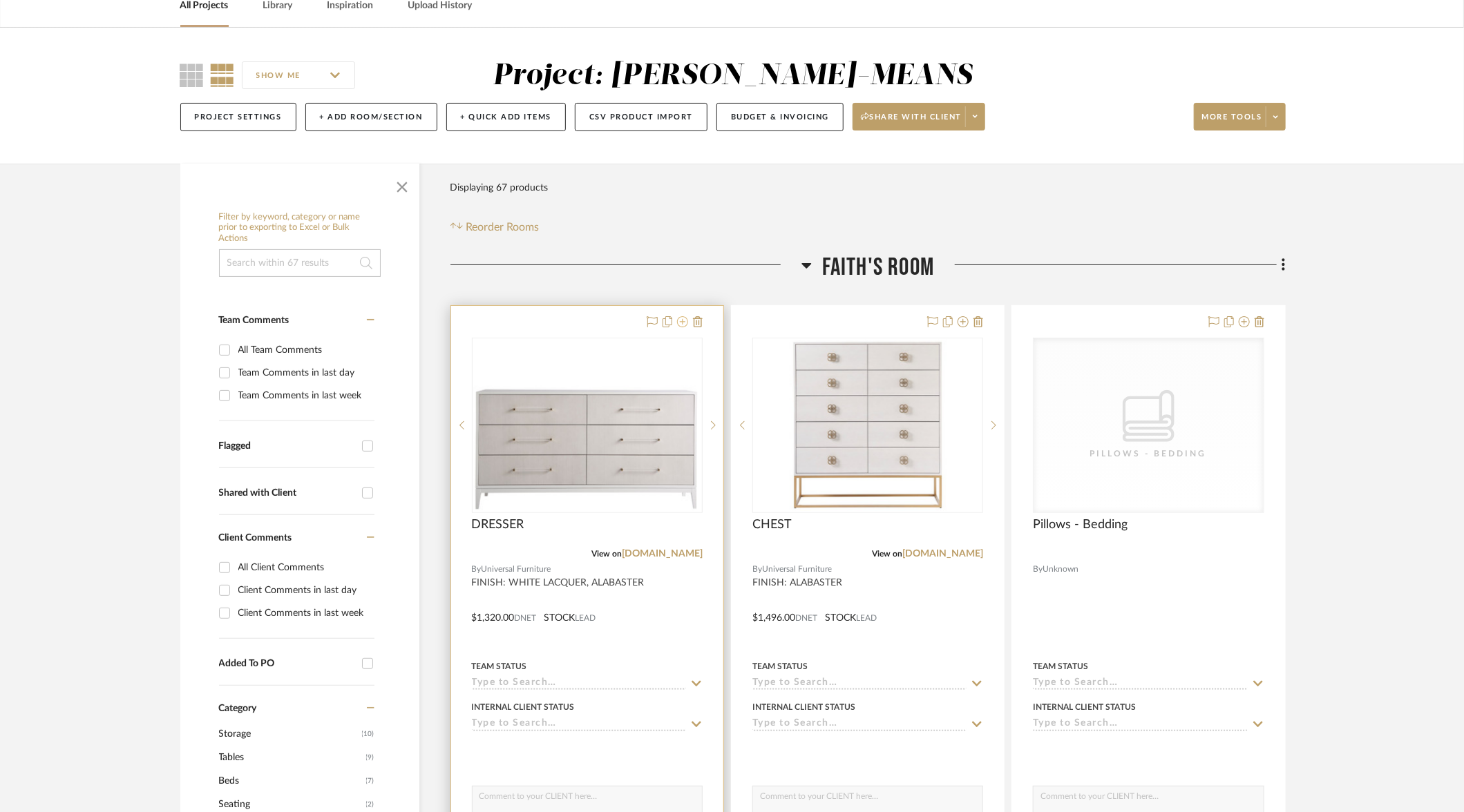
click at [683, 320] on icon at bounding box center [682, 321] width 11 height 11
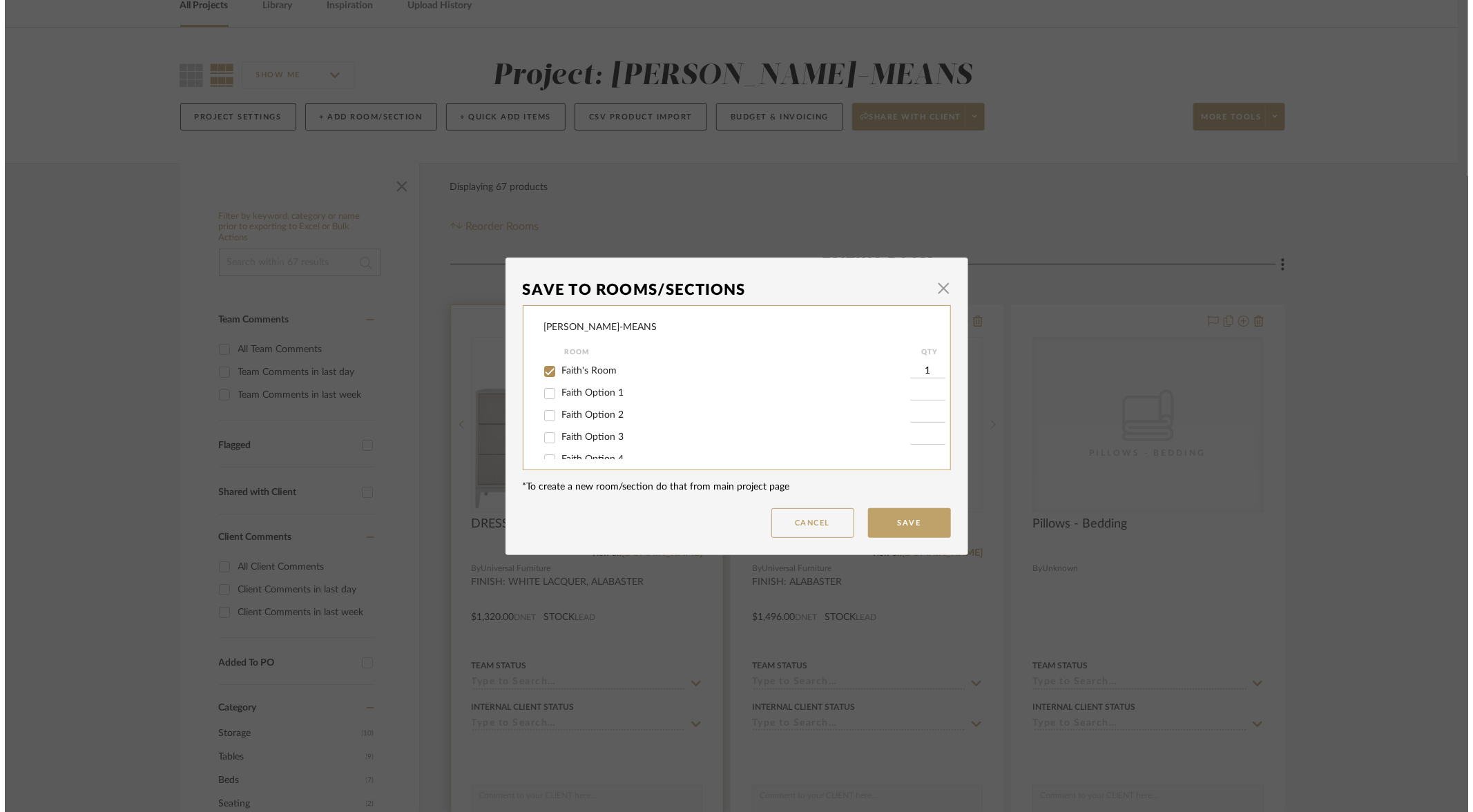
scroll to position [0, 0]
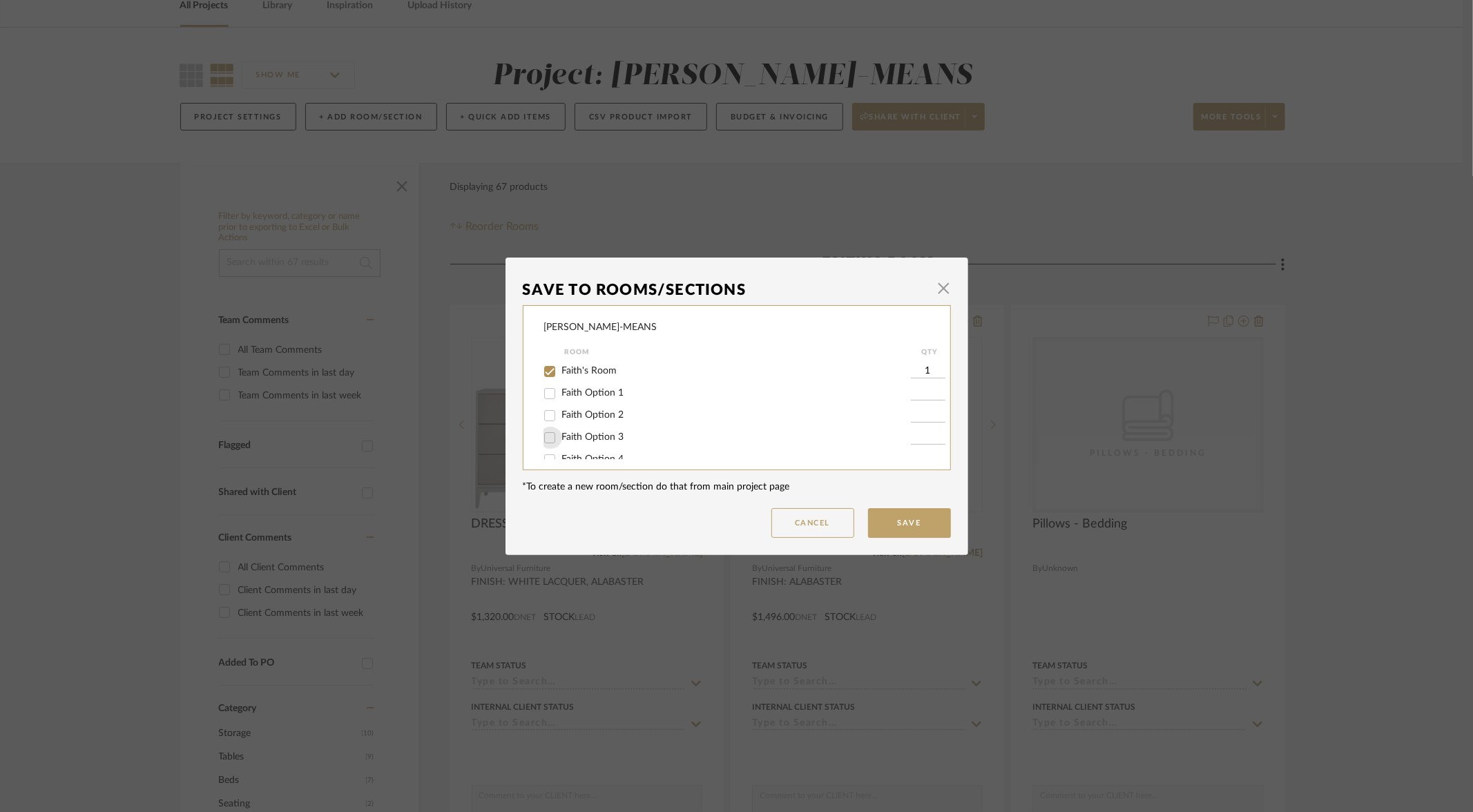
click at [546, 442] on input "Faith Option 3" at bounding box center [550, 438] width 22 height 22
checkbox input "true"
type input "1"
click at [545, 372] on input "Faith's Room" at bounding box center [550, 371] width 22 height 22
checkbox input "false"
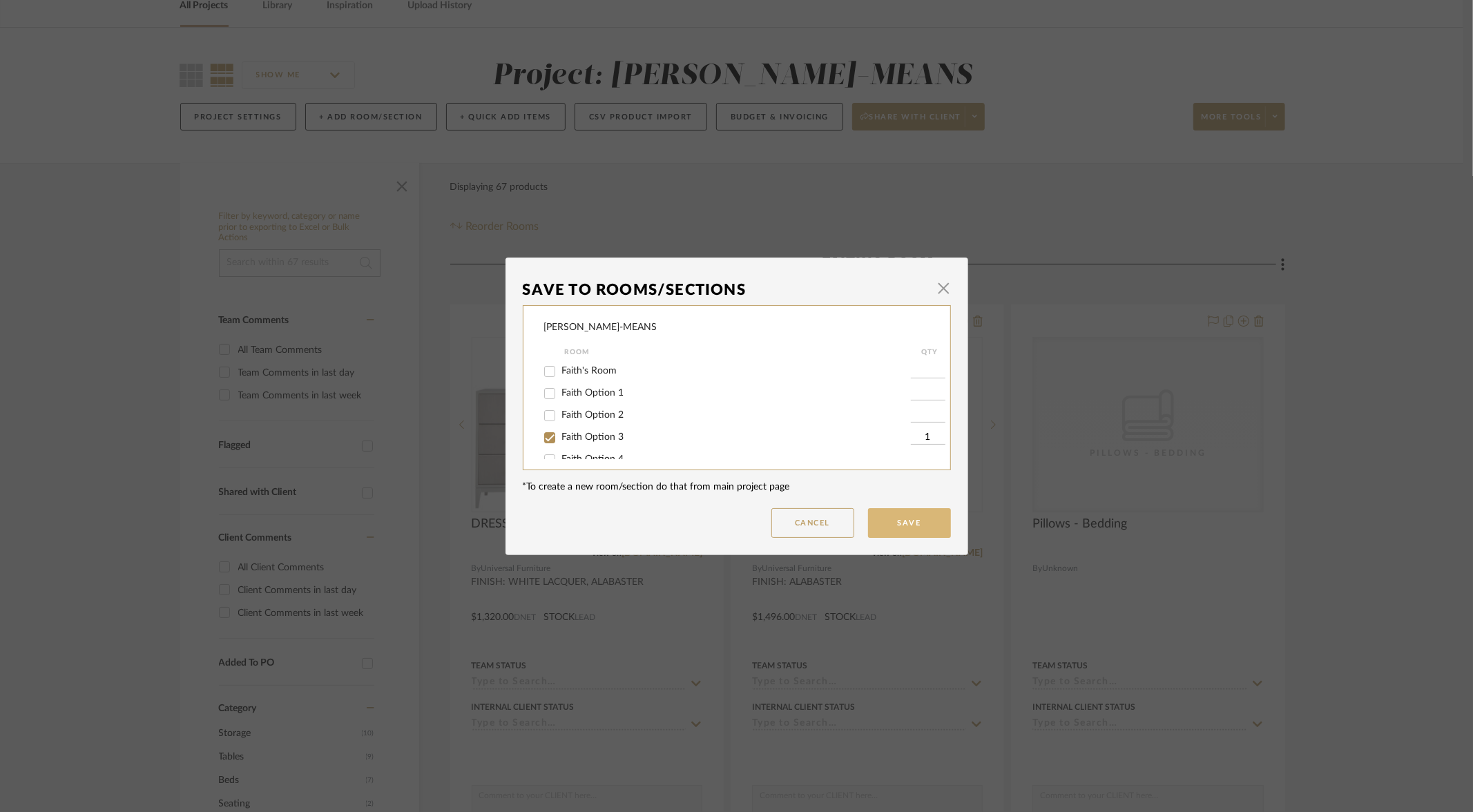
click at [914, 520] on button "Save" at bounding box center [910, 522] width 83 height 29
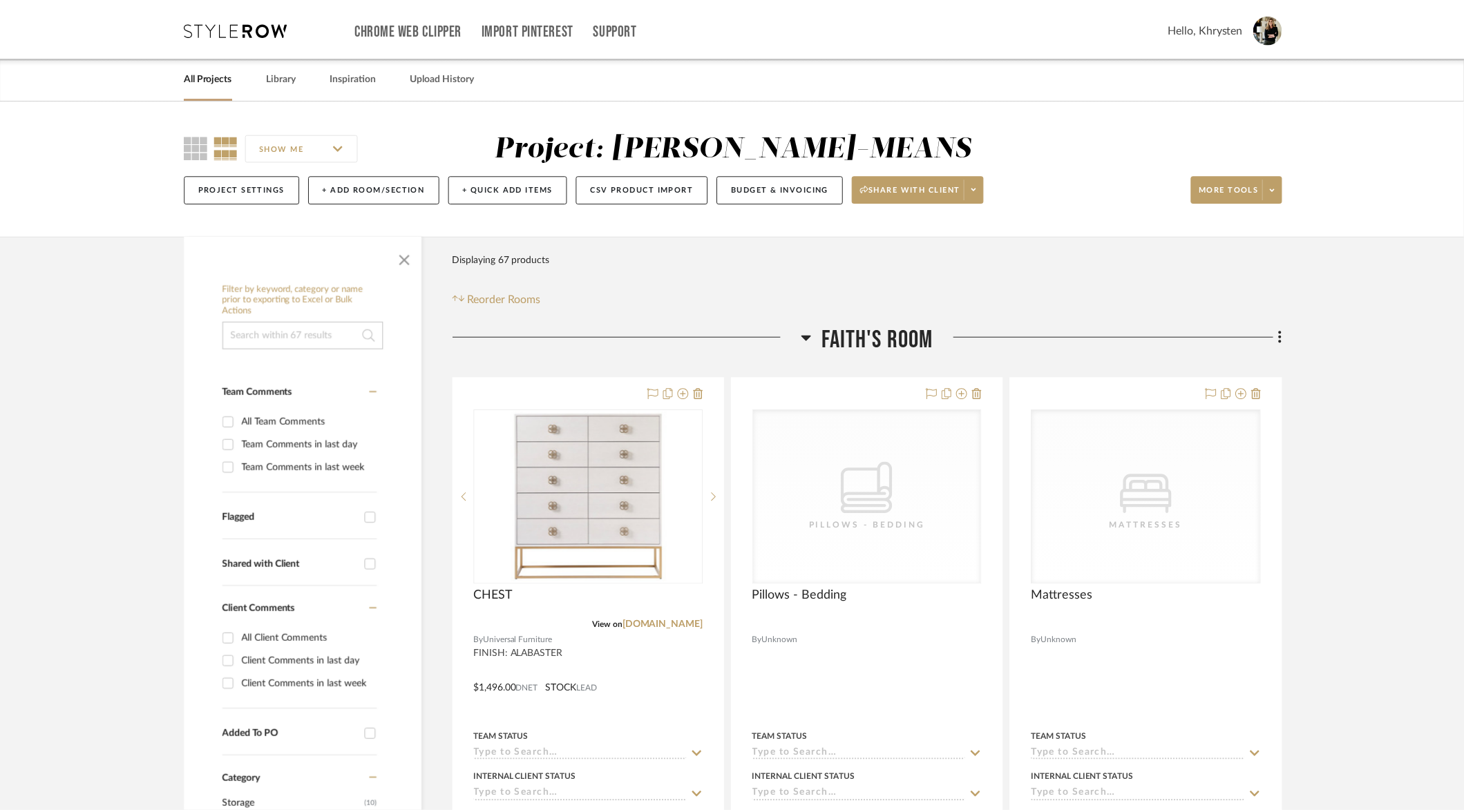
scroll to position [72, 0]
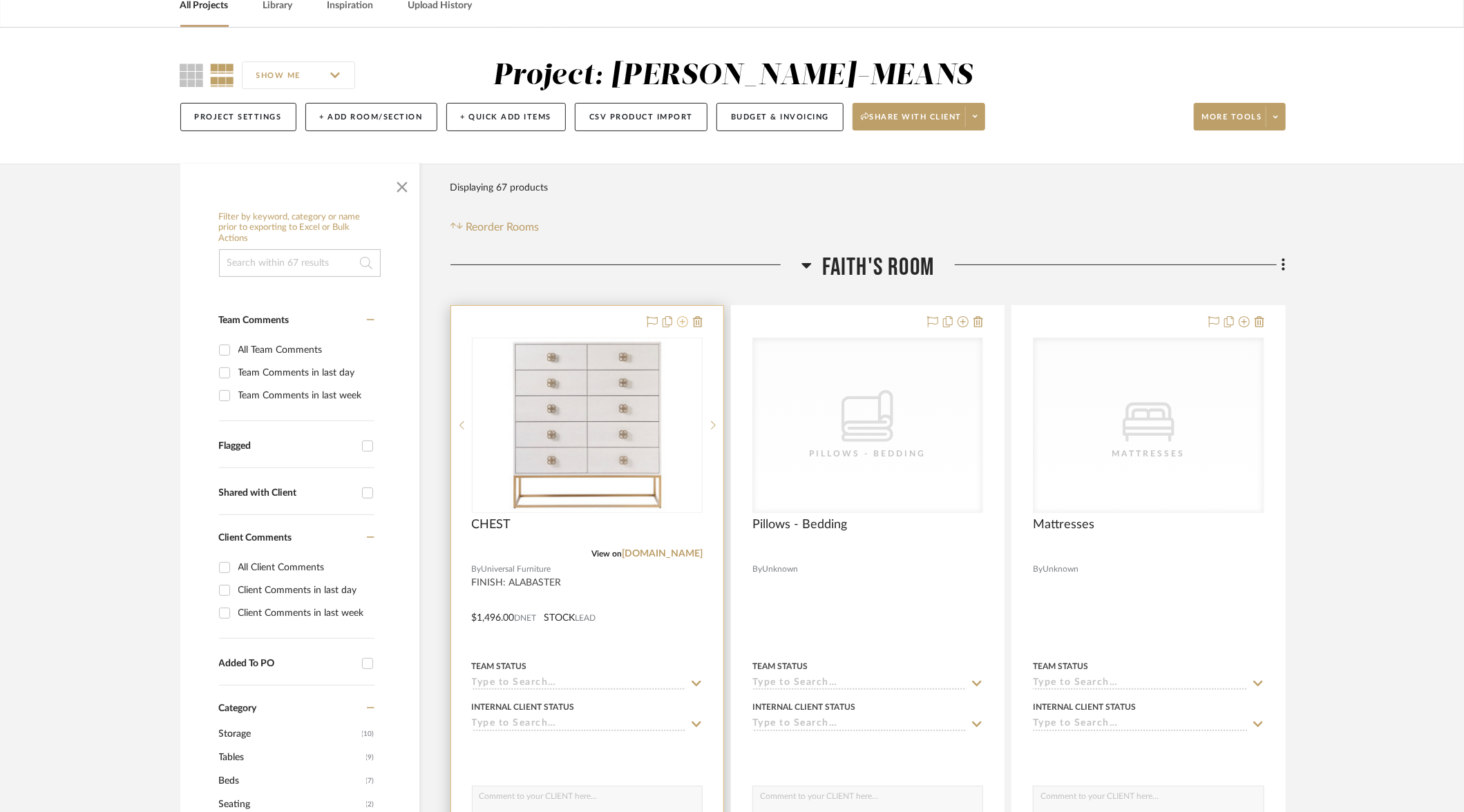
click at [688, 318] on icon at bounding box center [682, 321] width 11 height 11
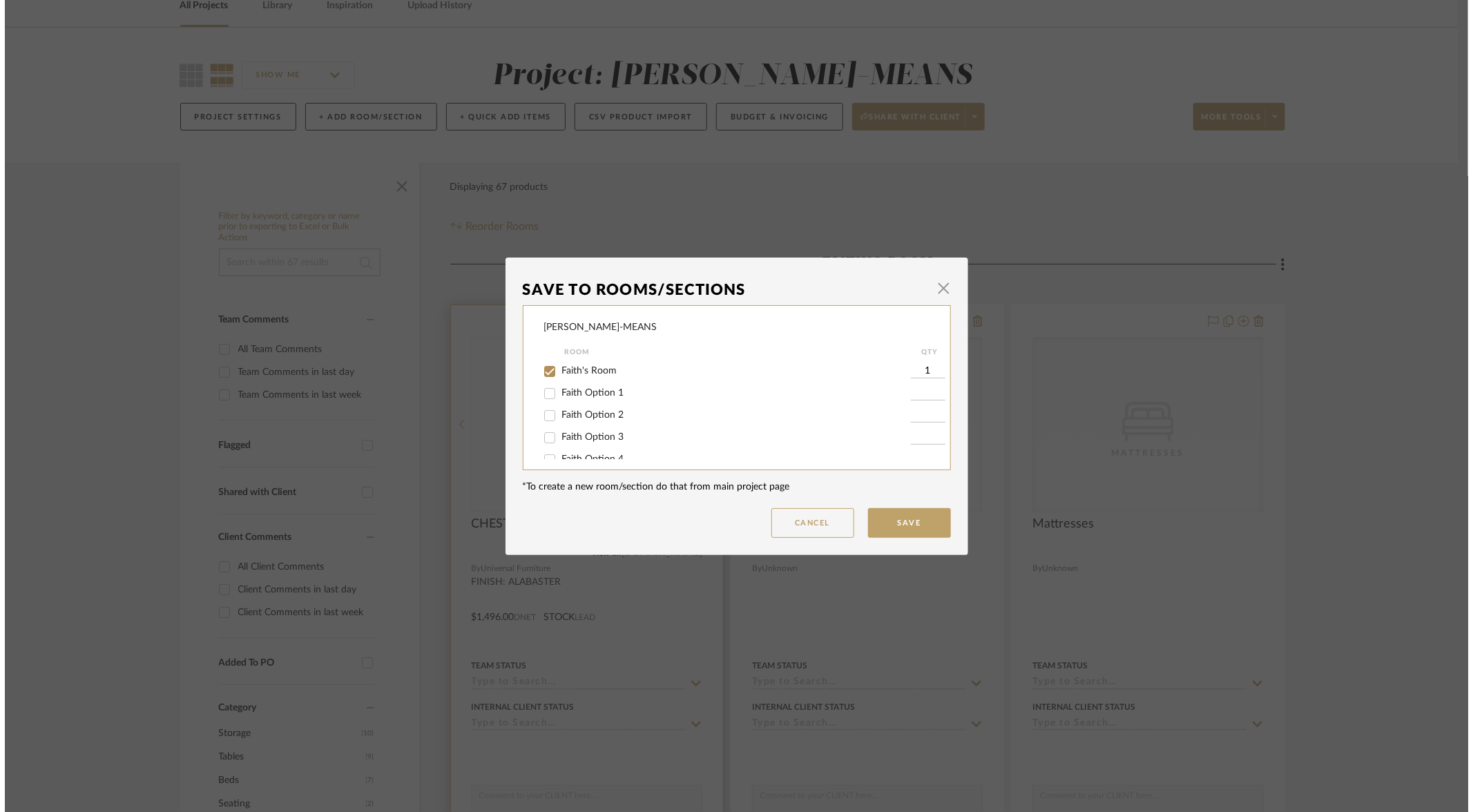
scroll to position [0, 0]
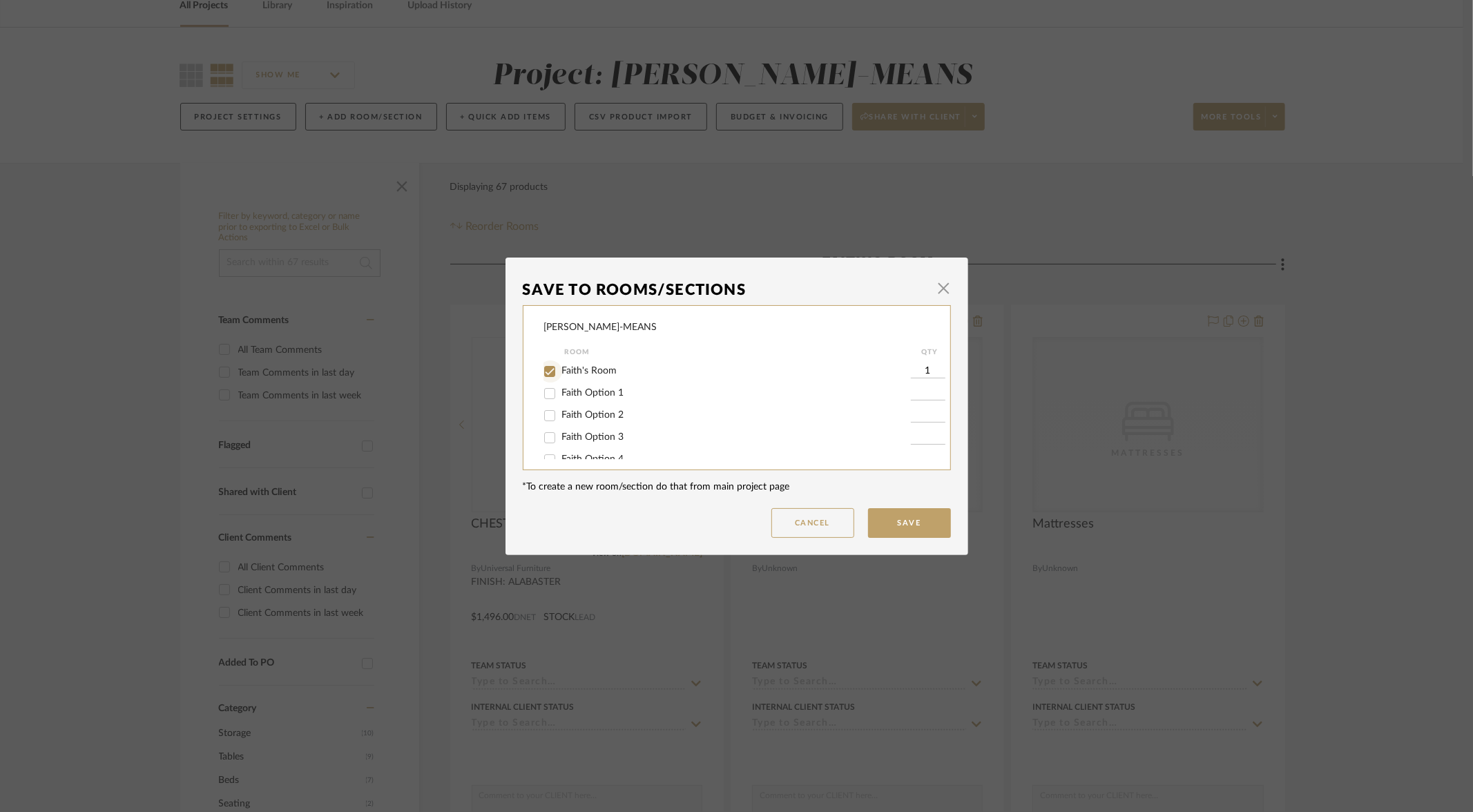
click at [542, 373] on input "Faith's Room" at bounding box center [550, 371] width 22 height 22
checkbox input "false"
click at [543, 398] on input "Olivia Option 4" at bounding box center [550, 400] width 22 height 22
checkbox input "true"
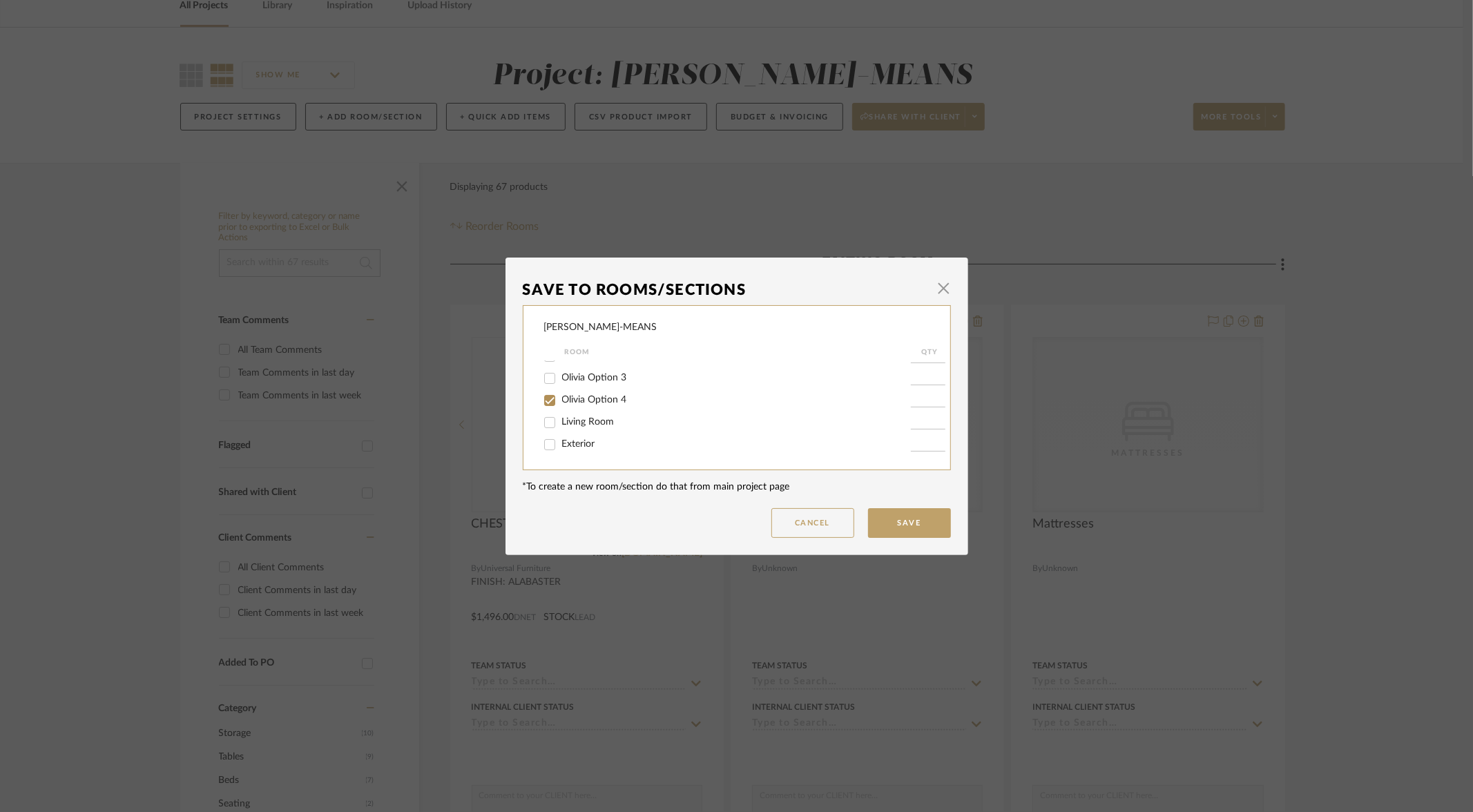
type input "1"
click at [889, 510] on button "Save" at bounding box center [910, 522] width 83 height 29
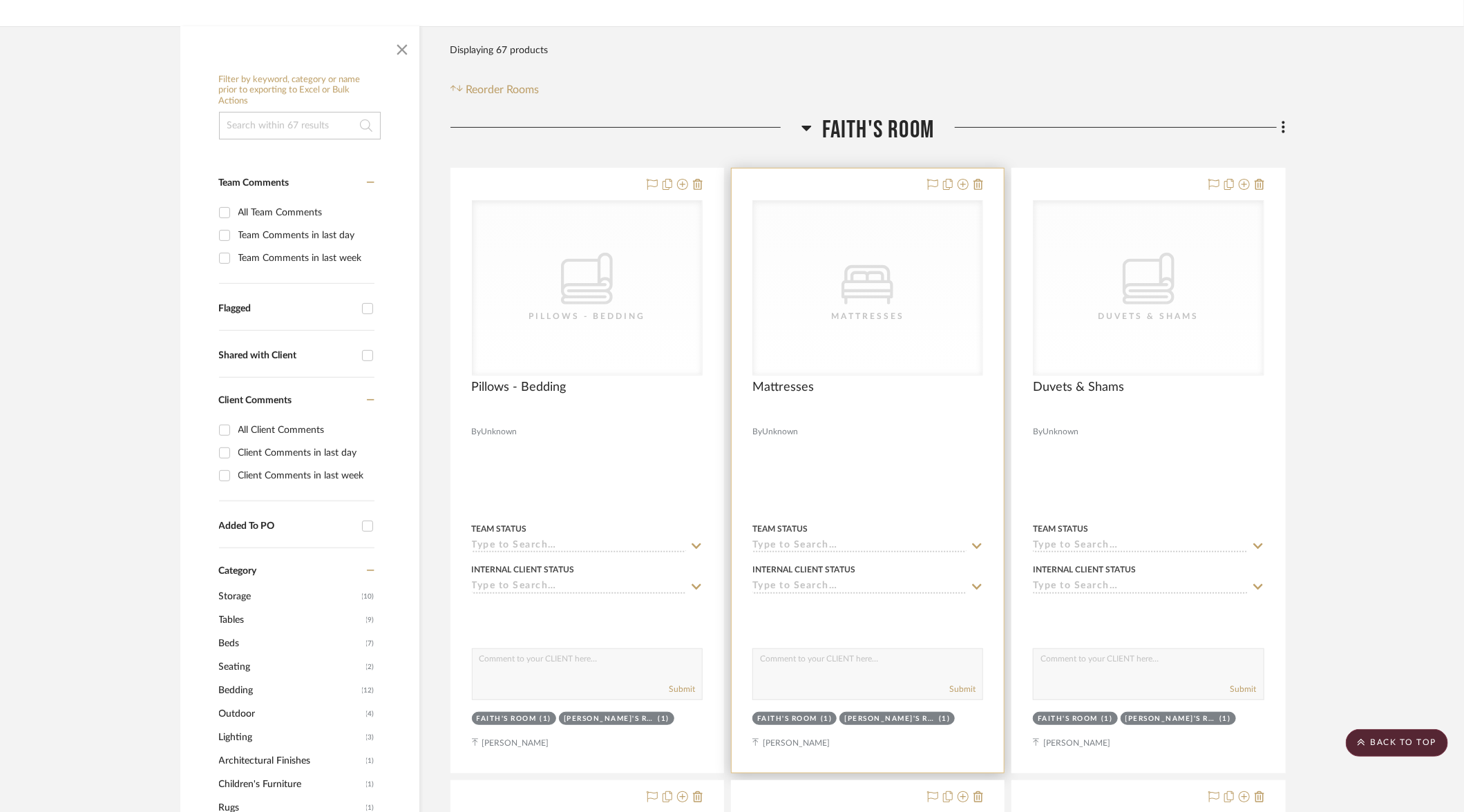
scroll to position [0, 0]
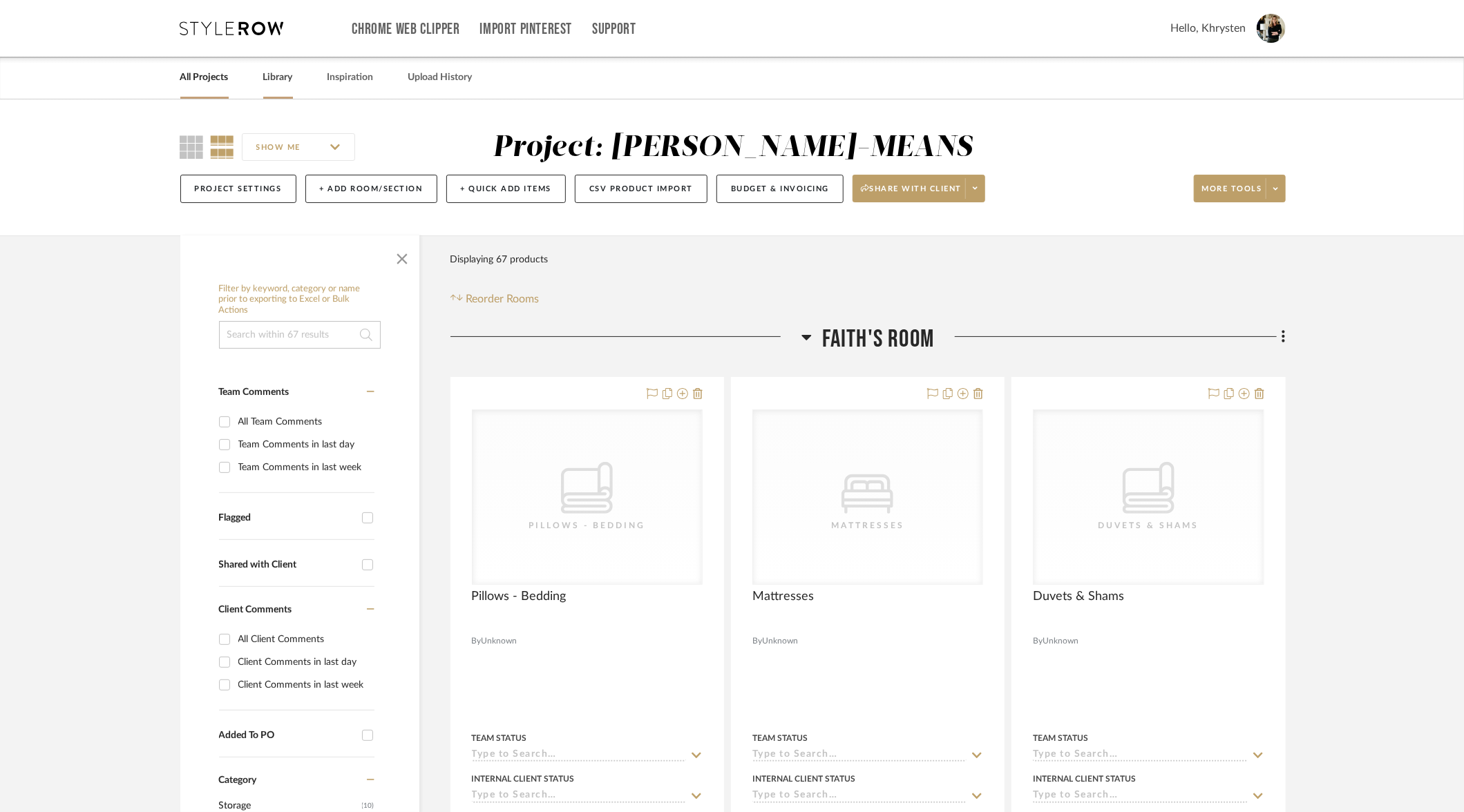
click at [272, 77] on link "Library" at bounding box center [277, 77] width 29 height 19
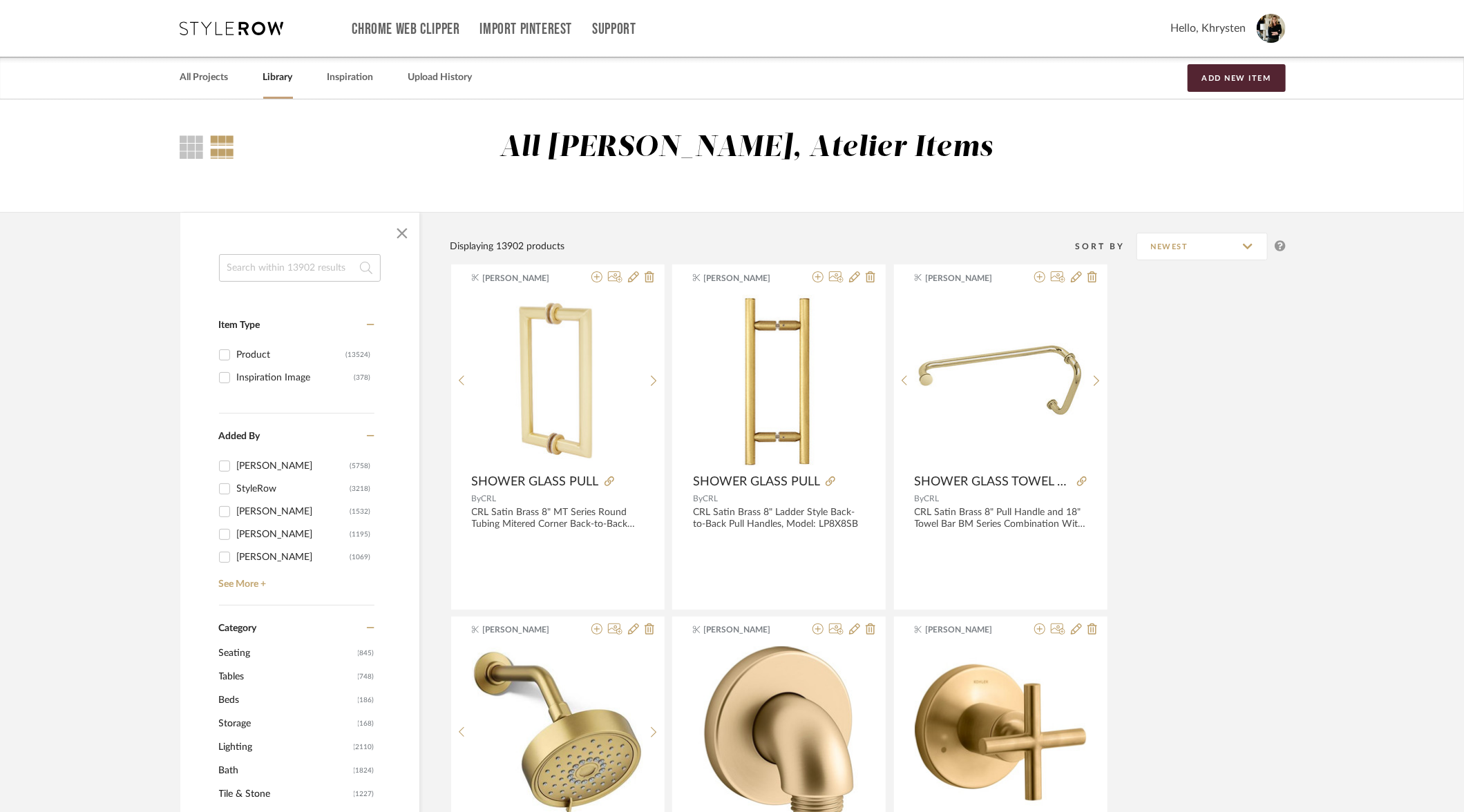
click at [329, 272] on input at bounding box center [299, 268] width 161 height 28
click at [198, 82] on link "All Projects" at bounding box center [204, 77] width 48 height 19
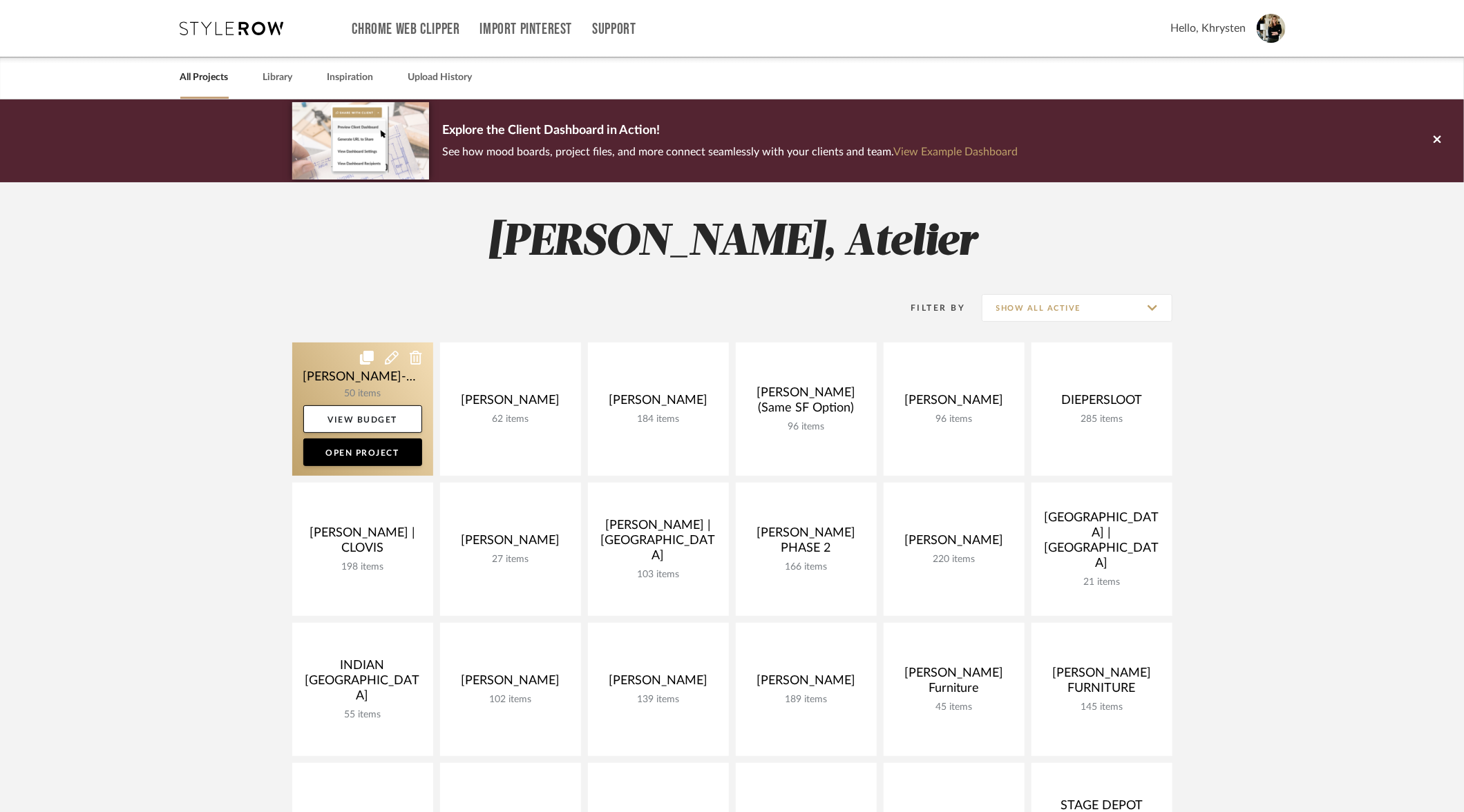
click at [314, 379] on link at bounding box center [363, 409] width 141 height 133
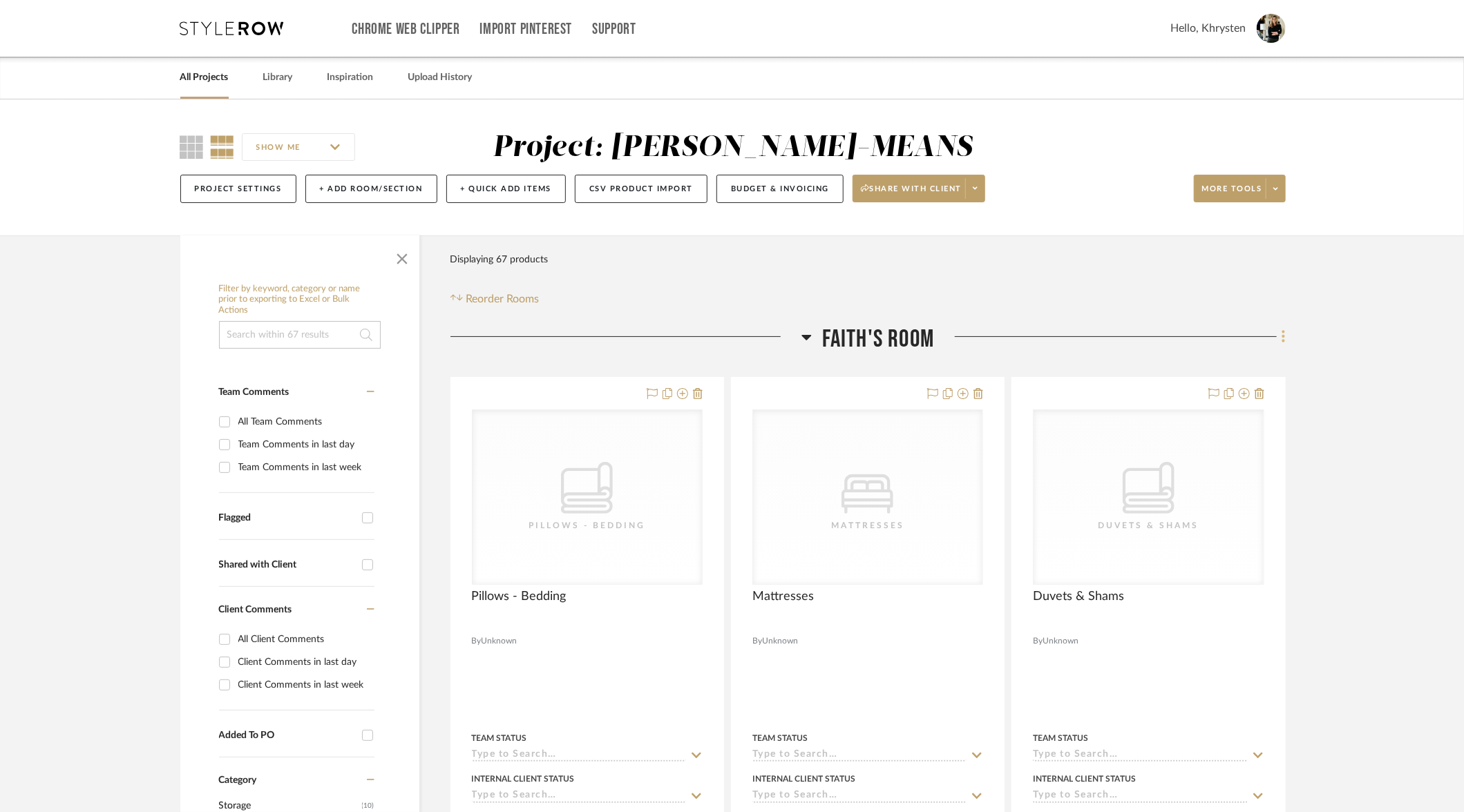
click at [1284, 338] on icon at bounding box center [1283, 336] width 4 height 15
click at [1374, 446] on div at bounding box center [732, 406] width 1464 height 812
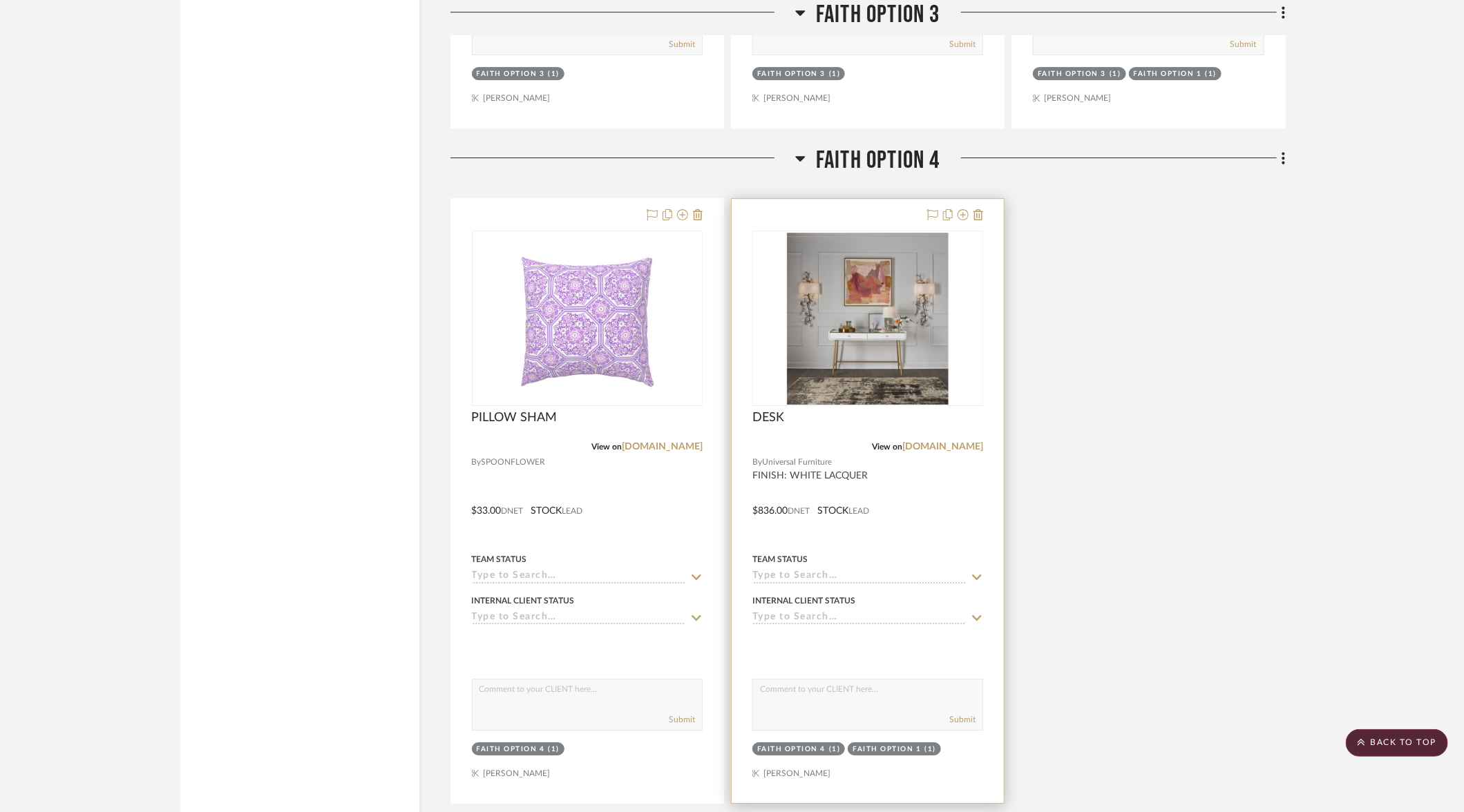
scroll to position [6001, 0]
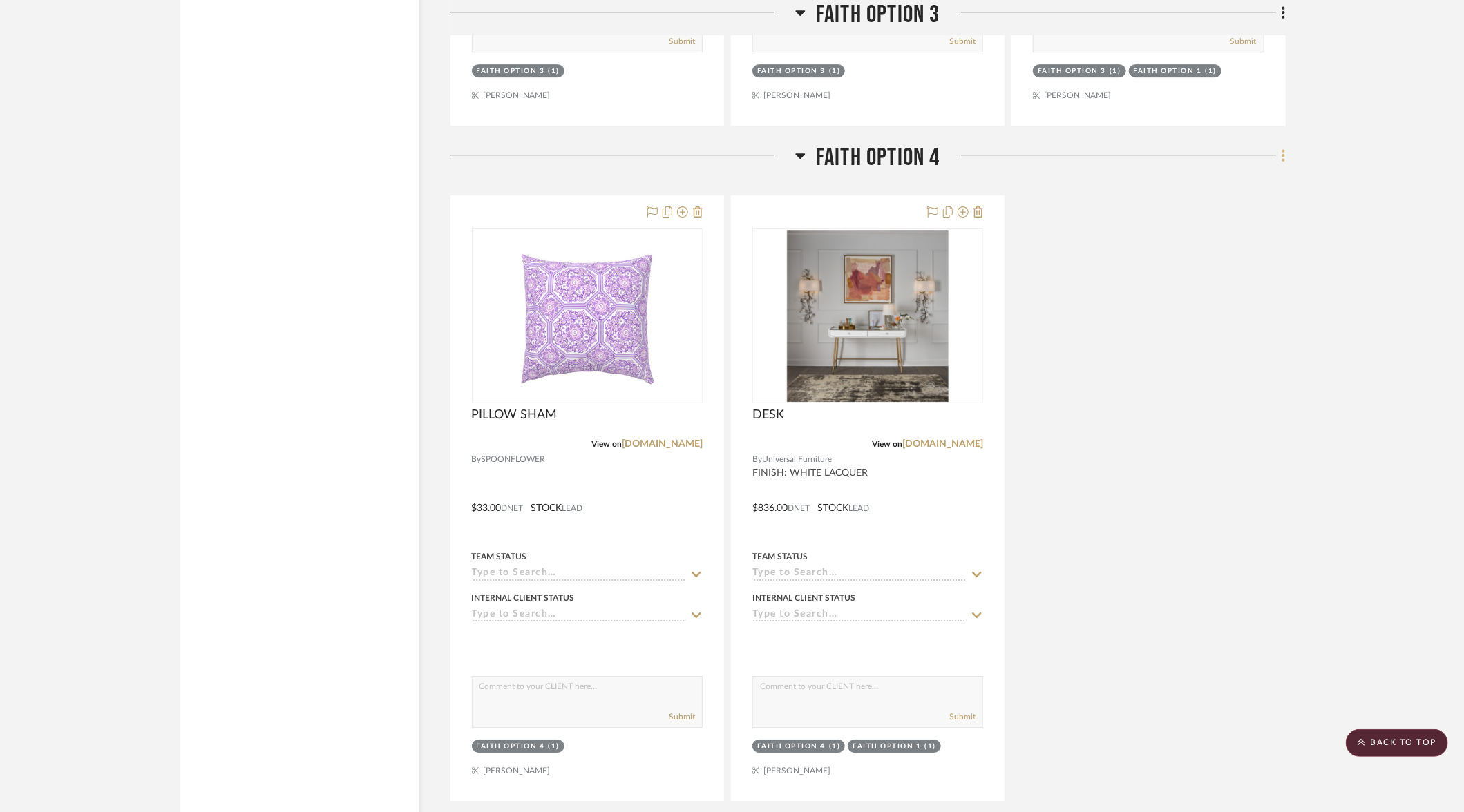
click at [1283, 148] on icon at bounding box center [1283, 155] width 4 height 15
click at [1205, 267] on span "Rename Room" at bounding box center [1214, 268] width 62 height 11
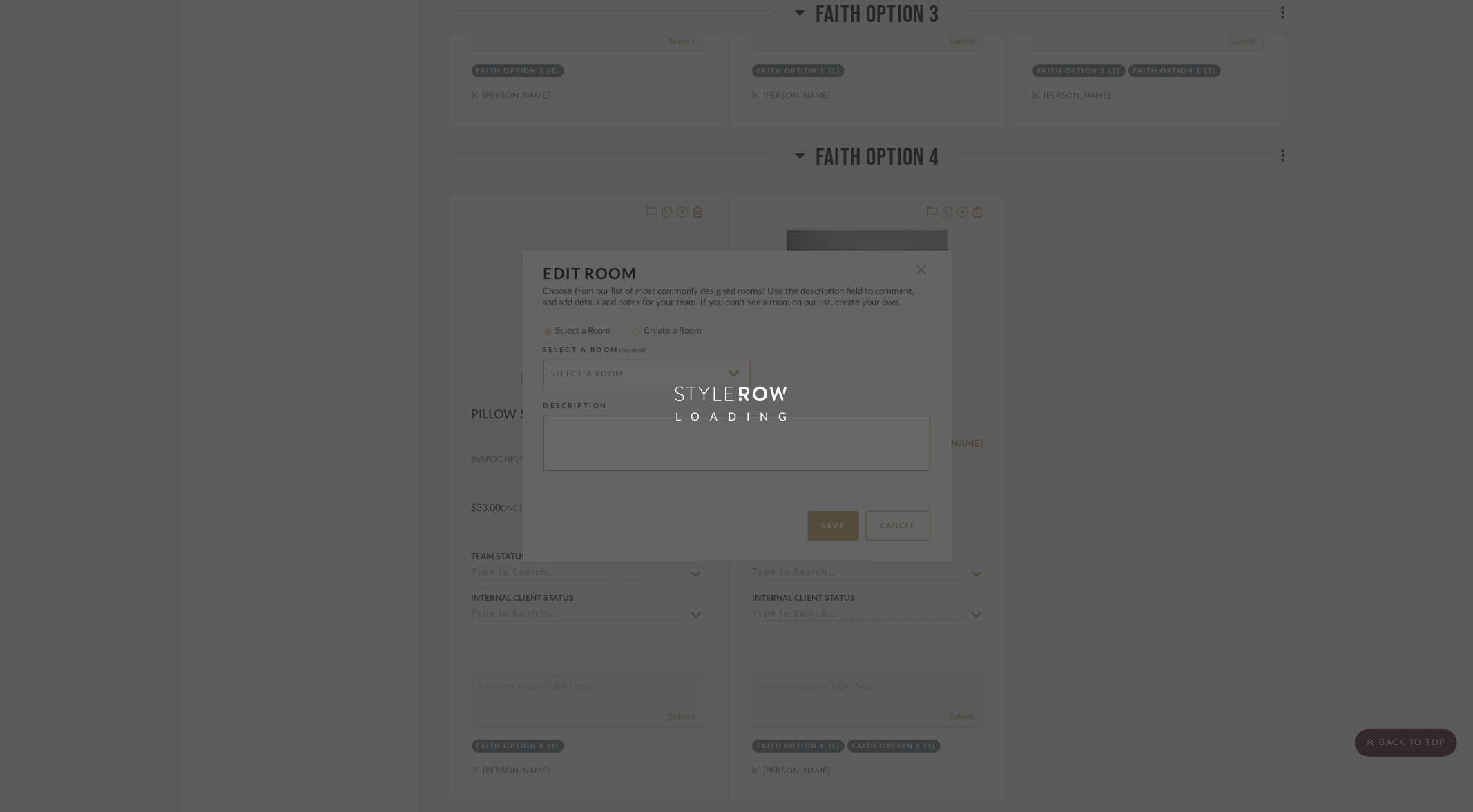
radio input "false"
radio input "true"
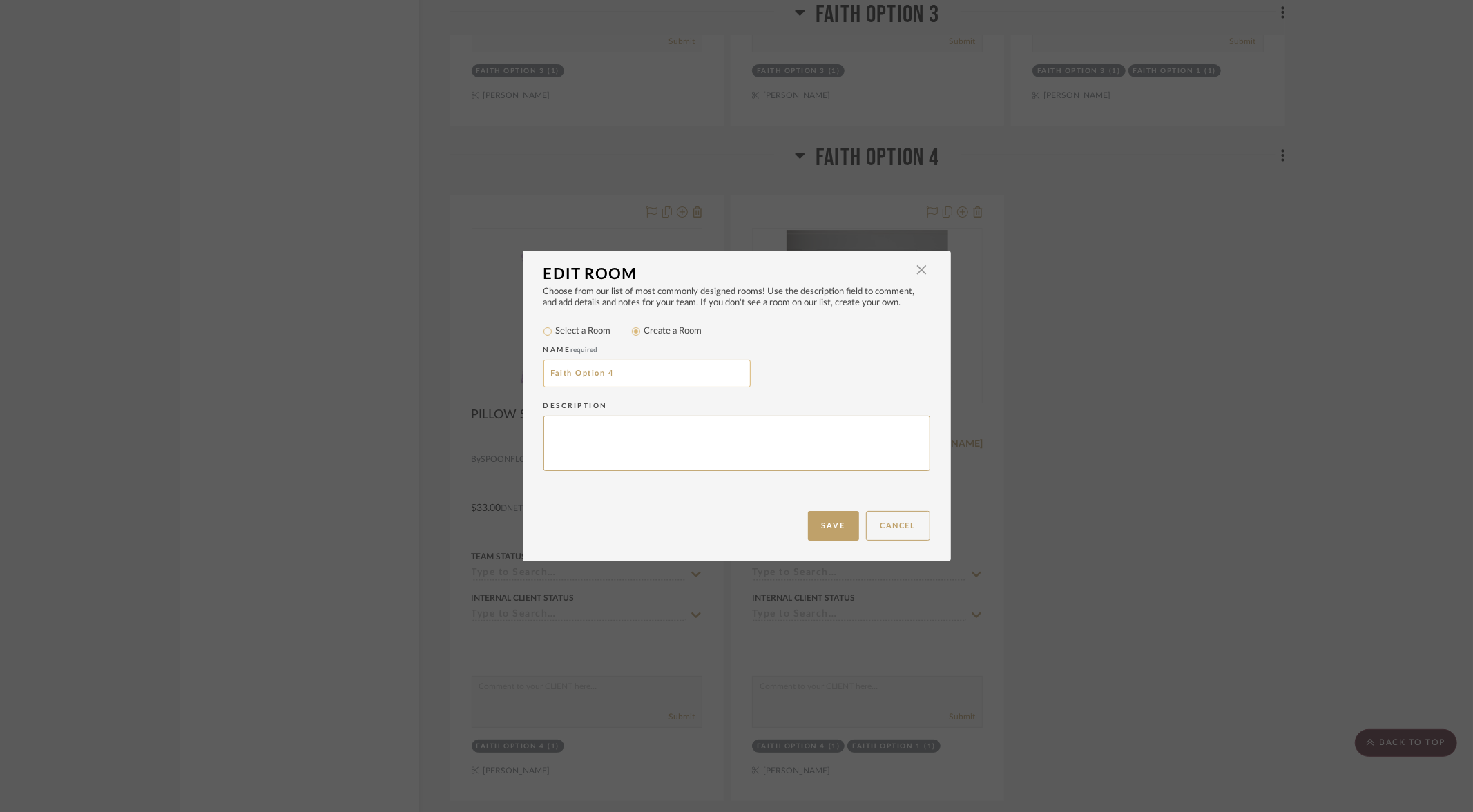
click at [633, 375] on input "Faith Option 4" at bounding box center [647, 373] width 207 height 28
click at [571, 374] on input "Faith Option 4" at bounding box center [647, 373] width 207 height 28
click at [692, 379] on input "Faith Additional Options 4" at bounding box center [647, 373] width 207 height 28
type input "Faith Additional Options"
click at [826, 529] on button "Save" at bounding box center [833, 525] width 51 height 29
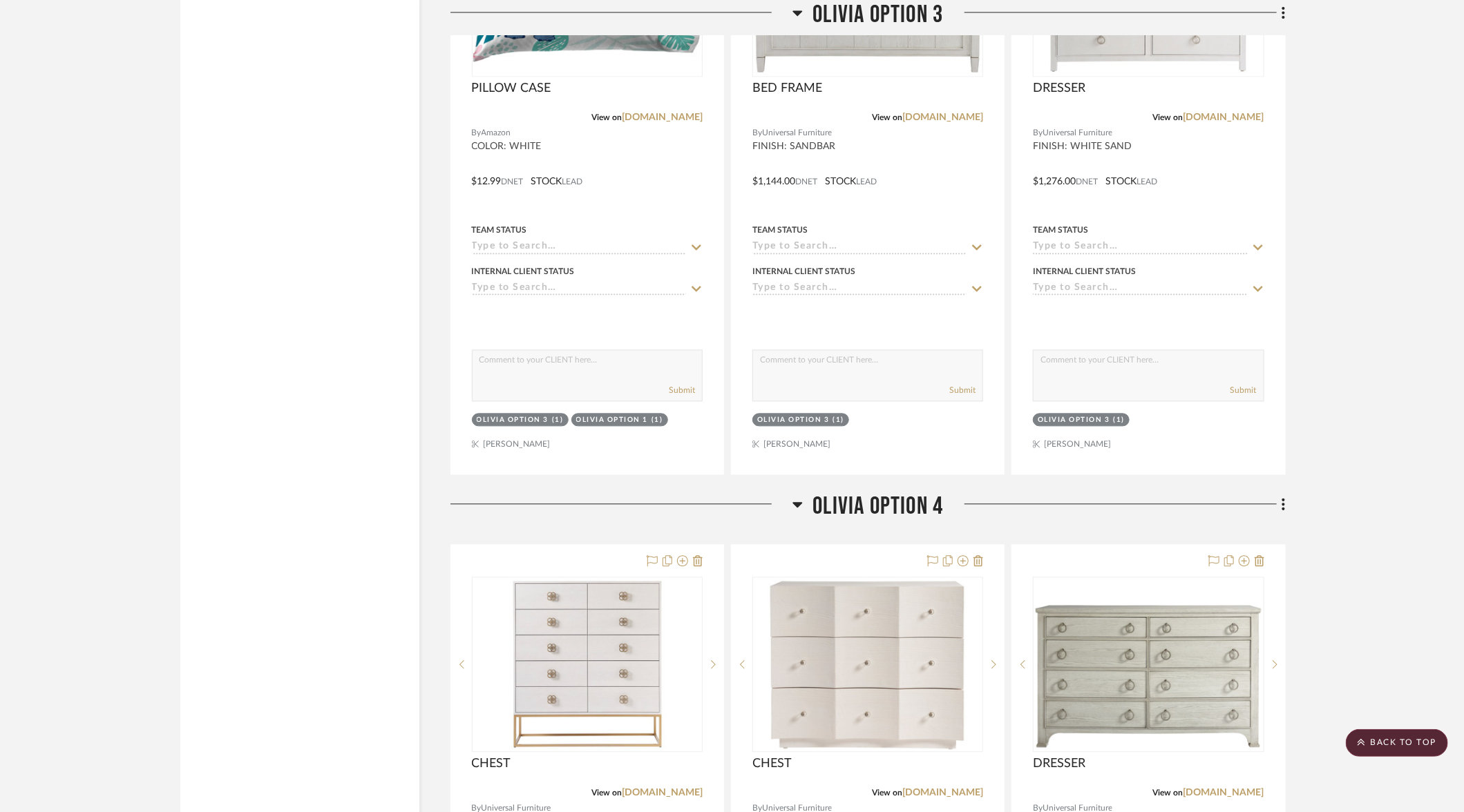
scroll to position [11533, 0]
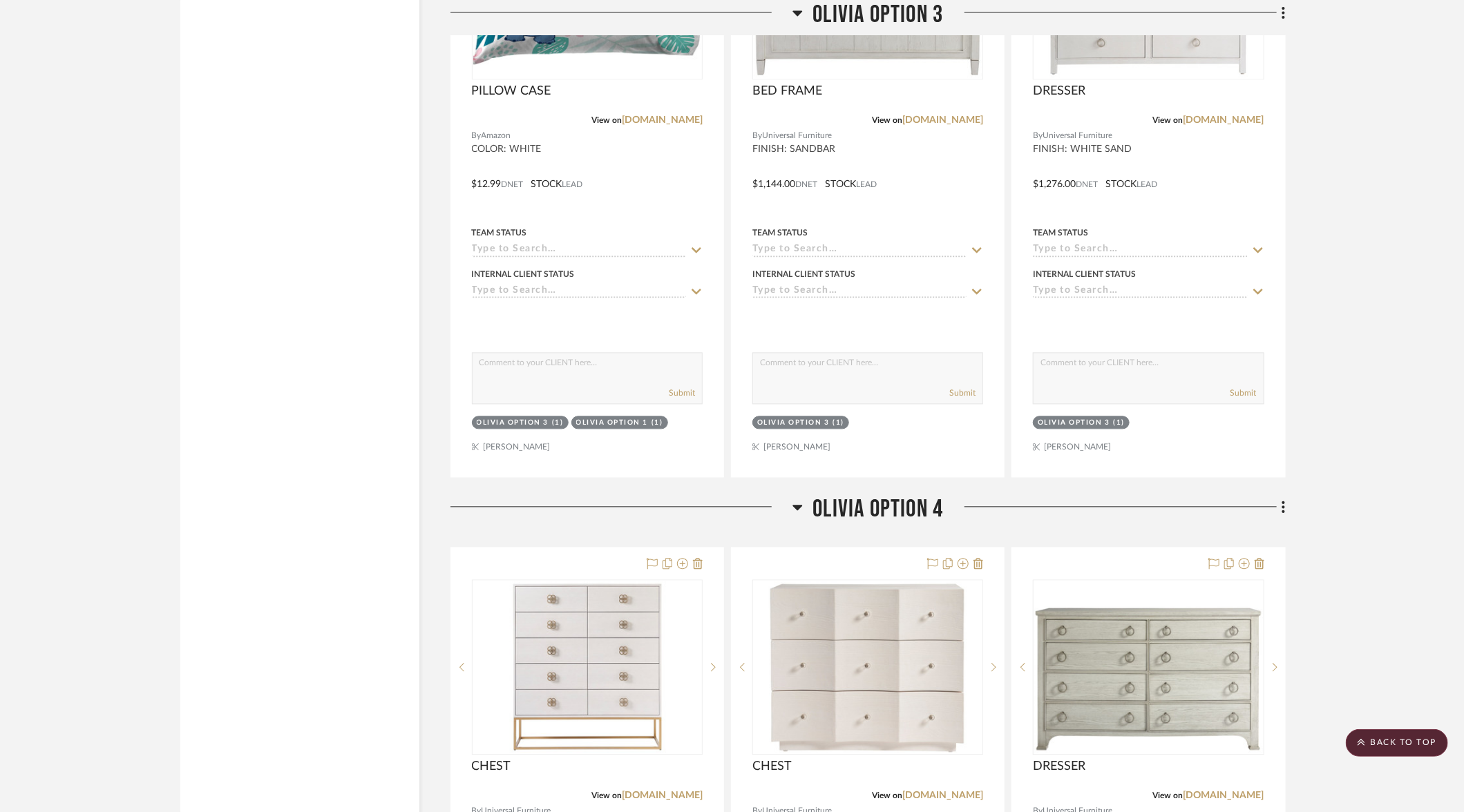
click at [1283, 501] on icon at bounding box center [1283, 507] width 3 height 11
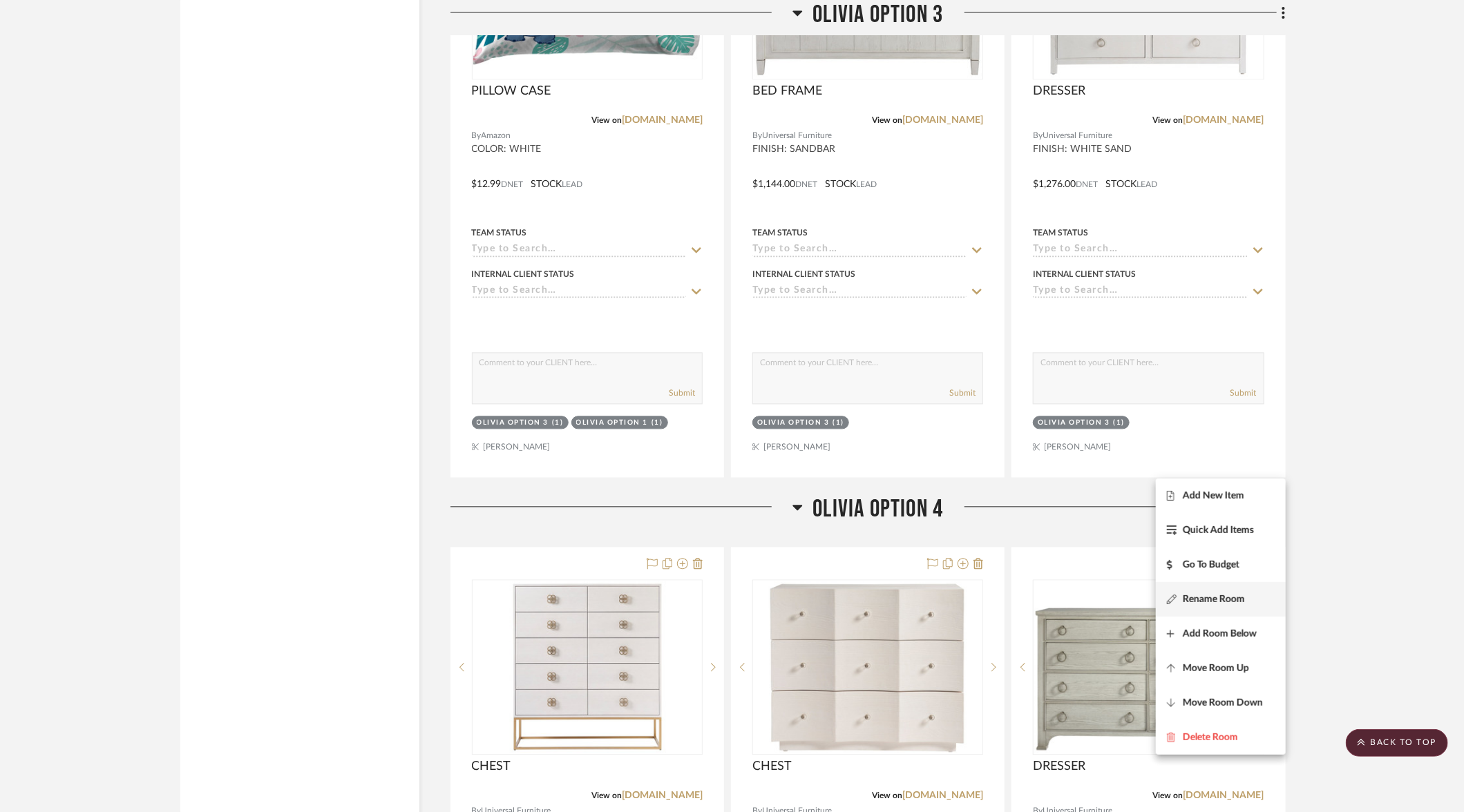
click at [1200, 601] on span "Rename Room" at bounding box center [1214, 600] width 62 height 11
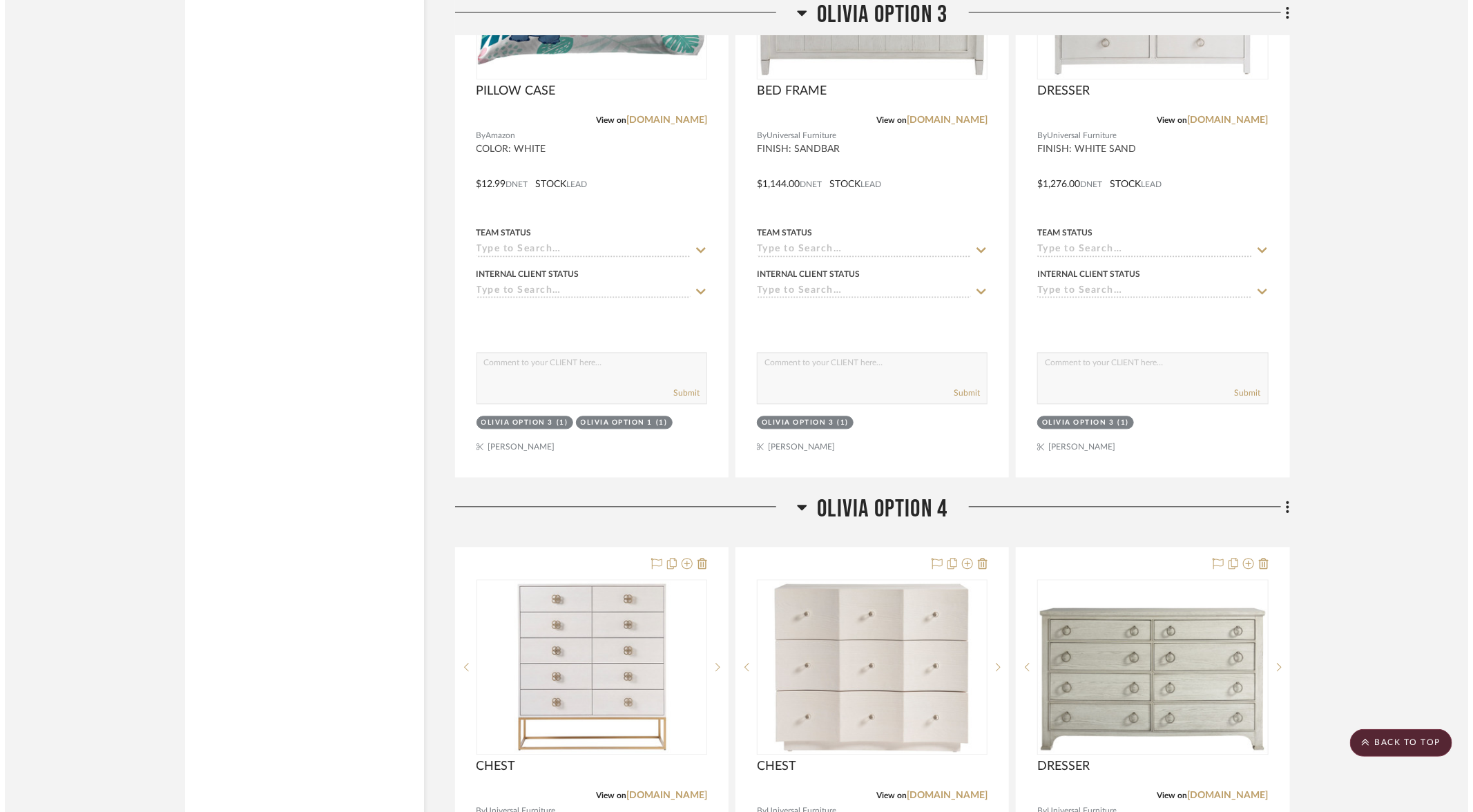
scroll to position [0, 0]
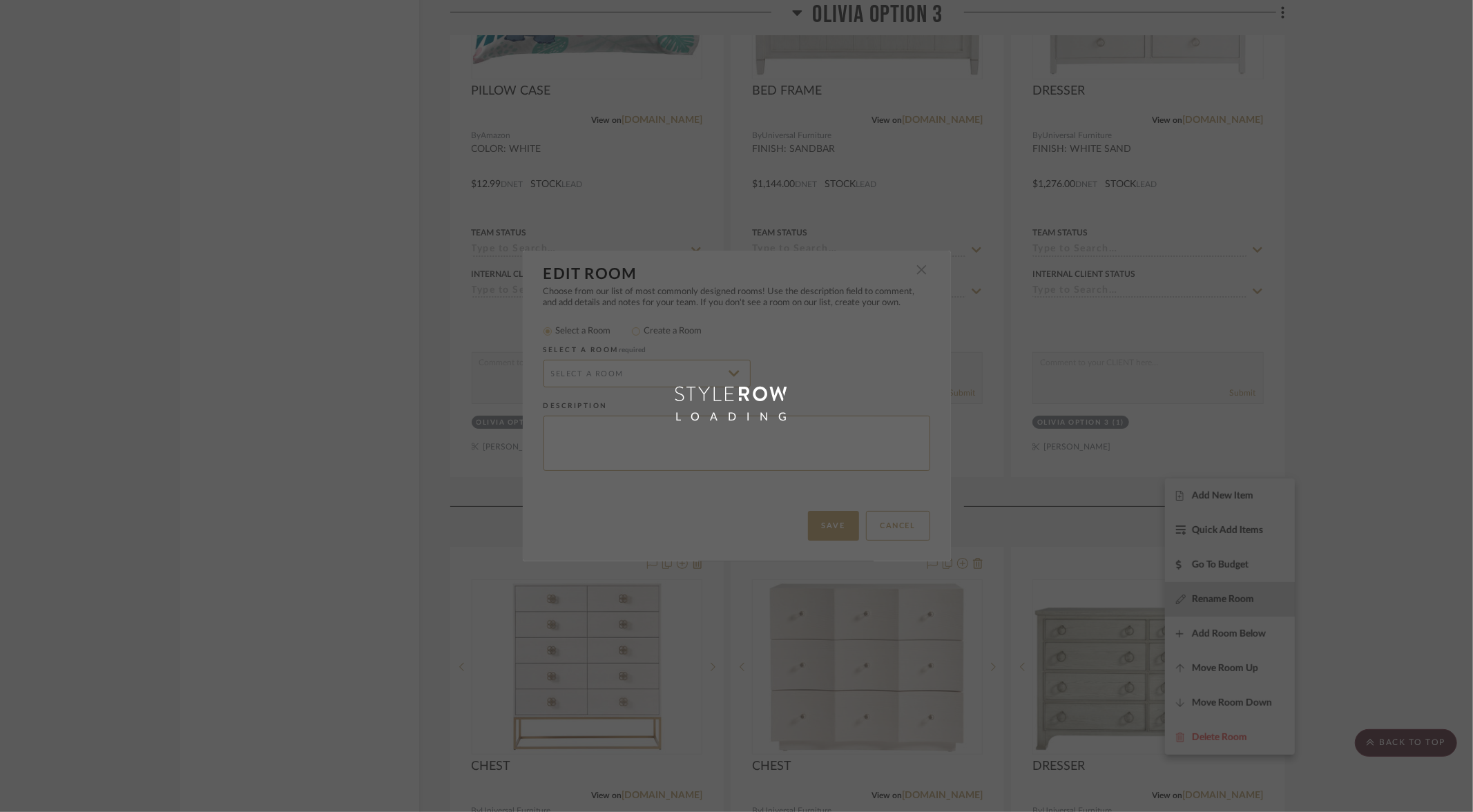
radio input "false"
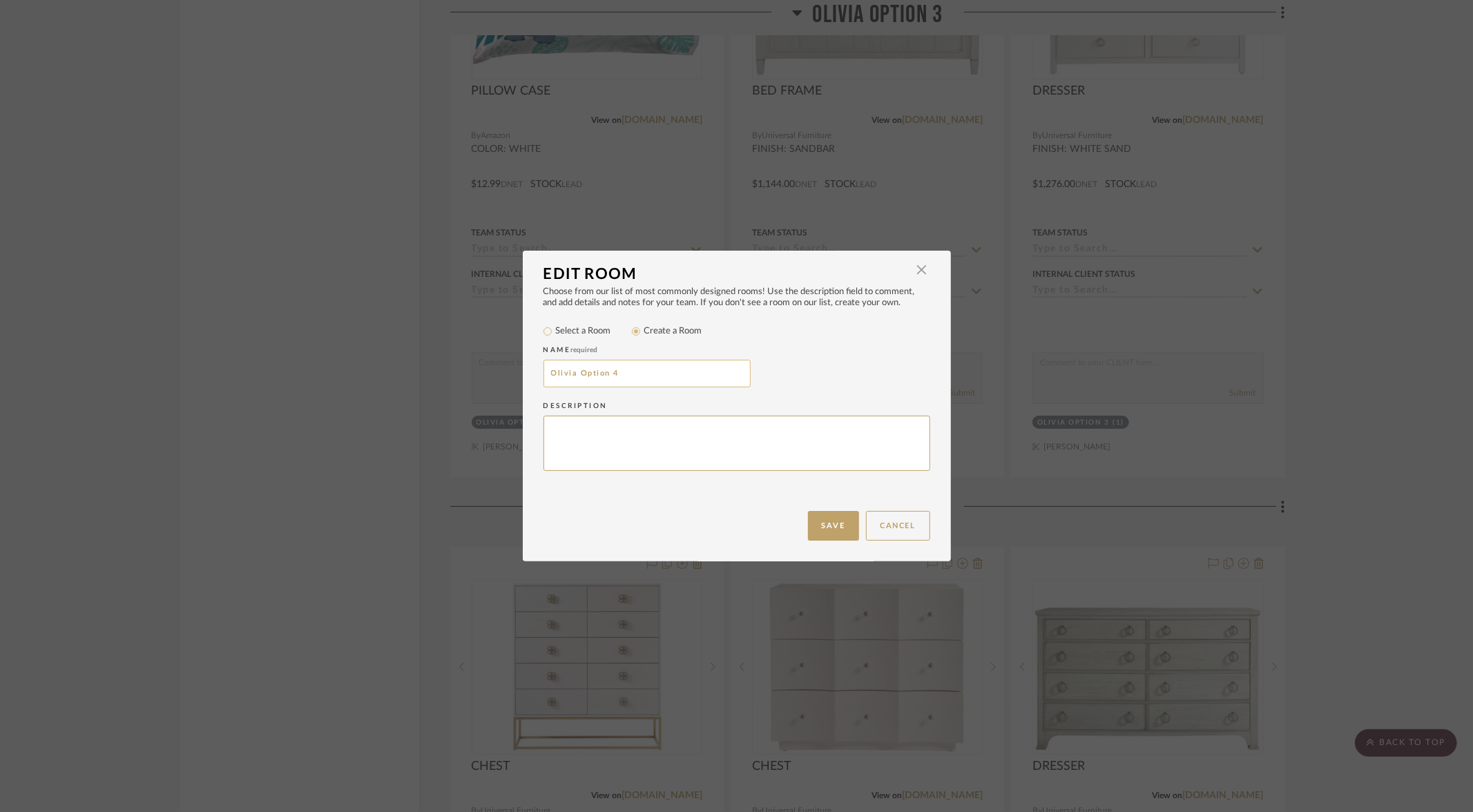
click at [642, 377] on input "Olivia Option 4" at bounding box center [647, 373] width 207 height 28
drag, startPoint x: 649, startPoint y: 373, endPoint x: 528, endPoint y: 361, distance: 121.6
click at [528, 361] on div "Choose from our list of most commonly designed rooms! Use the description field…" at bounding box center [736, 398] width 428 height 224
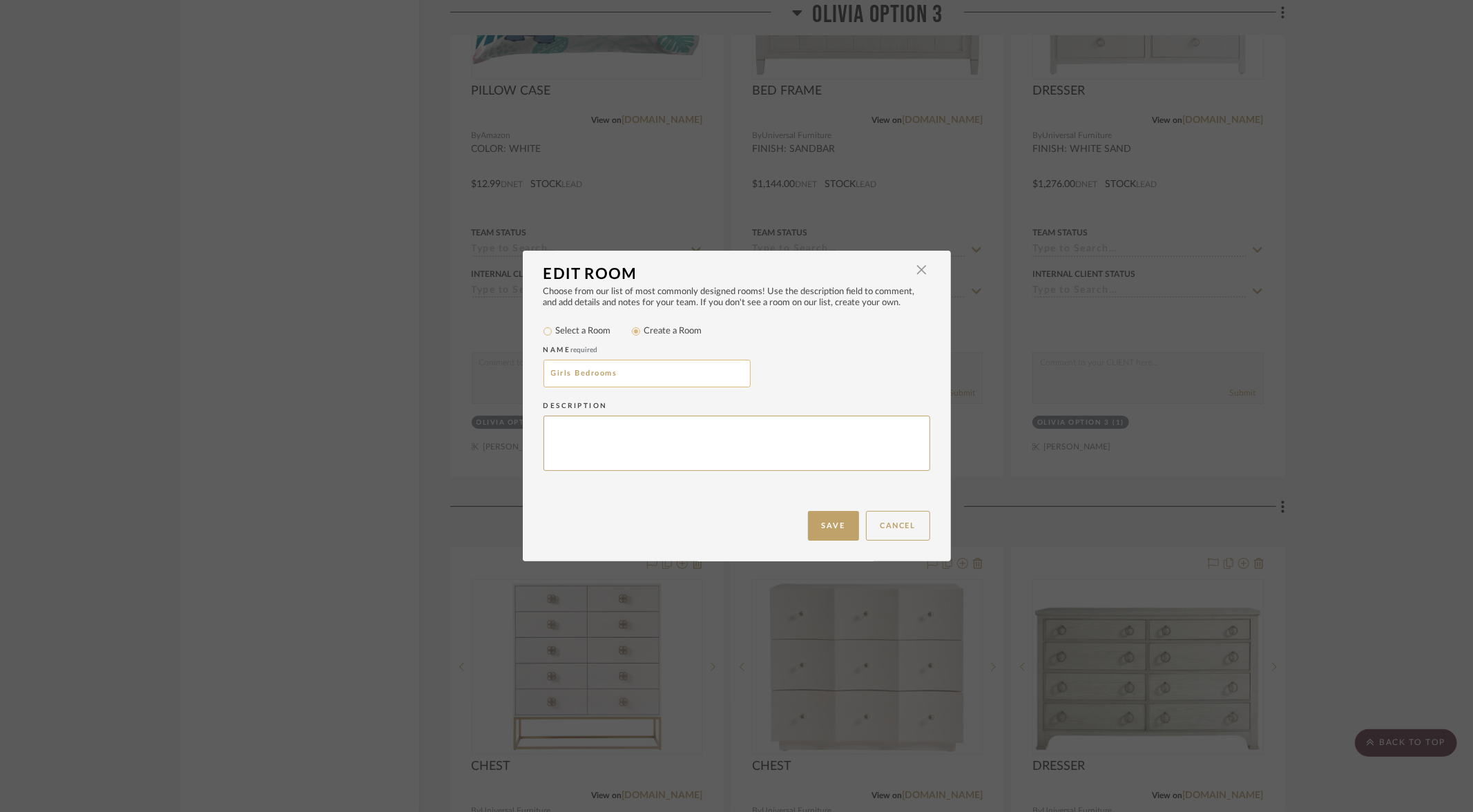
click at [677, 373] on input "Girls Bedrooms" at bounding box center [647, 373] width 207 height 28
paste input "Additional Options for"
drag, startPoint x: 700, startPoint y: 373, endPoint x: 743, endPoint y: 376, distance: 43.1
click at [743, 376] on input "Girls Bedrooms Additional Options for" at bounding box center [647, 373] width 207 height 28
click at [616, 371] on input "Girls Bedrooms Additional Options" at bounding box center [647, 373] width 207 height 28
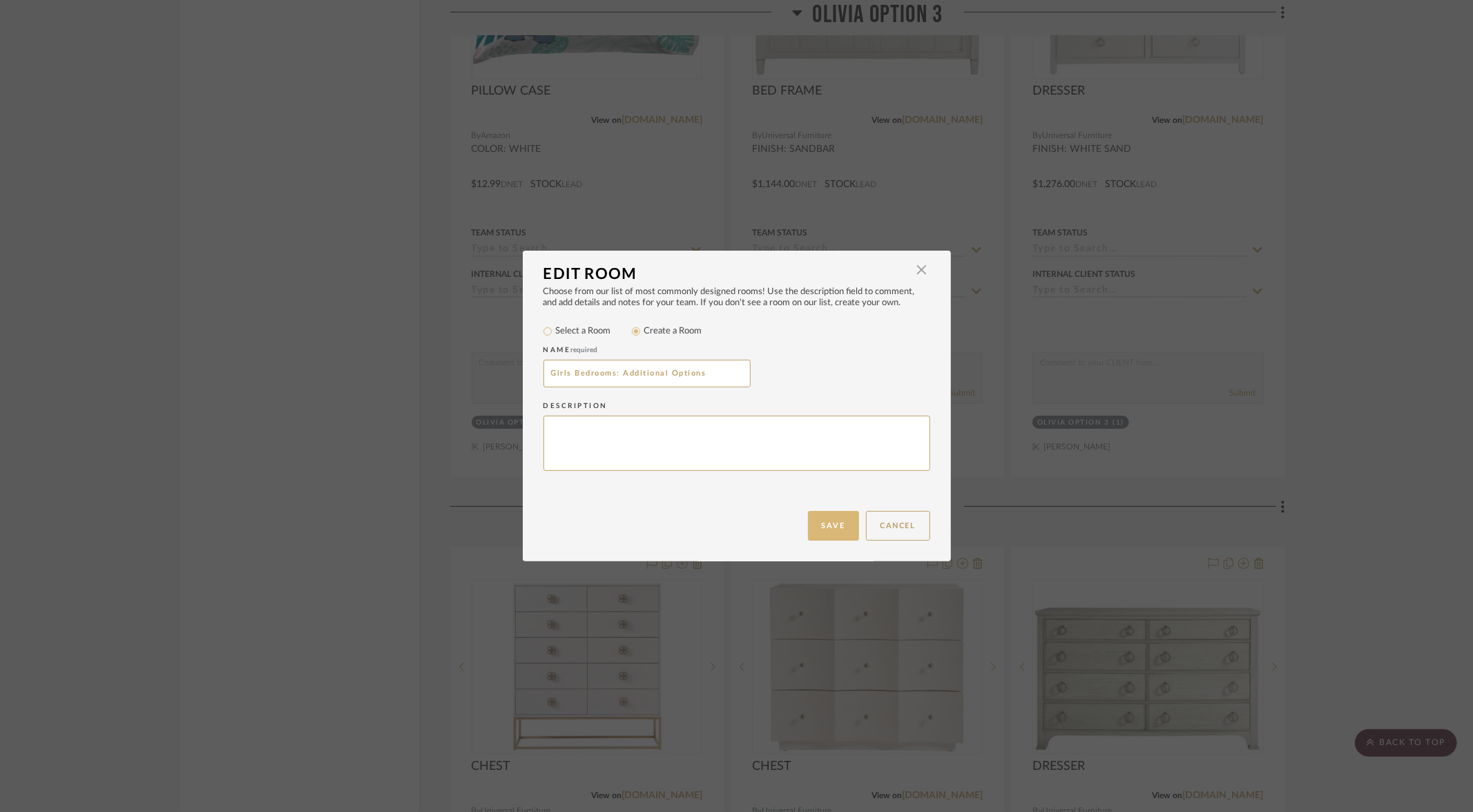
click at [824, 527] on button "Save" at bounding box center [833, 525] width 51 height 29
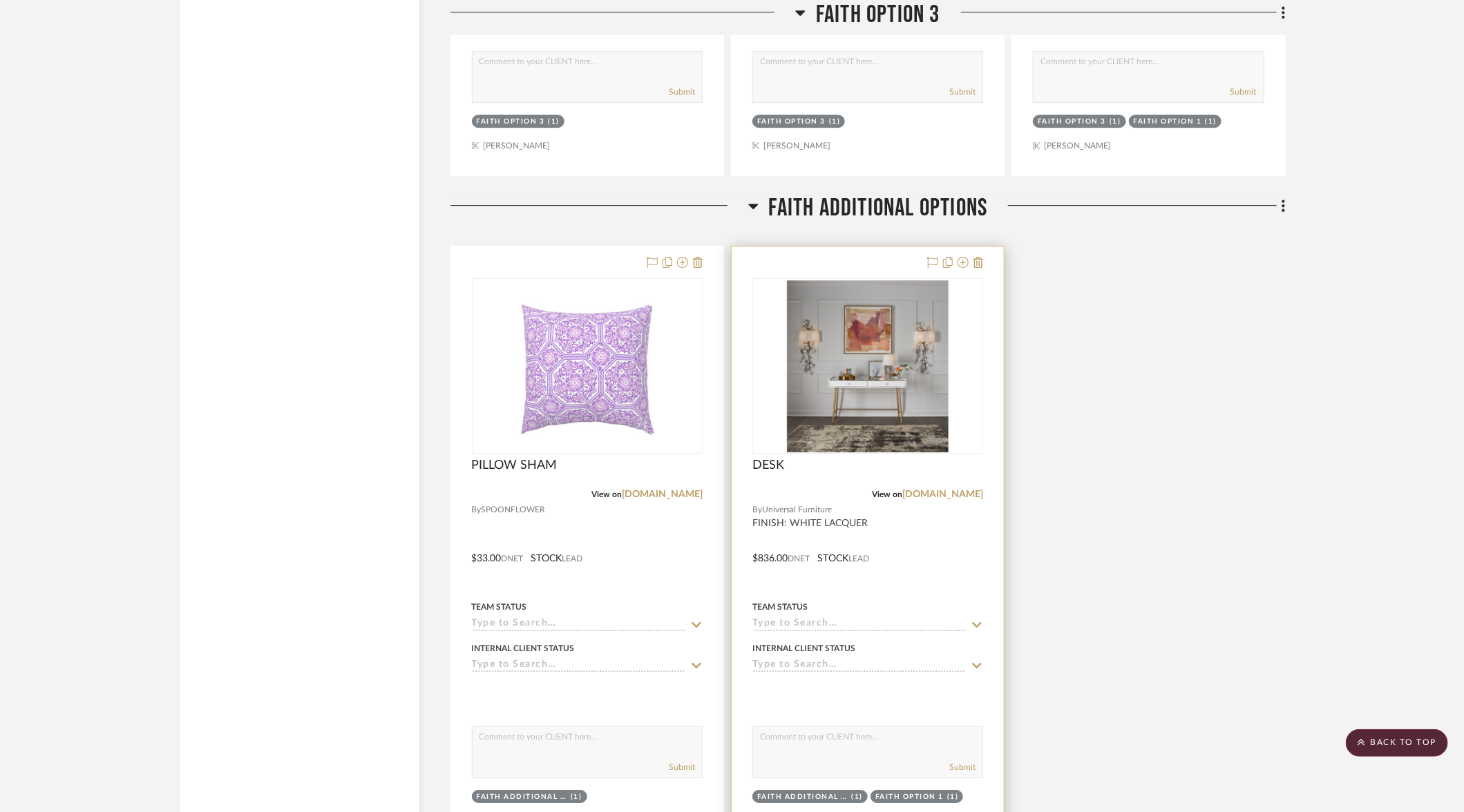
scroll to position [5948, 0]
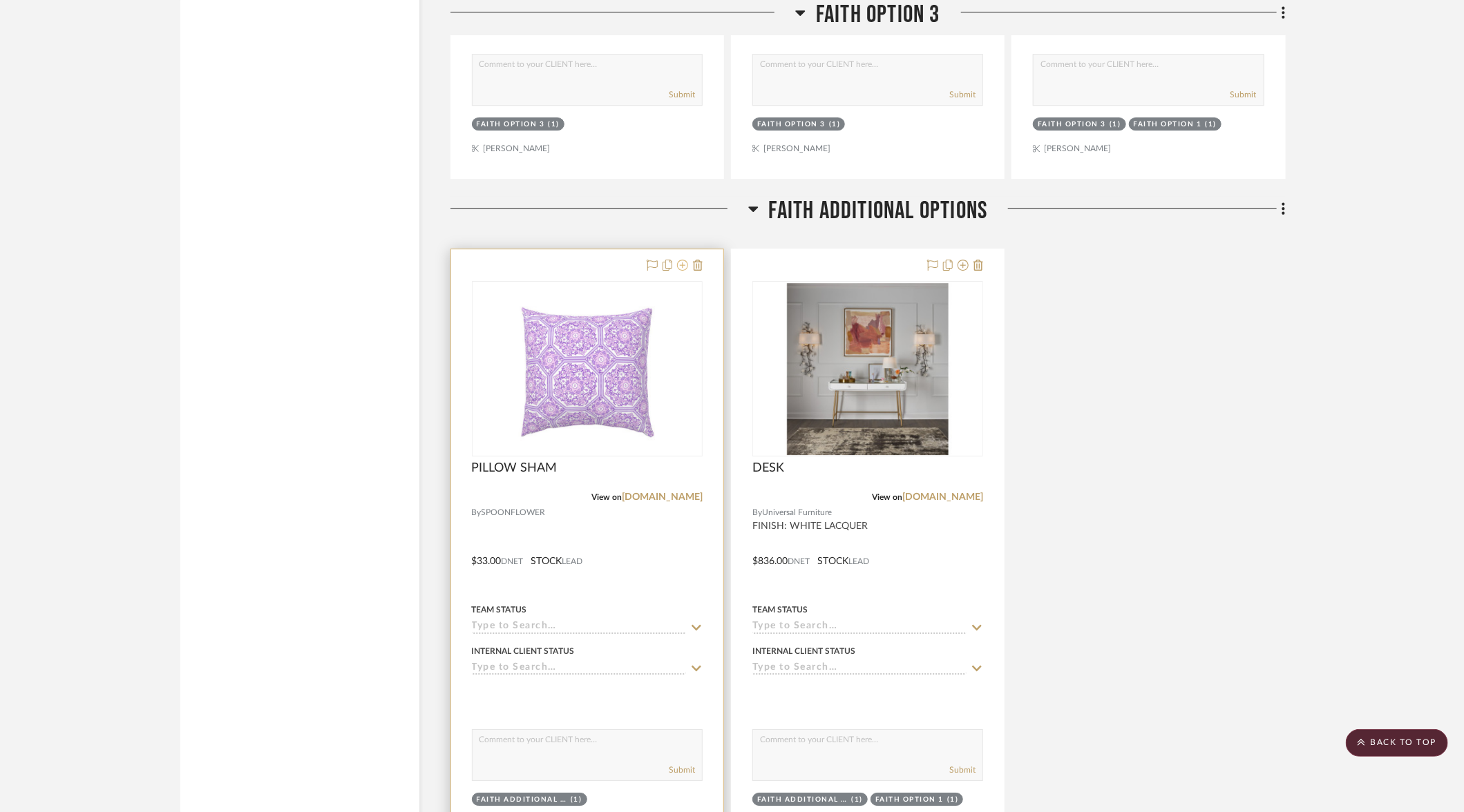
click at [685, 259] on icon at bounding box center [682, 264] width 11 height 11
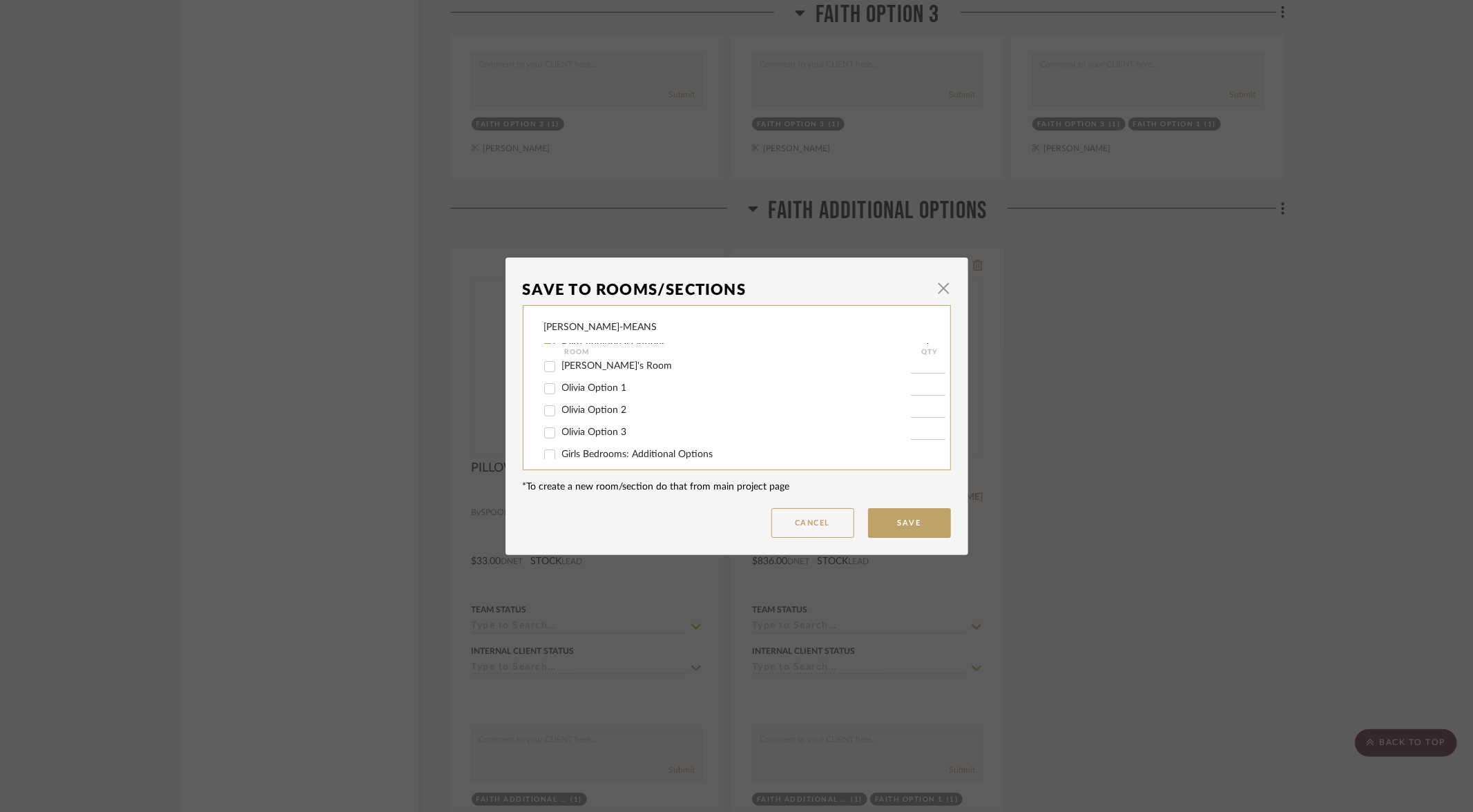
scroll to position [148, 0]
click at [542, 428] on input "Girls Bedrooms: Additional Options" at bounding box center [550, 422] width 22 height 22
click at [544, 360] on div "Room QTY" at bounding box center [746, 352] width 405 height 16
click at [544, 365] on input "Faith Additional Options" at bounding box center [550, 358] width 22 height 22
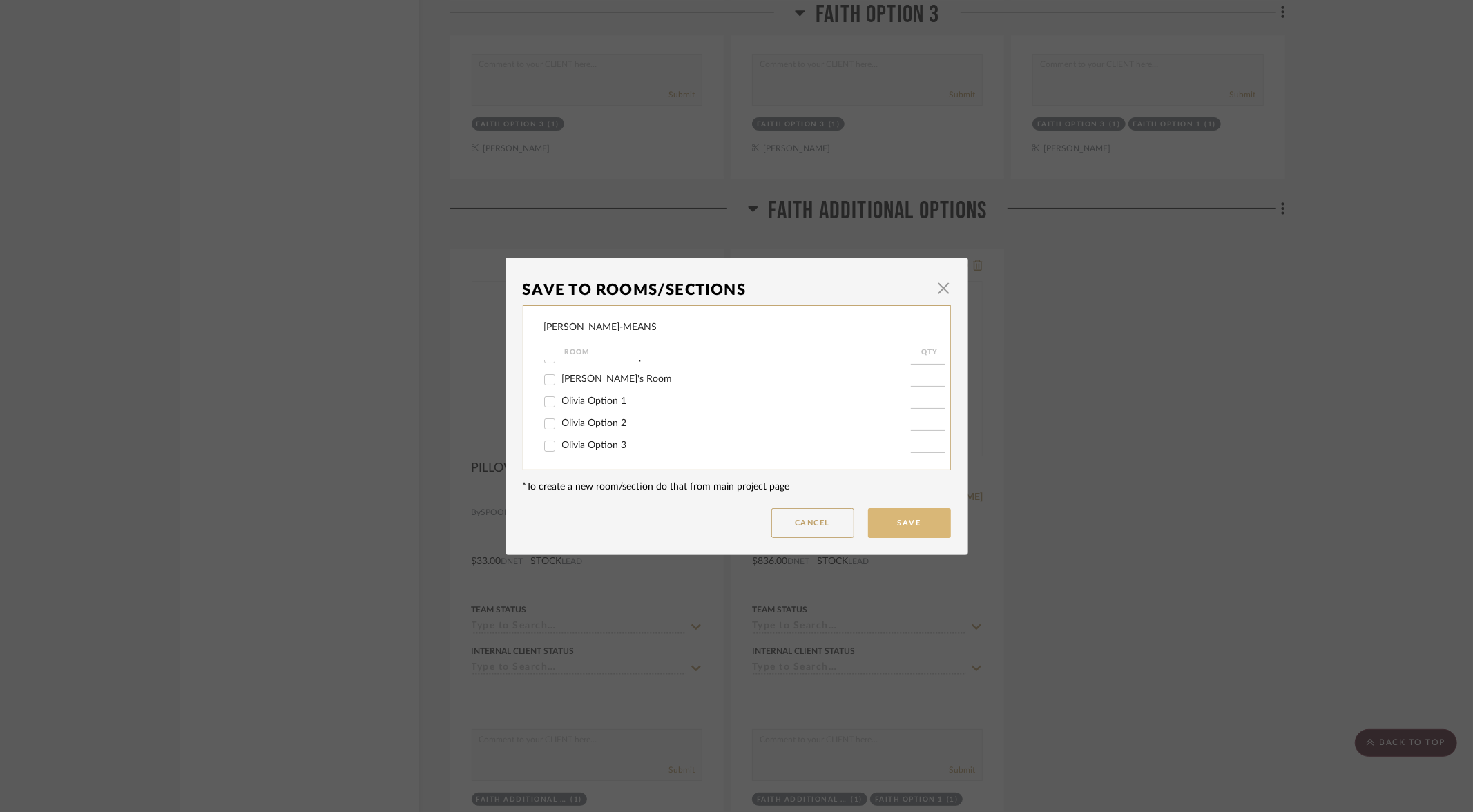
click at [885, 520] on button "Save" at bounding box center [910, 522] width 83 height 29
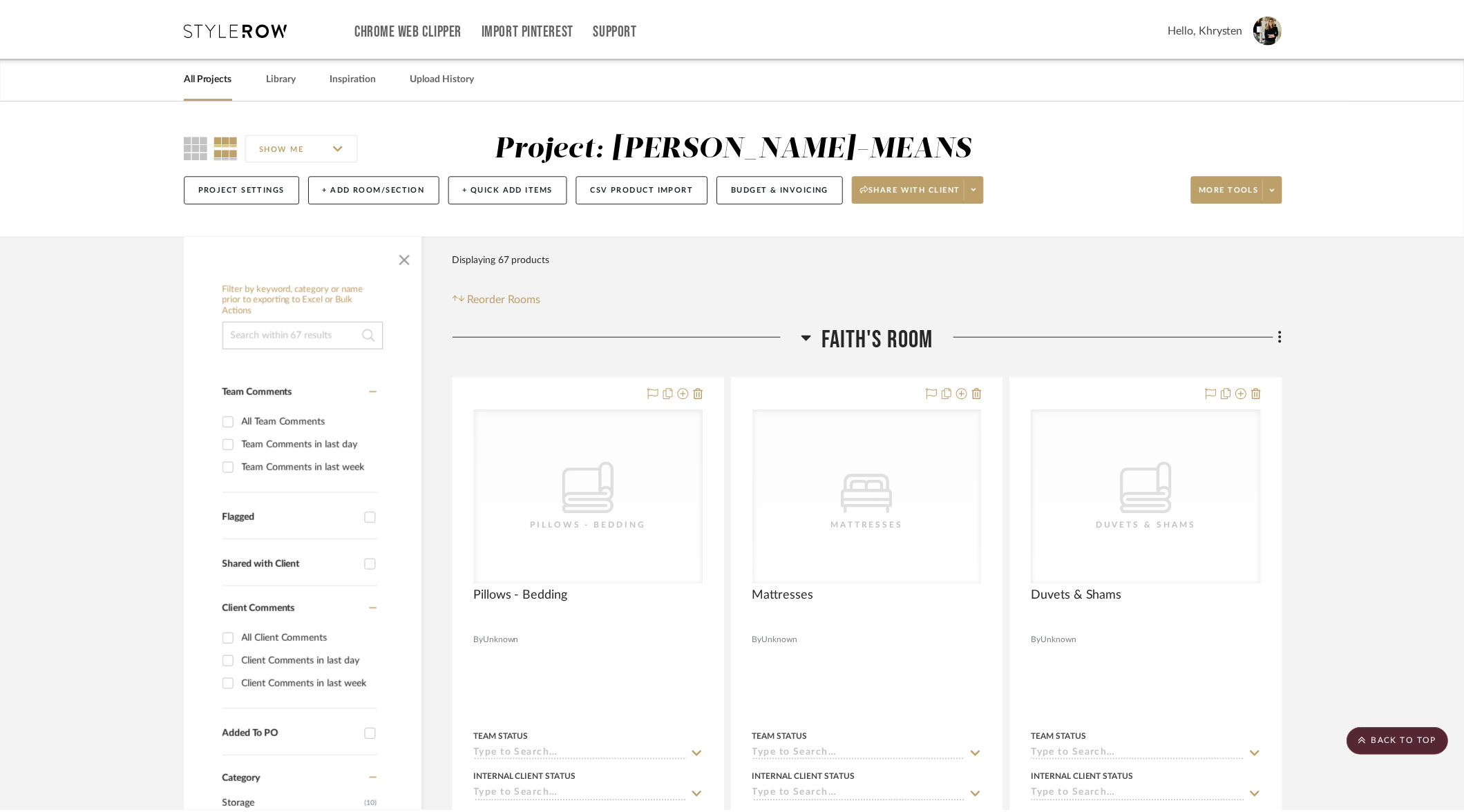
scroll to position [5948, 0]
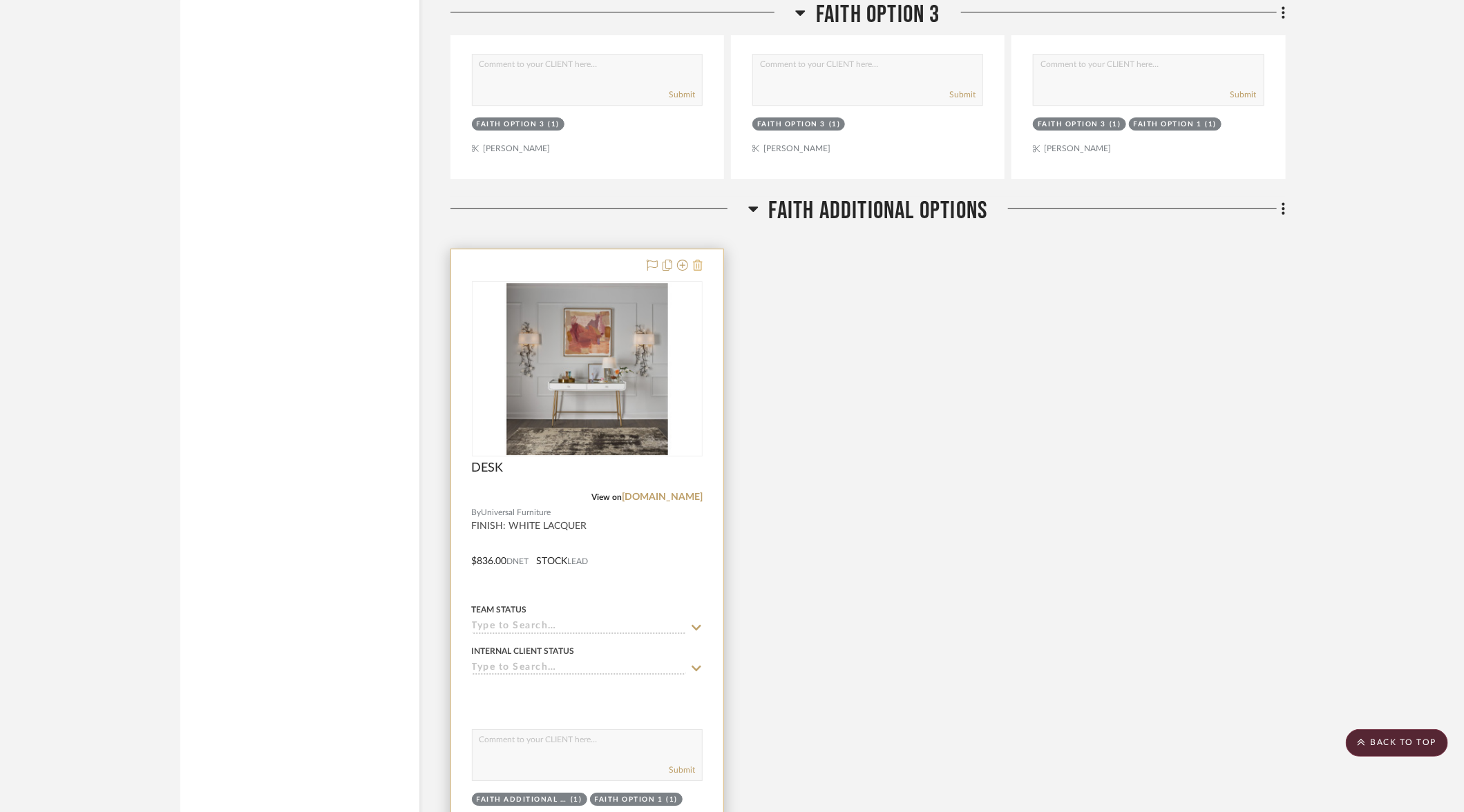
click at [700, 259] on icon at bounding box center [697, 264] width 9 height 11
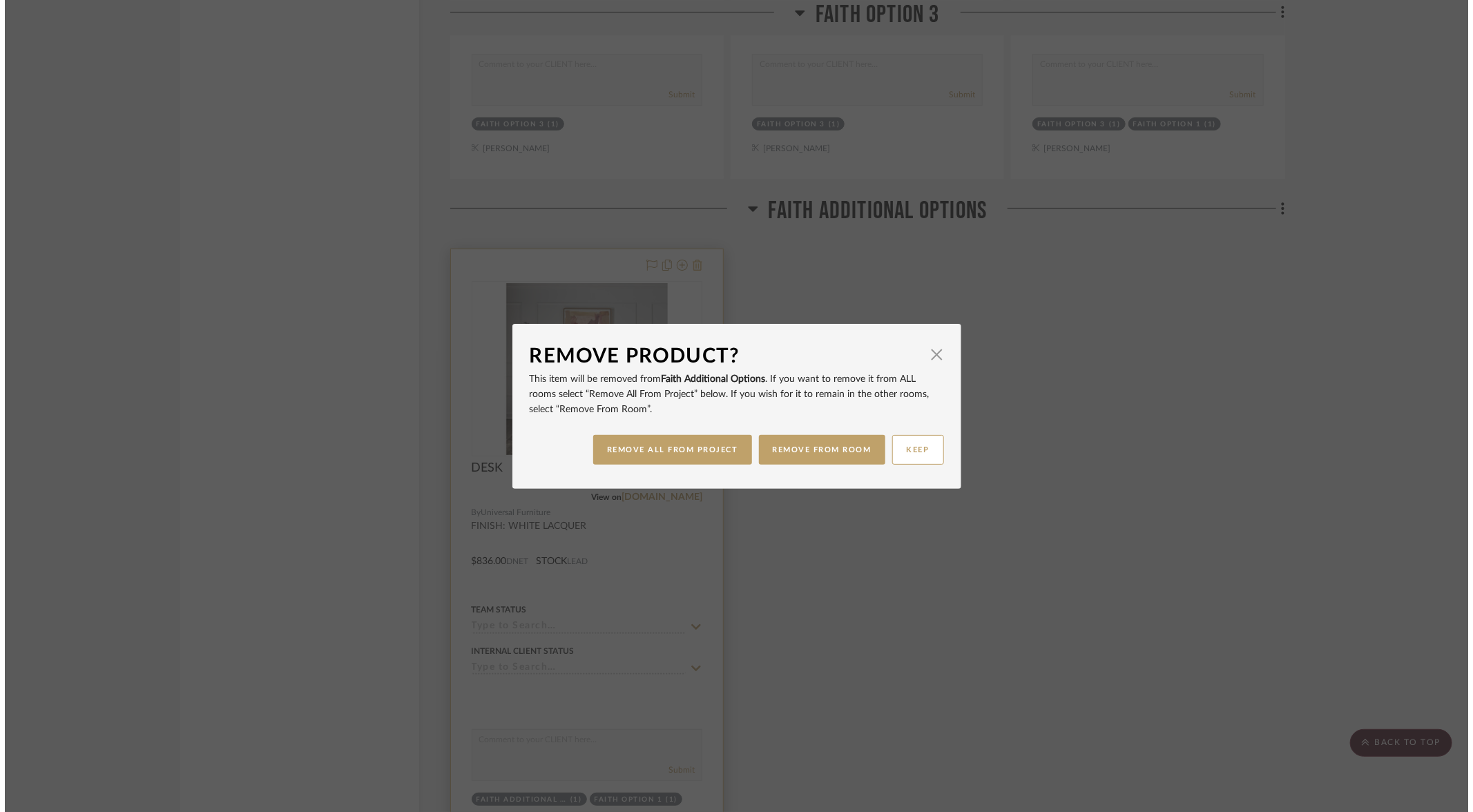
scroll to position [0, 0]
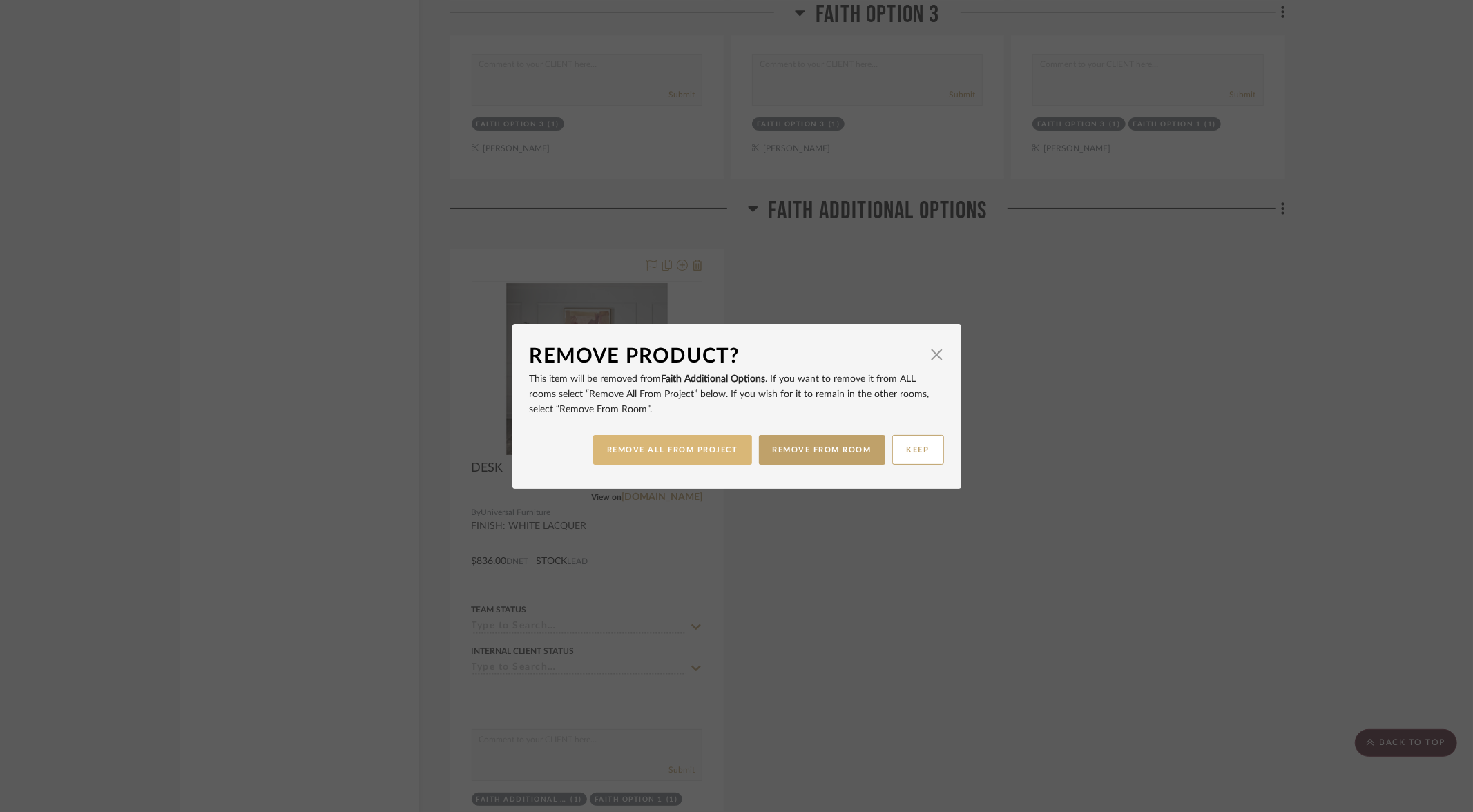
click at [667, 459] on button "REMOVE ALL FROM PROJECT" at bounding box center [673, 449] width 159 height 29
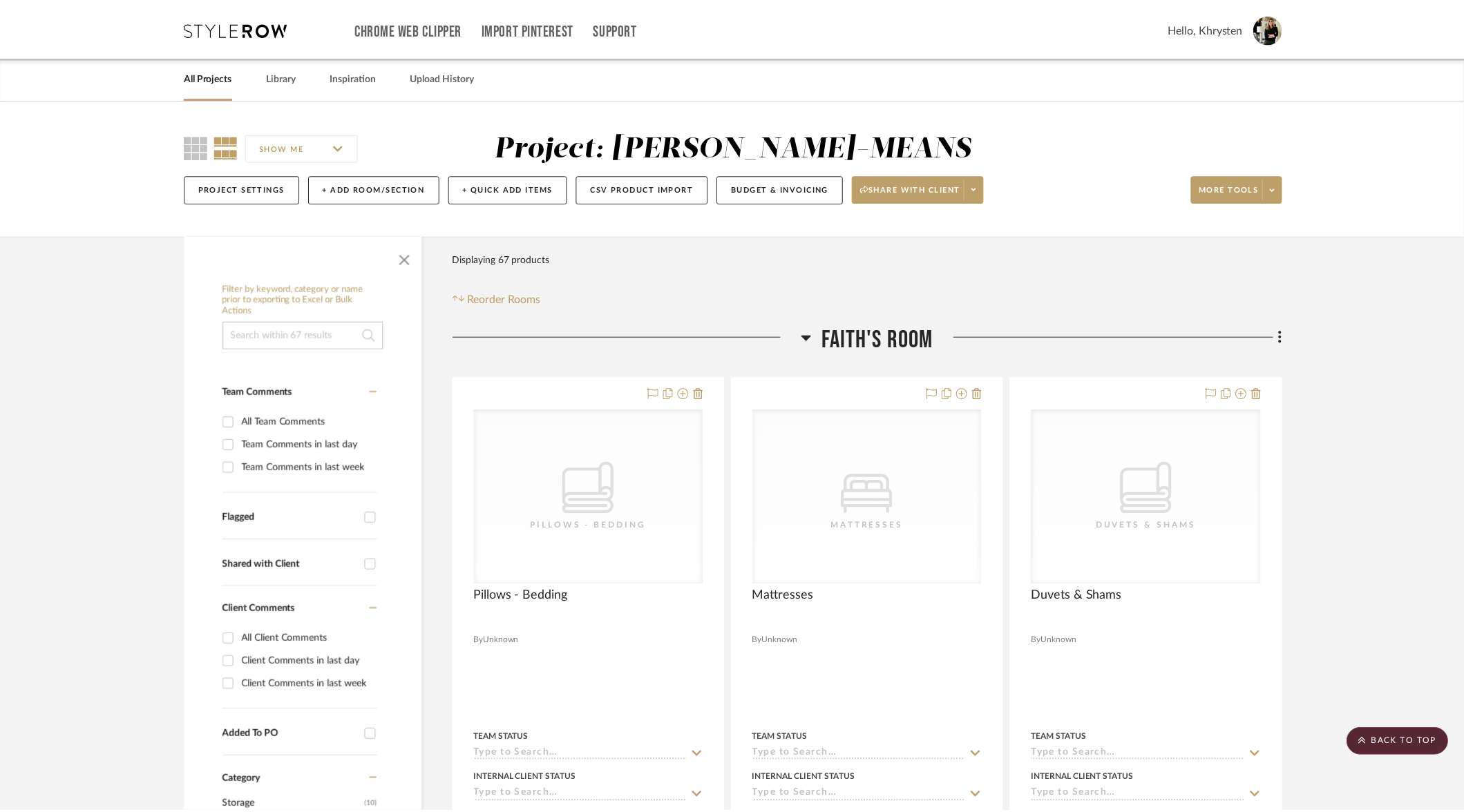
scroll to position [5948, 0]
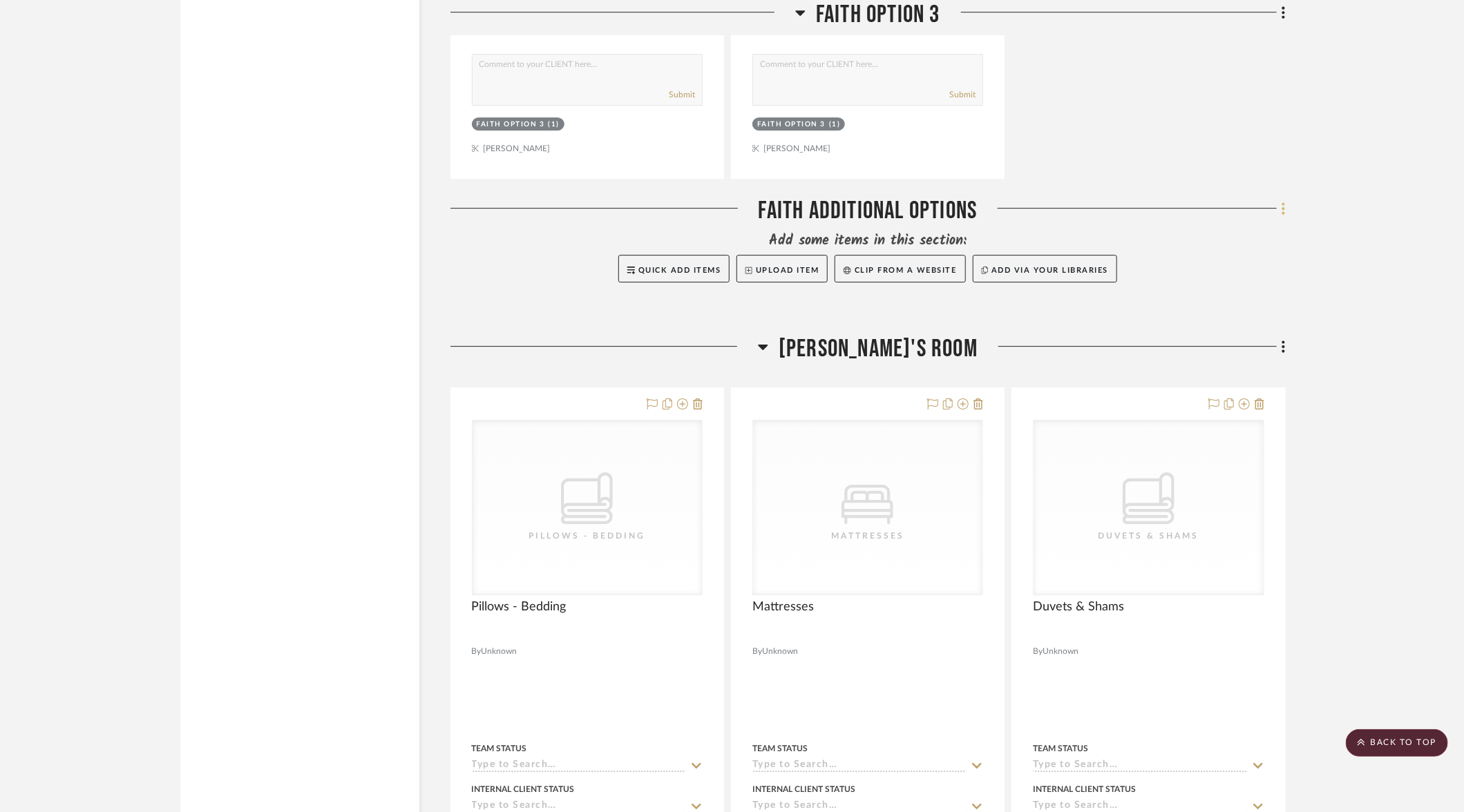
click at [1283, 202] on icon at bounding box center [1283, 208] width 3 height 11
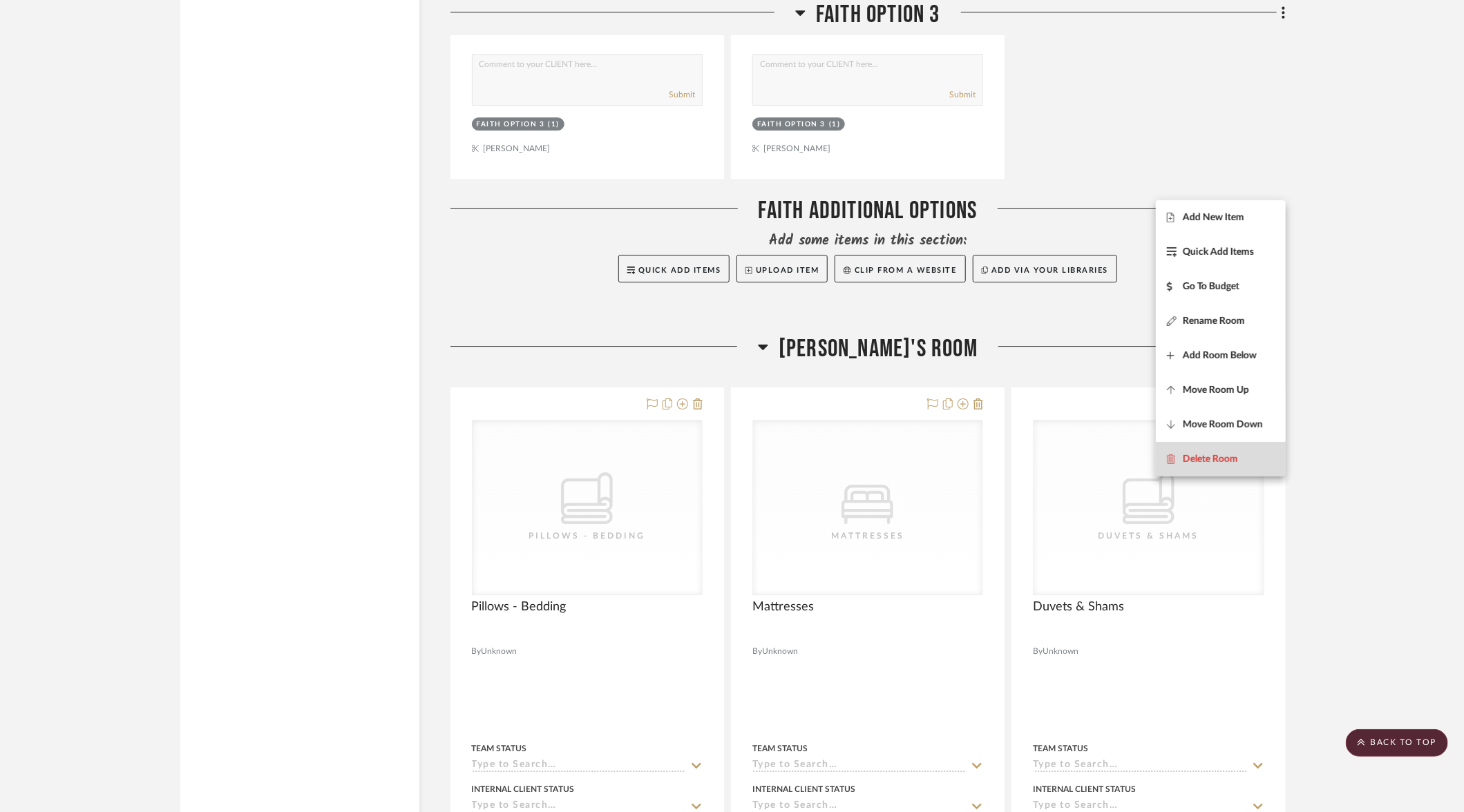
click at [1195, 460] on span "Delete Room" at bounding box center [1210, 459] width 55 height 11
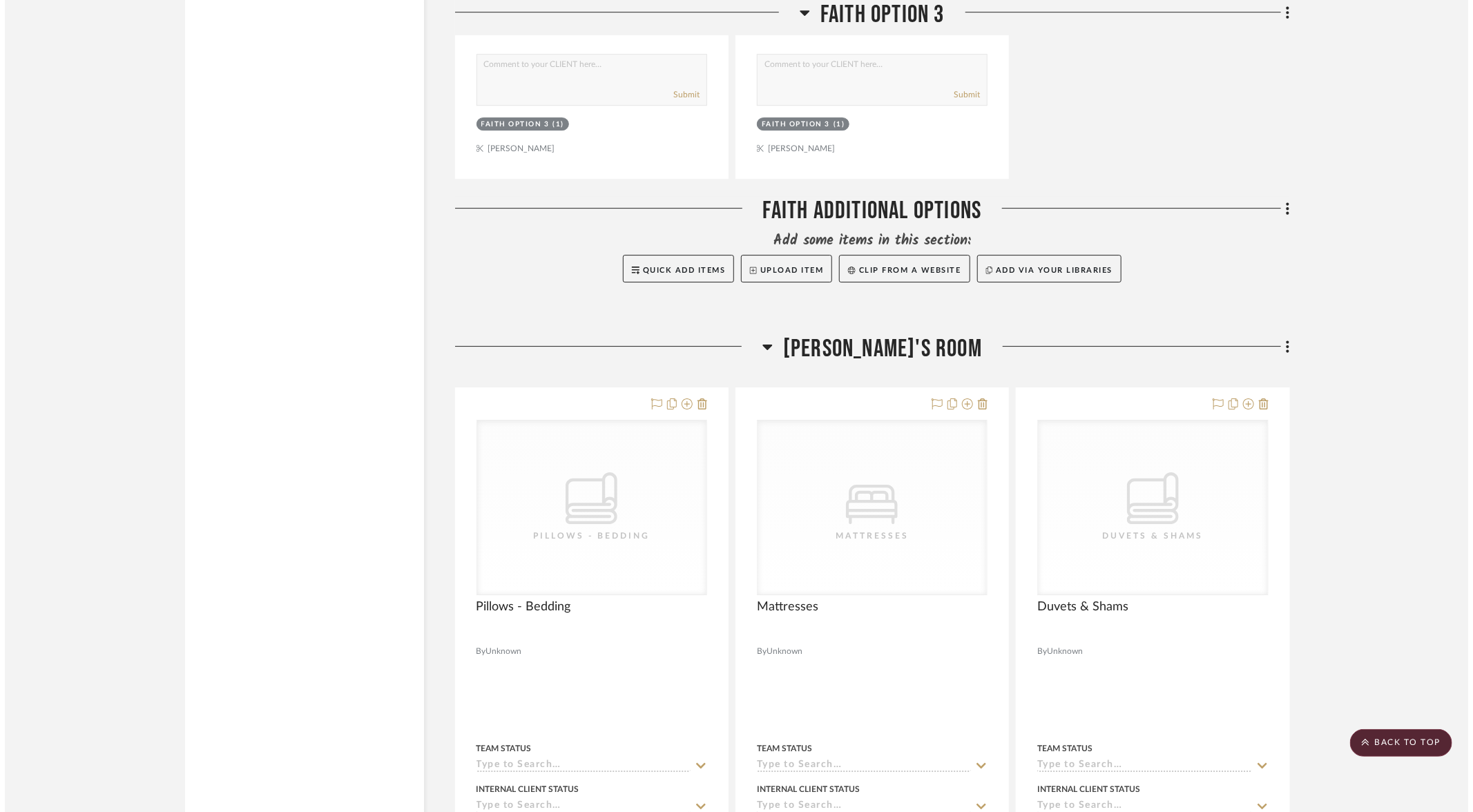
scroll to position [0, 0]
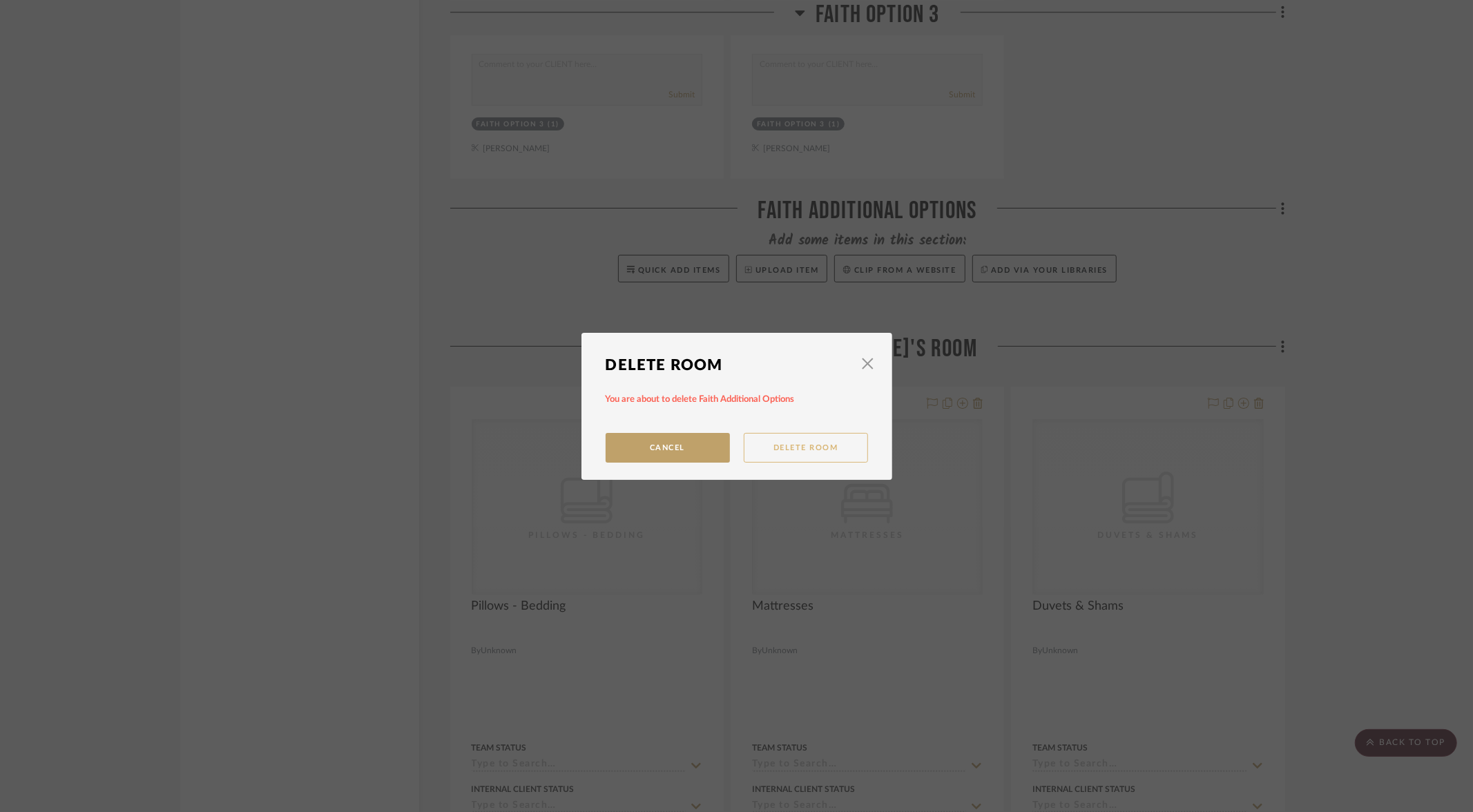
click at [805, 457] on button "Delete Room" at bounding box center [806, 447] width 124 height 29
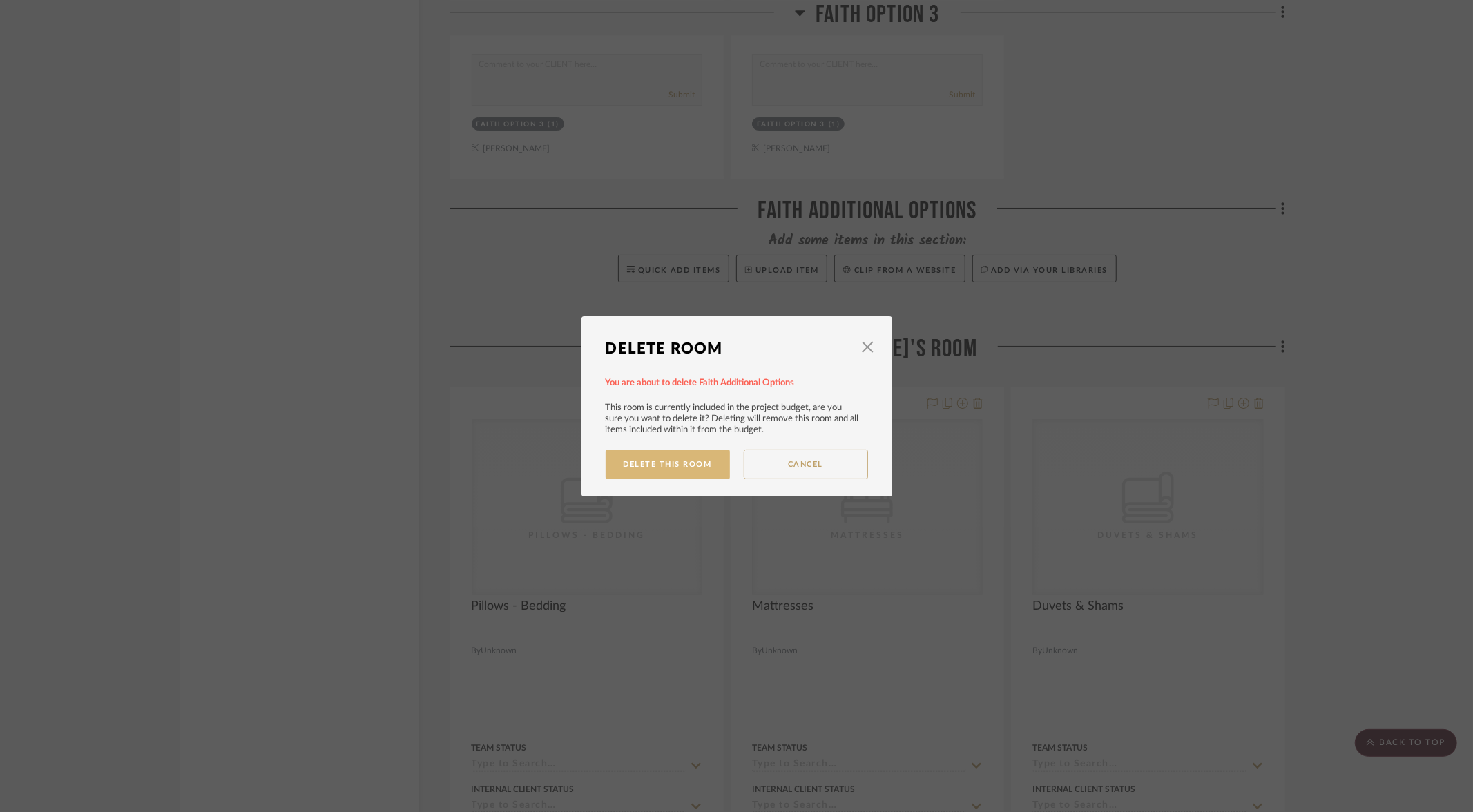
click at [680, 462] on button "Delete This Room" at bounding box center [667, 464] width 124 height 29
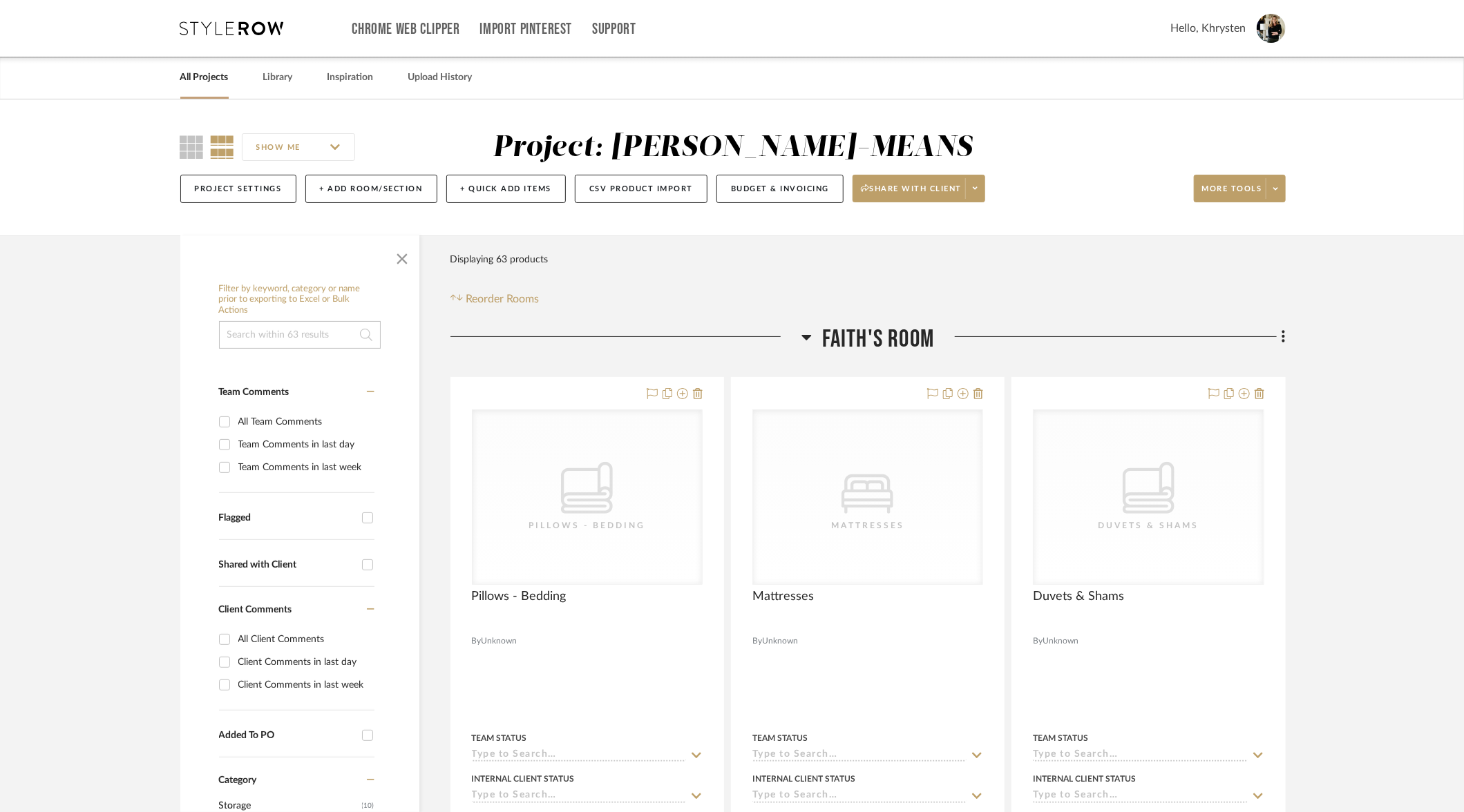
click at [806, 336] on icon at bounding box center [806, 338] width 9 height 6
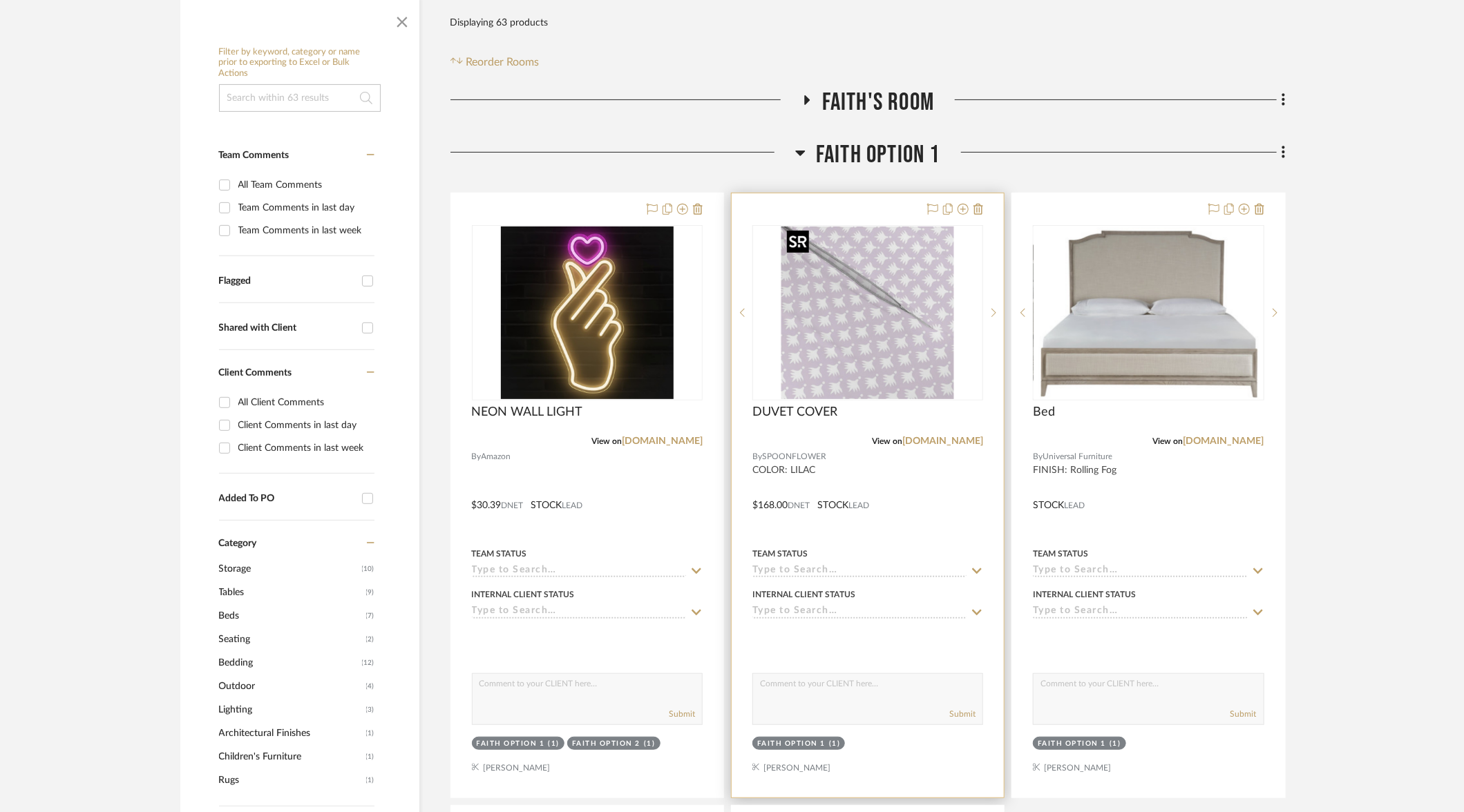
scroll to position [237, 0]
click at [959, 444] on link "[DOMAIN_NAME]" at bounding box center [942, 441] width 81 height 9
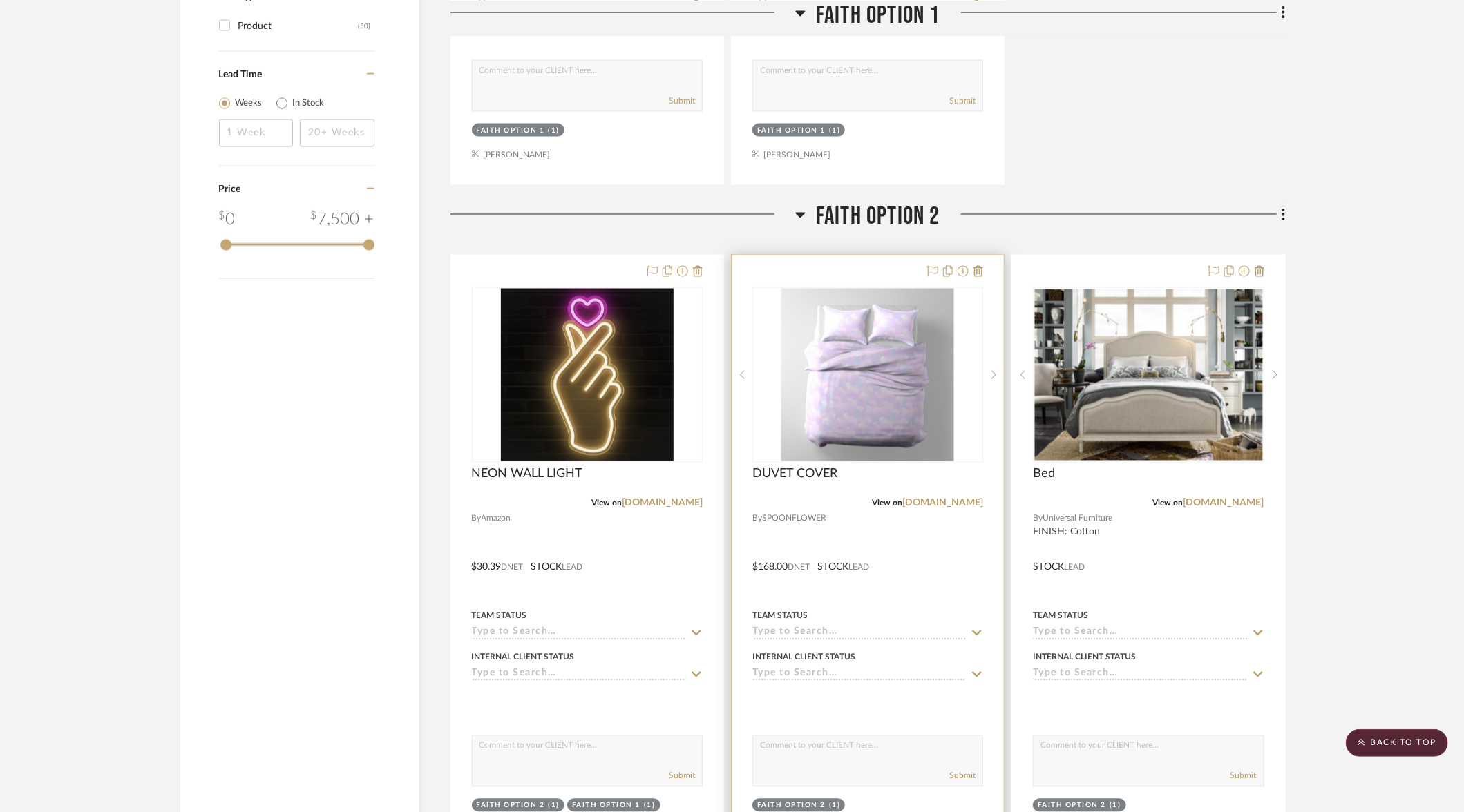
scroll to position [1466, 0]
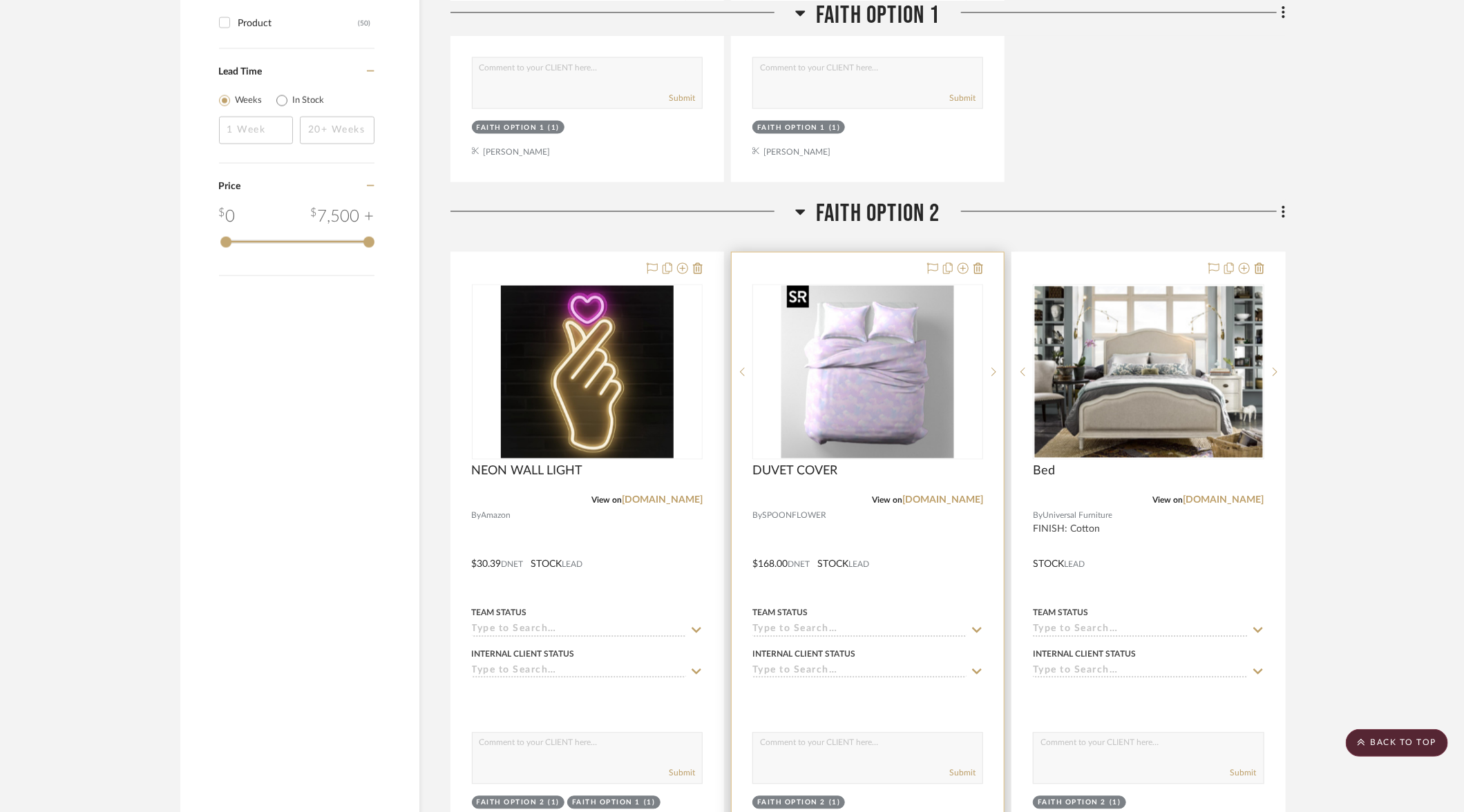
click at [840, 378] on img "0" at bounding box center [868, 372] width 173 height 173
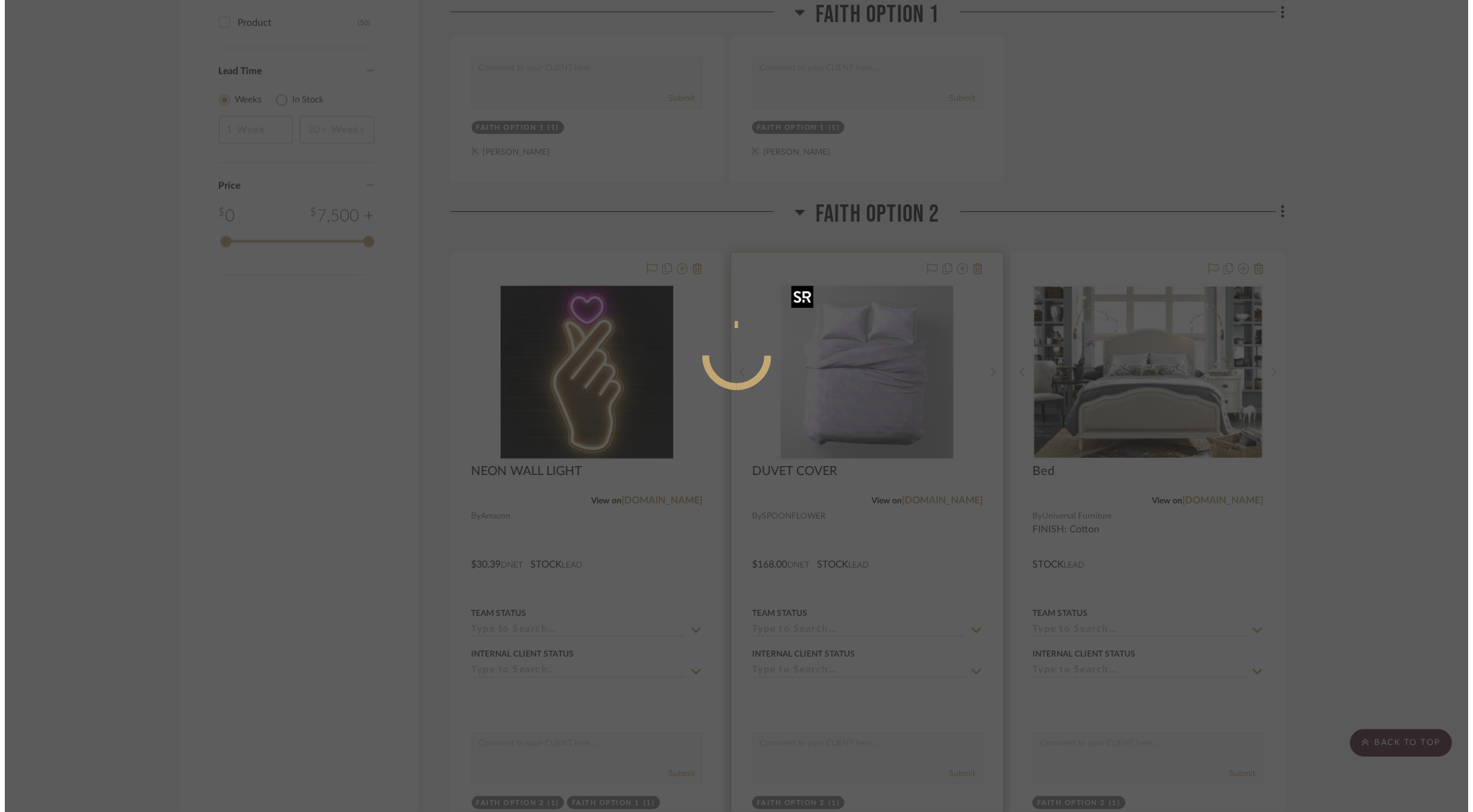
scroll to position [0, 0]
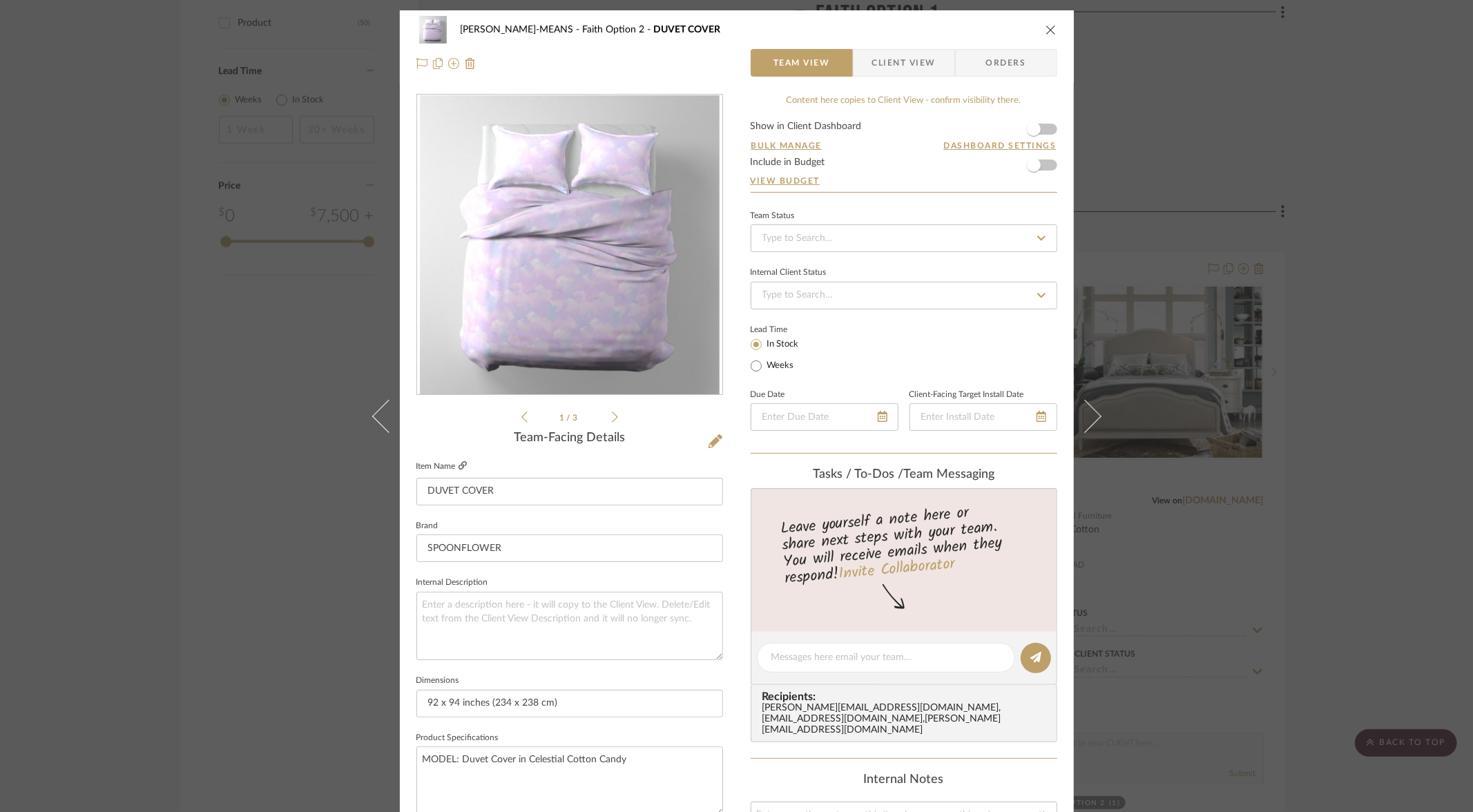
click at [459, 467] on icon at bounding box center [463, 466] width 9 height 9
click at [1047, 29] on icon "close" at bounding box center [1051, 29] width 11 height 11
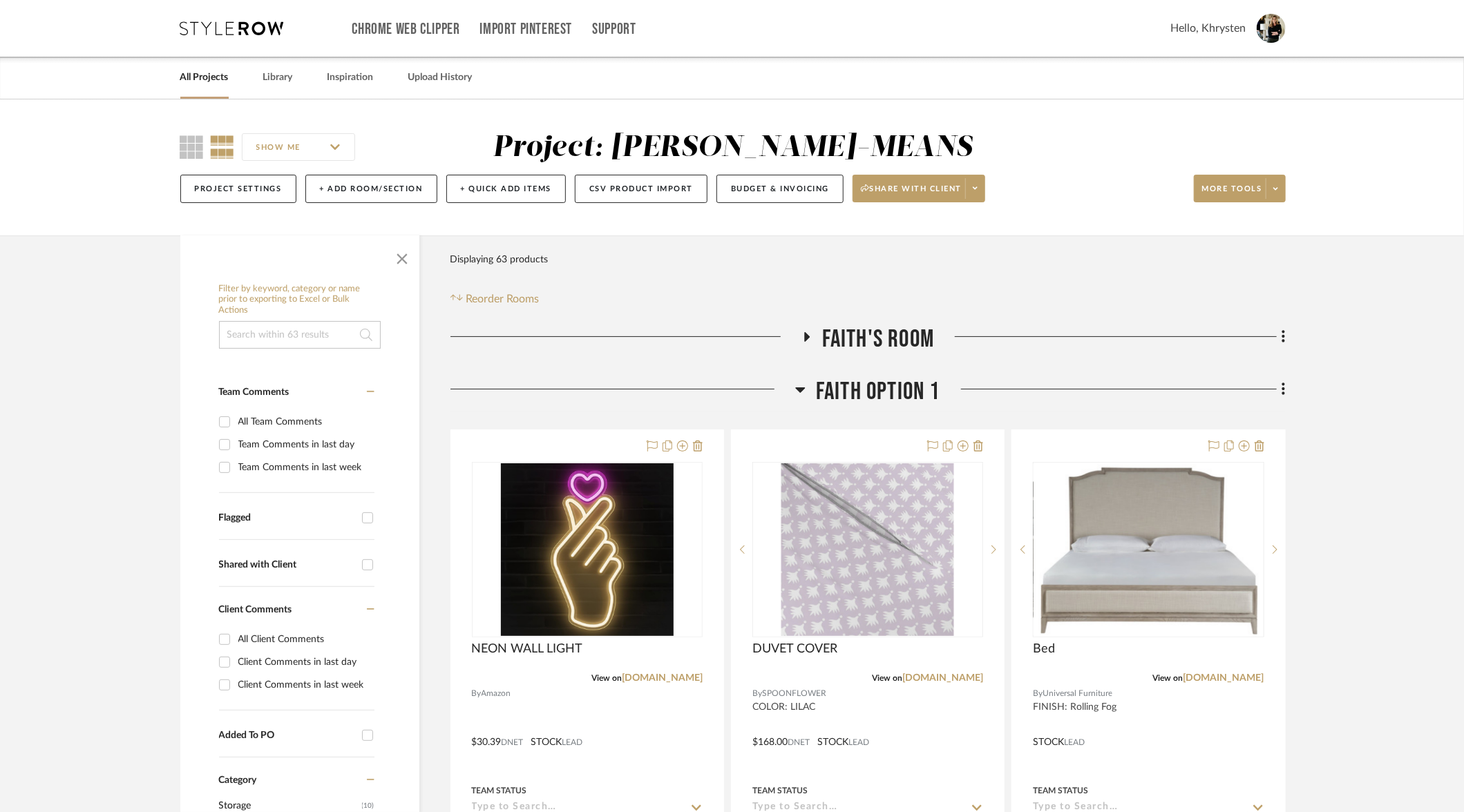
click at [801, 389] on icon at bounding box center [800, 391] width 9 height 6
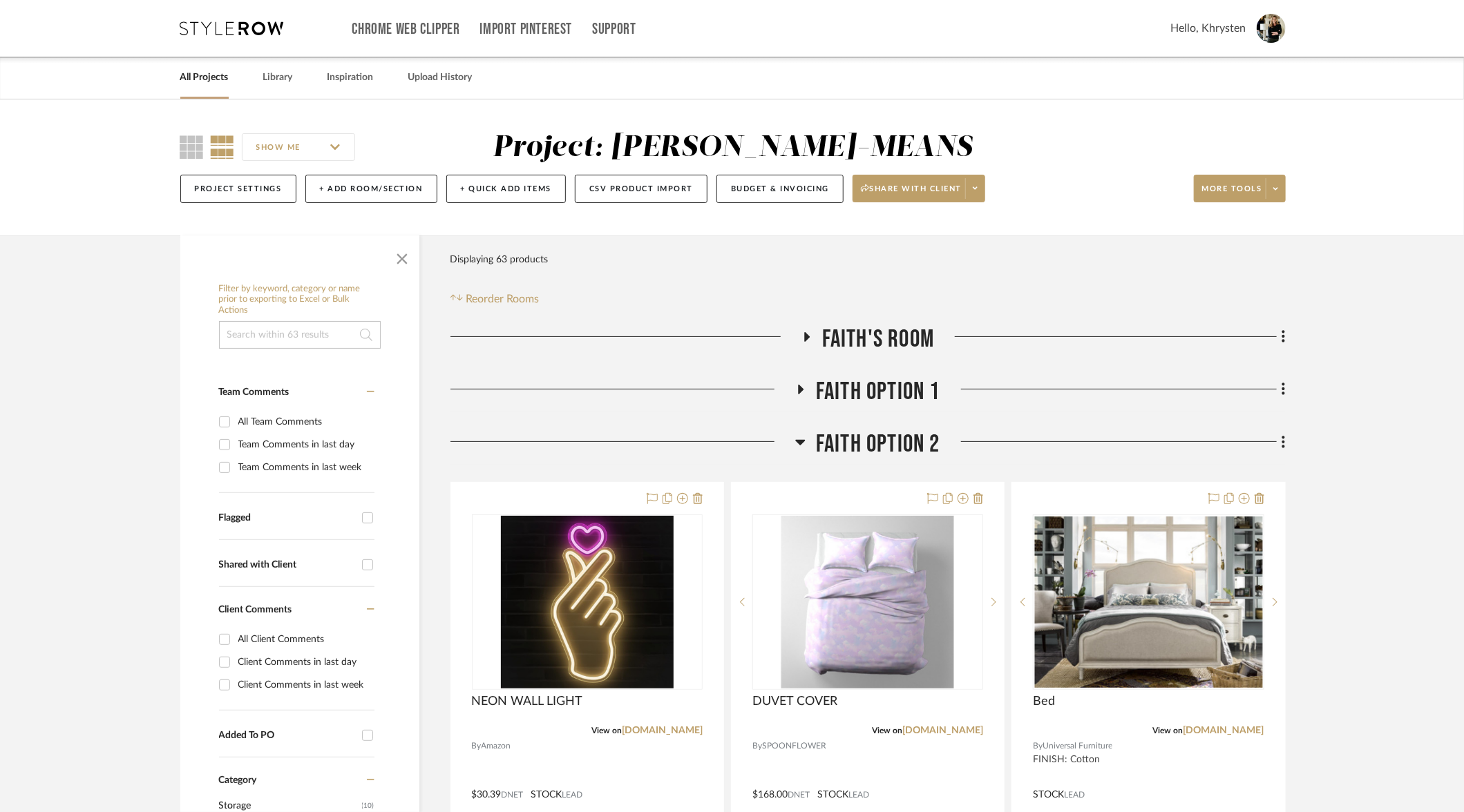
click at [802, 444] on icon at bounding box center [800, 441] width 10 height 16
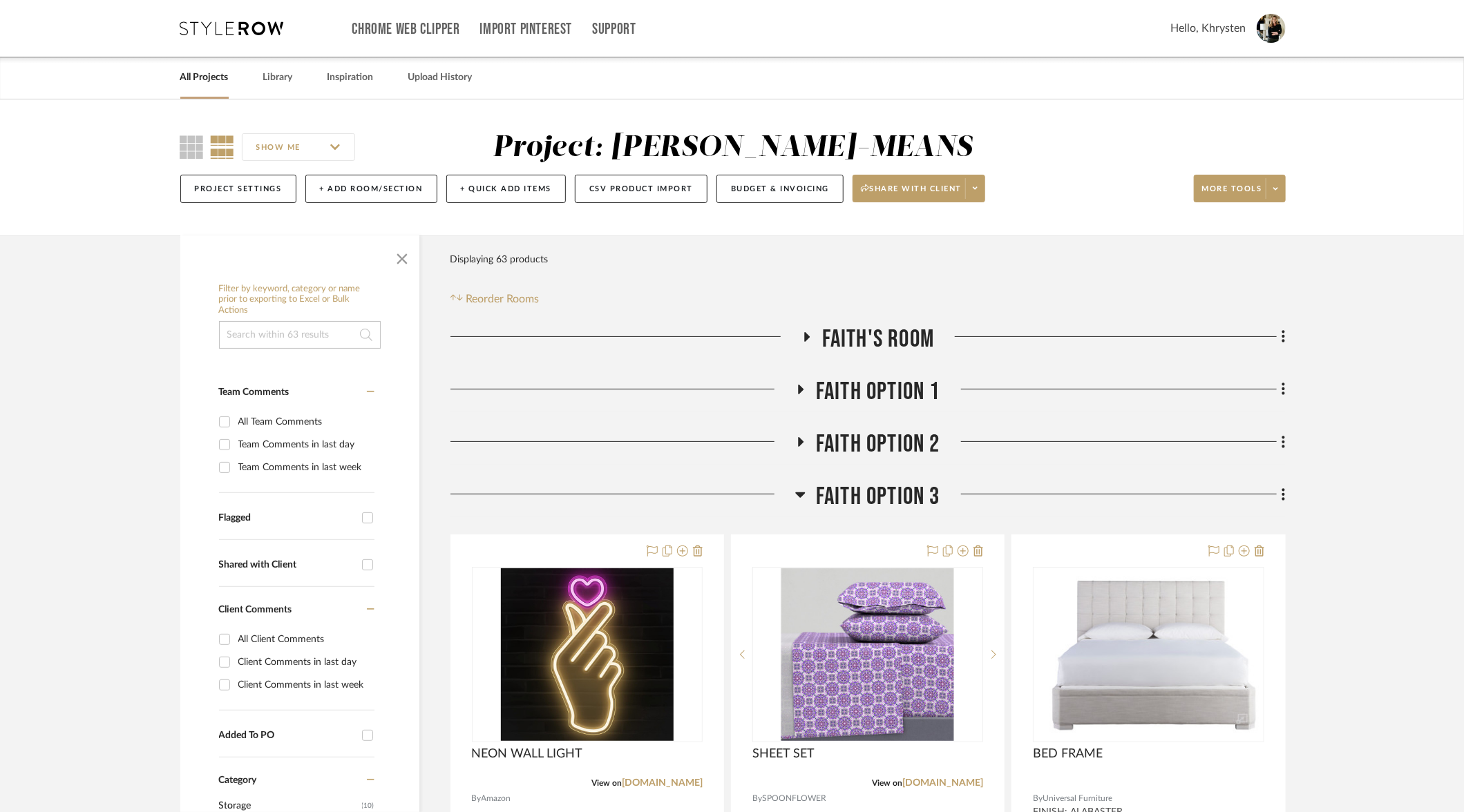
click at [806, 494] on h3 "Faith Option 3" at bounding box center [868, 497] width 145 height 29
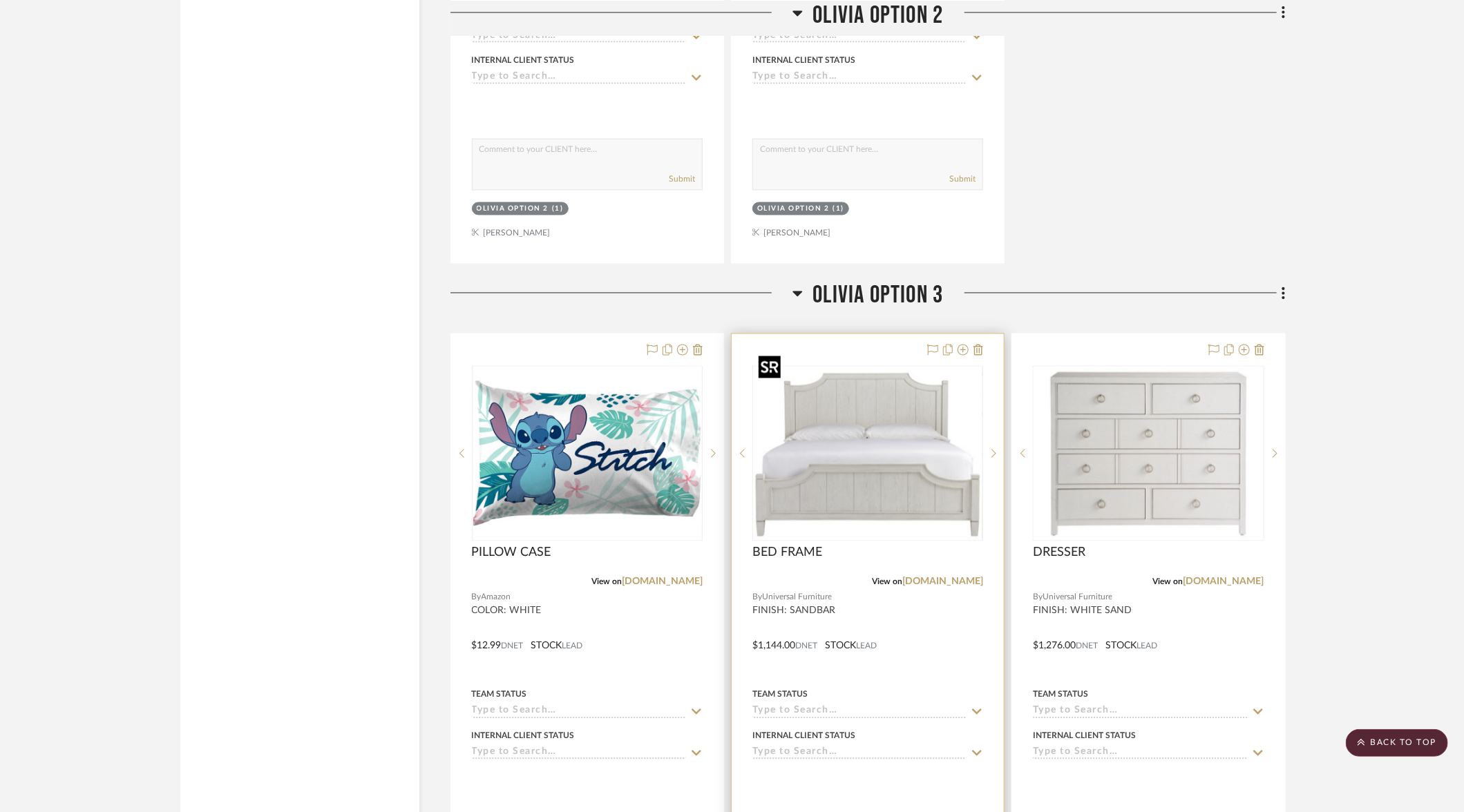
scroll to position [4787, 0]
click at [963, 343] on icon at bounding box center [963, 348] width 11 height 11
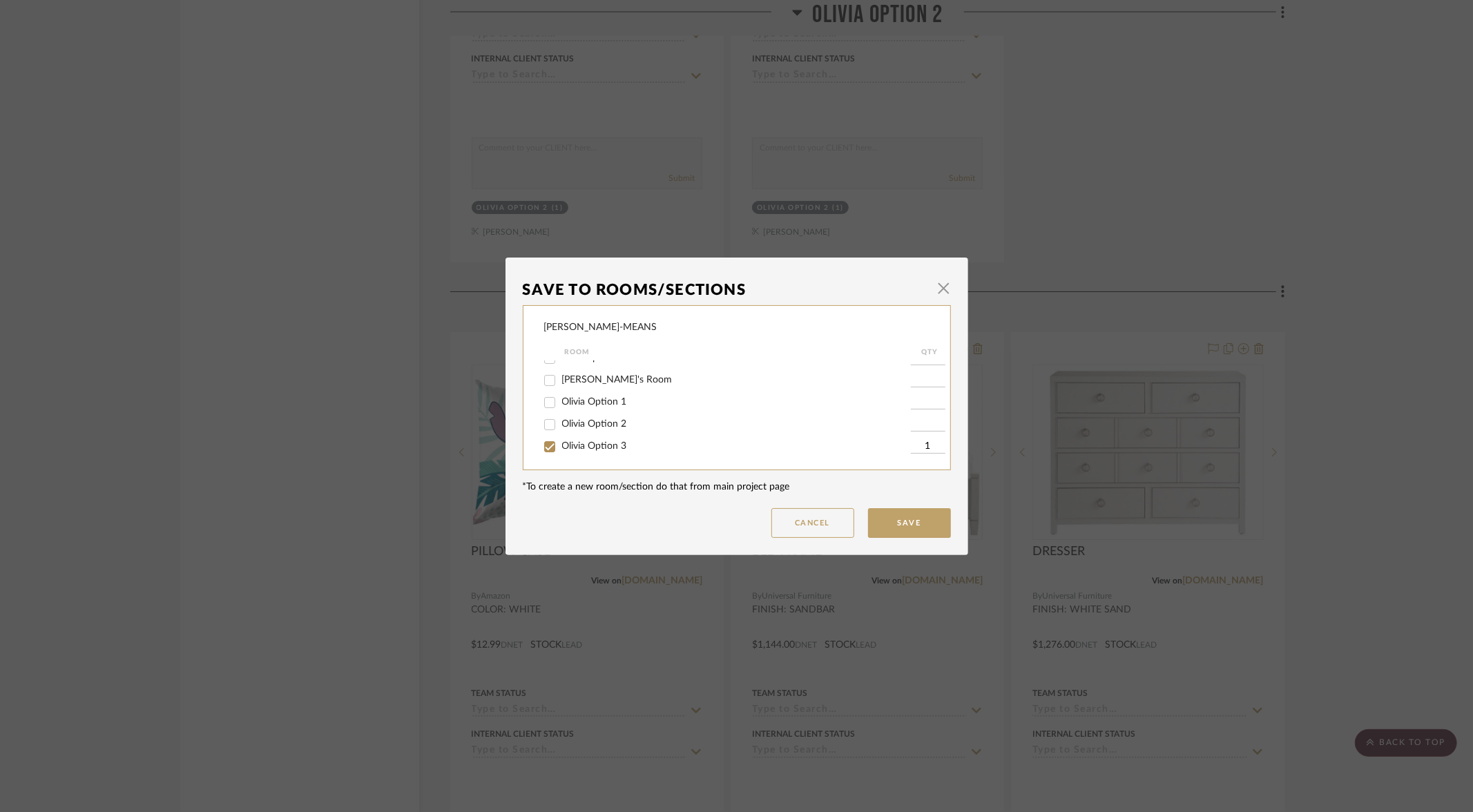
scroll to position [82, 0]
click at [545, 405] on input "Olivia Option 1" at bounding box center [550, 400] width 22 height 22
drag, startPoint x: 545, startPoint y: 454, endPoint x: 600, endPoint y: 457, distance: 55.1
click at [545, 453] on input "Olivia Option 3" at bounding box center [550, 444] width 22 height 22
click at [913, 520] on button "Save" at bounding box center [910, 522] width 83 height 29
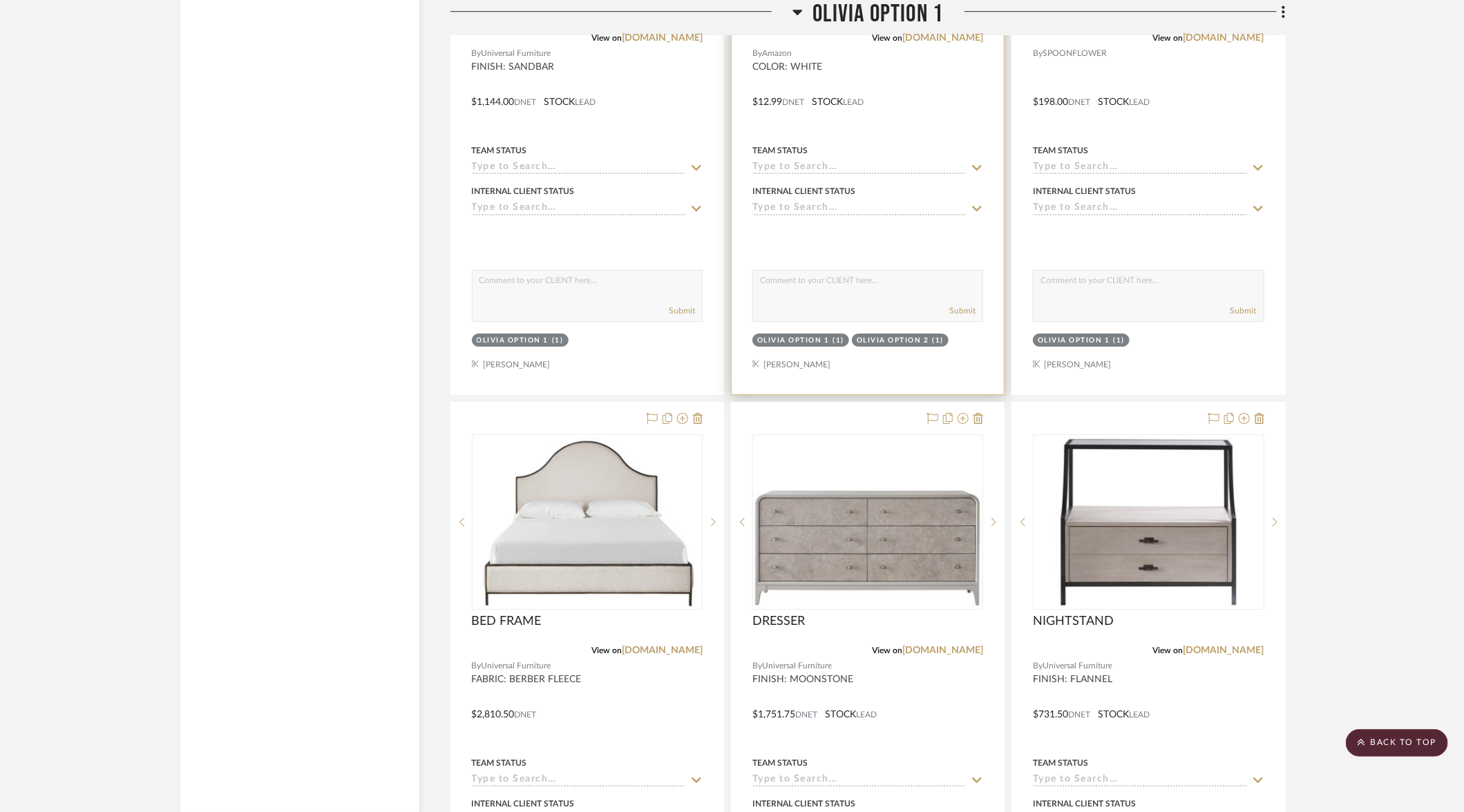
scroll to position [2769, 0]
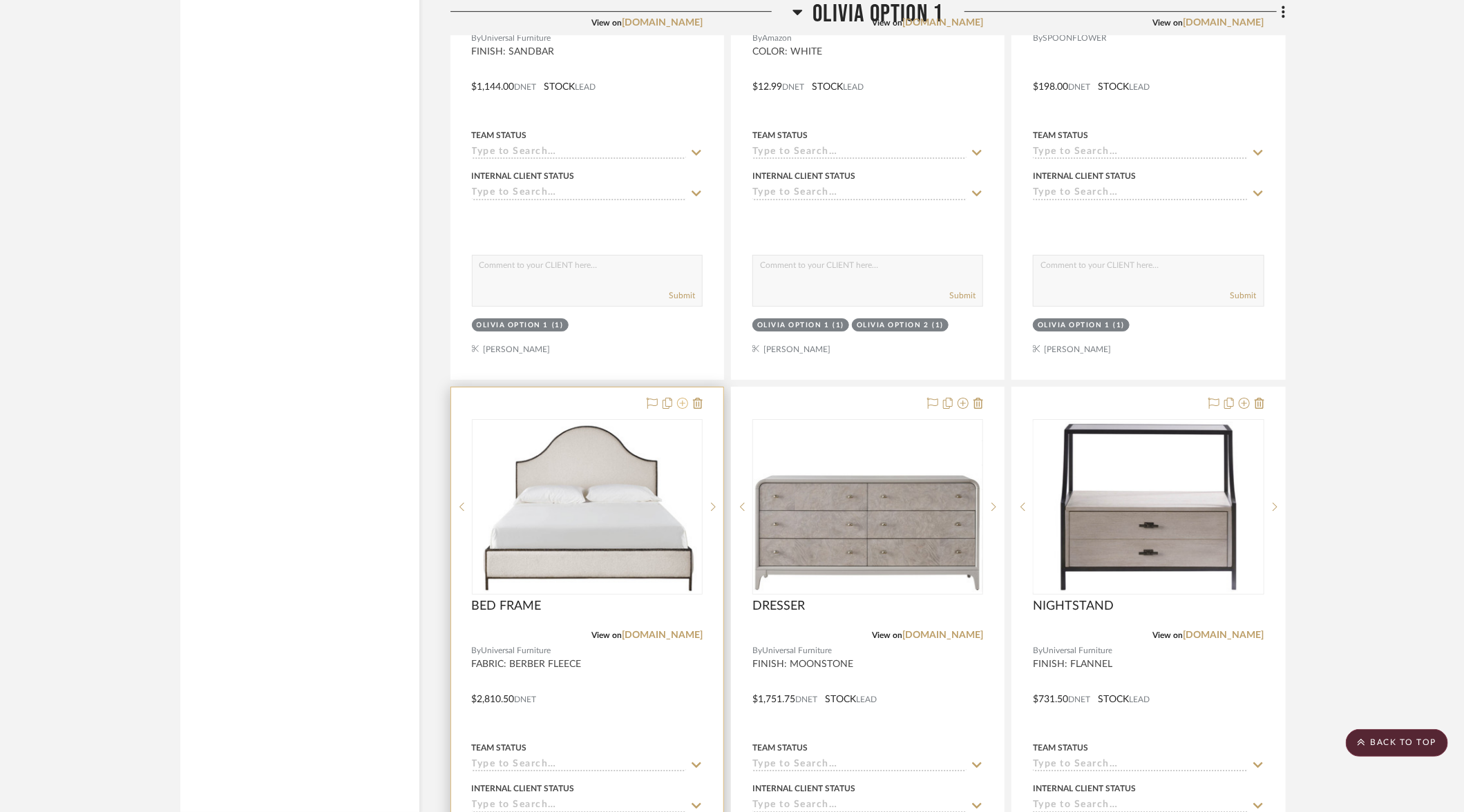
click at [679, 398] on icon at bounding box center [682, 403] width 11 height 11
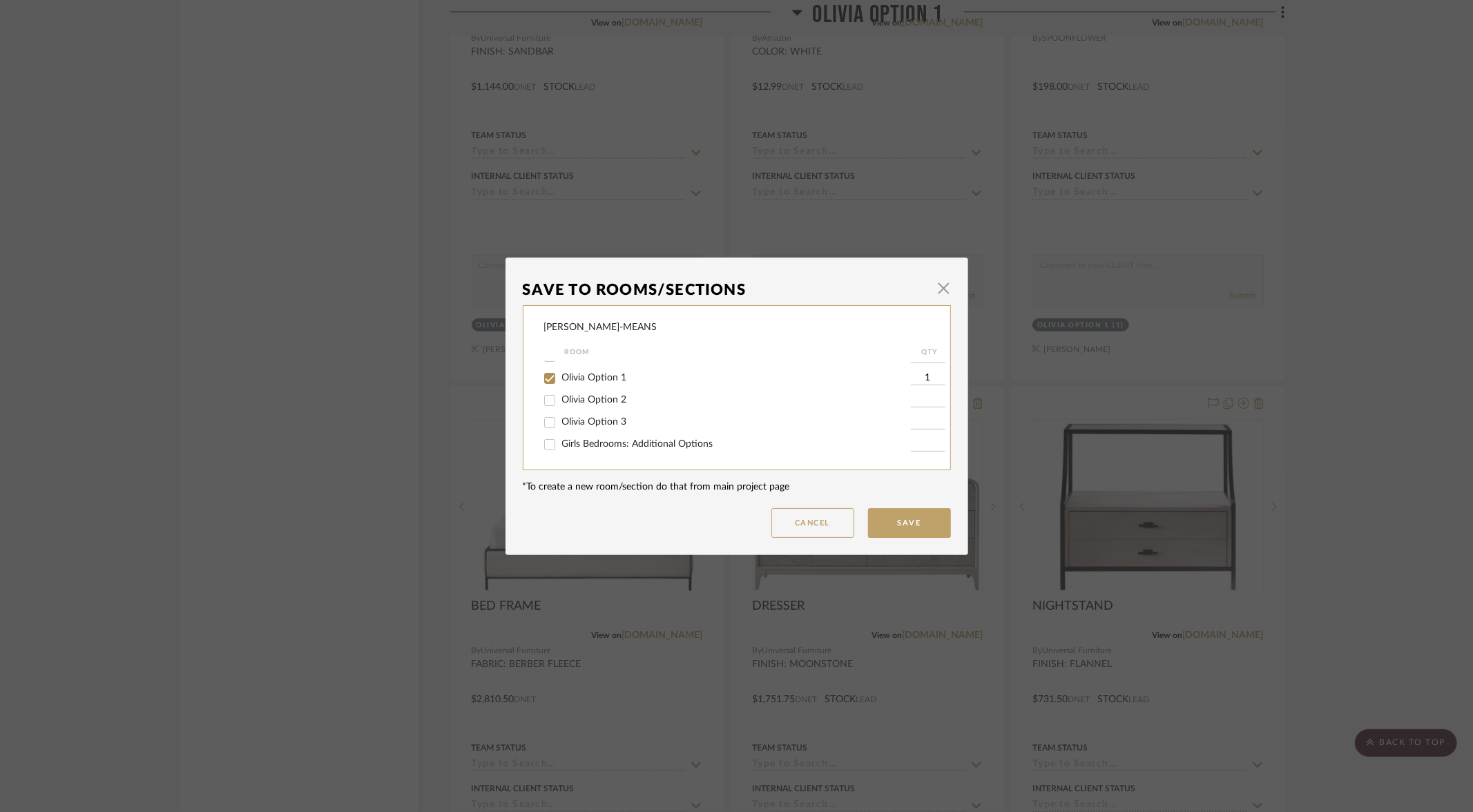
scroll to position [132, 0]
click at [545, 401] on input "Olivia Option 3" at bounding box center [550, 394] width 22 height 22
click at [548, 376] on input "Olivia Option 1" at bounding box center [550, 373] width 22 height 22
click at [906, 519] on button "Save" at bounding box center [910, 522] width 83 height 29
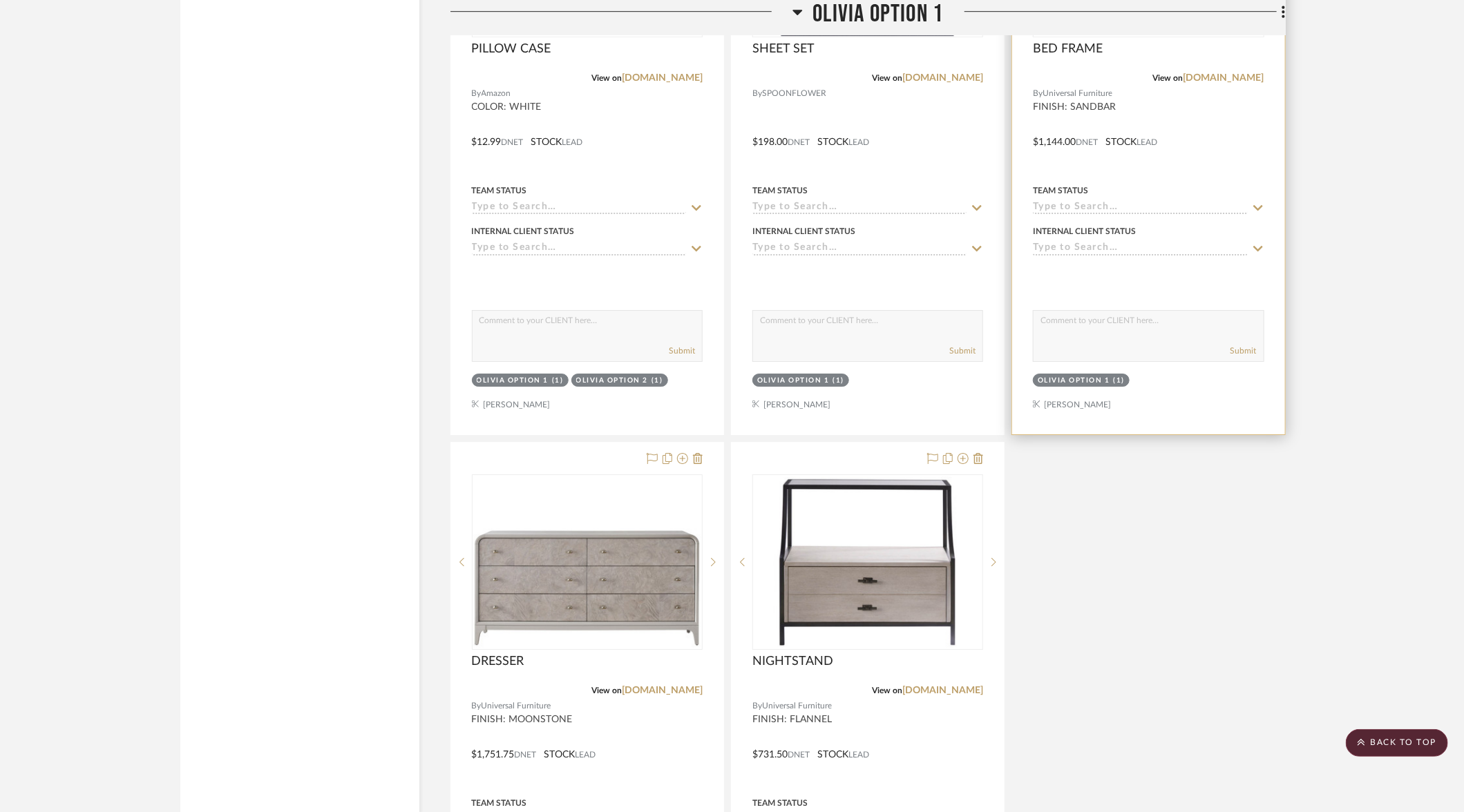
scroll to position [2715, 0]
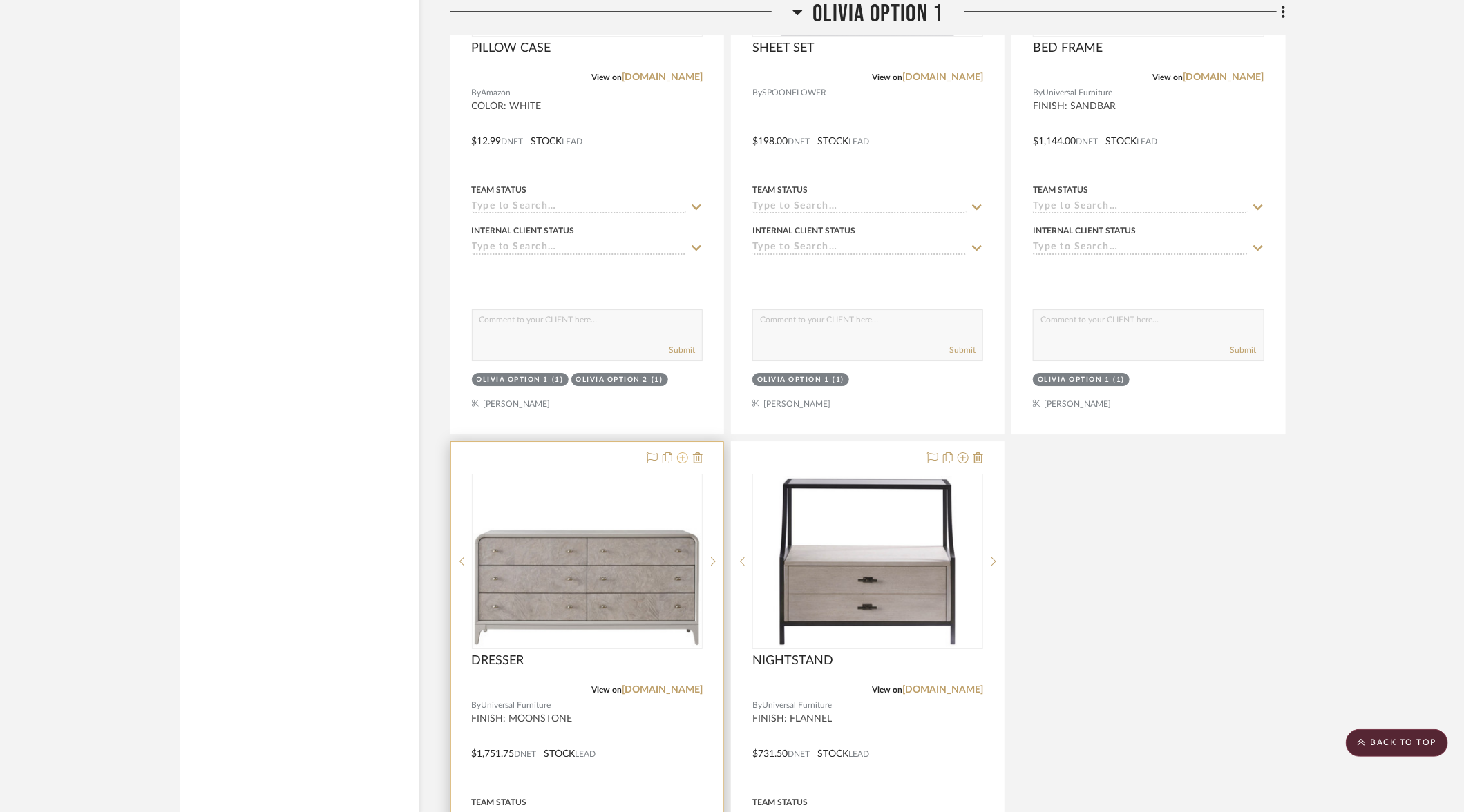
click at [687, 452] on icon at bounding box center [682, 457] width 11 height 11
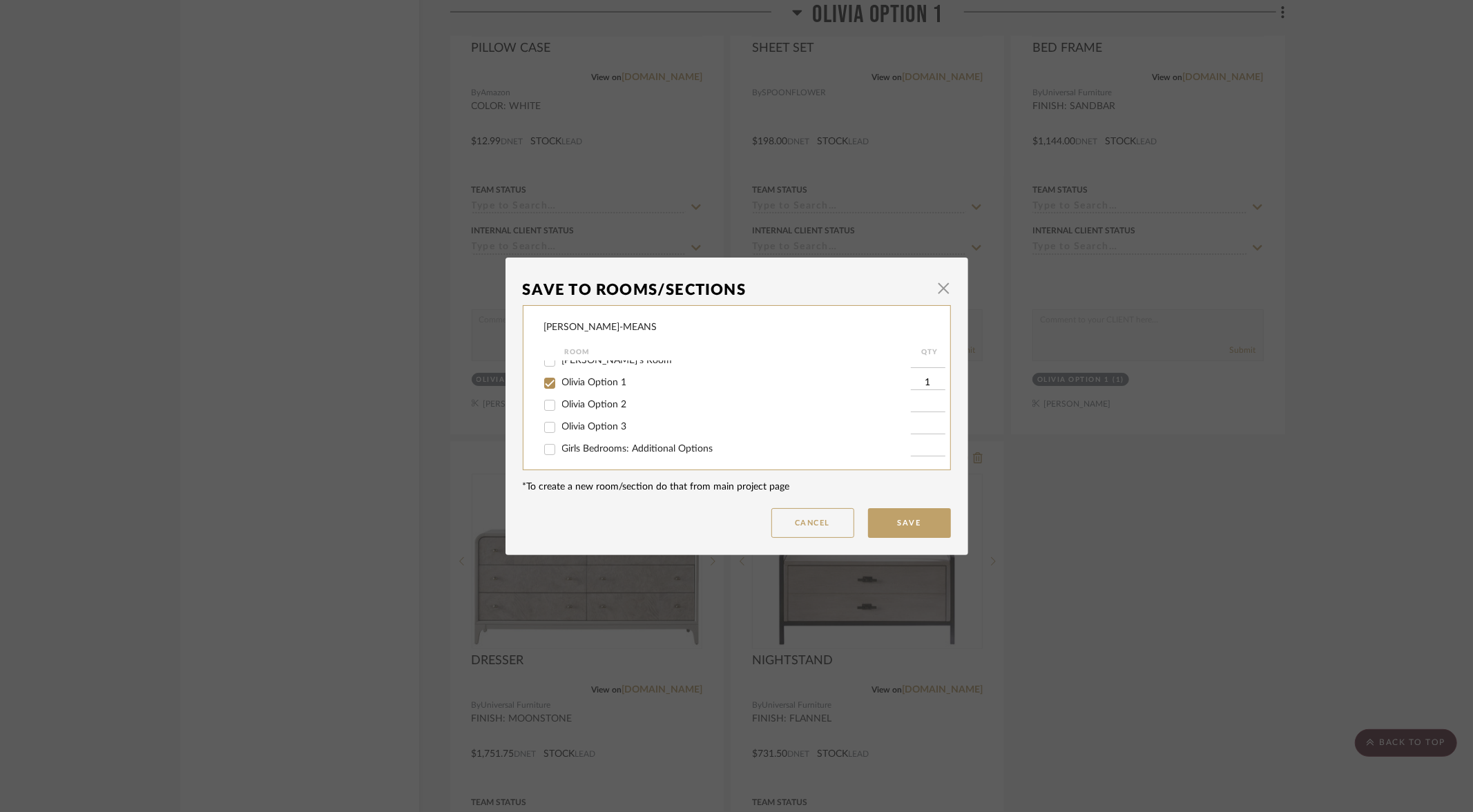
scroll to position [108, 0]
click at [544, 428] on input "Olivia Option 3" at bounding box center [550, 419] width 22 height 22
click at [543, 377] on input "Olivia Option 1" at bounding box center [550, 374] width 22 height 22
click at [897, 527] on button "Save" at bounding box center [910, 522] width 83 height 29
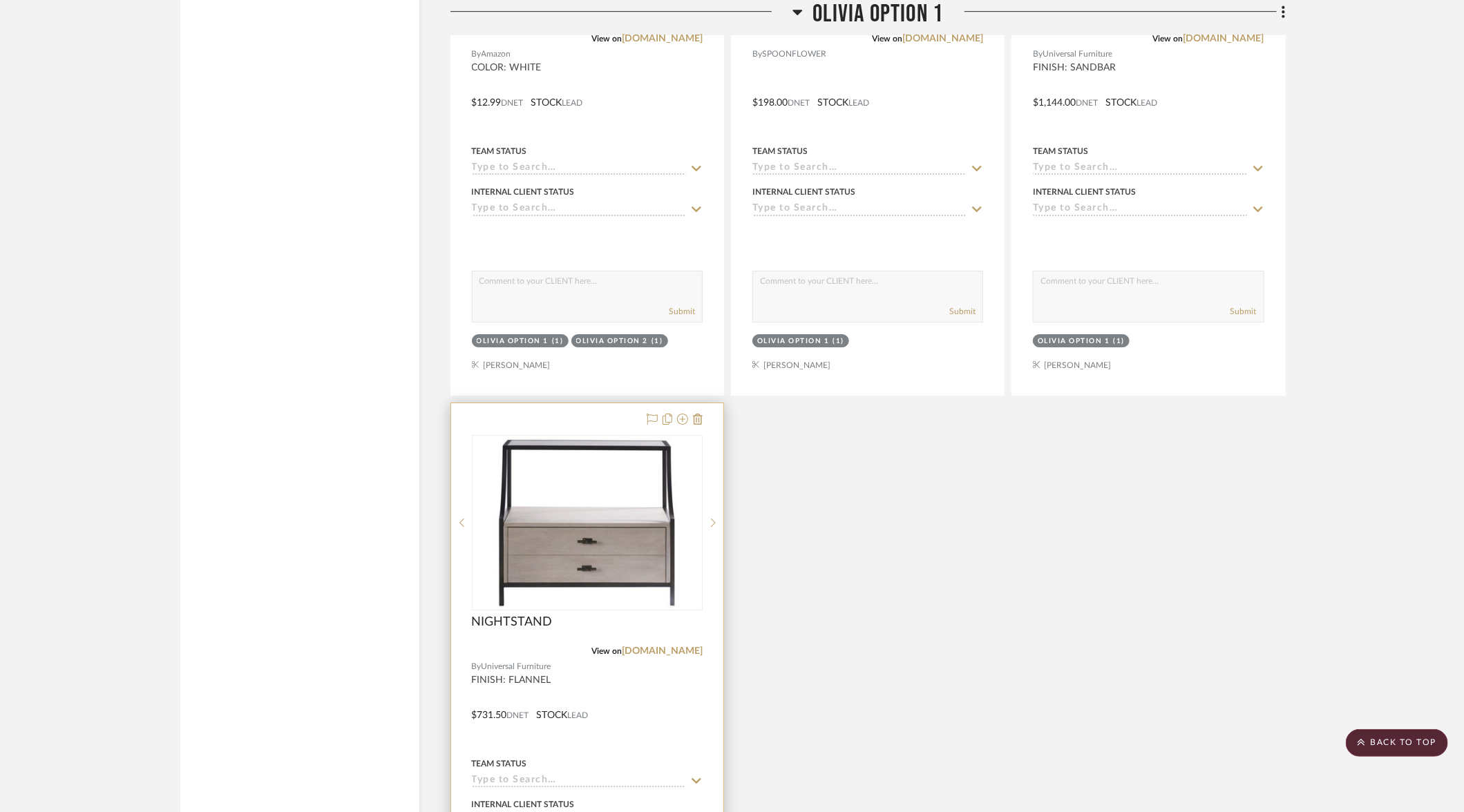
scroll to position [2756, 0]
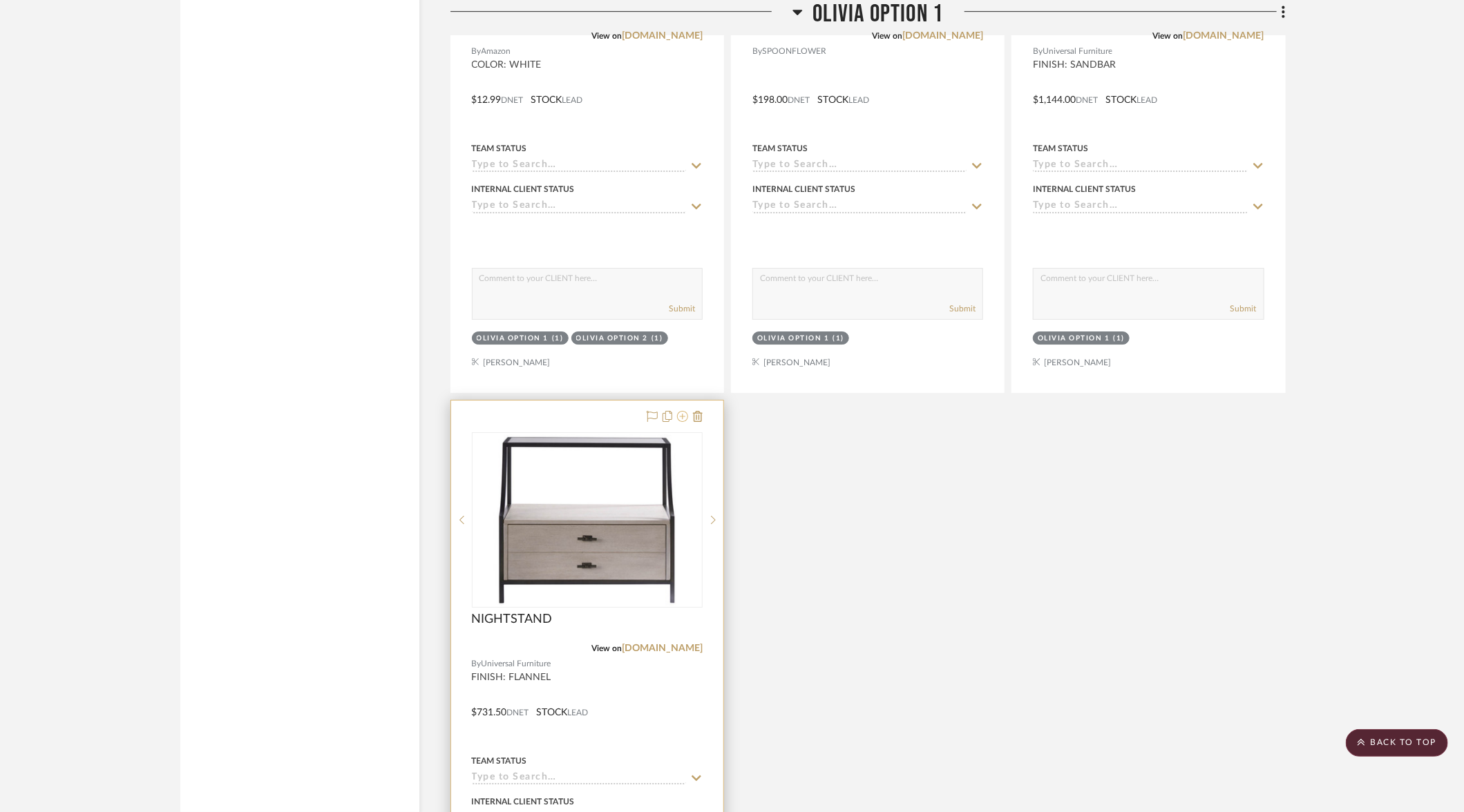
click at [685, 411] on icon at bounding box center [682, 416] width 11 height 11
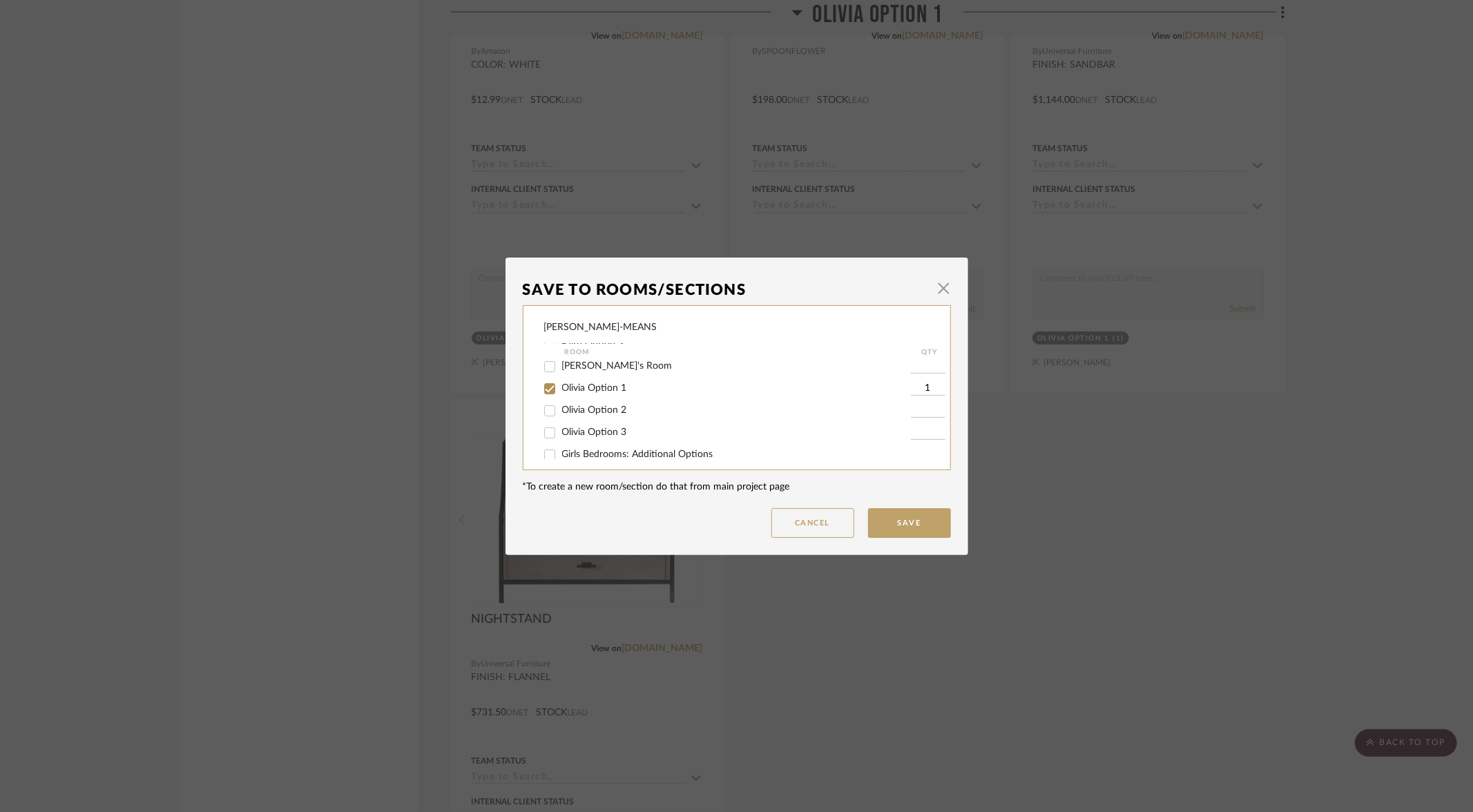
scroll to position [97, 0]
click at [551, 438] on input "Olivia Option 3" at bounding box center [550, 429] width 22 height 22
click at [540, 388] on input "Olivia Option 1" at bounding box center [550, 385] width 22 height 22
click at [890, 520] on button "Save" at bounding box center [910, 522] width 83 height 29
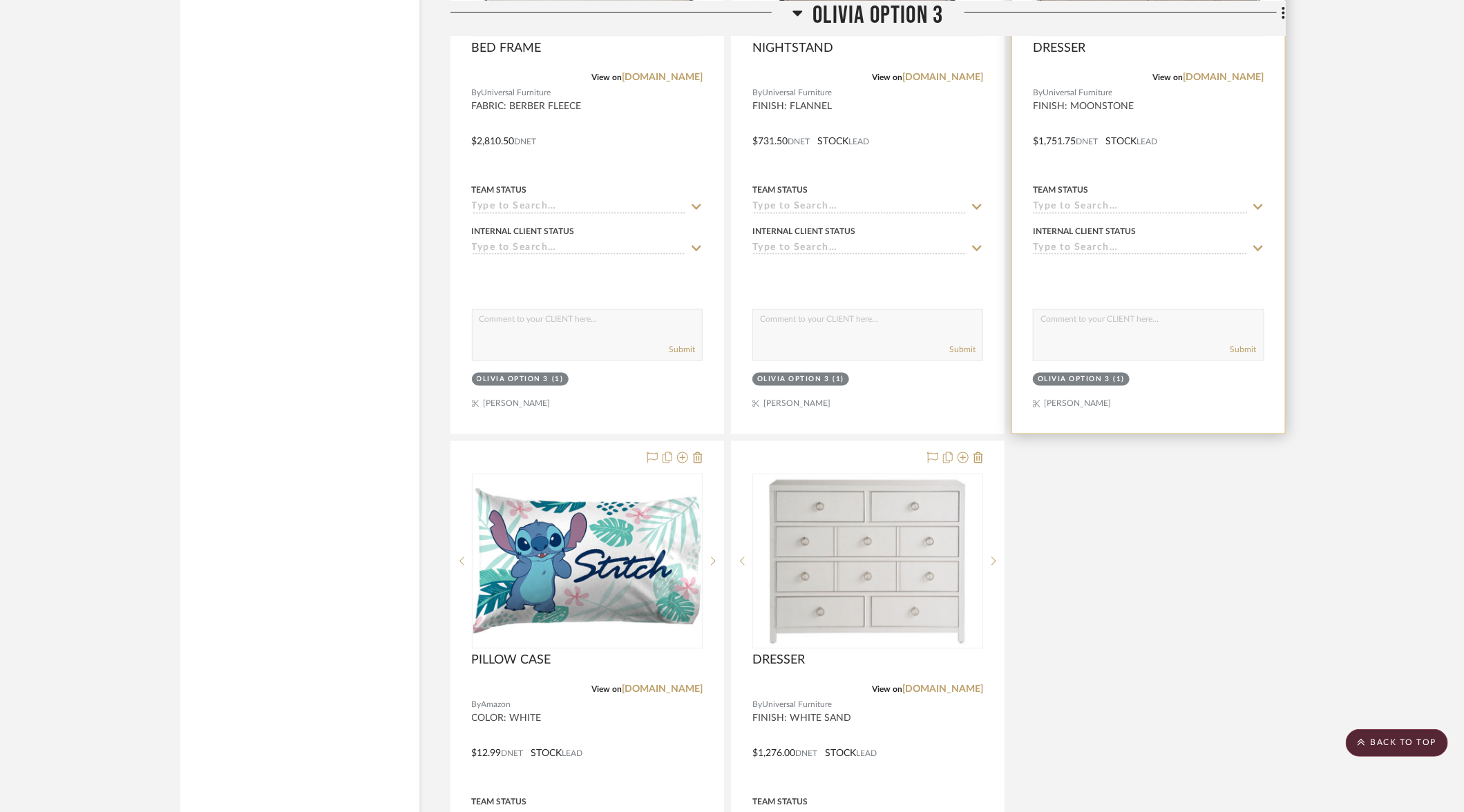
scroll to position [4682, 0]
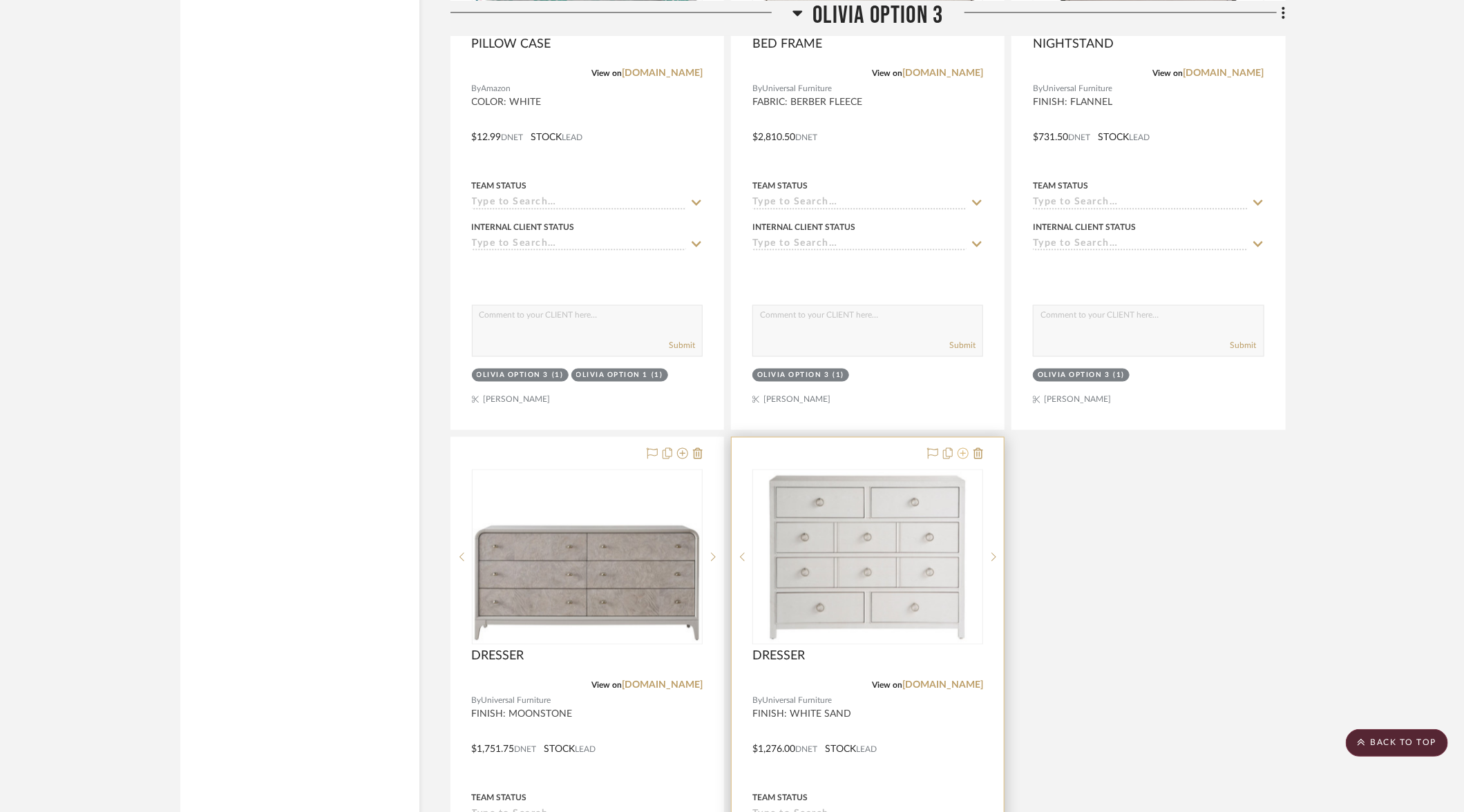
click at [965, 448] on icon at bounding box center [963, 453] width 11 height 11
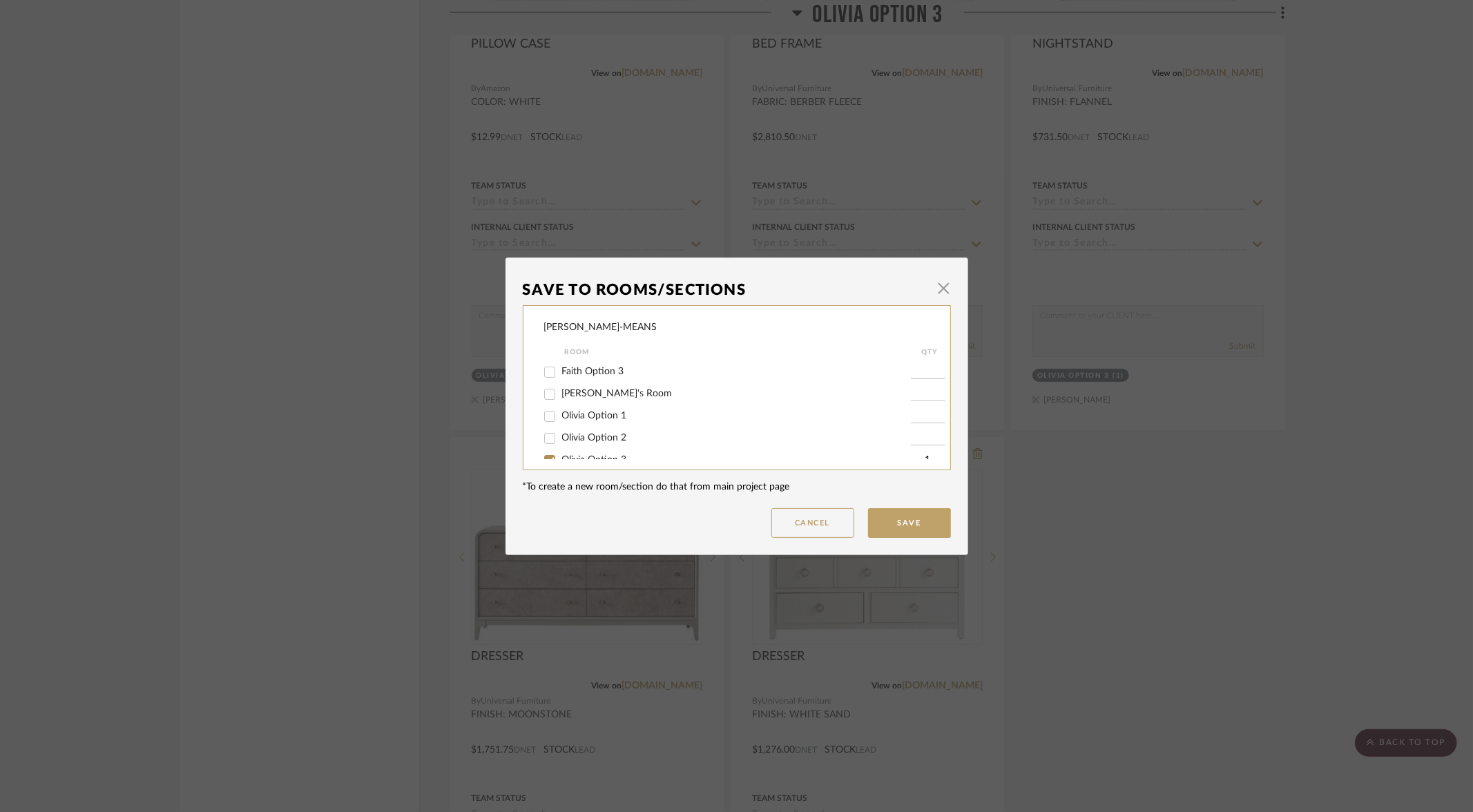
scroll to position [67, 0]
click at [550, 423] on input "Olivia Option 1" at bounding box center [550, 416] width 22 height 22
click at [539, 441] on input "Olivia Option 3" at bounding box center [550, 434] width 22 height 22
click at [906, 527] on button "Save" at bounding box center [910, 522] width 83 height 29
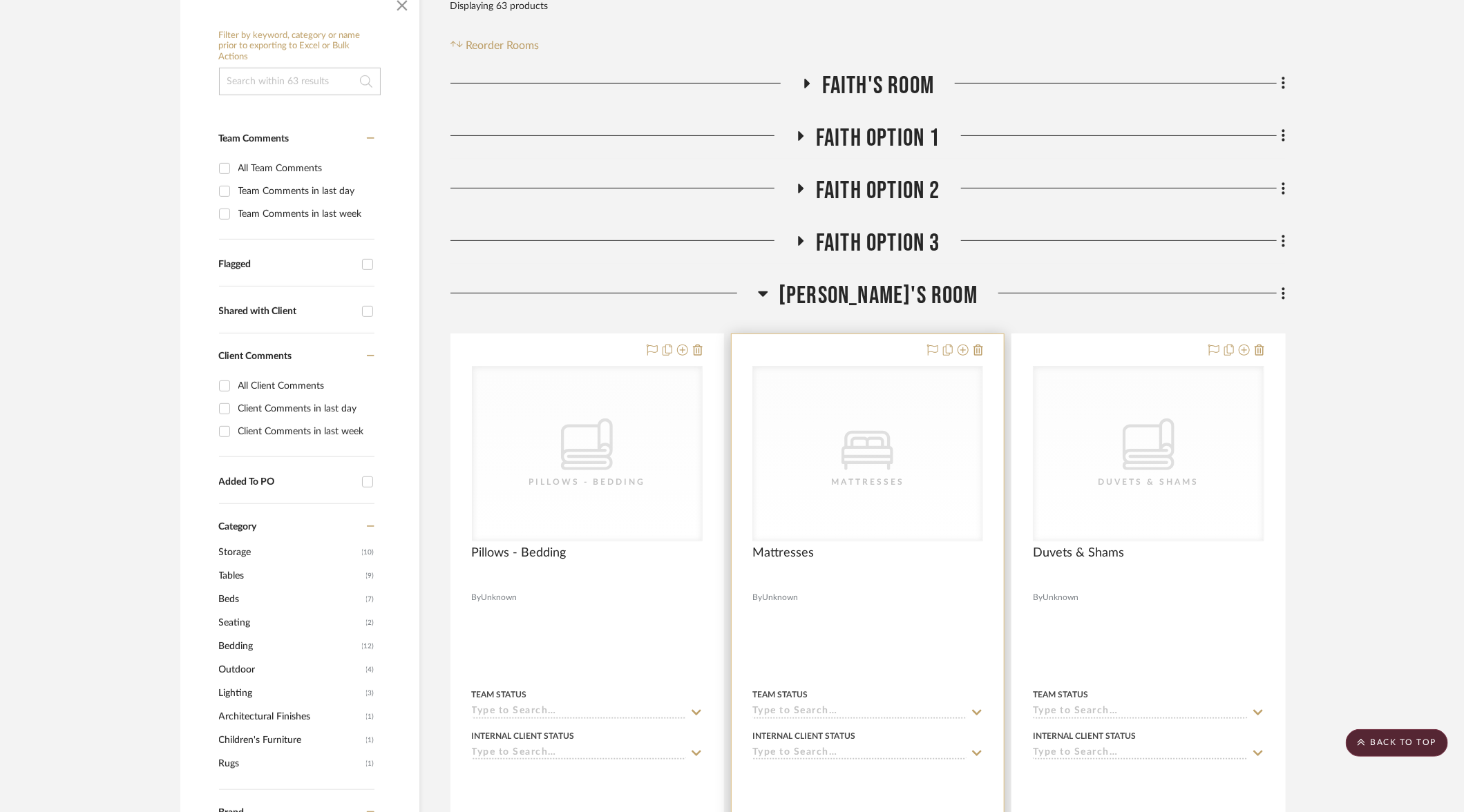
scroll to position [250, 0]
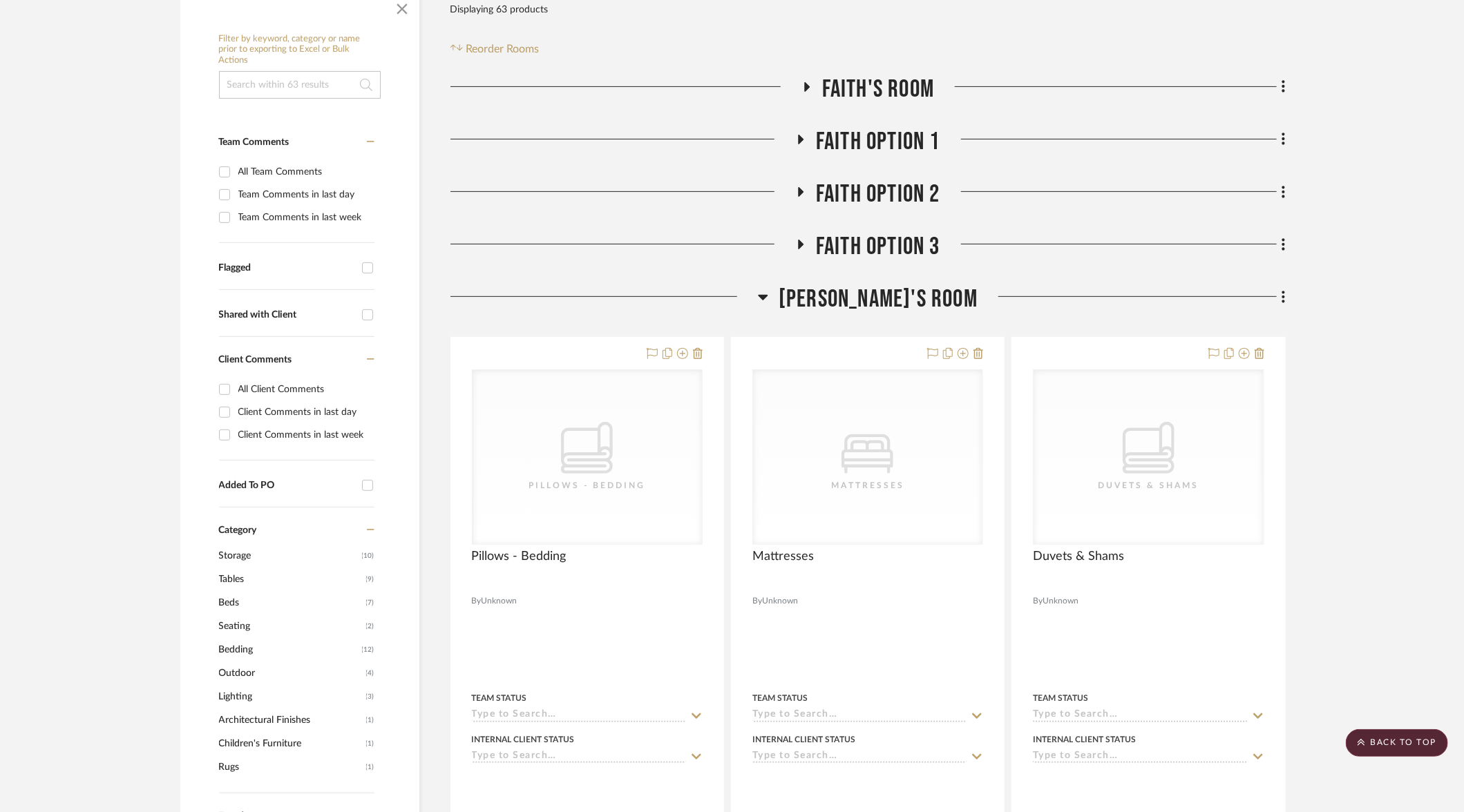
click at [769, 296] on icon at bounding box center [763, 297] width 9 height 6
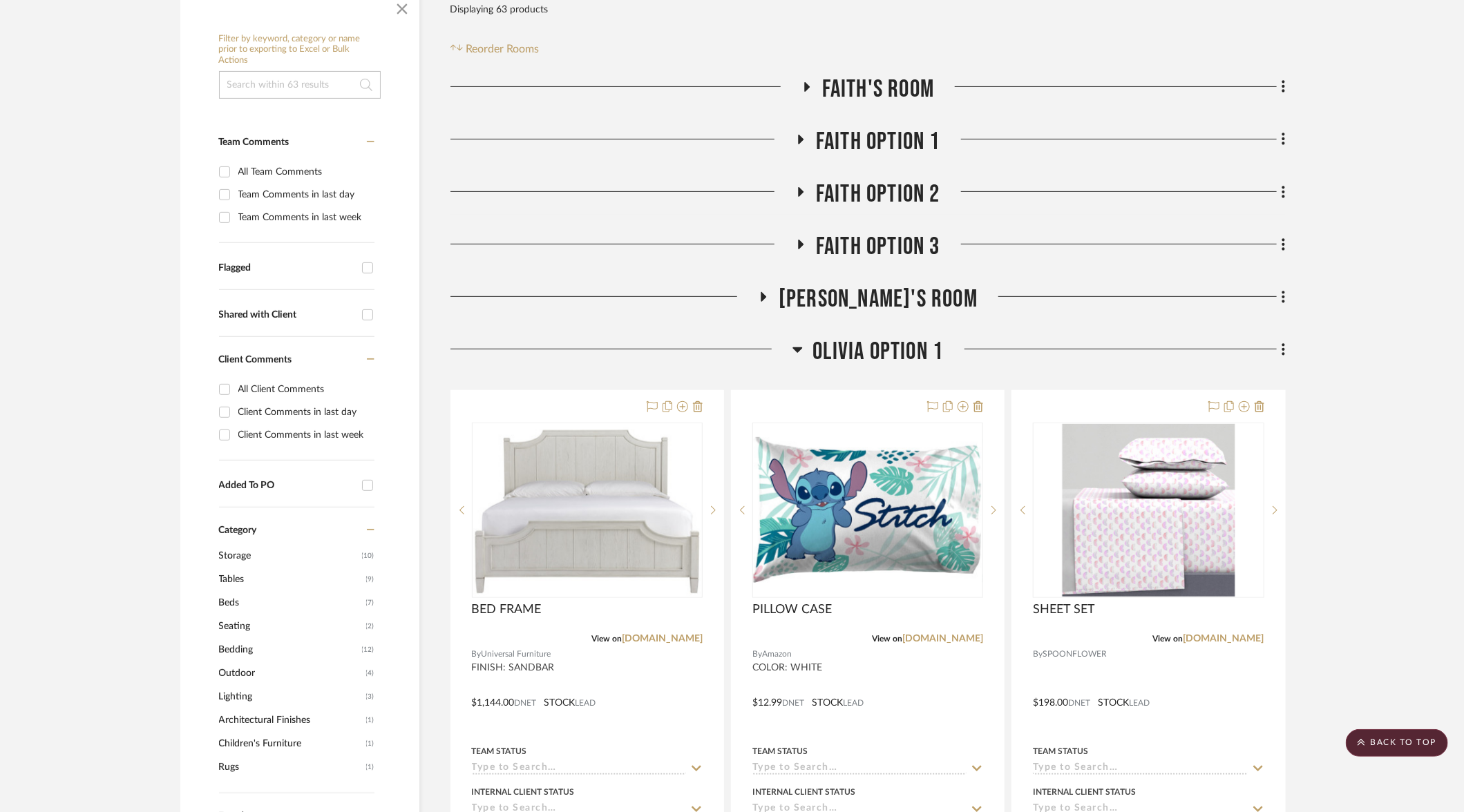
click at [801, 139] on icon at bounding box center [802, 139] width 6 height 9
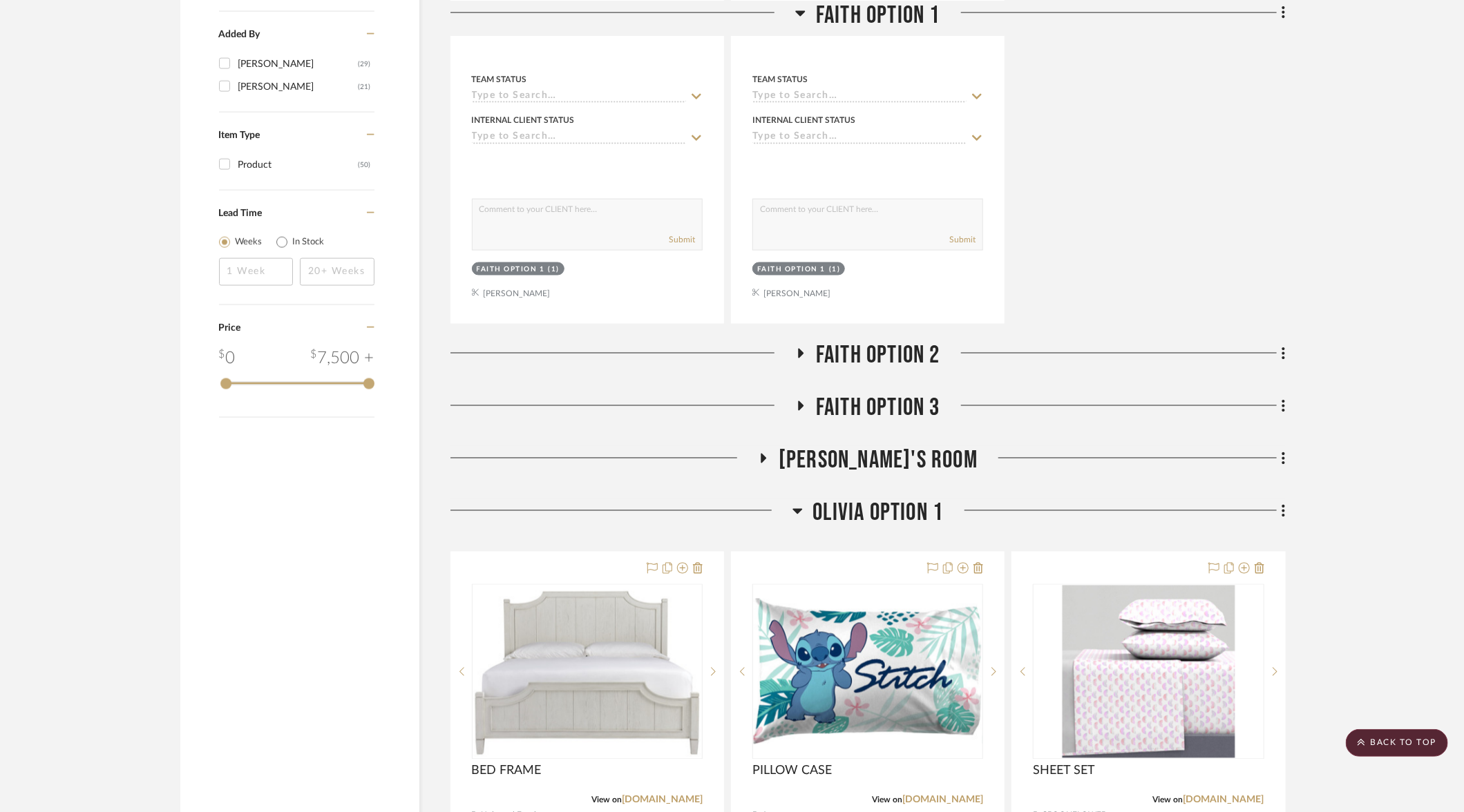
scroll to position [1337, 0]
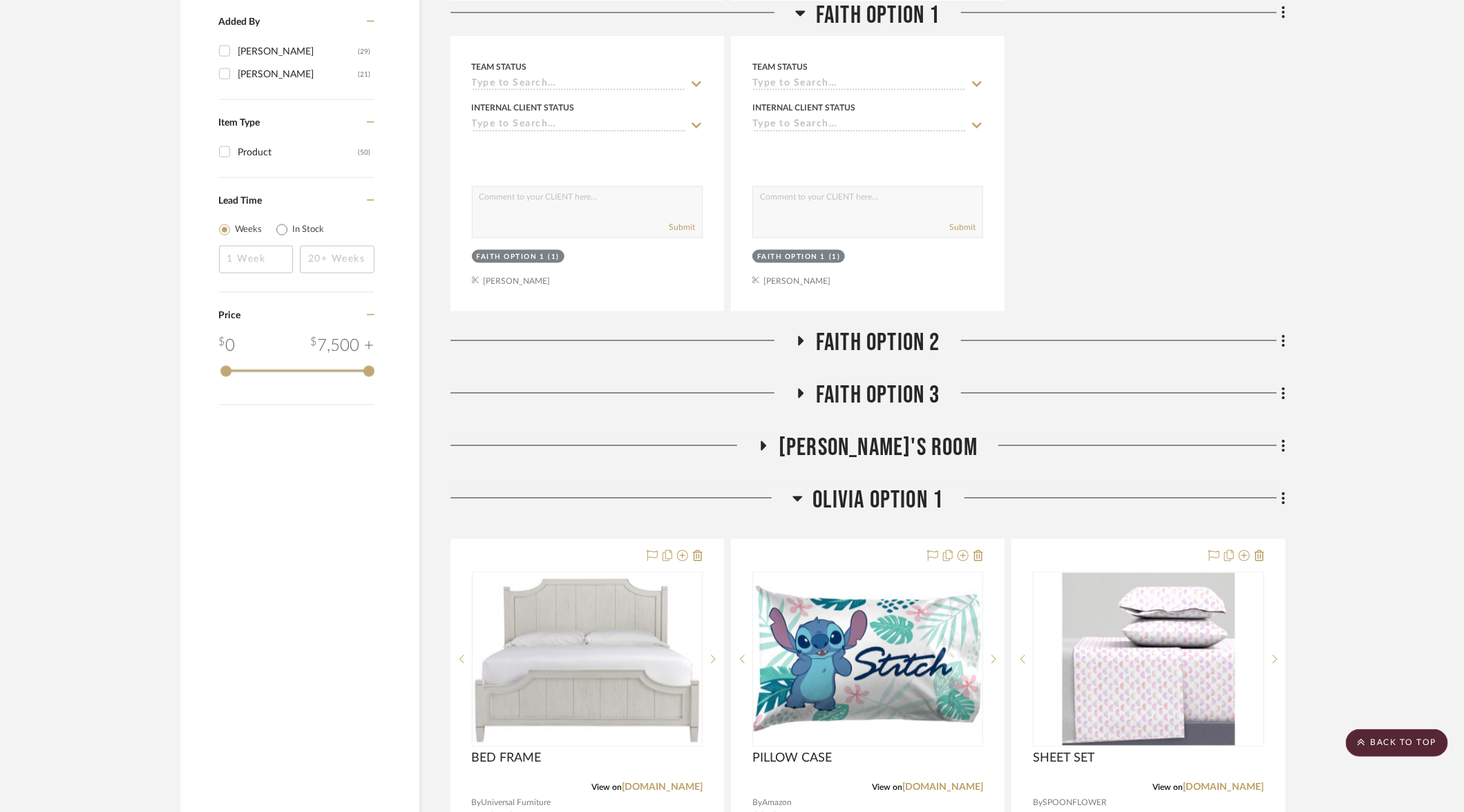
click at [802, 338] on icon at bounding box center [800, 340] width 16 height 10
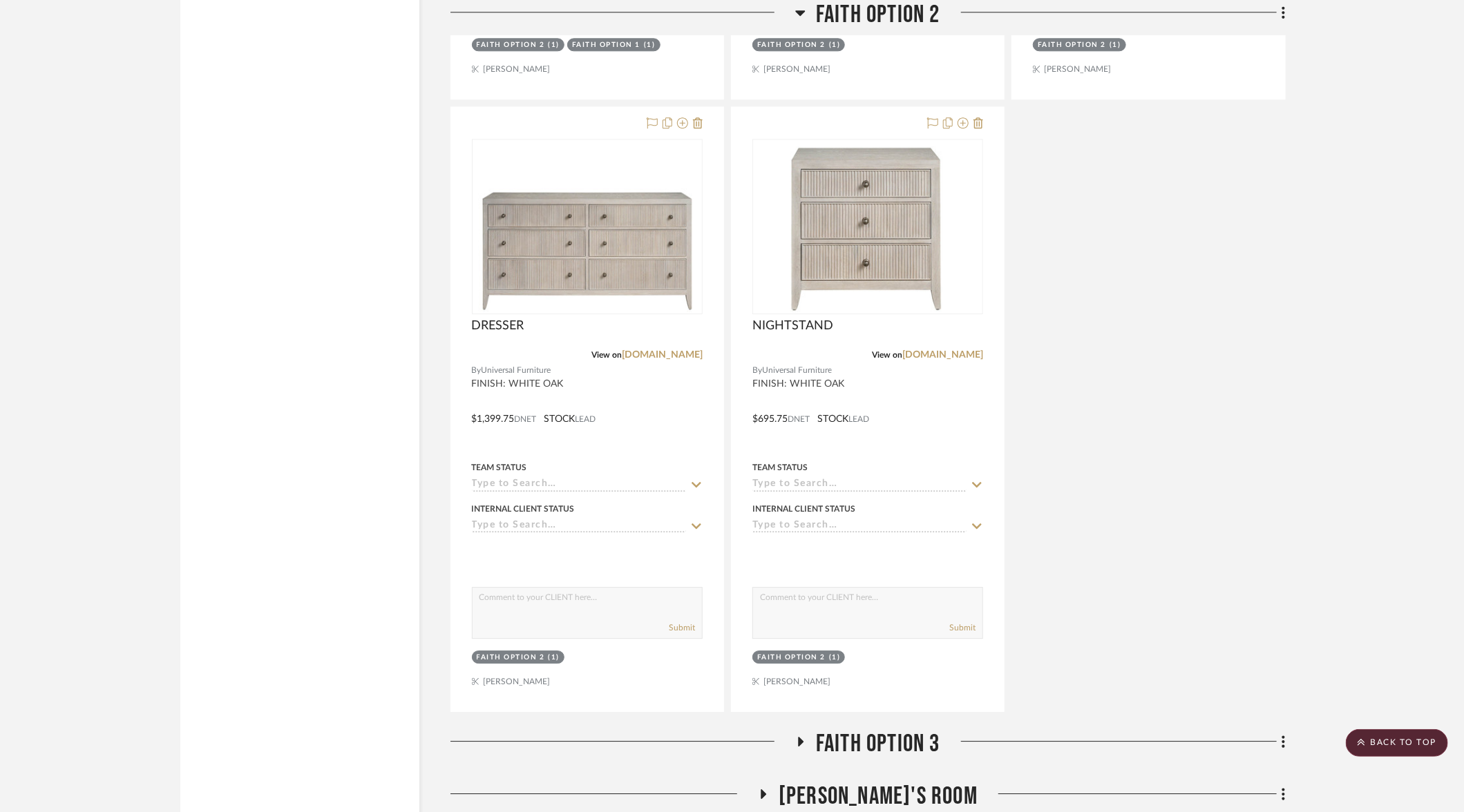
scroll to position [2239, 0]
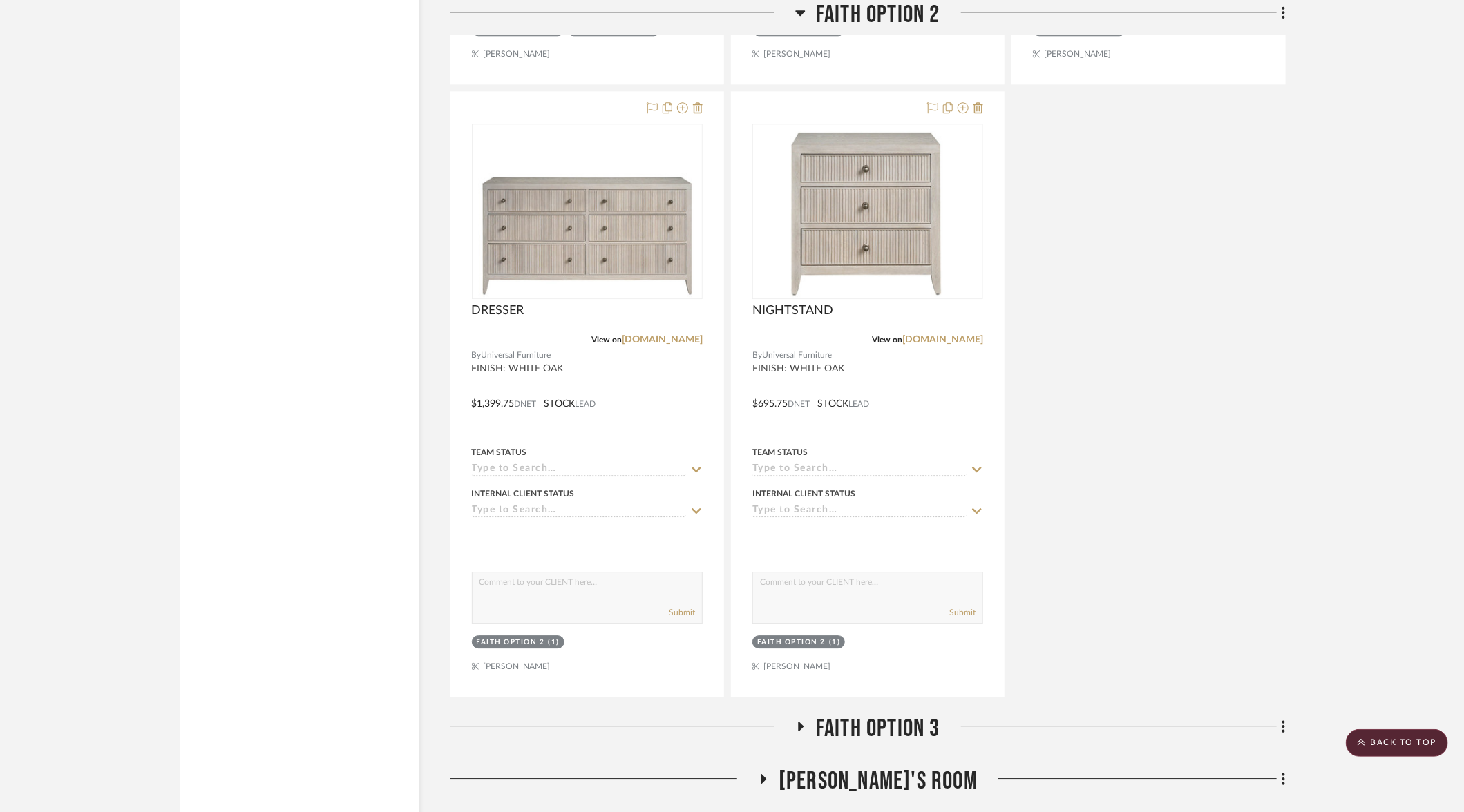
click at [803, 722] on icon at bounding box center [800, 727] width 16 height 10
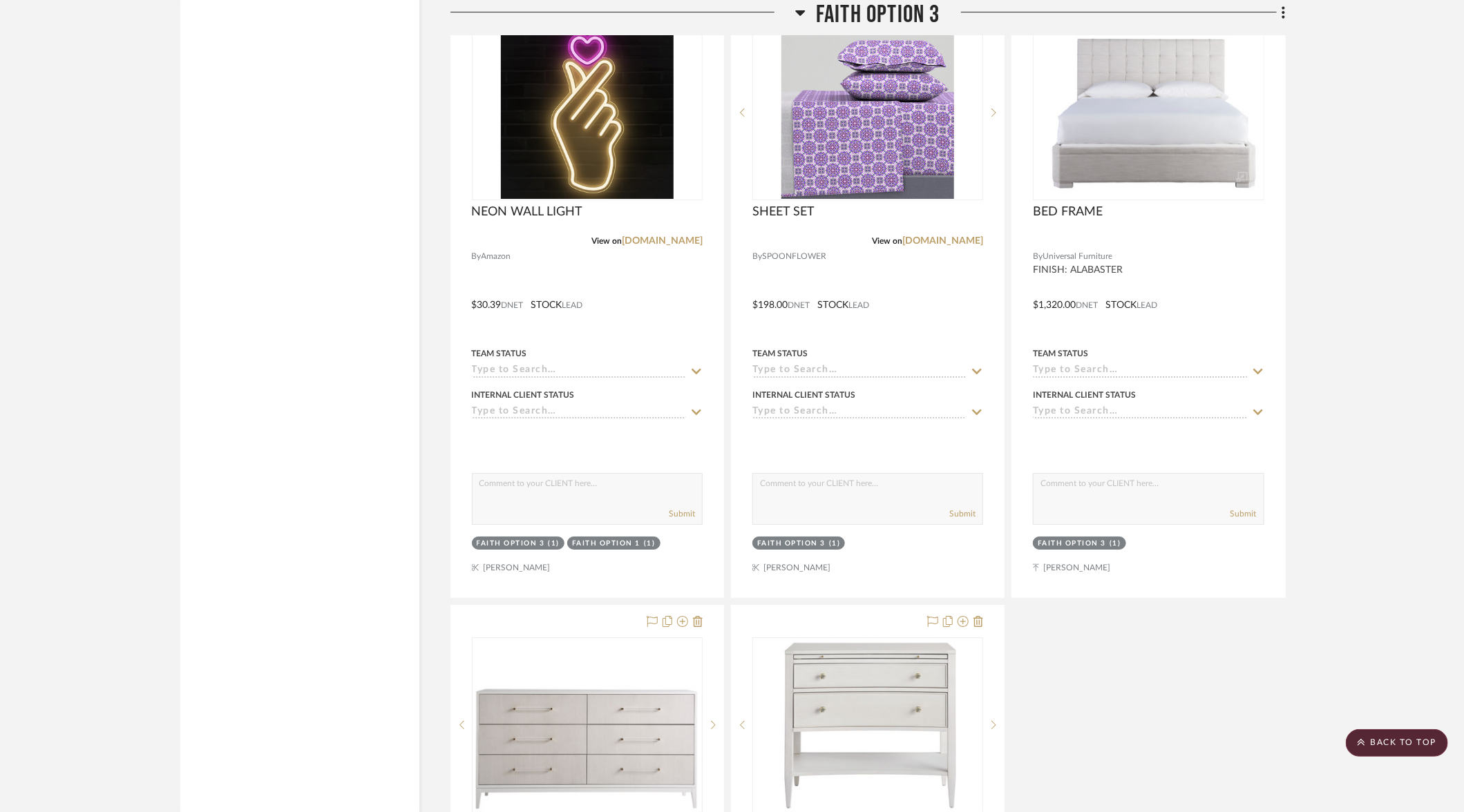
scroll to position [3083, 0]
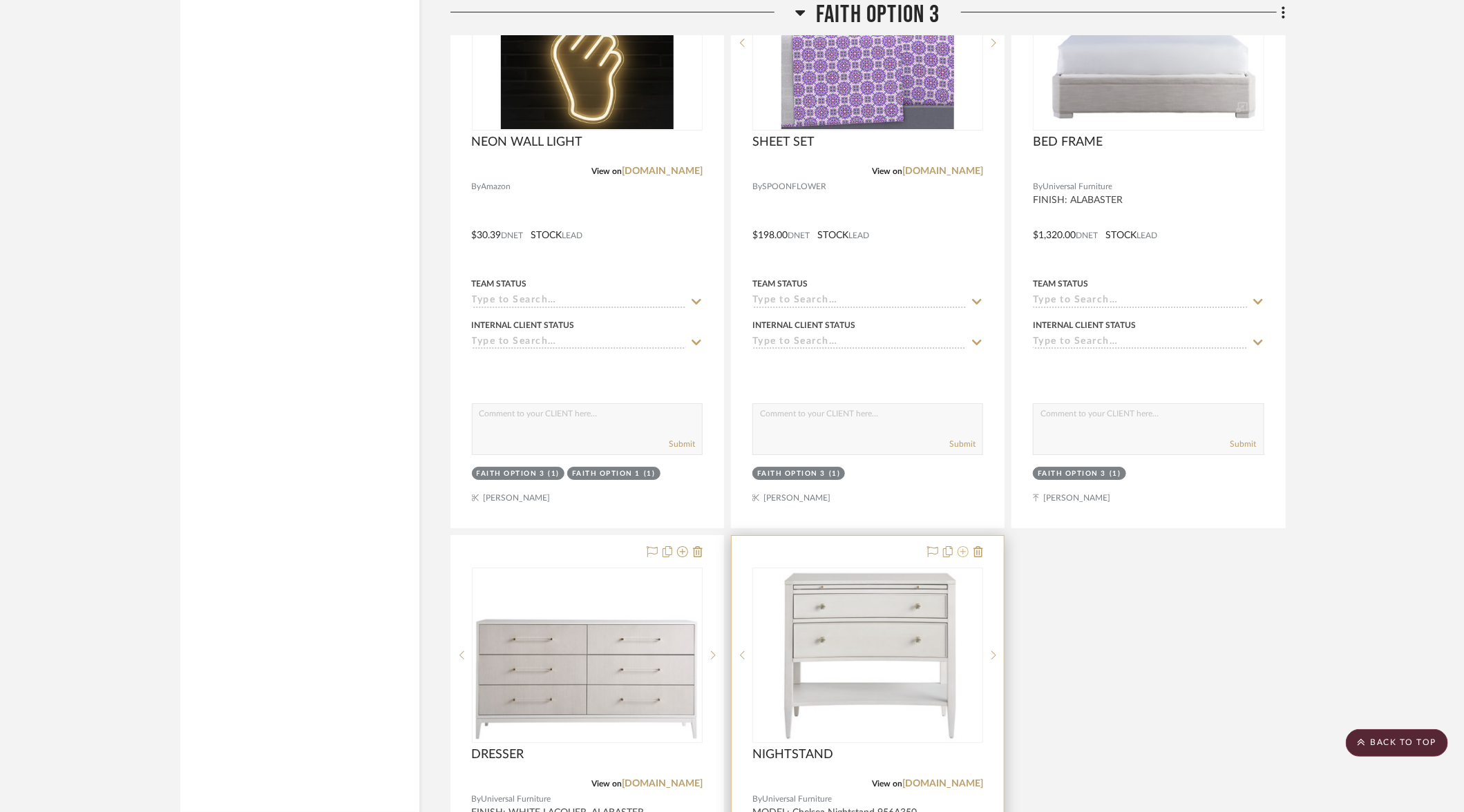
click at [965, 546] on icon at bounding box center [963, 551] width 11 height 11
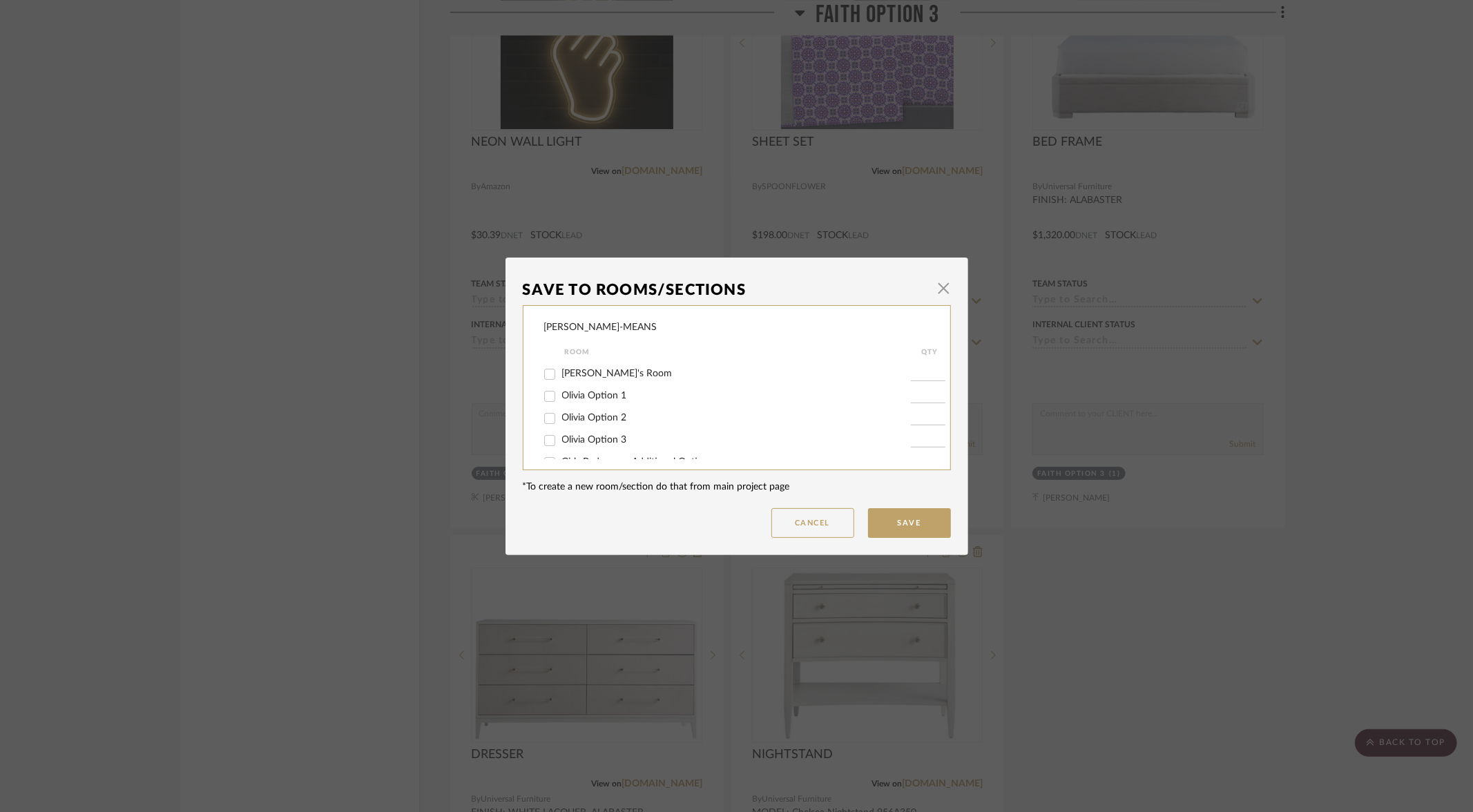
scroll to position [91, 0]
click at [542, 396] on input "Olivia Option 1" at bounding box center [550, 391] width 22 height 22
click at [899, 522] on button "Save" at bounding box center [910, 522] width 83 height 29
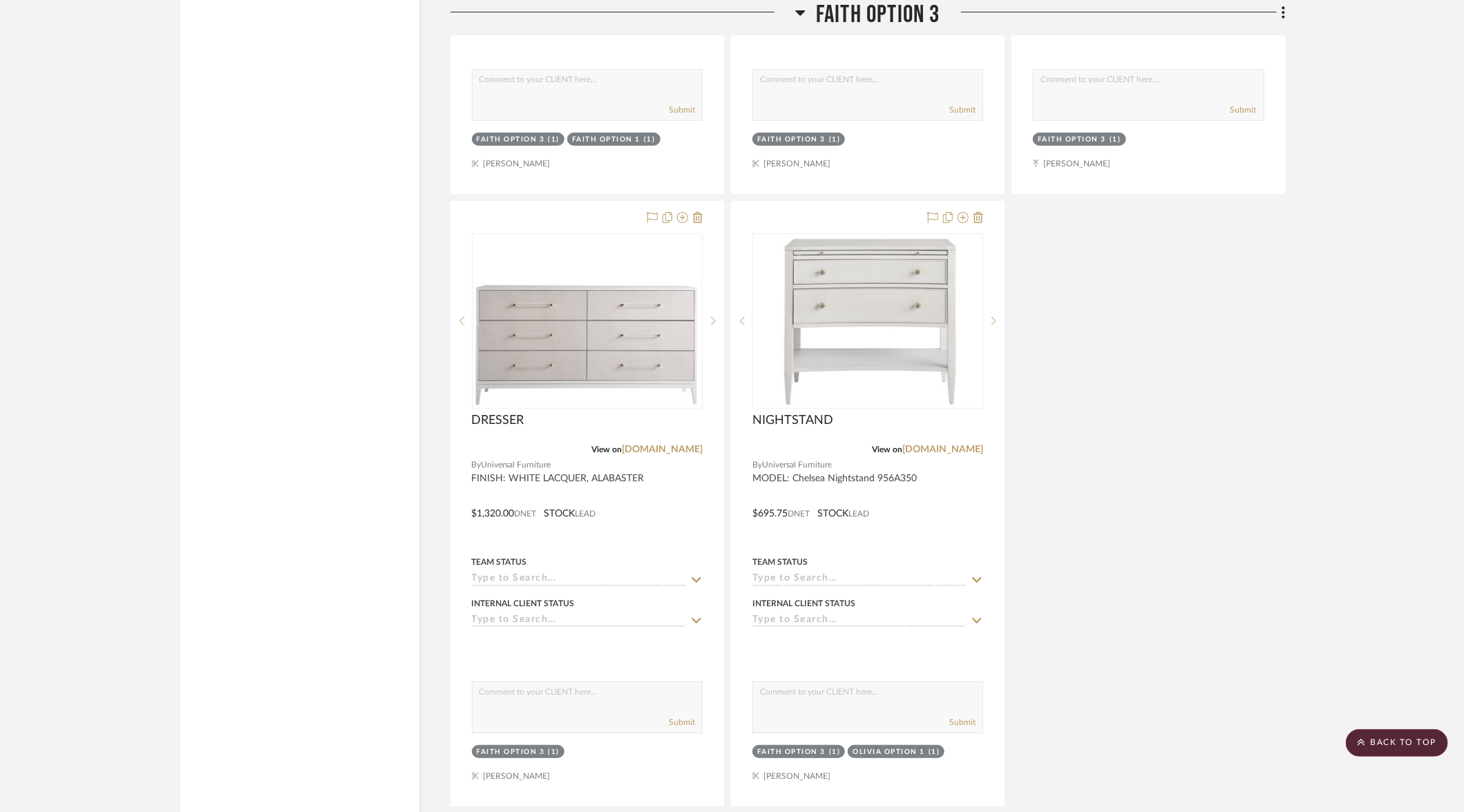
scroll to position [3415, 0]
drag, startPoint x: 638, startPoint y: 503, endPoint x: 231, endPoint y: 15, distance: 635.4
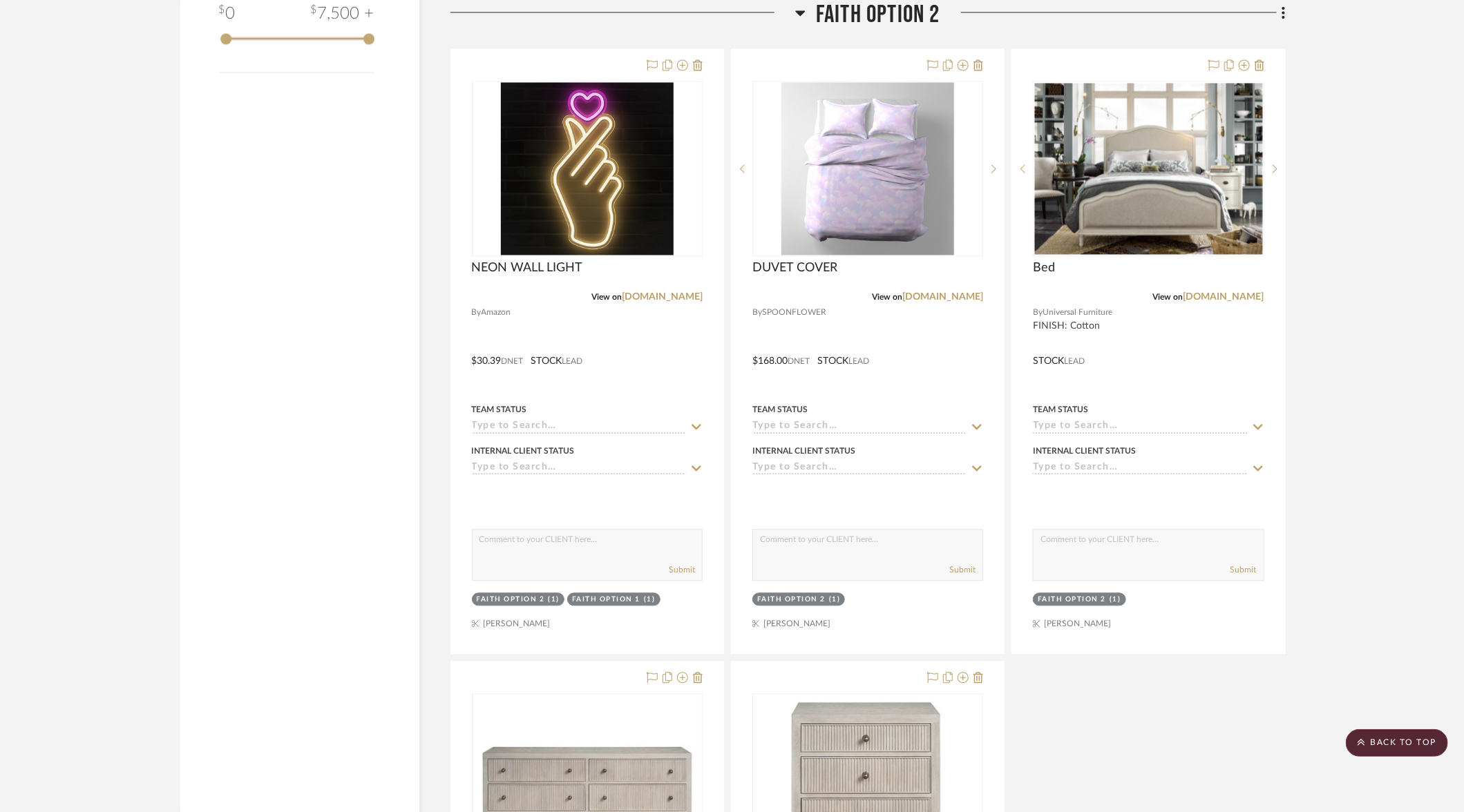
scroll to position [0, 0]
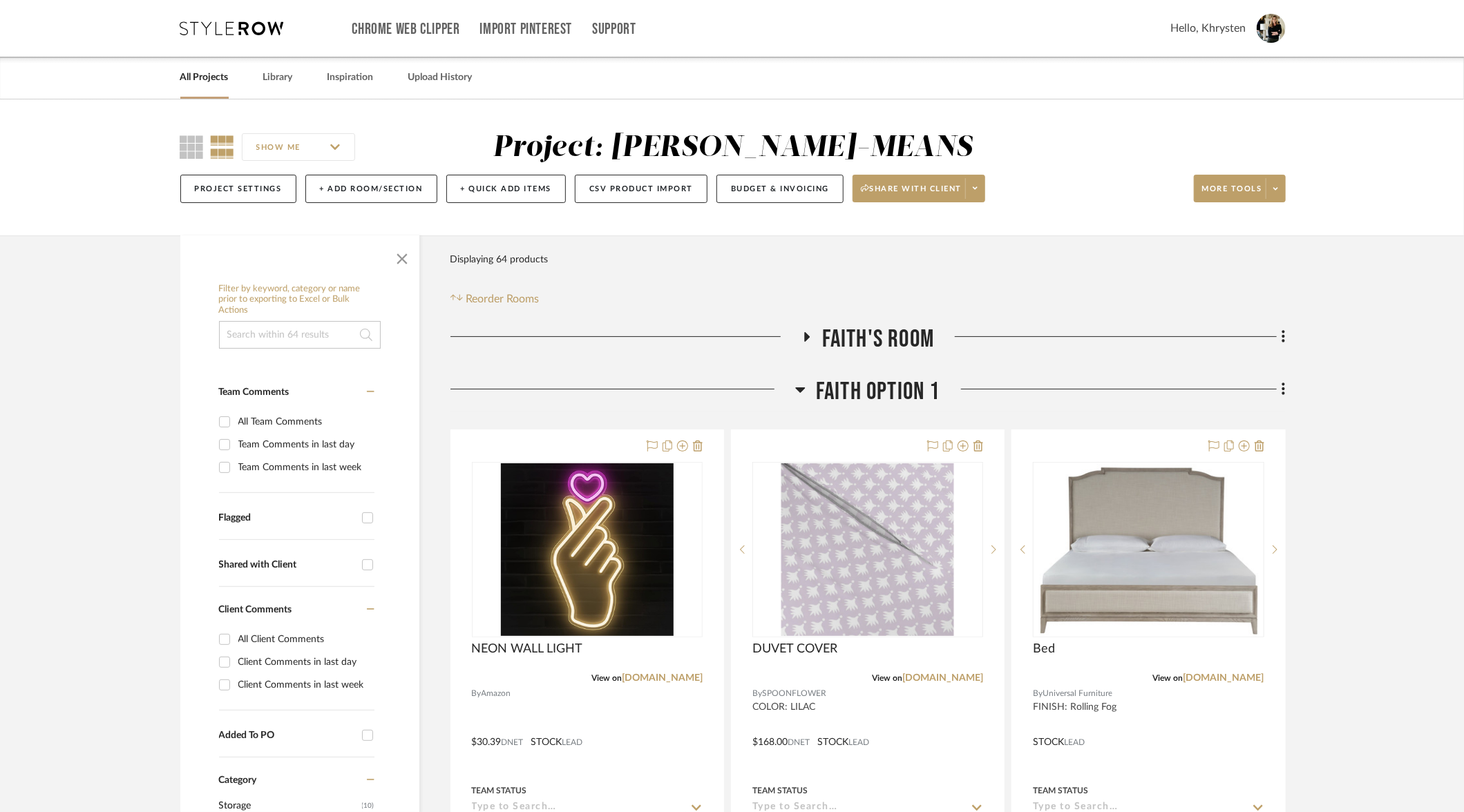
click at [206, 77] on link "All Projects" at bounding box center [204, 77] width 48 height 19
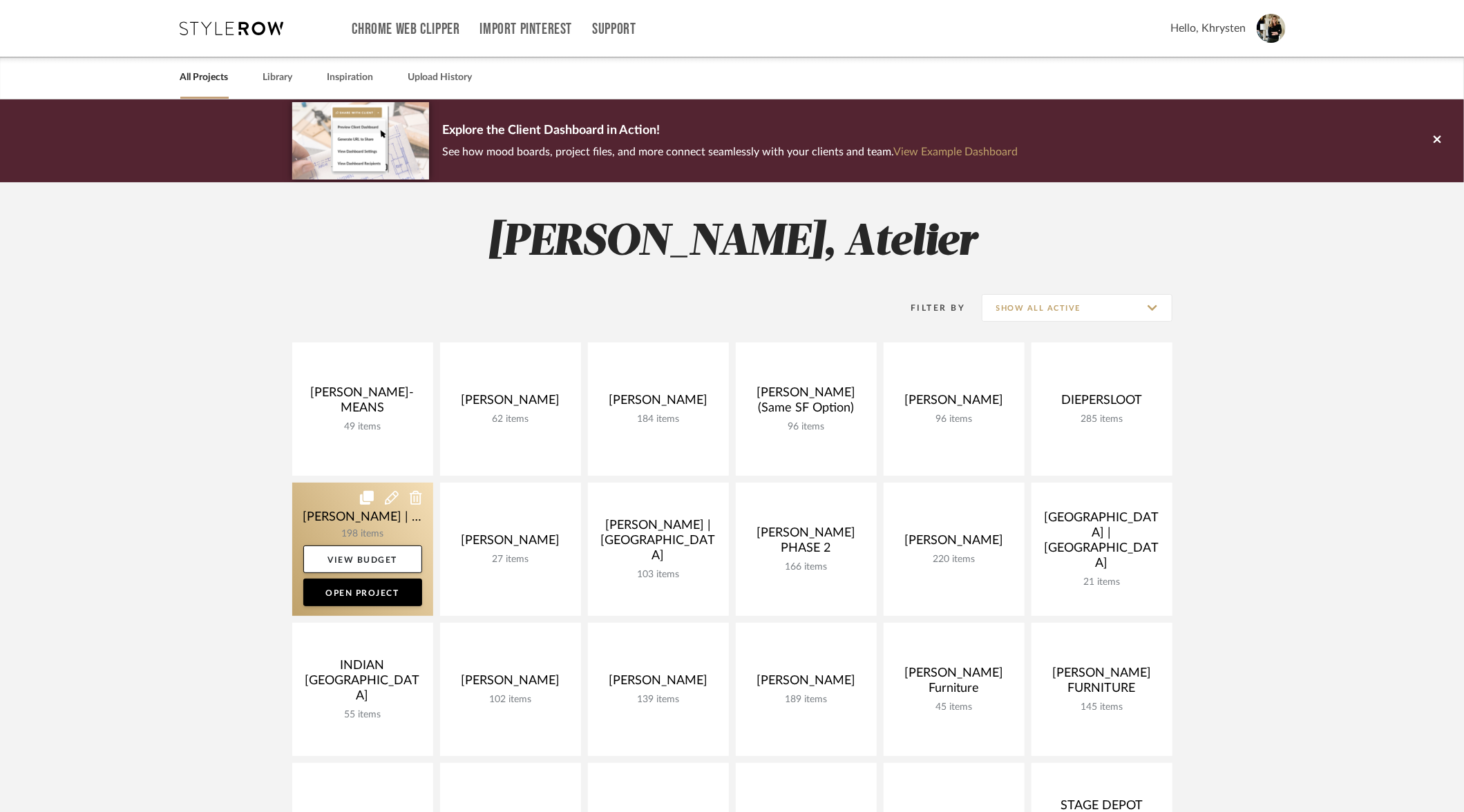
click at [346, 514] on link at bounding box center [363, 550] width 141 height 133
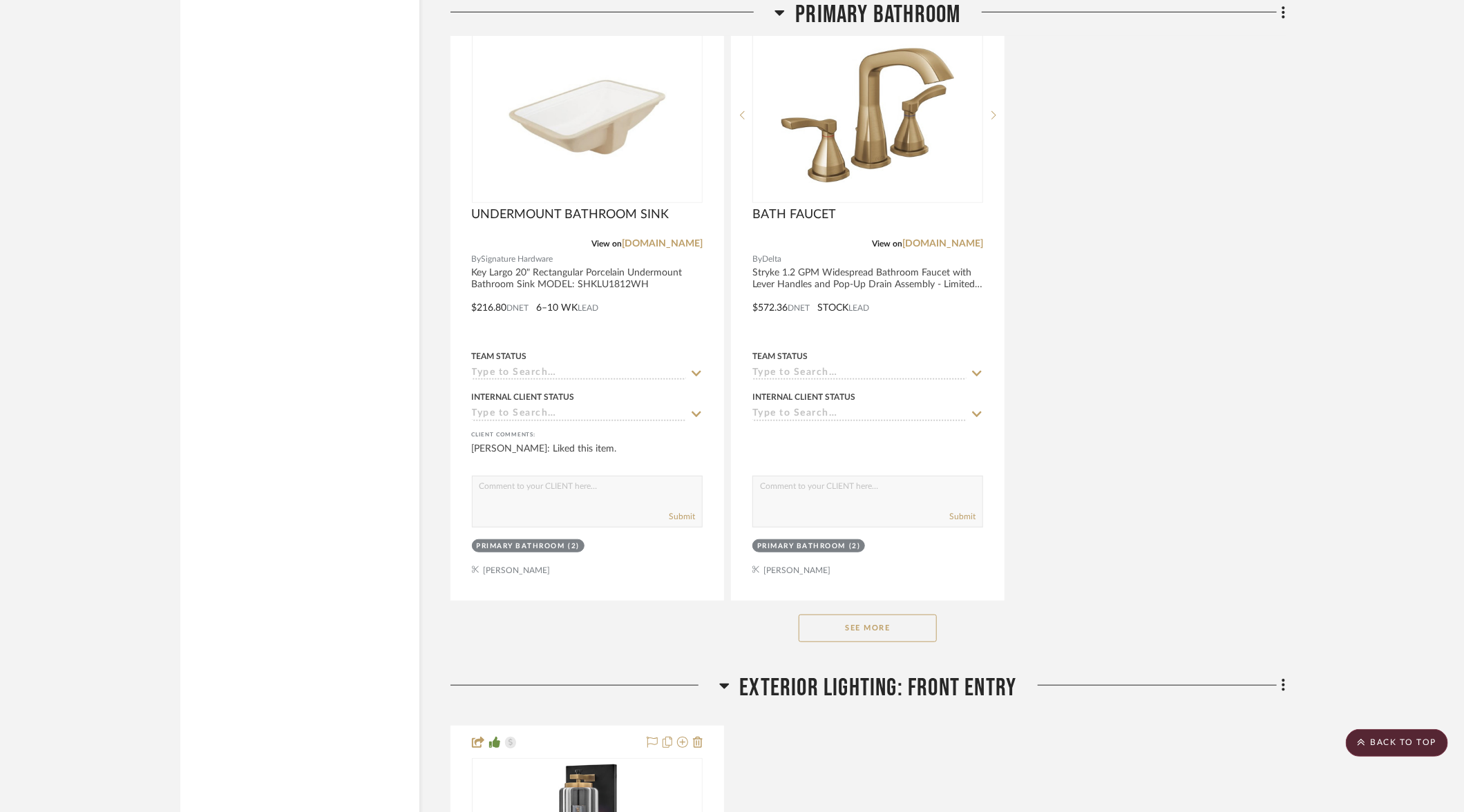
scroll to position [6953, 0]
click at [875, 616] on button "See More" at bounding box center [868, 629] width 138 height 28
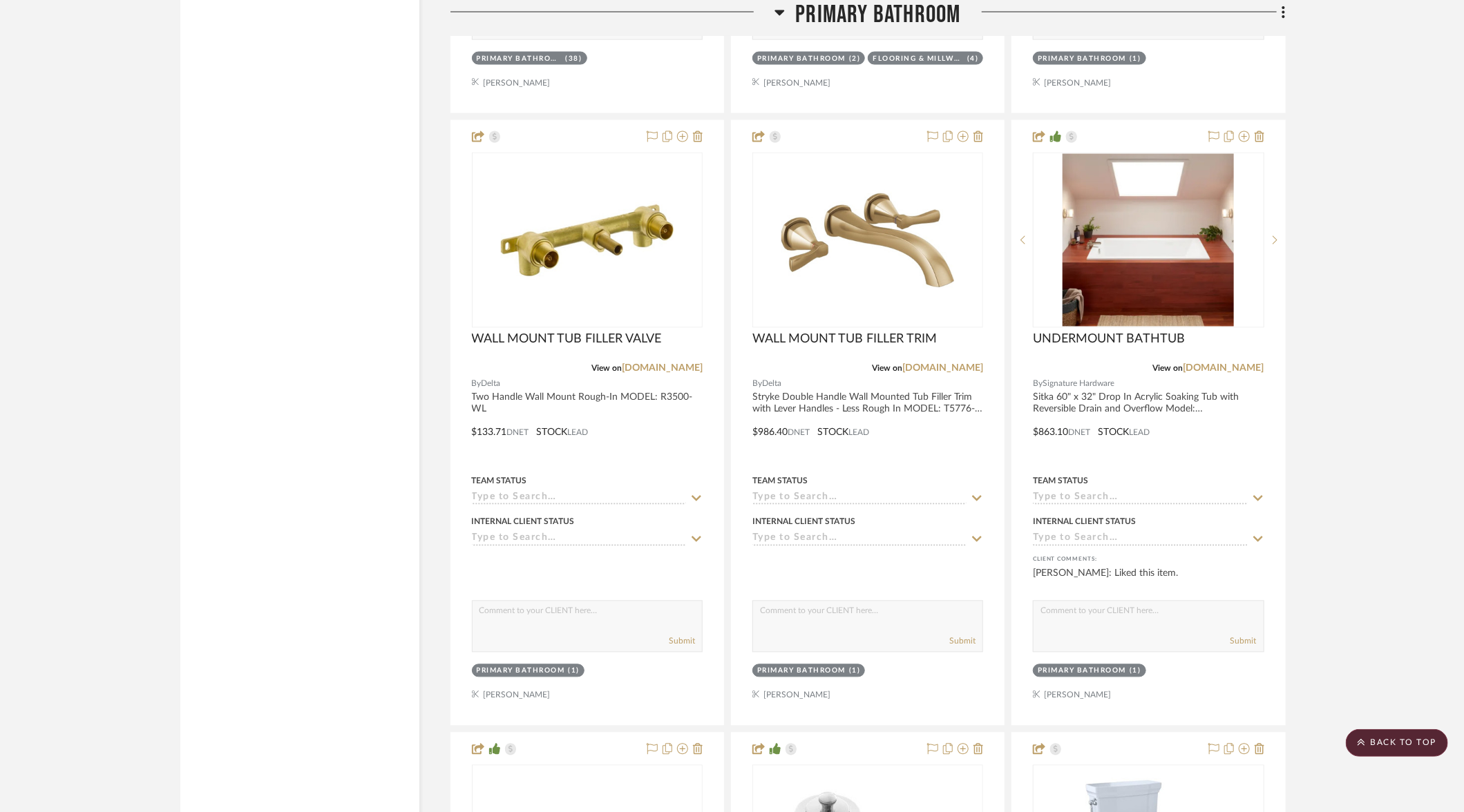
scroll to position [8053, 0]
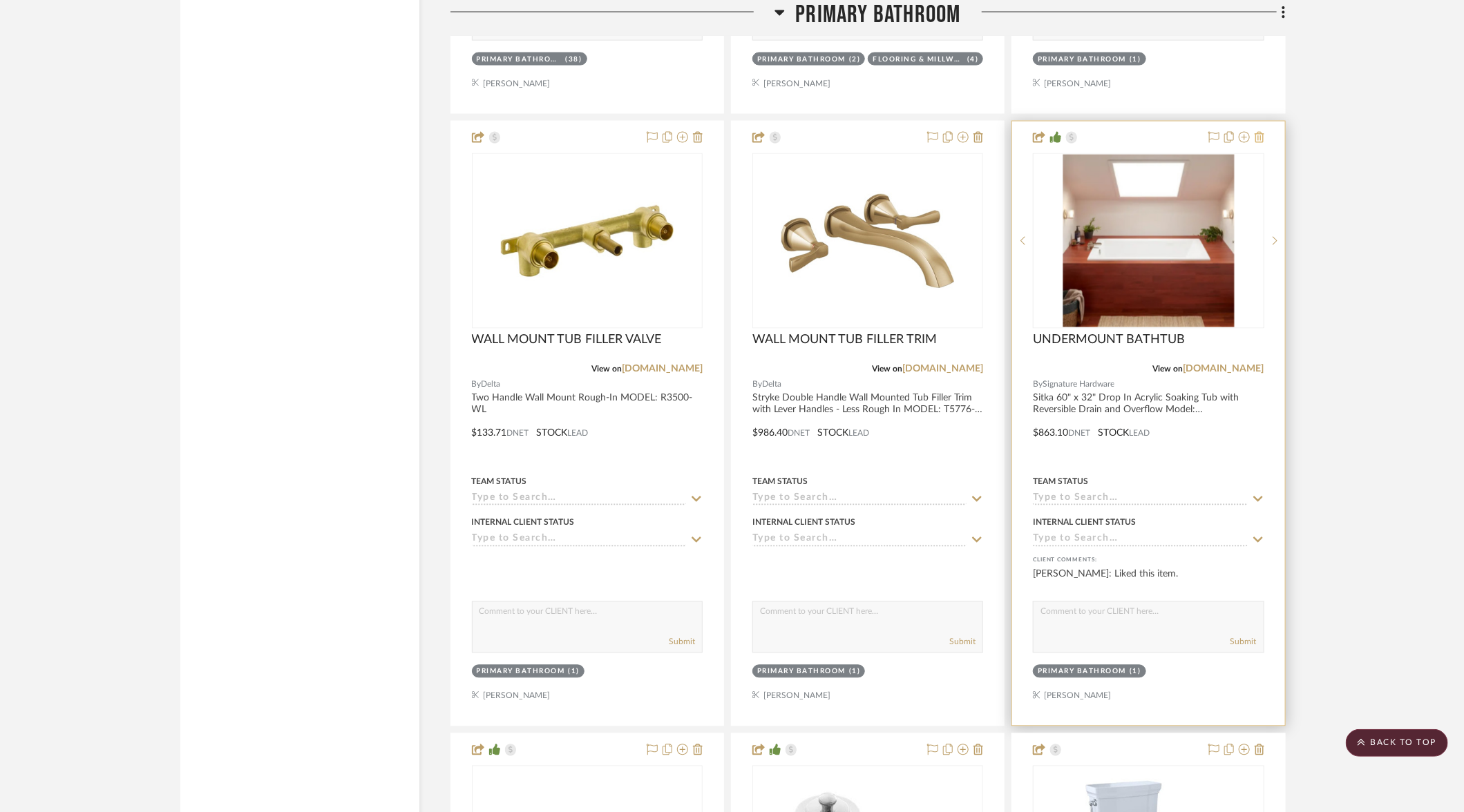
click at [1262, 132] on icon at bounding box center [1259, 137] width 9 height 11
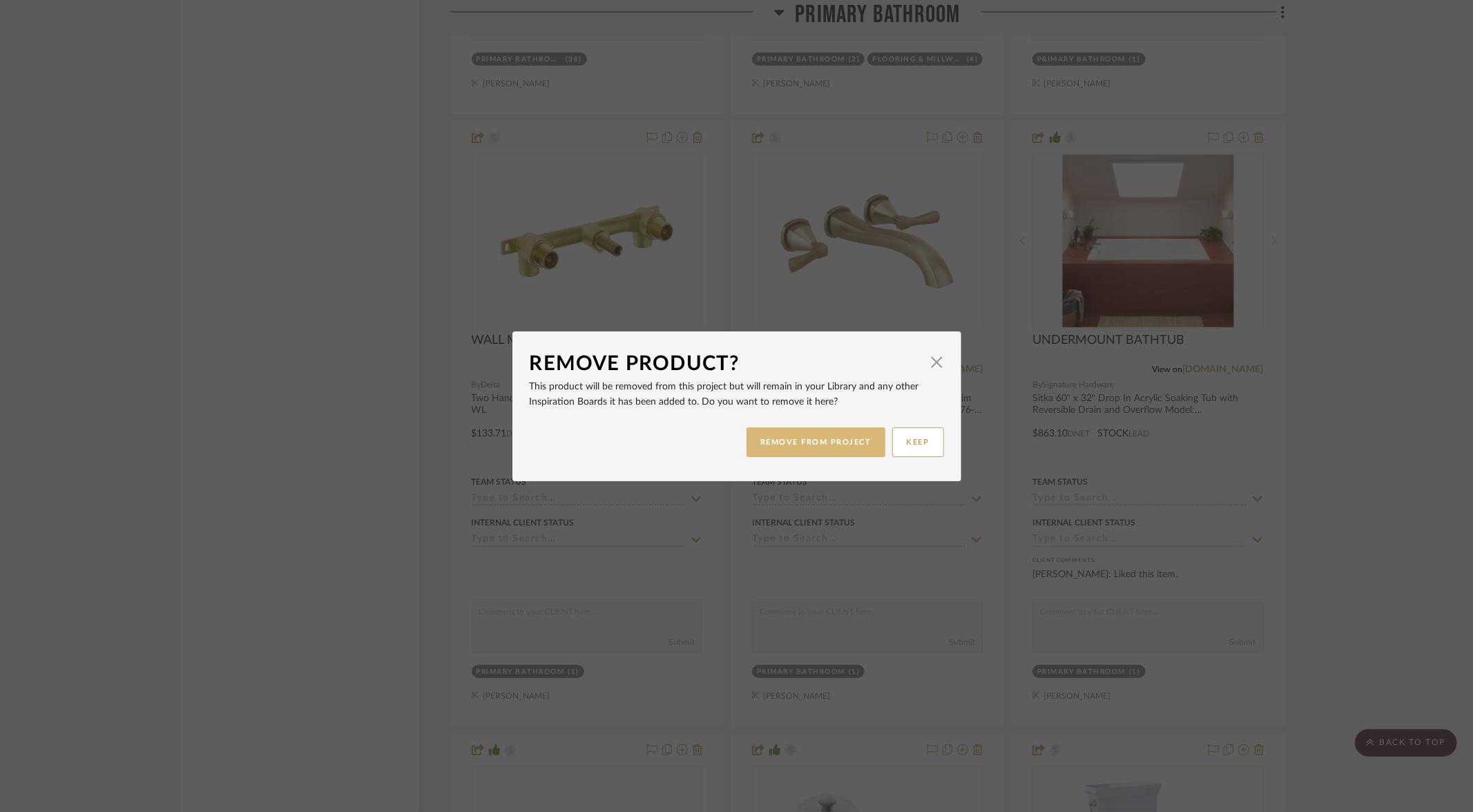
click at [806, 442] on button "REMOVE FROM PROJECT" at bounding box center [816, 441] width 139 height 29
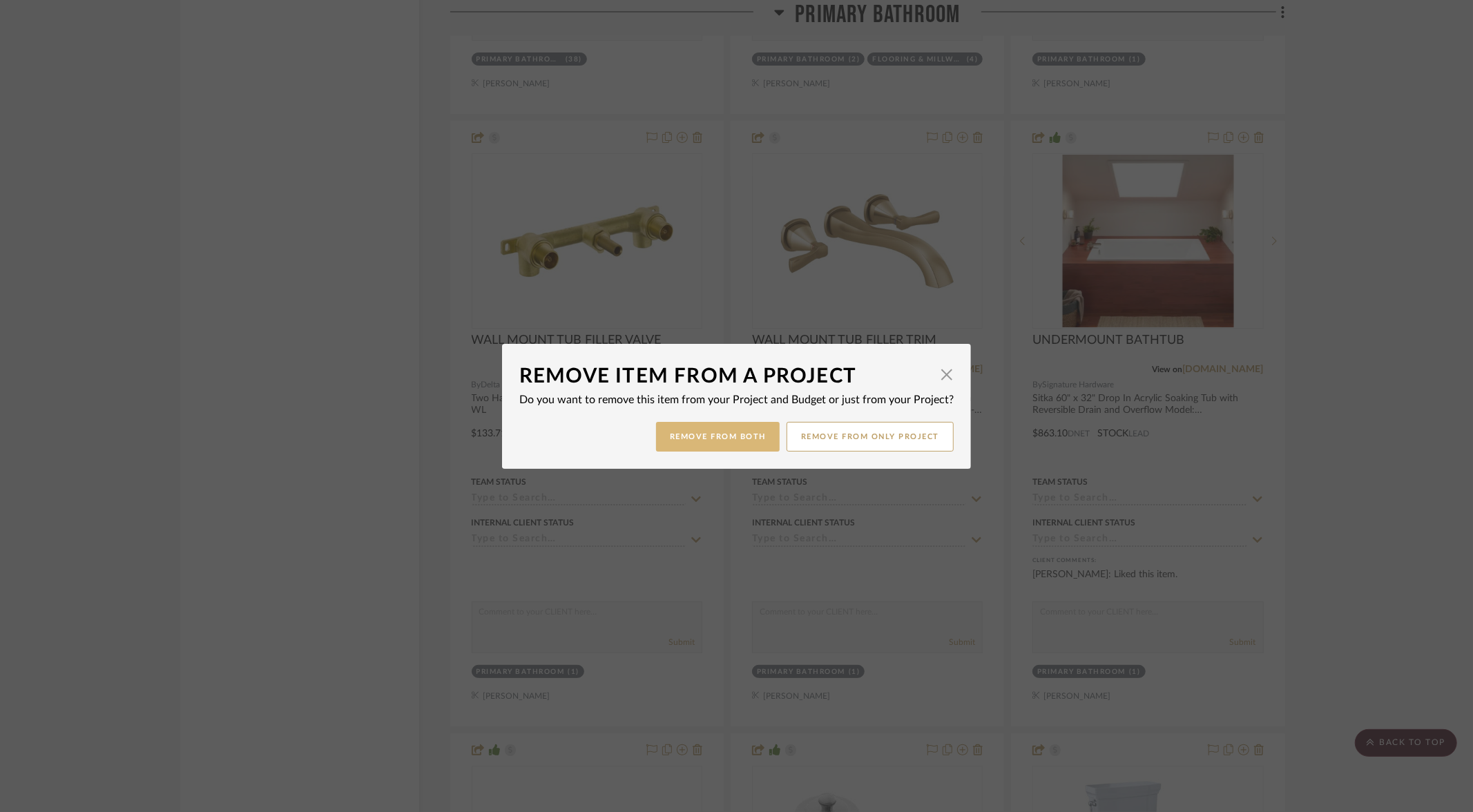
click at [695, 443] on button "Remove from Both" at bounding box center [718, 436] width 123 height 29
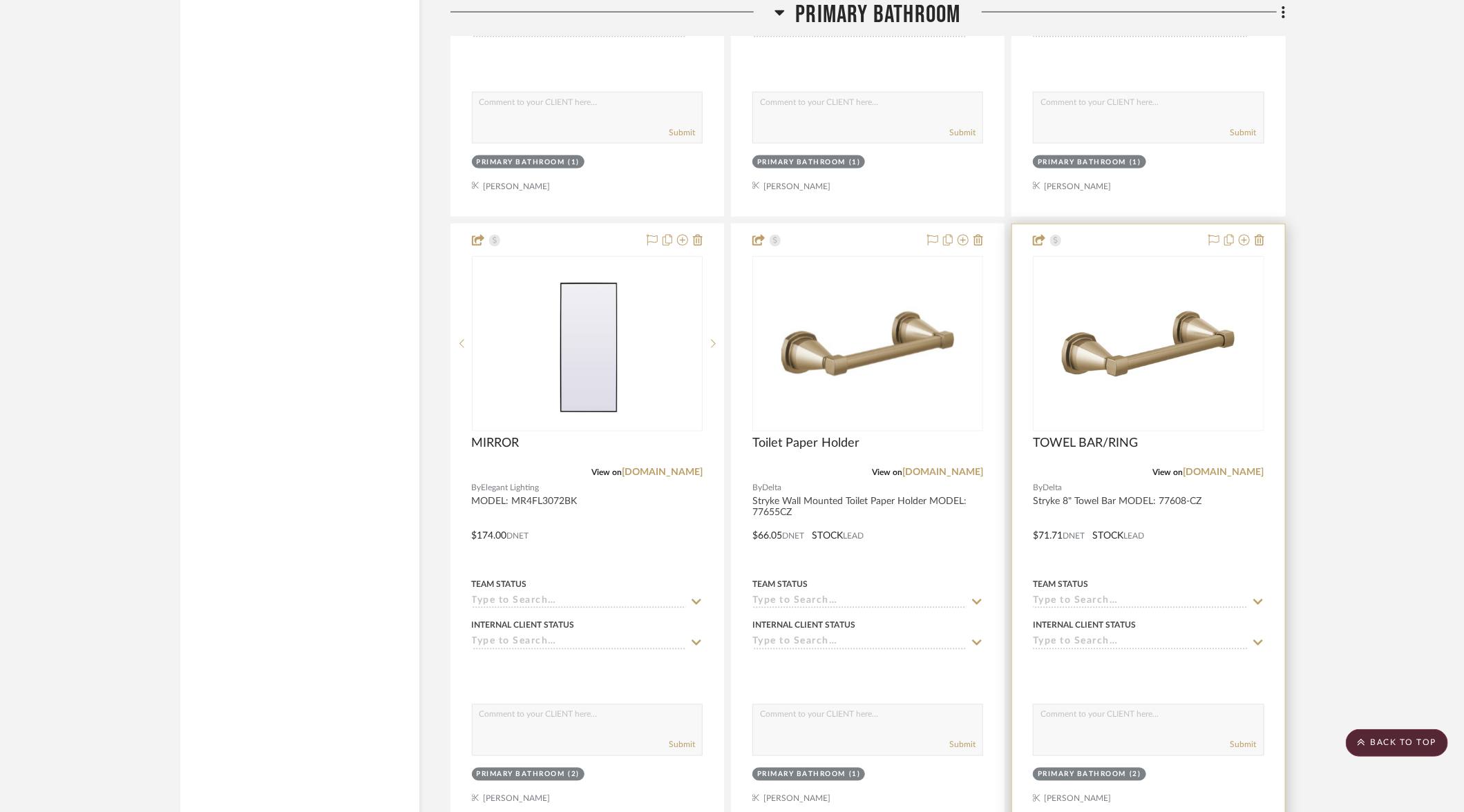
scroll to position [10968, 0]
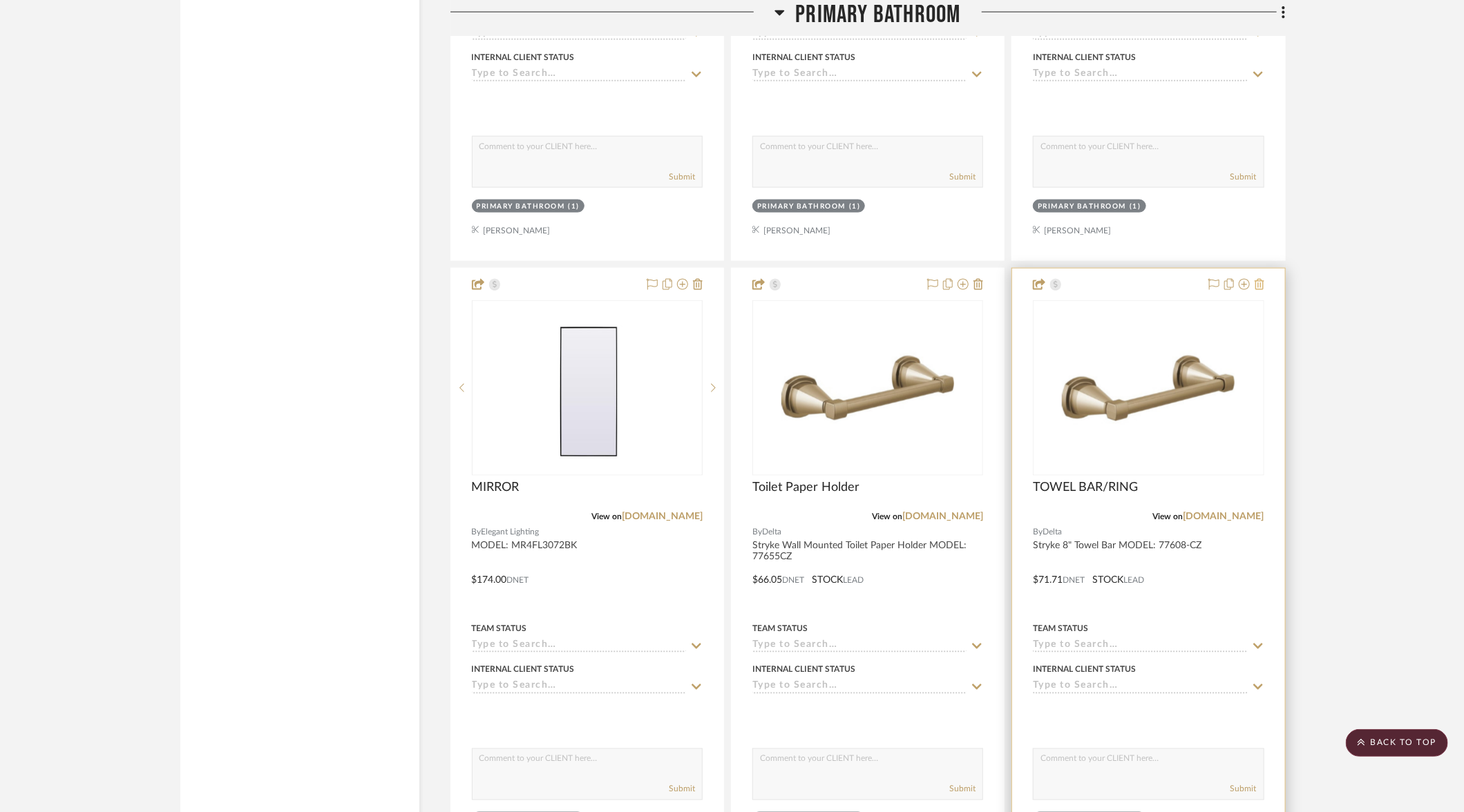
click at [1260, 279] on icon at bounding box center [1259, 284] width 9 height 11
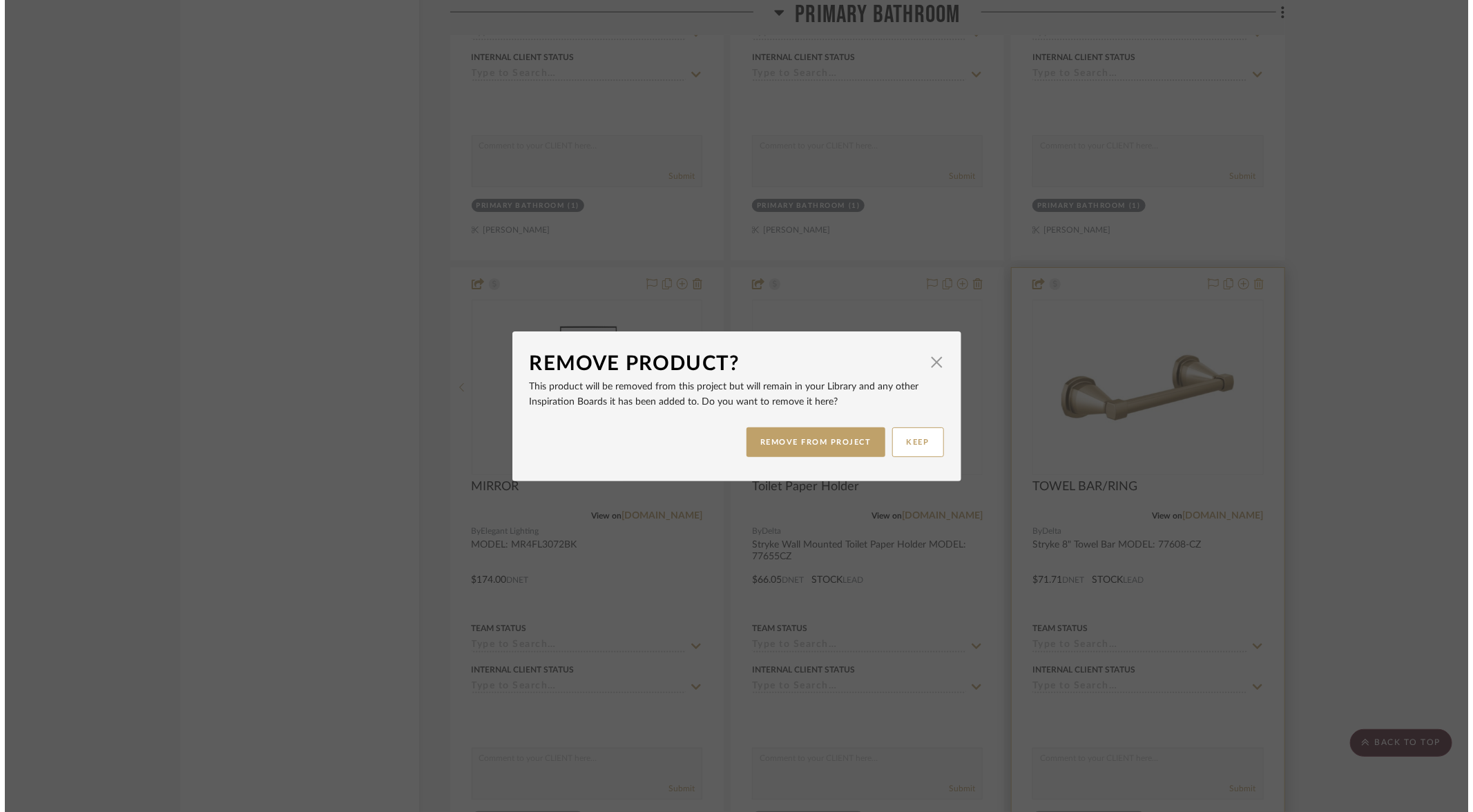
scroll to position [0, 0]
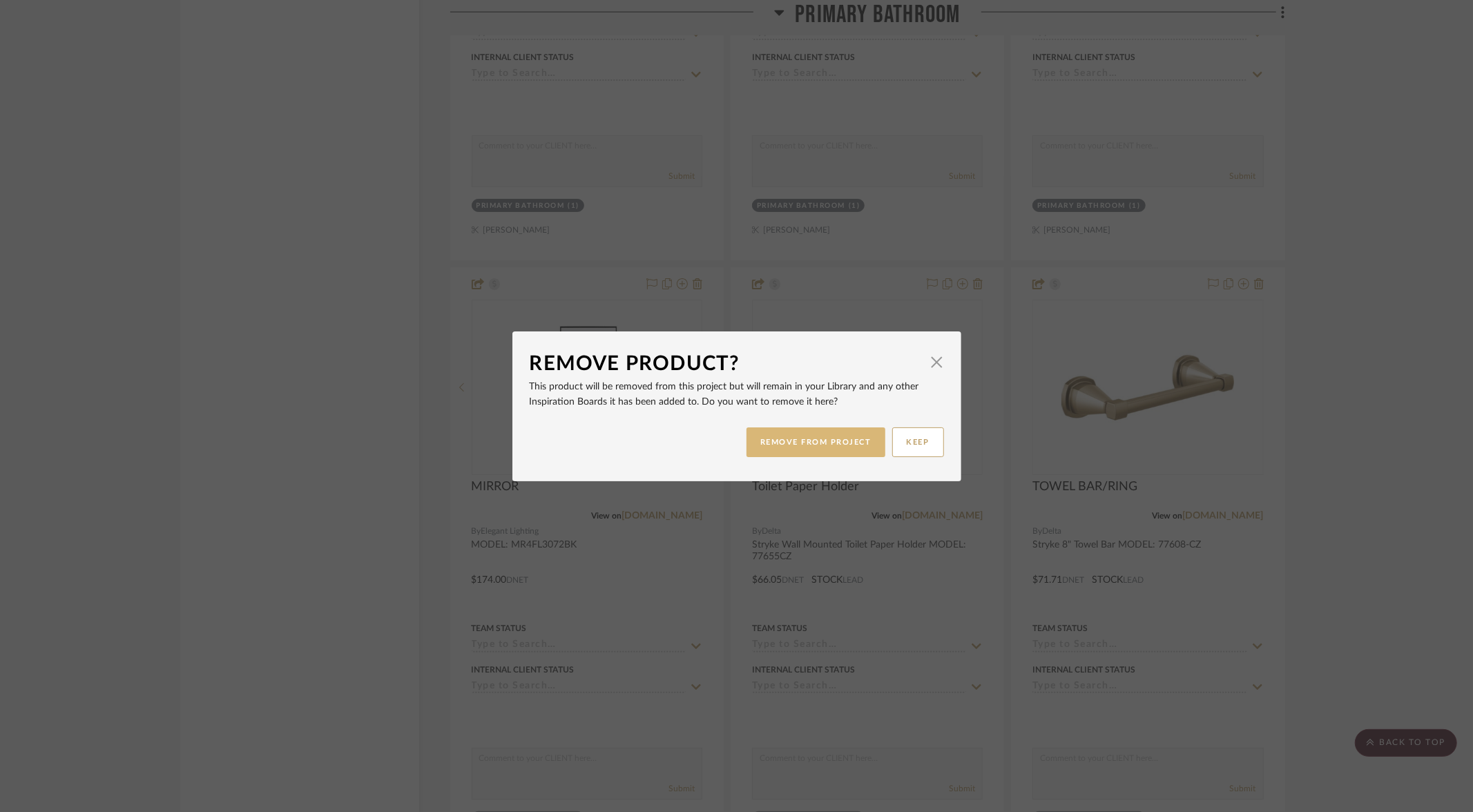
click at [847, 439] on button "REMOVE FROM PROJECT" at bounding box center [816, 441] width 139 height 29
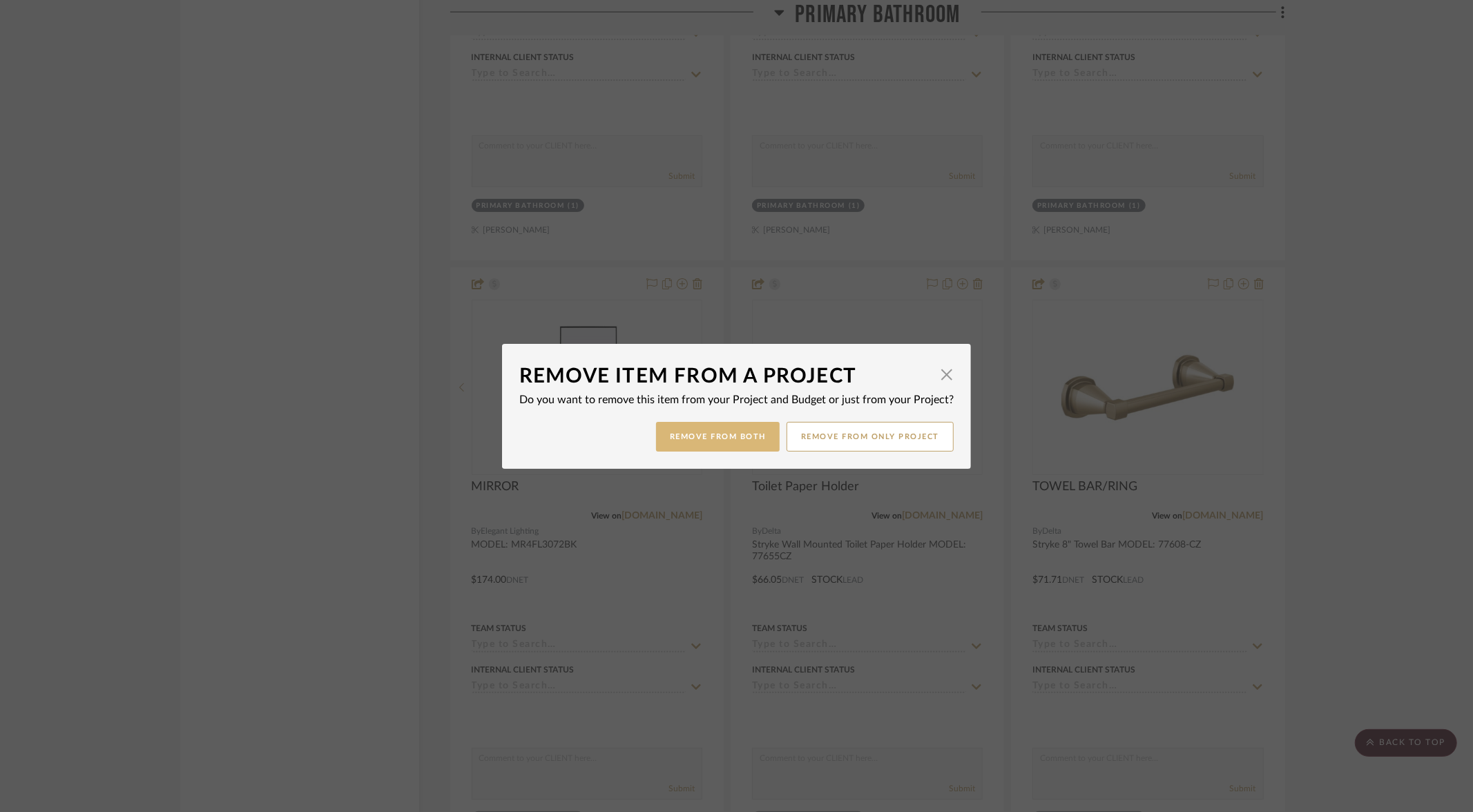
click at [713, 436] on button "Remove from Both" at bounding box center [718, 436] width 123 height 29
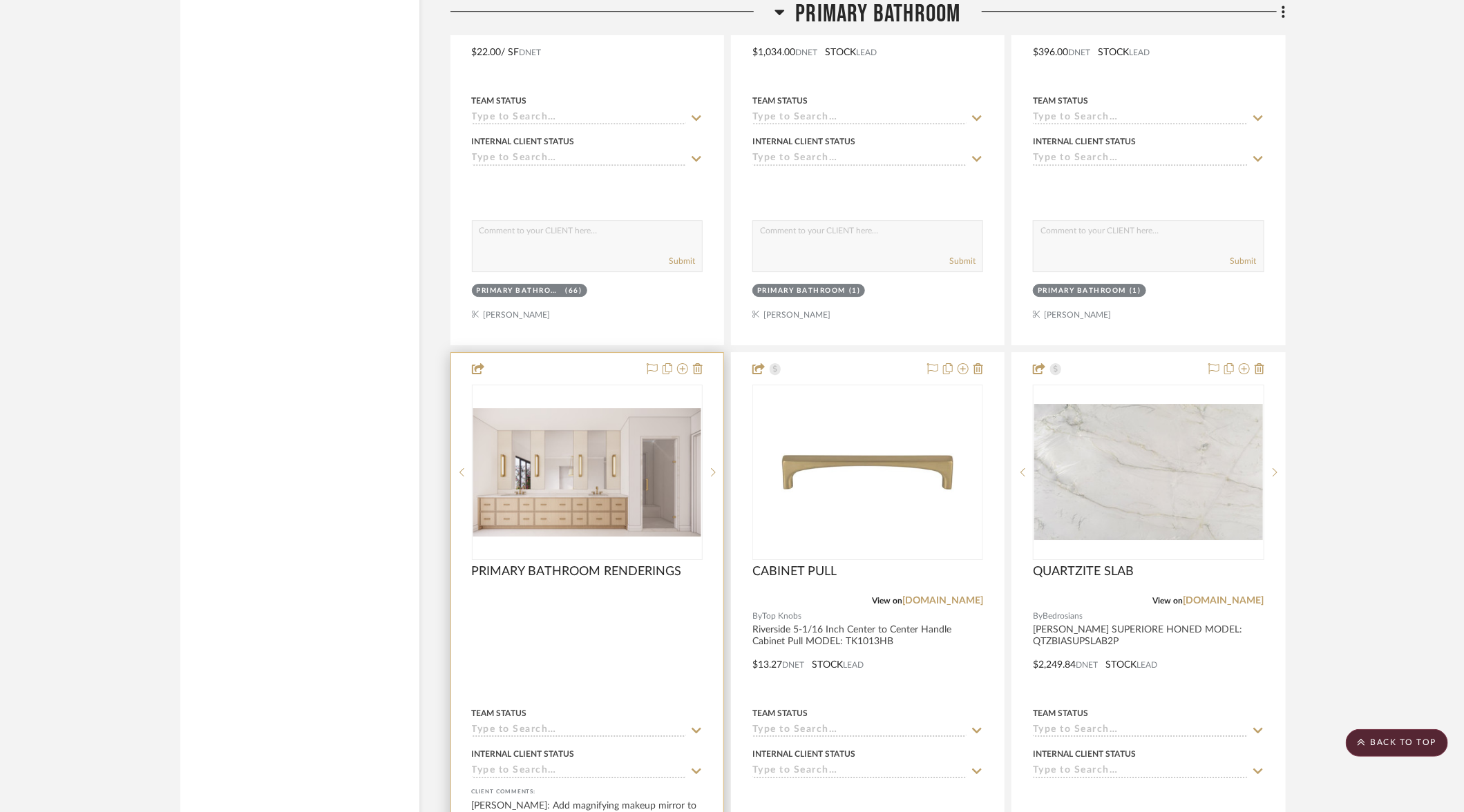
scroll to position [5982, 0]
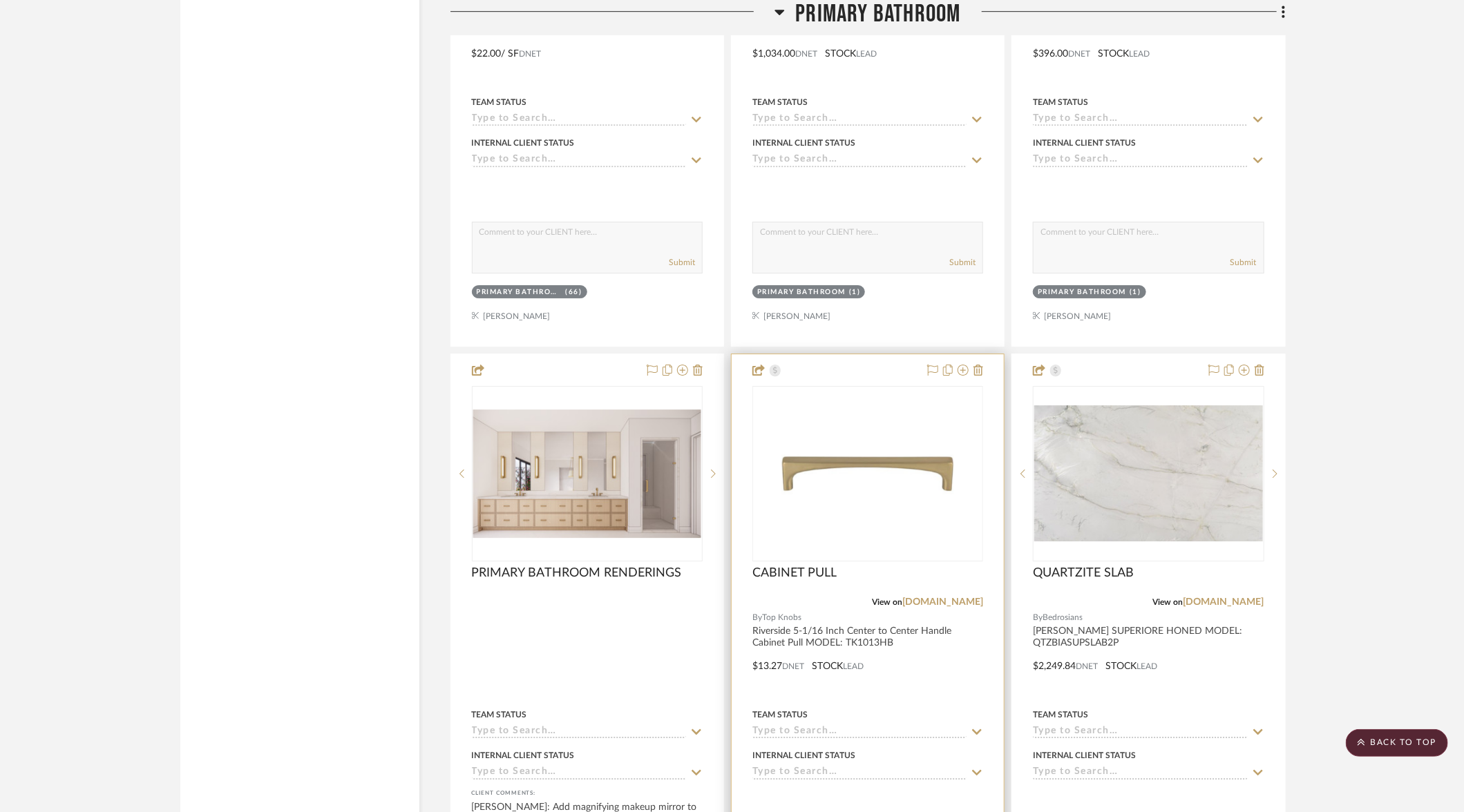
click at [864, 354] on div at bounding box center [868, 656] width 272 height 604
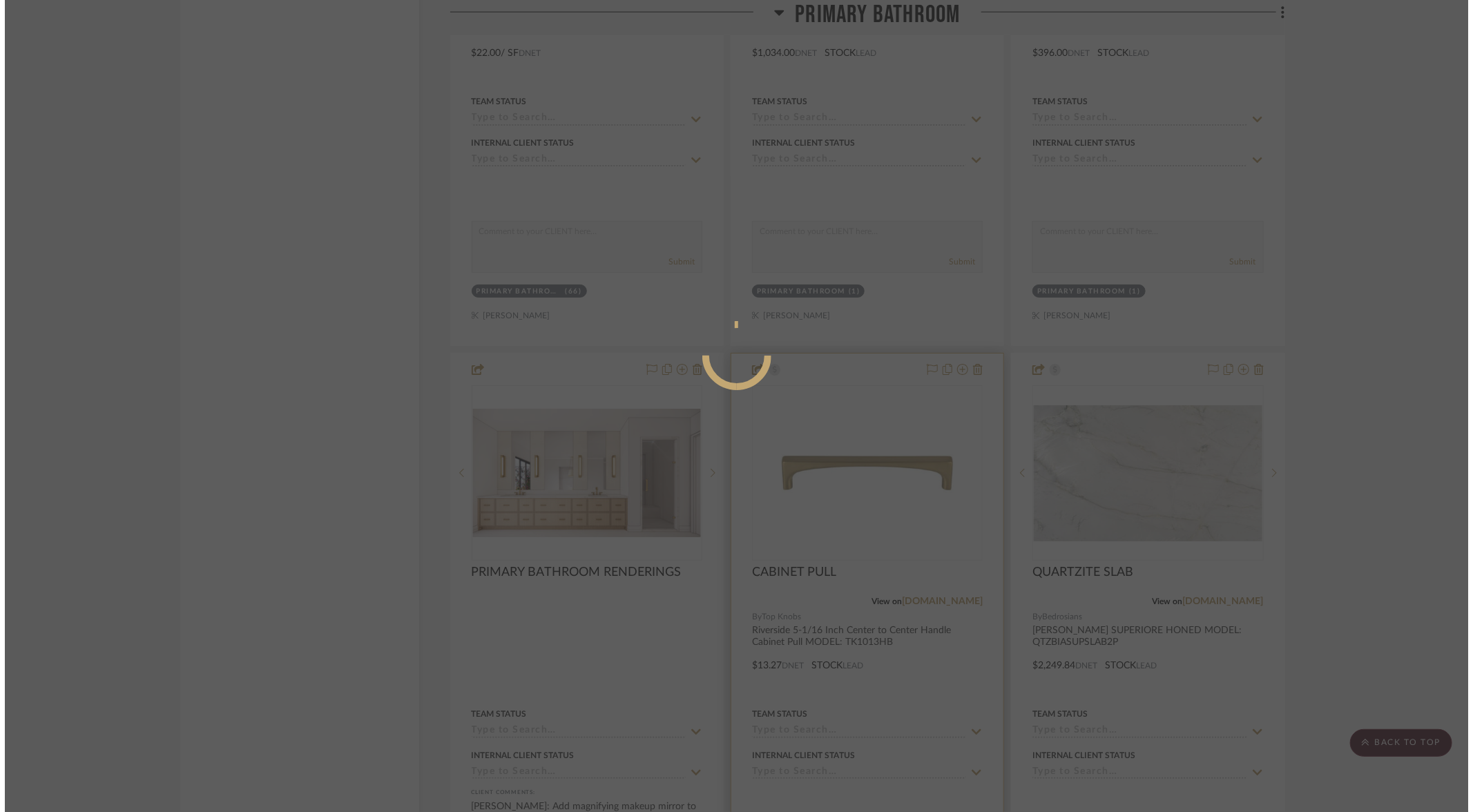
scroll to position [0, 0]
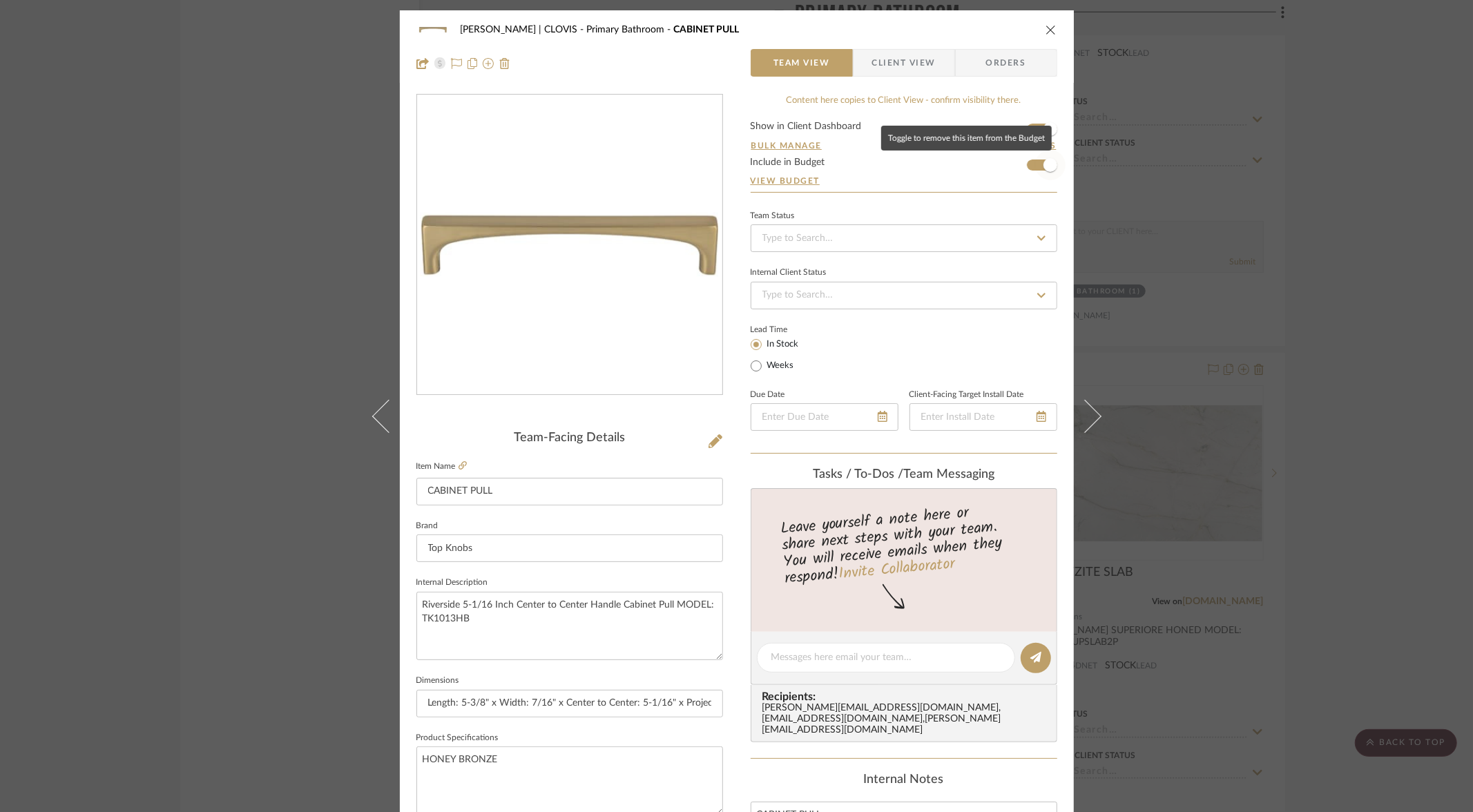
click at [1046, 161] on span "button" at bounding box center [1050, 165] width 14 height 14
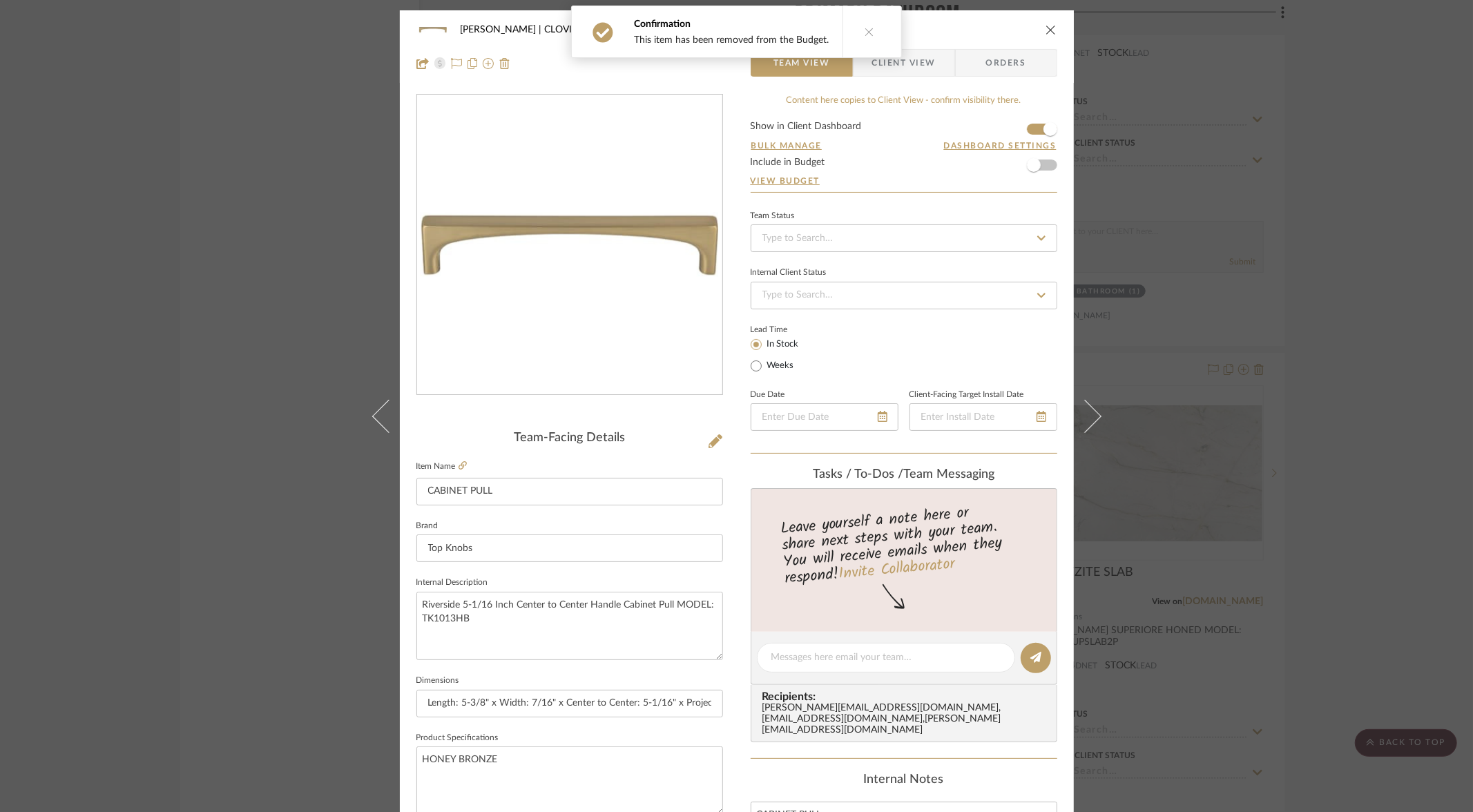
click at [1047, 29] on icon "close" at bounding box center [1051, 29] width 11 height 11
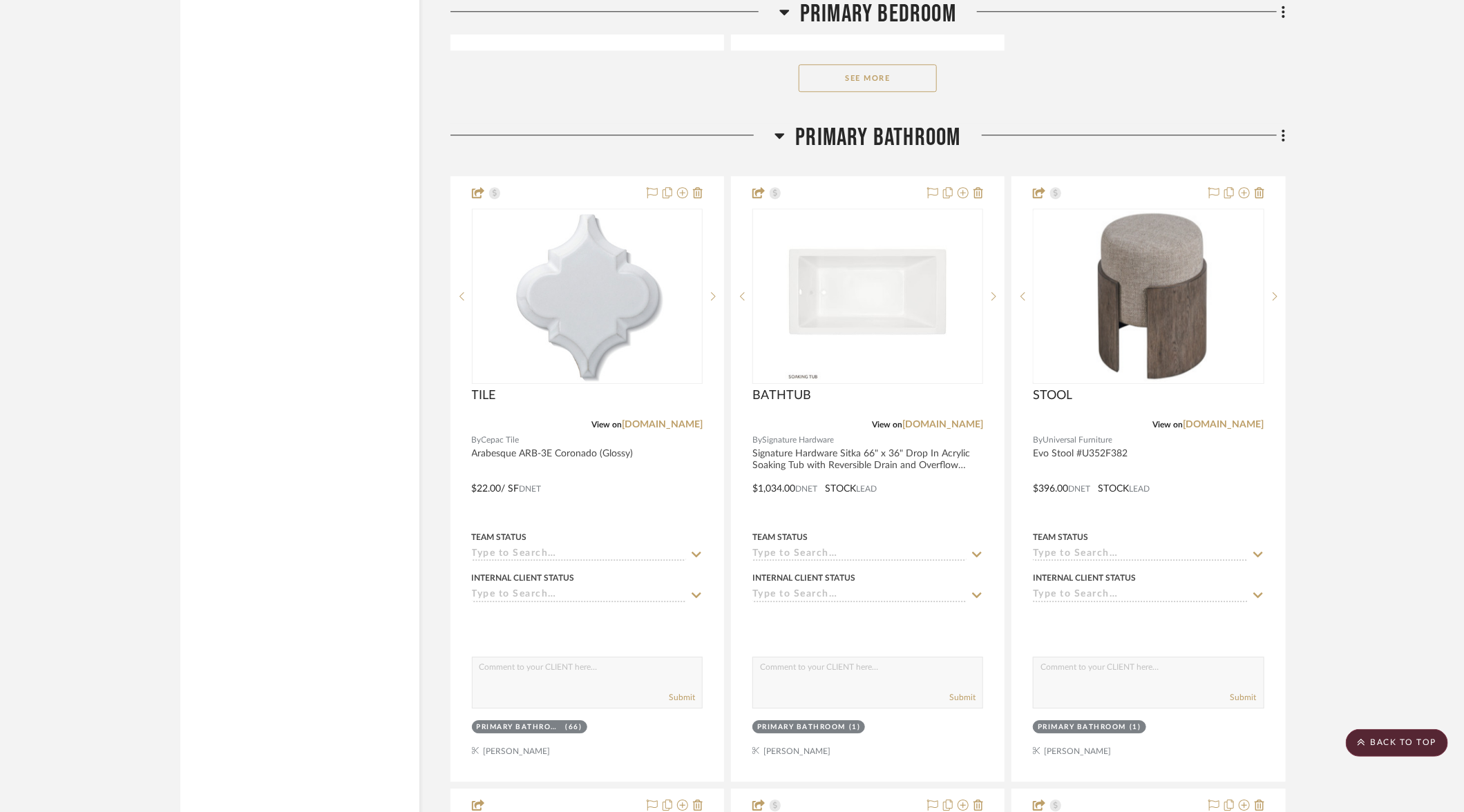
scroll to position [5541, 0]
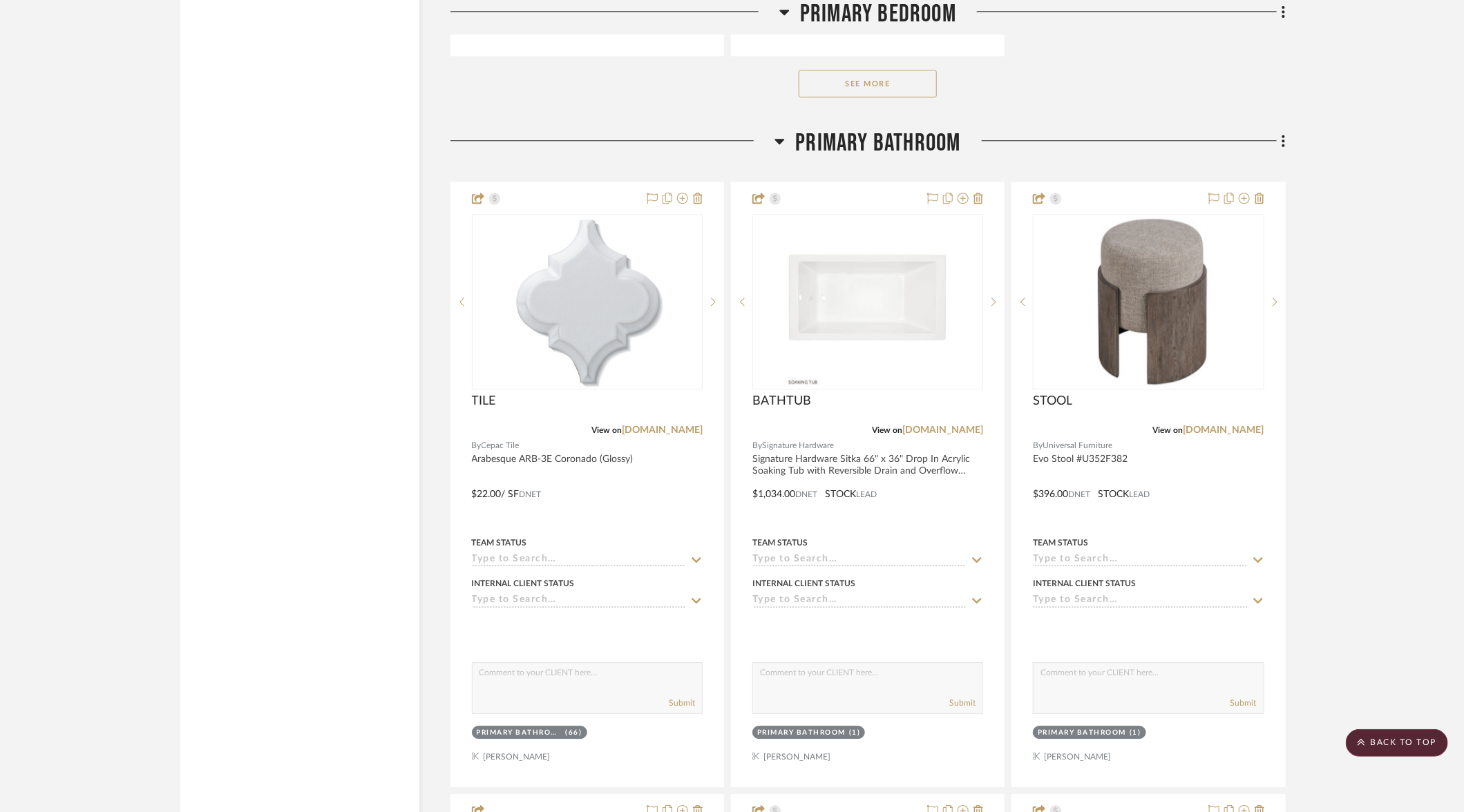
click at [779, 139] on icon at bounding box center [779, 142] width 9 height 6
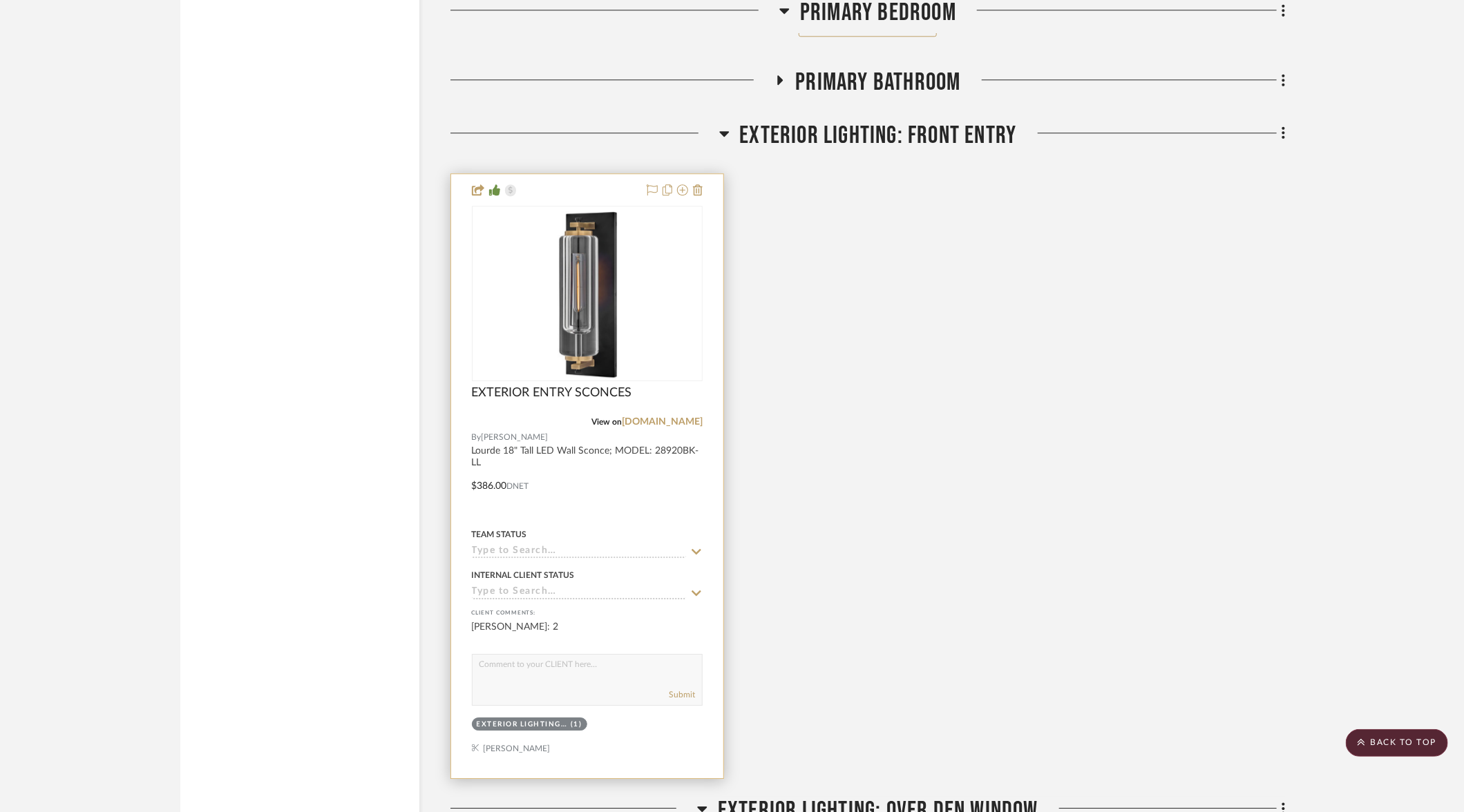
scroll to position [5604, 0]
click at [620, 714] on div "Exterior Lighting: FRONT ENTRY (1)" at bounding box center [587, 723] width 234 height 19
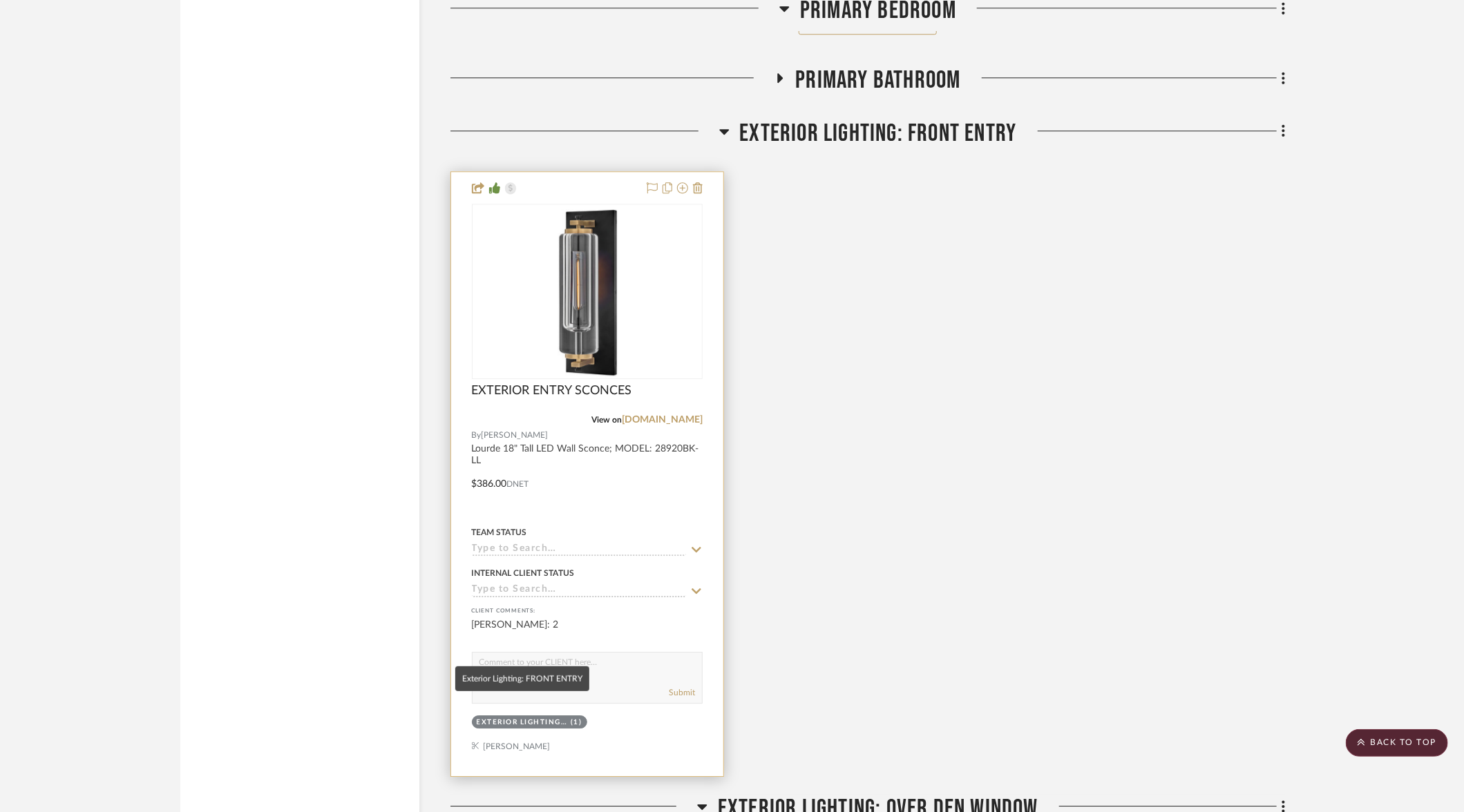
click at [552, 717] on div "Exterior Lighting: FRONT ENTRY" at bounding box center [522, 722] width 91 height 10
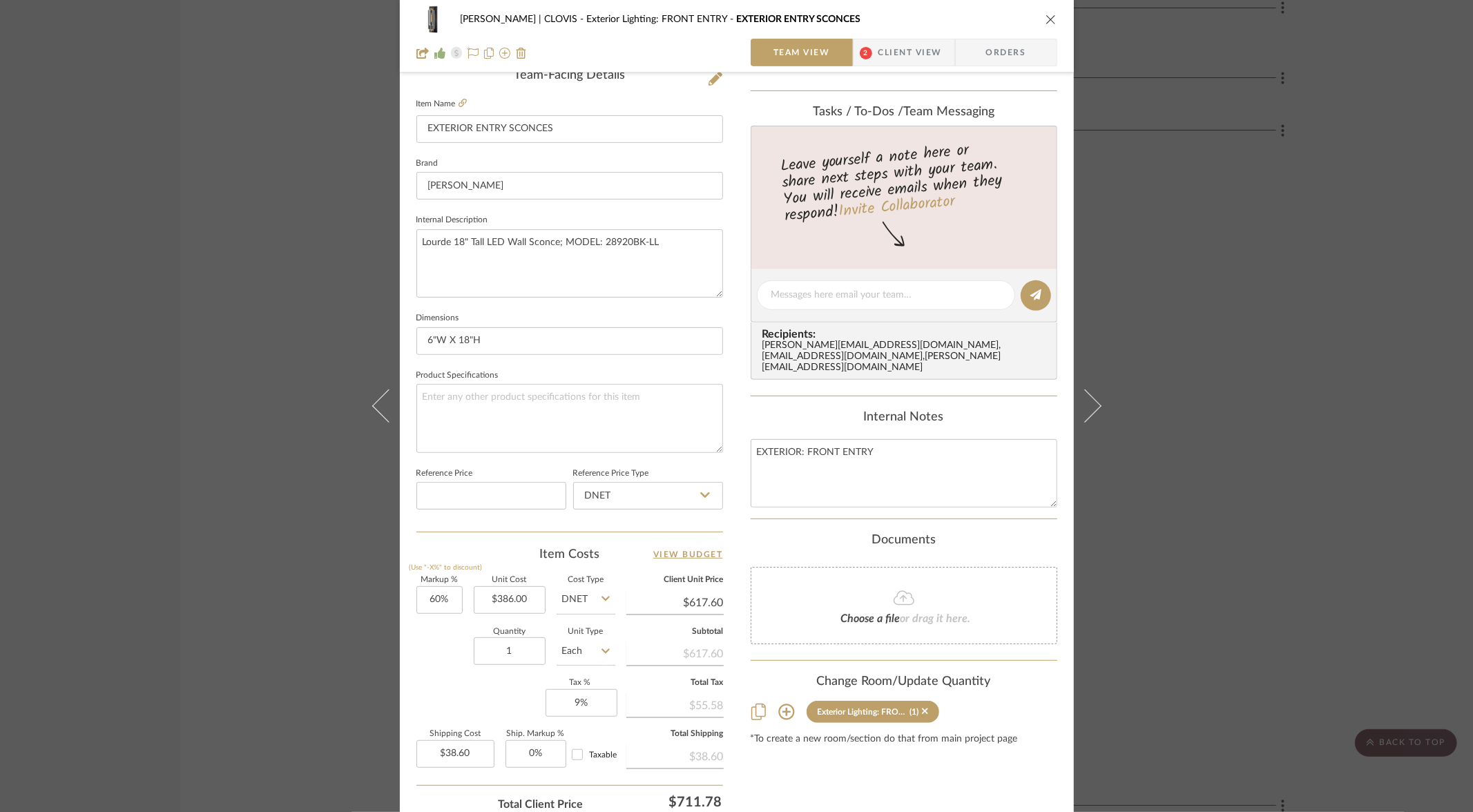
scroll to position [380, 0]
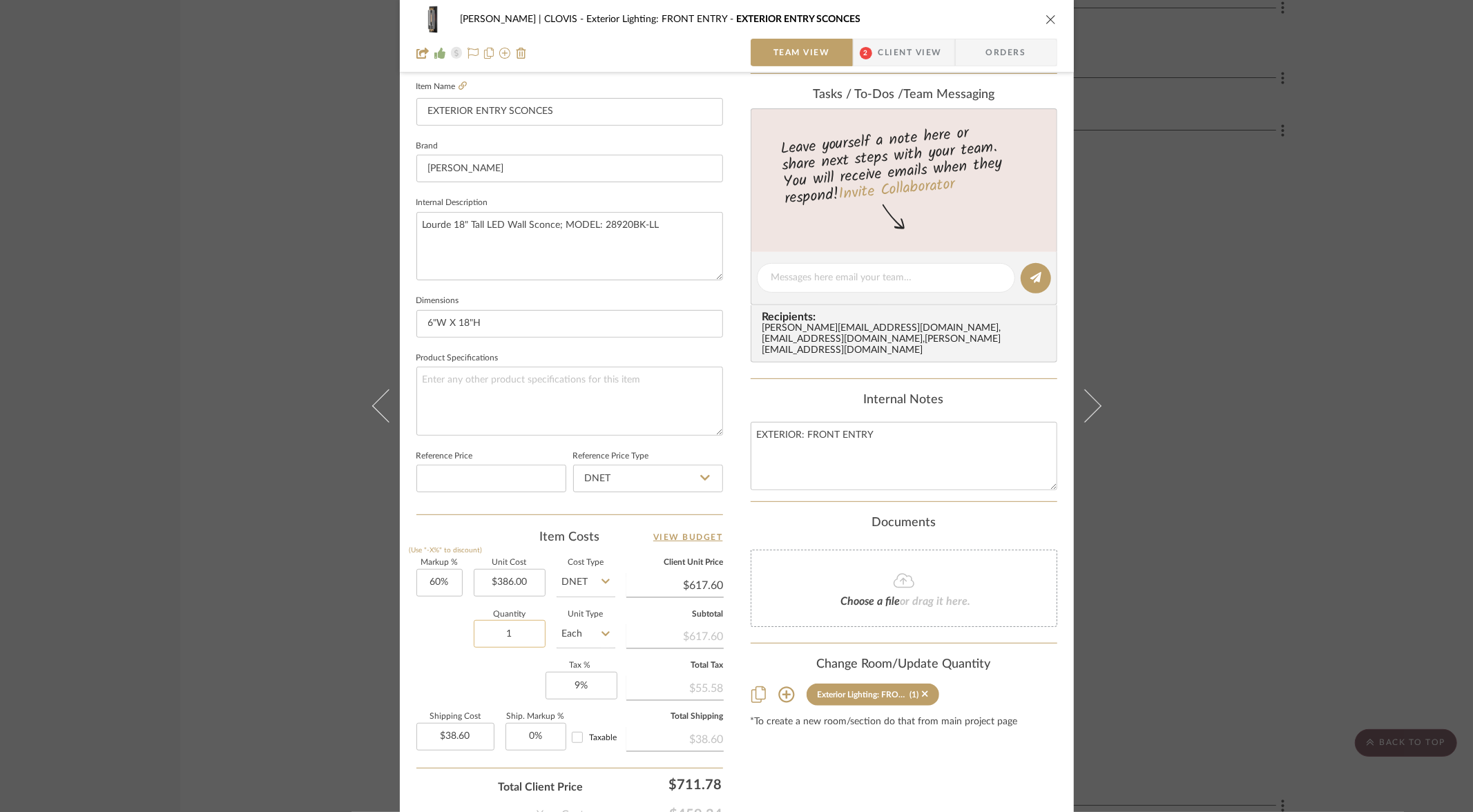
click at [488, 636] on input "1" at bounding box center [510, 634] width 72 height 28
type input "2"
click at [426, 672] on div "Markup % (Use "-X%" to discount) 60% Unit Cost $386.00 Cost Type DNET Client Un…" at bounding box center [570, 660] width 307 height 201
click at [1046, 16] on icon "close" at bounding box center [1051, 19] width 11 height 11
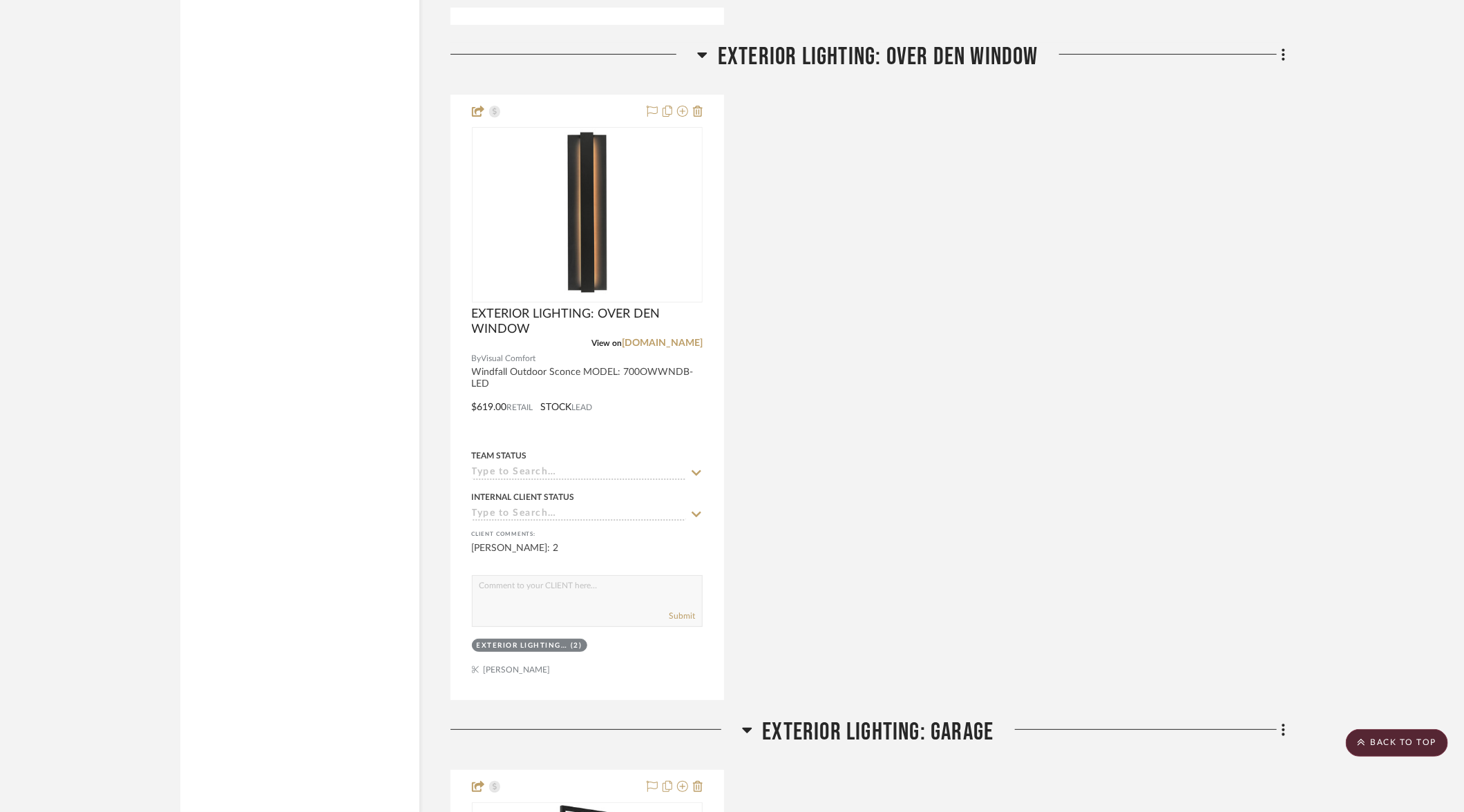
scroll to position [6356, 0]
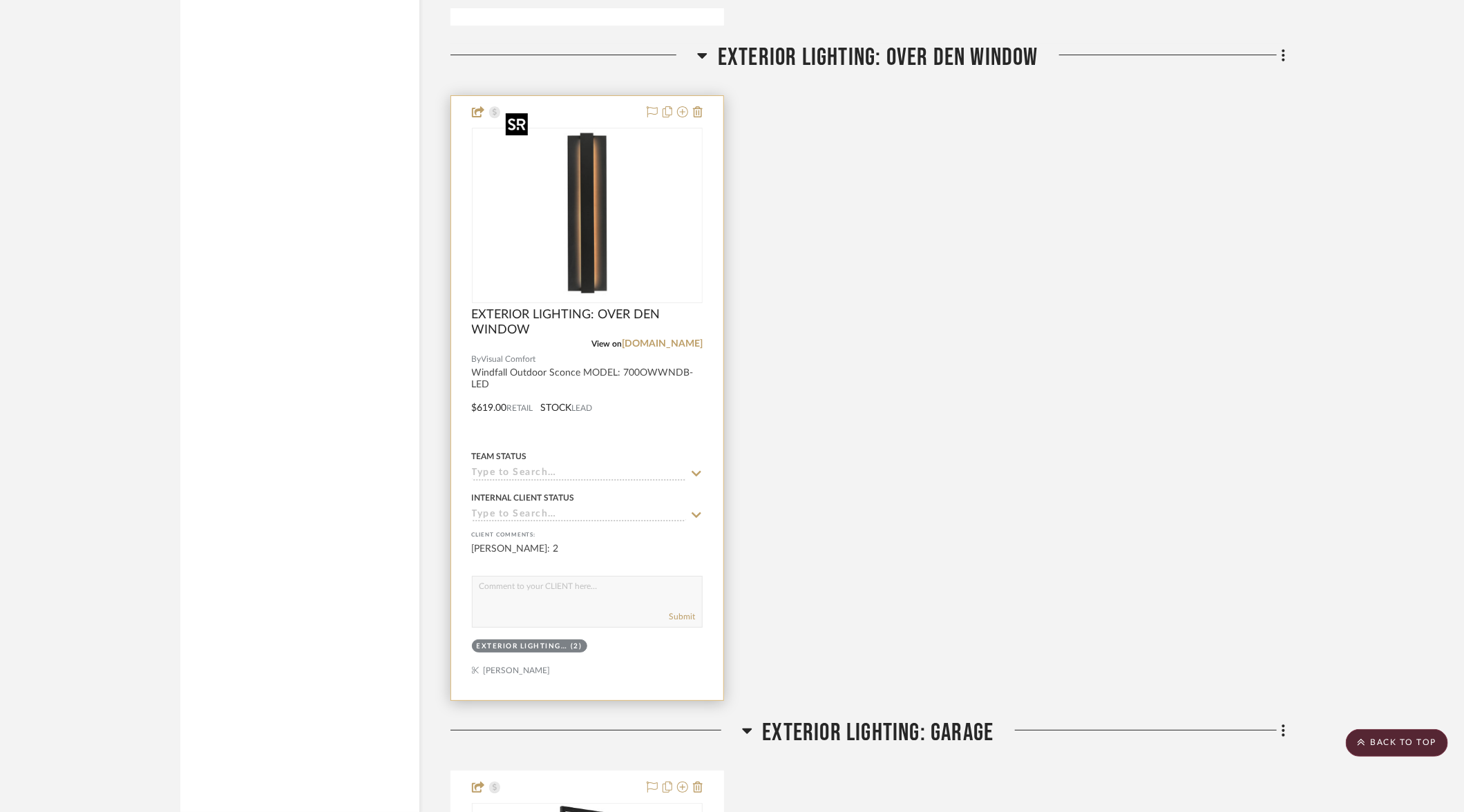
click at [589, 256] on img "0" at bounding box center [587, 215] width 173 height 173
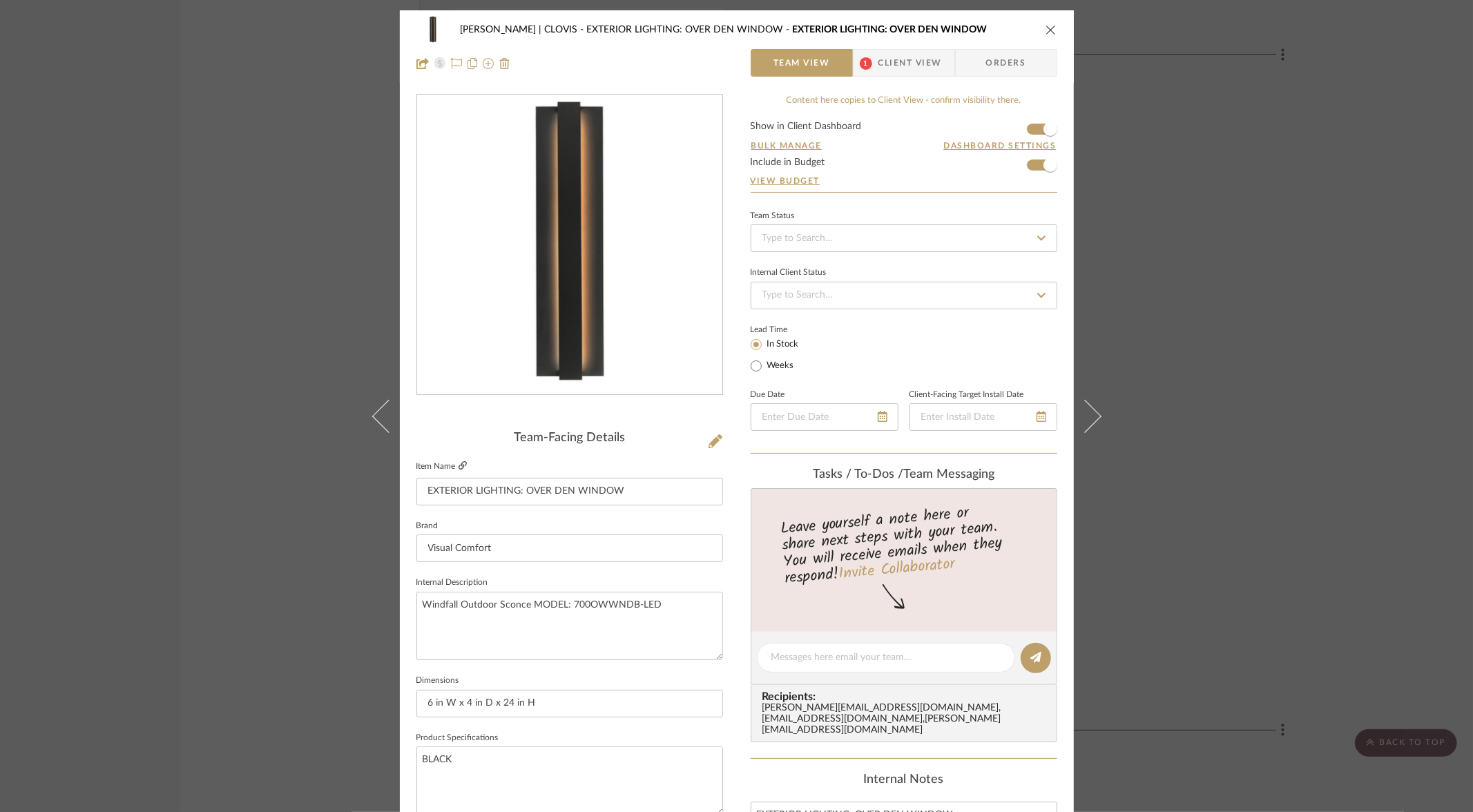
click at [459, 467] on icon at bounding box center [463, 466] width 9 height 9
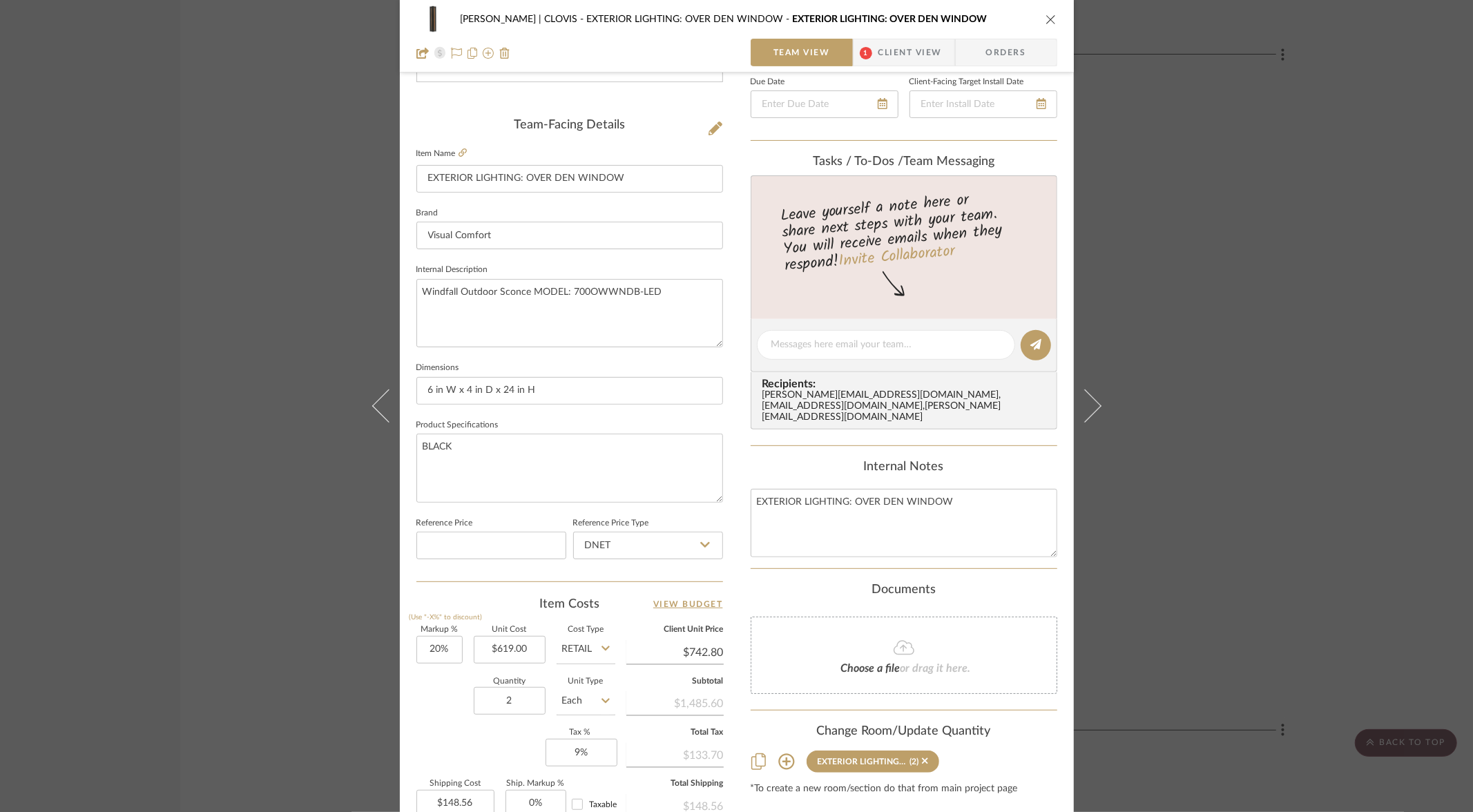
scroll to position [325, 0]
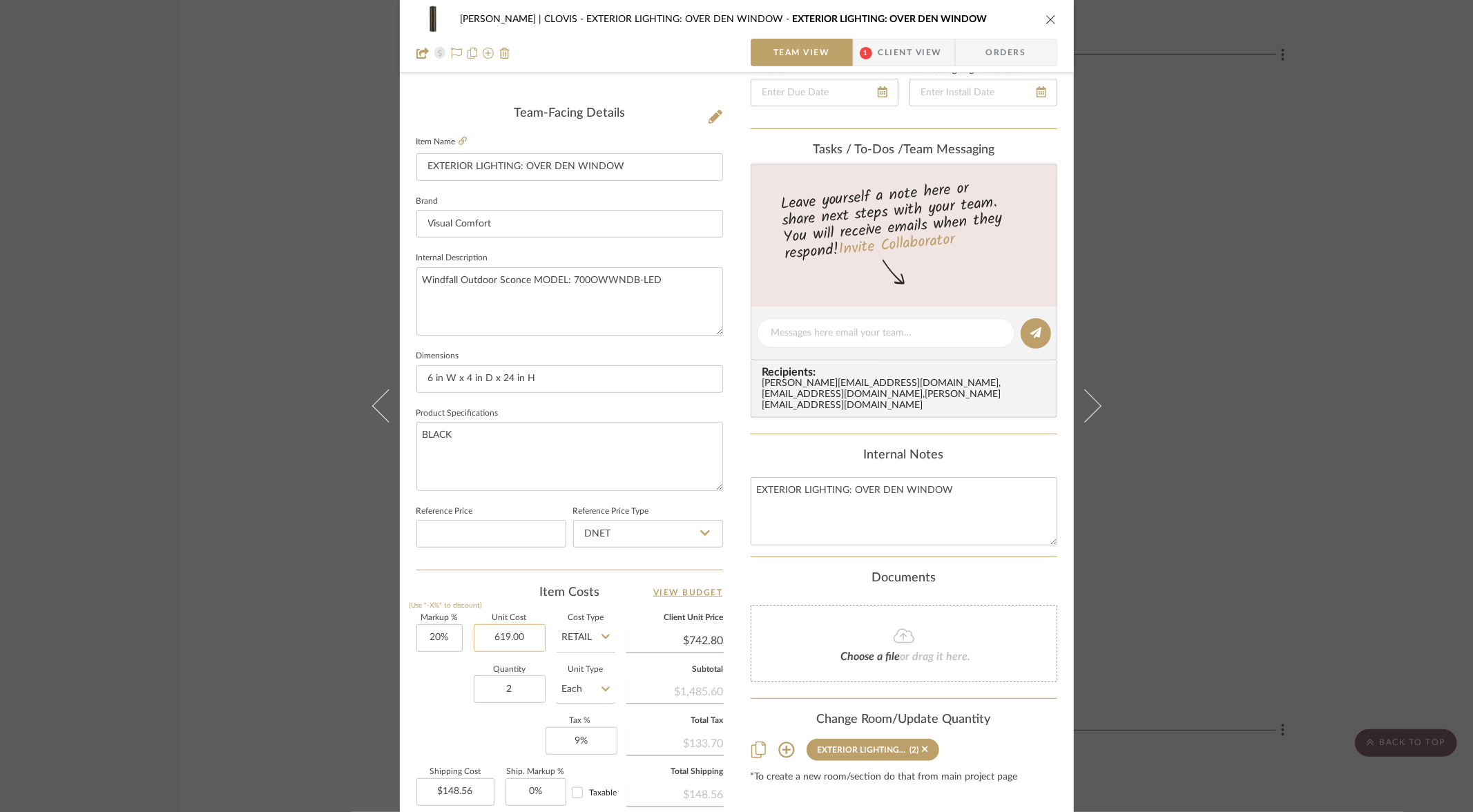
click at [496, 634] on input "619.00" at bounding box center [510, 638] width 72 height 28
type input "$481.00"
type input "$577.20"
type input "$115.44"
click at [467, 713] on div "Markup % (Use "-X%" to discount) 20% Unit Cost $481.00 Cost Type Retail Client …" at bounding box center [570, 715] width 307 height 201
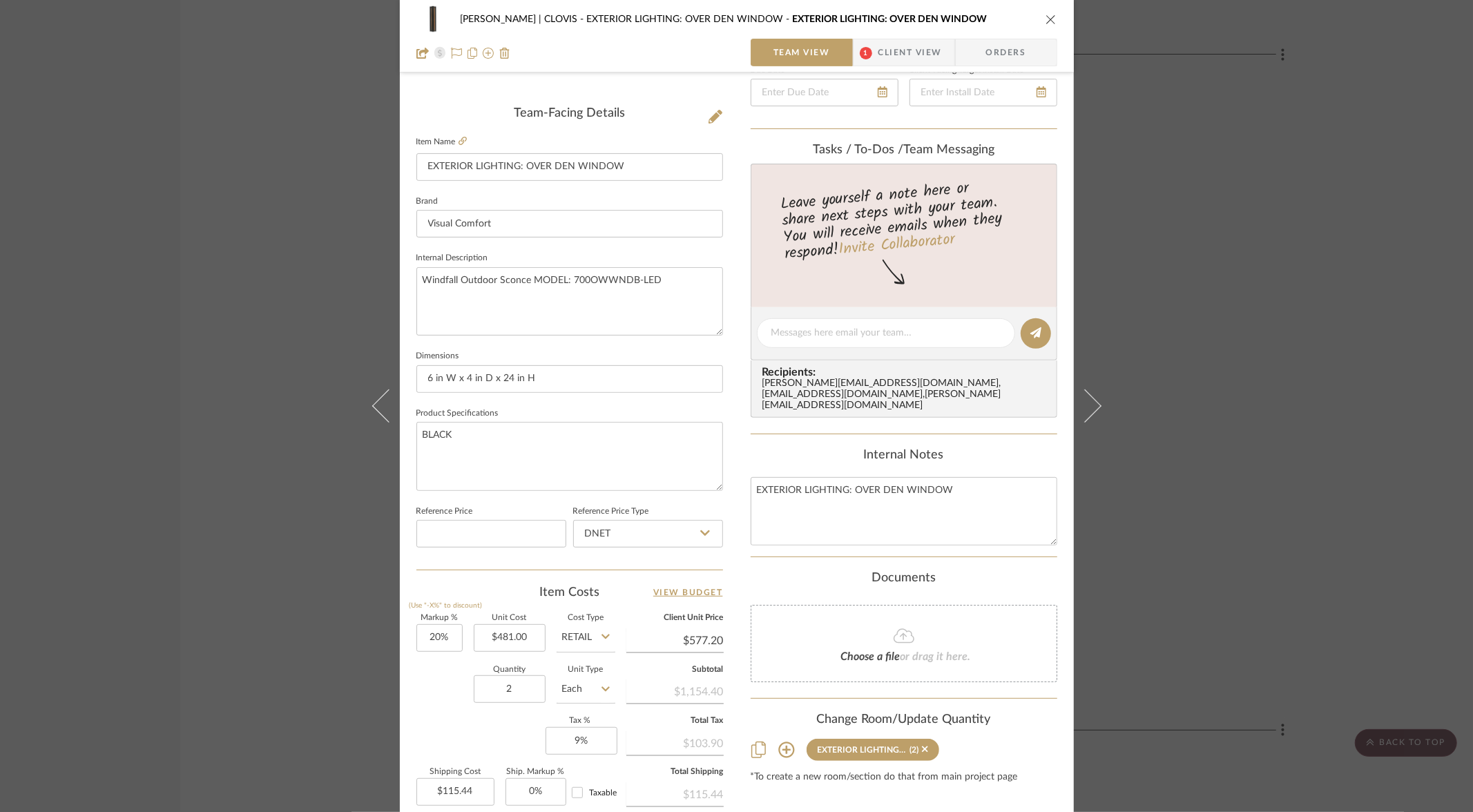
click at [1050, 22] on icon "close" at bounding box center [1051, 19] width 11 height 11
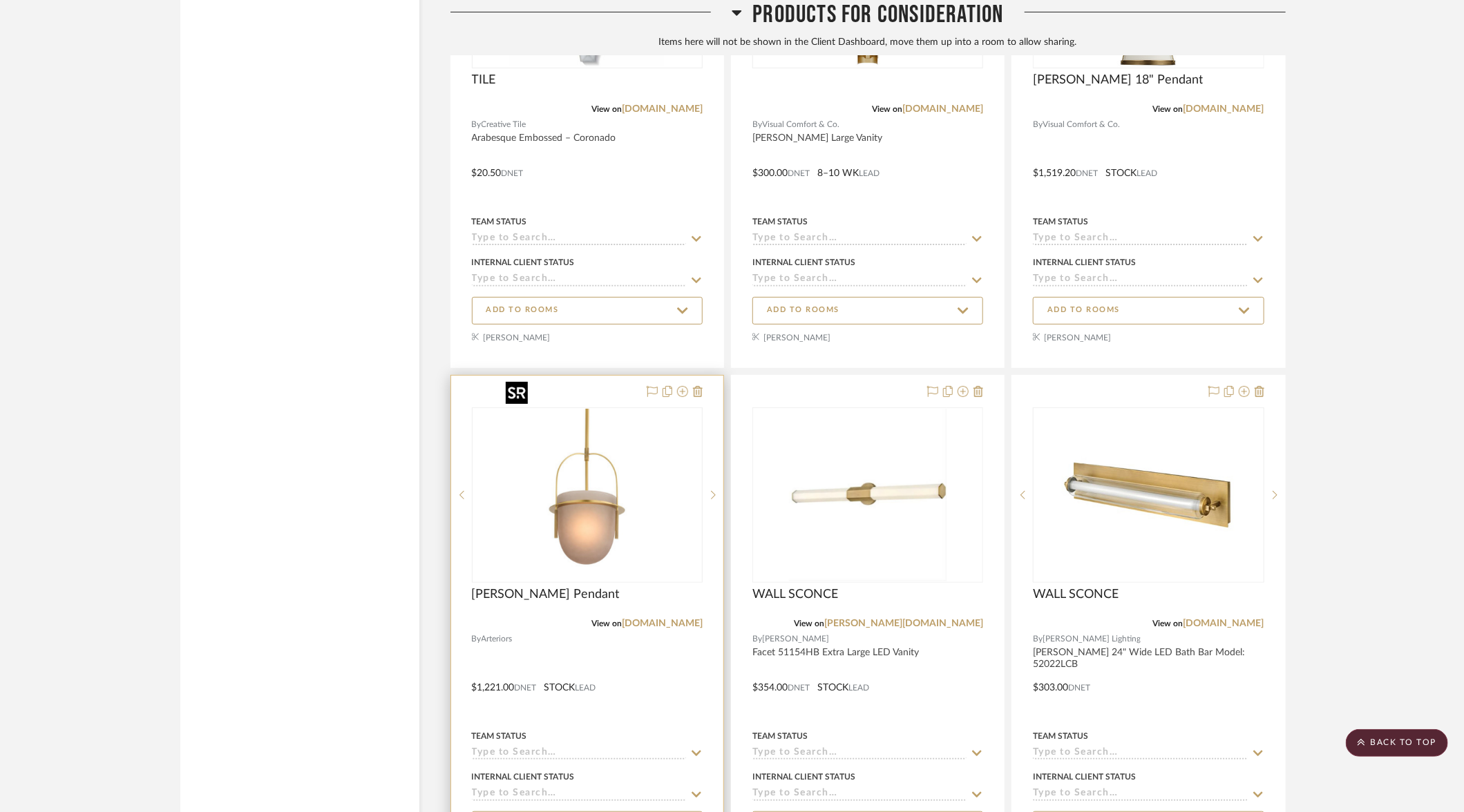
scroll to position [9934, 0]
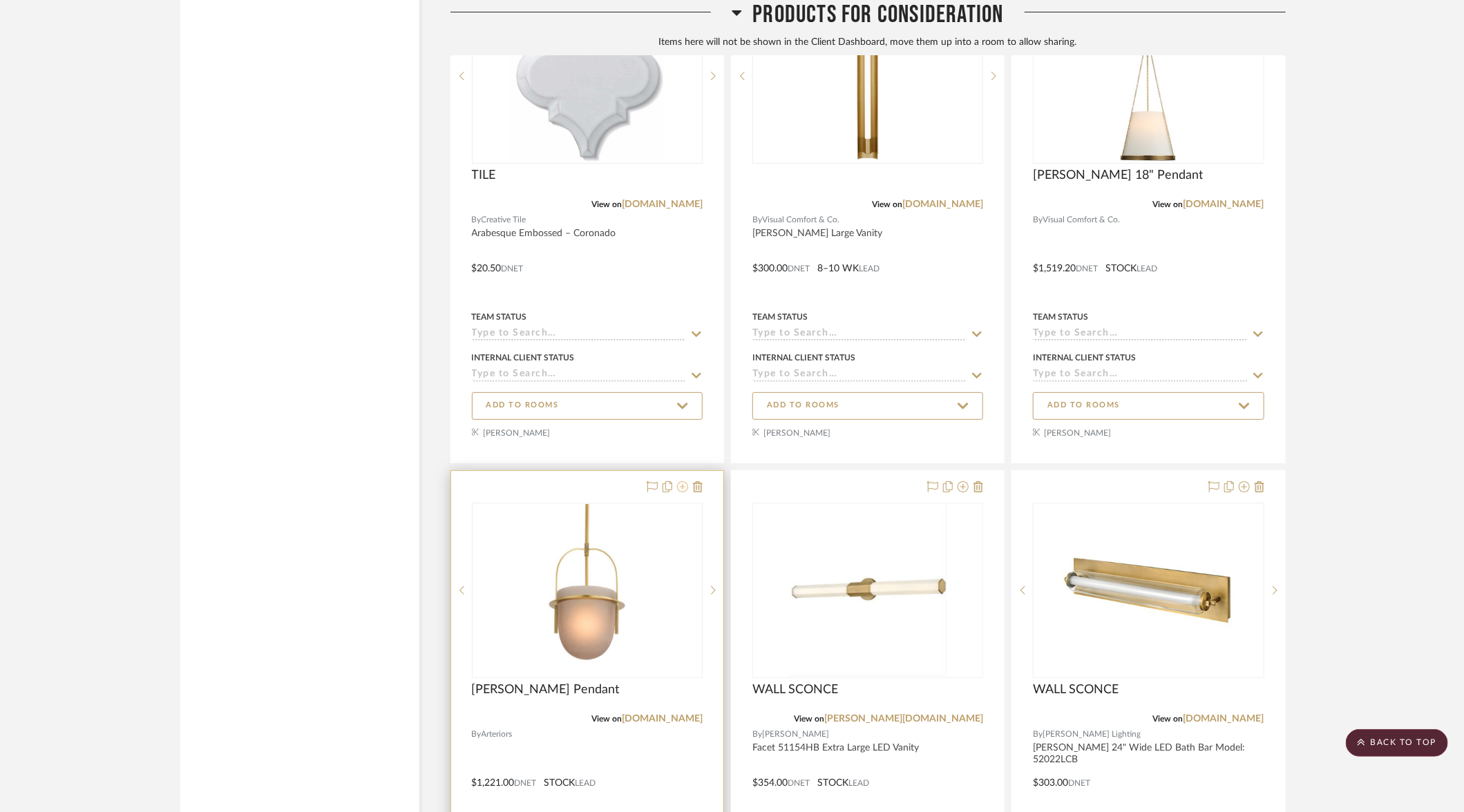
click at [683, 482] on icon at bounding box center [682, 487] width 11 height 11
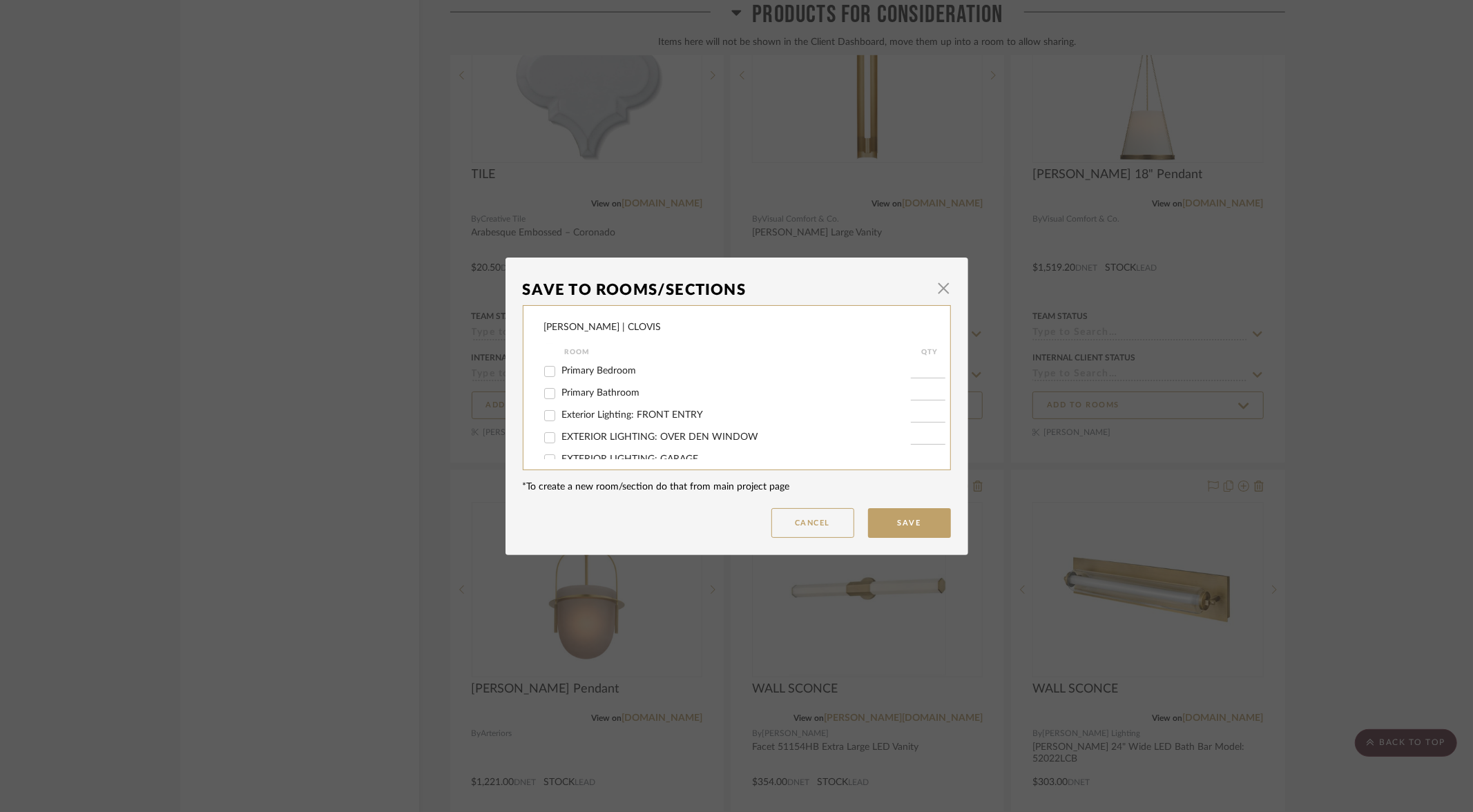
scroll to position [84, 0]
click at [814, 525] on button "Cancel" at bounding box center [813, 522] width 83 height 29
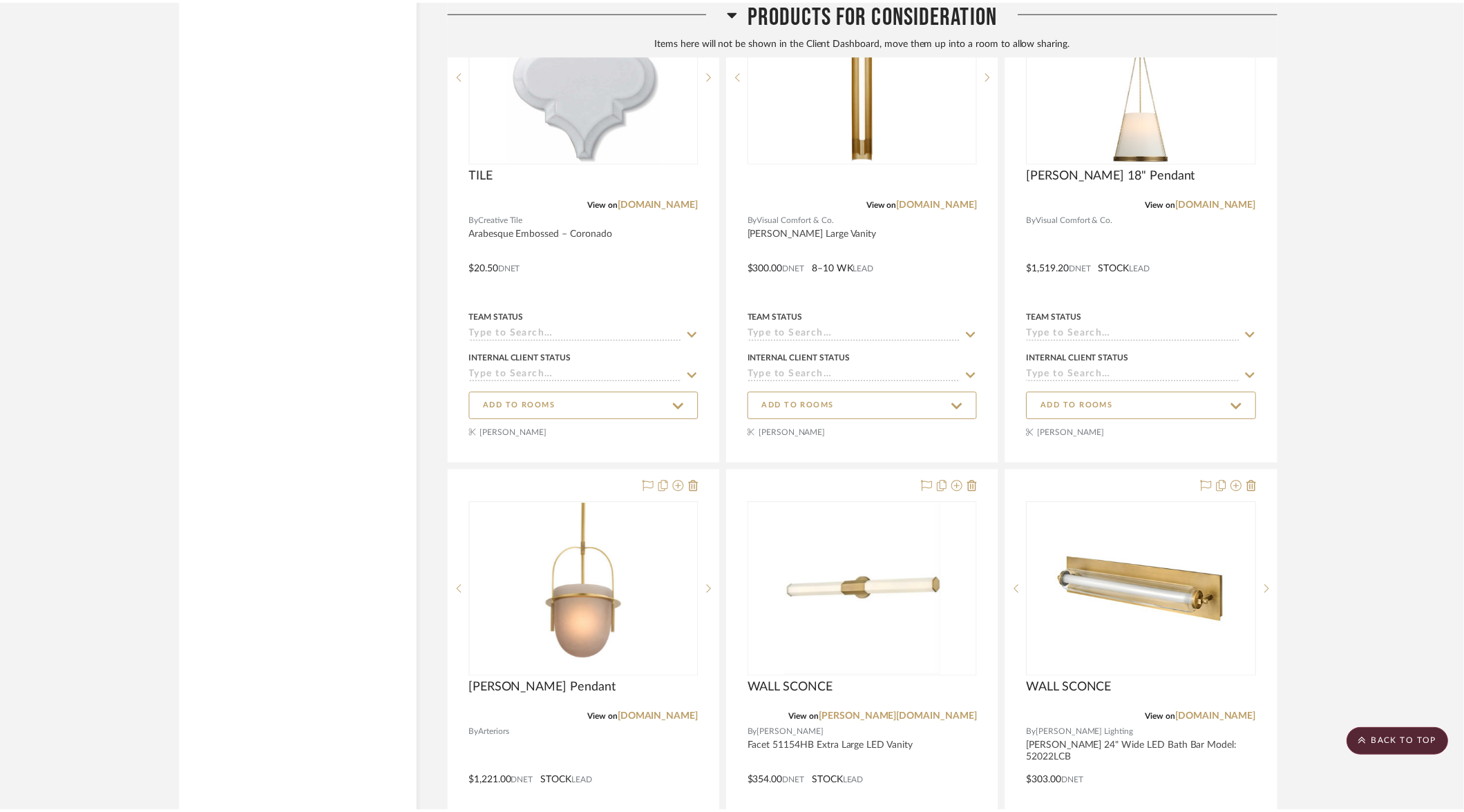
scroll to position [9934, 0]
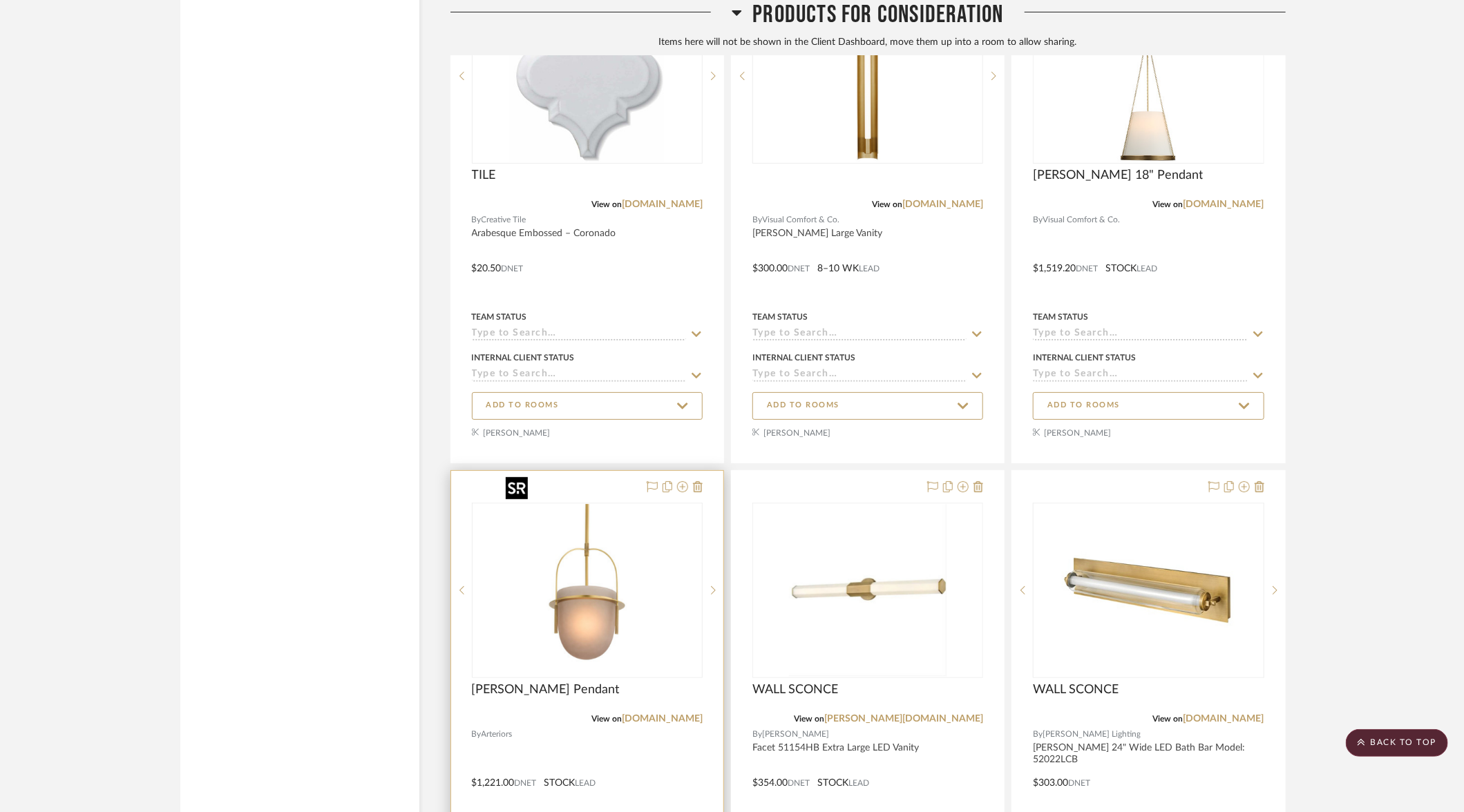
click at [589, 583] on img "0" at bounding box center [587, 590] width 173 height 173
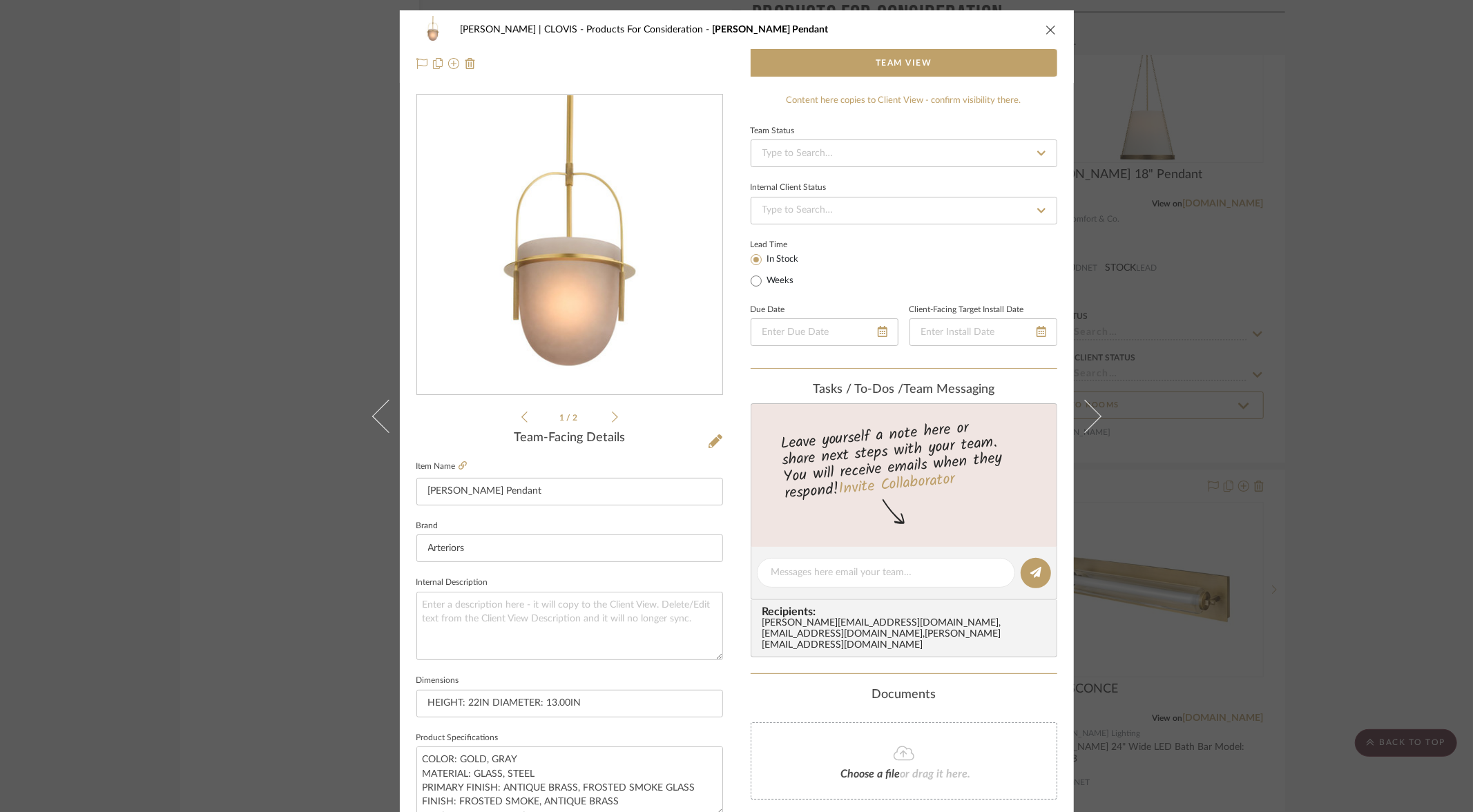
click at [1047, 30] on icon "close" at bounding box center [1051, 29] width 11 height 11
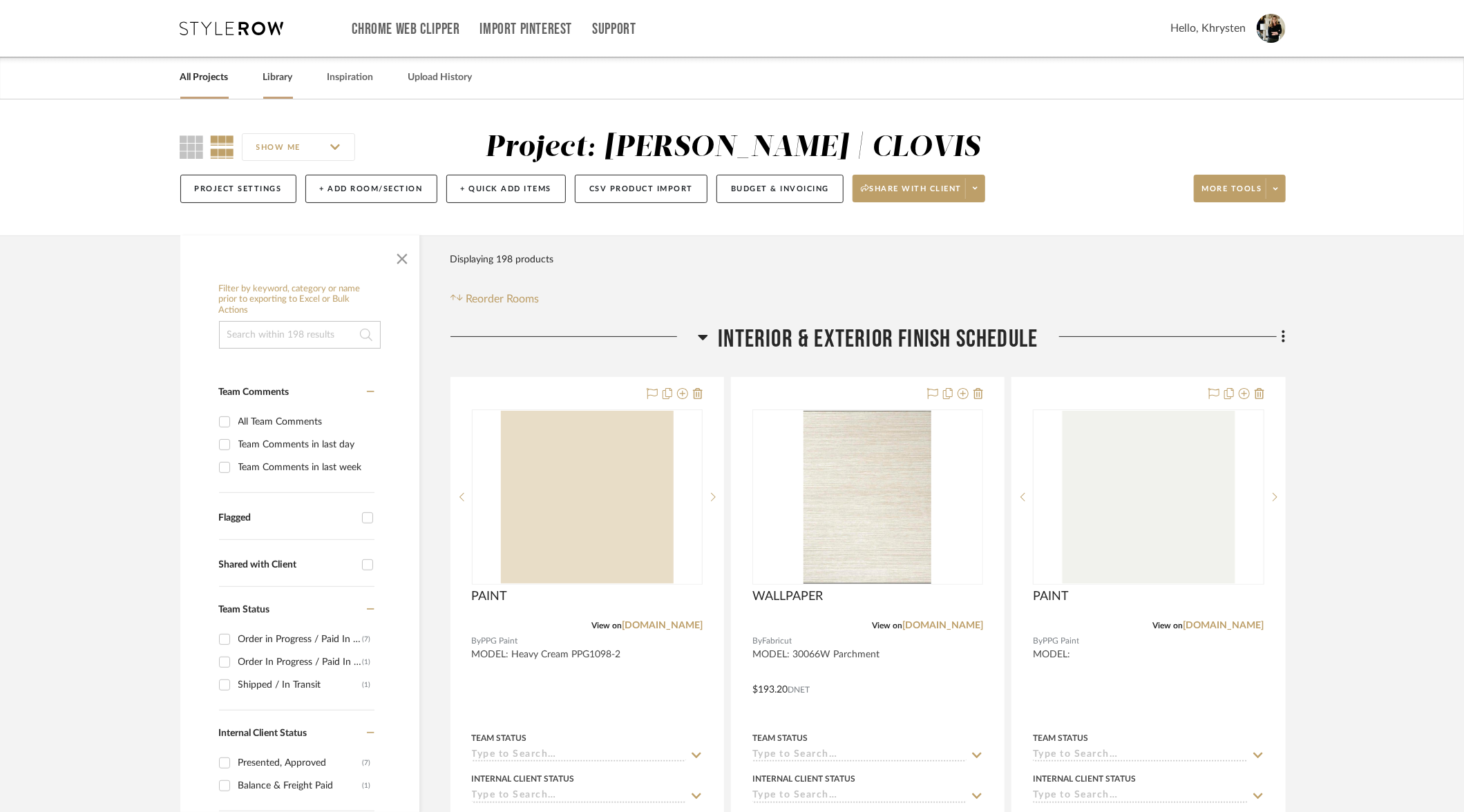
click at [278, 79] on link "Library" at bounding box center [277, 77] width 29 height 19
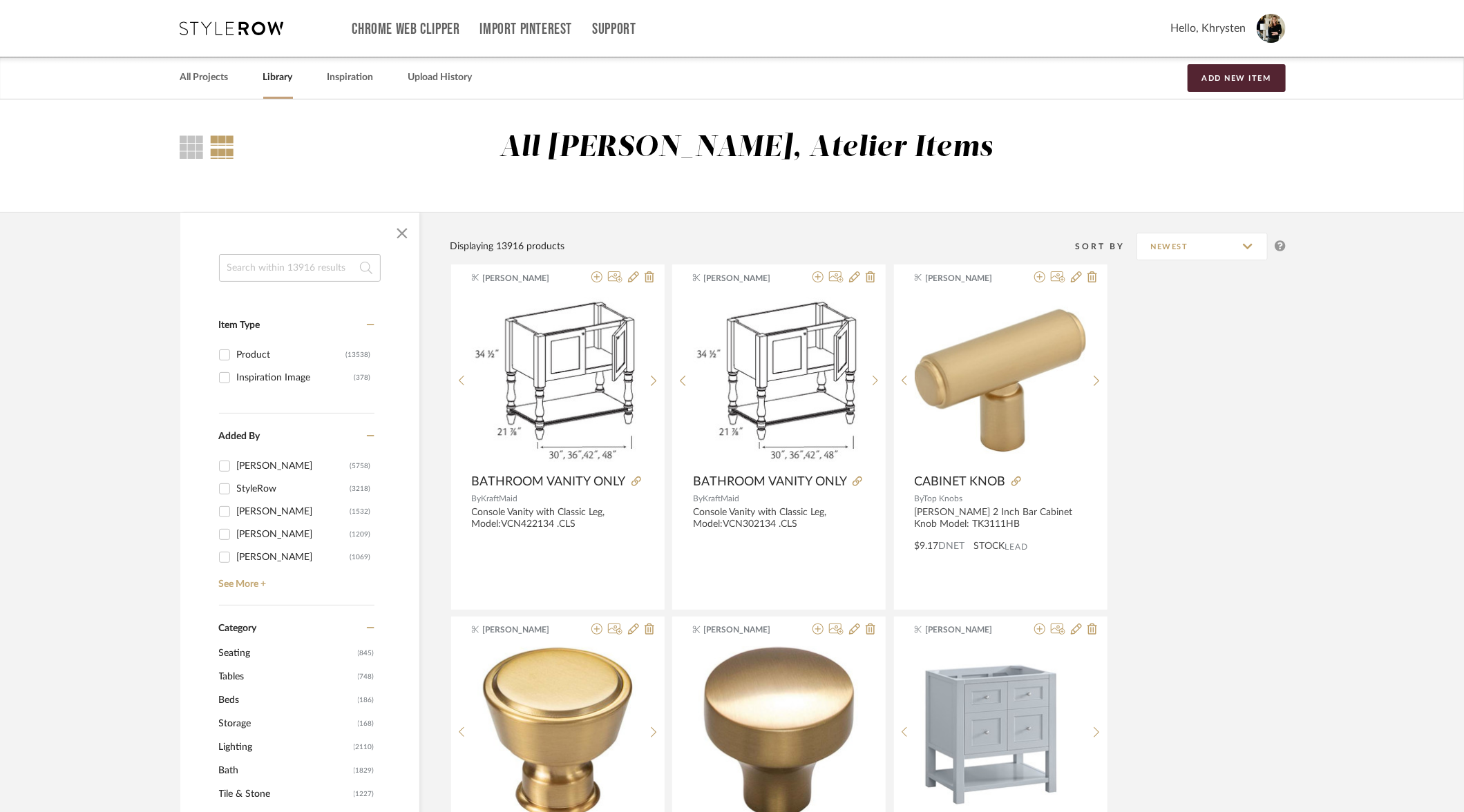
click at [281, 278] on input at bounding box center [299, 268] width 161 height 28
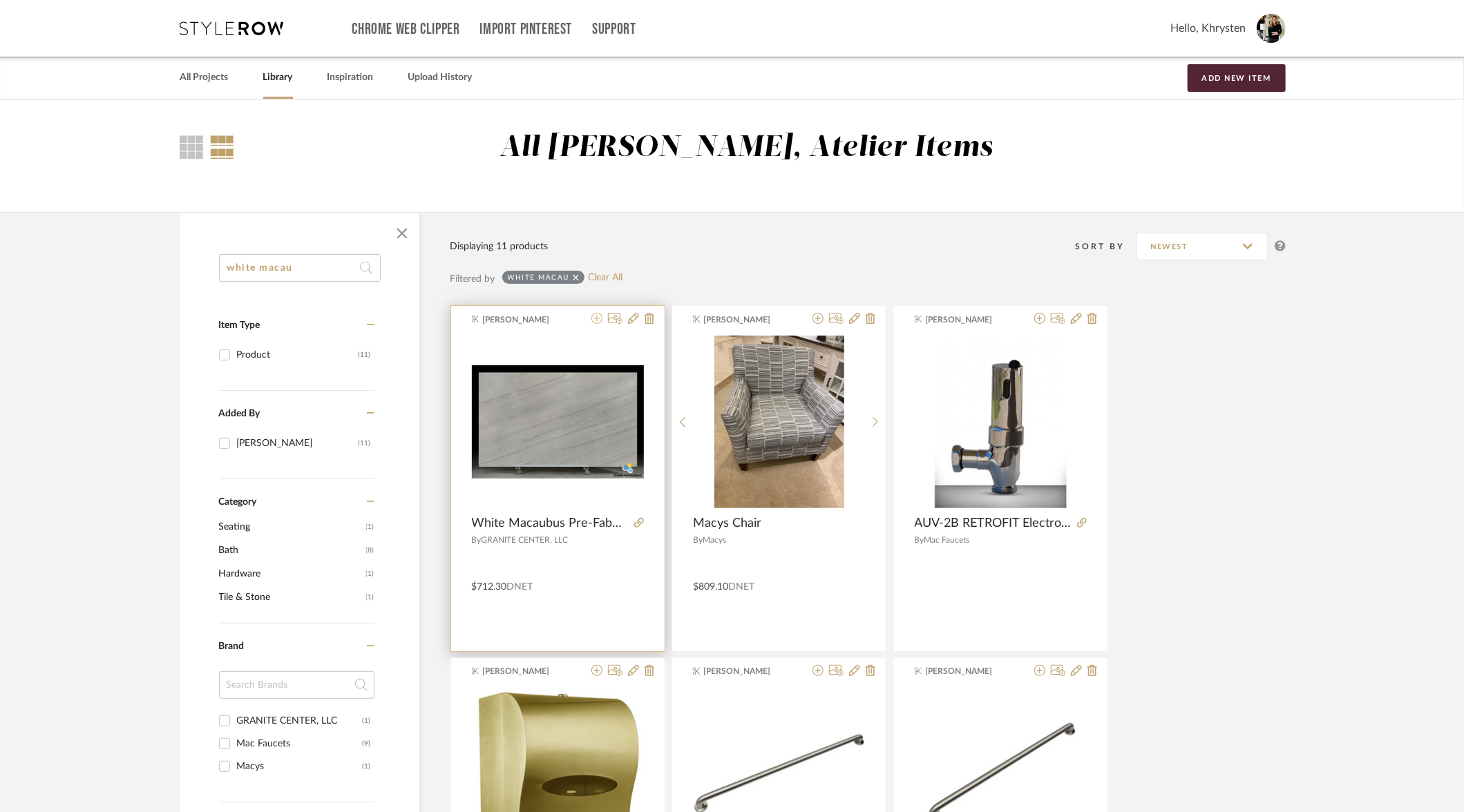
click at [598, 322] on icon at bounding box center [596, 318] width 11 height 11
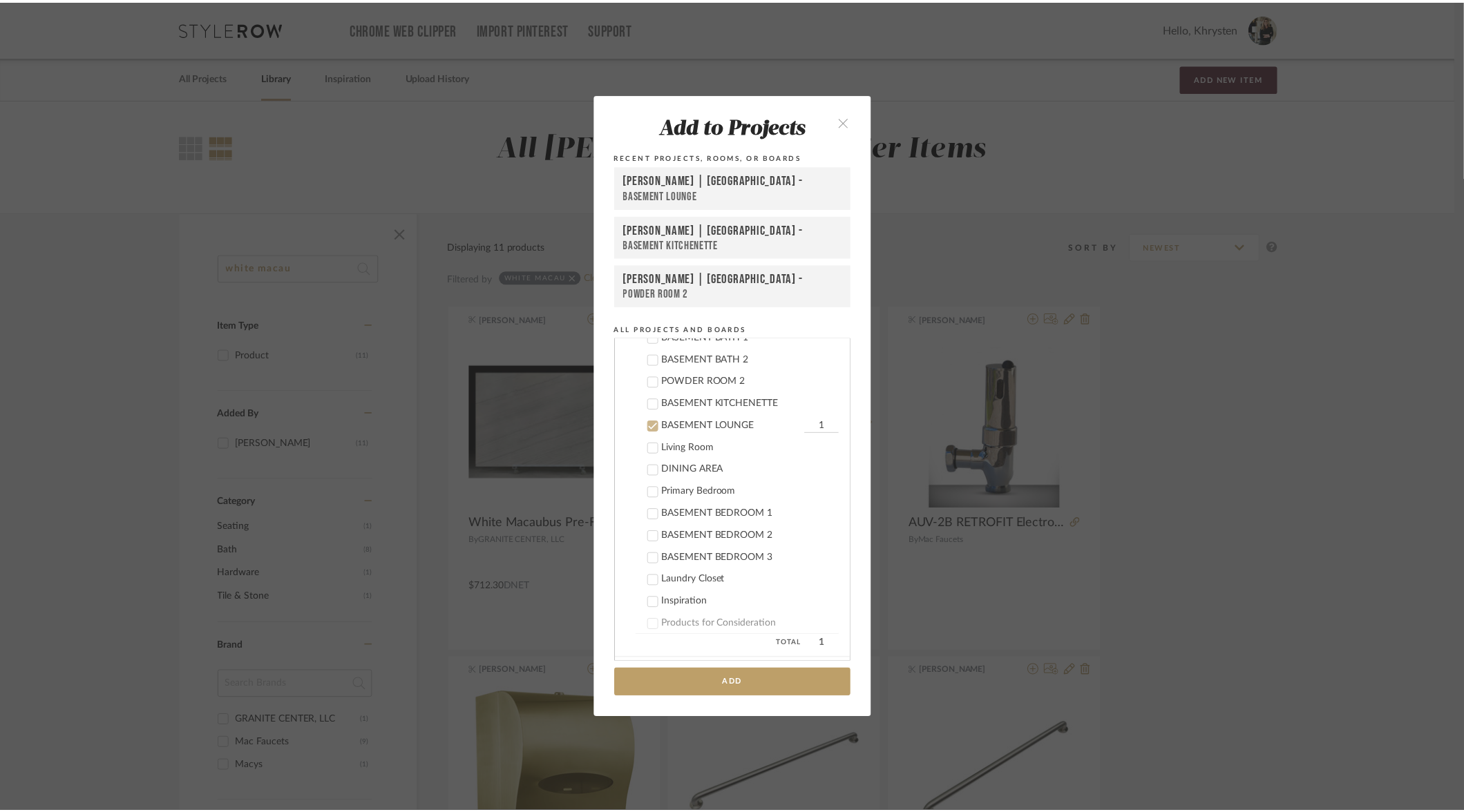
scroll to position [1221, 0]
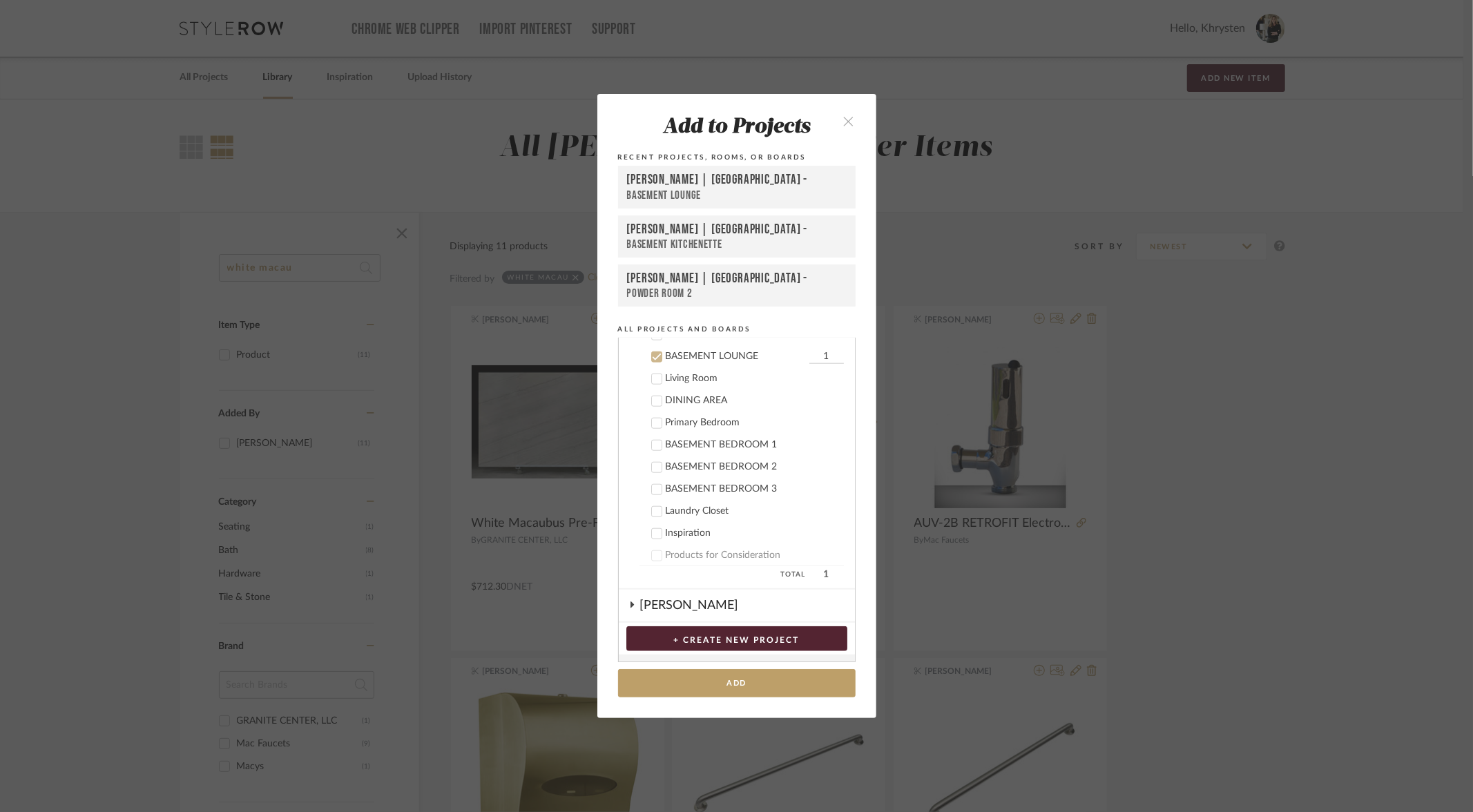
click at [844, 119] on icon "close" at bounding box center [849, 121] width 11 height 11
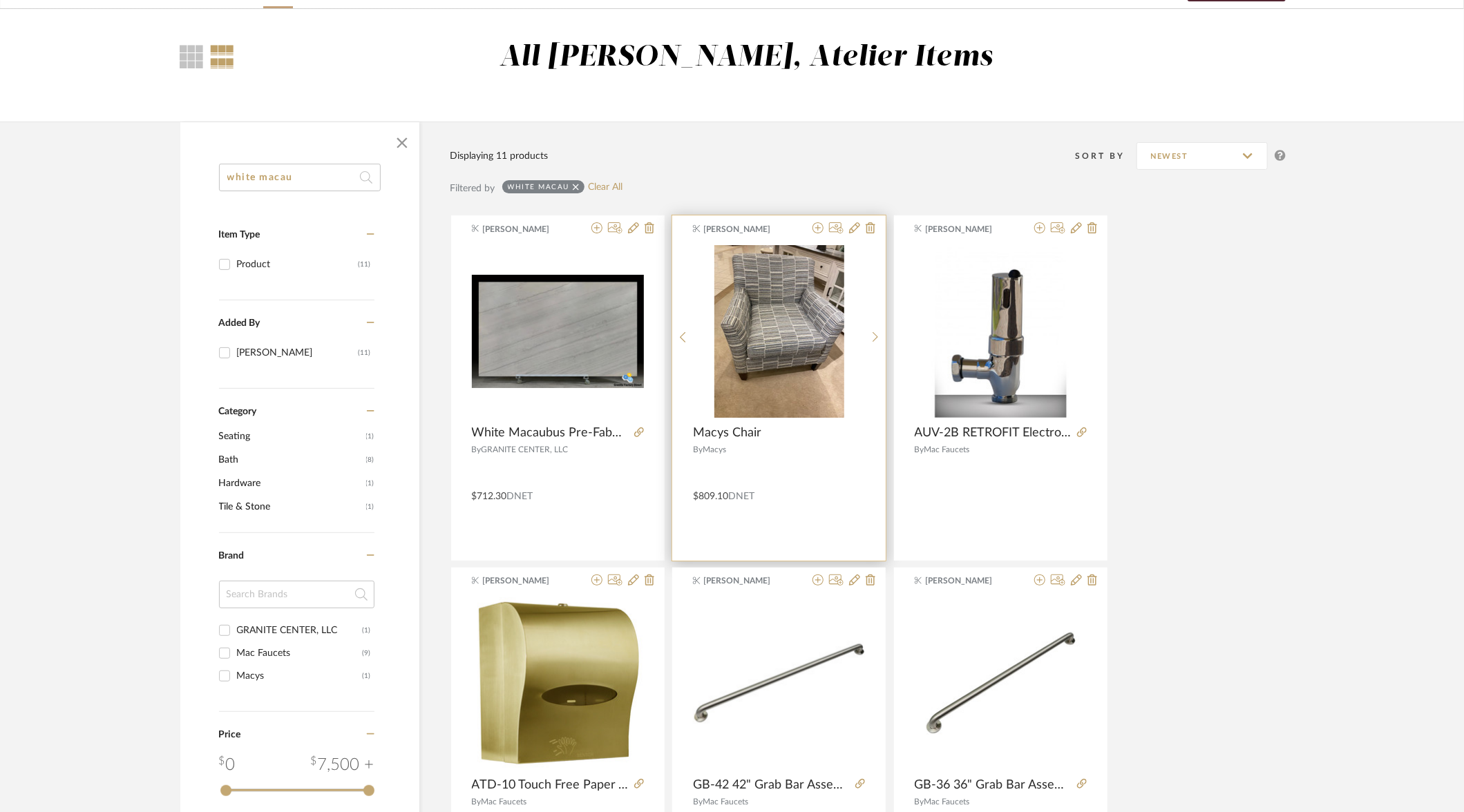
scroll to position [0, 0]
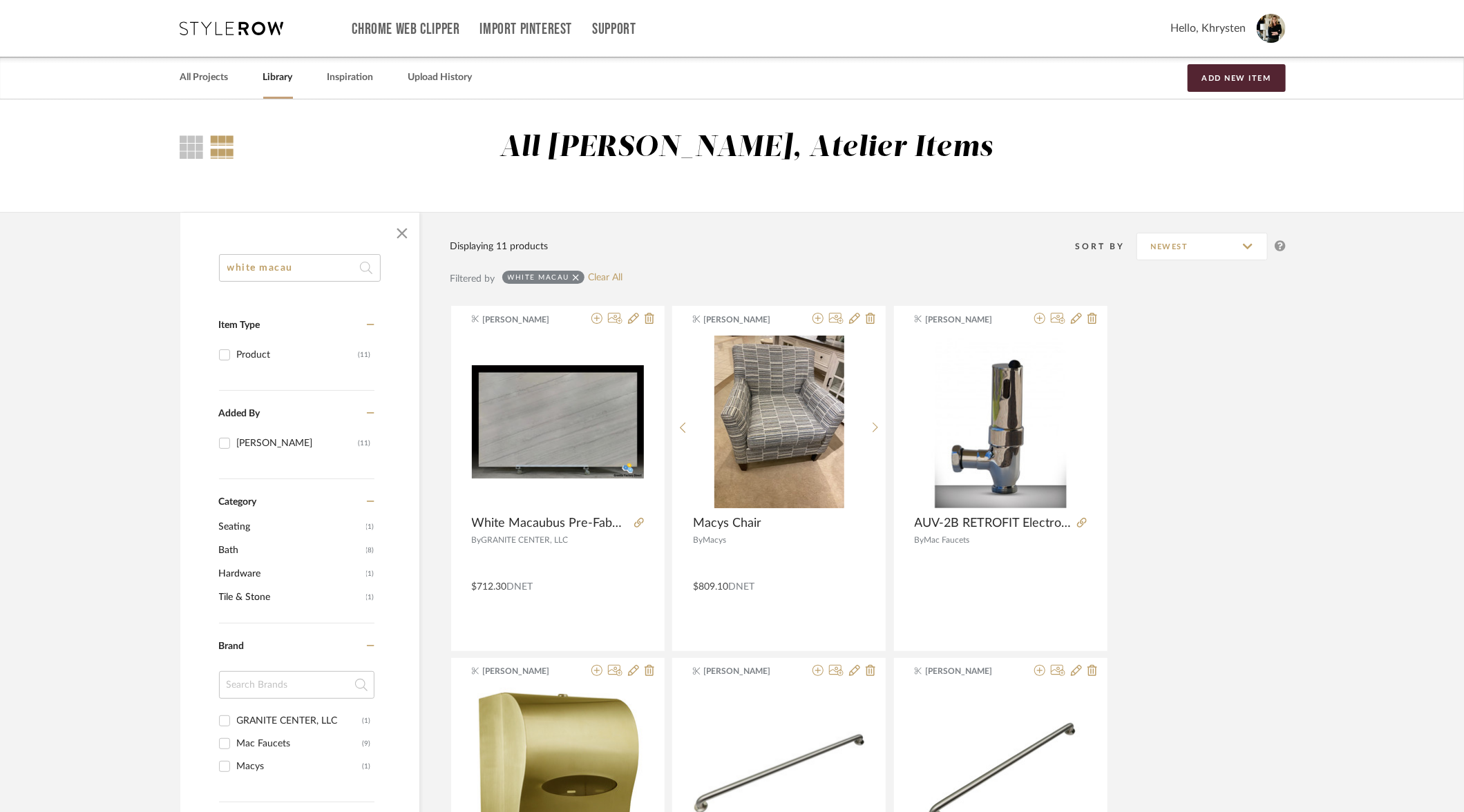
click at [301, 267] on input "white macau" at bounding box center [299, 268] width 161 height 28
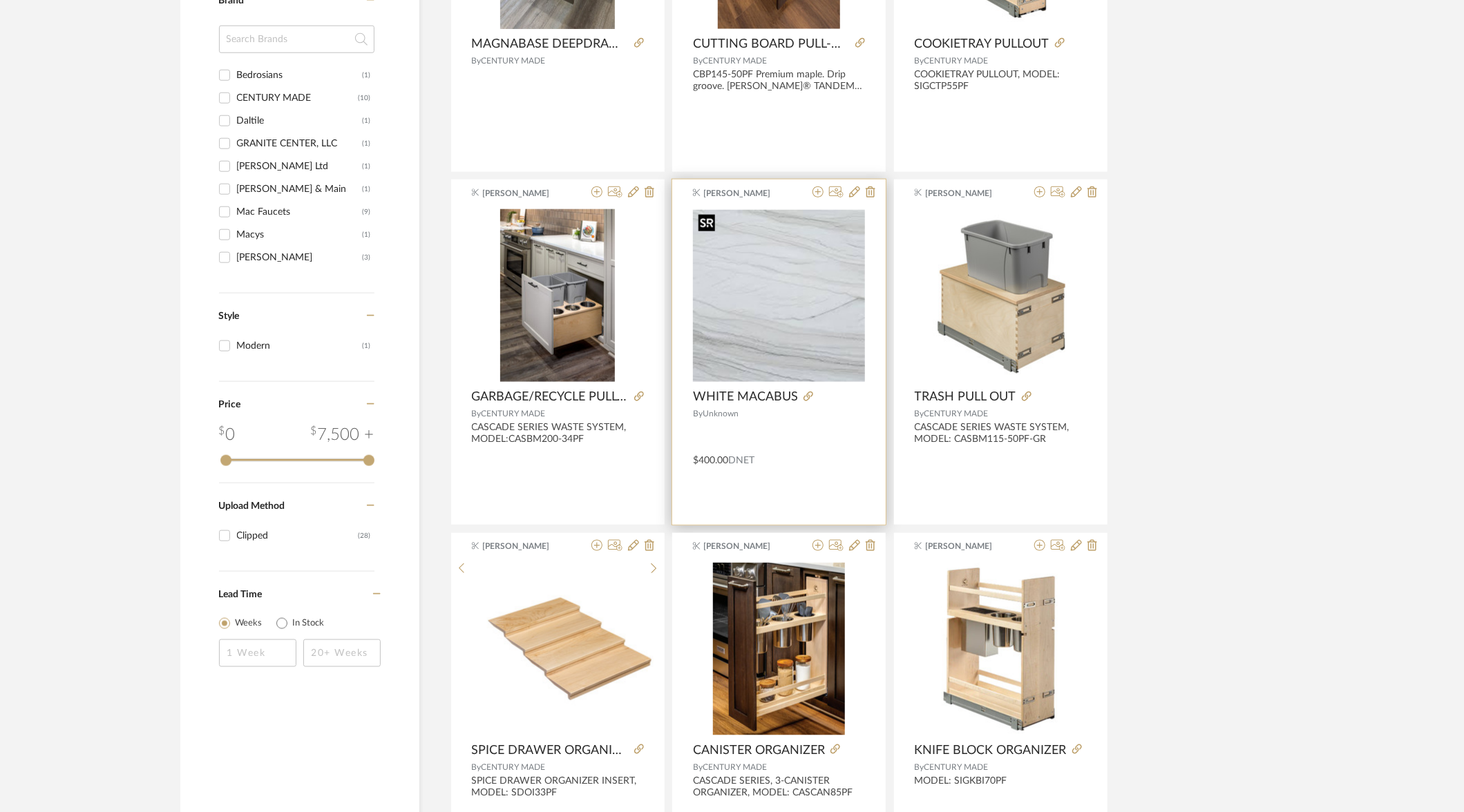
scroll to position [840, 0]
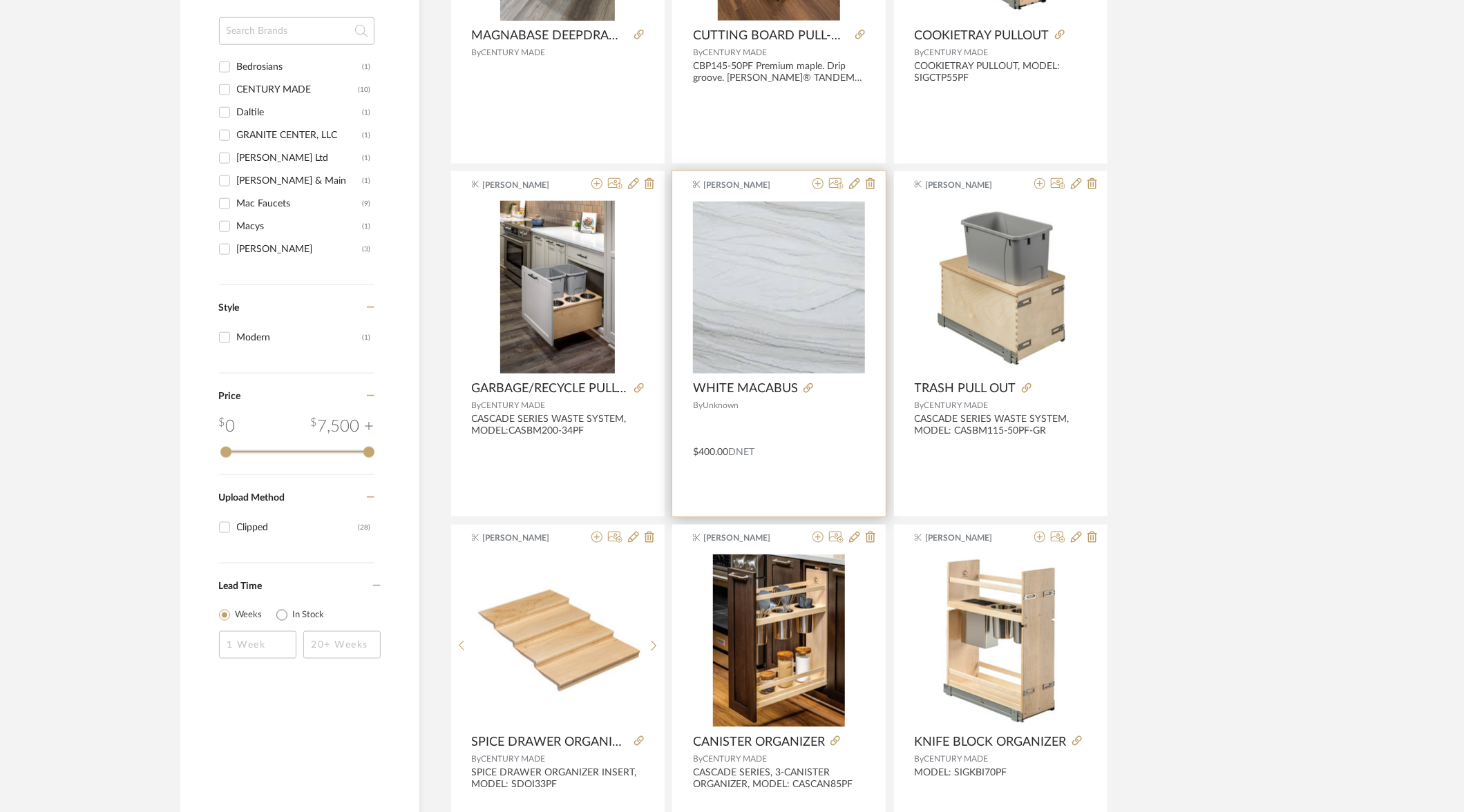
type input "white maca"
click at [790, 433] on div at bounding box center [779, 425] width 172 height 24
click at [819, 183] on icon at bounding box center [817, 183] width 11 height 11
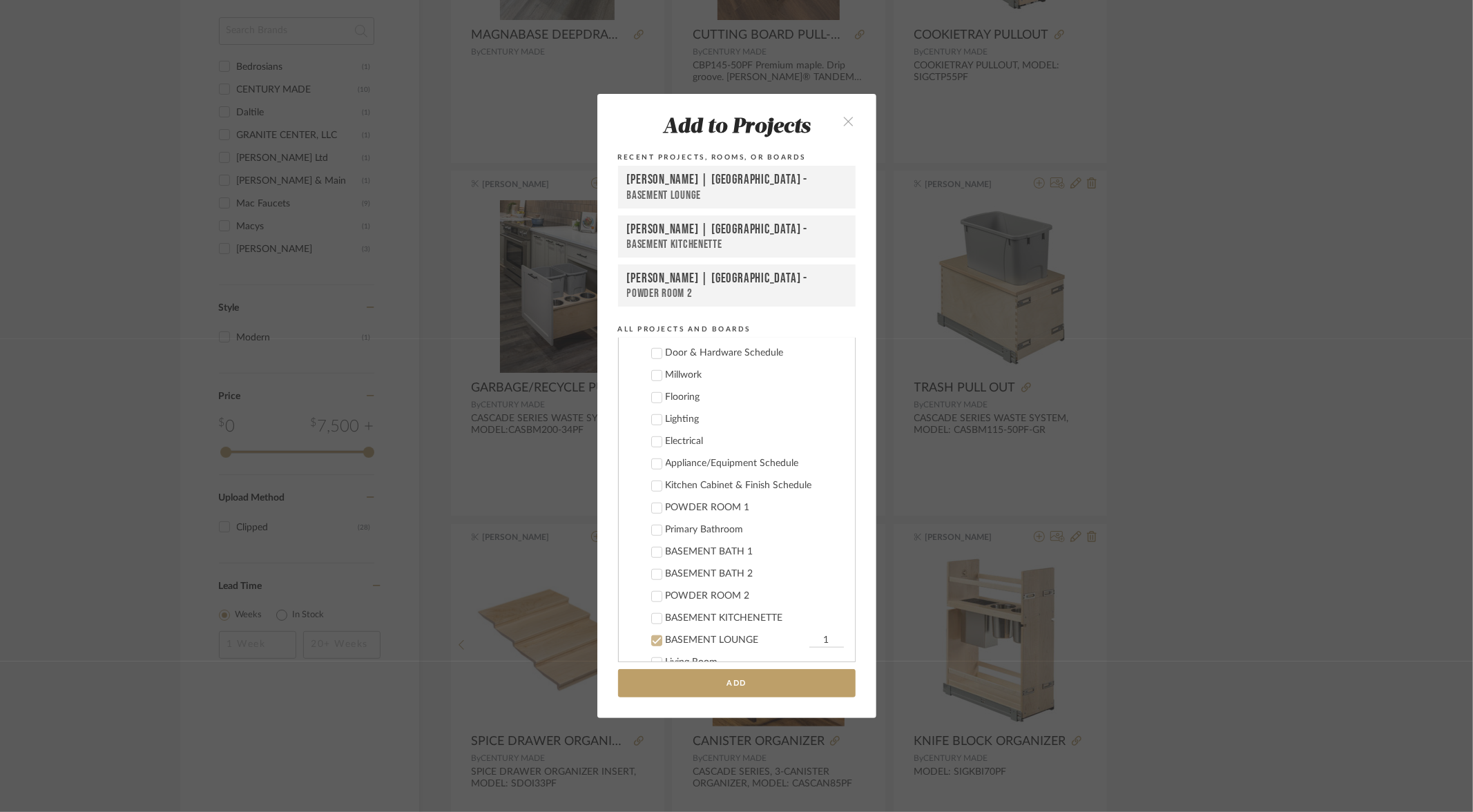
scroll to position [1221, 0]
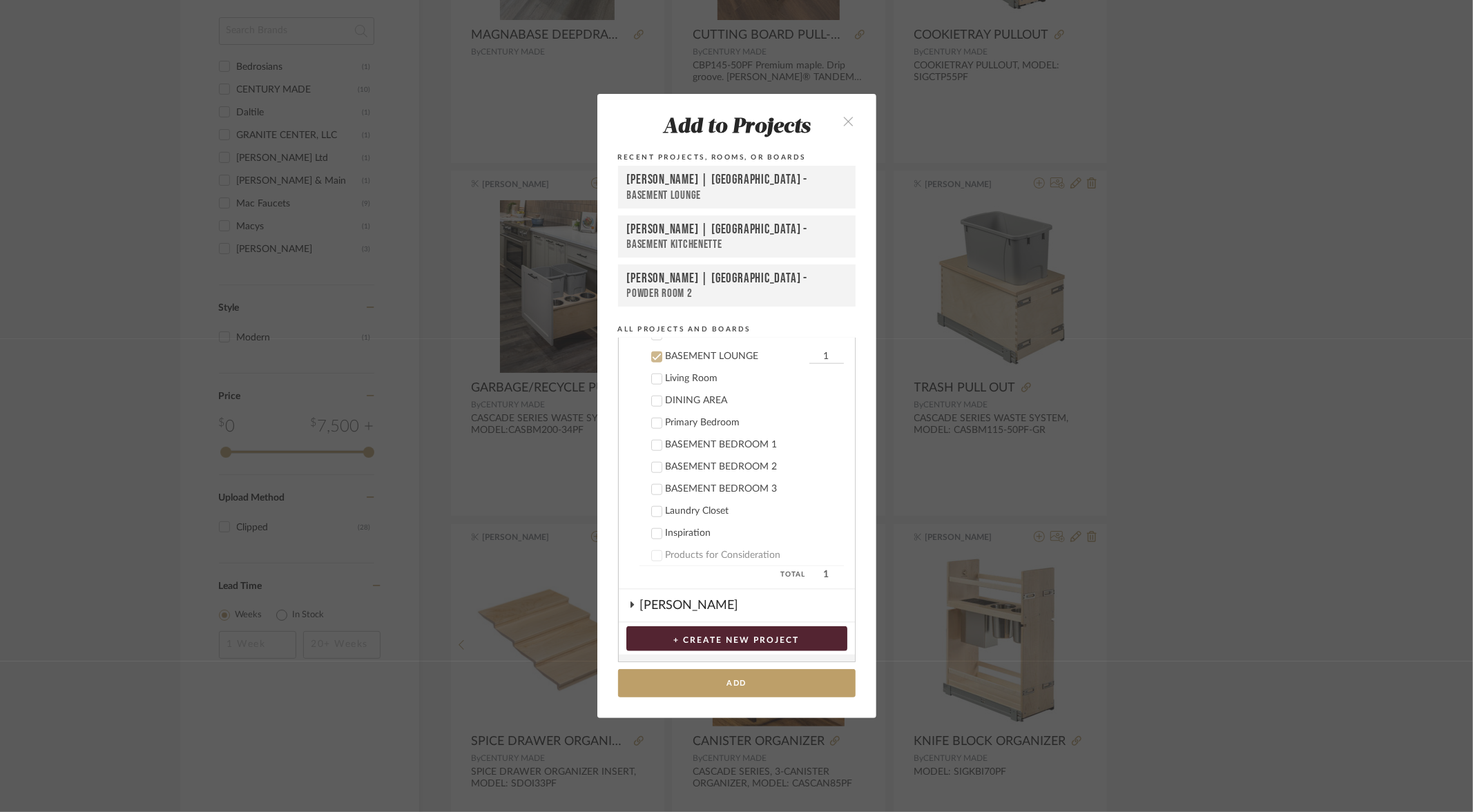
click at [654, 352] on icon at bounding box center [657, 356] width 9 height 9
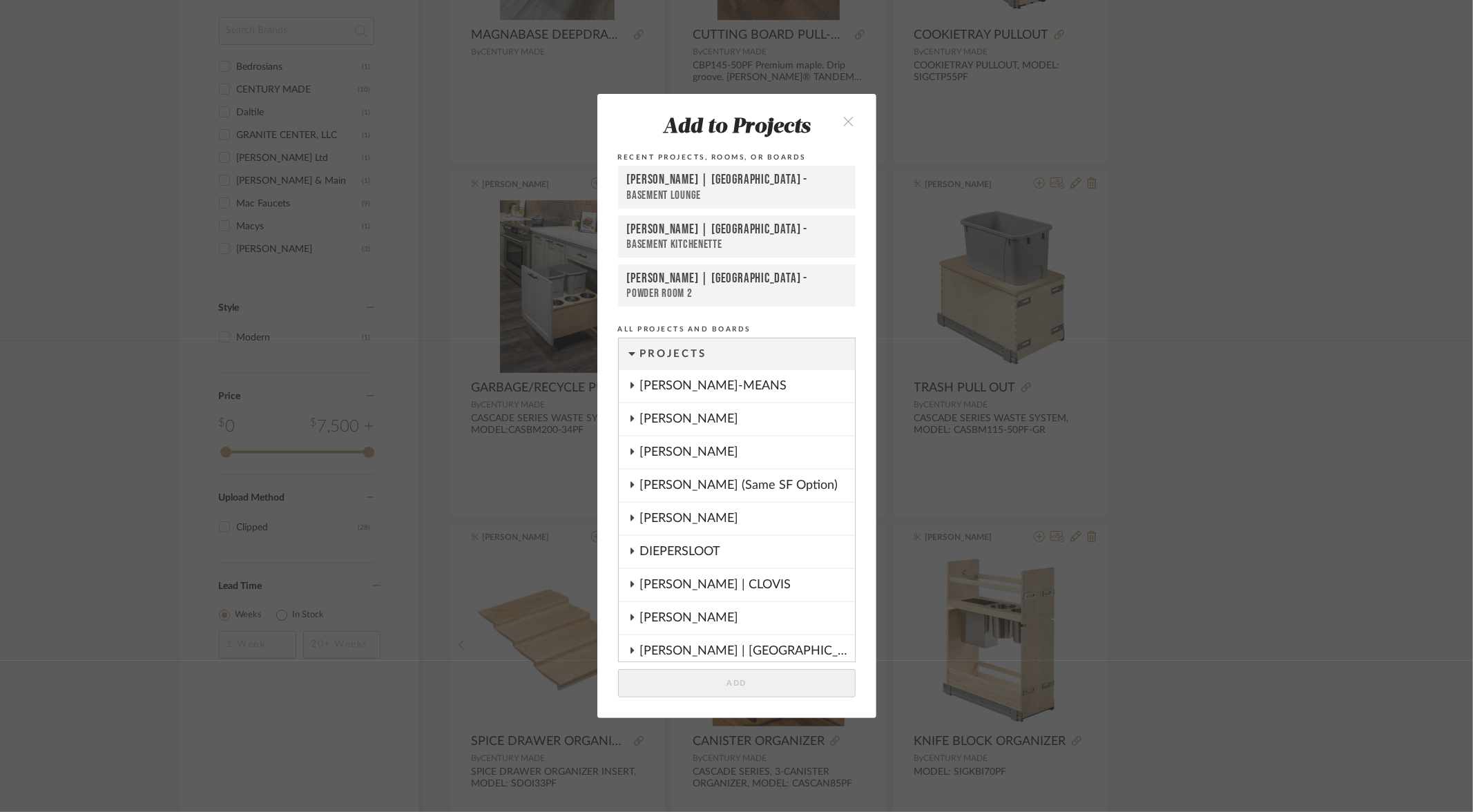
scroll to position [0, 0]
click at [631, 583] on icon at bounding box center [632, 584] width 4 height 6
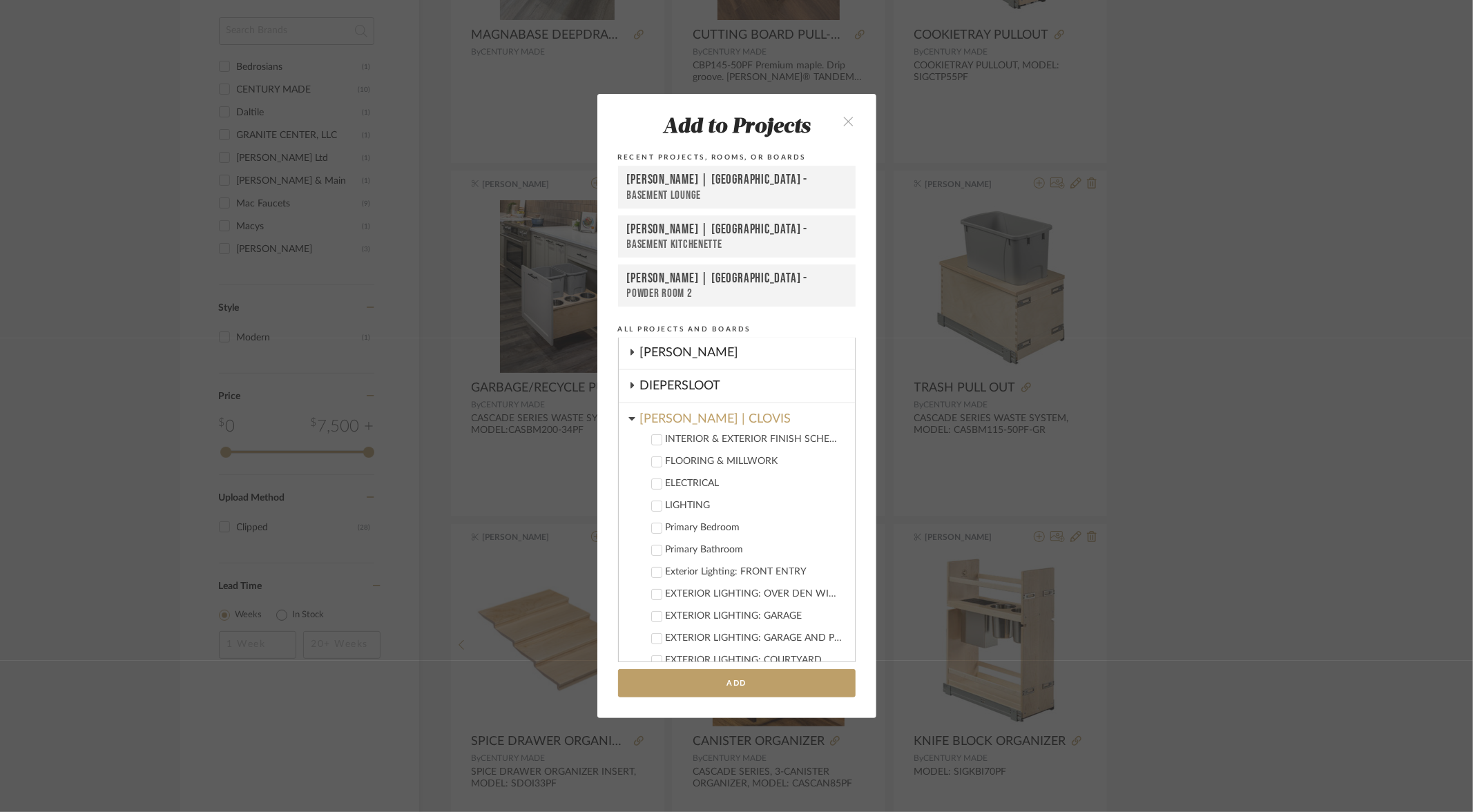
scroll to position [184, 0]
click at [652, 529] on icon at bounding box center [657, 531] width 9 height 9
drag, startPoint x: 817, startPoint y: 532, endPoint x: 827, endPoint y: 532, distance: 10.0
click at [827, 532] on input "1" at bounding box center [826, 531] width 34 height 14
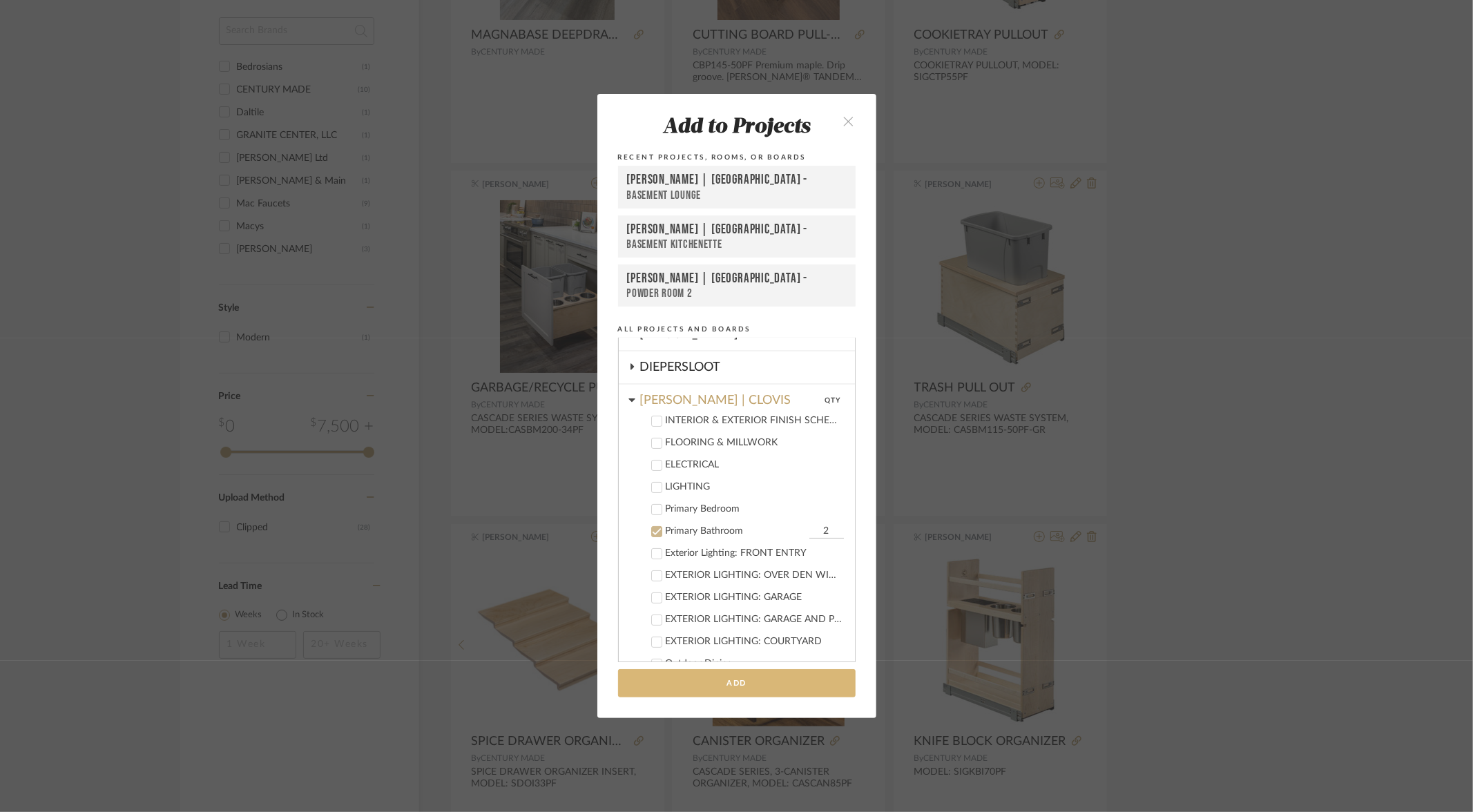
type input "2"
click at [767, 685] on button "Add" at bounding box center [736, 684] width 237 height 29
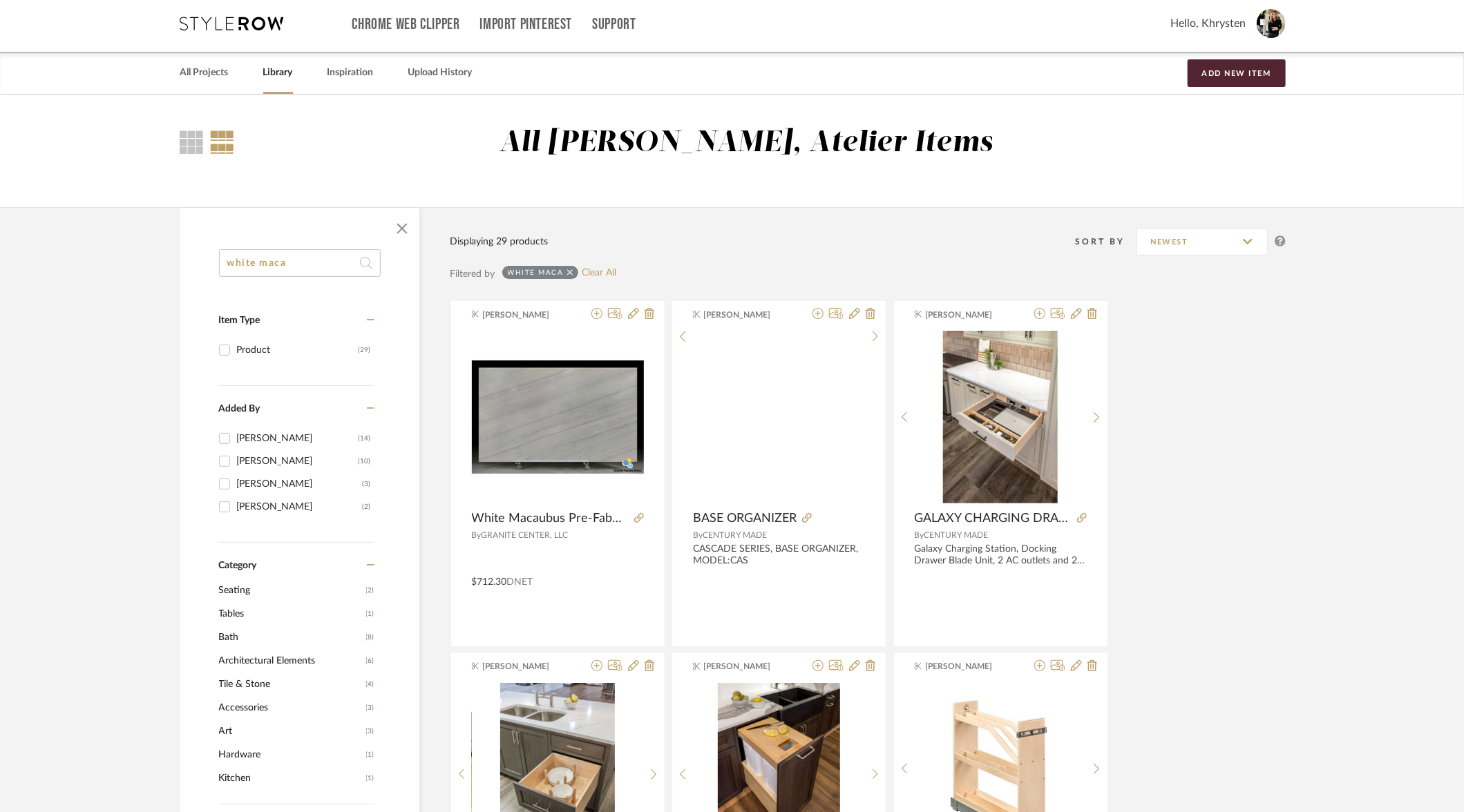
scroll to position [0, 0]
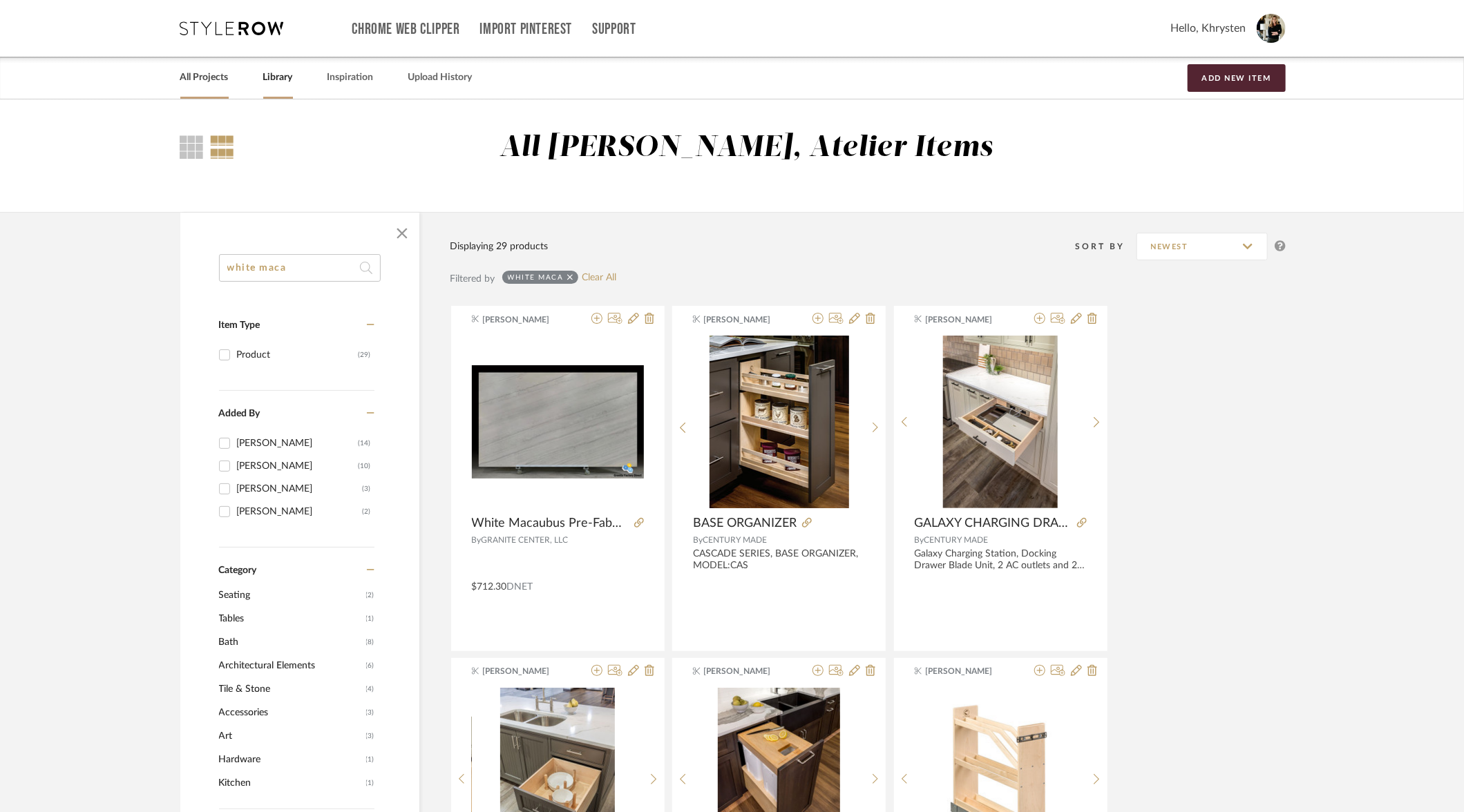
click at [212, 80] on link "All Projects" at bounding box center [204, 77] width 48 height 19
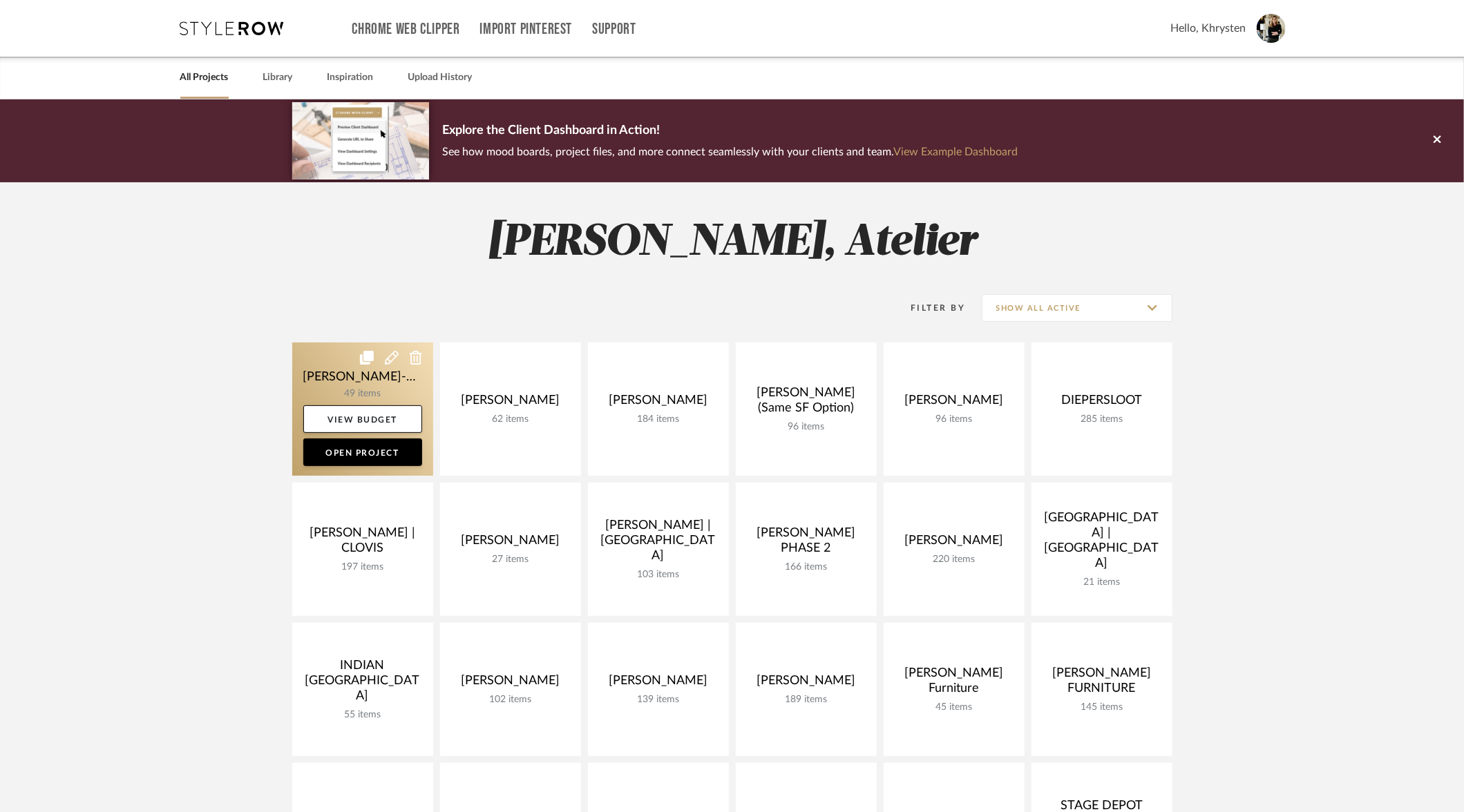
click at [313, 377] on link at bounding box center [363, 409] width 141 height 133
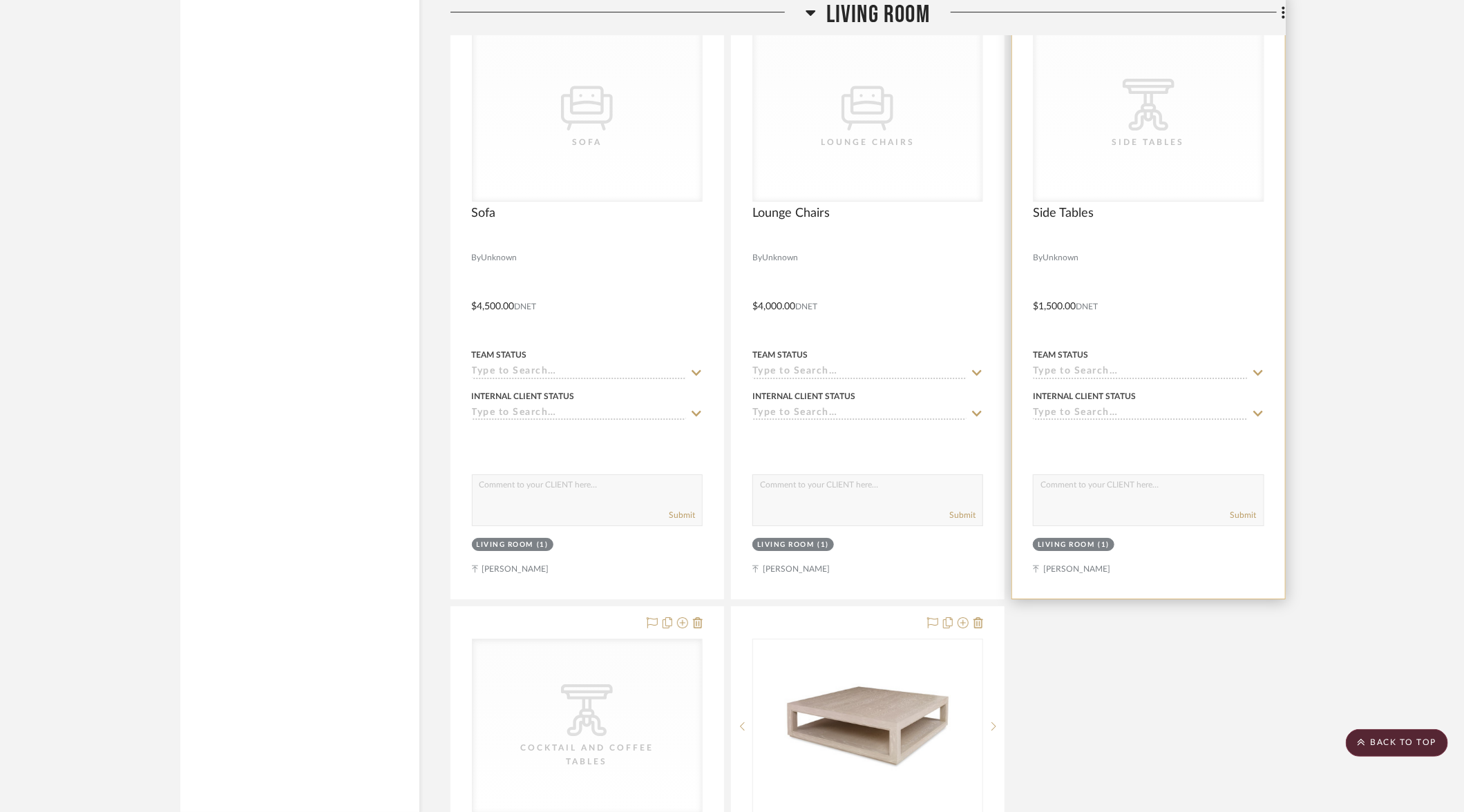
scroll to position [9510, 0]
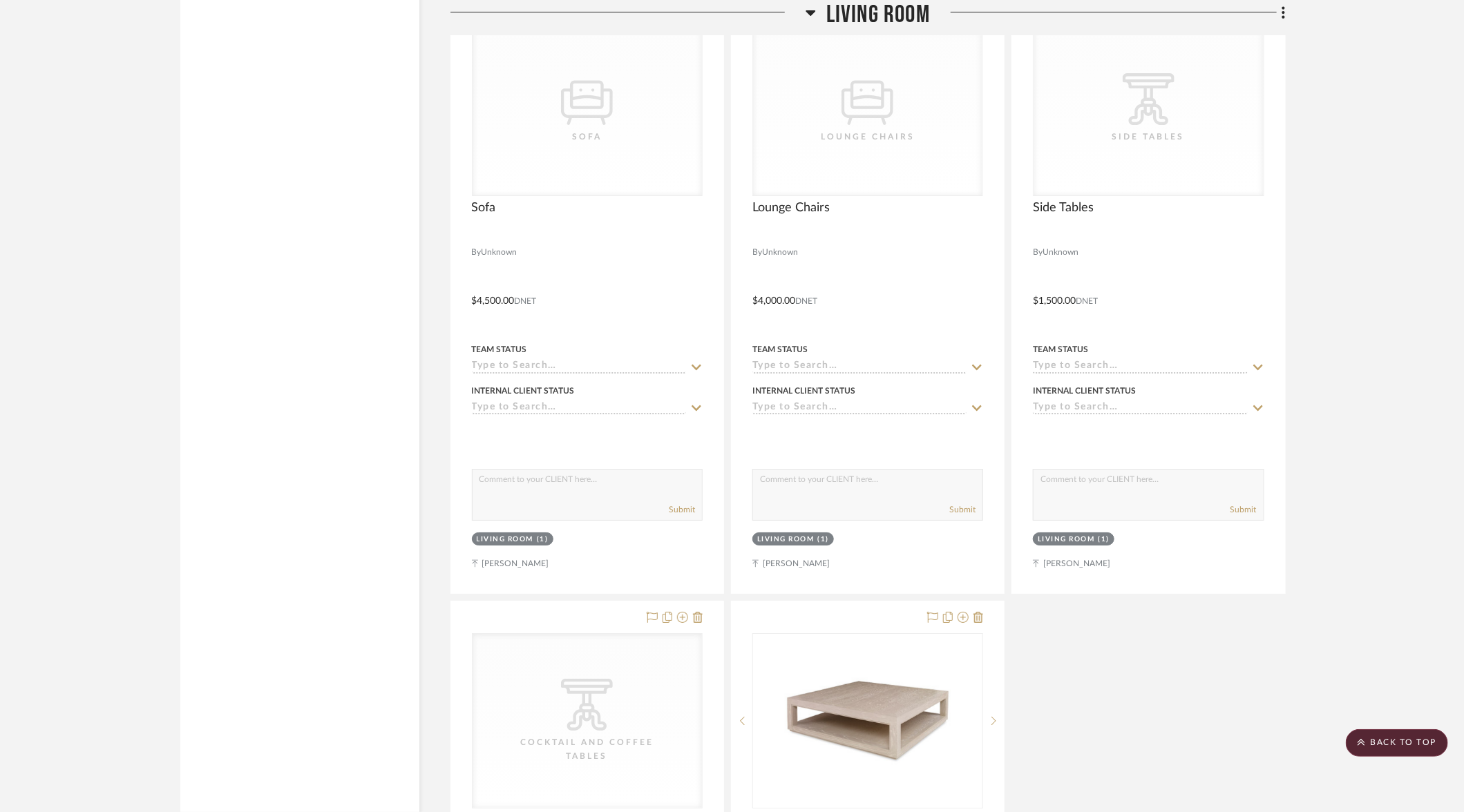
click at [814, 10] on icon at bounding box center [811, 12] width 10 height 16
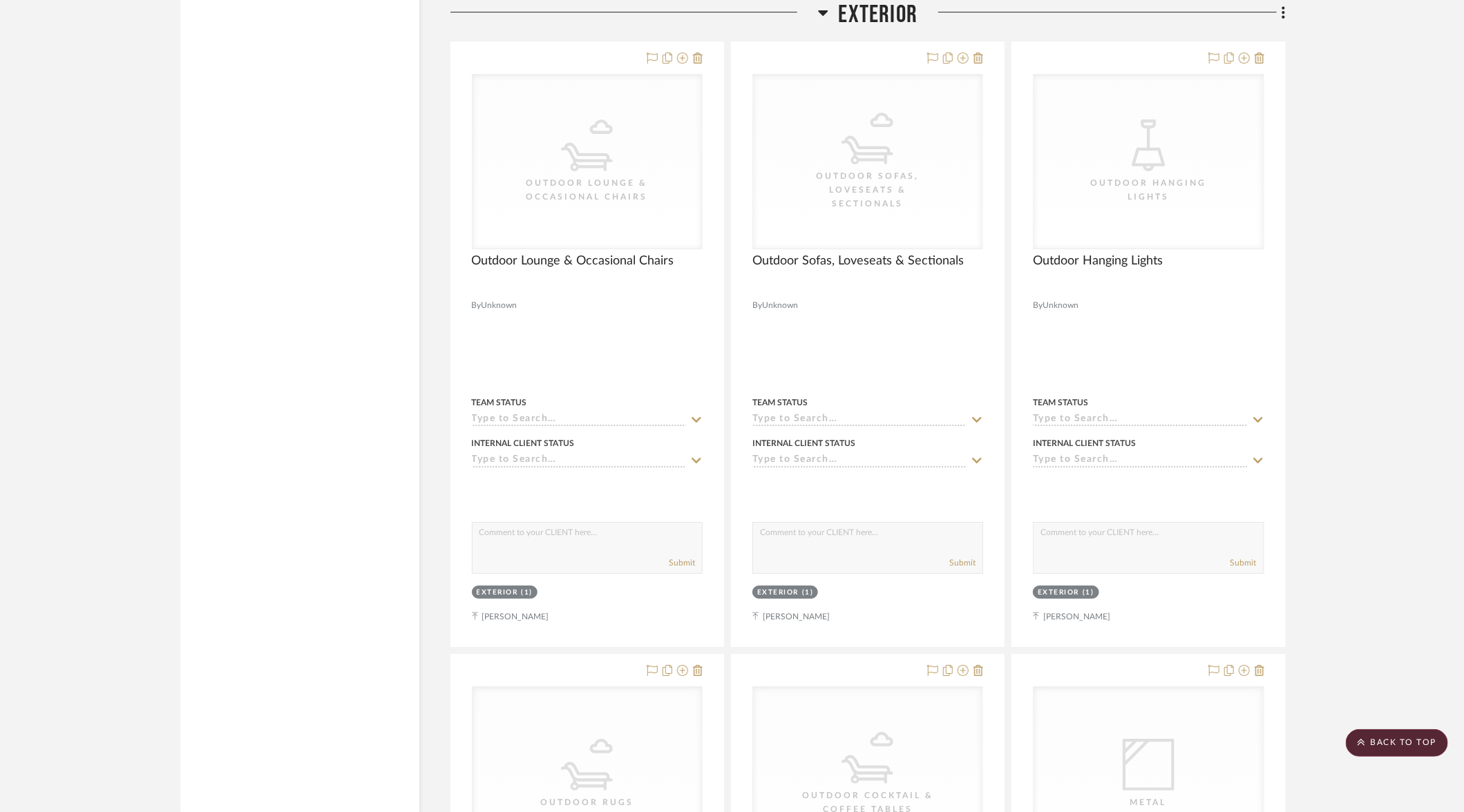
click at [819, 12] on icon at bounding box center [823, 12] width 10 height 16
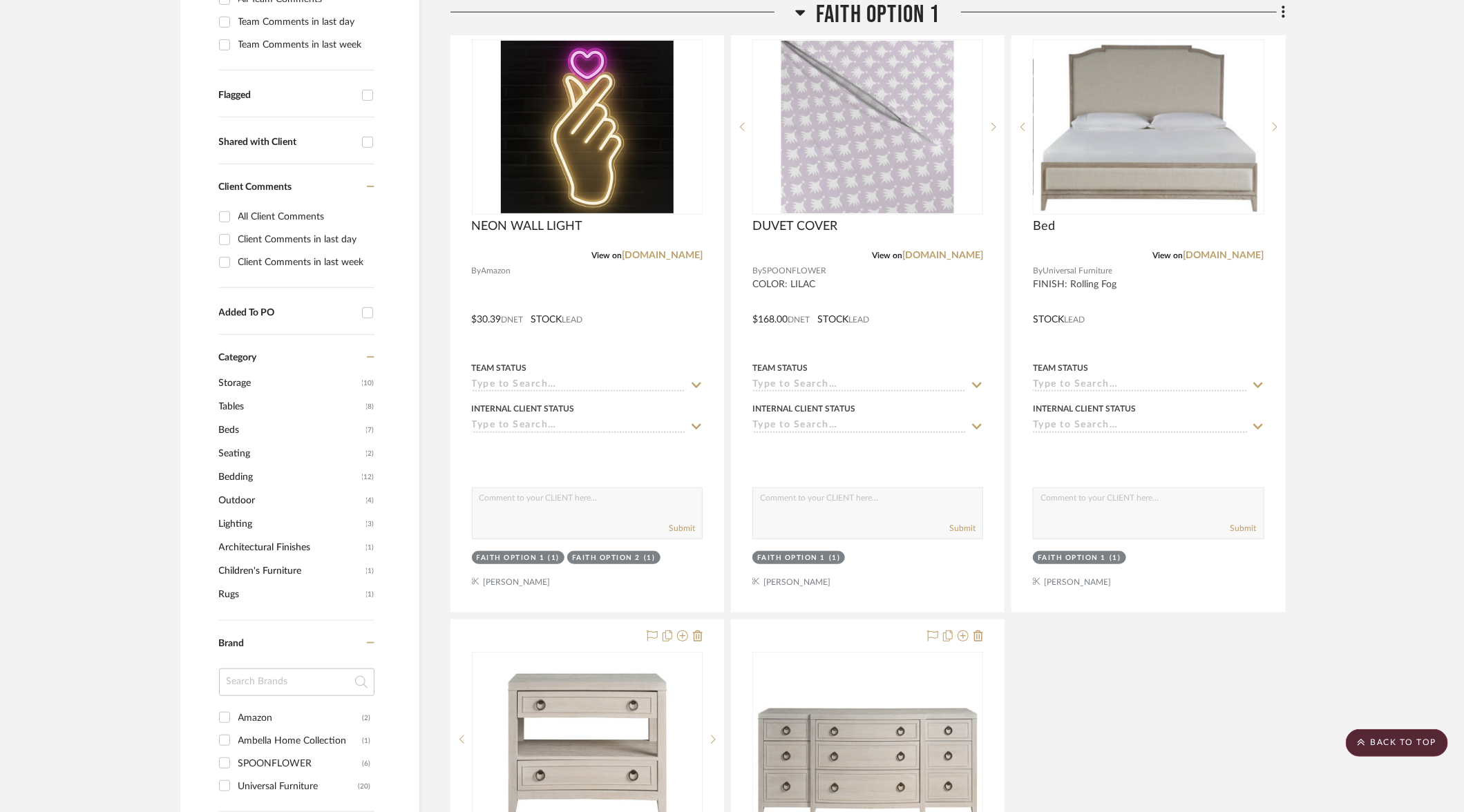
scroll to position [0, 0]
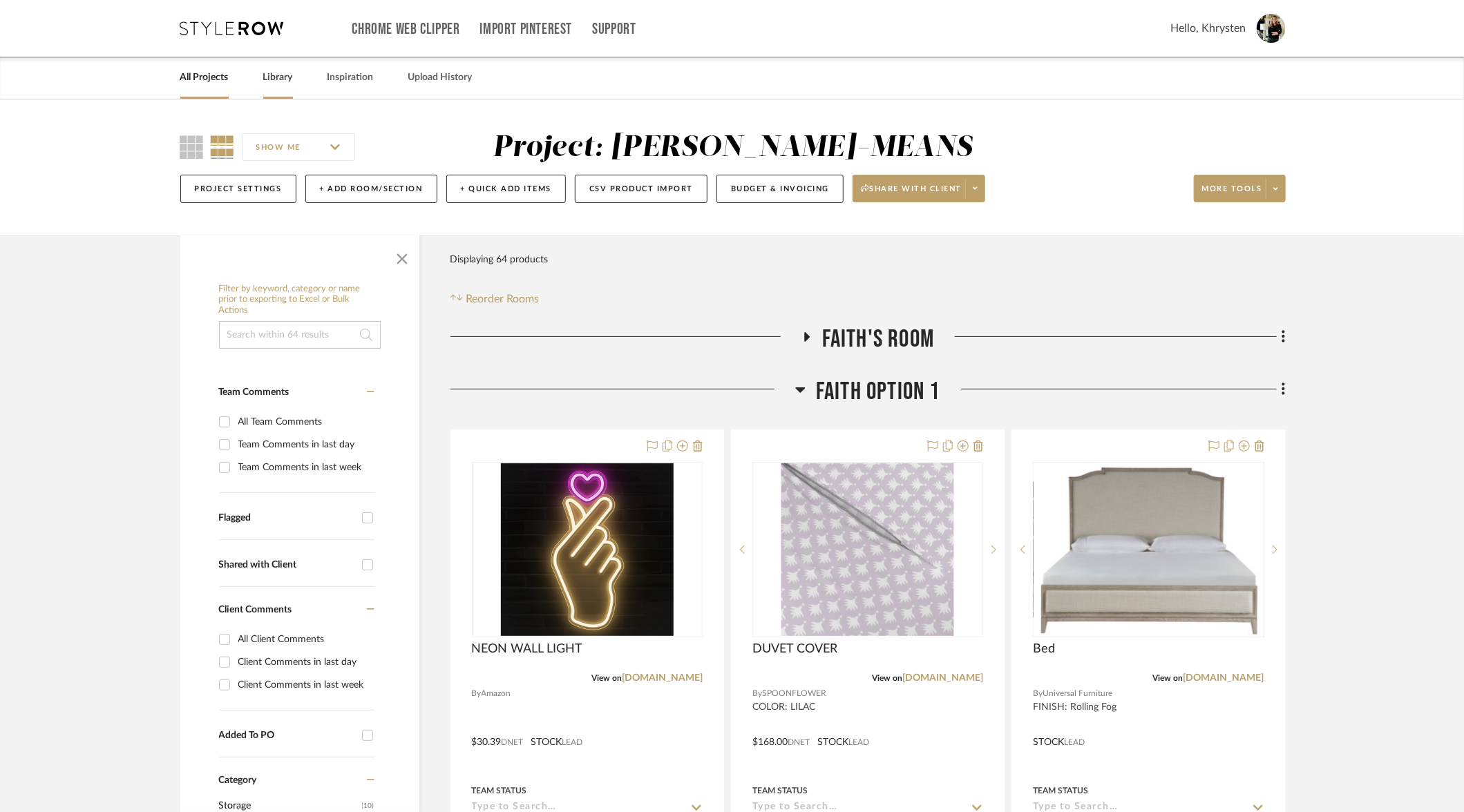
click at [275, 80] on link "Library" at bounding box center [277, 77] width 29 height 19
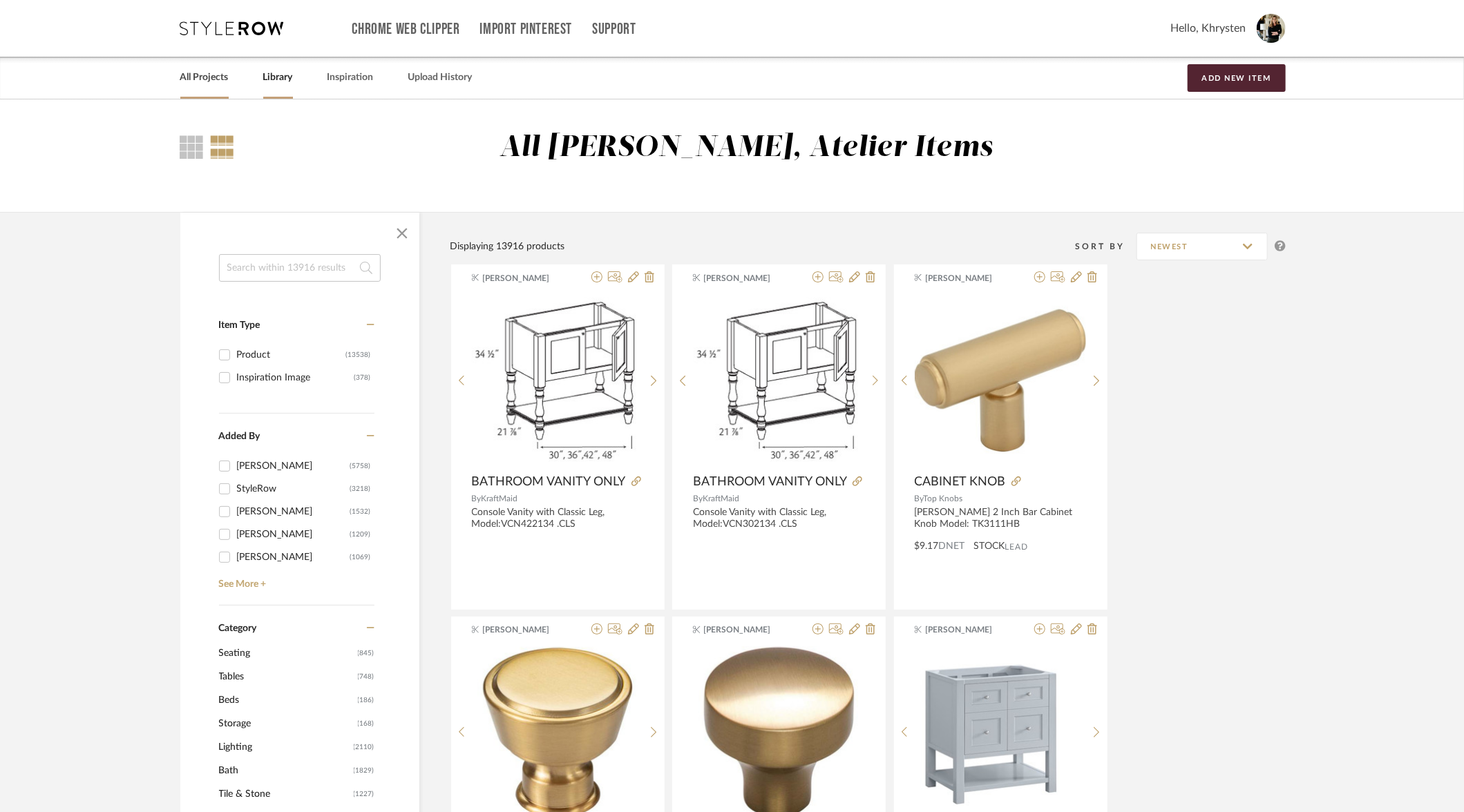
click at [204, 71] on link "All Projects" at bounding box center [204, 77] width 48 height 19
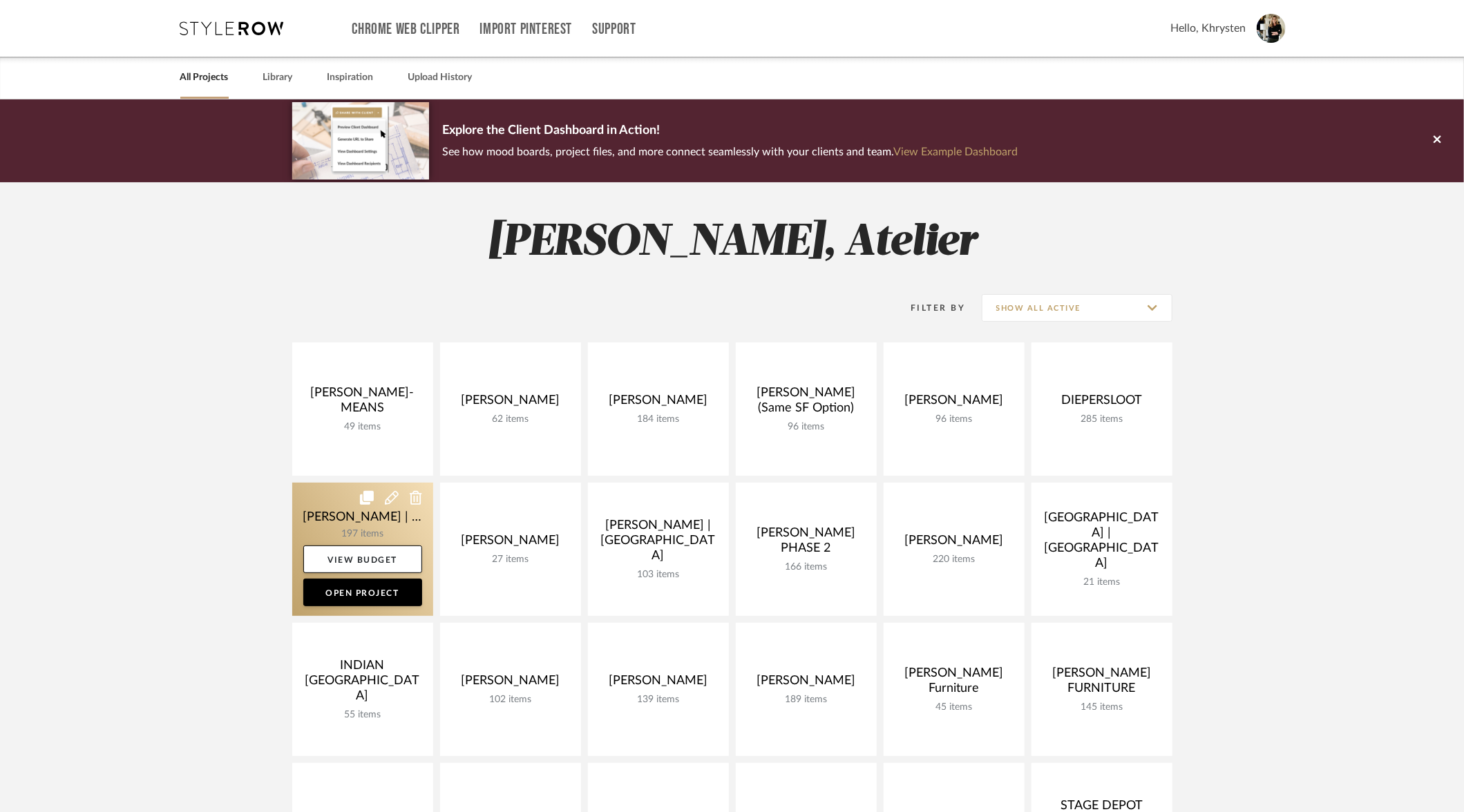
click at [339, 517] on link at bounding box center [363, 550] width 141 height 133
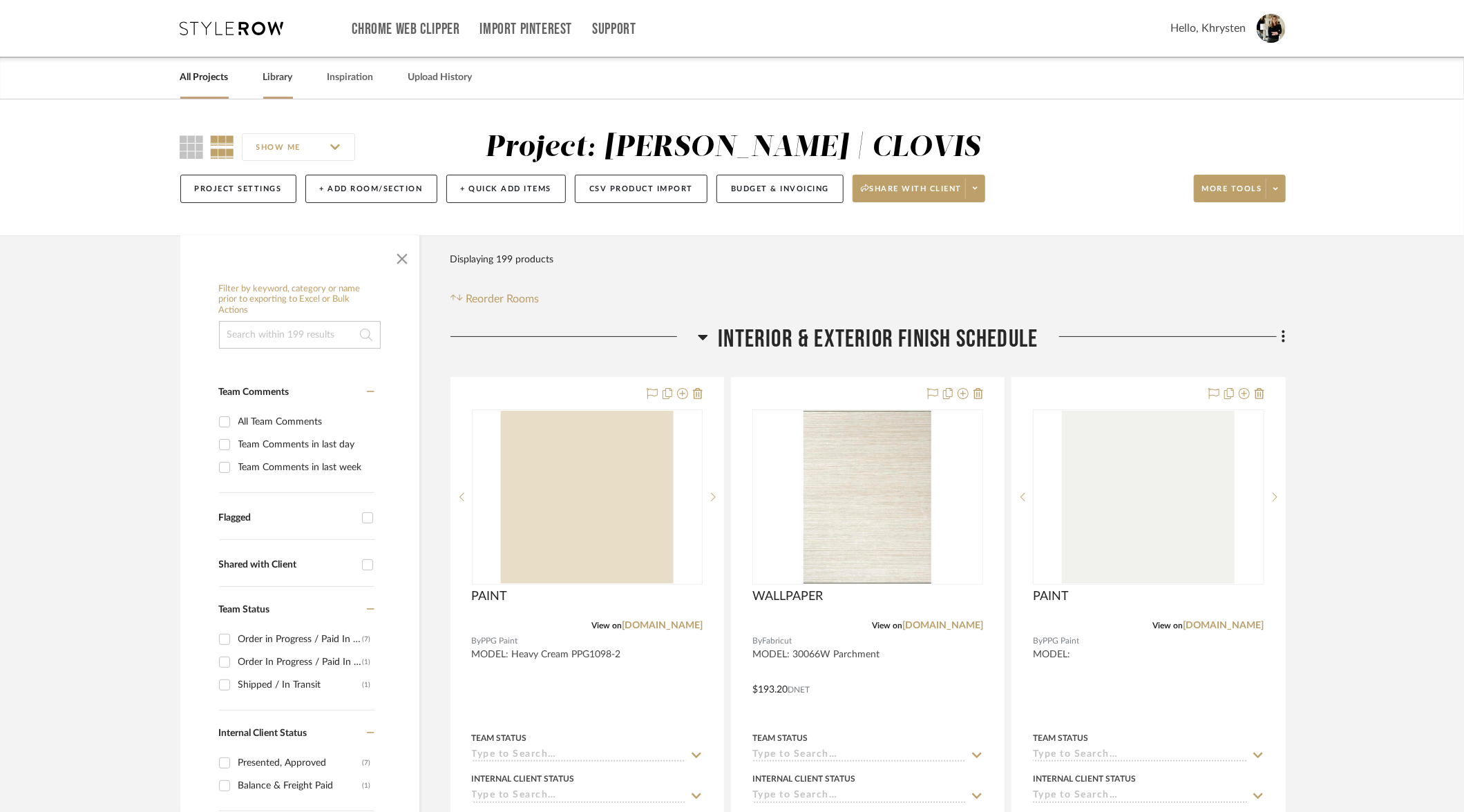
click at [274, 76] on link "Library" at bounding box center [277, 77] width 29 height 19
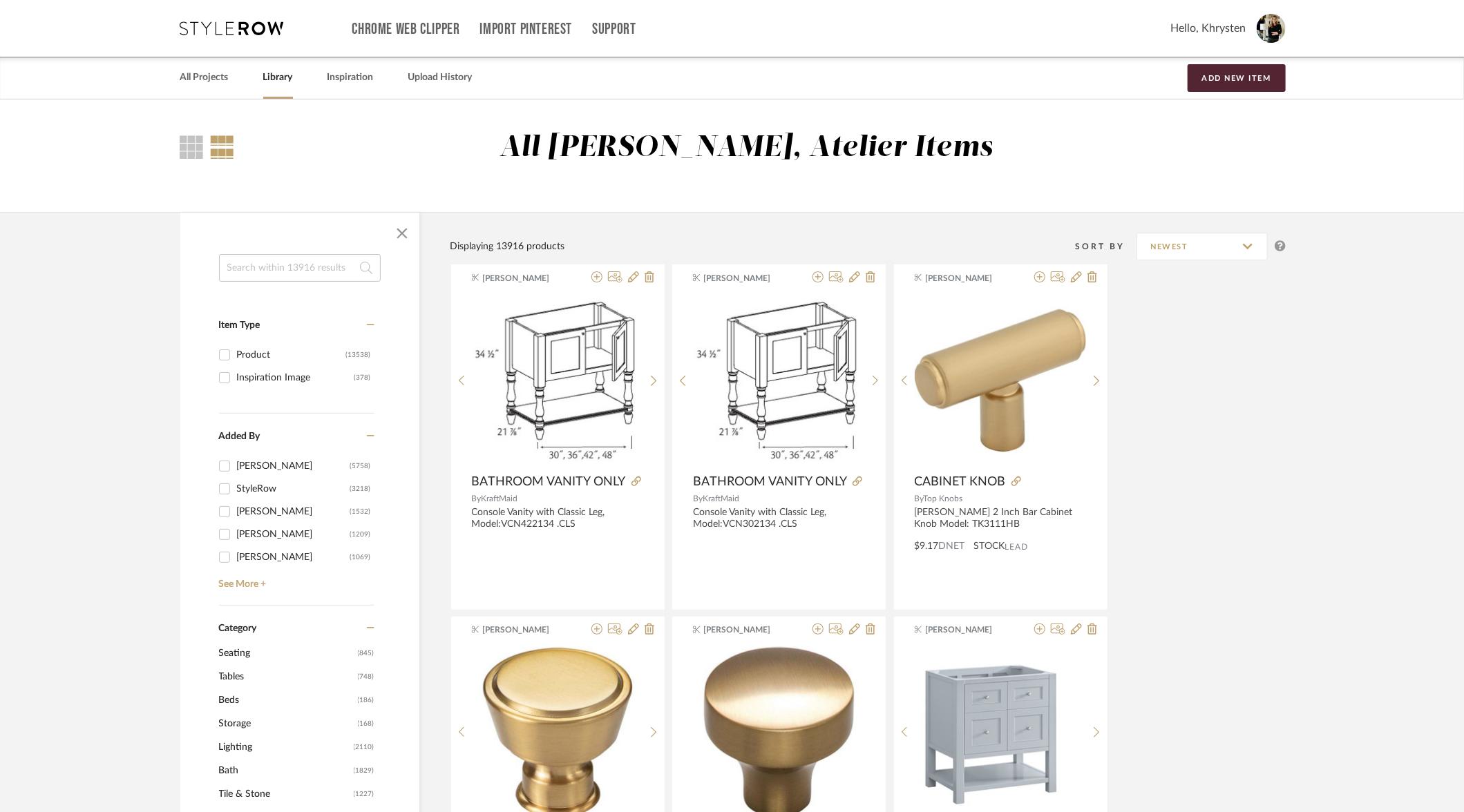
click at [293, 267] on input at bounding box center [299, 268] width 161 height 28
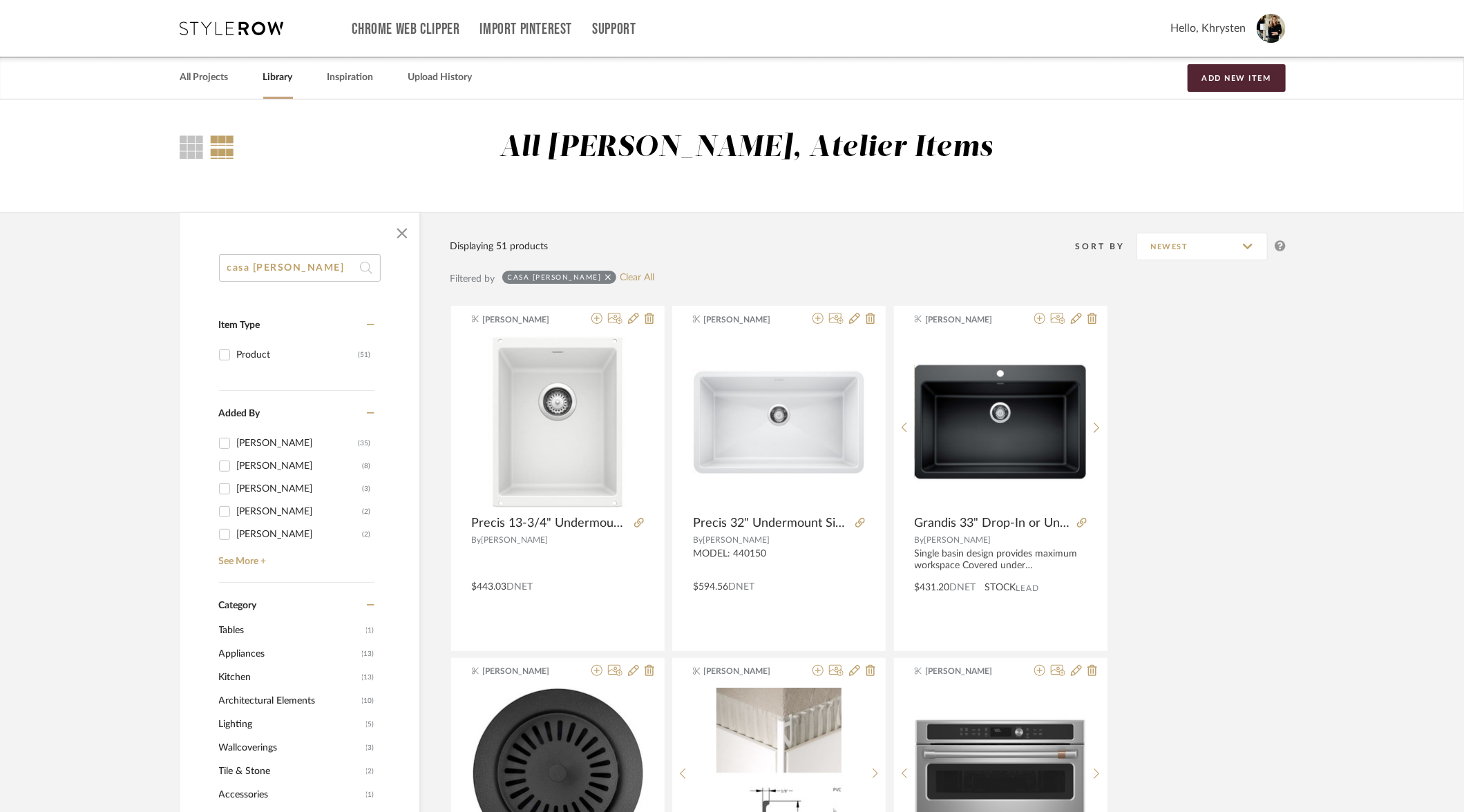
click at [254, 264] on input "casa blanca" at bounding box center [299, 268] width 161 height 28
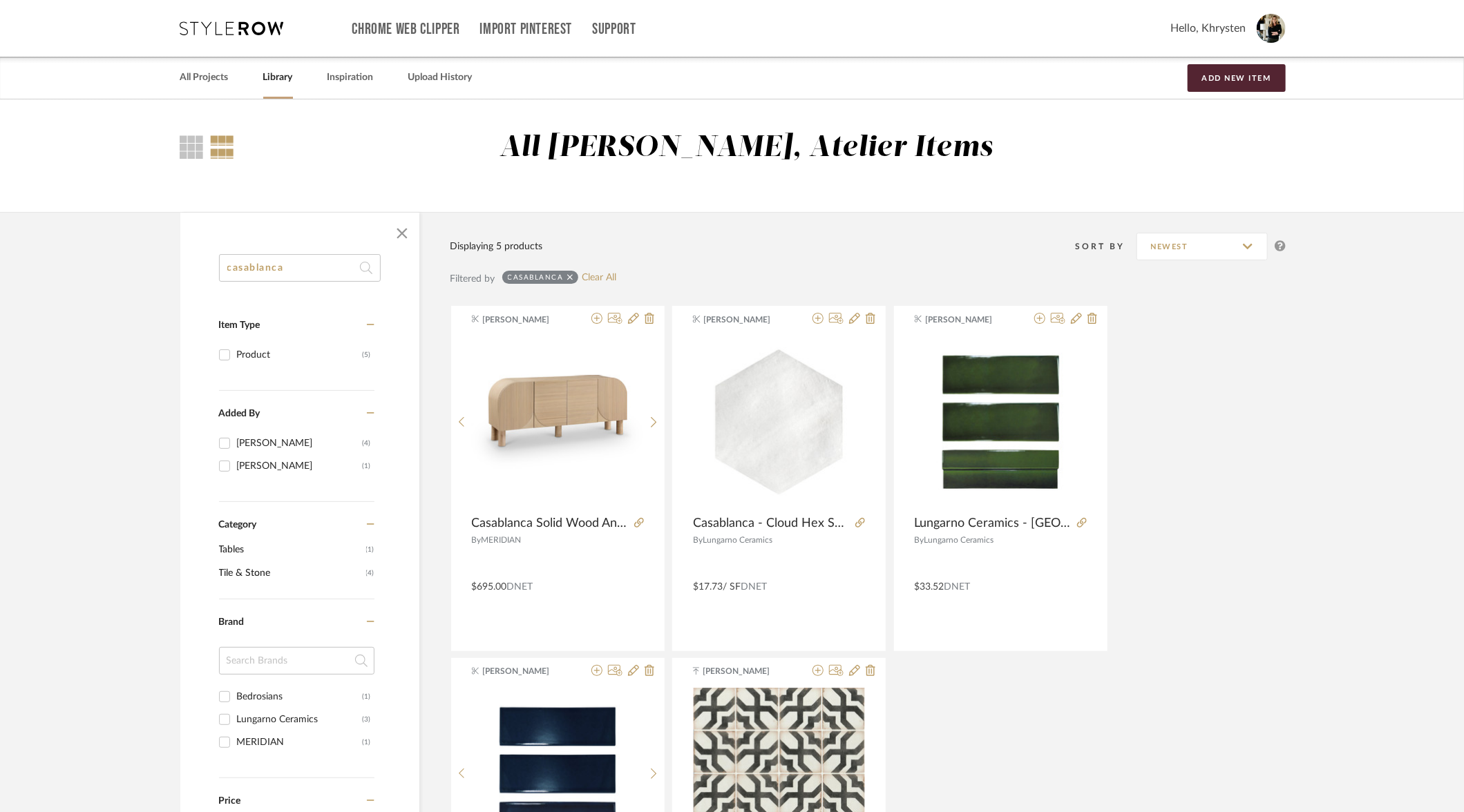
click at [247, 268] on input "casablanca" at bounding box center [299, 268] width 161 height 28
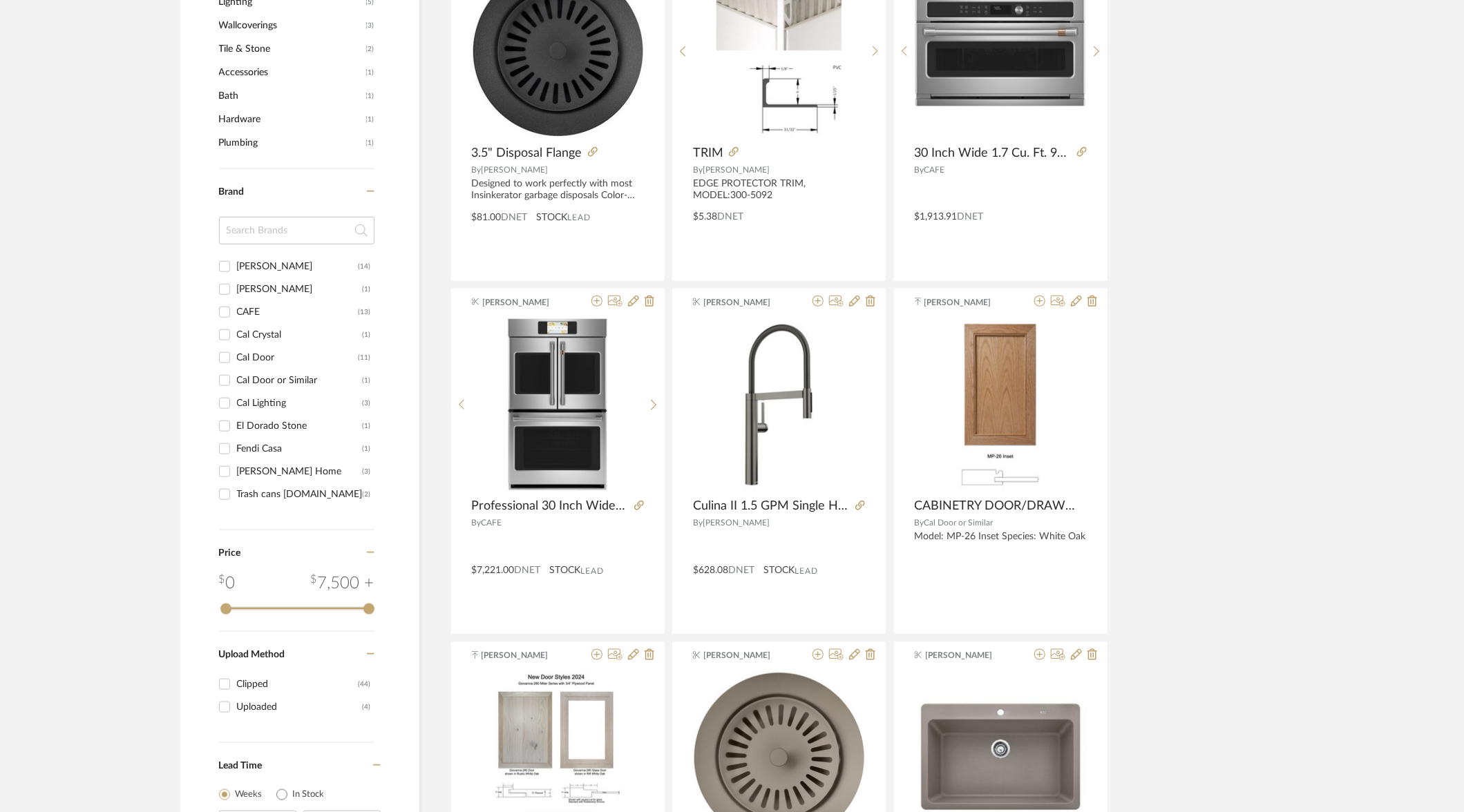
scroll to position [841, 0]
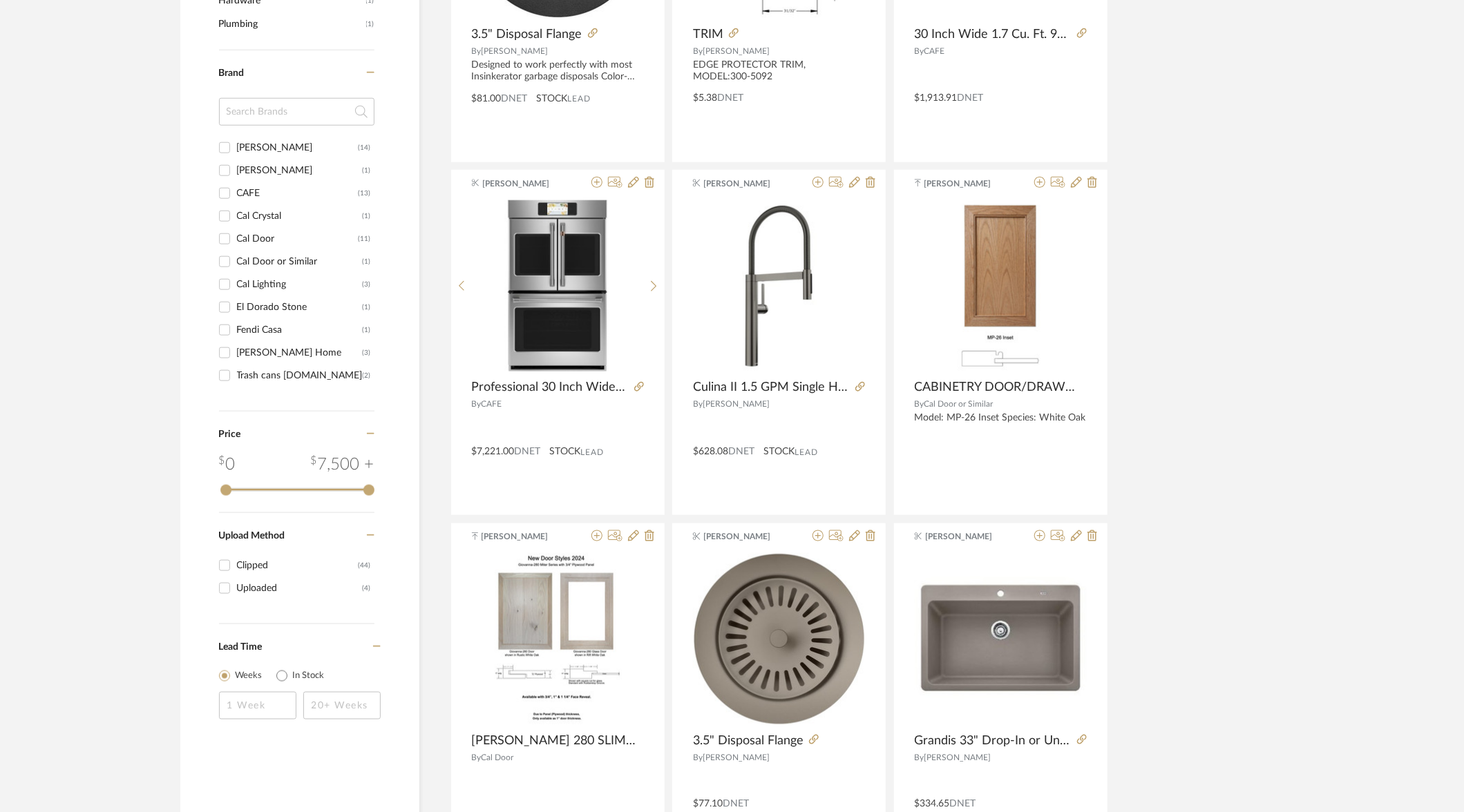
type input "casa blanca"
click at [228, 307] on input "El Dorado Stone (1)" at bounding box center [224, 307] width 22 height 22
checkbox input "true"
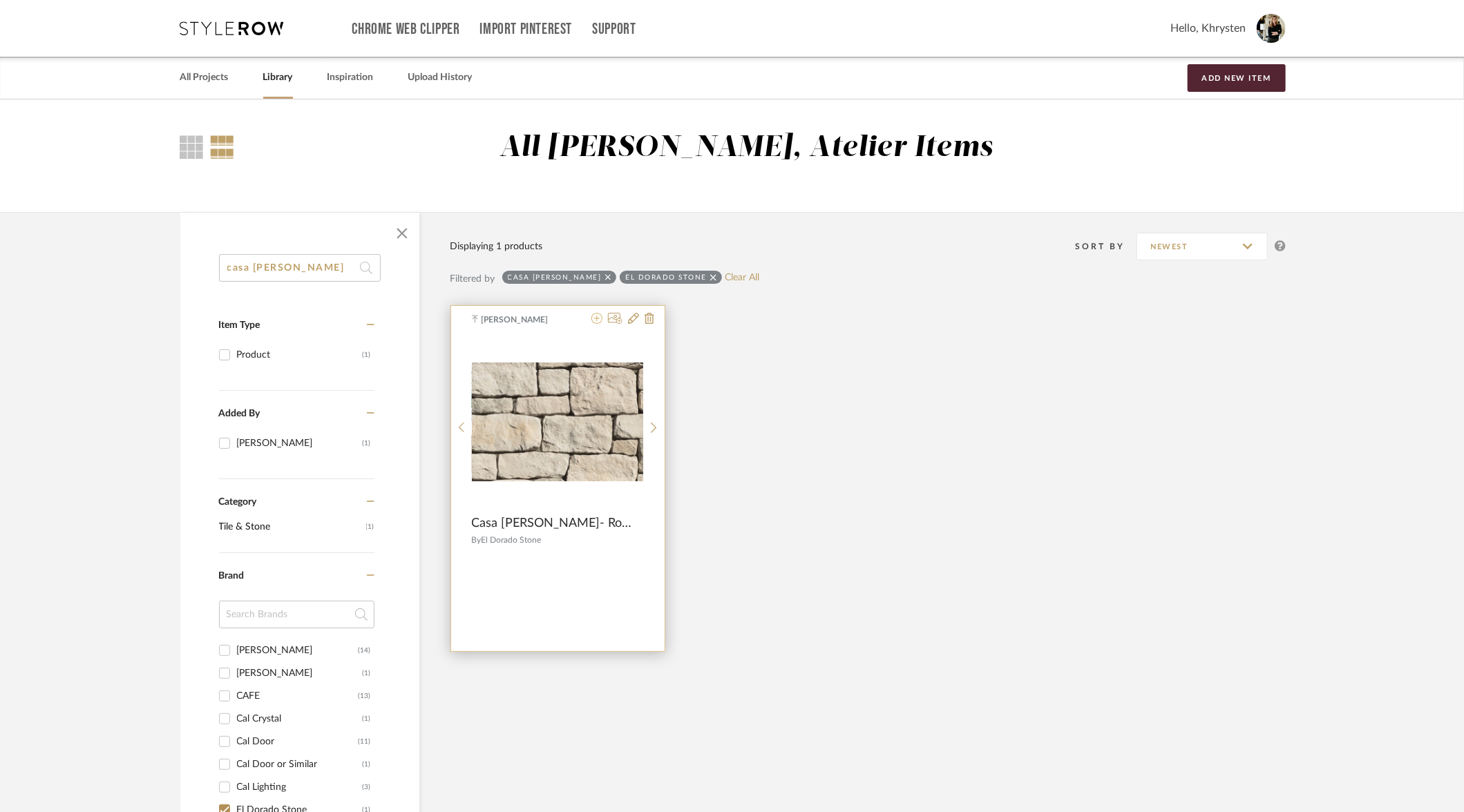
click at [598, 320] on icon at bounding box center [596, 318] width 11 height 11
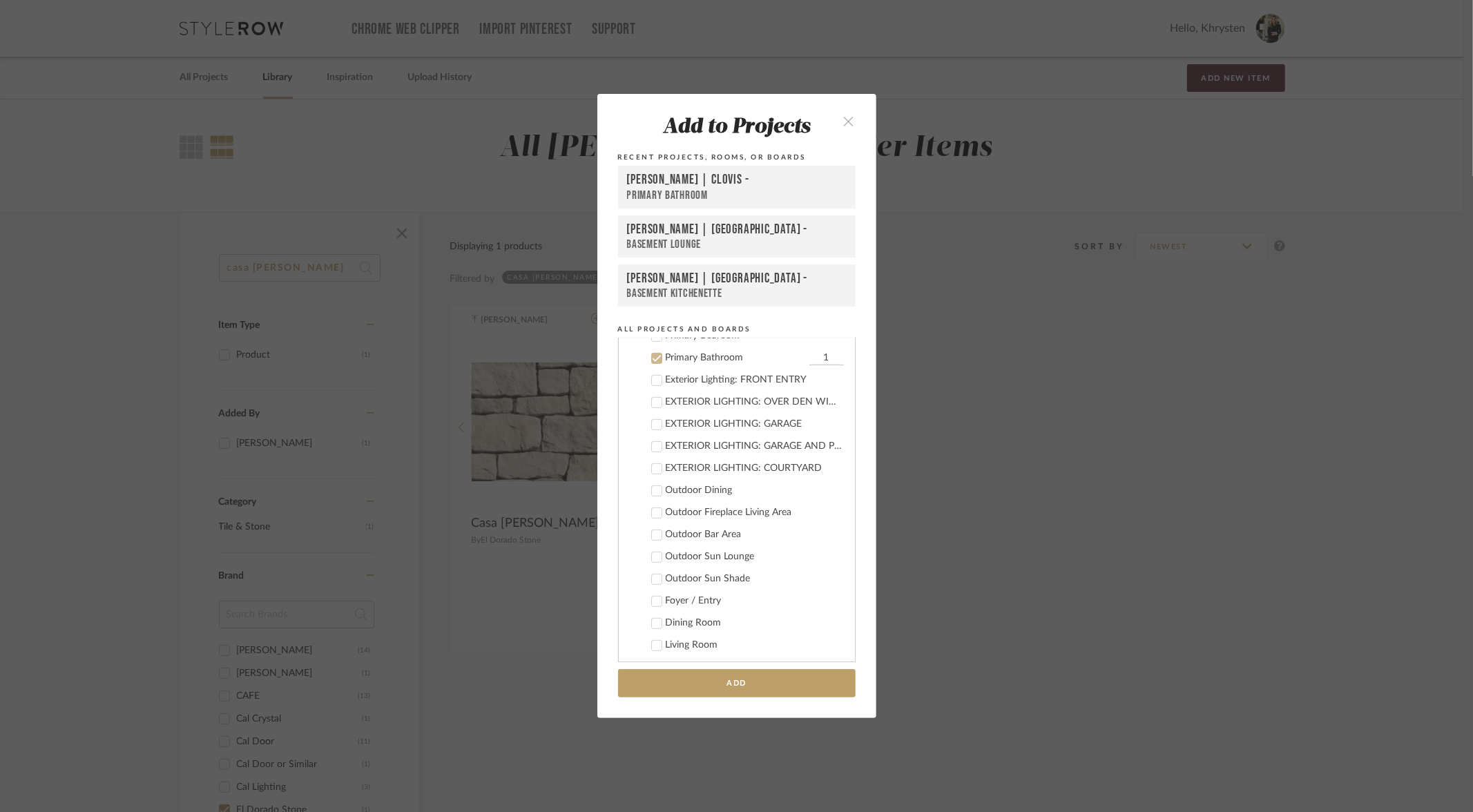
scroll to position [364, 0]
click at [652, 351] on icon at bounding box center [657, 353] width 9 height 7
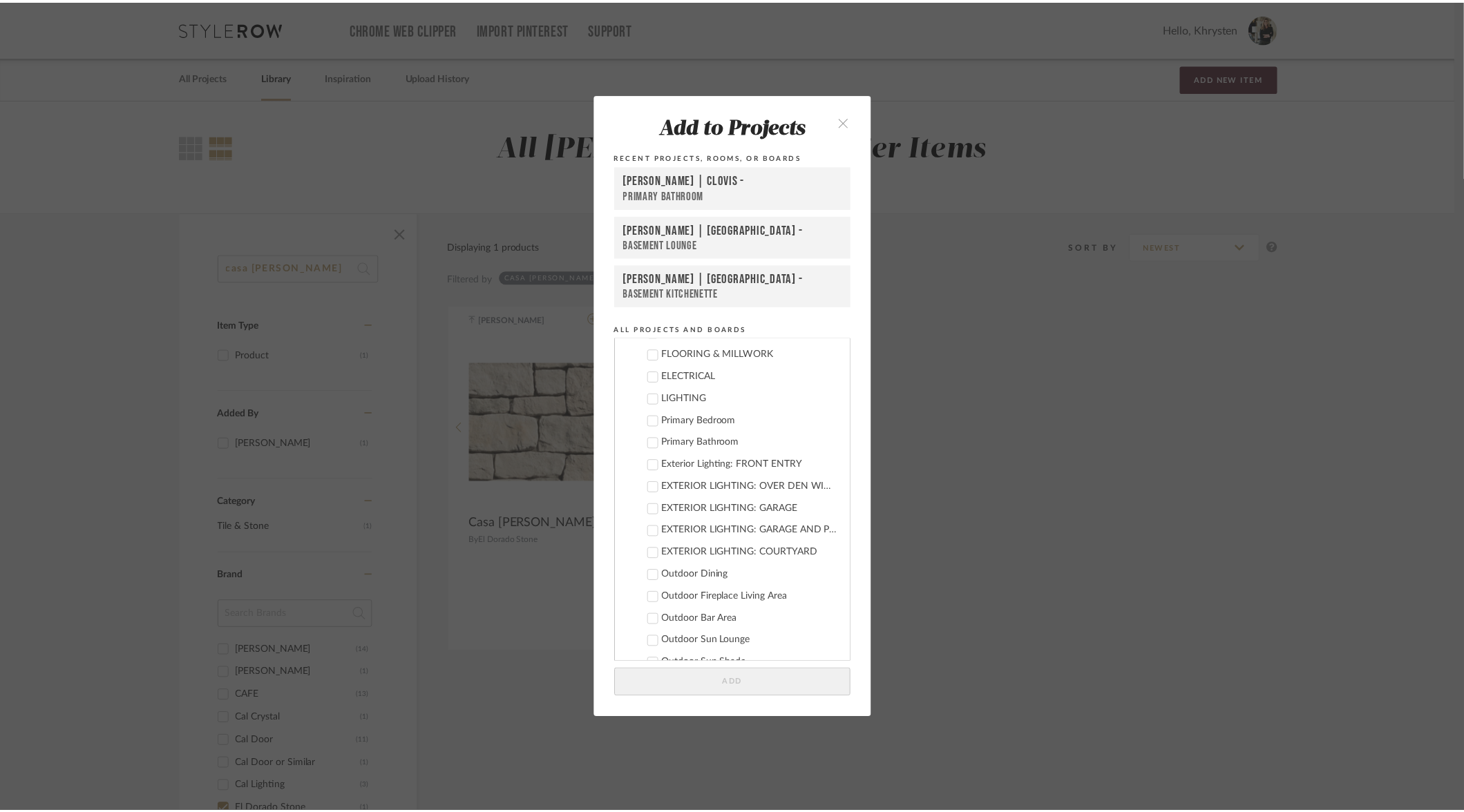
scroll to position [222, 0]
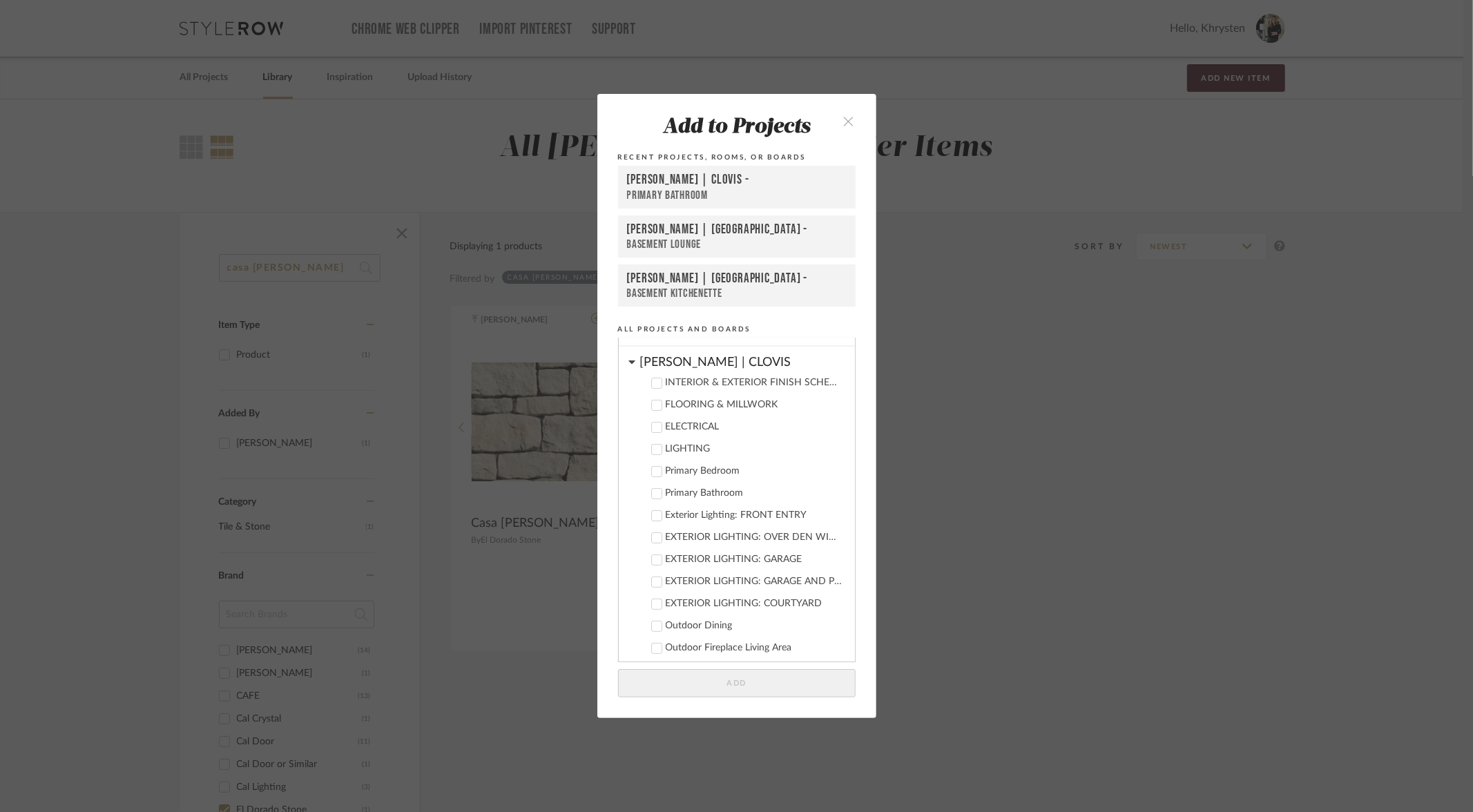
click at [654, 381] on icon at bounding box center [657, 383] width 9 height 9
click at [771, 682] on button "Add" at bounding box center [736, 684] width 237 height 29
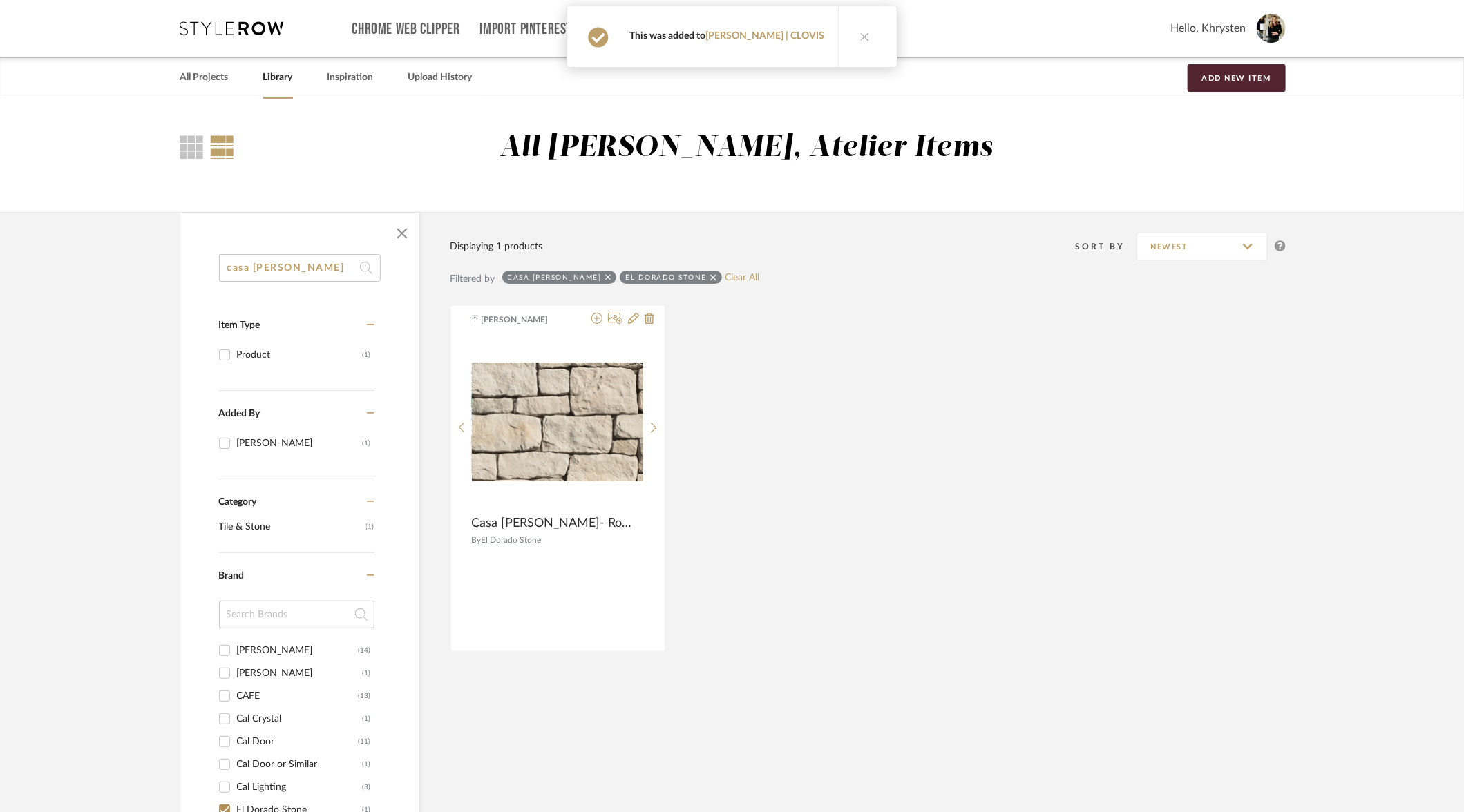
click at [318, 267] on input "casa blanca" at bounding box center [299, 268] width 161 height 28
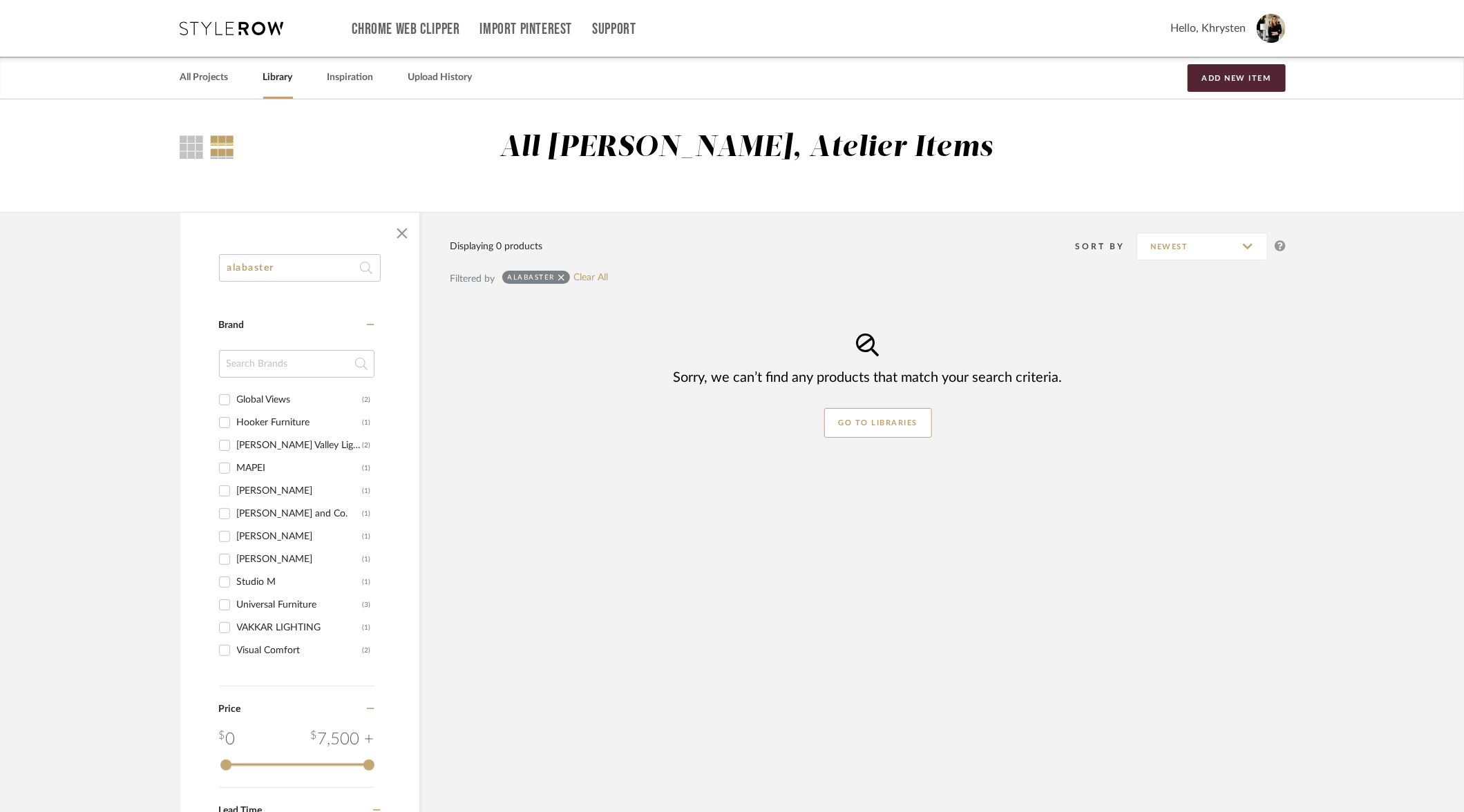
type input "alabaster"
click at [227, 538] on input "Sherwin Willams (1)" at bounding box center [224, 536] width 22 height 22
checkbox input "true"
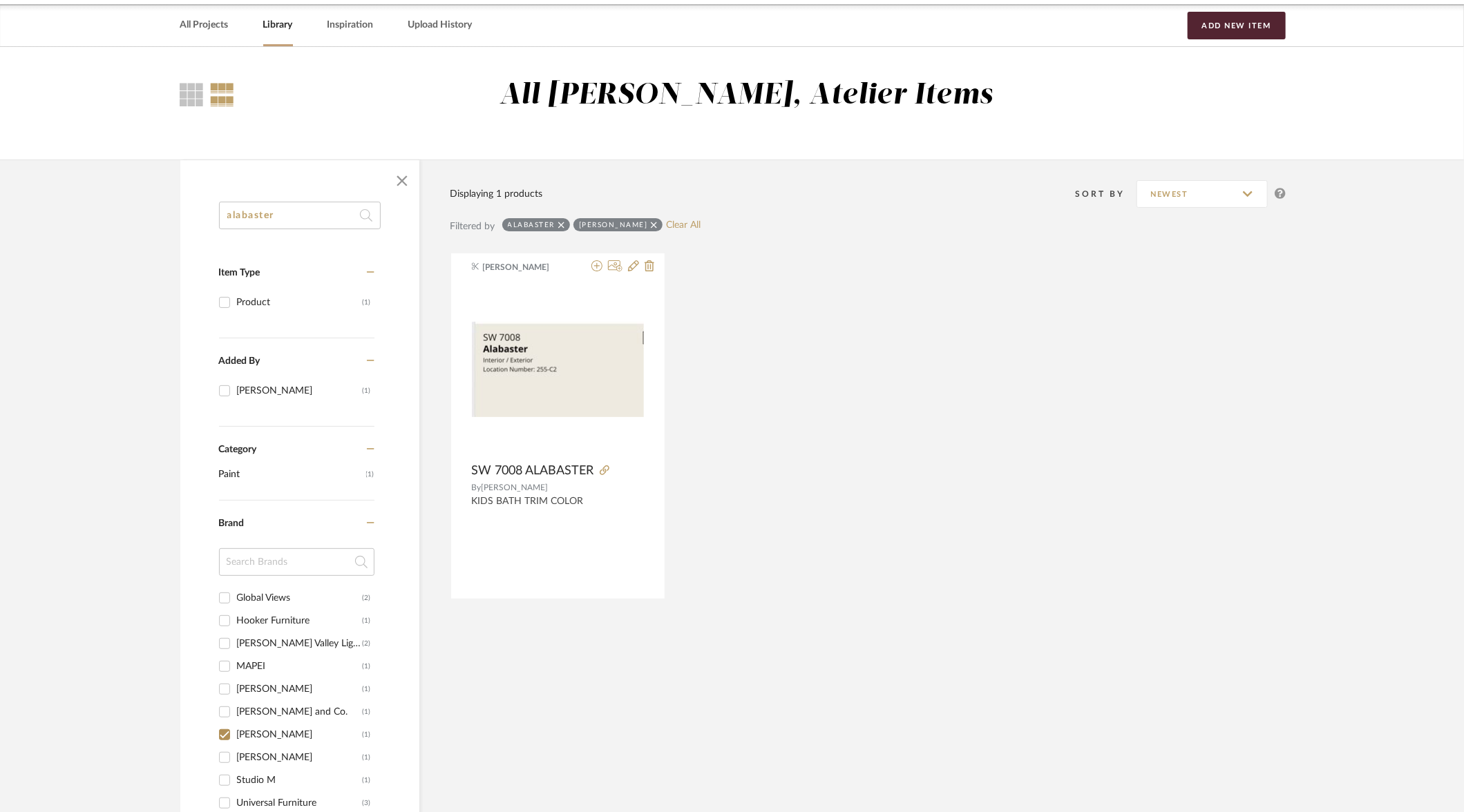
scroll to position [53, 0]
click at [227, 757] on input "Sherwin-Williams (1)" at bounding box center [224, 757] width 22 height 22
checkbox input "true"
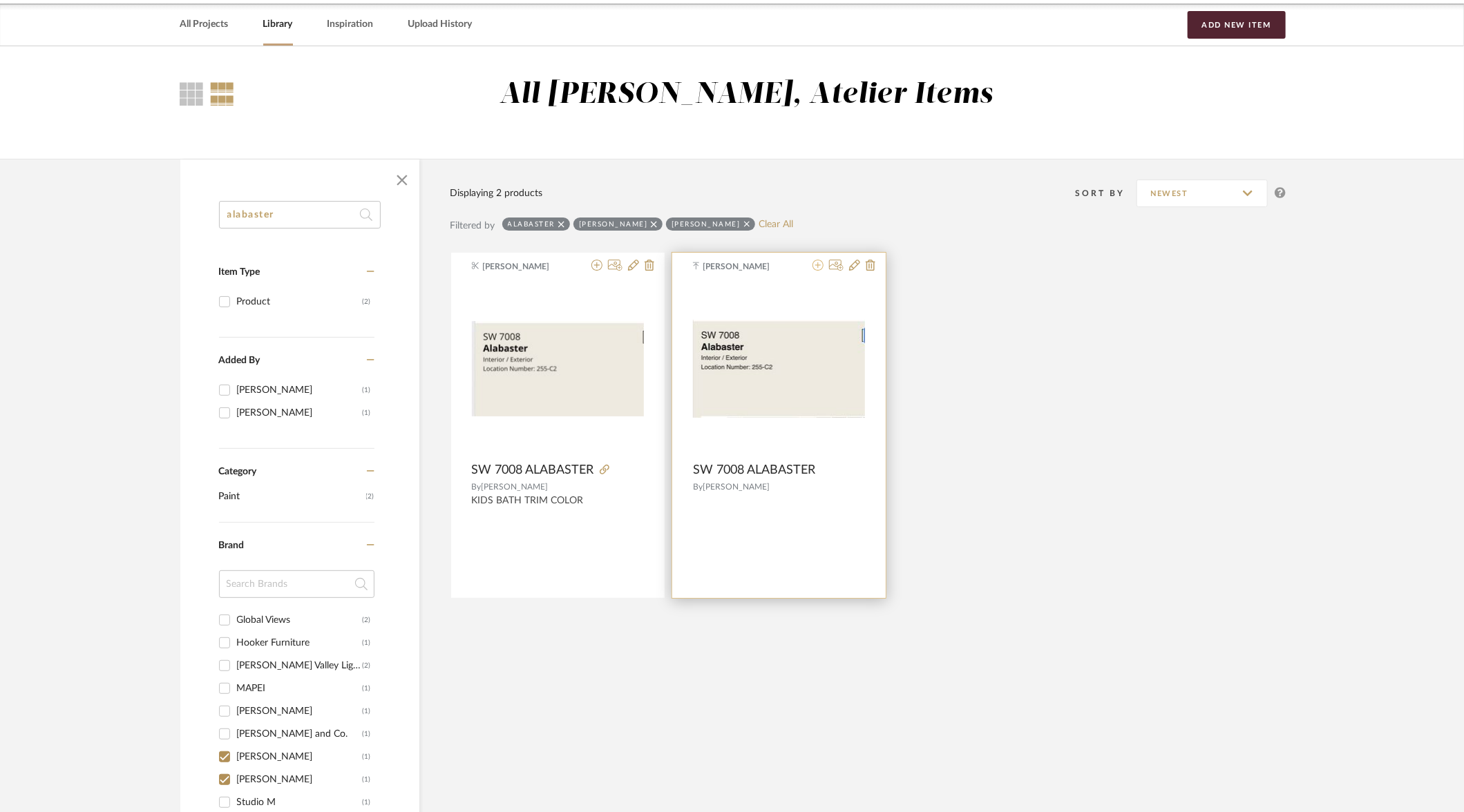
click at [823, 265] on icon at bounding box center [817, 264] width 11 height 11
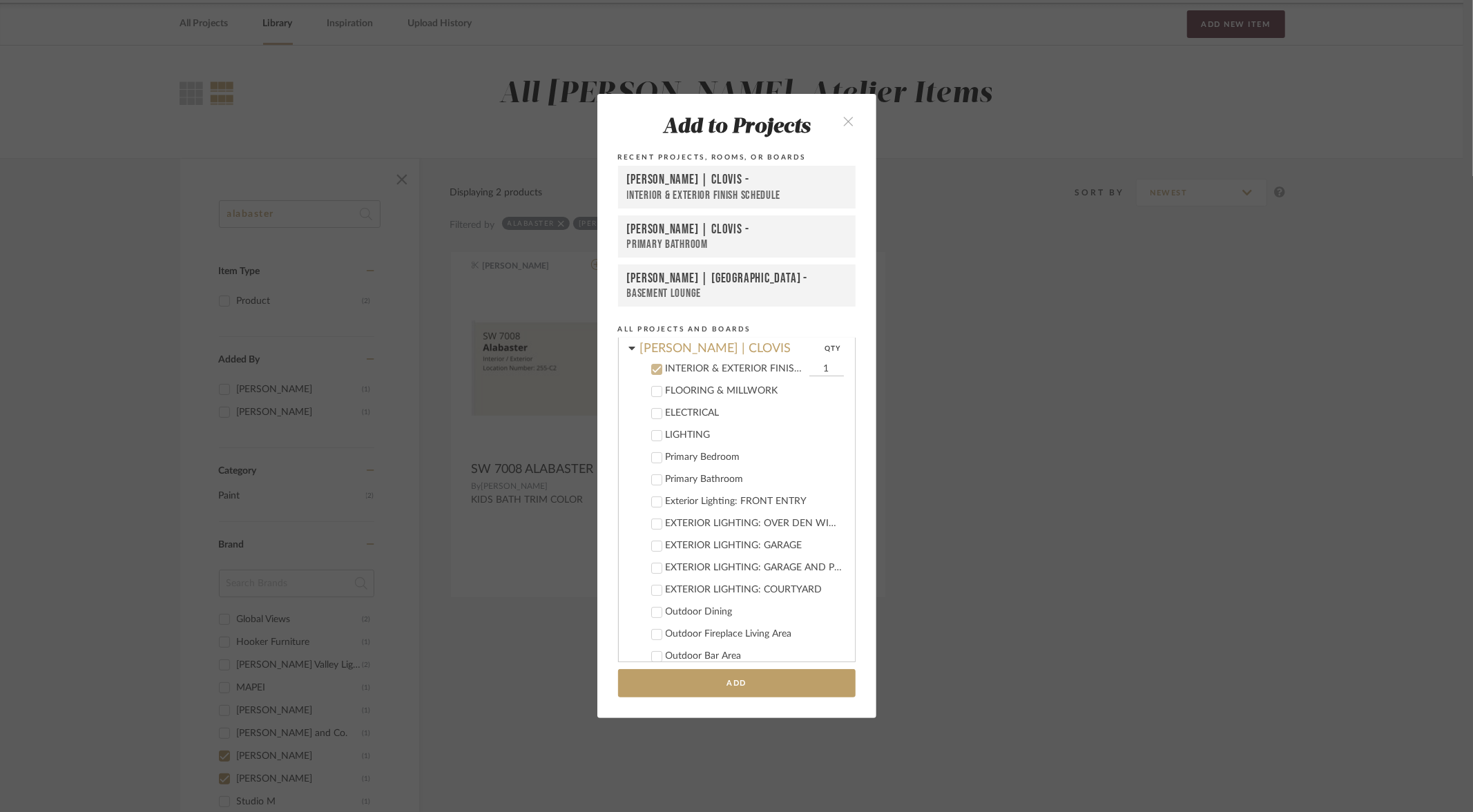
scroll to position [254, 0]
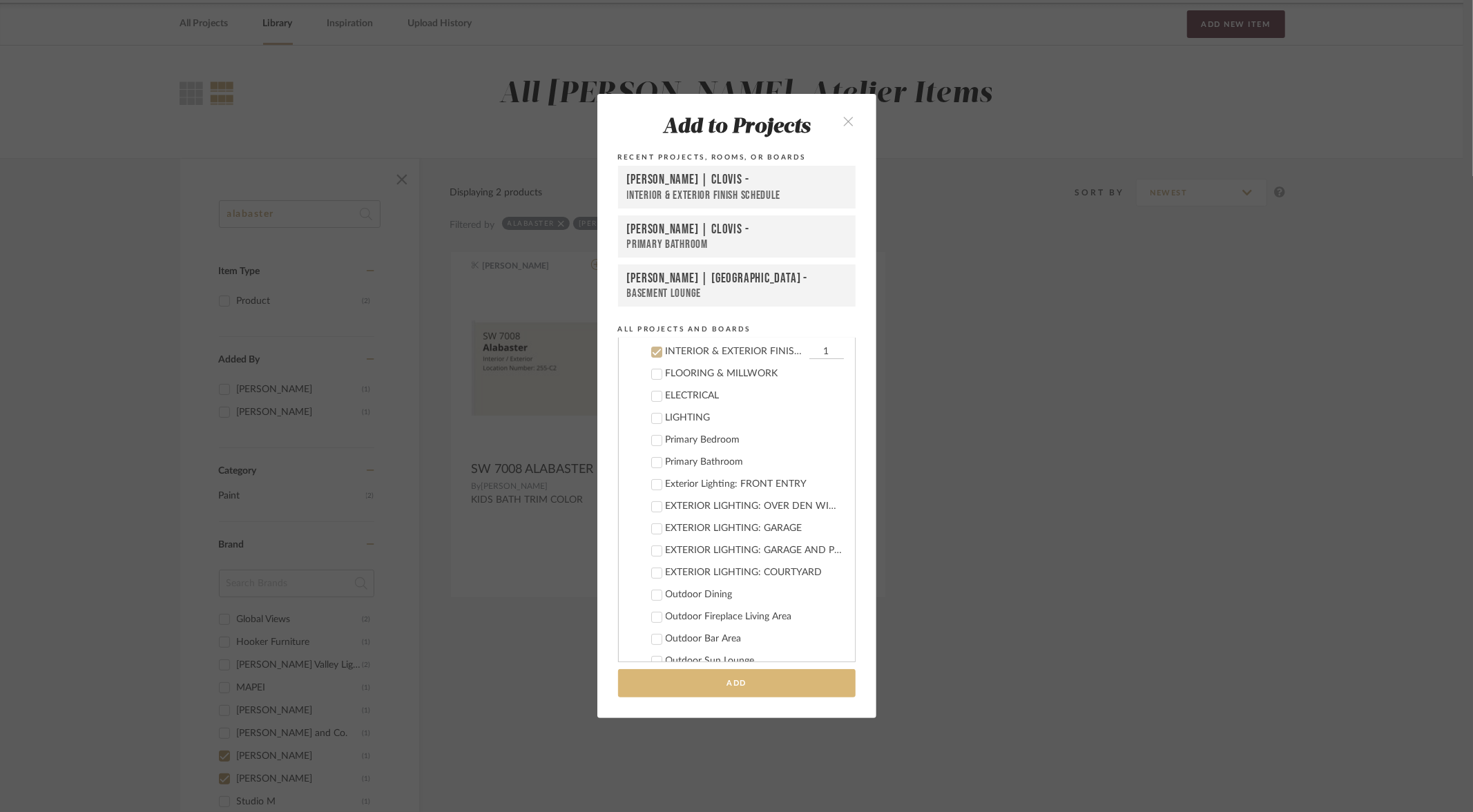
click at [720, 686] on button "Add" at bounding box center [736, 684] width 237 height 29
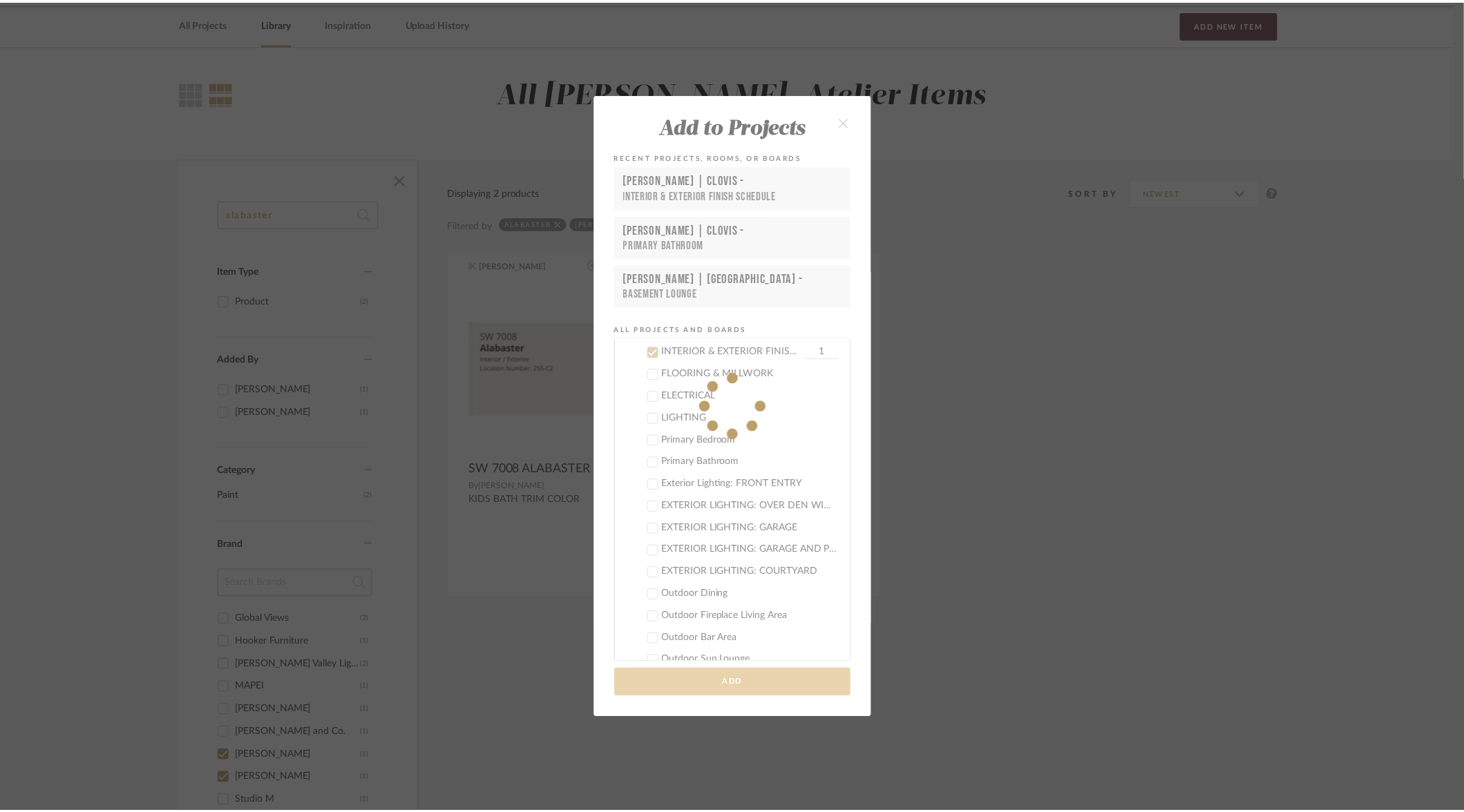
scroll to position [53, 0]
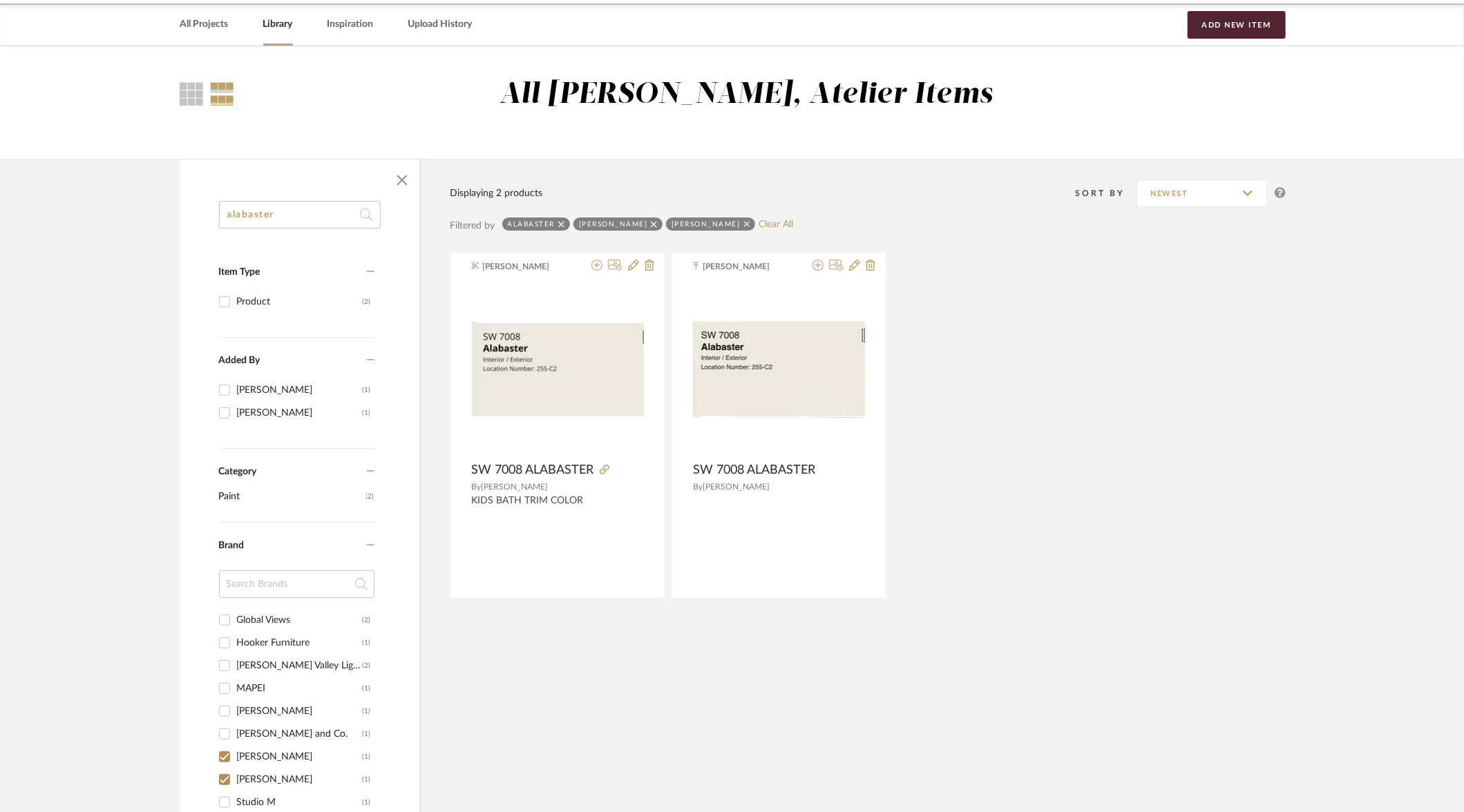
click at [281, 218] on input "alabaster" at bounding box center [299, 214] width 161 height 28
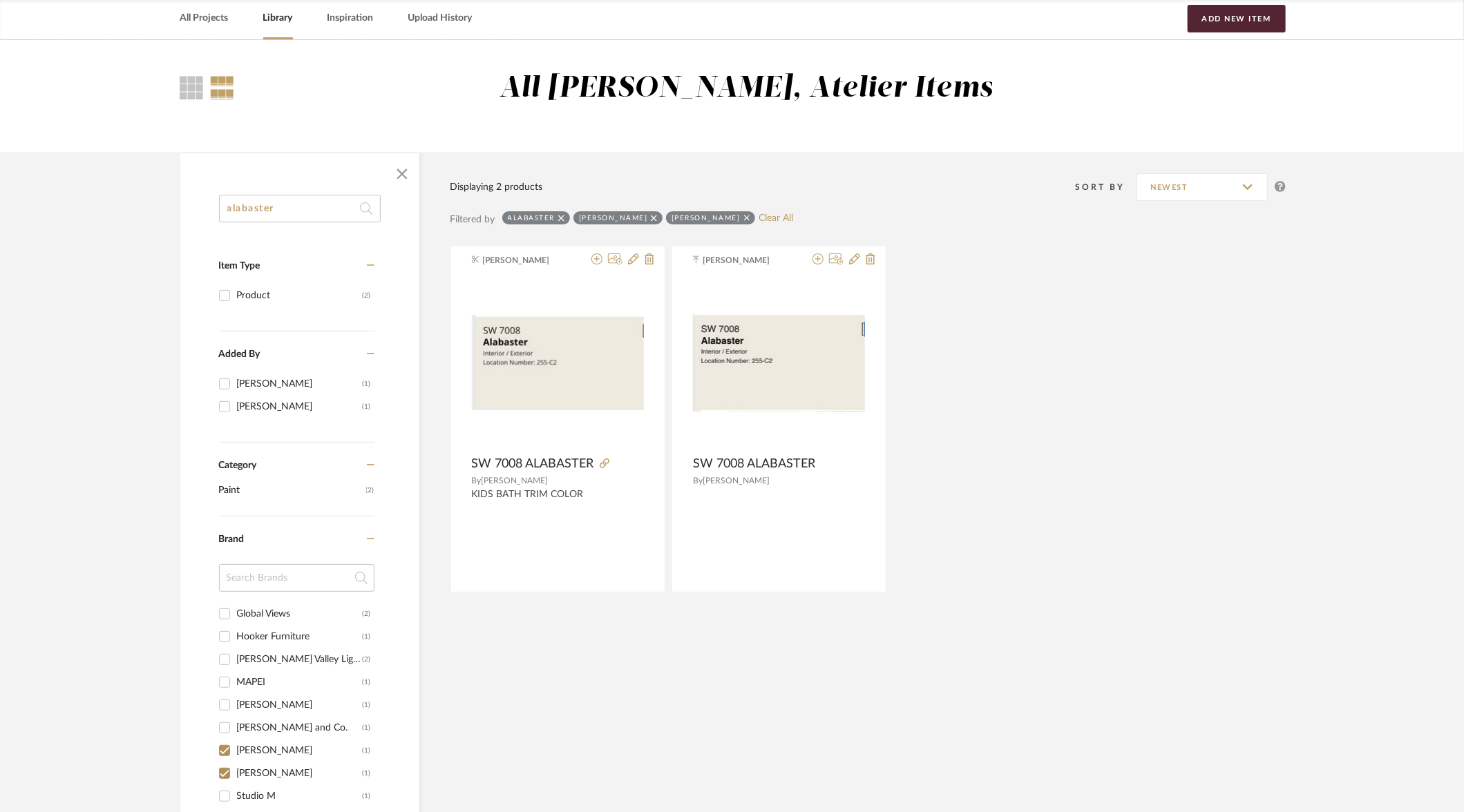
click at [281, 218] on input "alabaster" at bounding box center [299, 209] width 161 height 28
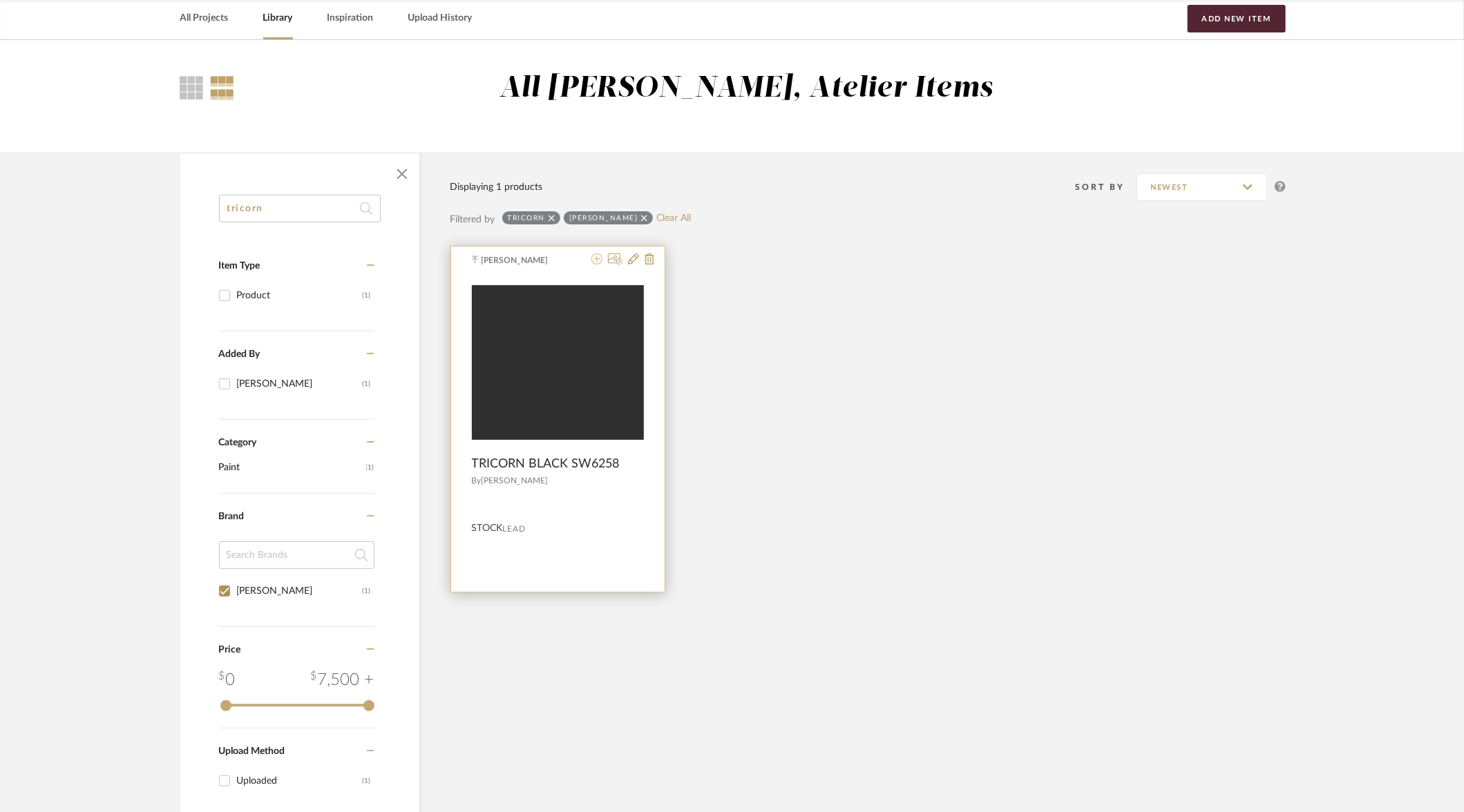
click at [598, 260] on icon at bounding box center [596, 259] width 11 height 11
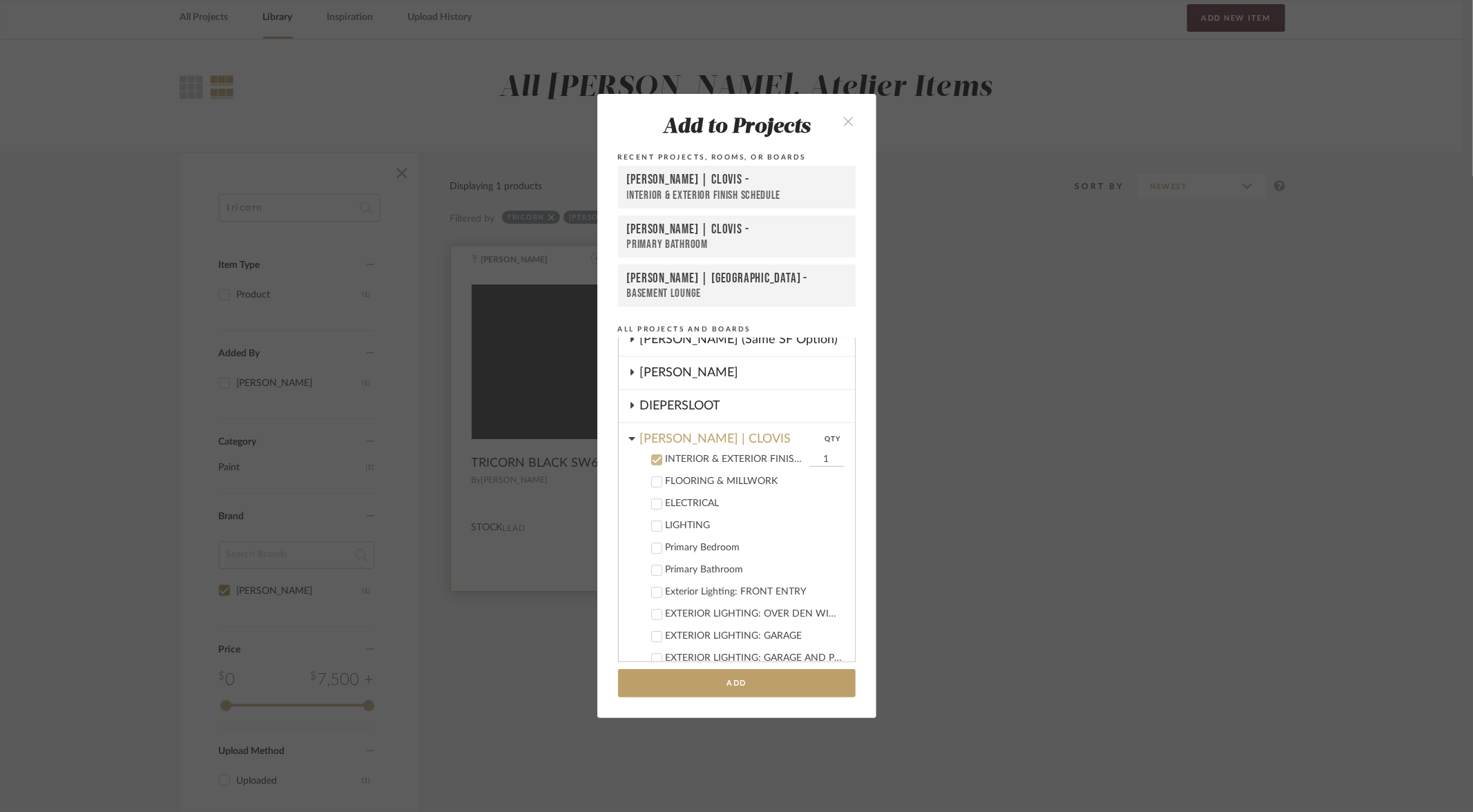
scroll to position [254, 0]
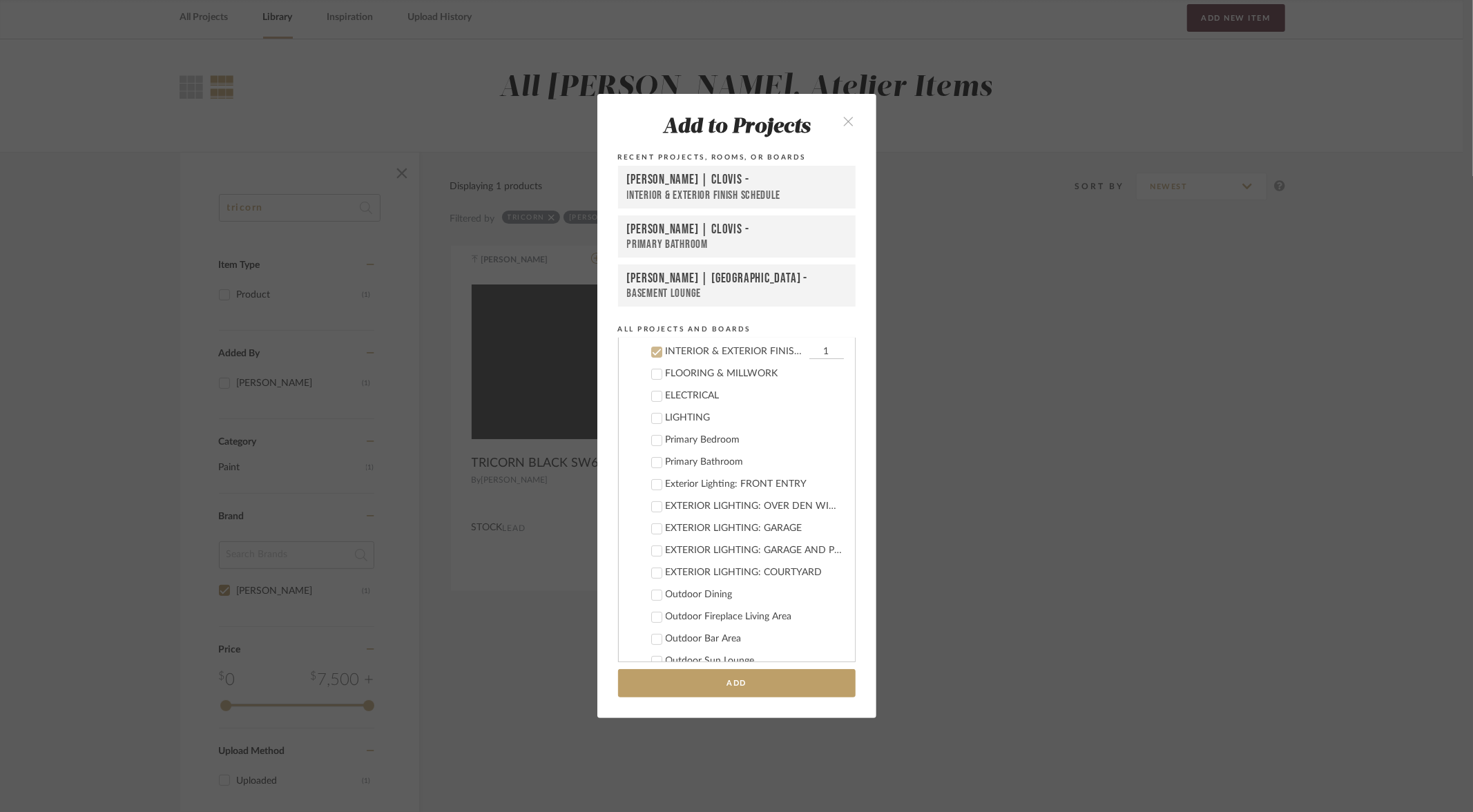
click at [631, 176] on div "DUEKER | CLOVIS -" at bounding box center [737, 180] width 219 height 16
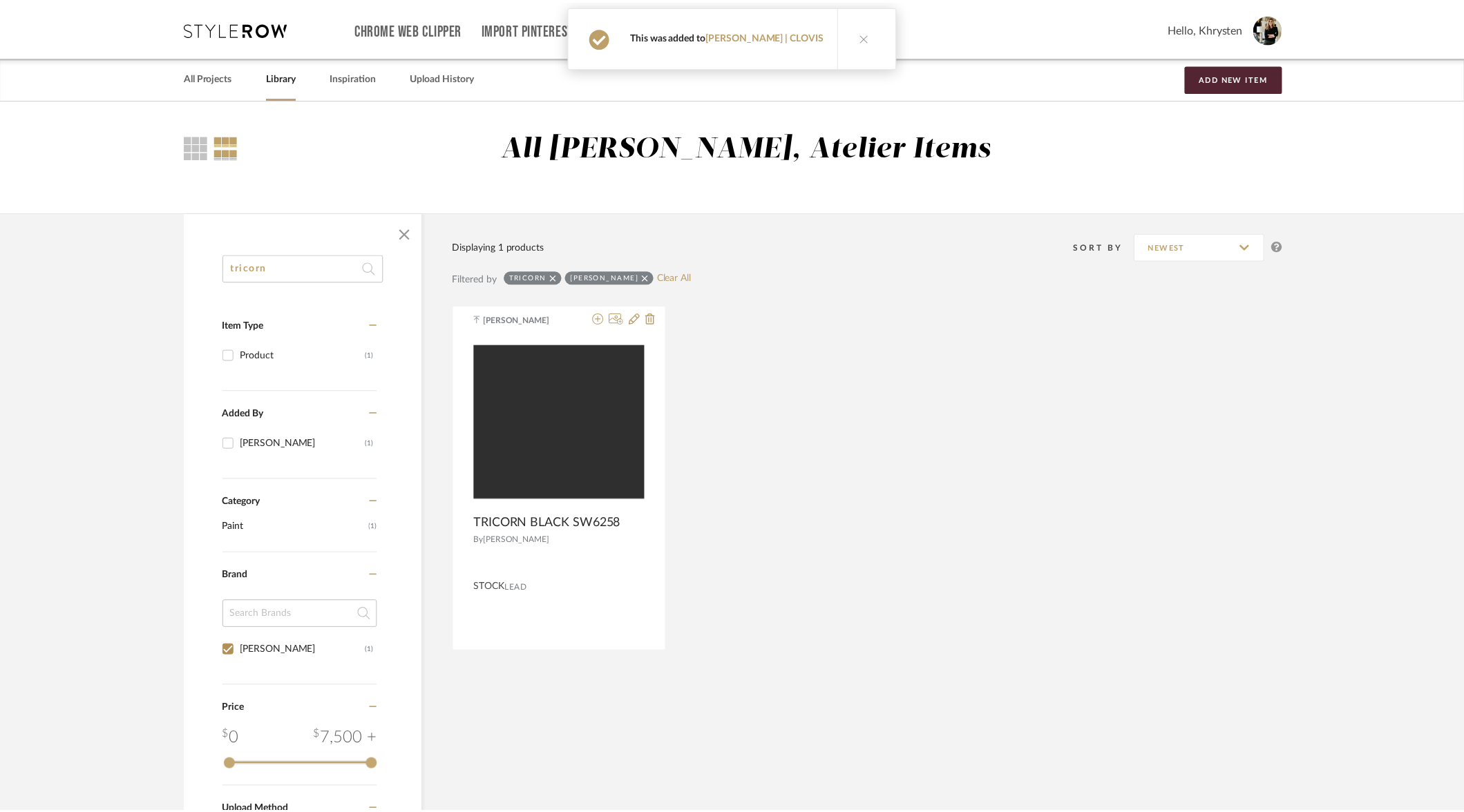
scroll to position [59, 0]
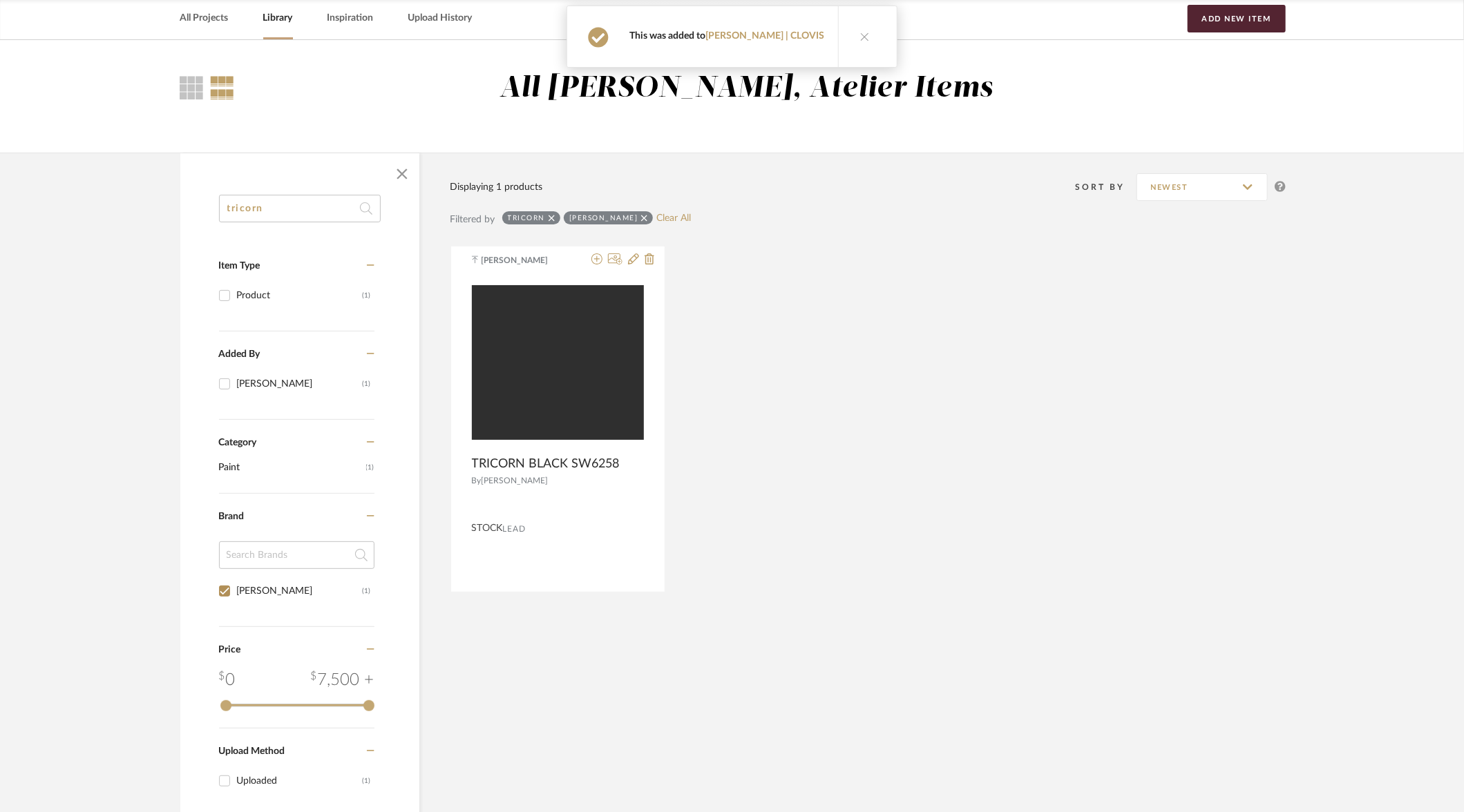
click at [300, 211] on input "tricorn" at bounding box center [299, 209] width 161 height 28
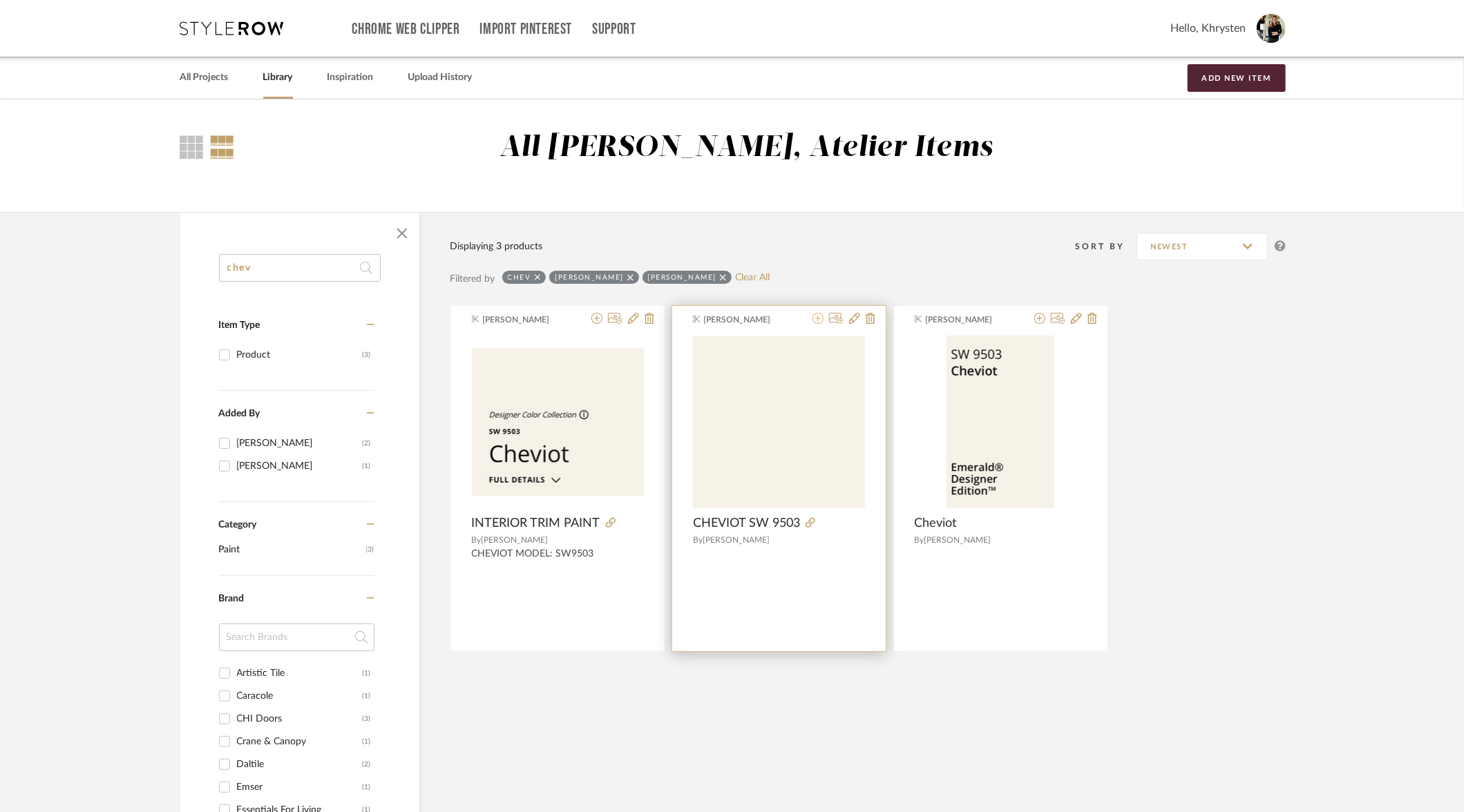
type input "chev"
click at [819, 318] on icon at bounding box center [817, 318] width 11 height 11
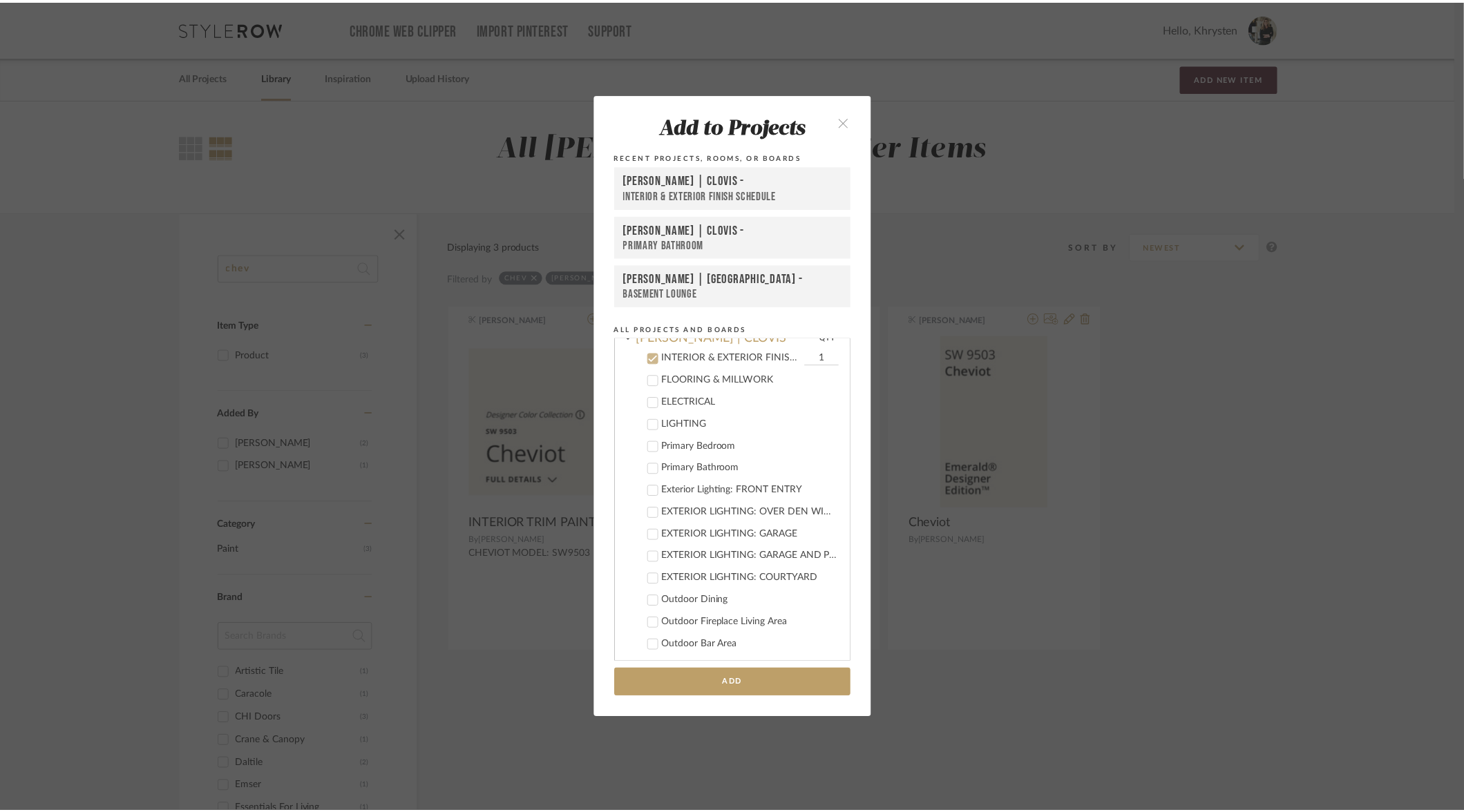
scroll to position [254, 0]
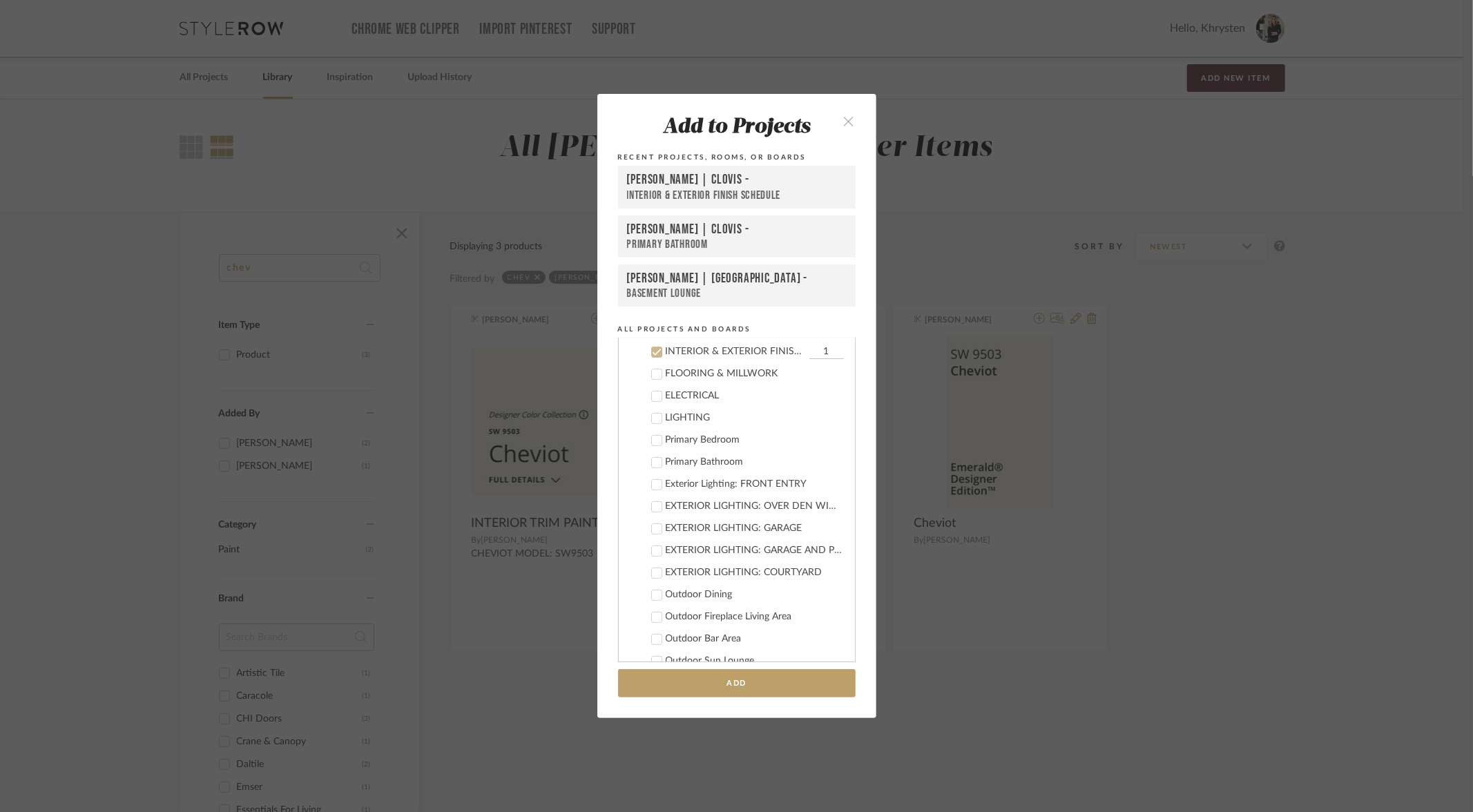
click at [676, 191] on div "INTERIOR & EXTERIOR FINISH SCHEDULE" at bounding box center [737, 196] width 219 height 14
